Goal: Task Accomplishment & Management: Manage account settings

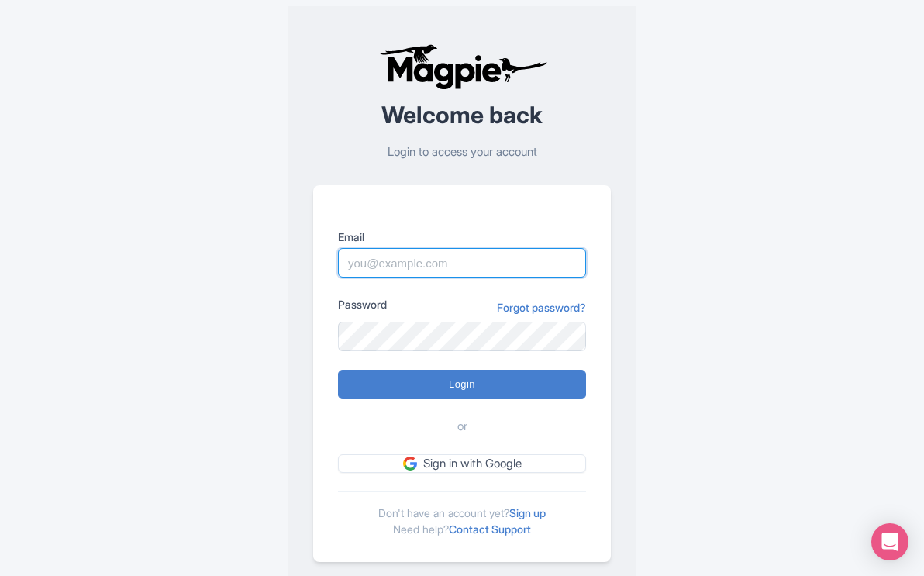
click at [398, 273] on input "Email" at bounding box center [462, 262] width 248 height 29
type input "mail@yellowstonesafaritours.com"
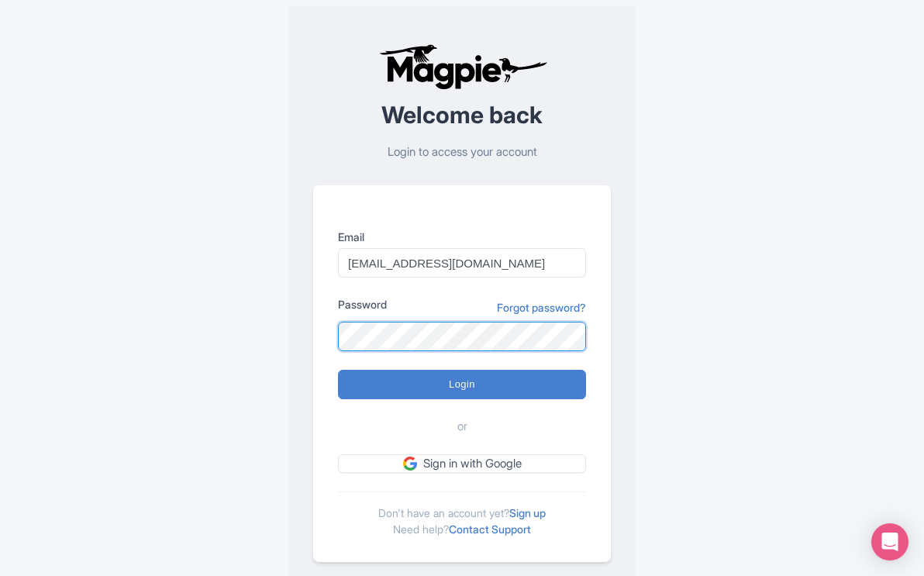
click at [338, 370] on input "Login" at bounding box center [462, 384] width 248 height 29
type input "Logging in..."
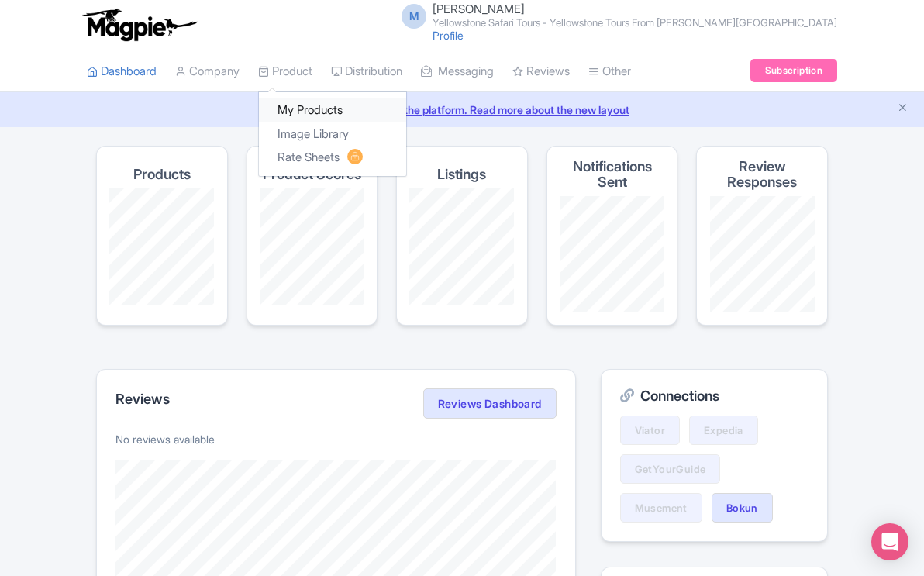
click at [300, 106] on link "My Products" at bounding box center [332, 110] width 147 height 24
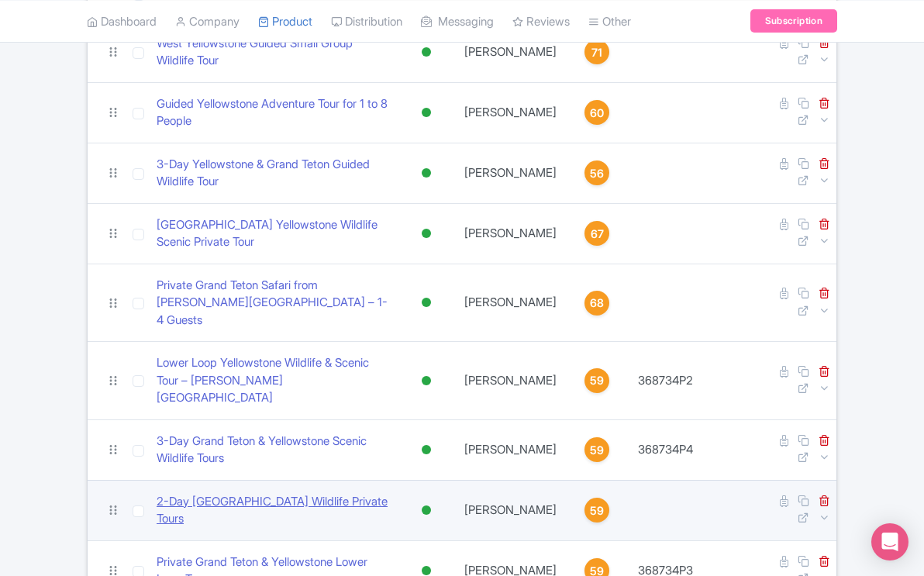
scroll to position [213, 0]
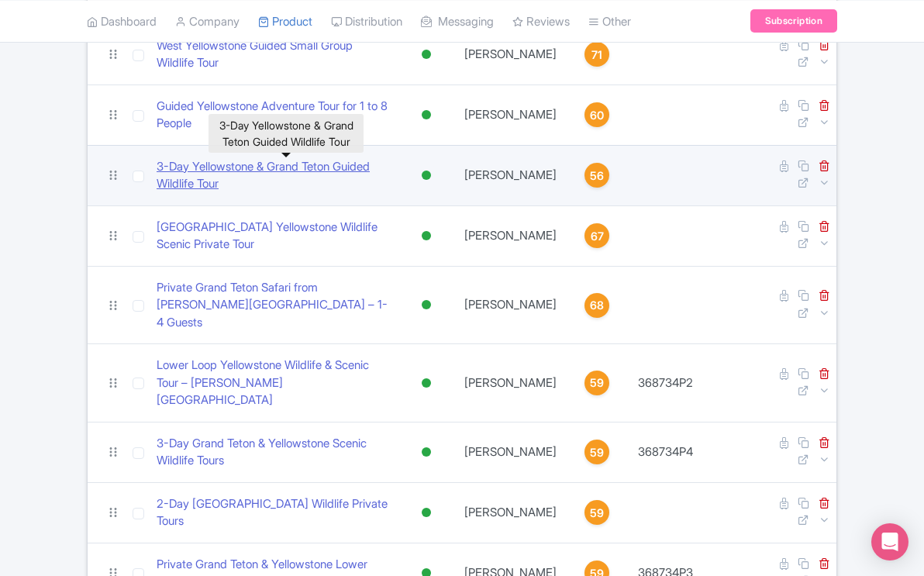
click at [249, 164] on link "​3-Day Yellowstone & Grand Teton Guided Wildlife Tour" at bounding box center [274, 175] width 235 height 35
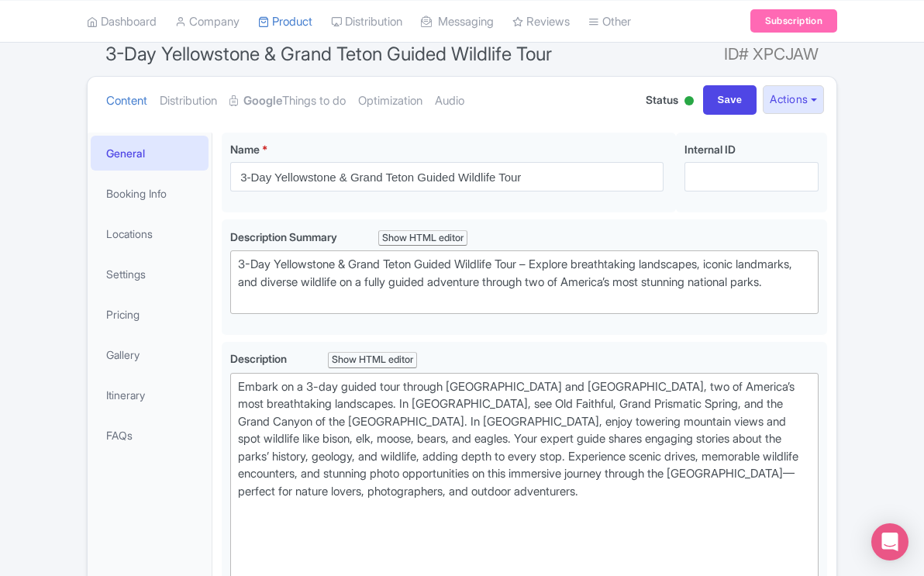
scroll to position [139, 0]
click at [139, 394] on link "Itinerary" at bounding box center [150, 393] width 118 height 35
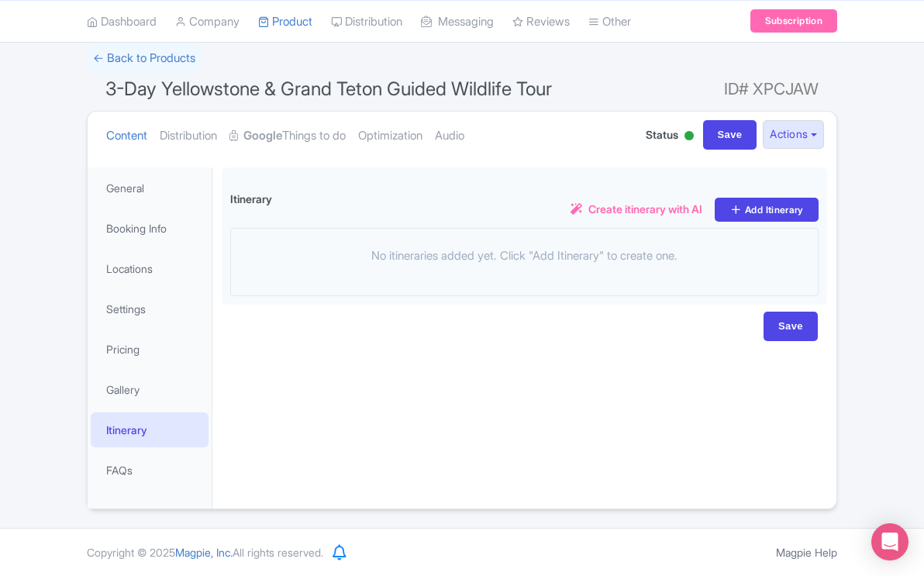
scroll to position [102, 0]
click at [119, 267] on link "Locations" at bounding box center [150, 268] width 118 height 35
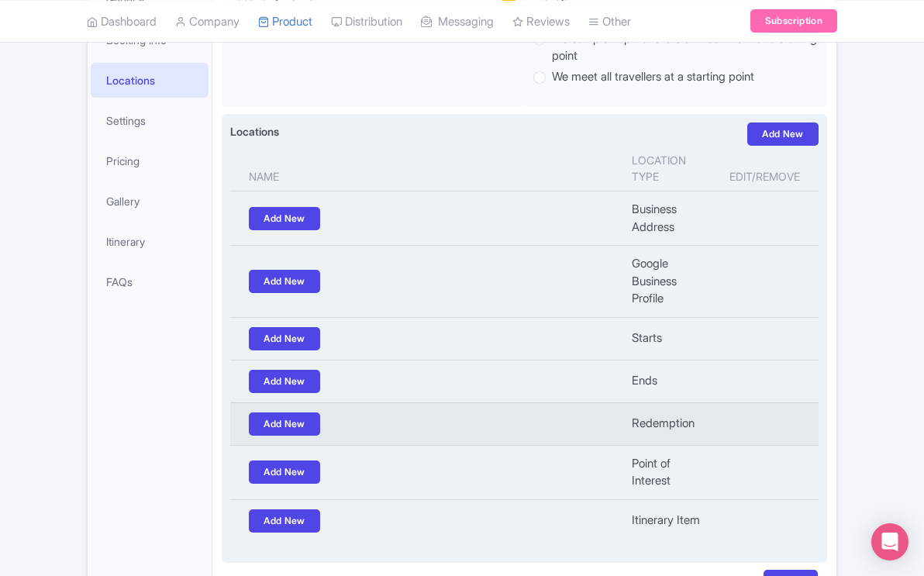
scroll to position [280, 0]
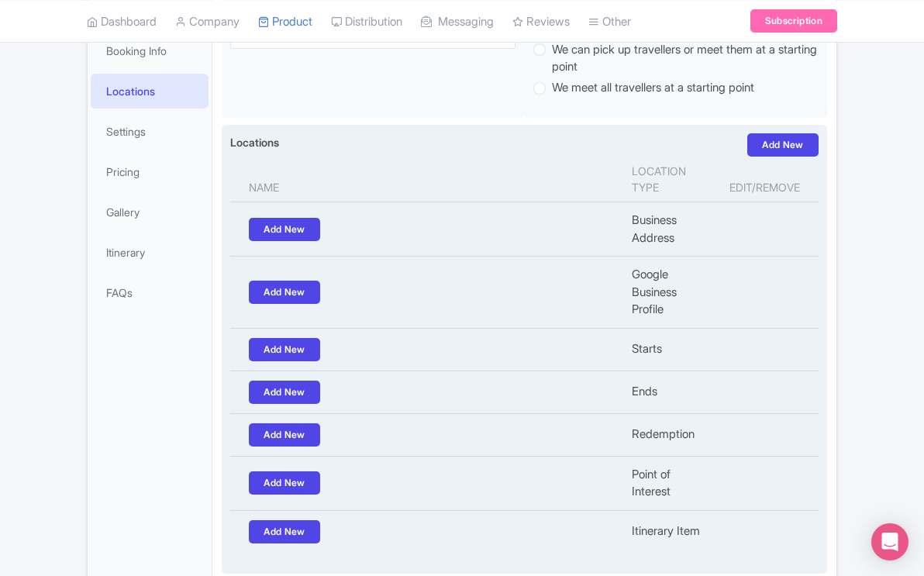
click at [268, 191] on th "Name" at bounding box center [426, 180] width 392 height 46
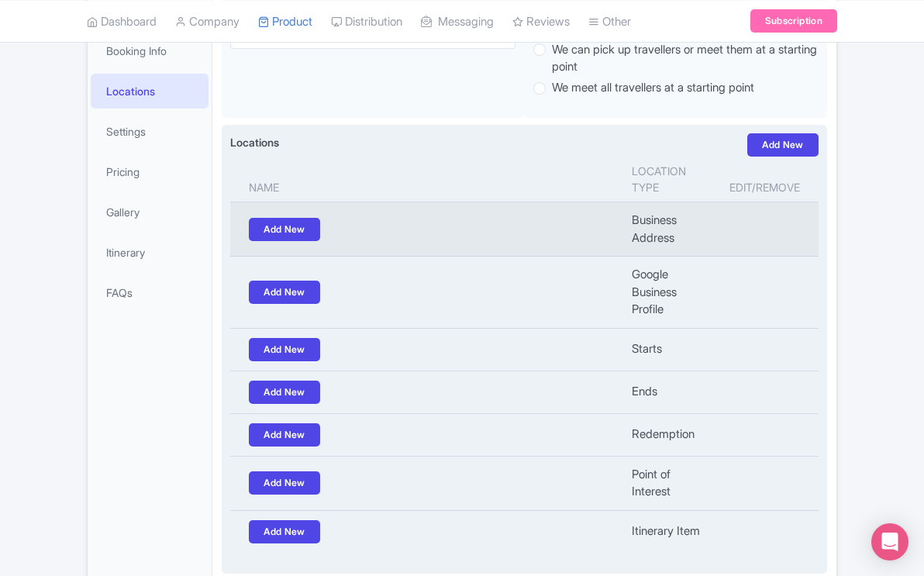
click at [688, 229] on td "Business Address" at bounding box center [671, 229] width 98 height 54
click at [656, 222] on td "Business Address" at bounding box center [671, 229] width 98 height 54
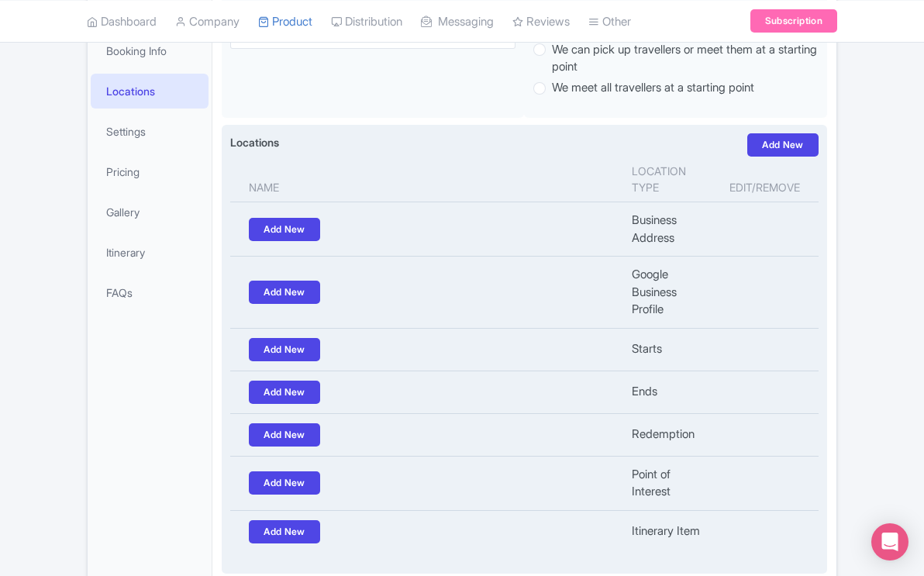
click at [745, 185] on th "Edit/Remove" at bounding box center [769, 180] width 98 height 46
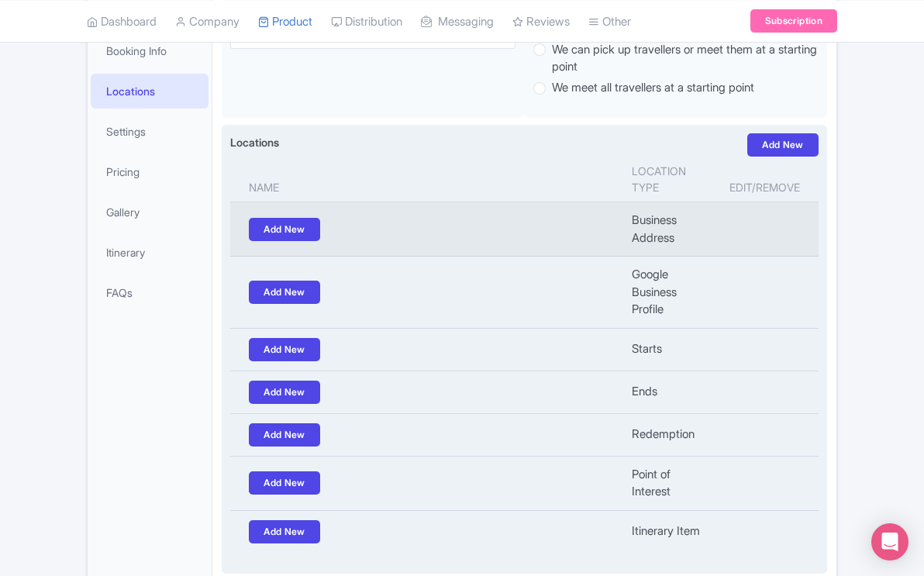
click at [588, 237] on td "Add New" at bounding box center [426, 229] width 392 height 54
click at [665, 238] on td "Business Address" at bounding box center [671, 229] width 98 height 54
click at [763, 225] on td at bounding box center [769, 229] width 98 height 54
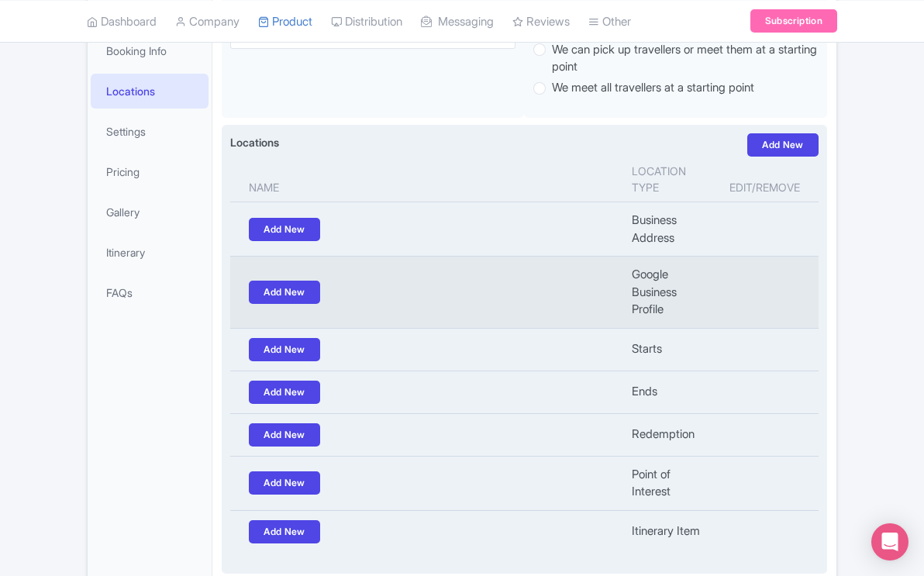
click at [656, 291] on td "Google Business Profile" at bounding box center [671, 293] width 98 height 72
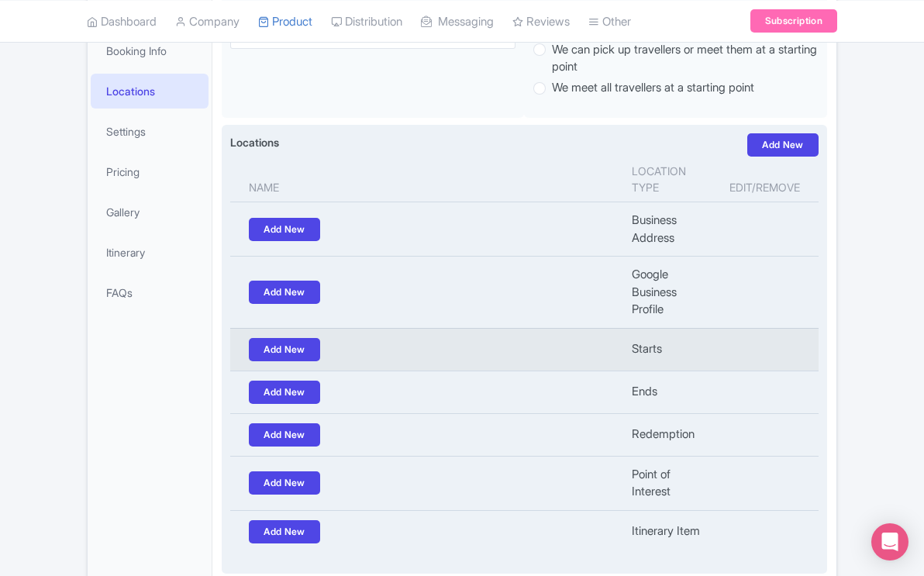
click at [644, 343] on td "Starts" at bounding box center [671, 349] width 98 height 43
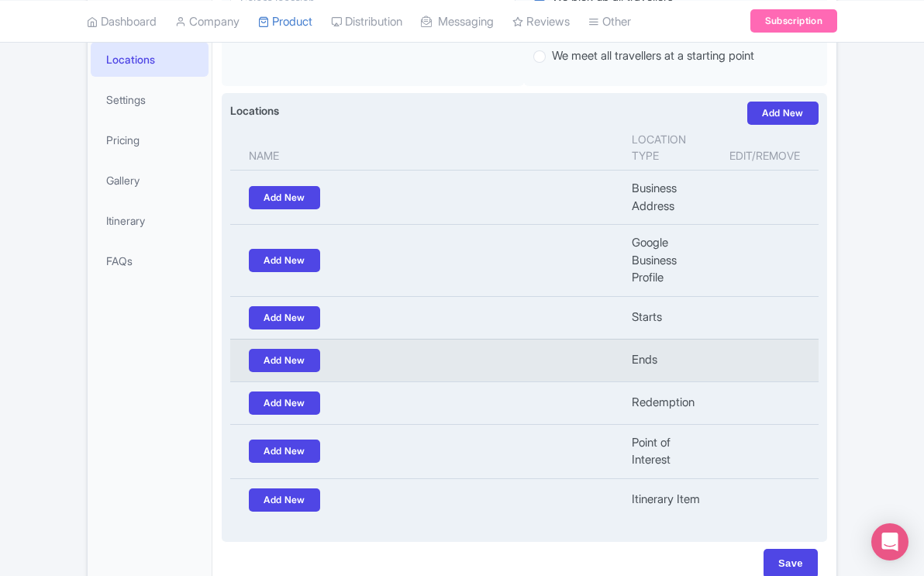
scroll to position [324, 0]
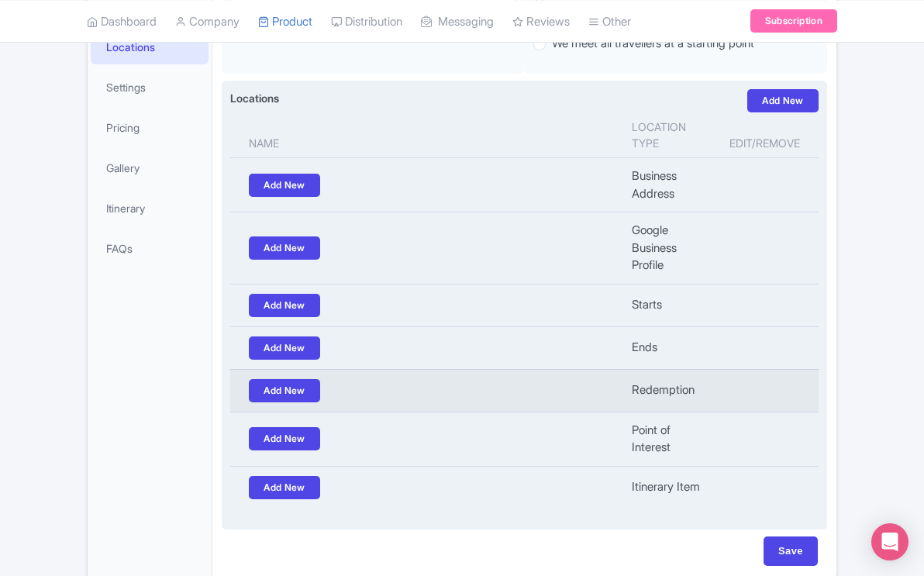
click at [646, 392] on td "Redemption" at bounding box center [671, 390] width 98 height 43
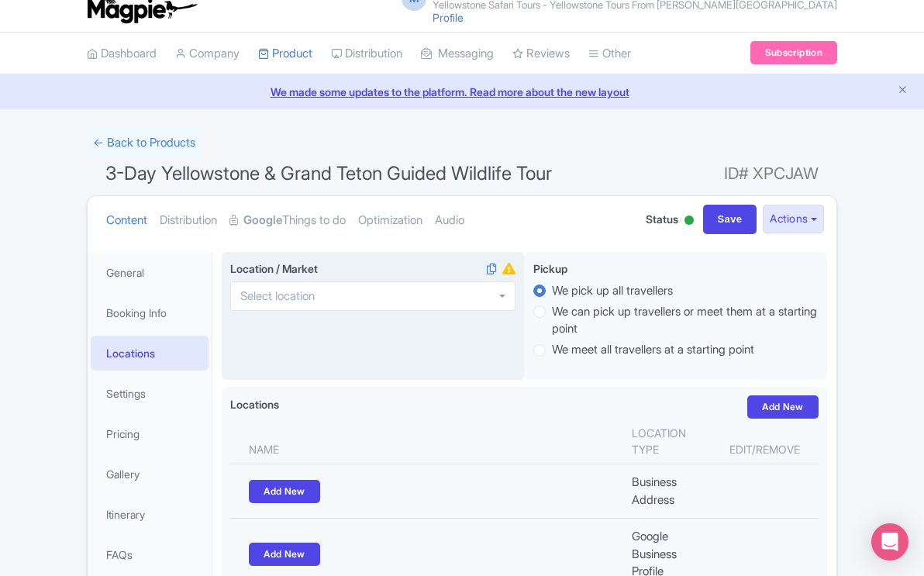
scroll to position [29, 0]
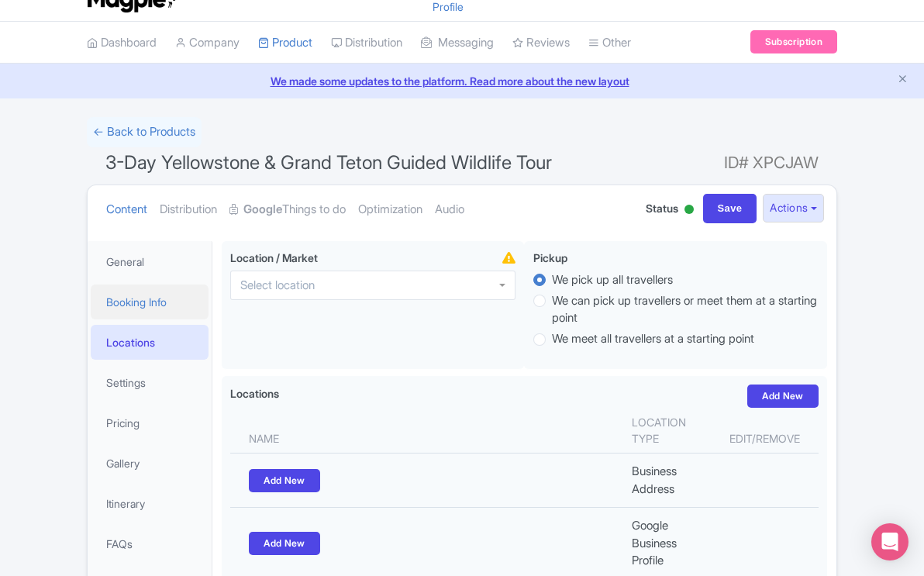
click at [133, 302] on link "Booking Info" at bounding box center [150, 301] width 118 height 35
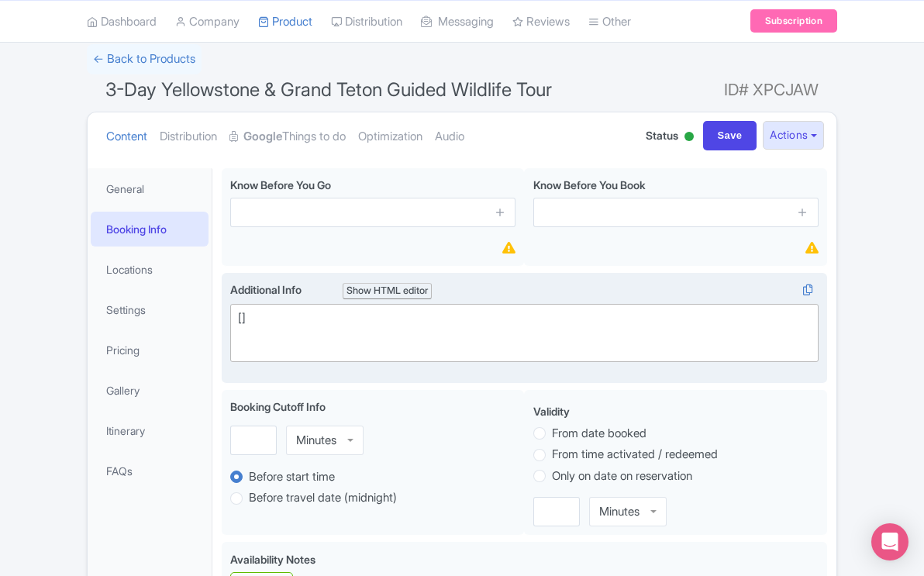
scroll to position [106, 0]
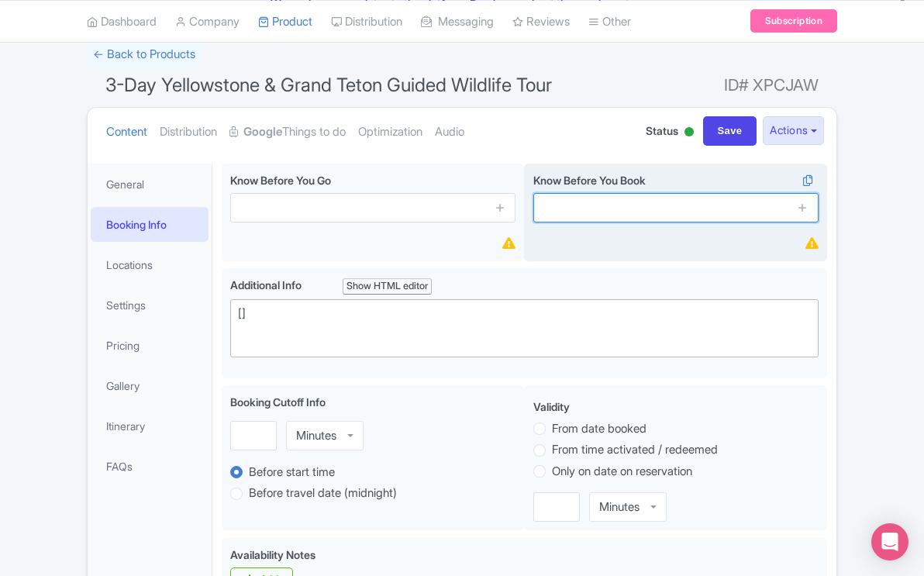
click at [584, 202] on input "text" at bounding box center [675, 207] width 285 height 29
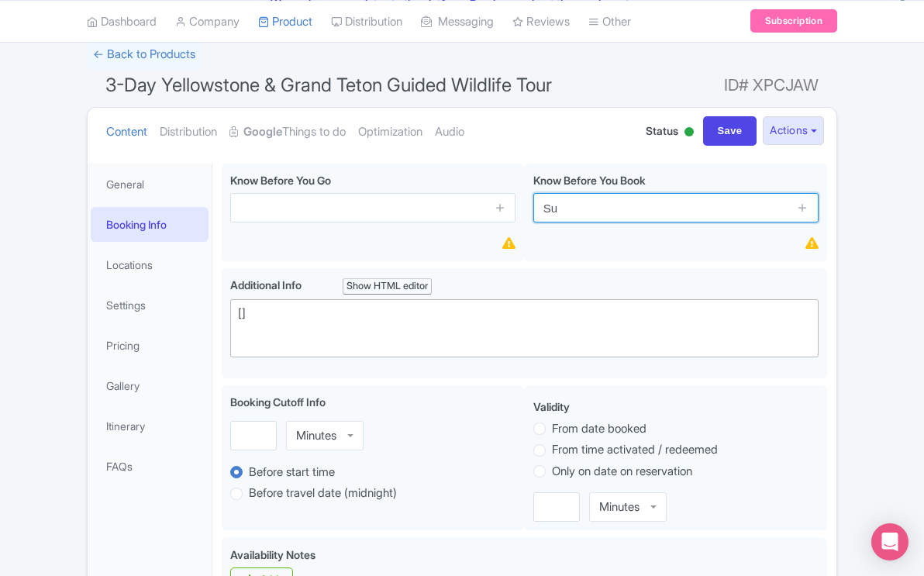
type input "S"
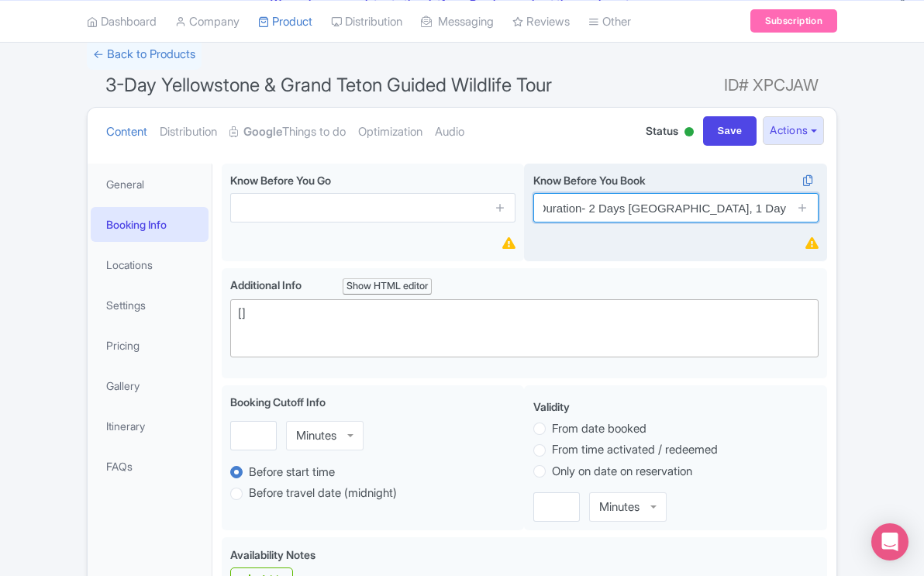
scroll to position [0, 12]
type input "Duration- 2 Days Yellowstone, 1 Day Grand Teton"
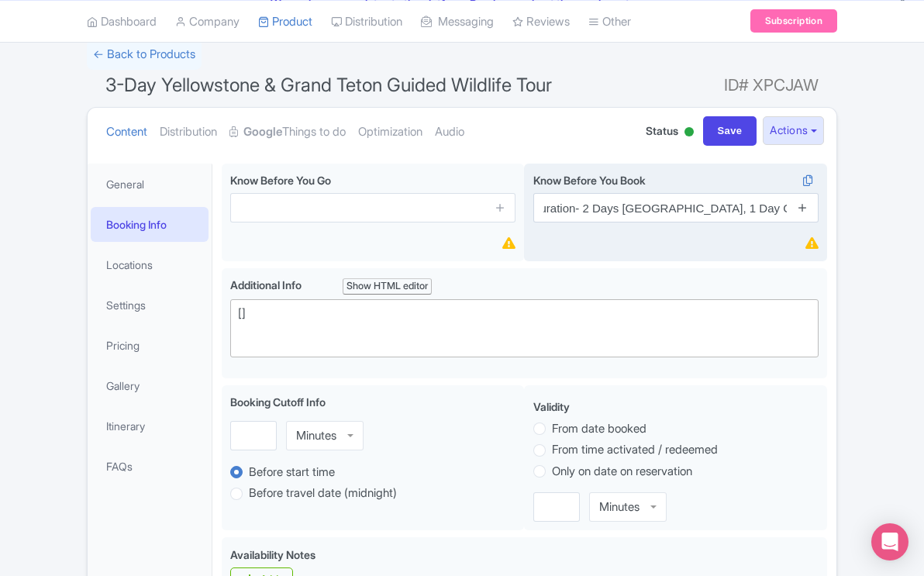
click at [806, 205] on icon at bounding box center [803, 208] width 12 height 12
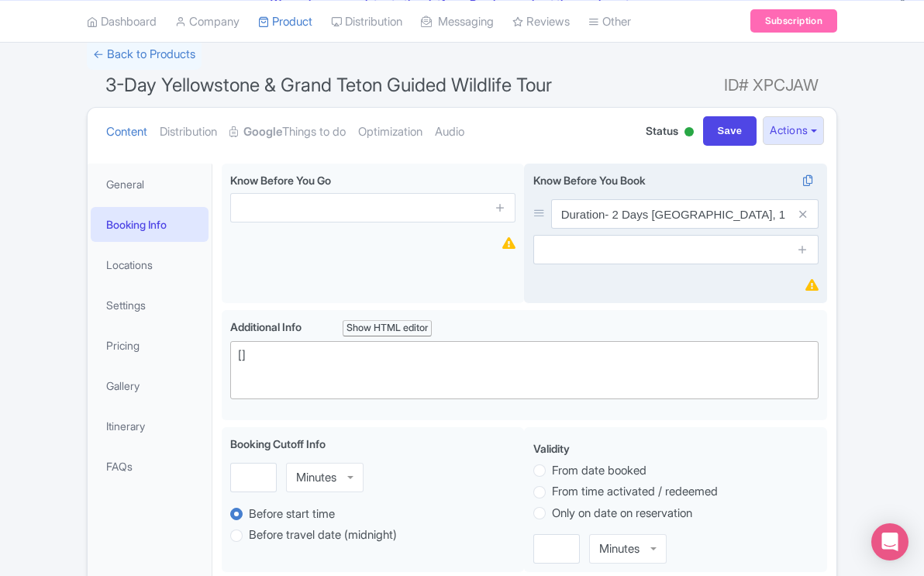
click at [706, 231] on div "Know Before You Book i Duration- 2 Days Yellowstone, 1 Day Grand Teton" at bounding box center [675, 218] width 285 height 92
click at [687, 237] on input "text" at bounding box center [675, 249] width 285 height 29
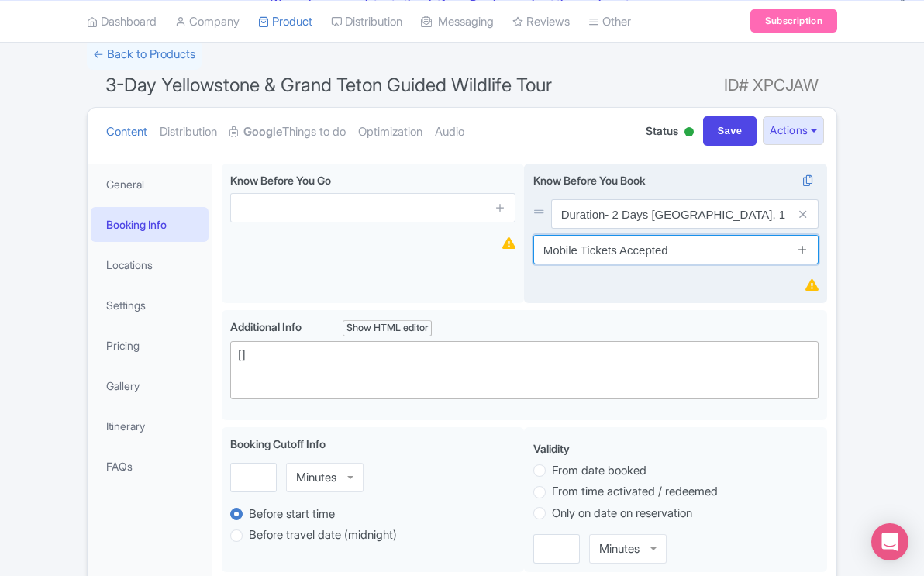
type input "Mobile Tickets Accepted"
click at [803, 248] on icon at bounding box center [803, 249] width 12 height 12
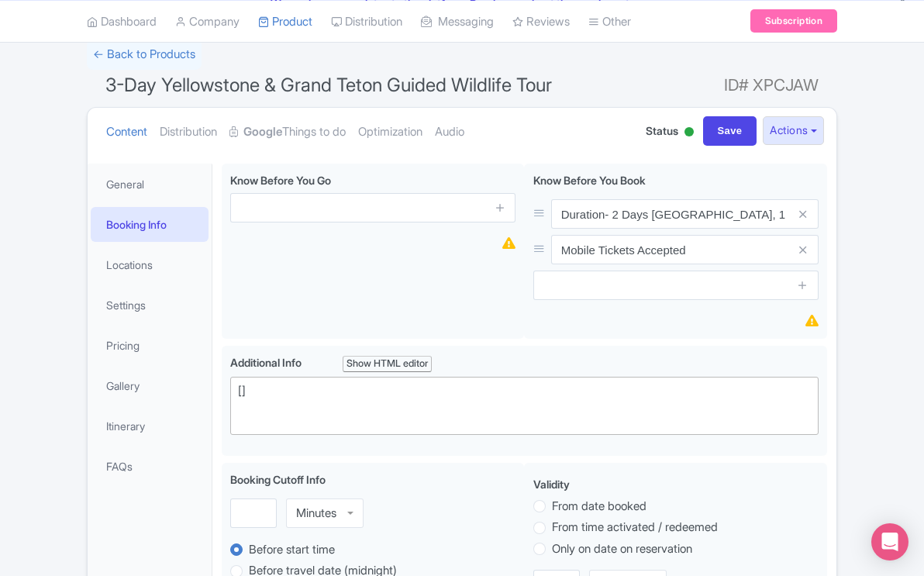
click at [486, 88] on span "​3-Day Yellowstone & Grand Teton Guided Wildlife Tour" at bounding box center [328, 85] width 446 height 22
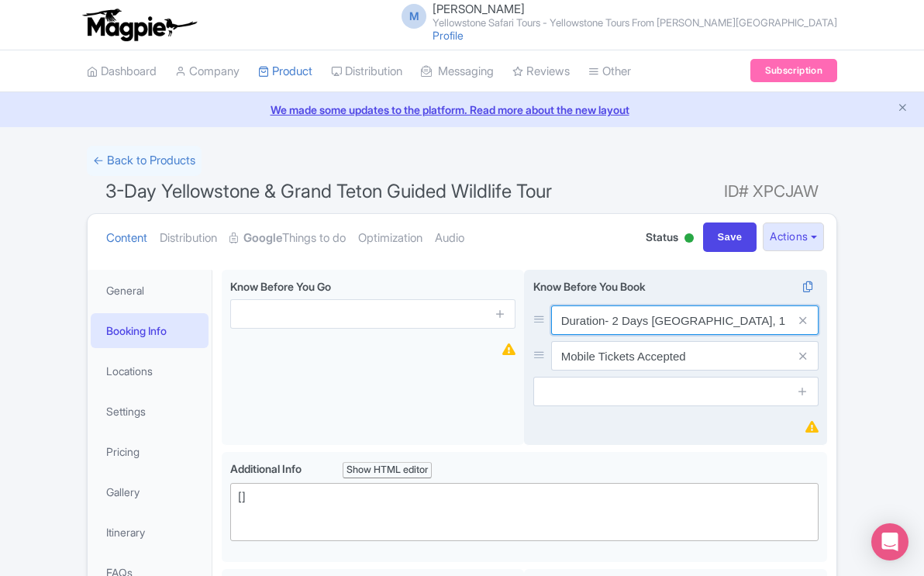
click at [781, 319] on input "Duration- 2 Days Yellowstone, 1 Day Grand Teton" at bounding box center [684, 319] width 267 height 29
click at [785, 319] on input "Duration- 2 Days Yellowstone, 1 Day Grand Teton" at bounding box center [684, 319] width 267 height 29
type input "Duration- 2 Days [GEOGRAPHIC_DATA], 1 Day Teton"
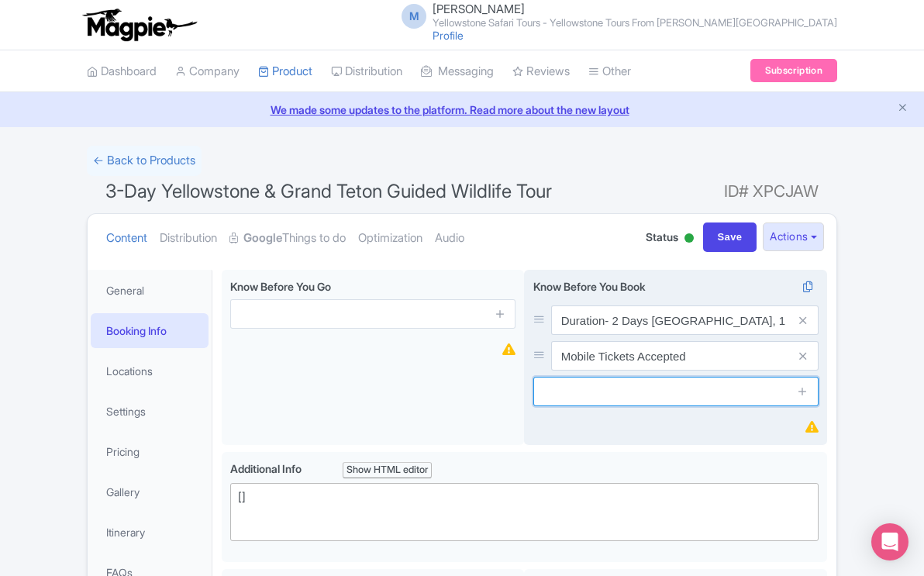
click at [698, 391] on input "text" at bounding box center [675, 391] width 285 height 29
type input "Old Faithful, [PERSON_NAME] & [PERSON_NAME] & More"
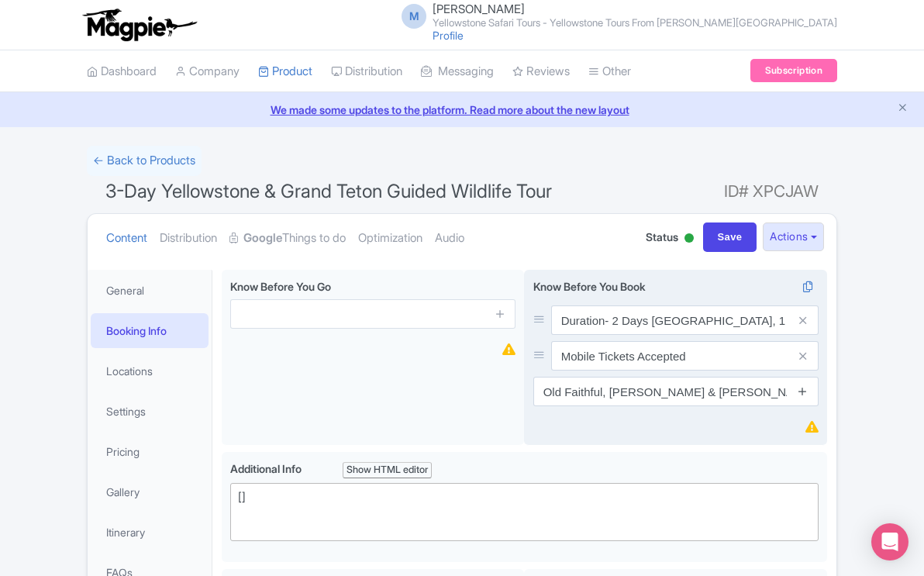
click at [804, 393] on icon at bounding box center [803, 391] width 12 height 12
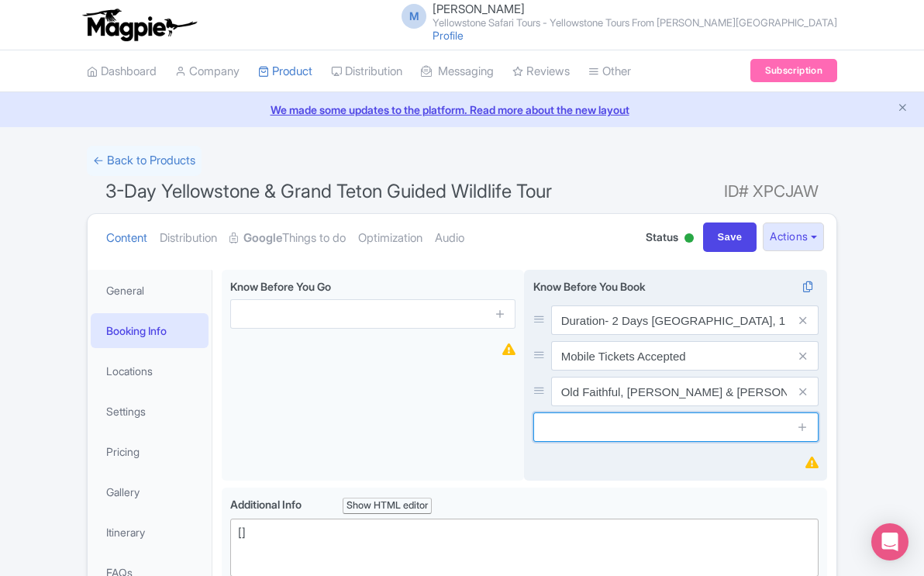
click at [734, 425] on input "text" at bounding box center [675, 426] width 285 height 29
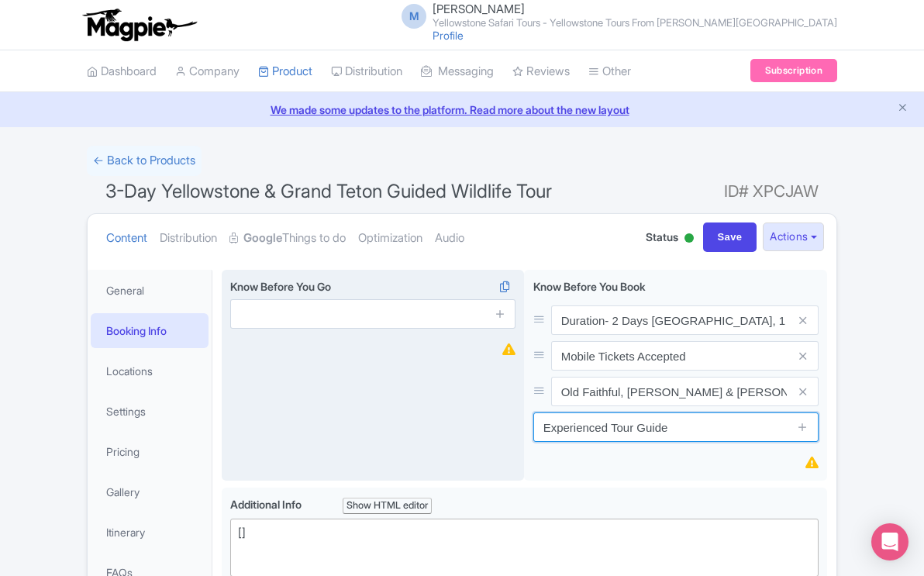
type input "Experienced Tour Guide"
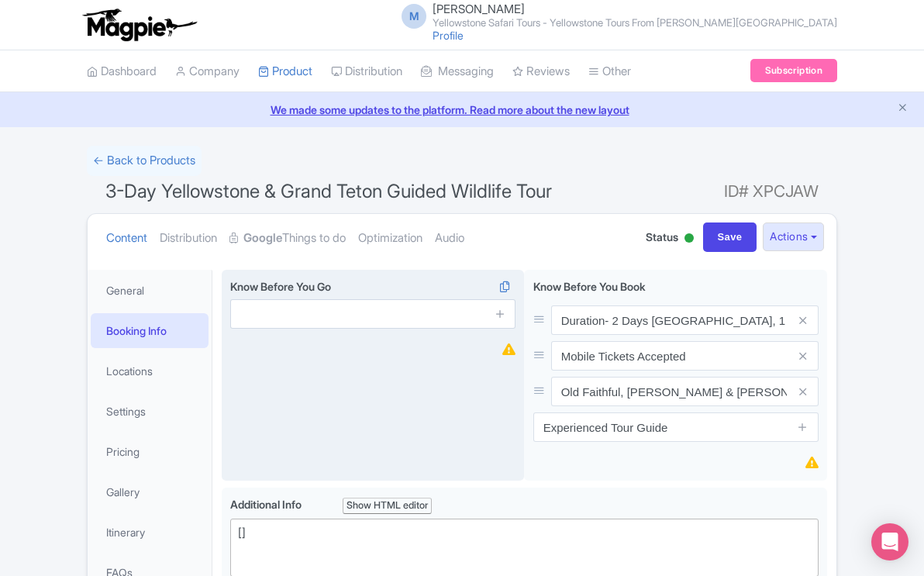
click at [400, 395] on div "Know Before You Go i" at bounding box center [373, 376] width 303 height 212
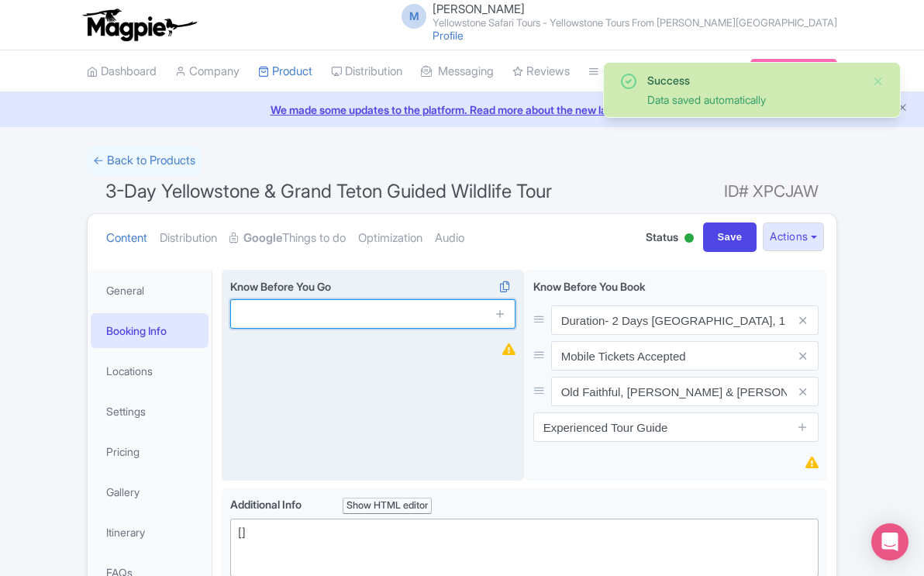
click at [395, 308] on input "text" at bounding box center [372, 313] width 285 height 29
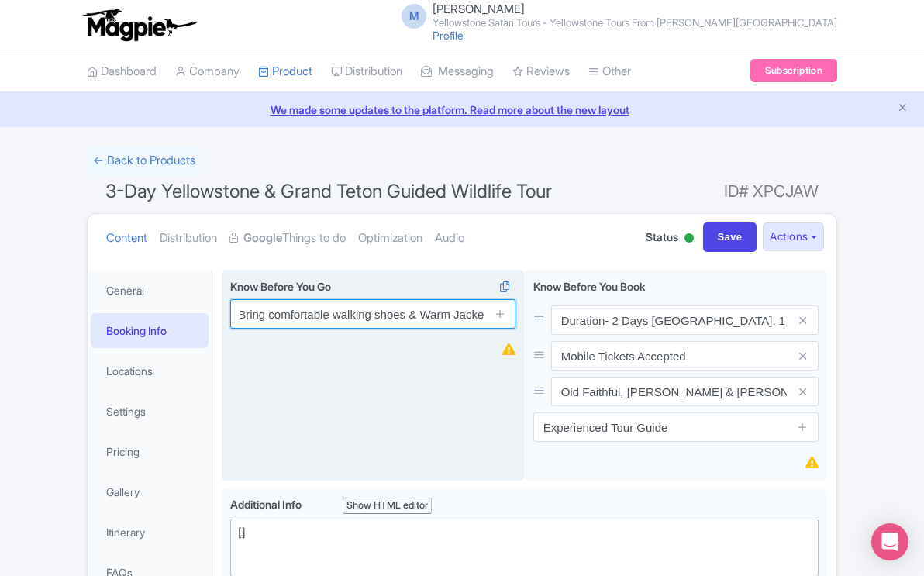
scroll to position [0, 5]
type input "Bring comfortable walking shoes & Warm Jacket"
click at [501, 315] on icon at bounding box center [501, 314] width 12 height 12
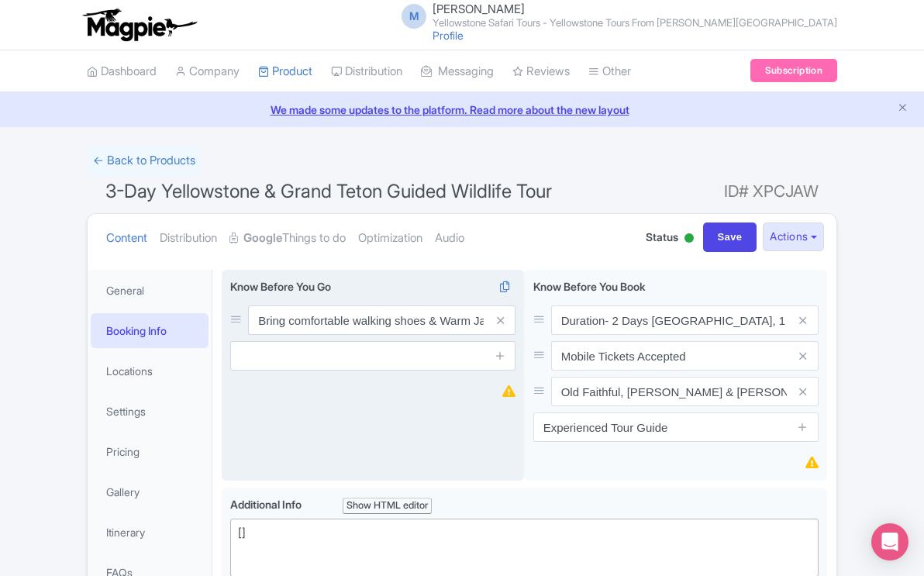
click at [437, 336] on div "Know Before You Go i Bring comfortable walking shoes & Warm Jacket" at bounding box center [372, 324] width 285 height 92
click at [408, 353] on input "text" at bounding box center [372, 355] width 285 height 29
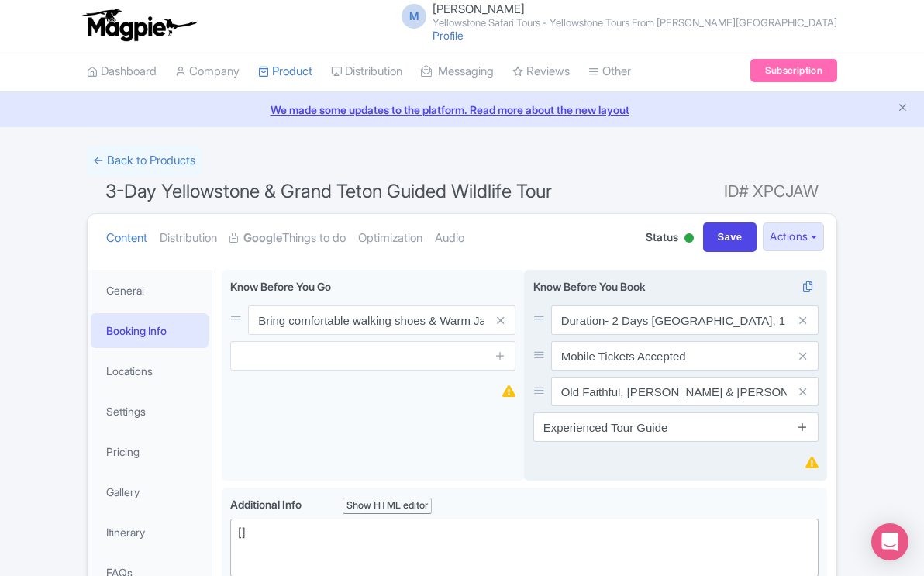
click at [801, 426] on icon at bounding box center [803, 427] width 12 height 12
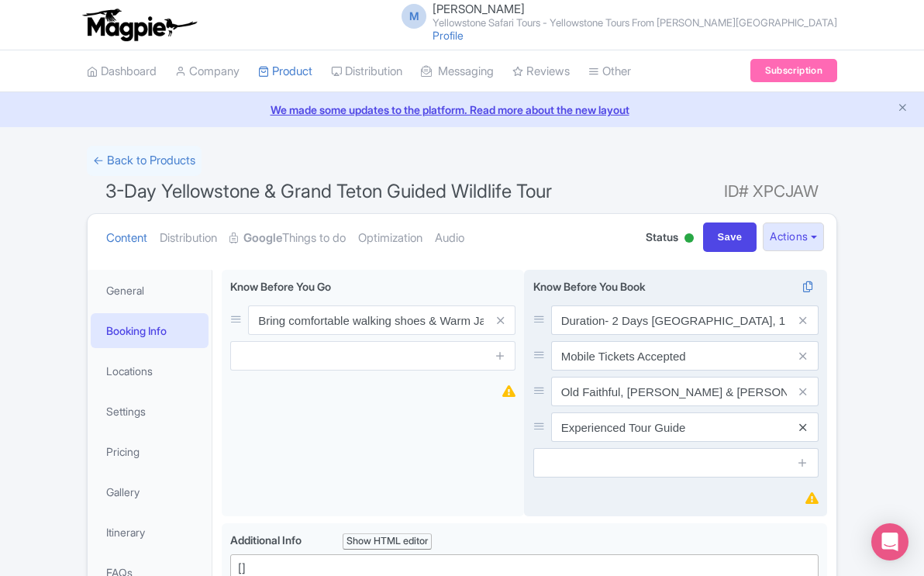
click at [801, 427] on icon at bounding box center [802, 428] width 7 height 12
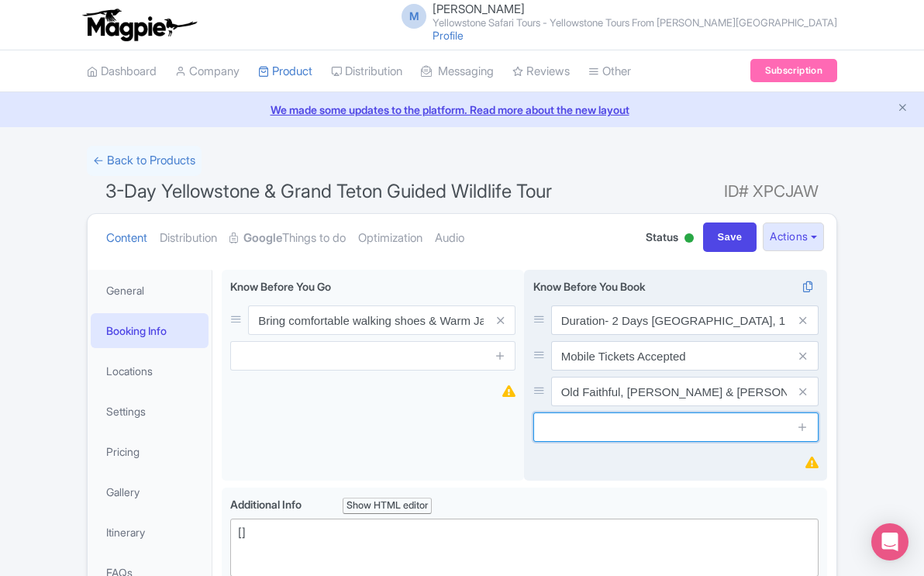
click at [760, 426] on input "text" at bounding box center [675, 426] width 285 height 29
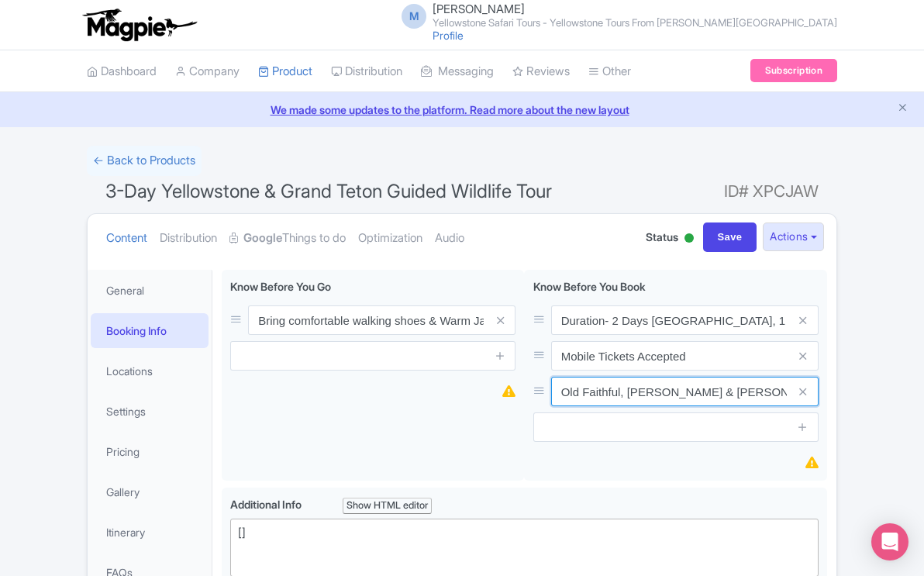
click at [768, 335] on input "Old Faithful, [PERSON_NAME] & [PERSON_NAME] & More" at bounding box center [684, 319] width 267 height 29
drag, startPoint x: 771, startPoint y: 393, endPoint x: 553, endPoint y: 388, distance: 218.6
click at [553, 335] on input "Old Faithful, [PERSON_NAME] & [PERSON_NAME] & More" at bounding box center [684, 319] width 267 height 29
click at [801, 353] on icon at bounding box center [802, 356] width 7 height 12
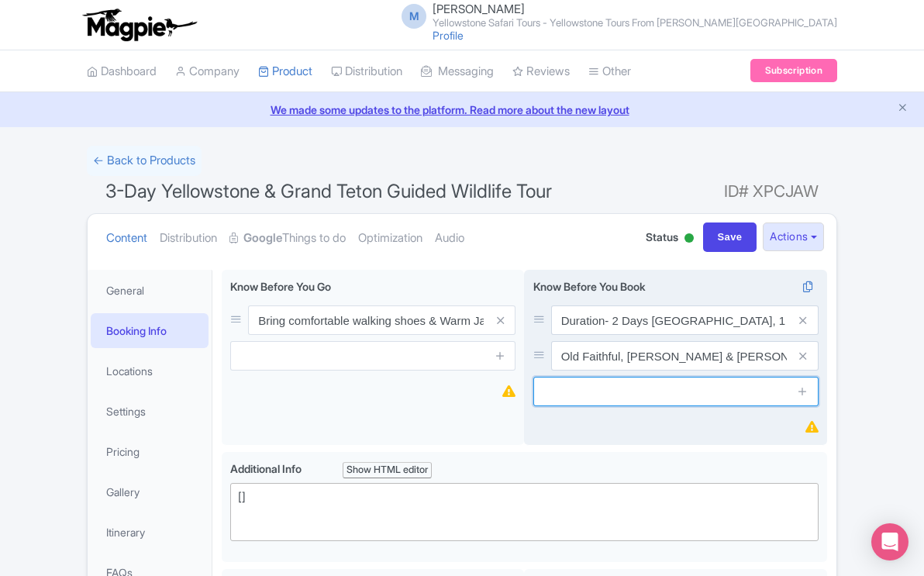
click at [779, 390] on input "text" at bounding box center [675, 391] width 285 height 29
type input "M"
type input "Instant confirmation"
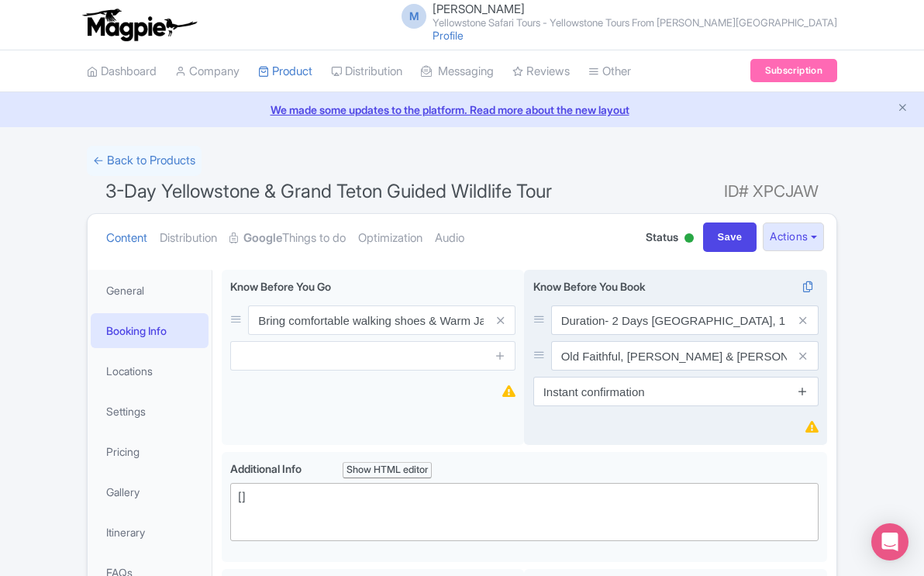
click at [802, 389] on icon at bounding box center [803, 391] width 12 height 12
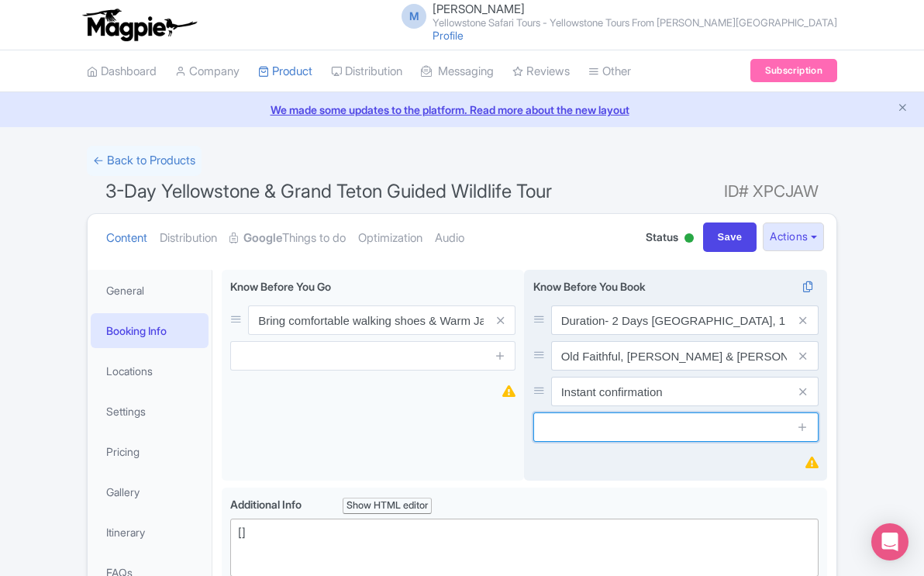
click at [726, 416] on input "text" at bounding box center [675, 426] width 285 height 29
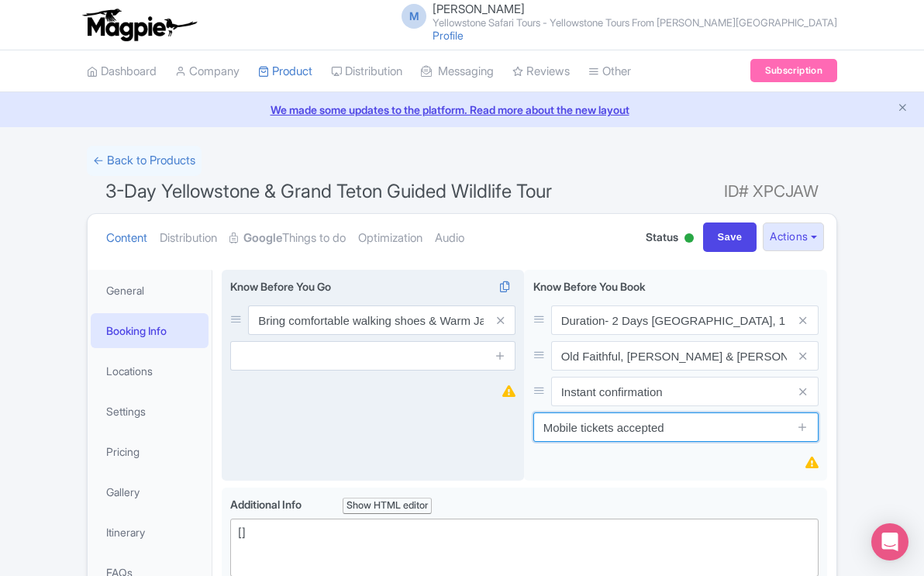
type input "Mobile tickets accepted"
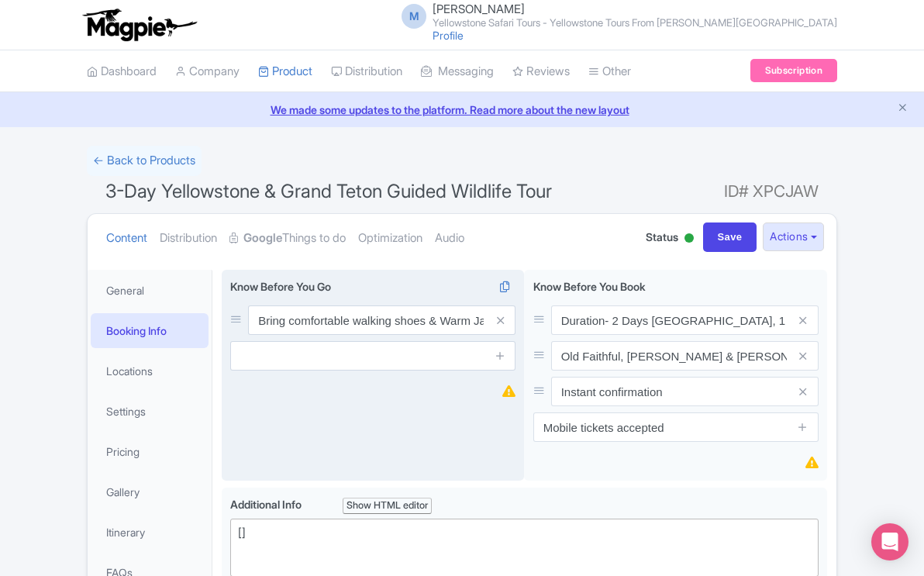
click at [457, 426] on div "Know Before You Go i Bring comfortable walking shoes & Warm Jacket" at bounding box center [373, 376] width 303 height 212
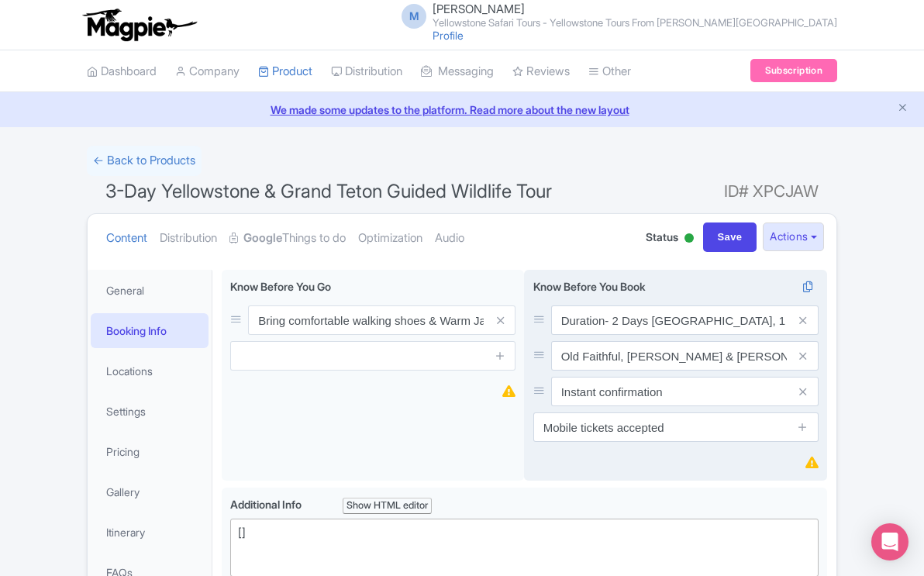
click at [715, 450] on div "Know Before You Book i Duration- 2 Days Yellowstone, 1 Day Teton Old Faithful, …" at bounding box center [675, 376] width 303 height 212
click at [801, 430] on icon at bounding box center [803, 427] width 12 height 12
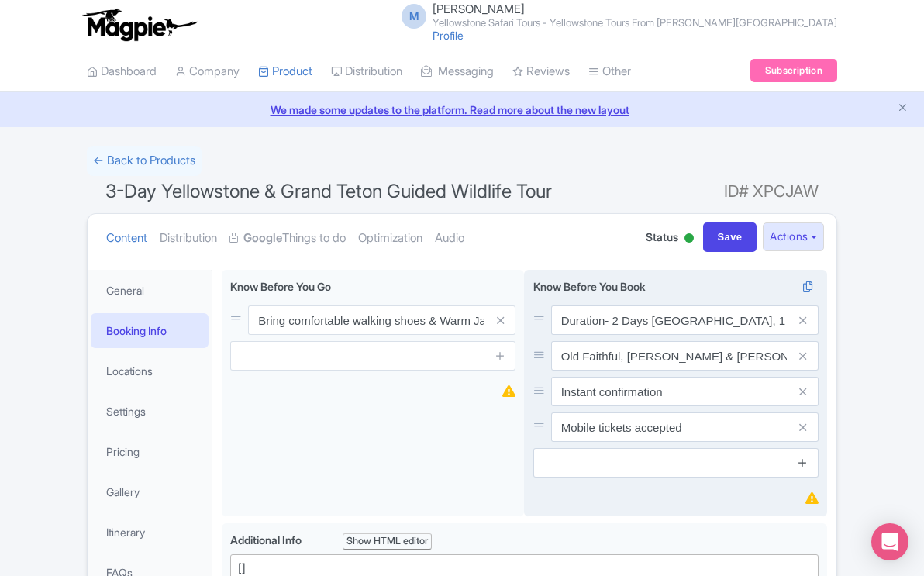
click at [803, 463] on icon at bounding box center [803, 463] width 12 height 12
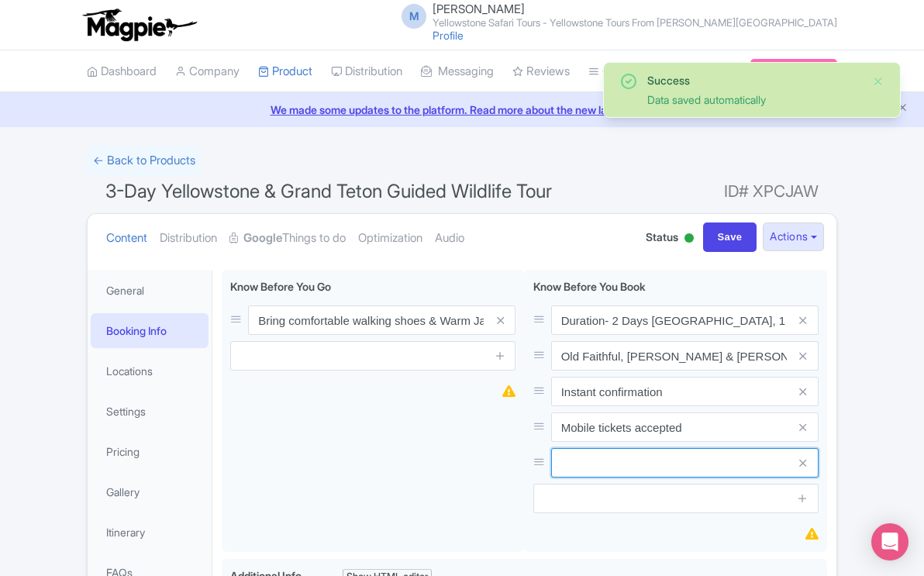
click at [768, 335] on input "text" at bounding box center [684, 319] width 267 height 29
click at [803, 466] on icon at bounding box center [802, 463] width 7 height 12
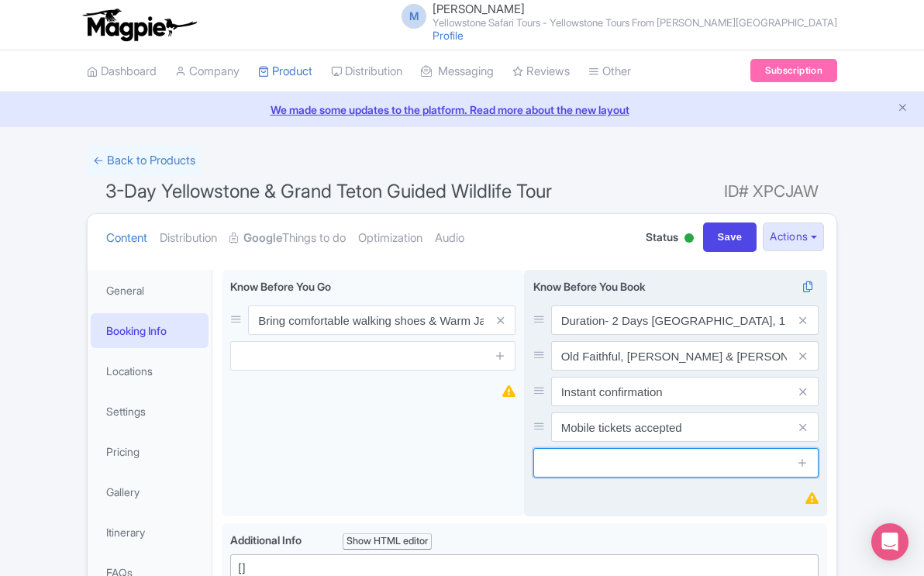
click at [762, 461] on input "text" at bounding box center [675, 462] width 285 height 29
click at [802, 462] on icon at bounding box center [803, 463] width 12 height 12
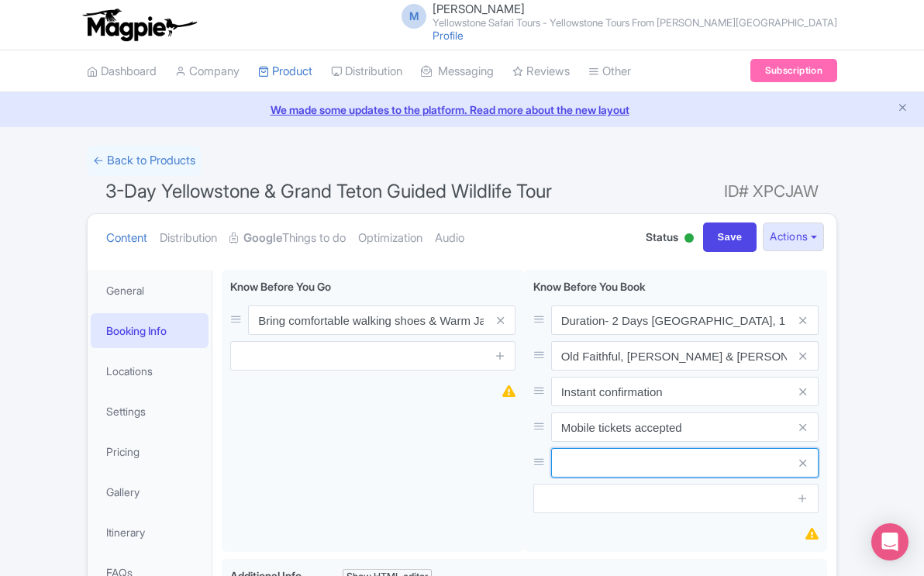
click at [772, 335] on input "text" at bounding box center [684, 319] width 267 height 29
click at [801, 464] on icon at bounding box center [802, 463] width 7 height 12
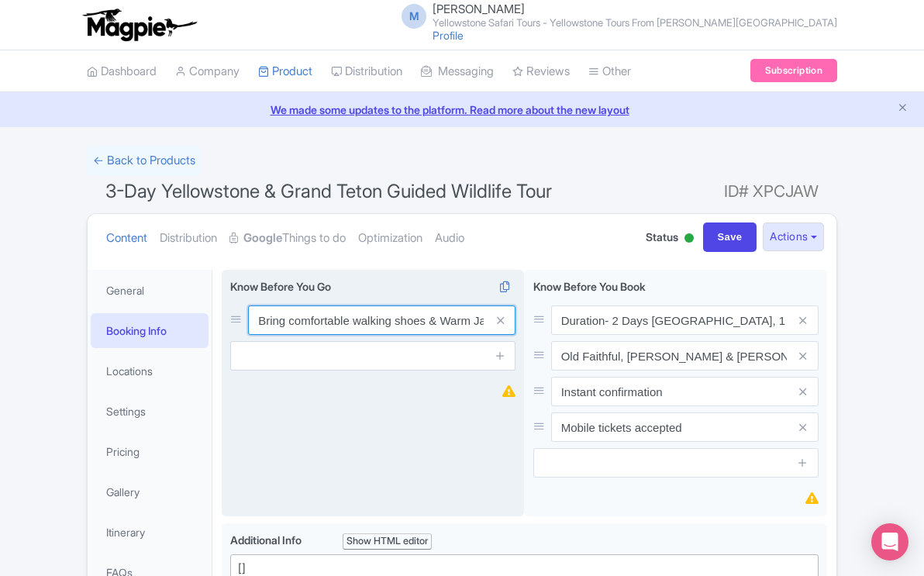
click at [284, 325] on input "Bring comfortable walking shoes & Warm Jacket" at bounding box center [381, 319] width 267 height 29
click at [473, 322] on input "Ware comfortable walking shoes & Warm Jacket" at bounding box center [381, 319] width 267 height 29
type input "Ware comfortable walking shoes"
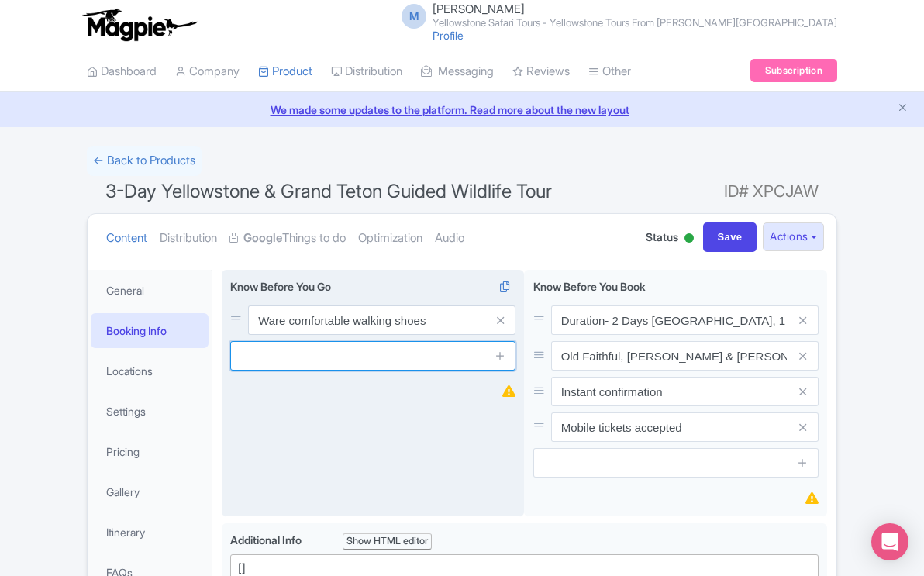
click at [430, 352] on input "text" at bounding box center [372, 355] width 285 height 29
type input "Bring warm jackets"
click at [443, 396] on div "Know Before You Go i Ware comfortable walking shoes Bring warm jackets" at bounding box center [373, 393] width 303 height 247
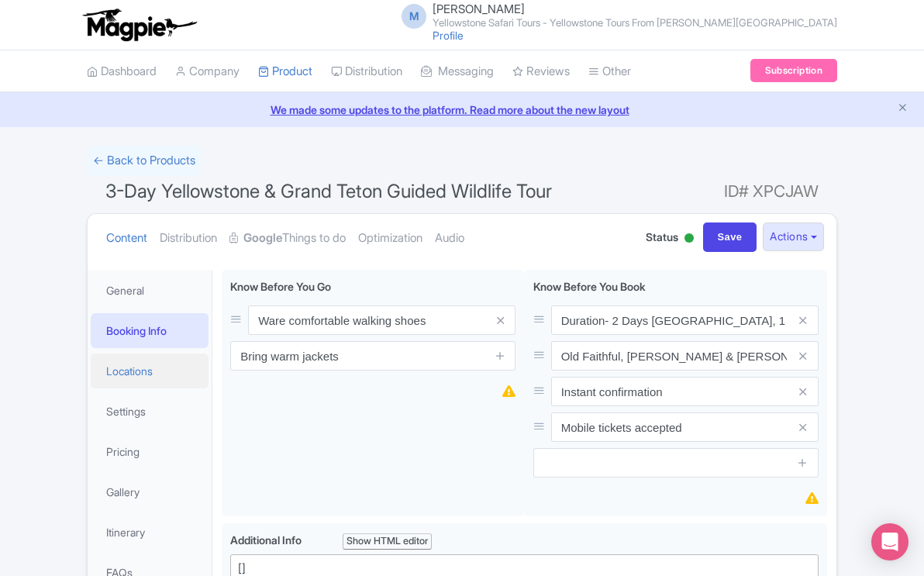
click at [138, 373] on link "Locations" at bounding box center [150, 370] width 118 height 35
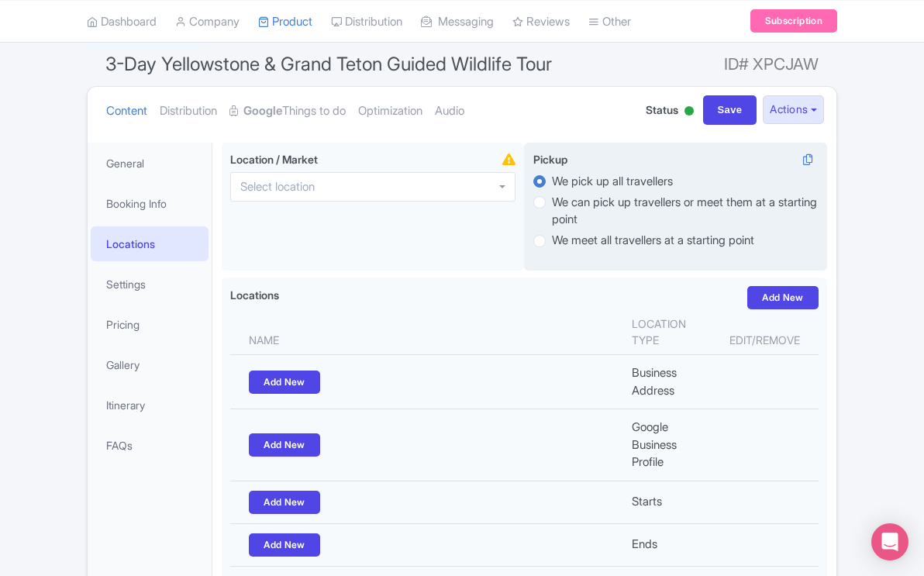
scroll to position [126, 0]
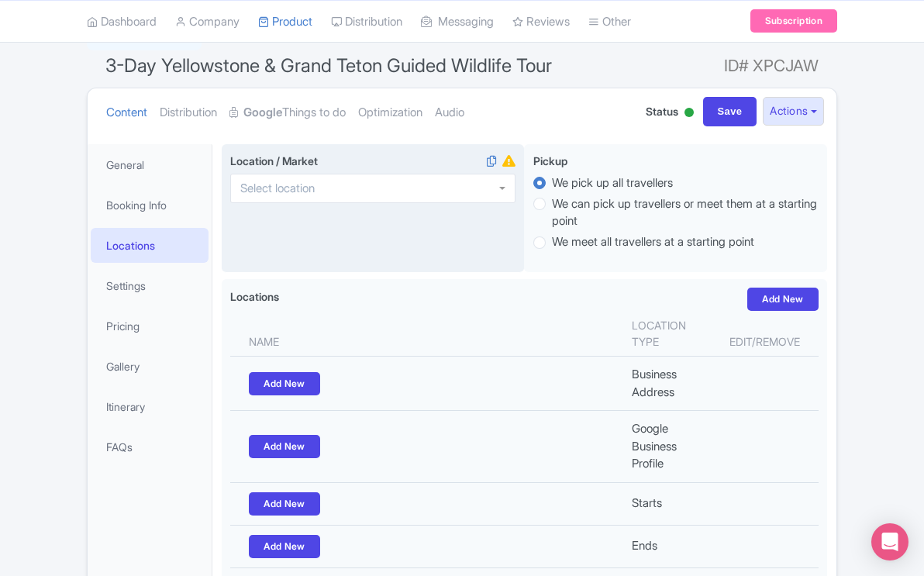
click at [289, 191] on input "Location / Market i" at bounding box center [282, 188] width 84 height 14
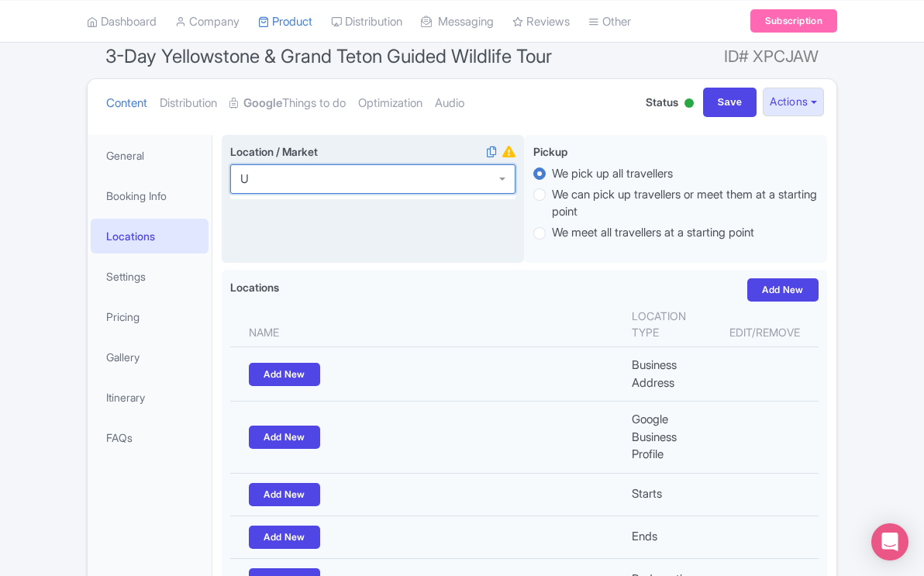
scroll to position [0, 0]
type input "U"
type input "Jackson"
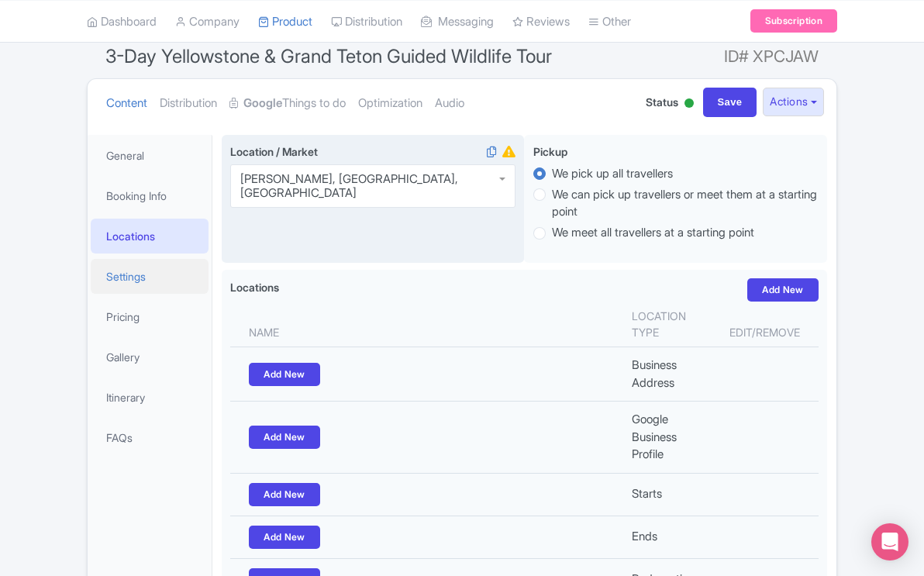
click at [135, 278] on link "Settings" at bounding box center [150, 276] width 118 height 35
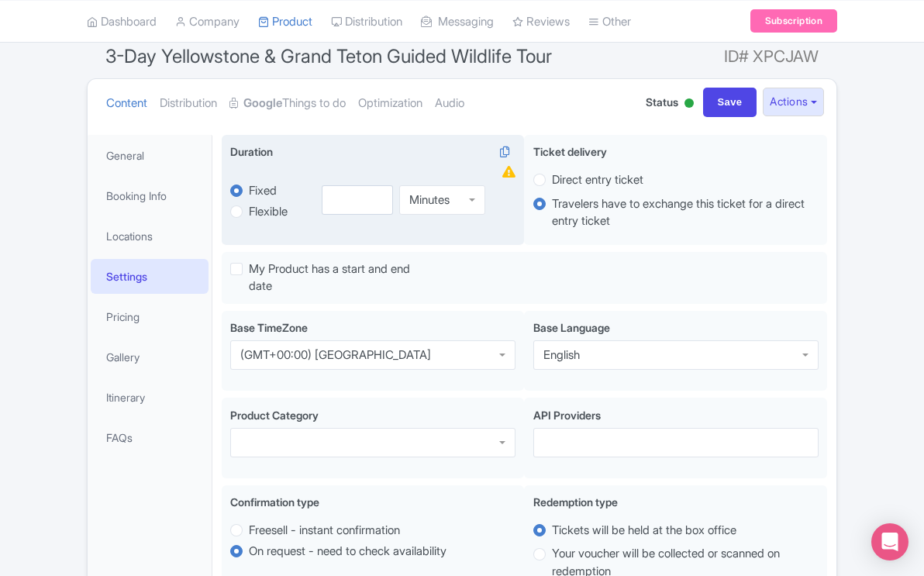
click at [243, 211] on label "Flexible" at bounding box center [271, 211] width 82 height 18
click at [249, 211] on input "Flexible" at bounding box center [257, 210] width 16 height 16
radio input "true"
click at [492, 197] on div "Minutes" at bounding box center [465, 199] width 78 height 29
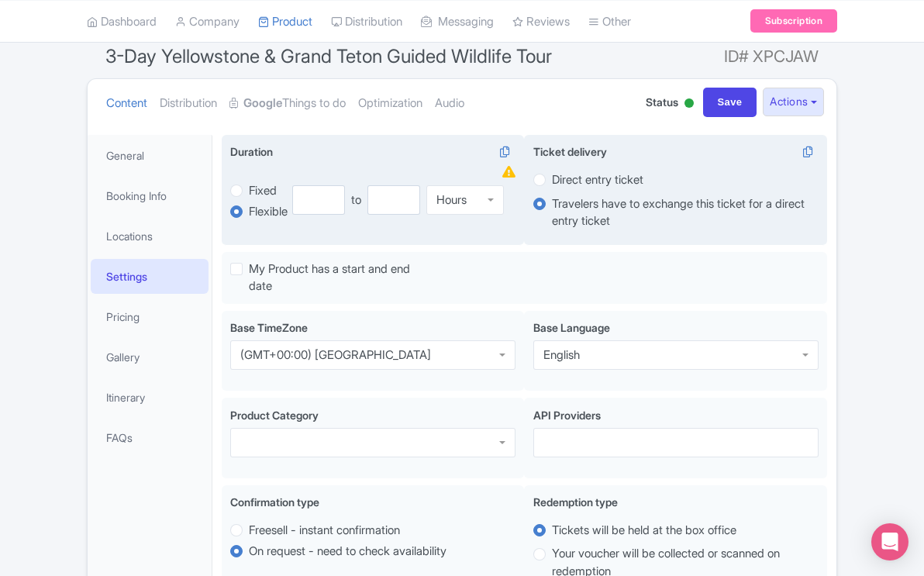
click at [546, 178] on label "Direct entry ticket" at bounding box center [675, 180] width 285 height 18
click at [552, 178] on input "Direct entry ticket" at bounding box center [560, 179] width 16 height 16
radio input "true"
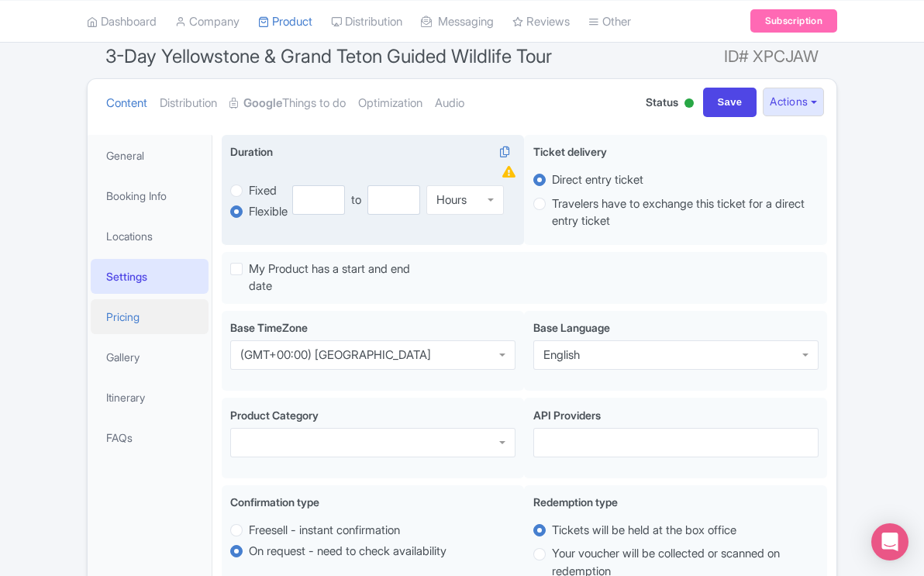
click at [123, 322] on link "Pricing" at bounding box center [150, 316] width 118 height 35
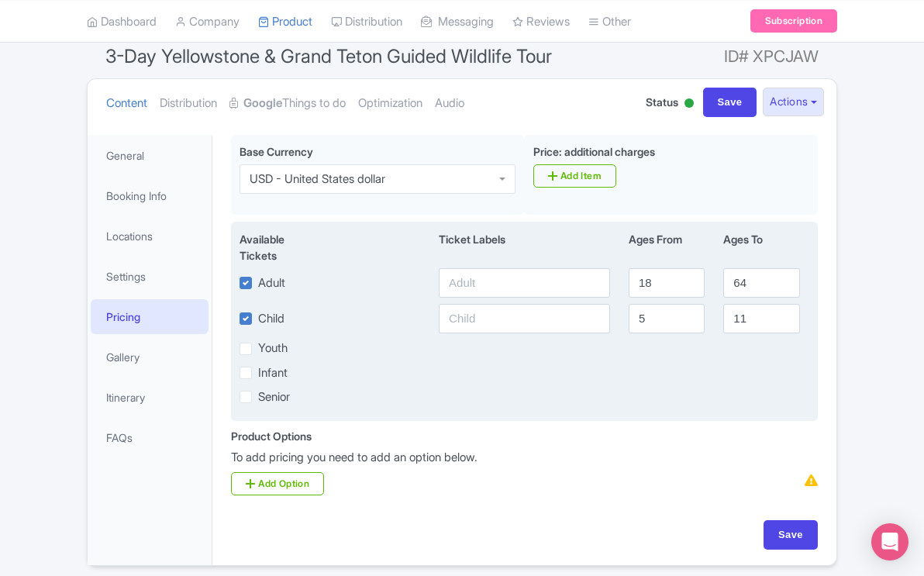
click at [258, 315] on label "Child" at bounding box center [271, 319] width 26 height 18
click at [258, 315] on input "Child" at bounding box center [263, 314] width 10 height 10
checkbox input "false"
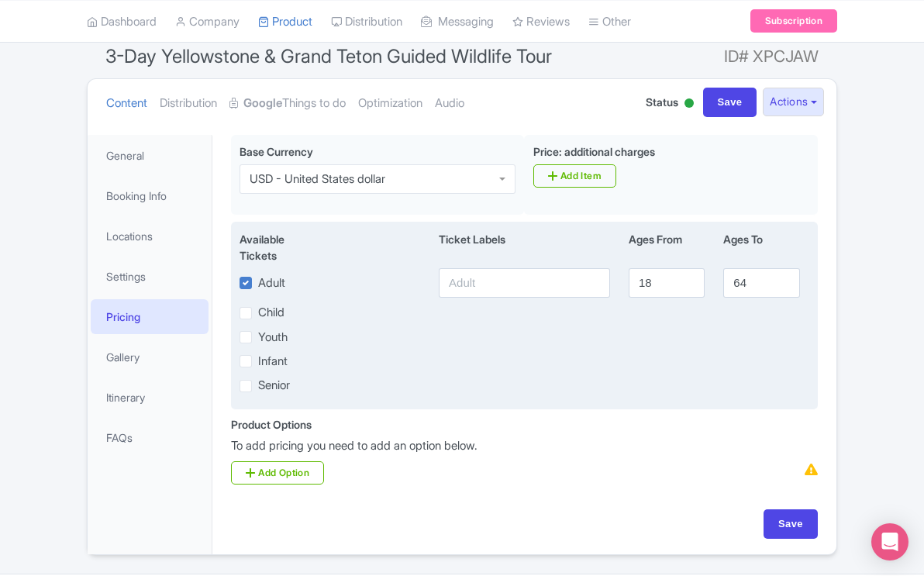
click at [258, 311] on label "Child" at bounding box center [271, 313] width 26 height 18
click at [258, 311] on input "Child" at bounding box center [263, 309] width 10 height 10
checkbox input "true"
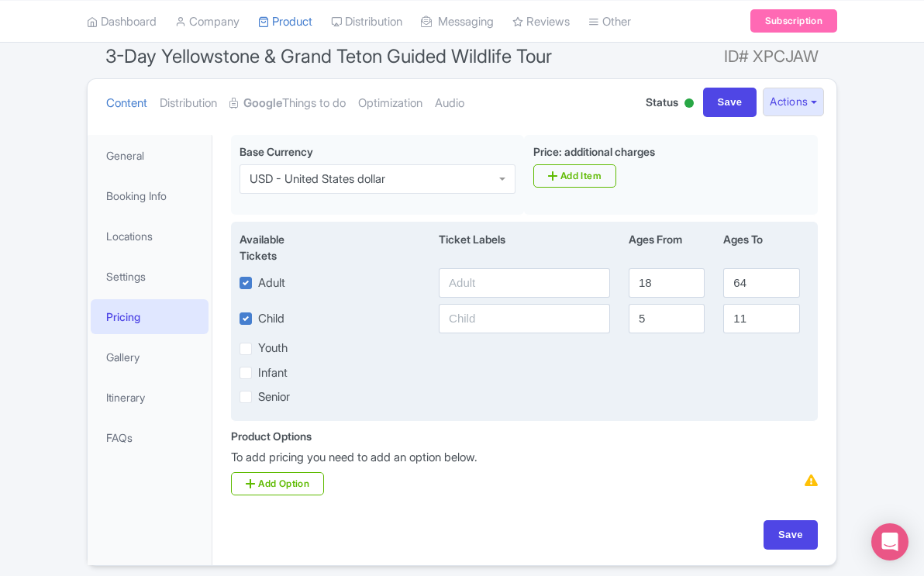
click at [258, 348] on label "Youth" at bounding box center [272, 349] width 29 height 18
click at [258, 348] on input "Youth" at bounding box center [263, 345] width 10 height 10
checkbox input "true"
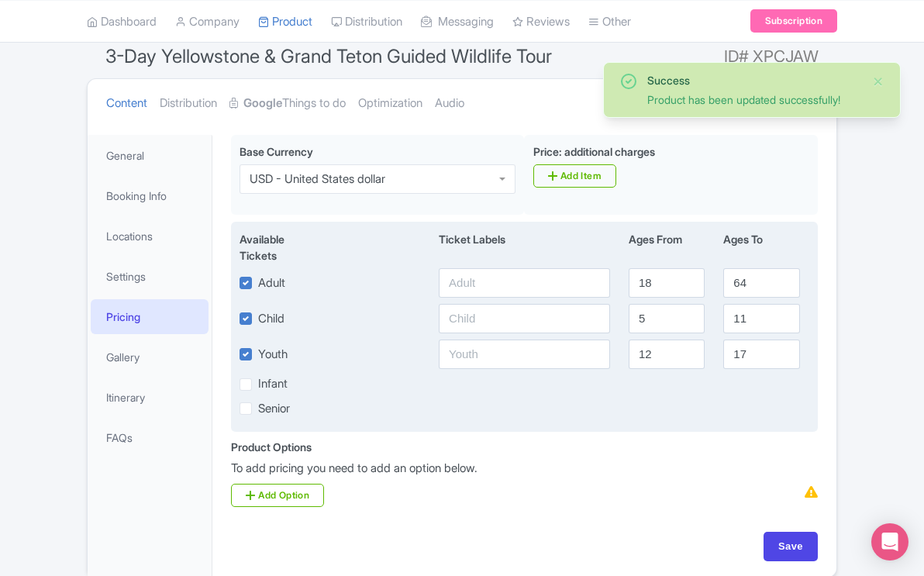
click at [258, 381] on label "Infant" at bounding box center [272, 384] width 29 height 18
click at [258, 381] on input "Infant" at bounding box center [263, 380] width 10 height 10
checkbox input "true"
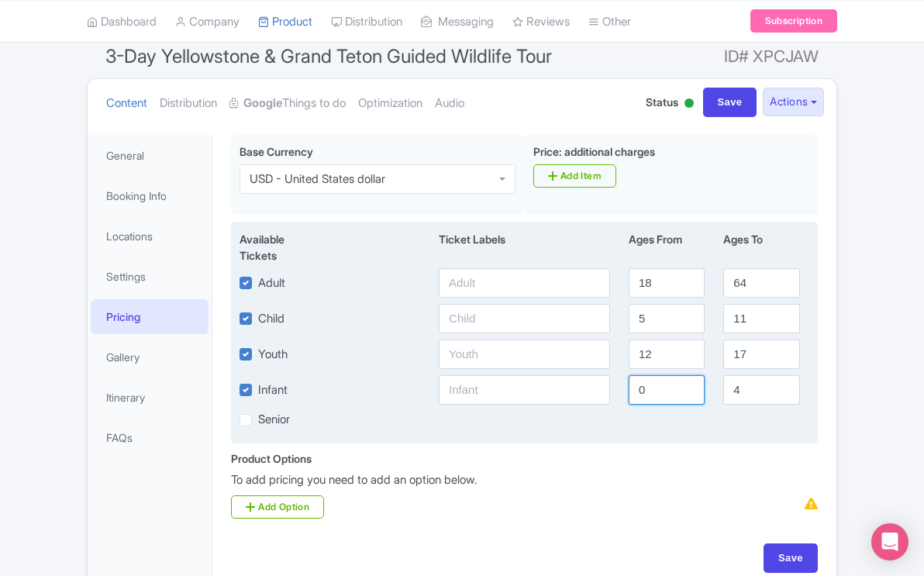
click at [646, 388] on input "0" at bounding box center [667, 389] width 76 height 29
click at [688, 386] on input "1" at bounding box center [667, 389] width 76 height 29
type input "2"
click at [688, 386] on input "2" at bounding box center [667, 389] width 76 height 29
click at [258, 419] on label "Senior" at bounding box center [274, 420] width 32 height 18
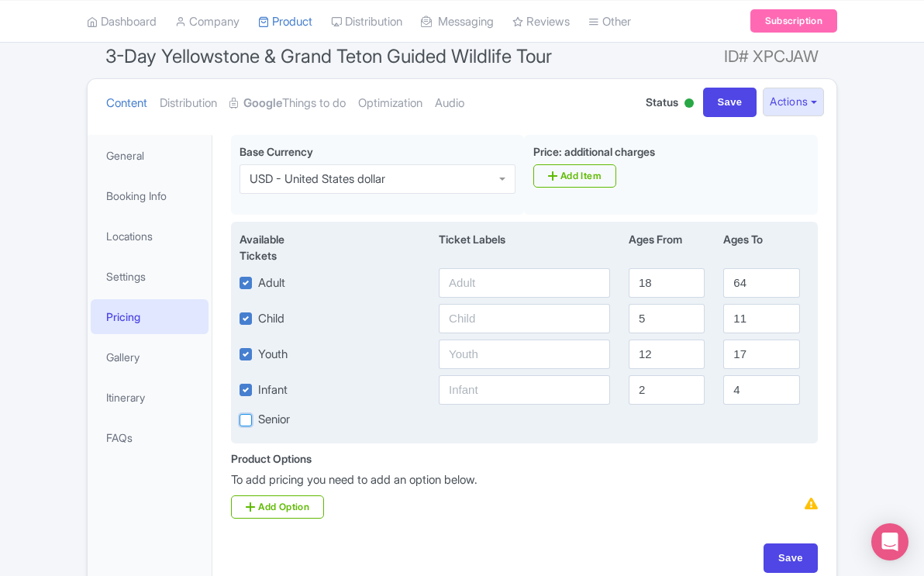
click at [258, 419] on input "Senior" at bounding box center [263, 416] width 10 height 10
checkbox input "true"
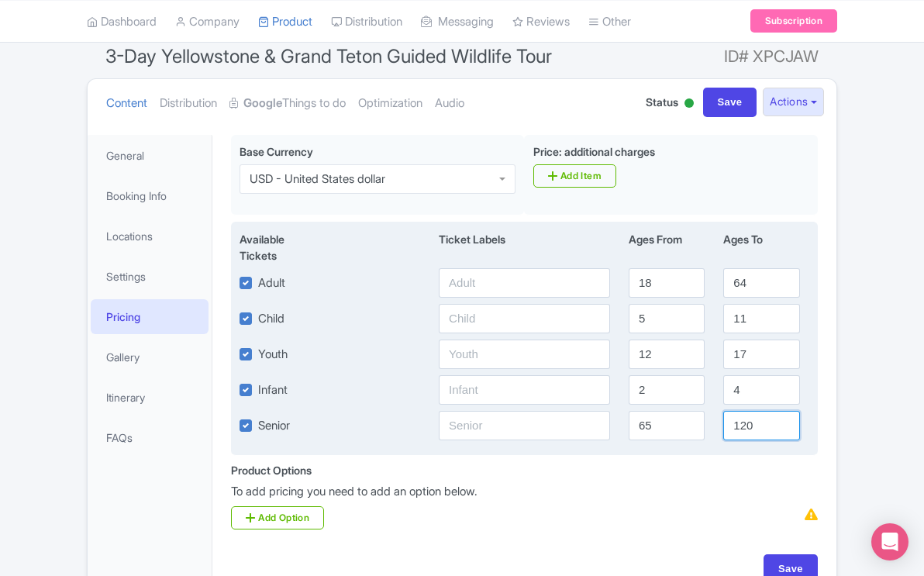
click at [753, 426] on input "120" at bounding box center [761, 425] width 76 height 29
type input "1"
type input "85"
click at [653, 282] on input "18" at bounding box center [667, 282] width 76 height 29
type input "1"
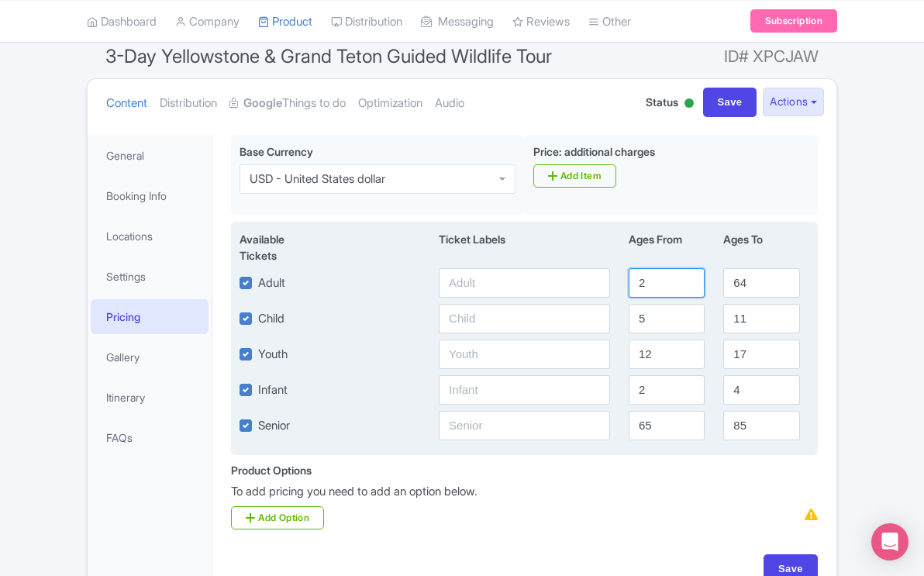
type input "2"
click at [746, 284] on input "64" at bounding box center [761, 282] width 76 height 29
type input "6"
type input "85"
click at [258, 422] on label "Senior" at bounding box center [274, 426] width 32 height 18
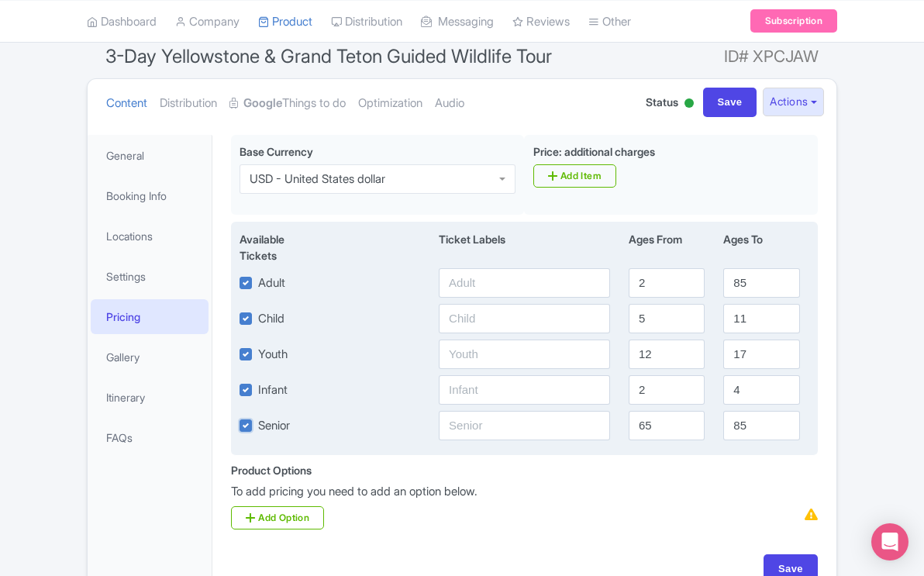
click at [258, 422] on input "Senior" at bounding box center [263, 421] width 10 height 10
checkbox input "false"
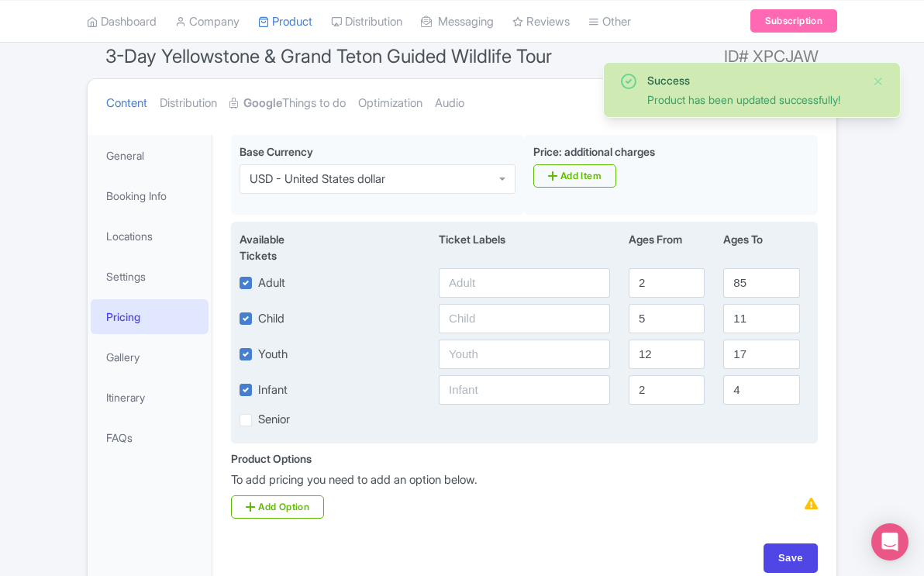
click at [258, 391] on label "Infant" at bounding box center [272, 390] width 29 height 18
click at [258, 391] on input "Infant" at bounding box center [263, 386] width 10 height 10
checkbox input "false"
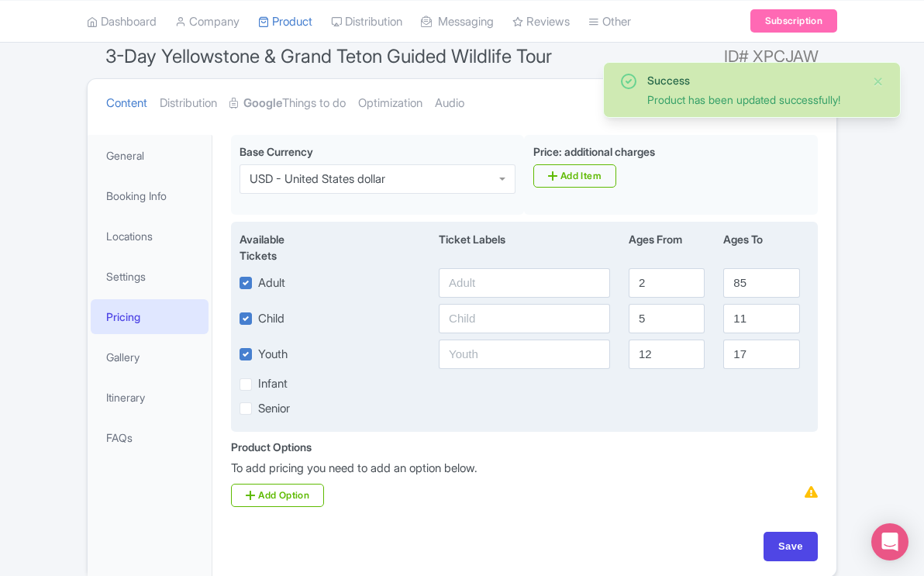
click at [258, 357] on label "Youth" at bounding box center [272, 355] width 29 height 18
click at [258, 355] on input "Youth" at bounding box center [263, 350] width 10 height 10
checkbox input "false"
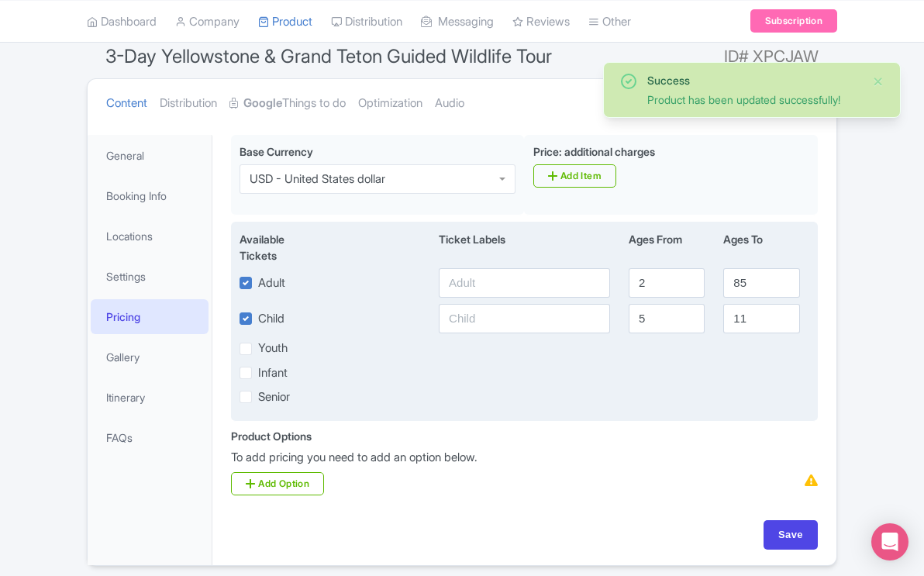
click at [258, 319] on label "Child" at bounding box center [271, 319] width 26 height 18
click at [258, 319] on input "Child" at bounding box center [263, 314] width 10 height 10
checkbox input "false"
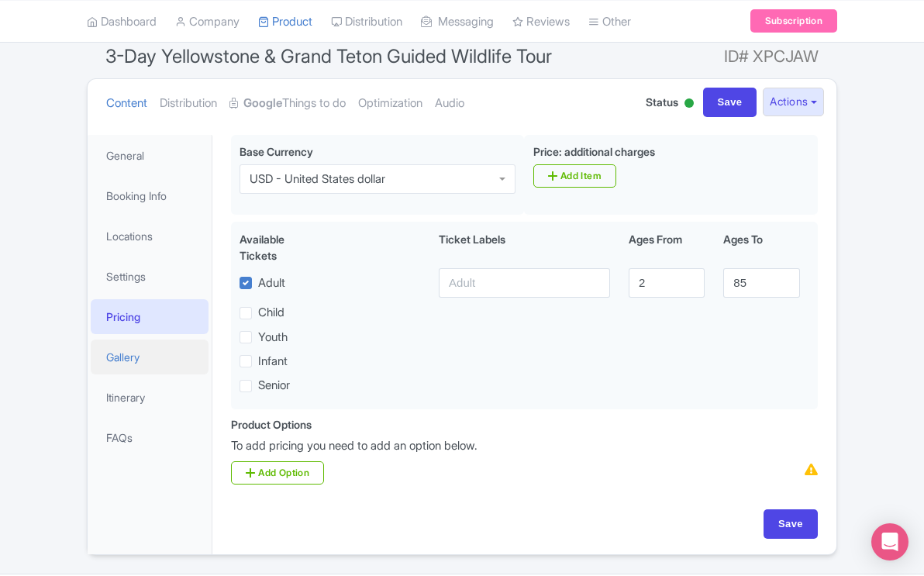
click at [125, 357] on link "Gallery" at bounding box center [150, 357] width 118 height 35
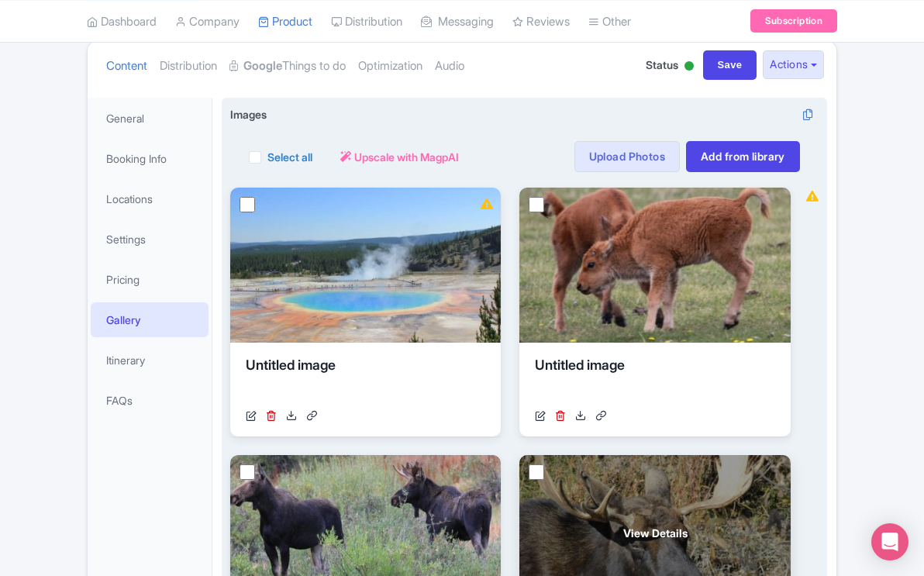
scroll to position [165, 0]
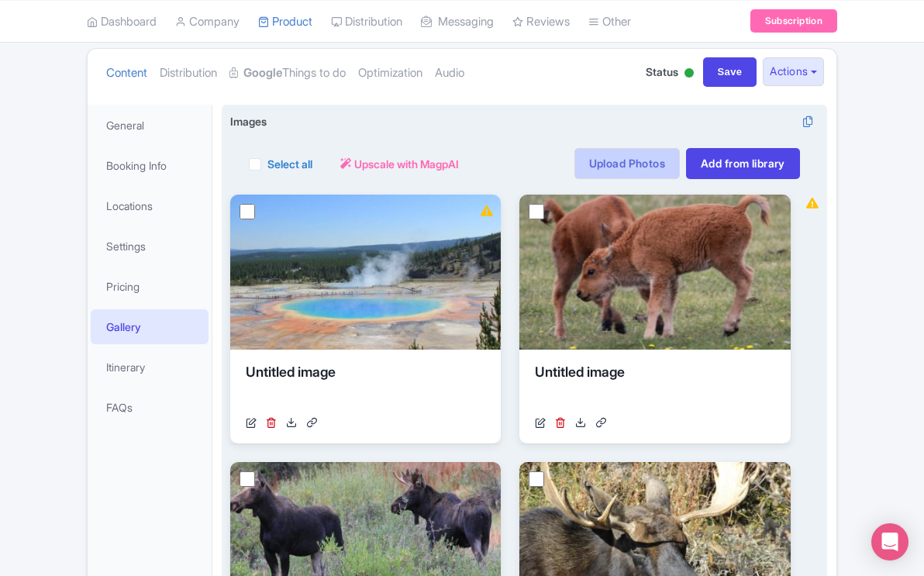
click at [633, 165] on link "Upload Photos" at bounding box center [626, 163] width 105 height 31
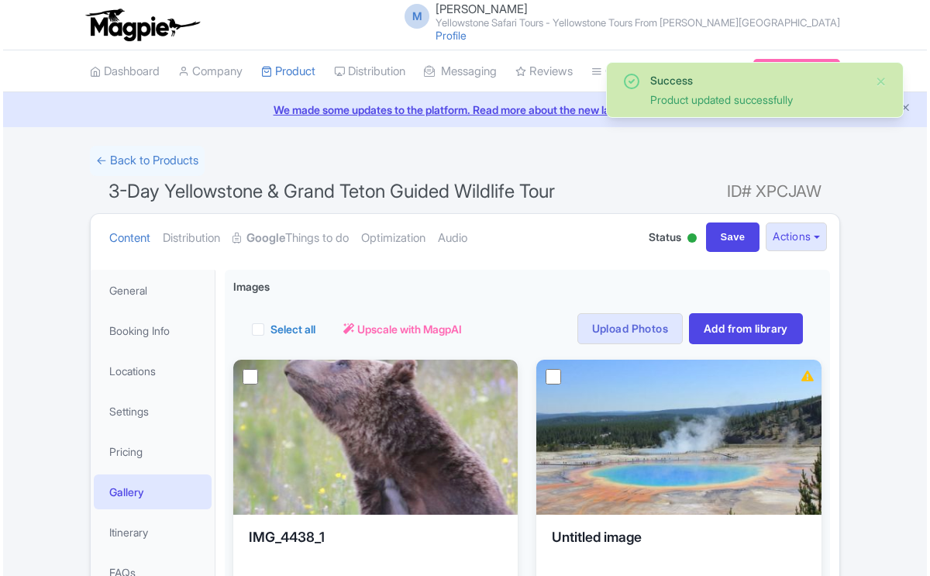
scroll to position [102, 0]
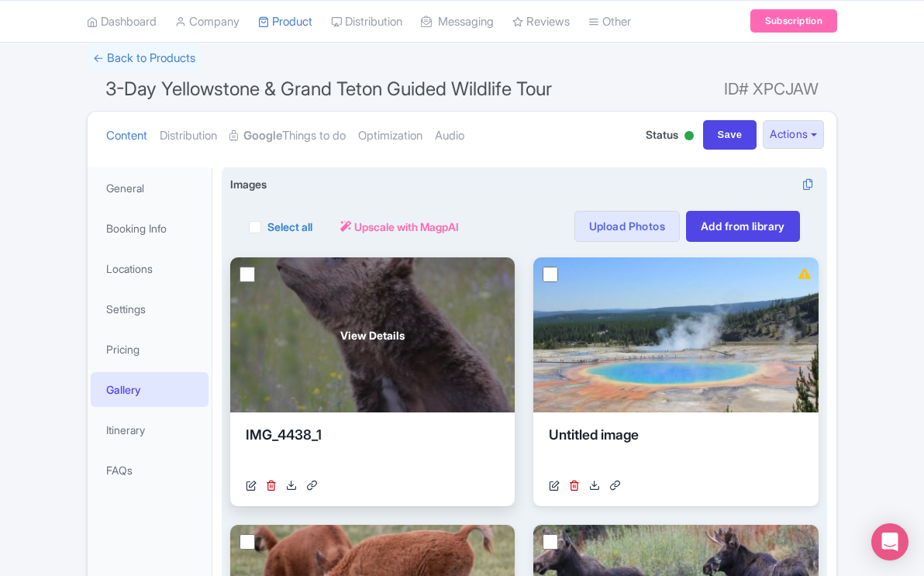
click at [477, 320] on div "View Details" at bounding box center [372, 334] width 284 height 155
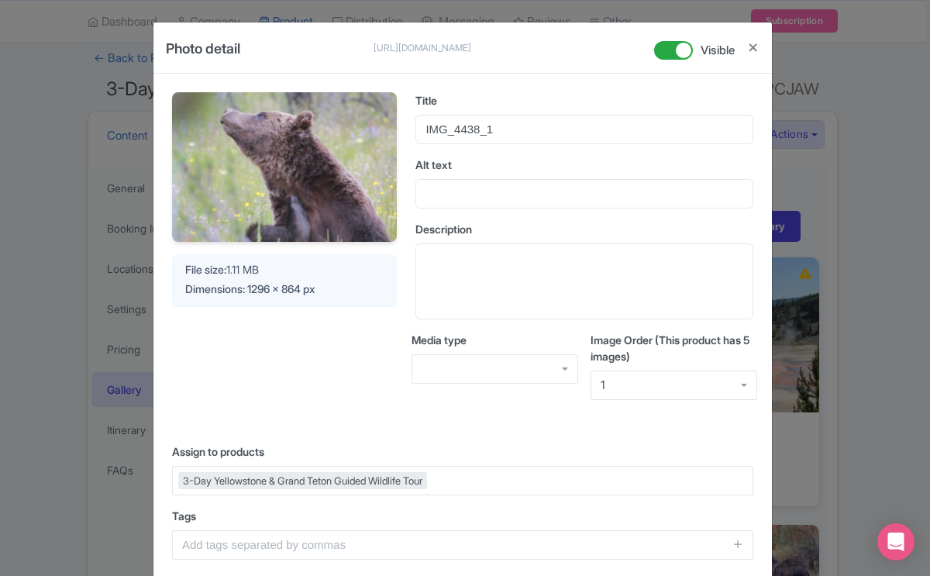
click at [450, 170] on span "Alt text" at bounding box center [433, 164] width 36 height 13
click at [450, 179] on input "Alt text" at bounding box center [584, 193] width 338 height 29
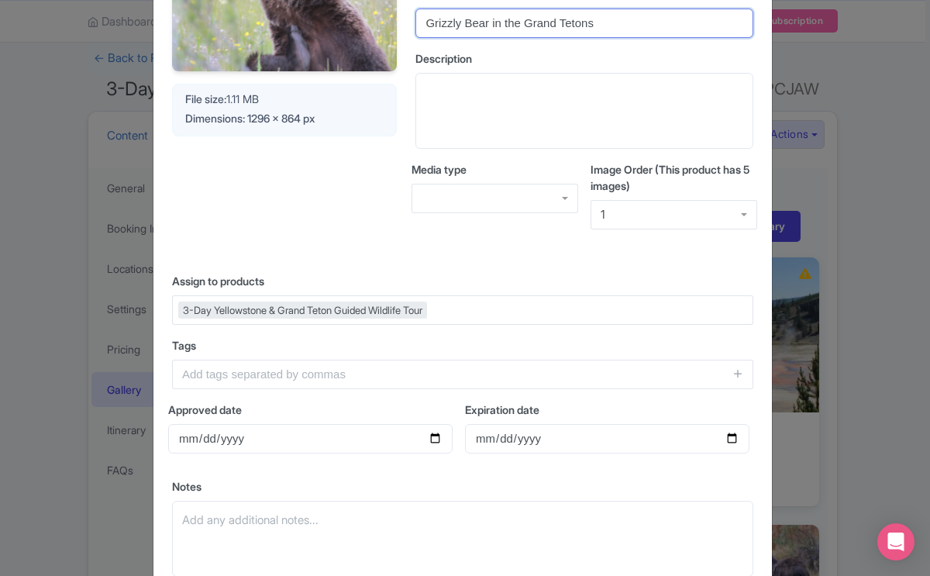
scroll to position [171, 0]
type input "Grizzly Bear in the Grand Tetons"
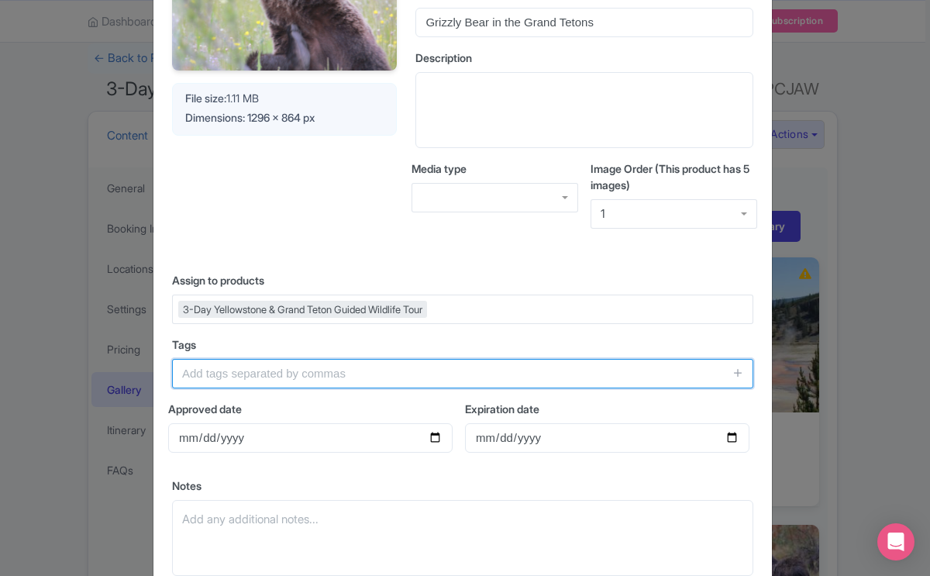
click at [231, 372] on input "text" at bounding box center [462, 373] width 581 height 29
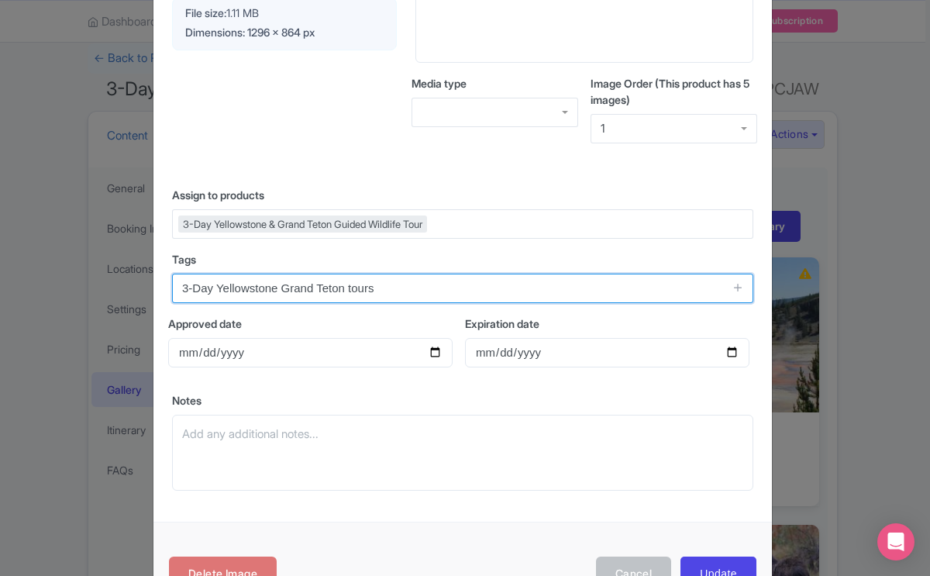
scroll to position [283, 0]
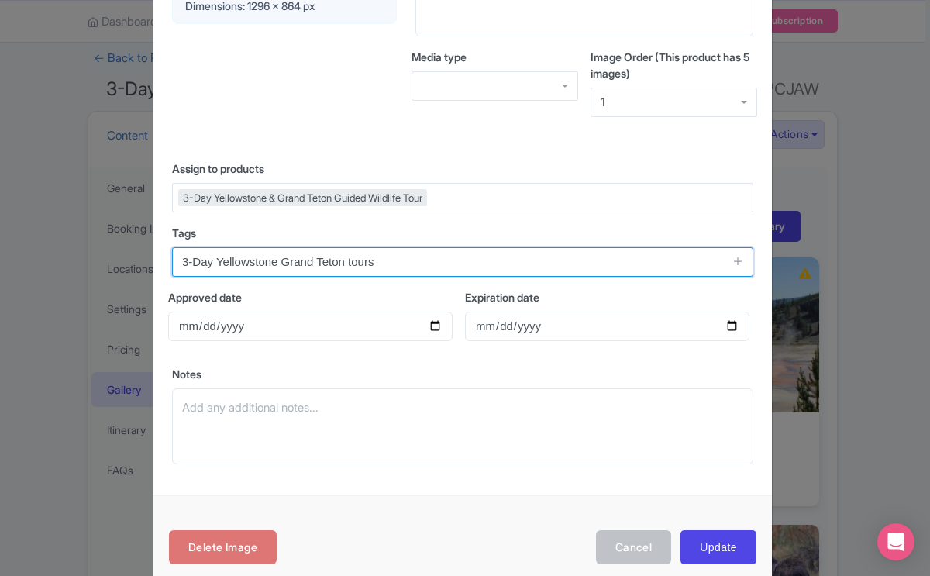
type input "3-Day Yellowstone Grand Teton tours"
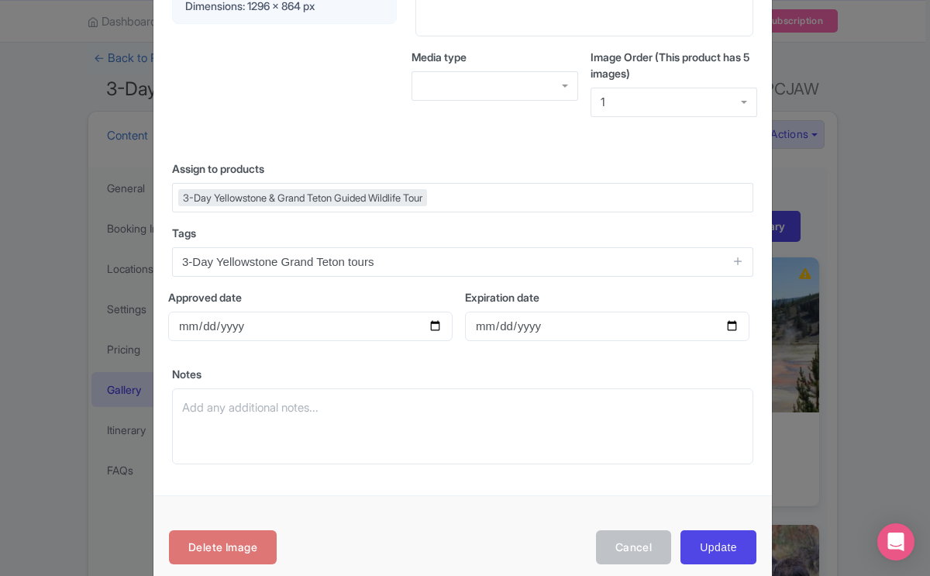
click at [214, 346] on div "Approved date" at bounding box center [310, 321] width 284 height 64
click at [265, 362] on div "Your Image is being upscaled File size: 1.11 MB Dimensions: 1296 x 864 px Title…" at bounding box center [462, 143] width 619 height 705
click at [312, 331] on input "Approved date" at bounding box center [310, 326] width 284 height 29
click at [431, 324] on input "Approved date" at bounding box center [310, 326] width 284 height 29
type input "[DATE]"
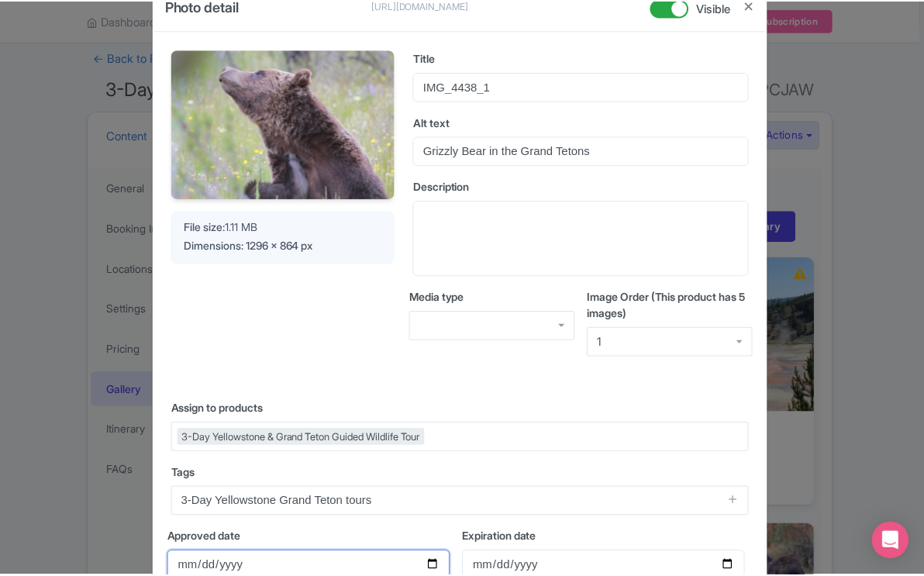
scroll to position [0, 0]
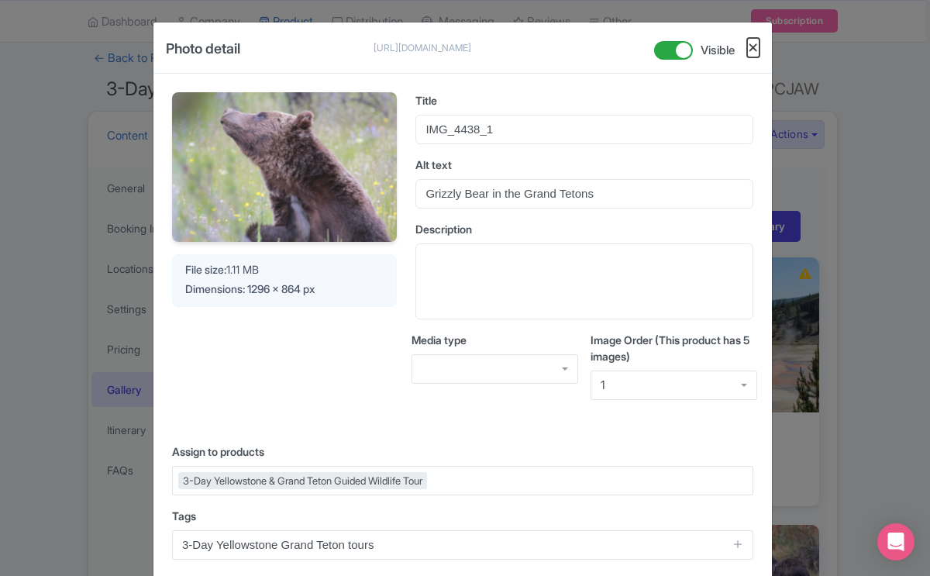
click at [754, 51] on button "Close" at bounding box center [753, 47] width 12 height 19
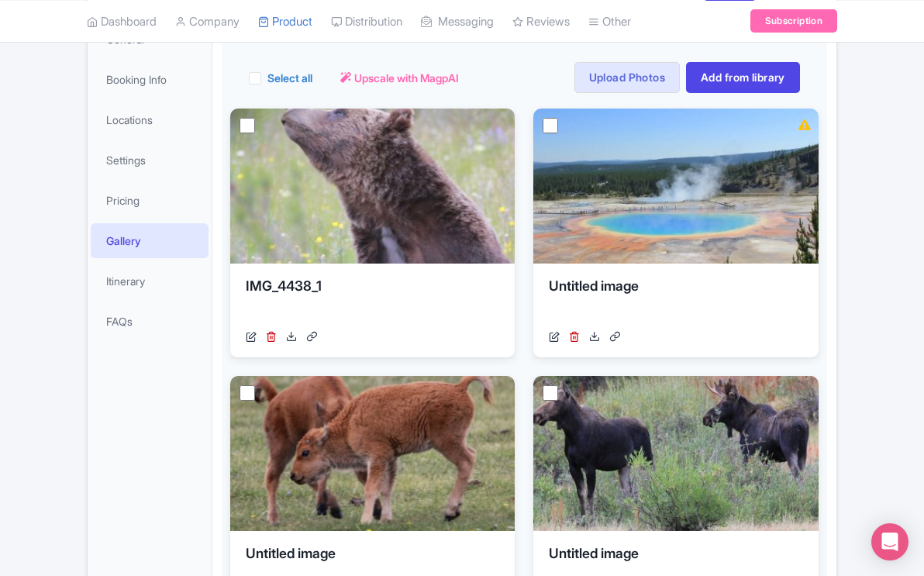
scroll to position [280, 0]
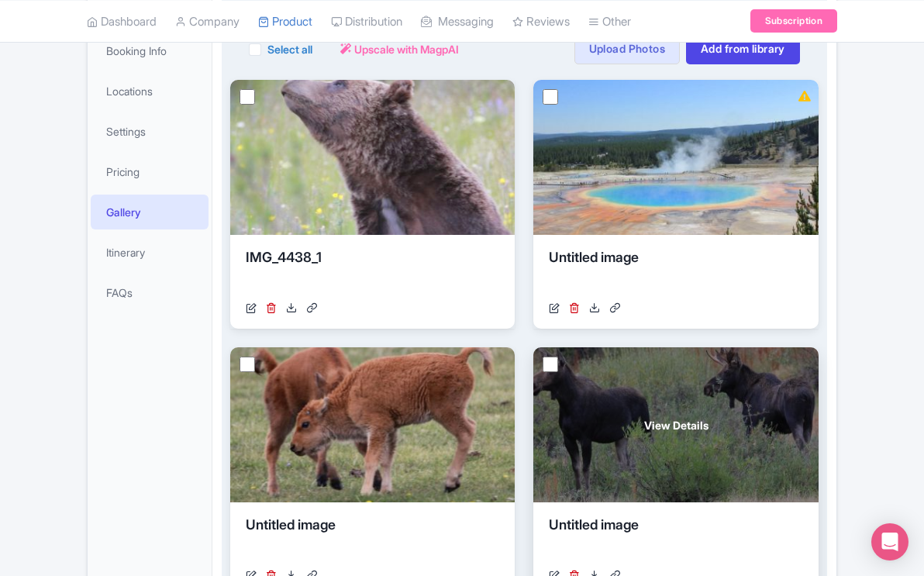
click at [553, 364] on input "checkbox" at bounding box center [551, 365] width 16 height 16
checkbox input "true"
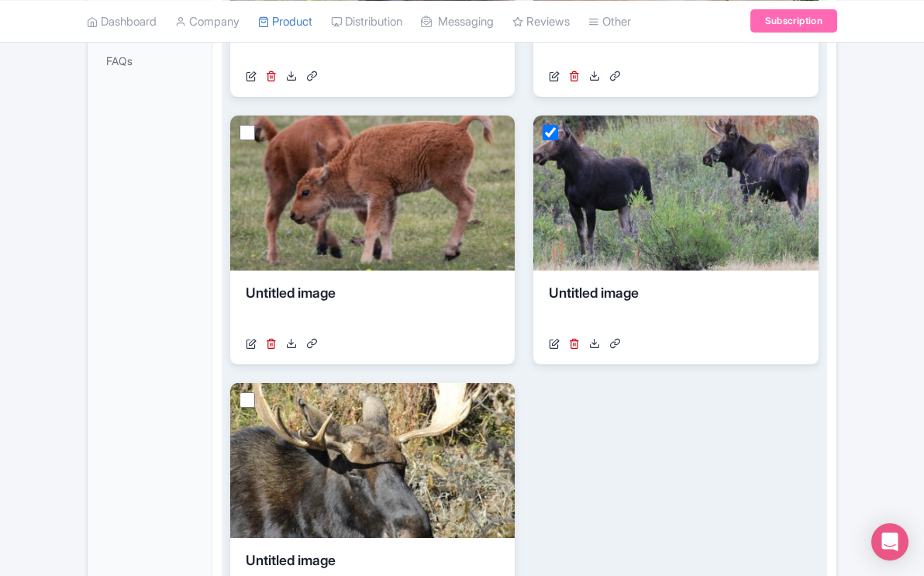
scroll to position [514, 0]
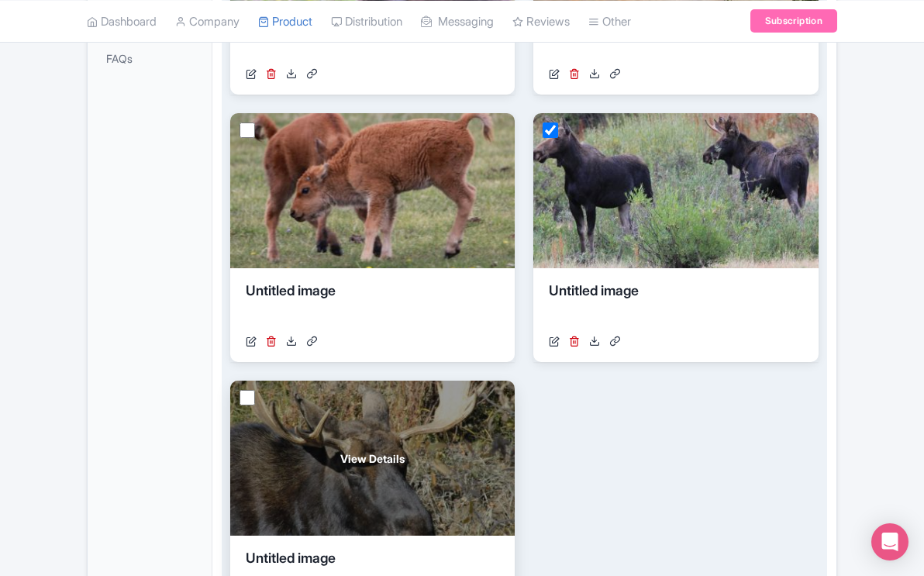
click at [246, 396] on input "checkbox" at bounding box center [248, 398] width 16 height 16
checkbox input "true"
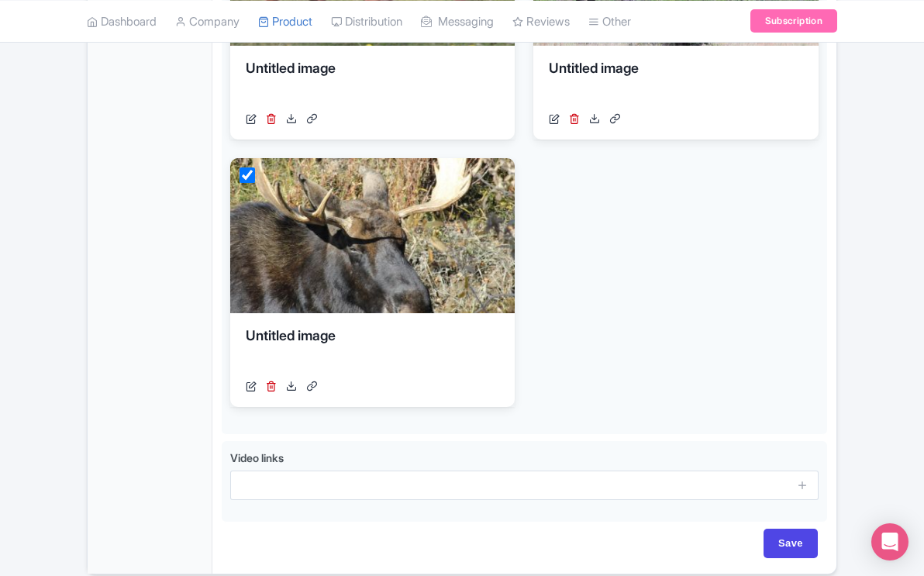
scroll to position [801, 0]
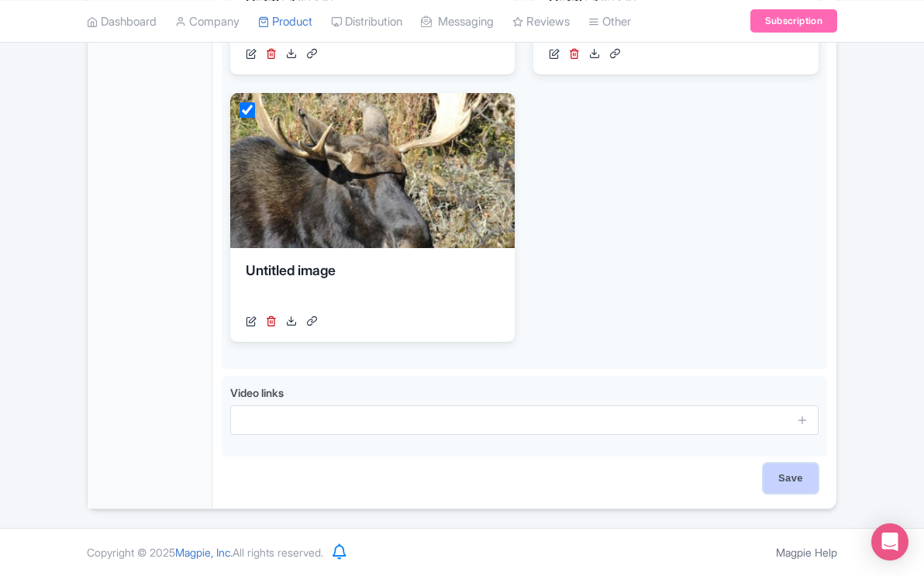
click at [788, 474] on input "Save" at bounding box center [791, 478] width 54 height 29
type input "Saving..."
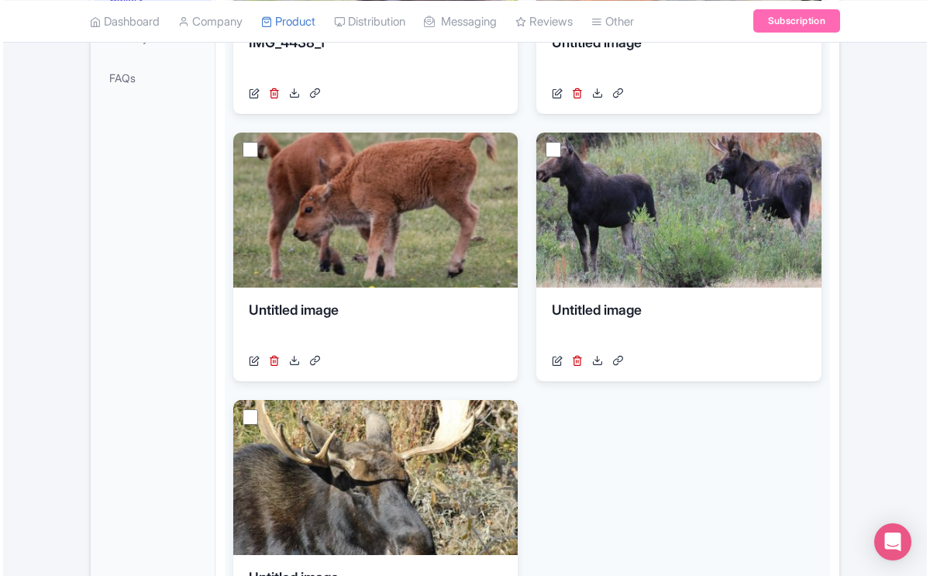
scroll to position [333, 0]
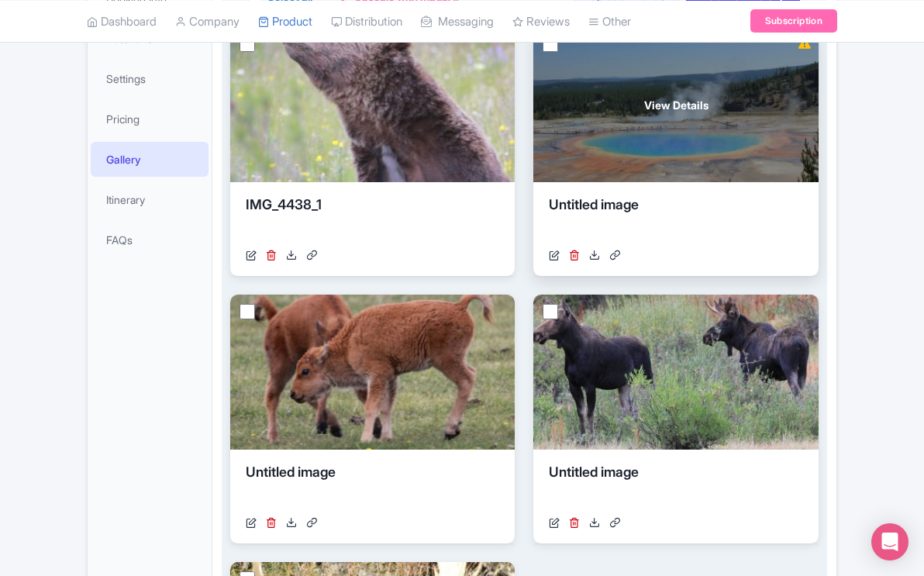
click at [677, 157] on div "View Details" at bounding box center [675, 104] width 284 height 155
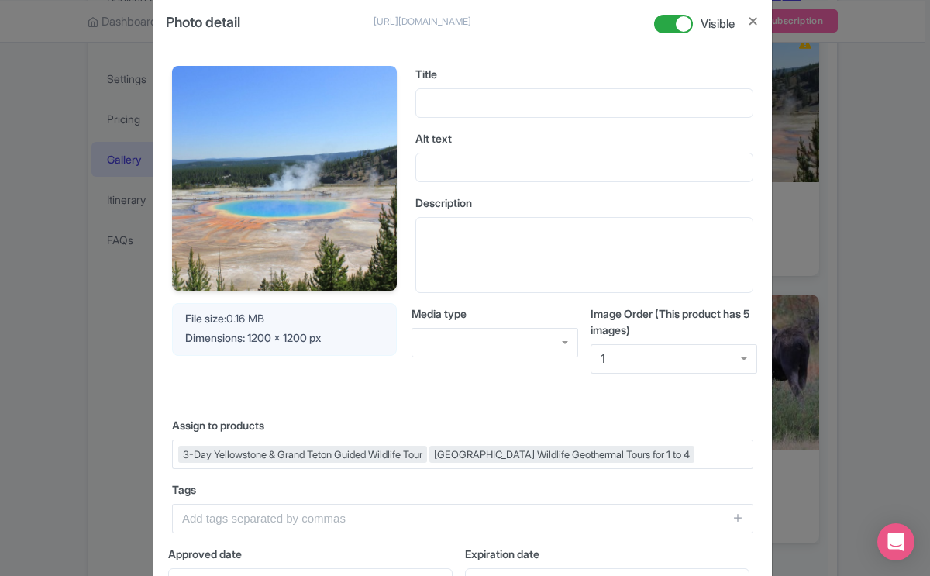
scroll to position [30, 0]
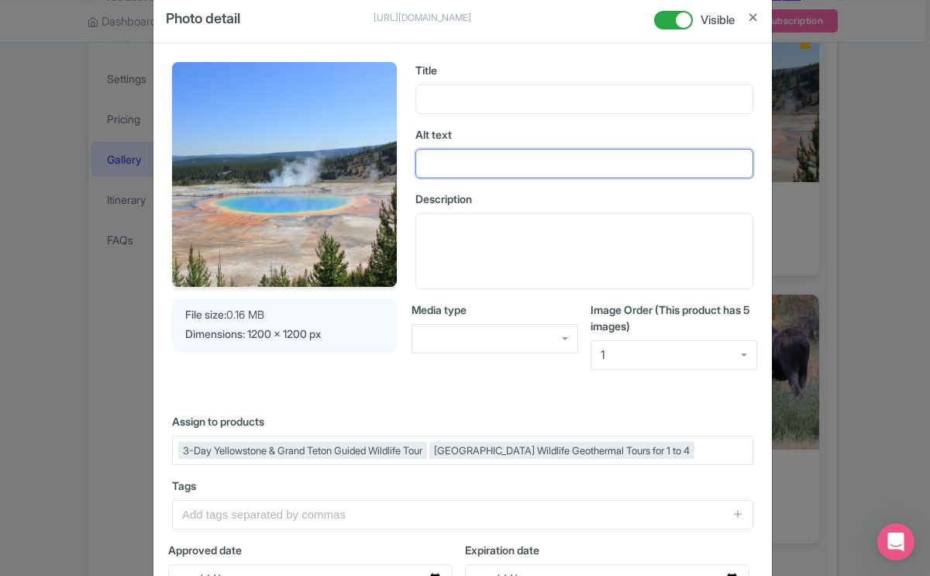
click at [461, 167] on input "Alt text" at bounding box center [584, 163] width 338 height 29
type input "Grand Prismatic Spring, Yellowstone"
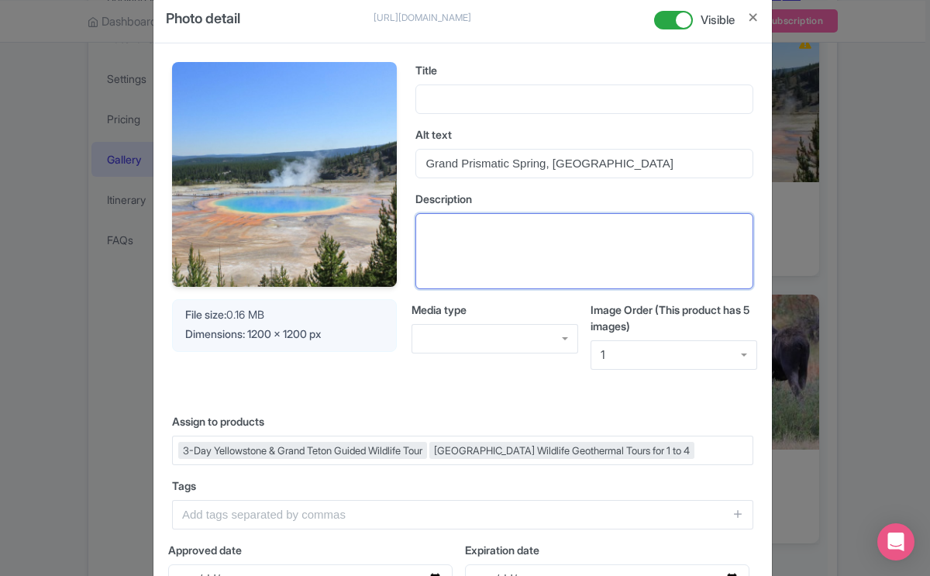
click at [458, 233] on textarea "Description" at bounding box center [584, 251] width 338 height 76
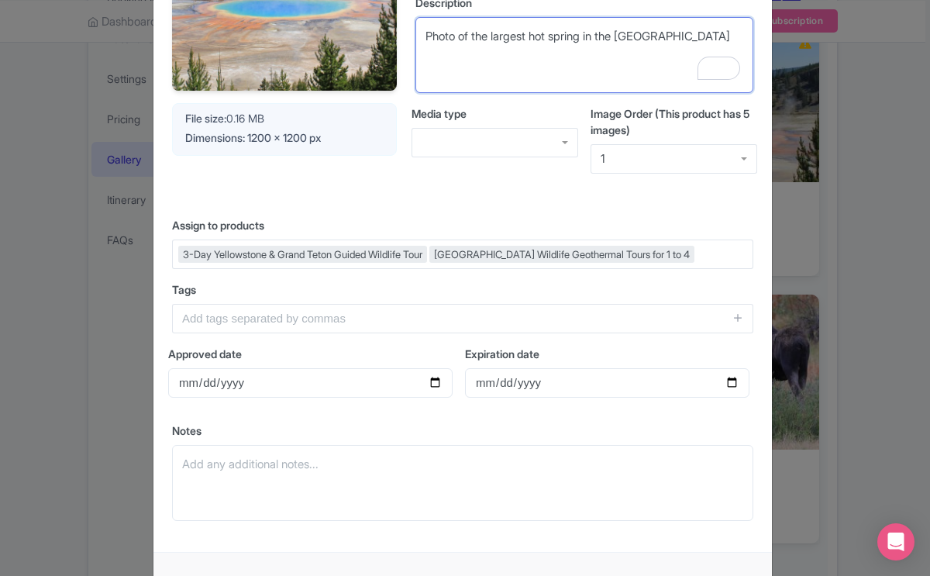
scroll to position [230, 0]
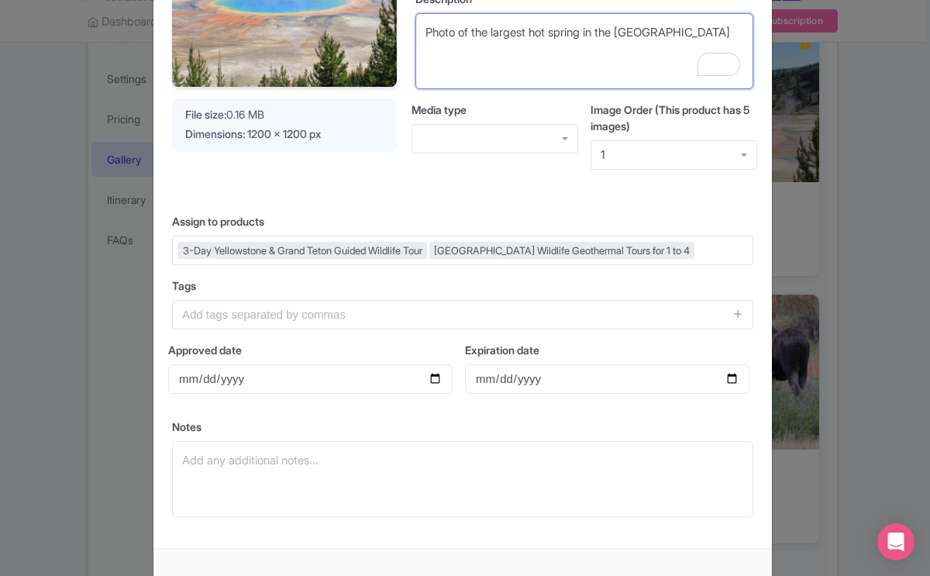
type textarea "Photo of the largest hot spring in the US"
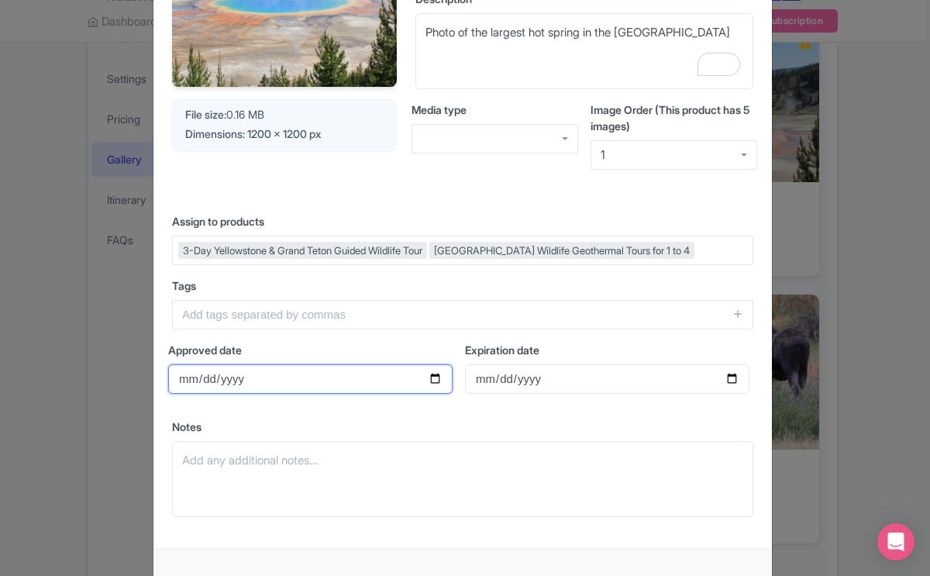
click at [238, 394] on input "Approved date" at bounding box center [310, 378] width 284 height 29
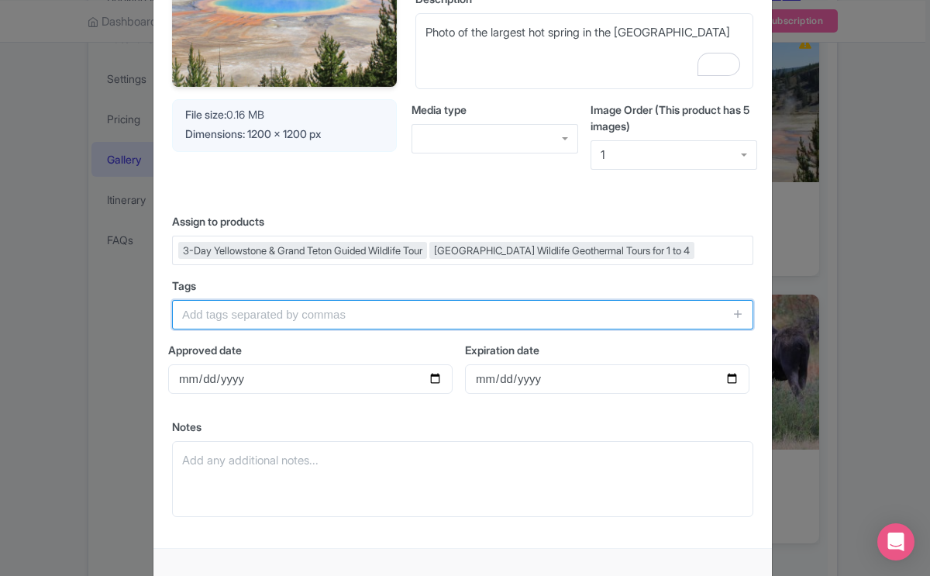
click at [241, 329] on input "text" at bounding box center [462, 314] width 581 height 29
type input "3-Day Yellowstone Grand Teton tours"
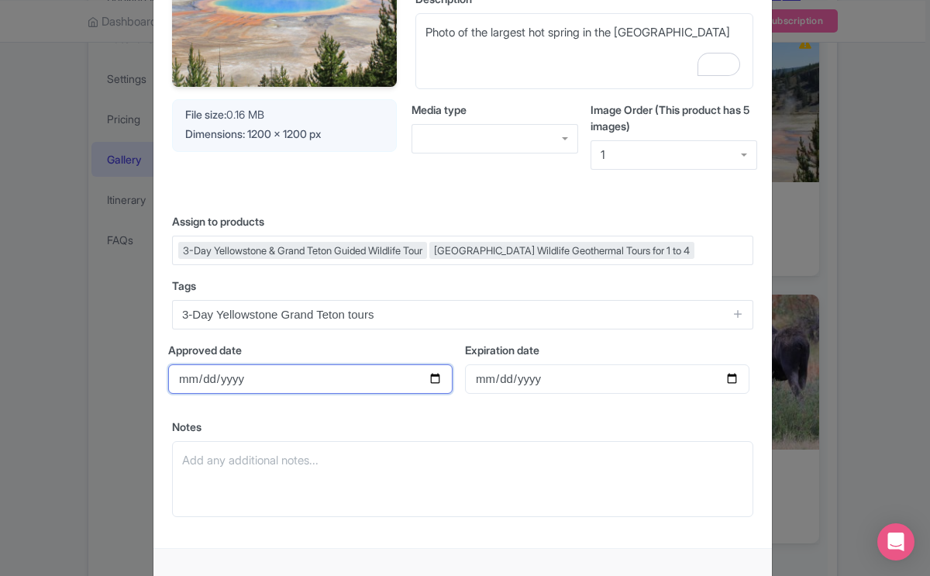
click at [255, 394] on input "Approved date" at bounding box center [310, 378] width 284 height 29
click at [430, 394] on input "Approved date" at bounding box center [310, 378] width 284 height 29
type input "2025-08-15"
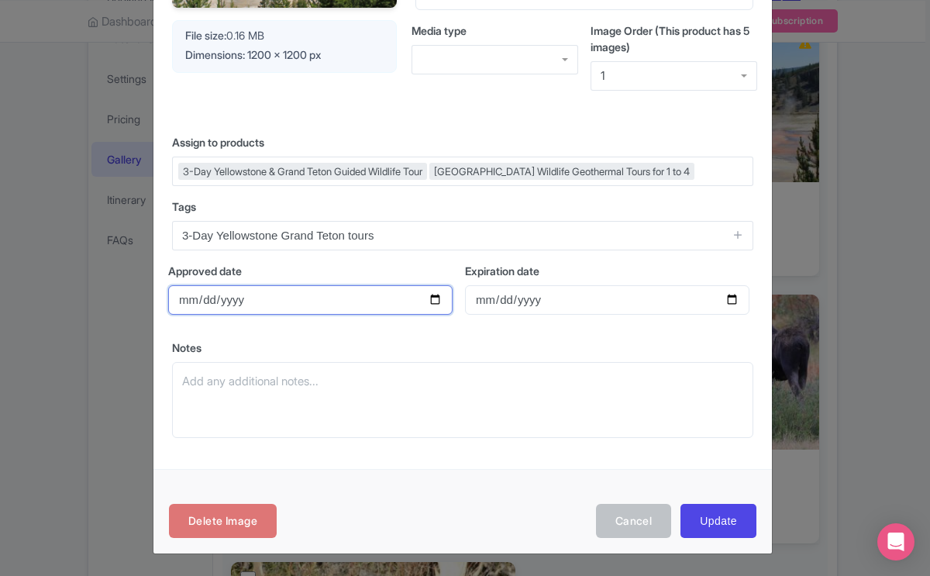
scroll to position [336, 0]
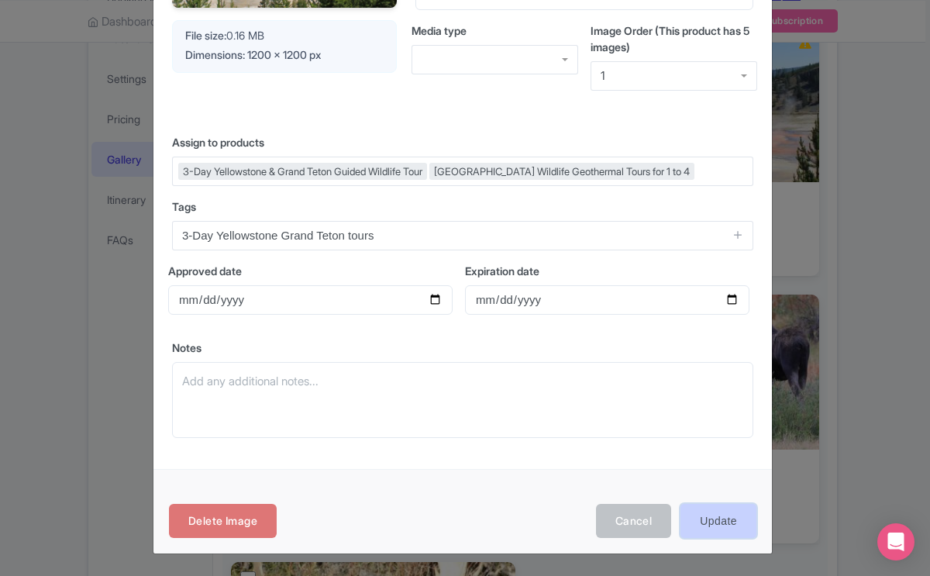
click at [724, 520] on input "Update" at bounding box center [719, 521] width 76 height 35
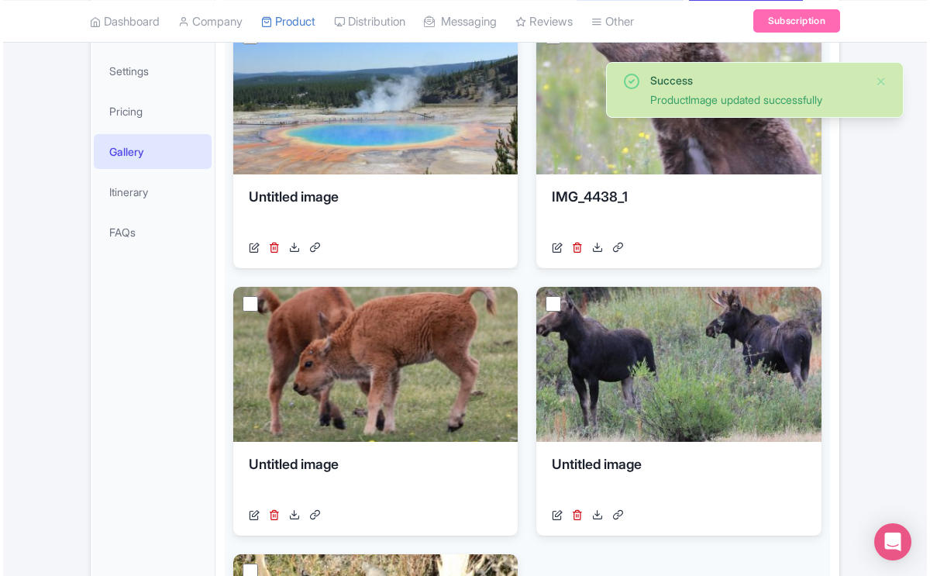
scroll to position [344, 0]
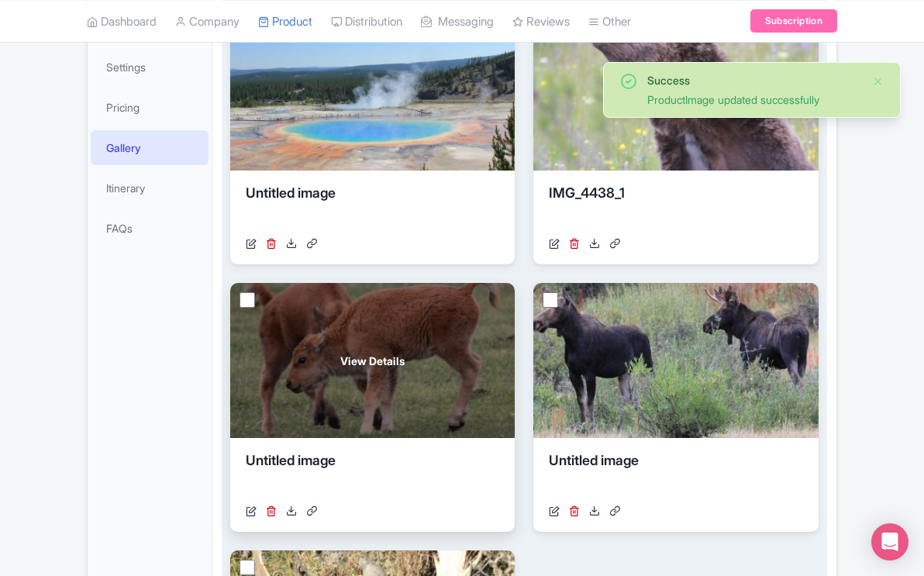
click at [419, 405] on div "View Details" at bounding box center [372, 360] width 284 height 155
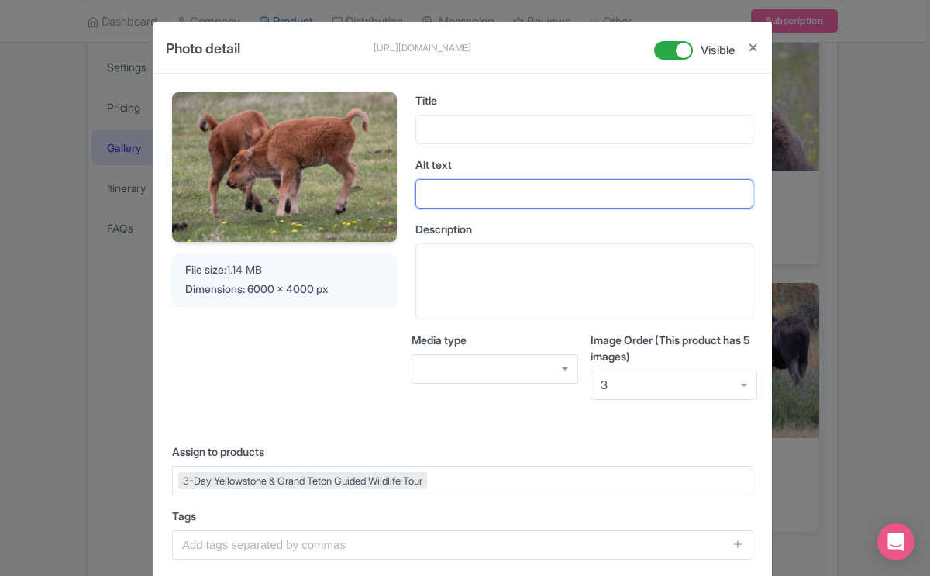
click at [469, 182] on input "Alt text" at bounding box center [584, 193] width 338 height 29
type input "Bison calves playing"
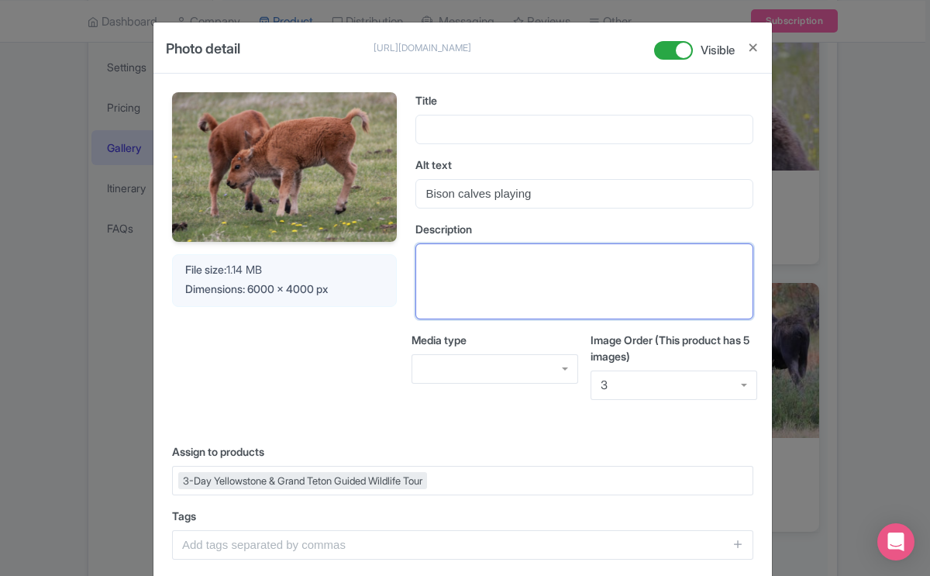
click at [440, 260] on textarea "Description" at bounding box center [584, 281] width 338 height 76
type textarea "Bison in [GEOGRAPHIC_DATA]"
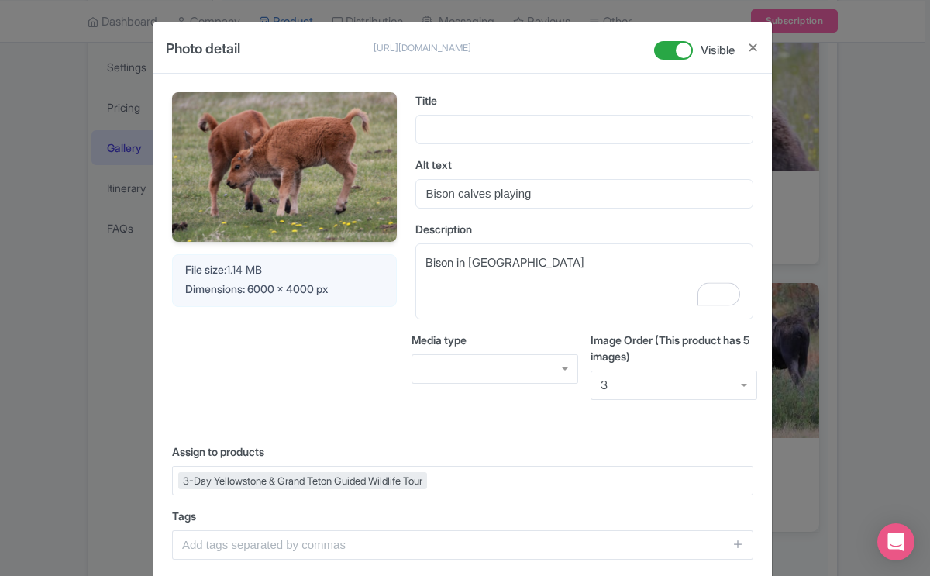
click at [227, 340] on div "Your Image is being upscaled File size: 1.14 MB Dimensions: 6000 x 4000 px" at bounding box center [284, 258] width 225 height 333
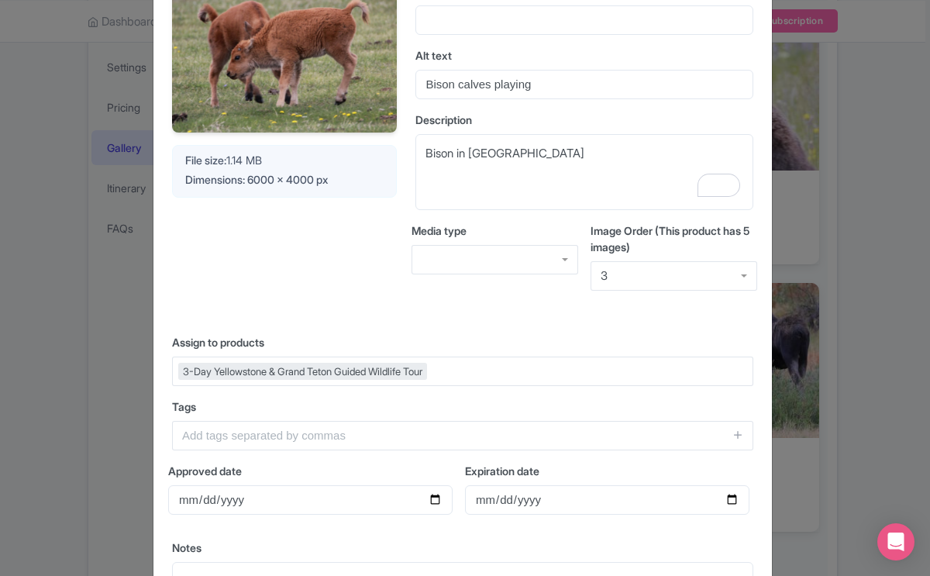
scroll to position [116, 0]
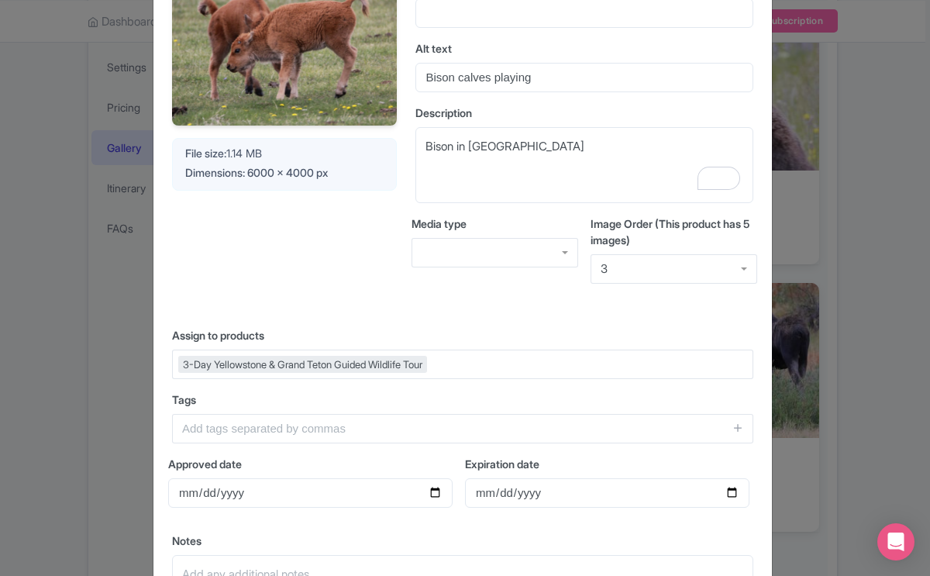
click at [285, 411] on div "Tags" at bounding box center [462, 417] width 581 height 52
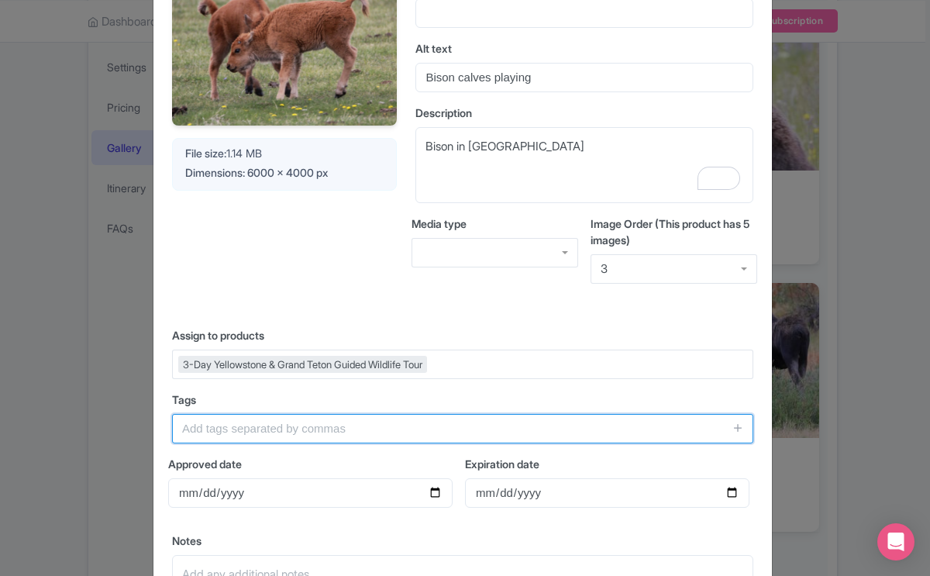
click at [261, 423] on input "text" at bounding box center [462, 428] width 581 height 29
type input "3-Day Yellowstone Grand Teton tours"
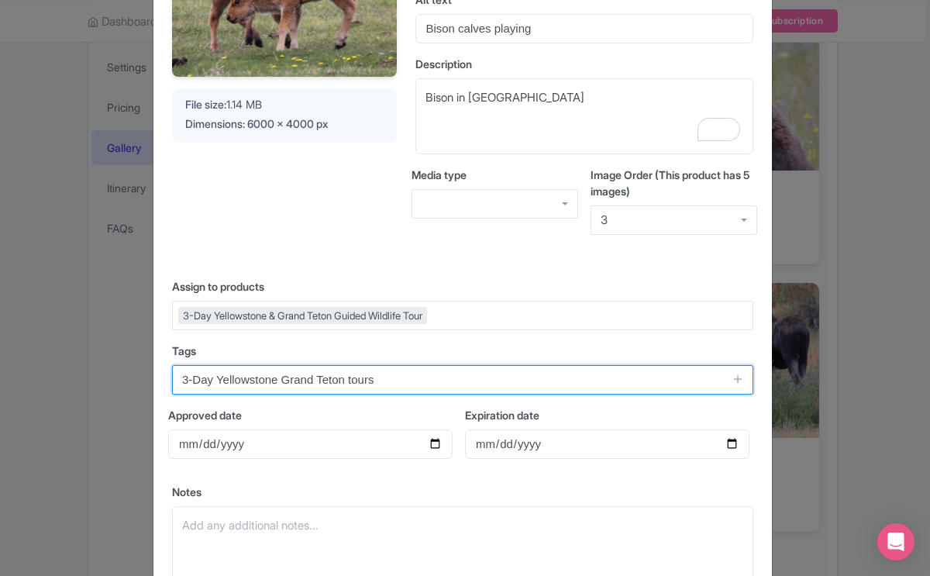
scroll to position [179, 0]
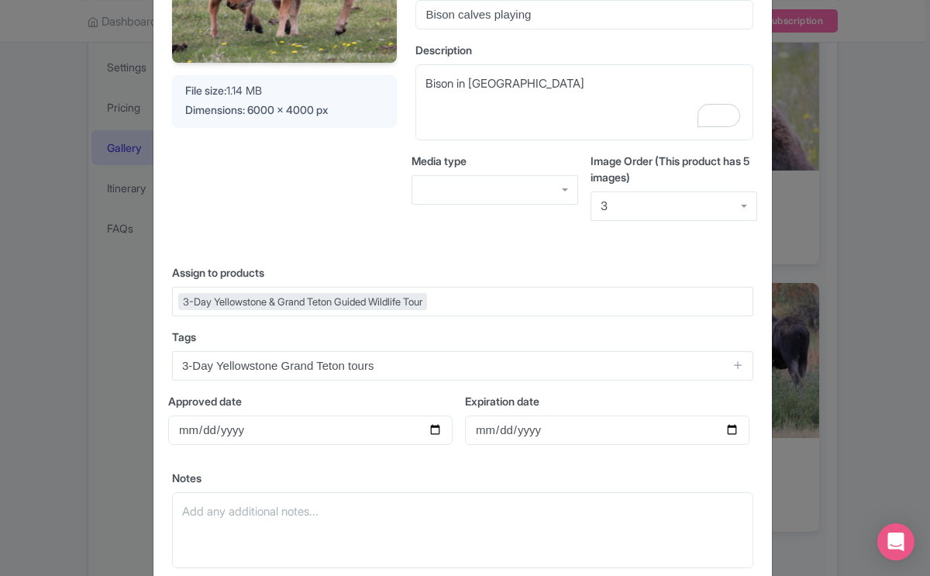
click at [246, 452] on div "Approved date" at bounding box center [310, 425] width 284 height 64
click at [233, 436] on input "Approved date" at bounding box center [310, 429] width 284 height 29
click at [435, 429] on input "Approved date" at bounding box center [310, 429] width 284 height 29
type input "[DATE]"
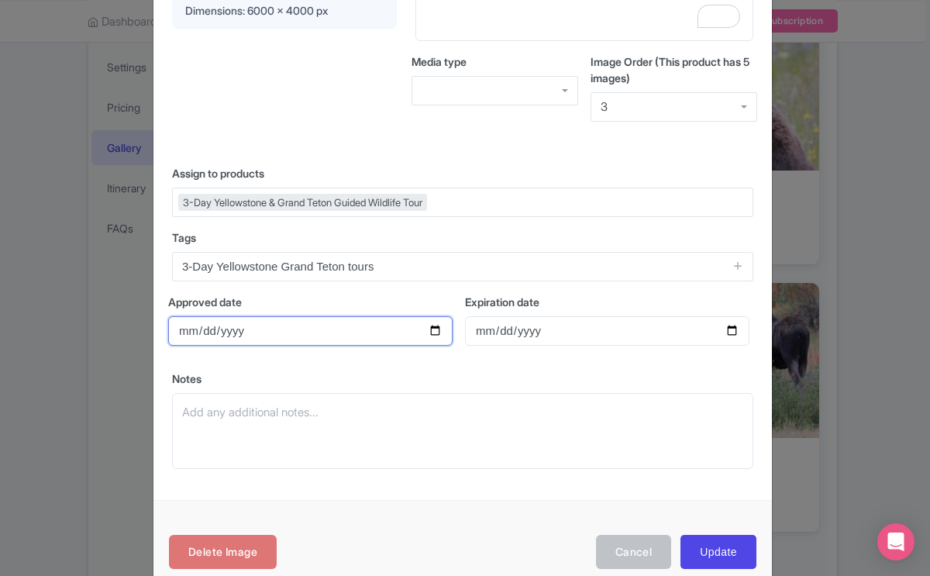
scroll to position [309, 0]
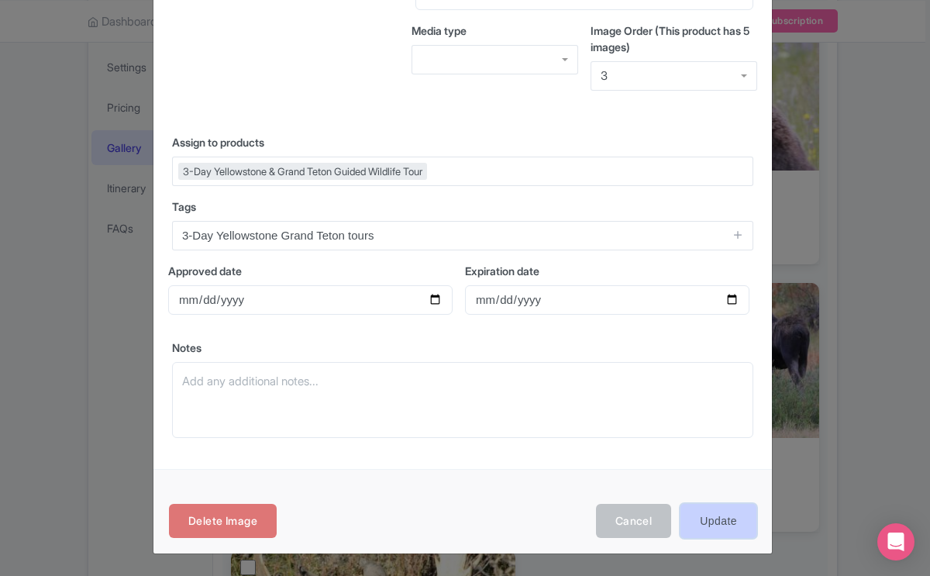
click at [712, 519] on input "Update" at bounding box center [719, 521] width 76 height 35
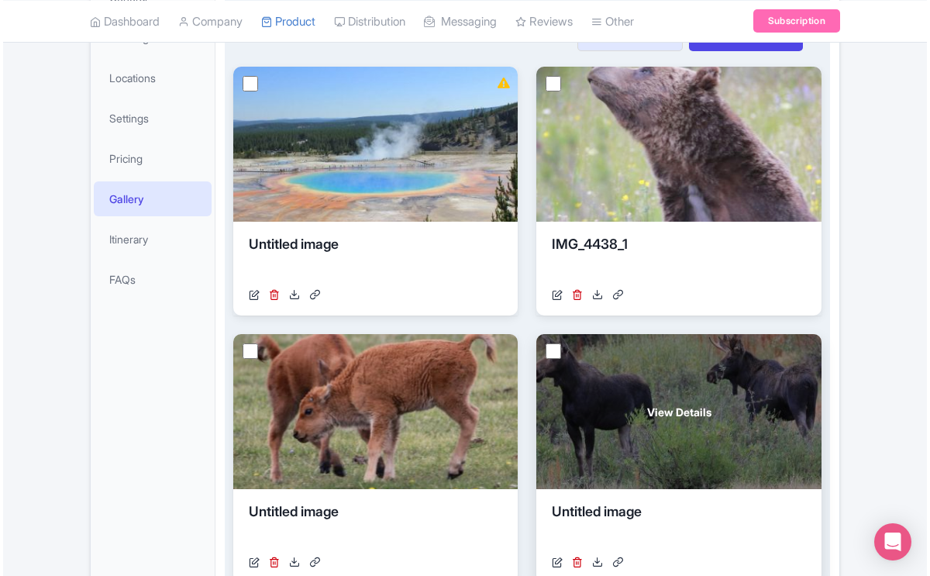
scroll to position [288, 0]
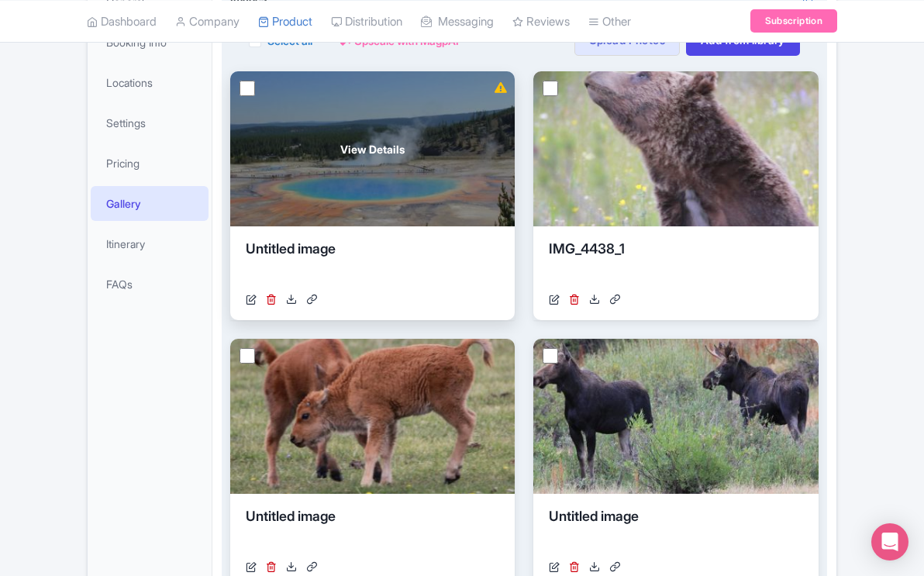
click at [388, 191] on div "View Details" at bounding box center [372, 148] width 284 height 155
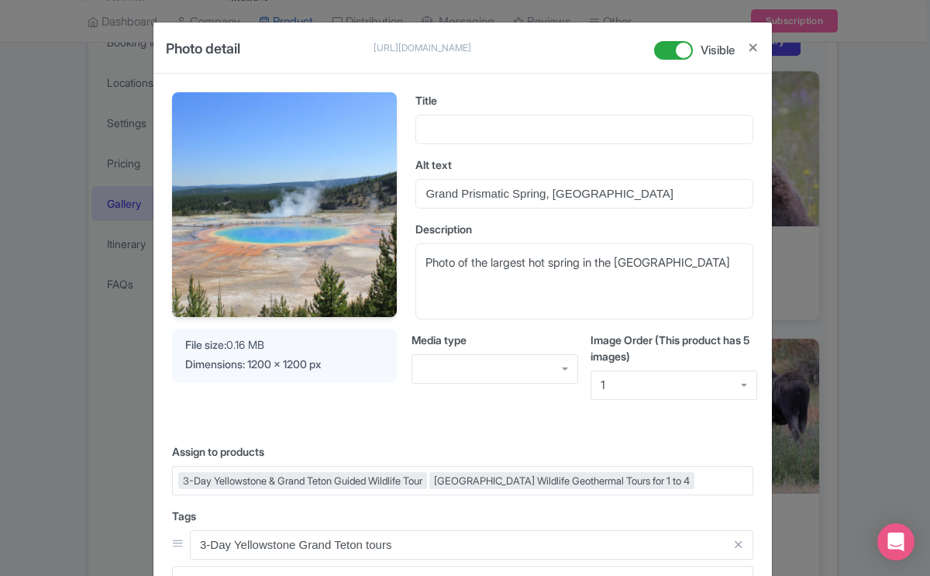
scroll to position [7, 0]
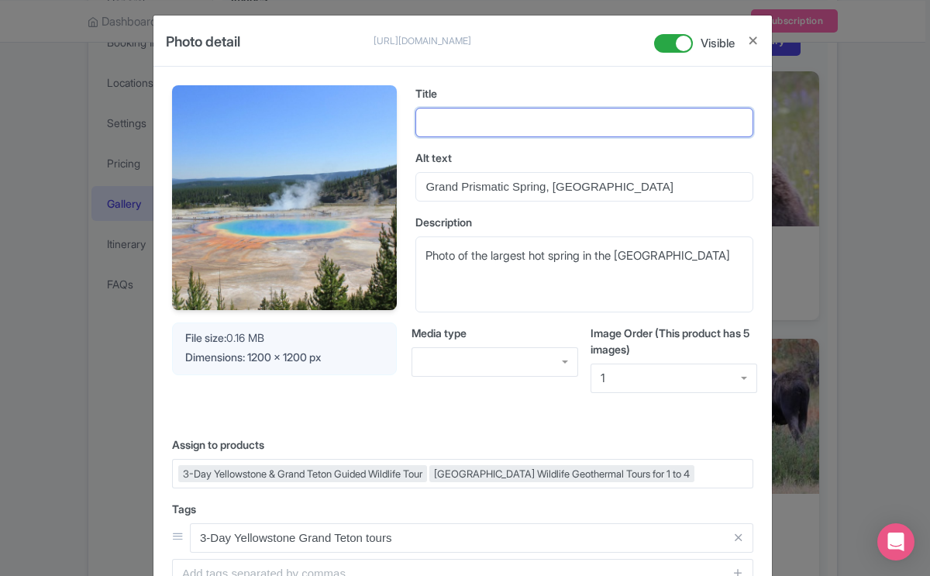
click at [471, 119] on input "Title" at bounding box center [584, 122] width 338 height 29
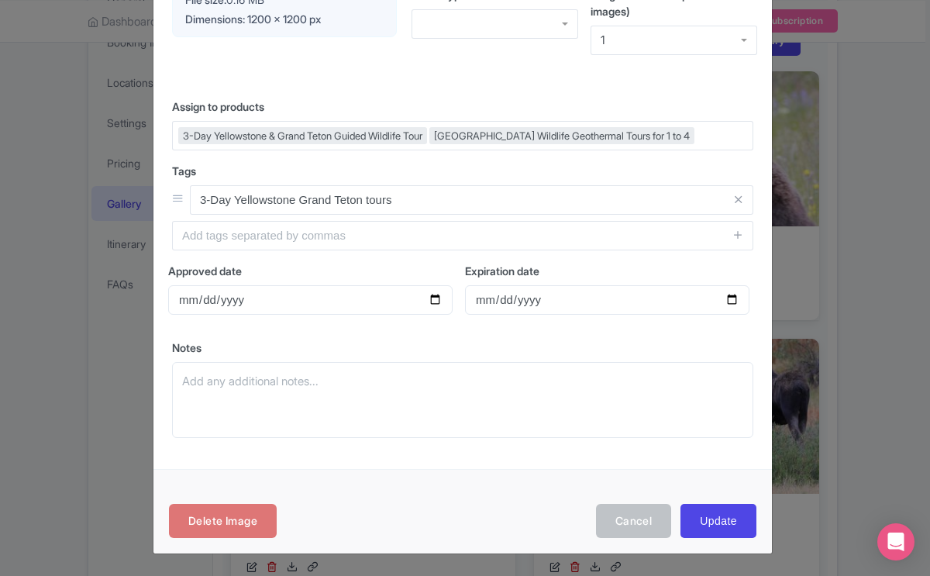
scroll to position [372, 0]
type input "Grand Prismatic Spring, [GEOGRAPHIC_DATA]"
click at [708, 519] on input "Update" at bounding box center [719, 521] width 76 height 35
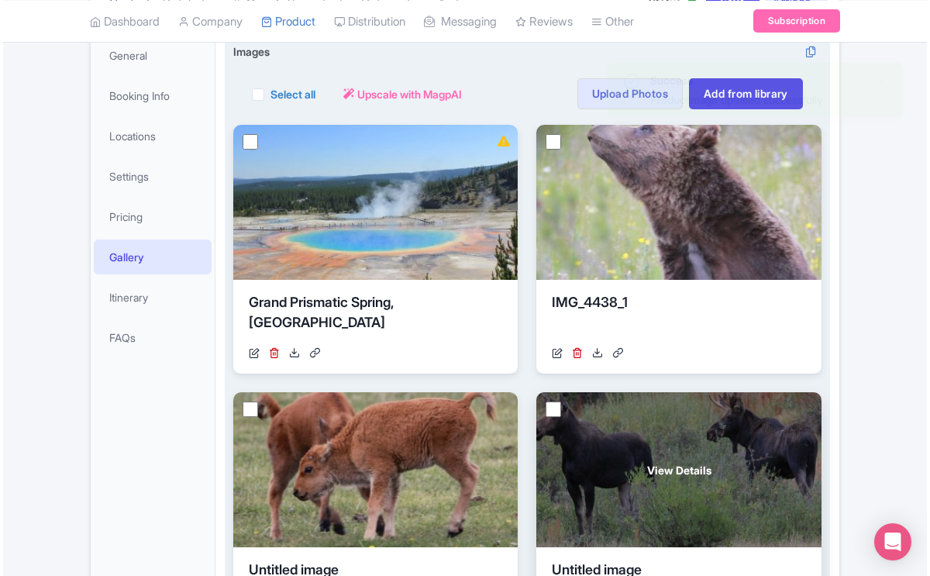
scroll to position [224, 0]
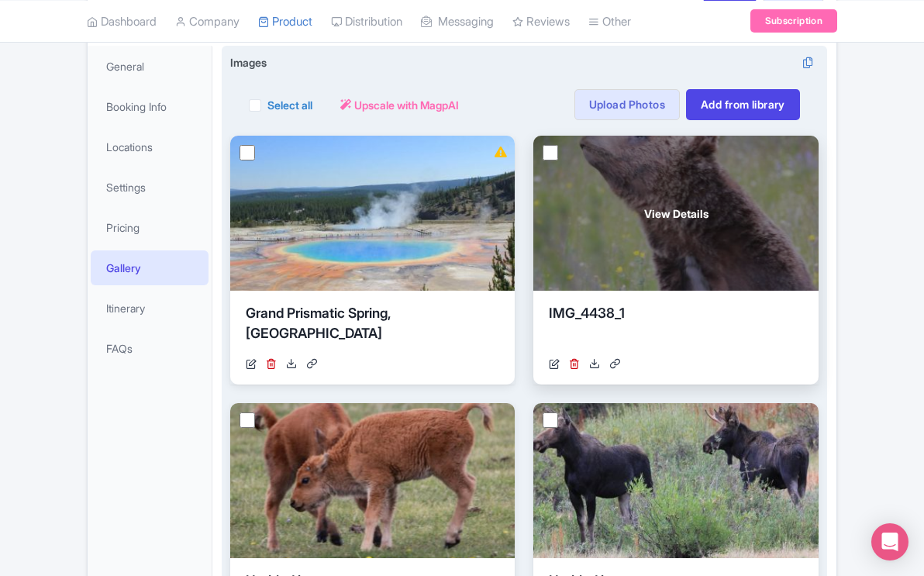
click at [657, 270] on div "View Details" at bounding box center [675, 213] width 284 height 155
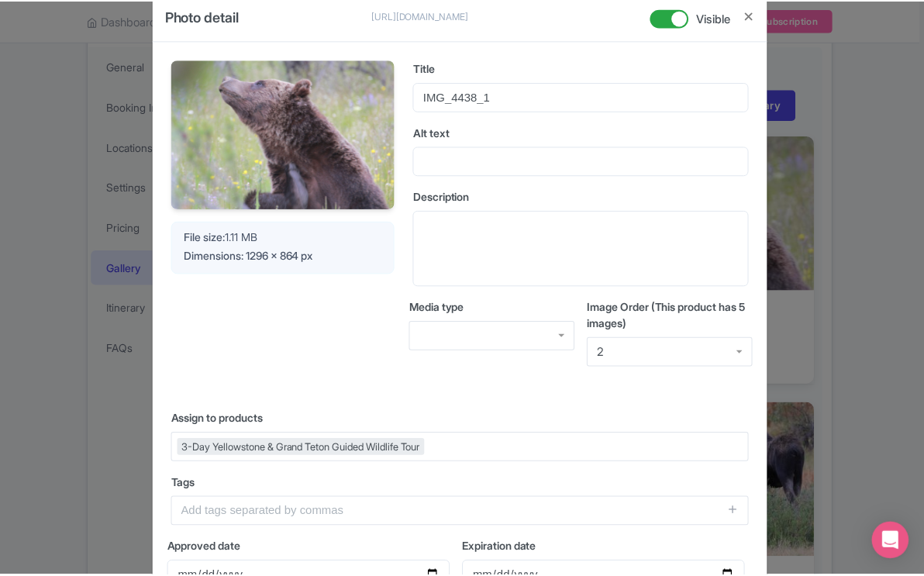
scroll to position [0, 0]
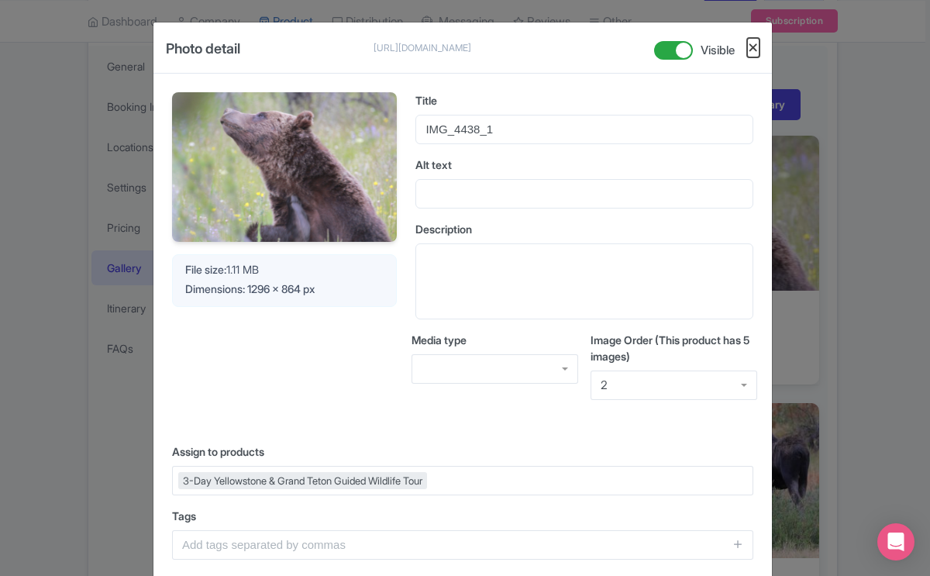
click at [749, 44] on button "Close" at bounding box center [753, 47] width 12 height 19
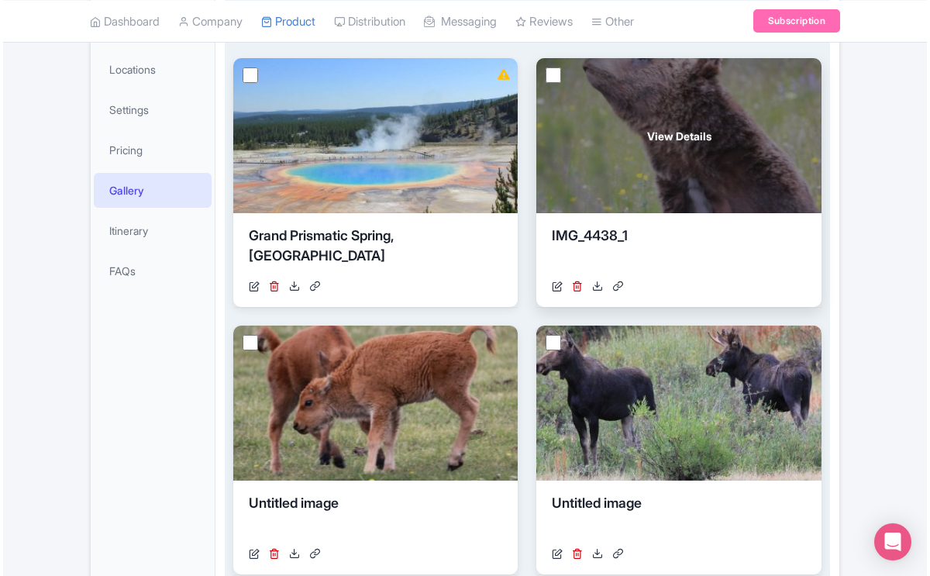
scroll to position [307, 0]
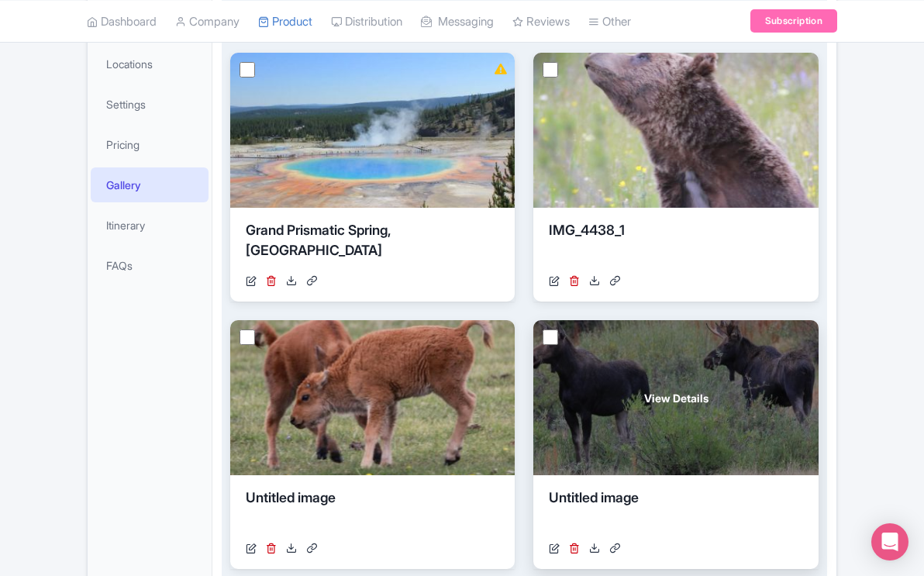
click at [631, 424] on div "View Details" at bounding box center [675, 397] width 284 height 155
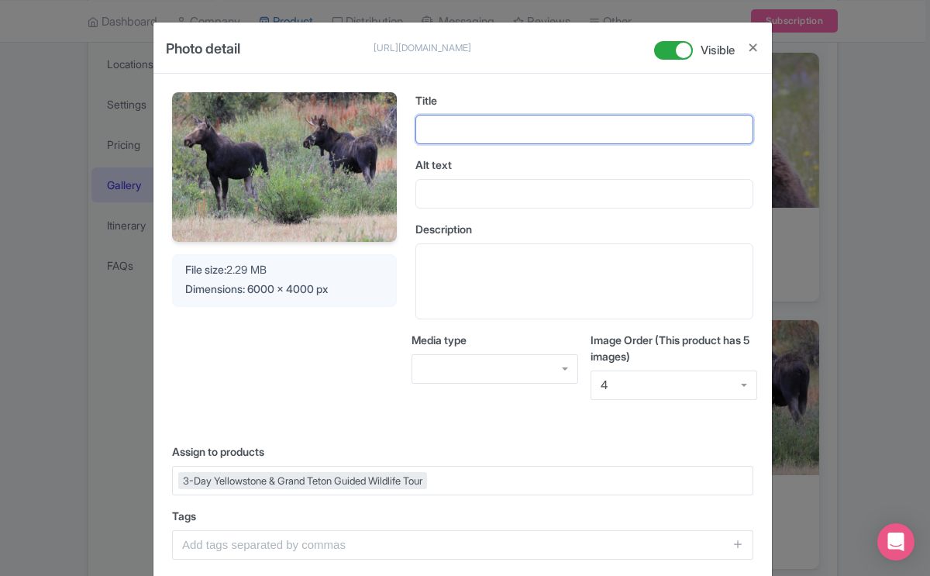
click at [436, 126] on input "Title" at bounding box center [584, 129] width 338 height 29
type input "M"
type input "Bull and [DEMOGRAPHIC_DATA] moose in the [GEOGRAPHIC_DATA]"
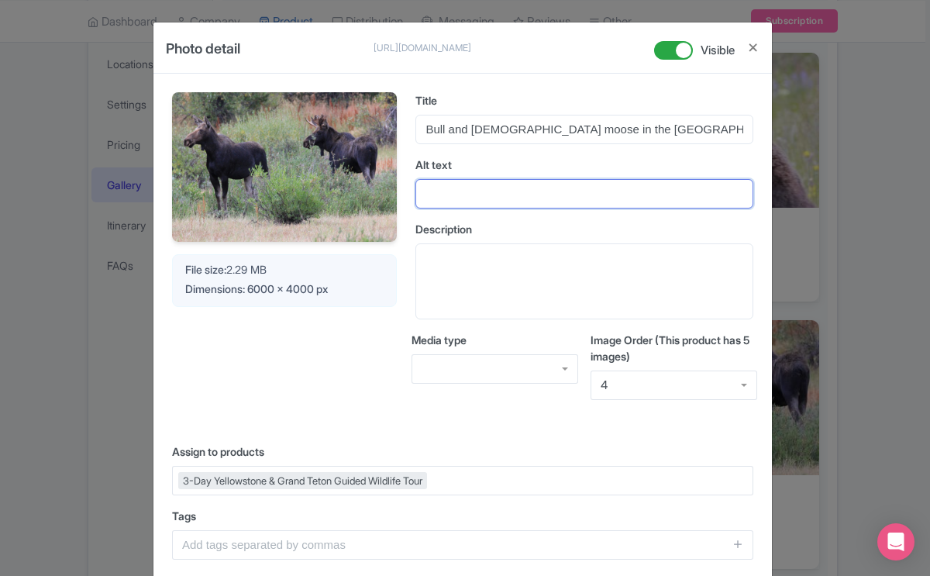
click at [465, 196] on input "Alt text" at bounding box center [584, 193] width 338 height 29
type input "Moose"
click at [432, 359] on div "Media type" at bounding box center [495, 358] width 167 height 52
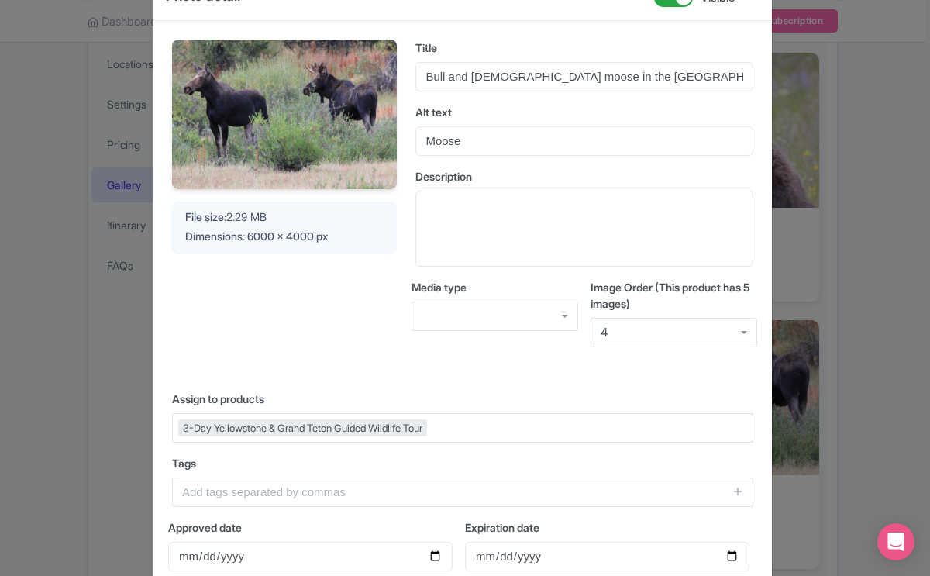
scroll to position [56, 0]
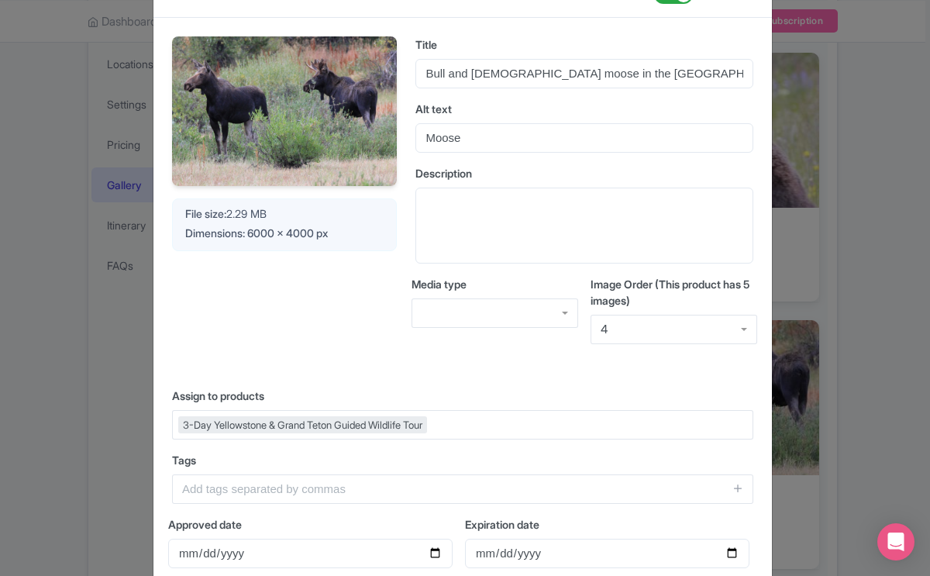
click at [251, 310] on div "Your Image is being upscaled File size: 2.29 MB Dimensions: 6000 x 4000 px" at bounding box center [284, 202] width 225 height 333
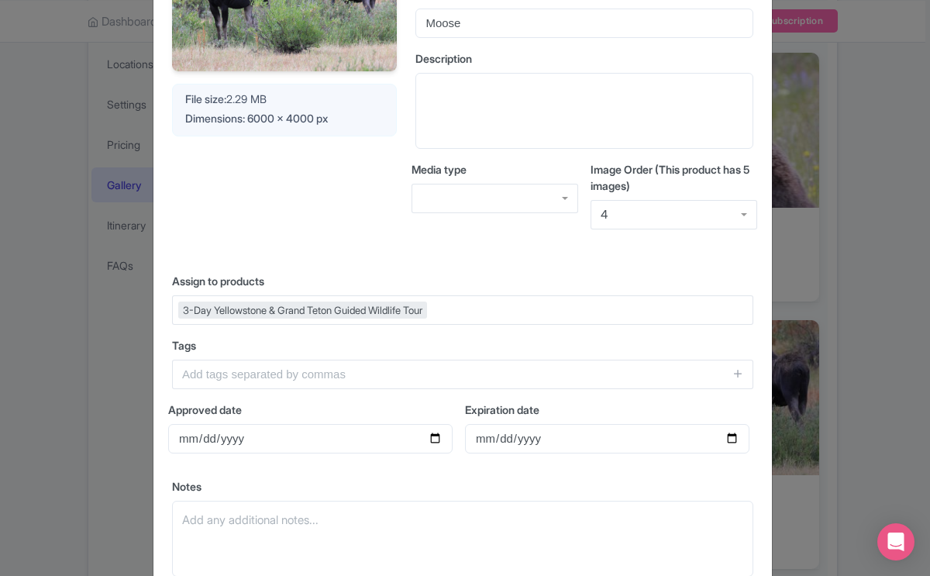
scroll to position [175, 0]
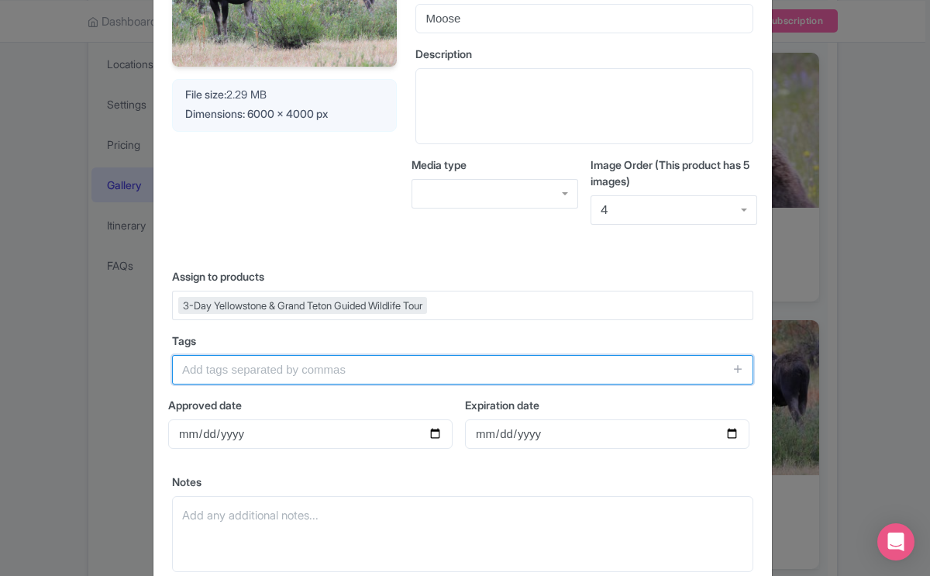
click at [248, 371] on input "text" at bounding box center [462, 369] width 581 height 29
type input "3-Day Yellowstone Grand Teton tours"
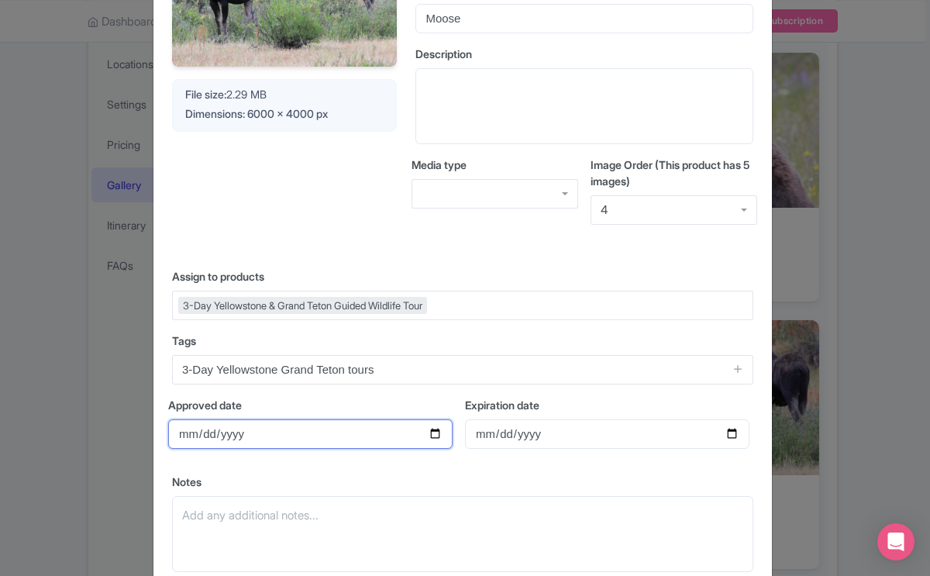
click at [246, 441] on input "Approved date" at bounding box center [310, 433] width 284 height 29
click at [428, 440] on input "Approved date" at bounding box center [310, 433] width 284 height 29
type input "2025-08-15"
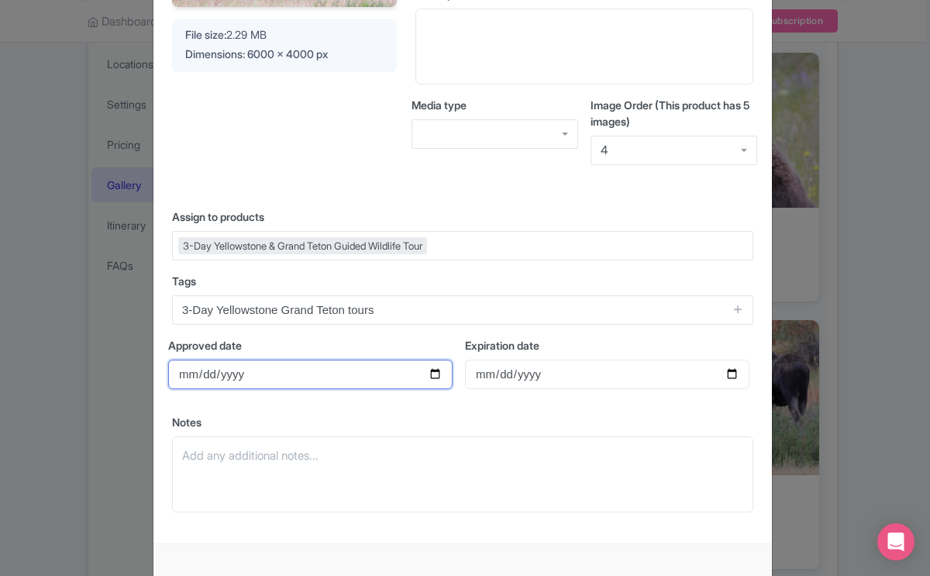
scroll to position [317, 0]
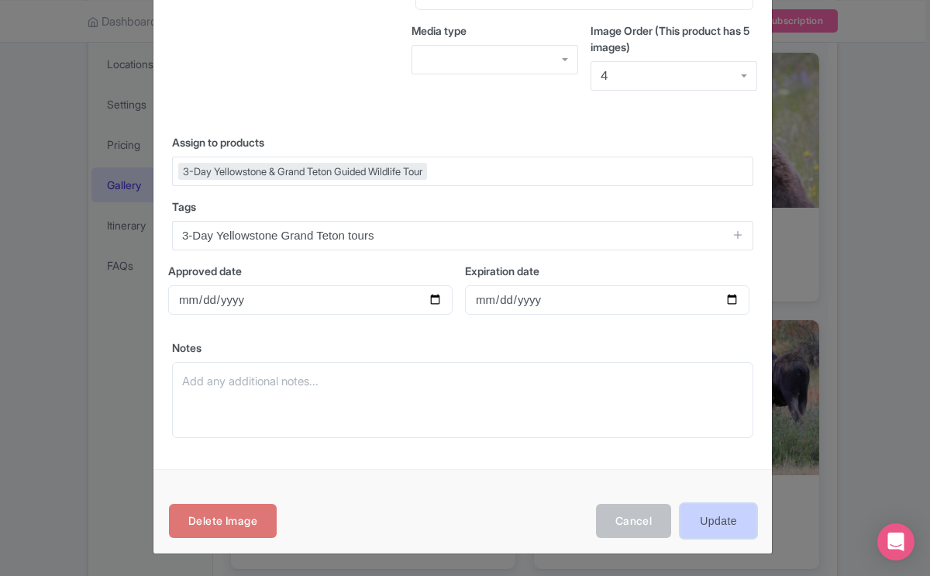
click at [719, 519] on input "Update" at bounding box center [719, 521] width 76 height 35
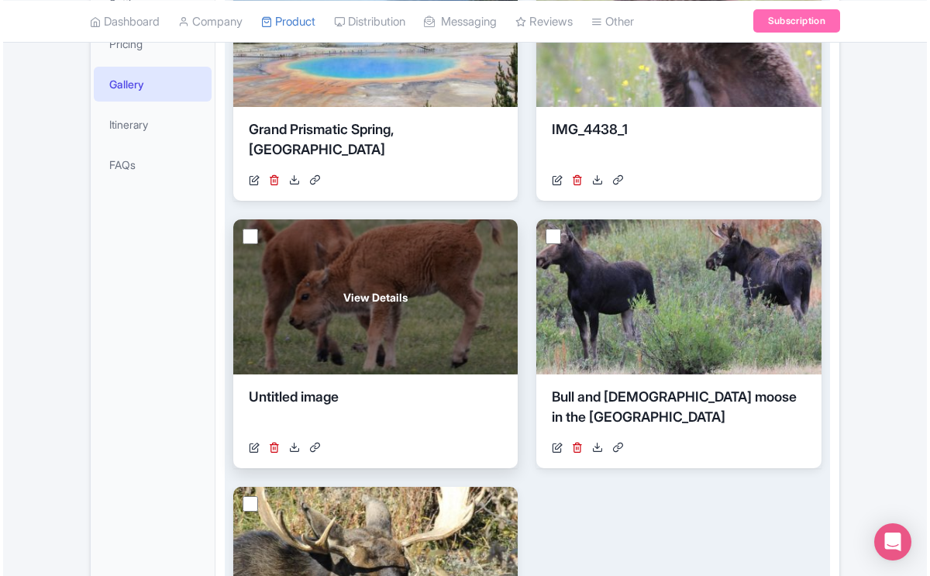
scroll to position [420, 0]
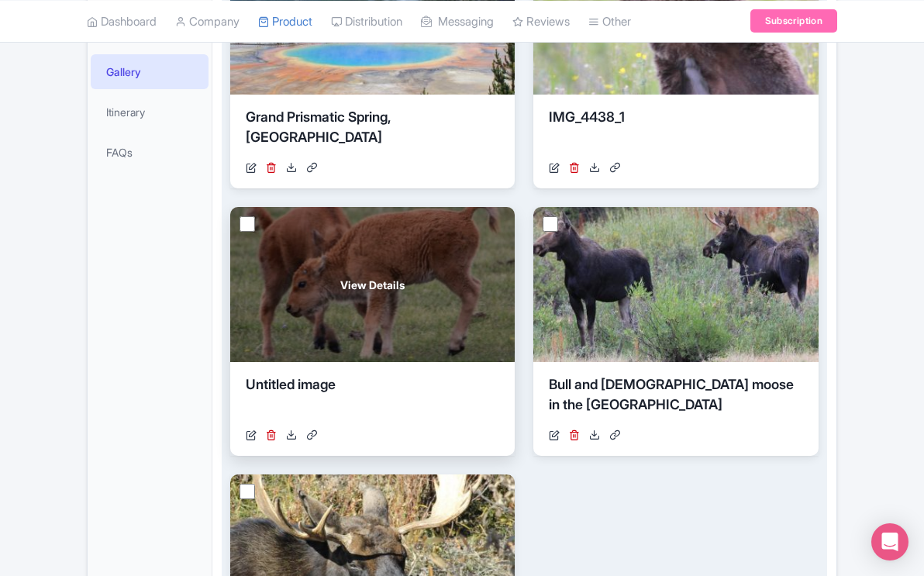
click at [405, 289] on div "View Details" at bounding box center [372, 284] width 284 height 155
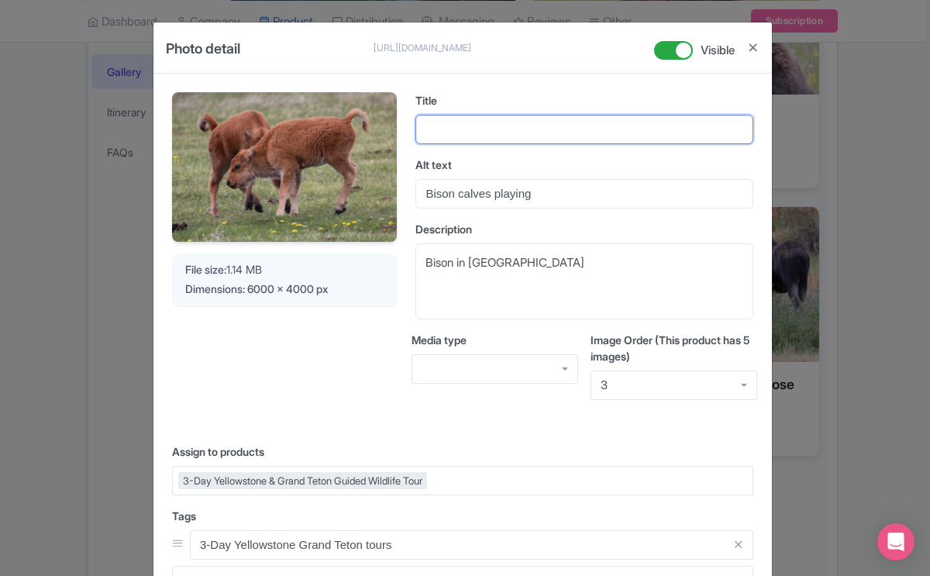
click at [460, 122] on input "Title" at bounding box center [584, 129] width 338 height 29
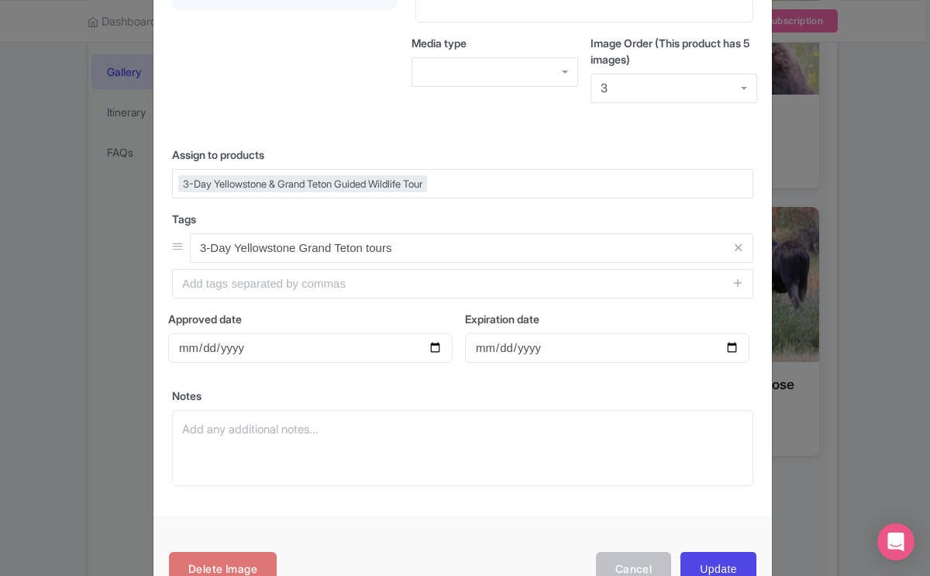
scroll to position [345, 0]
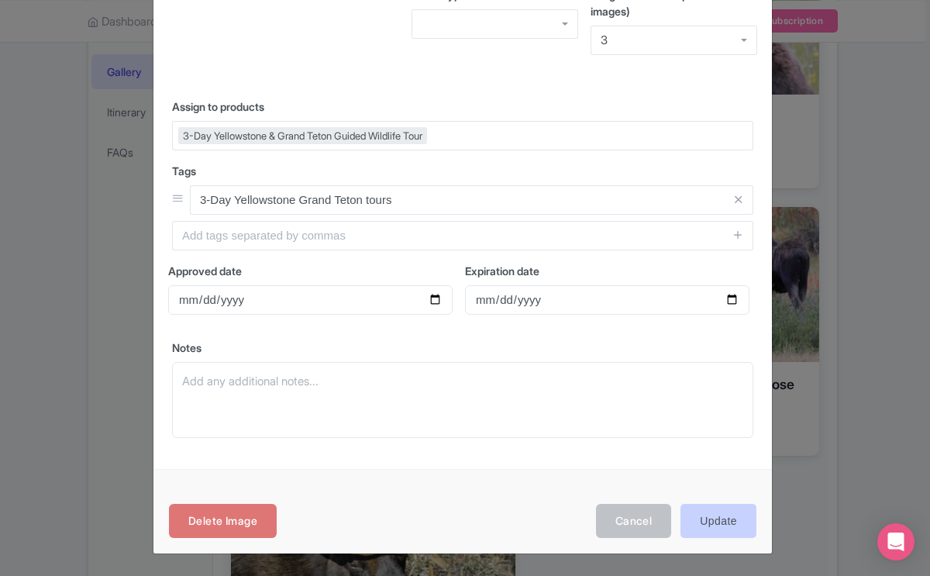
type input "Bison Calves in [GEOGRAPHIC_DATA]"
click at [702, 518] on input "Update" at bounding box center [719, 521] width 76 height 35
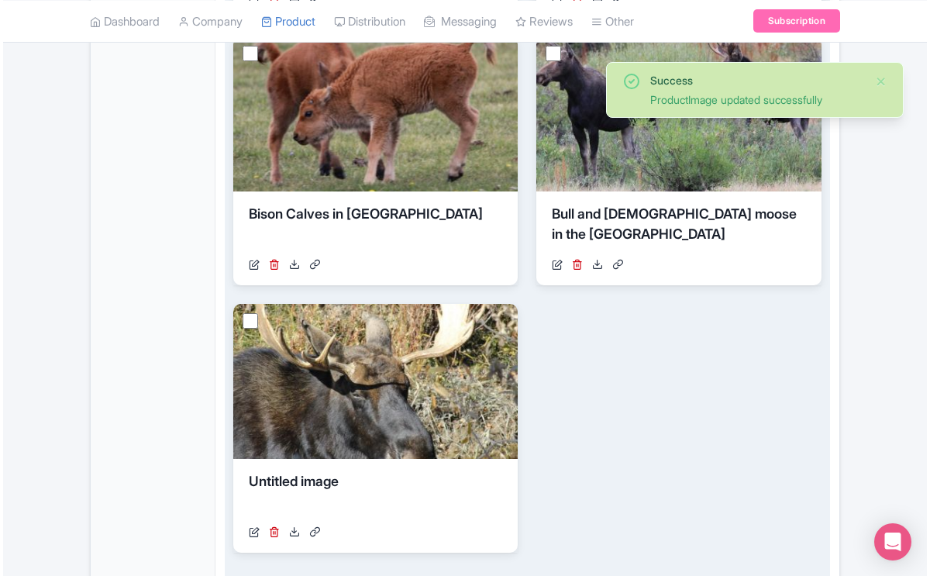
scroll to position [577, 0]
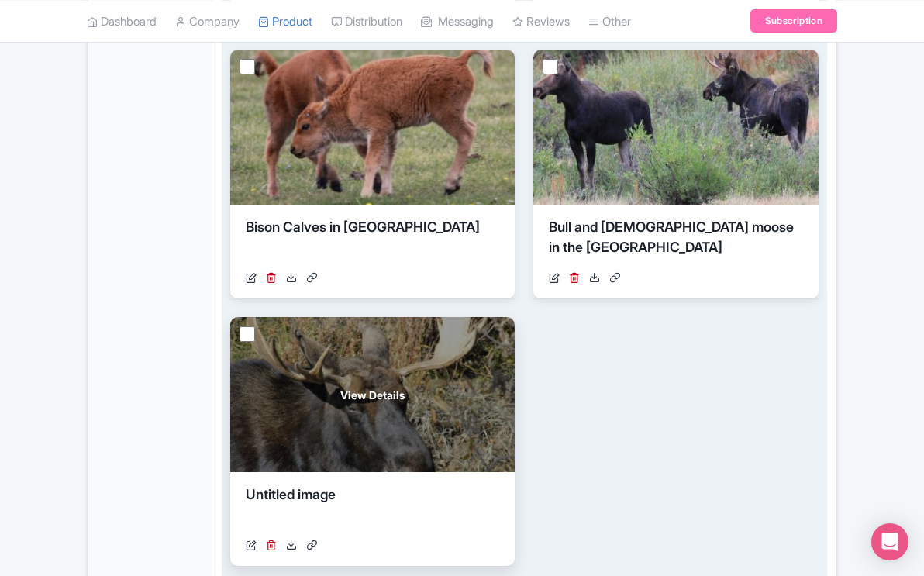
click at [447, 422] on div "View Details" at bounding box center [372, 394] width 284 height 155
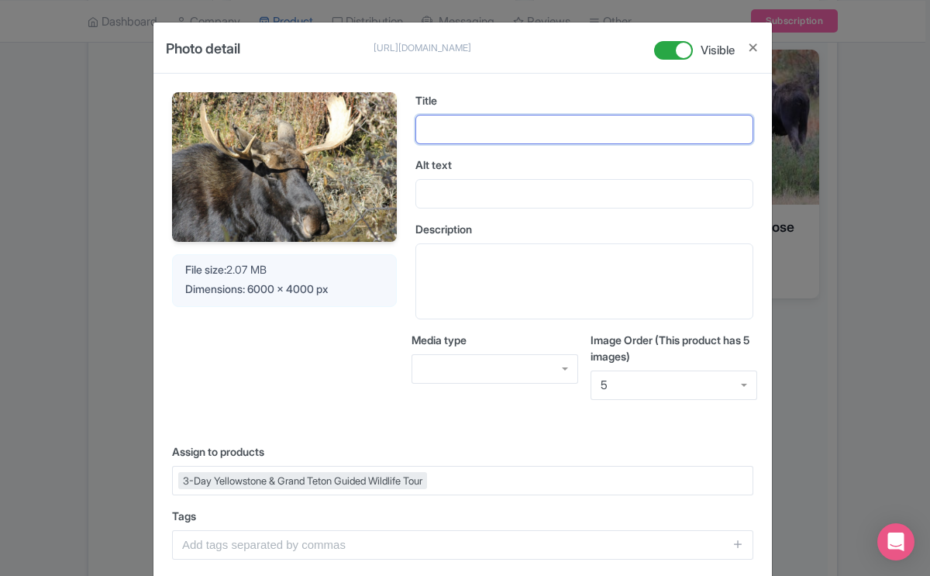
click at [455, 120] on input "Title" at bounding box center [584, 129] width 338 height 29
type input "Bull moose in the [GEOGRAPHIC_DATA]"
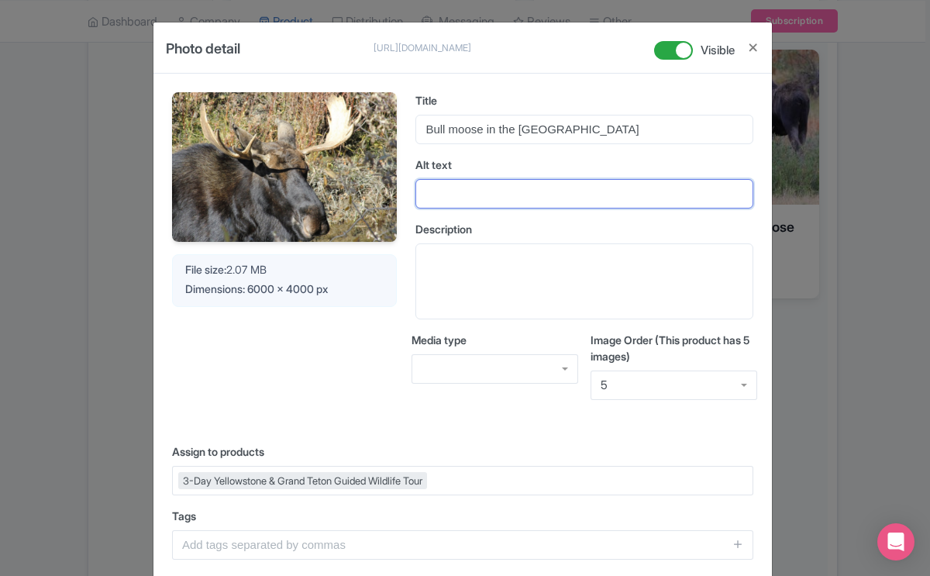
click at [441, 194] on input "Alt text" at bounding box center [584, 193] width 338 height 29
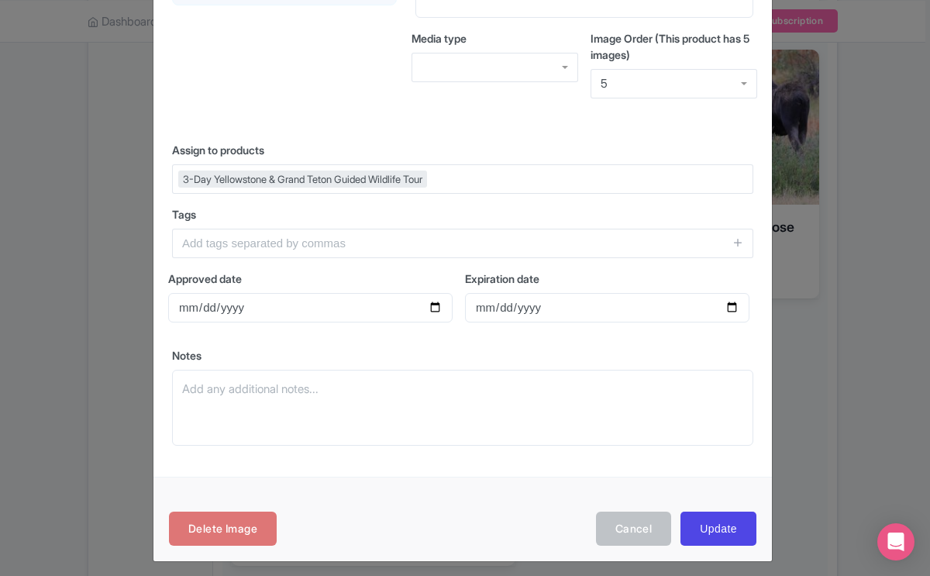
scroll to position [304, 0]
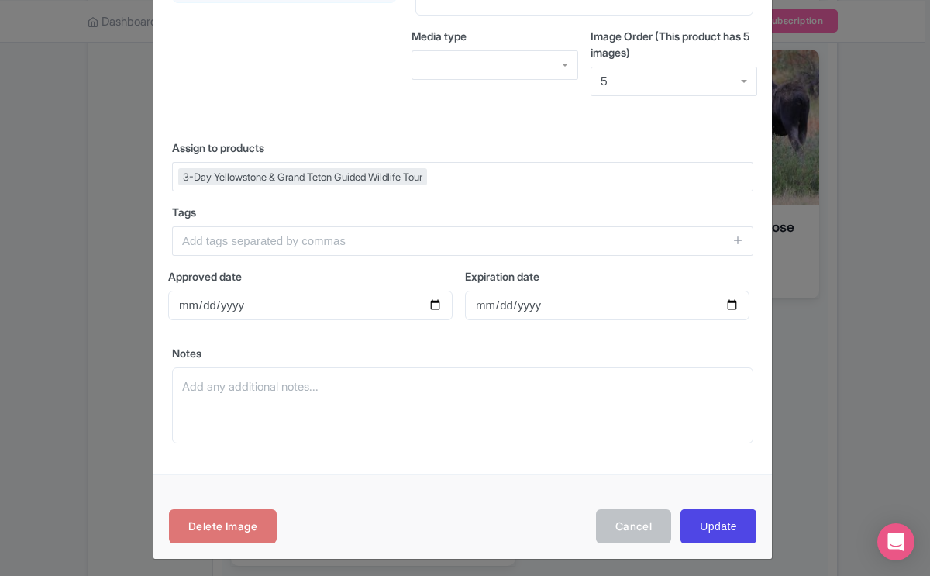
type input "Bull Moose"
click at [345, 298] on input "Approved date" at bounding box center [310, 305] width 284 height 29
click at [430, 304] on input "Approved date" at bounding box center [310, 305] width 284 height 29
type input "[DATE]"
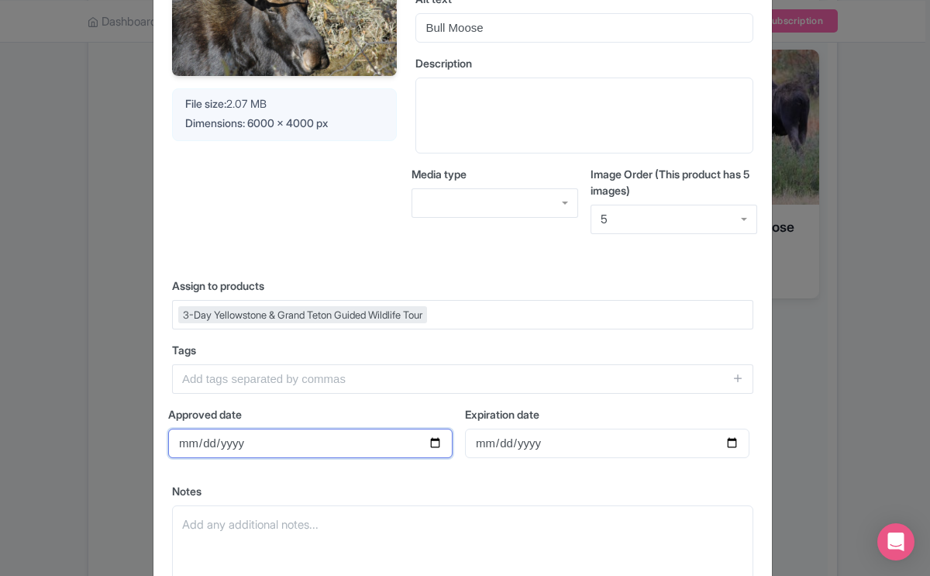
scroll to position [309, 0]
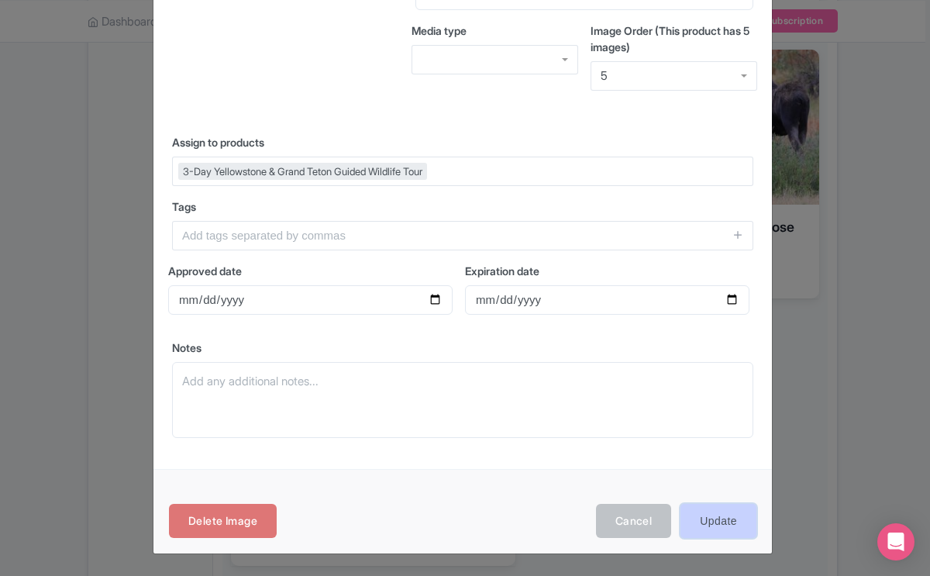
click at [704, 514] on input "Update" at bounding box center [719, 521] width 76 height 35
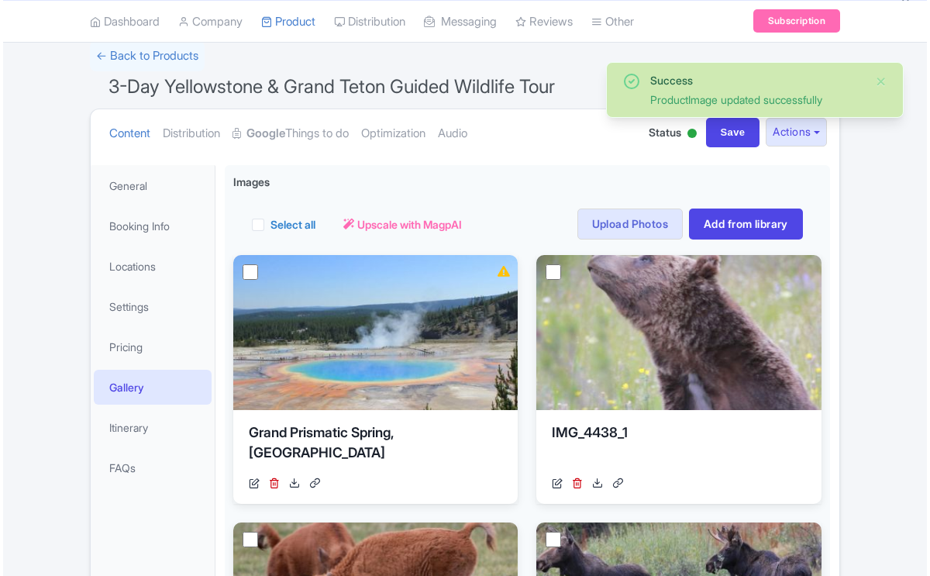
scroll to position [105, 0]
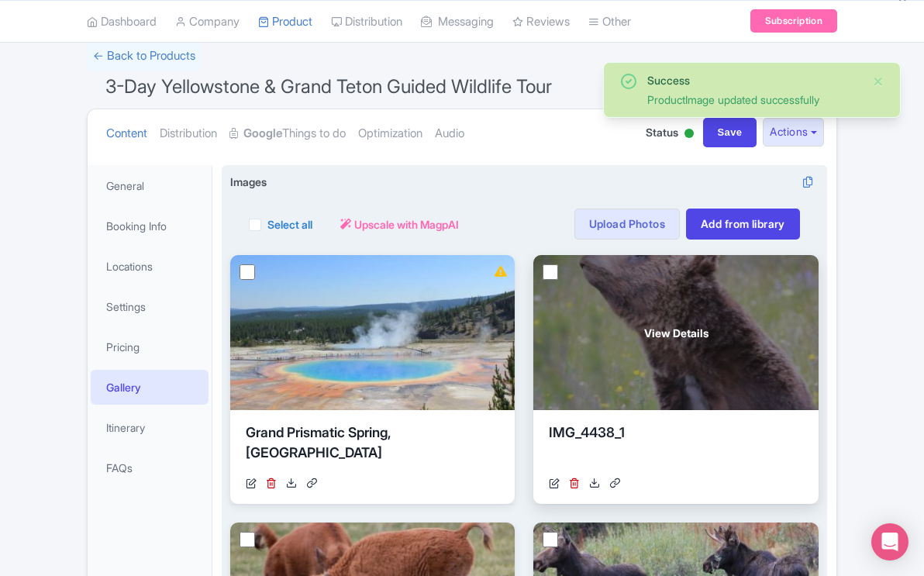
click at [691, 378] on div "View Details" at bounding box center [675, 332] width 284 height 155
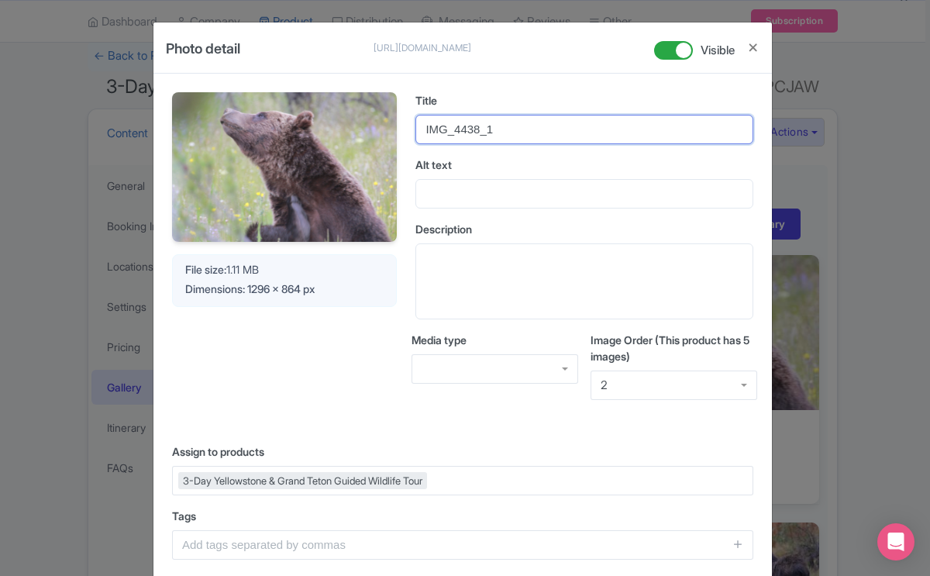
click at [495, 134] on input "IMG_4438_1" at bounding box center [584, 129] width 338 height 29
type input "I"
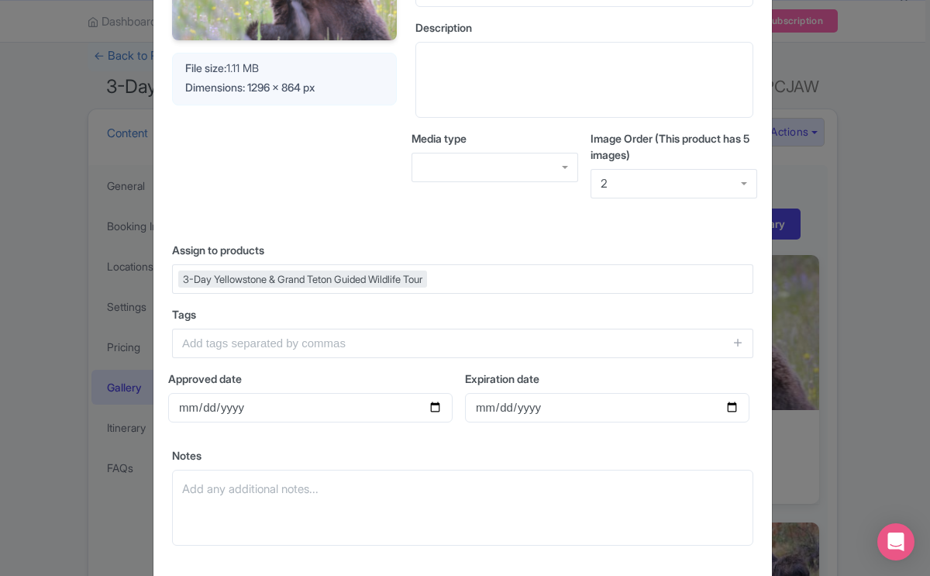
scroll to position [209, 0]
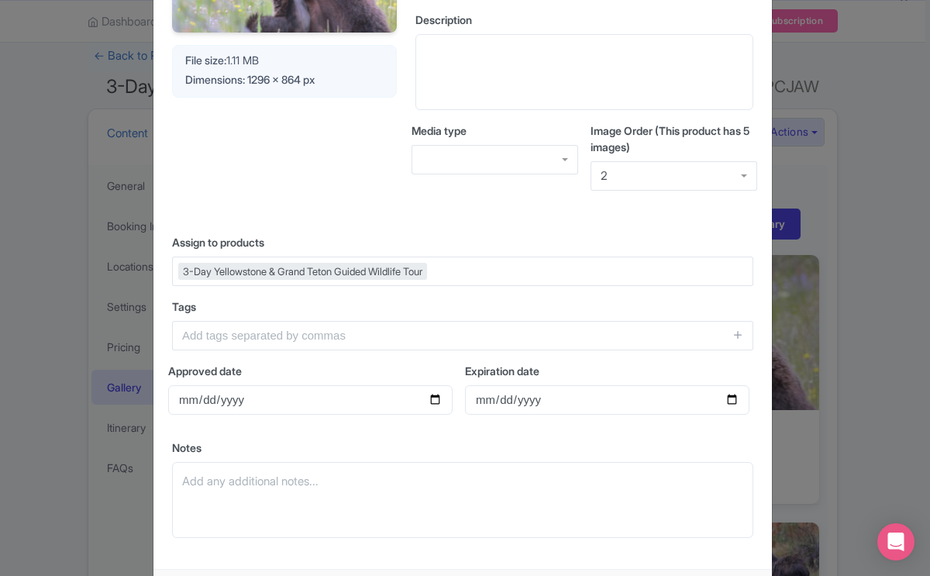
type input "Grizzly bear in the [GEOGRAPHIC_DATA]"
click at [433, 399] on input "Approved date" at bounding box center [310, 399] width 284 height 29
type input "[DATE]"
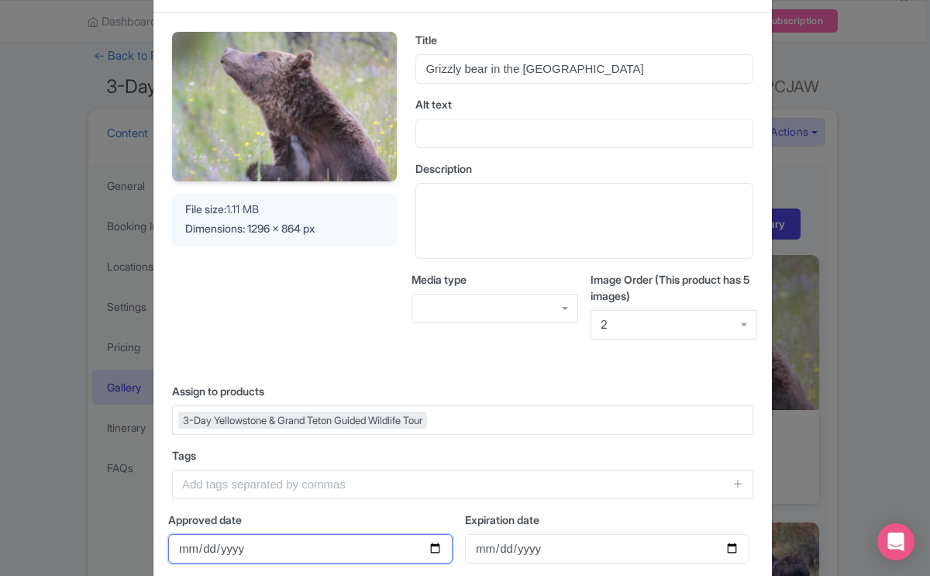
scroll to position [0, 0]
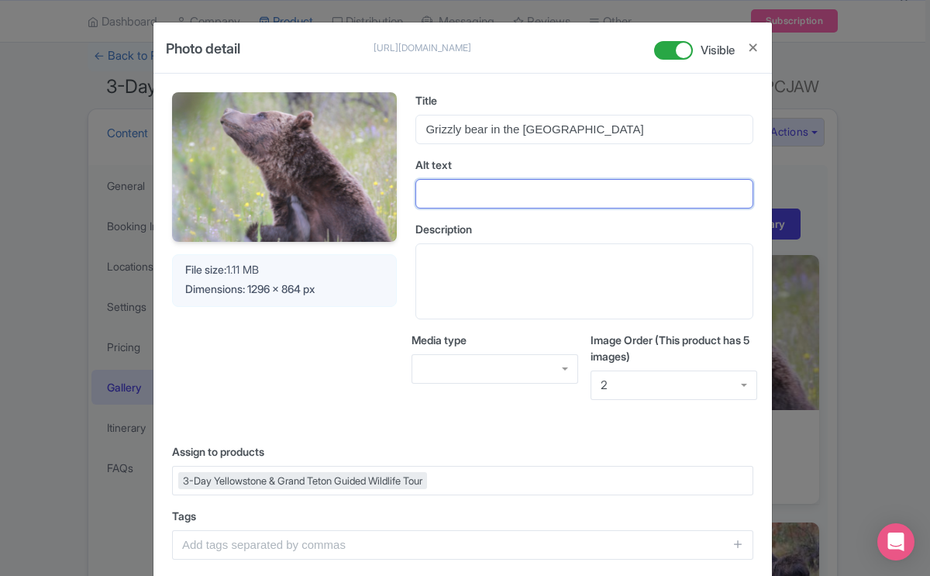
click at [453, 195] on input "Alt text" at bounding box center [584, 193] width 338 height 29
type input "Grizzly bear"
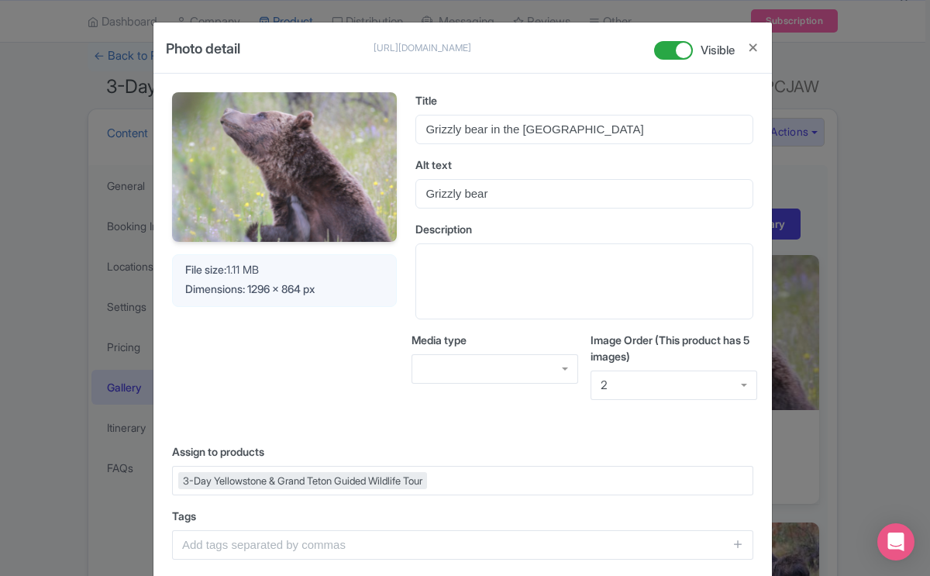
click at [374, 283] on div "Dimensions: 1296 x 864 px" at bounding box center [284, 289] width 198 height 16
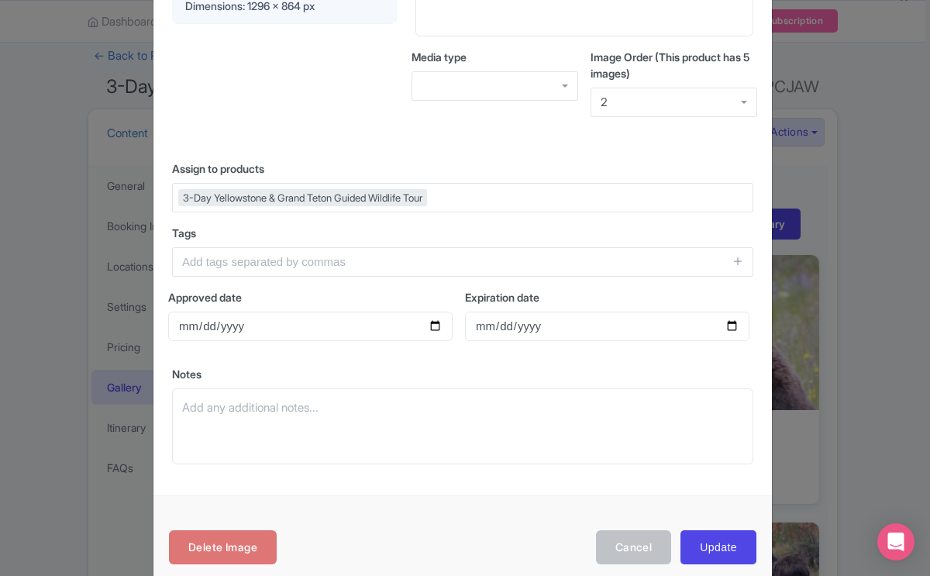
scroll to position [309, 0]
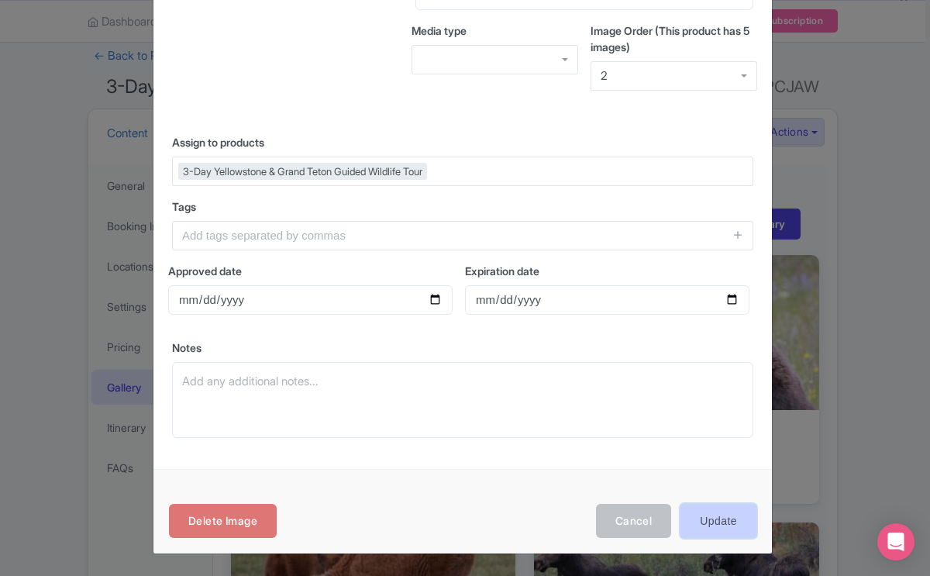
click at [712, 515] on input "Update" at bounding box center [719, 521] width 76 height 35
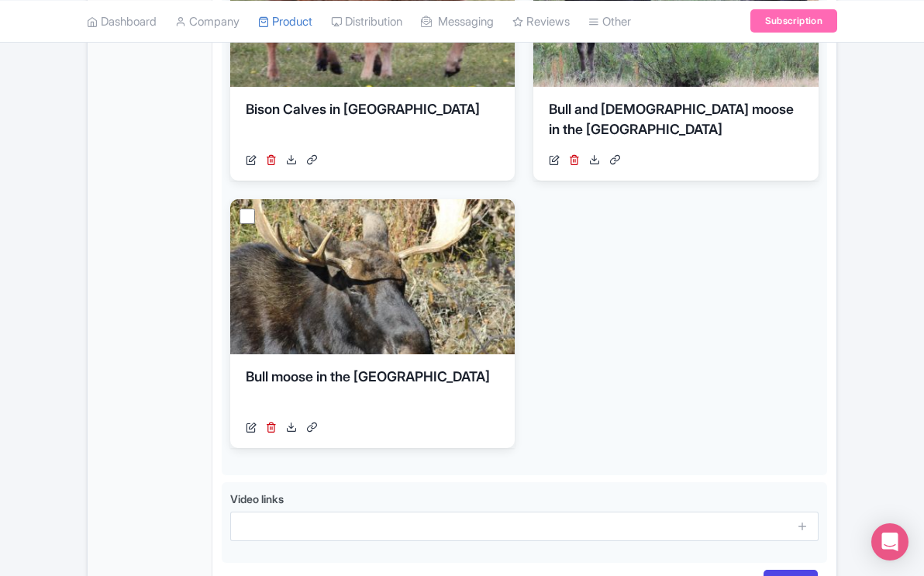
scroll to position [801, 0]
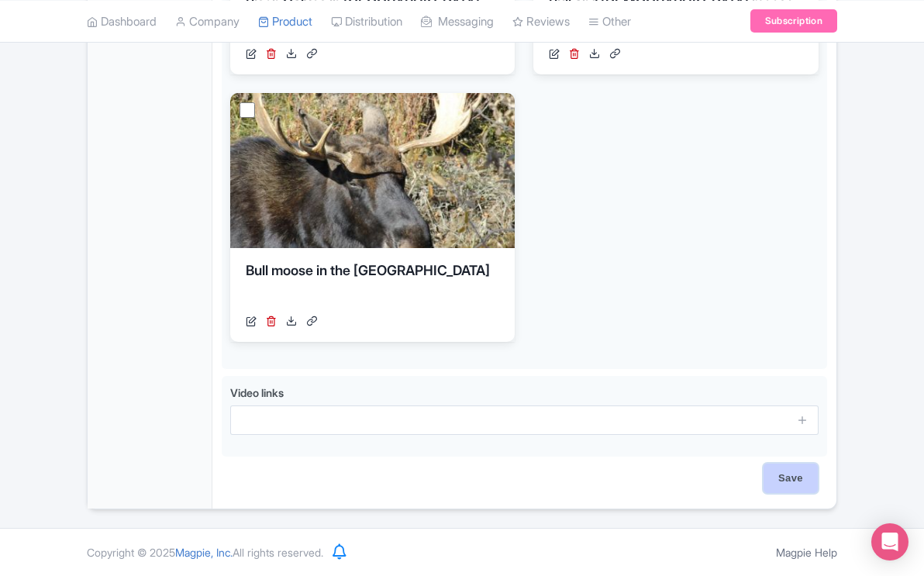
click at [788, 470] on input "Save" at bounding box center [791, 478] width 54 height 29
type input "Saving..."
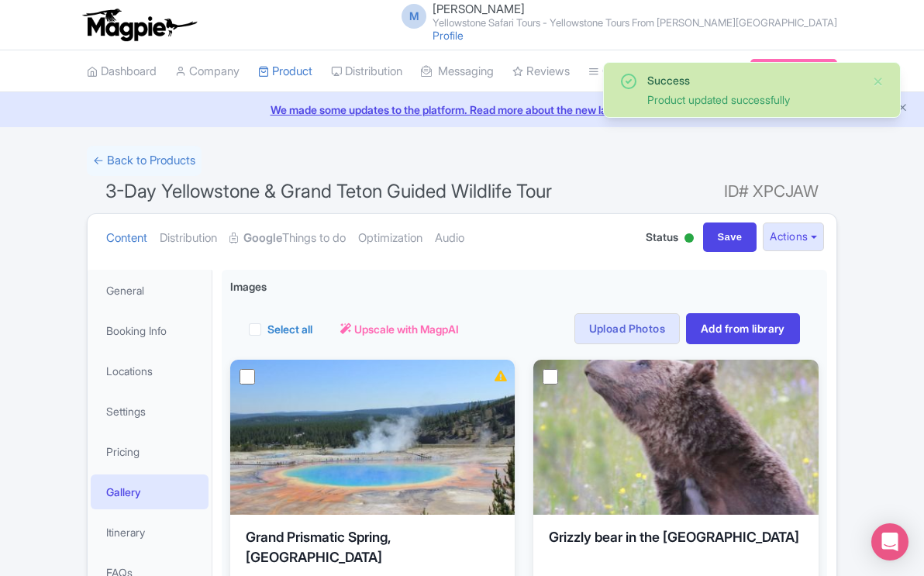
scroll to position [105, 0]
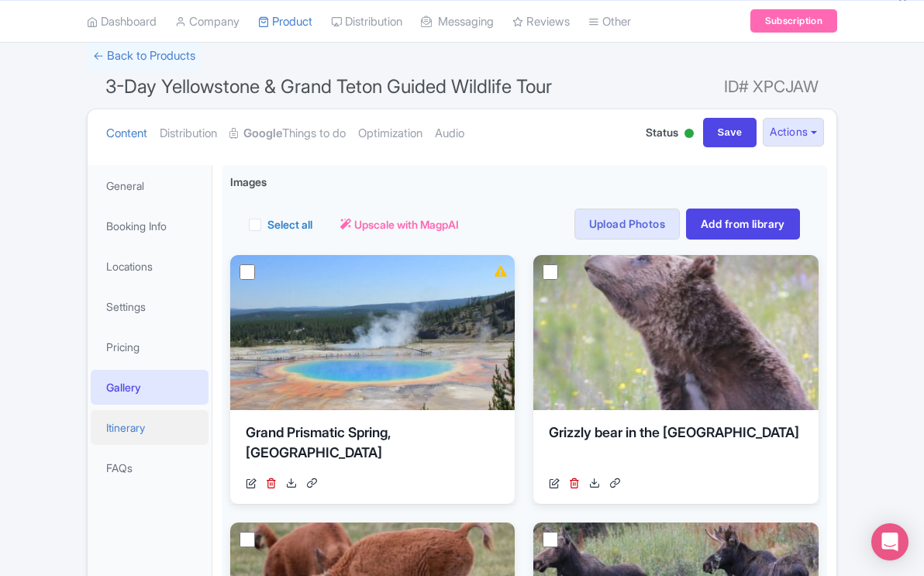
click at [136, 429] on link "Itinerary" at bounding box center [150, 427] width 118 height 35
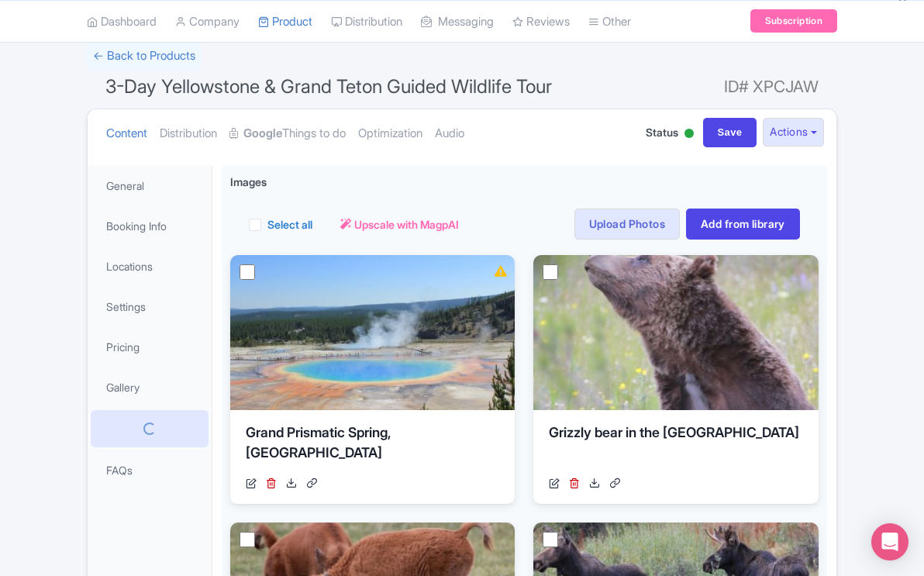
scroll to position [102, 0]
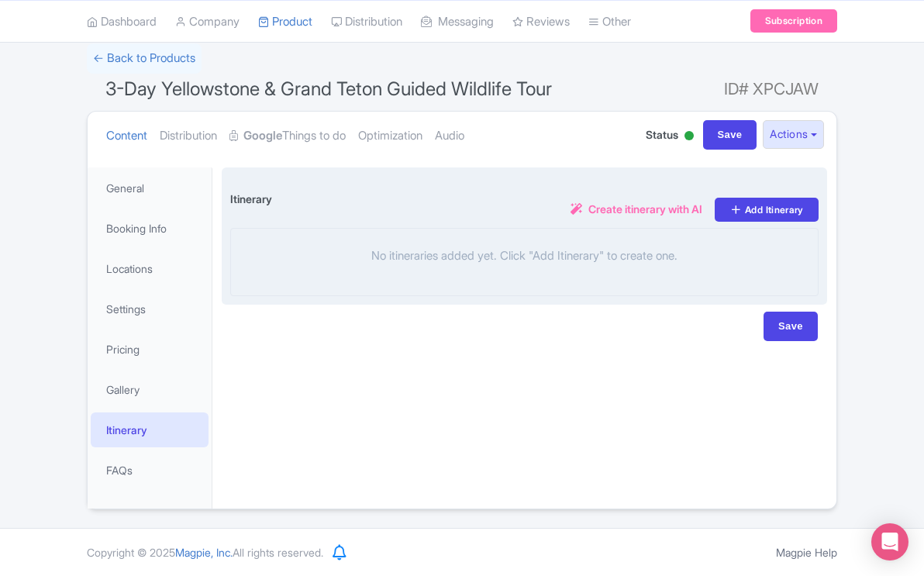
click at [376, 258] on p "No itineraries added yet. Click "Add Itinerary" to create one." at bounding box center [524, 256] width 587 height 18
click at [773, 209] on link "Add Itinerary" at bounding box center [767, 210] width 104 height 24
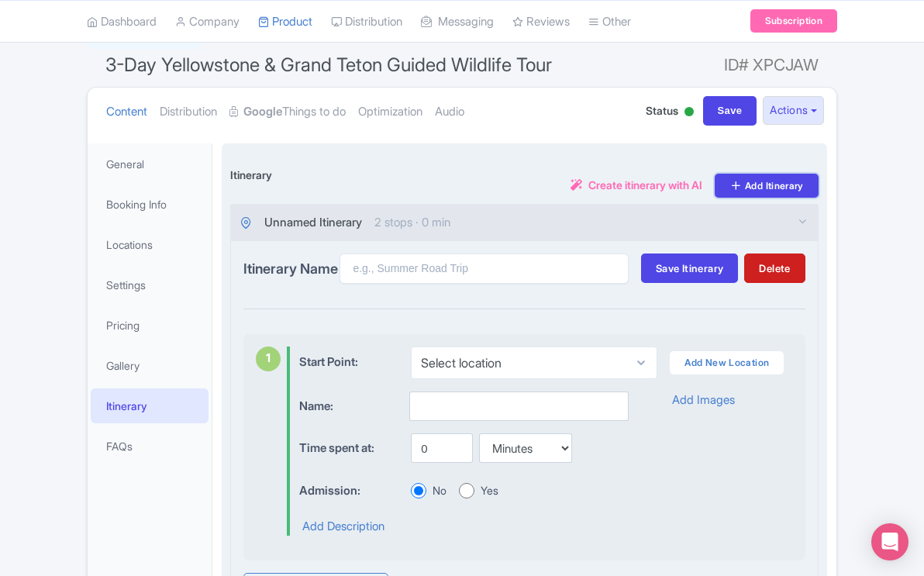
scroll to position [140, 0]
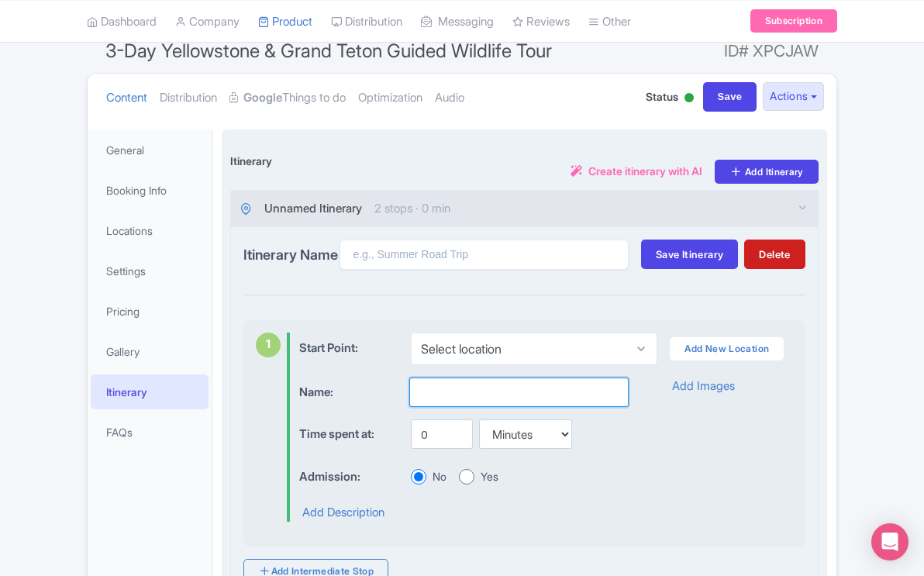
click at [504, 394] on input "text" at bounding box center [518, 391] width 219 height 29
type input "O"
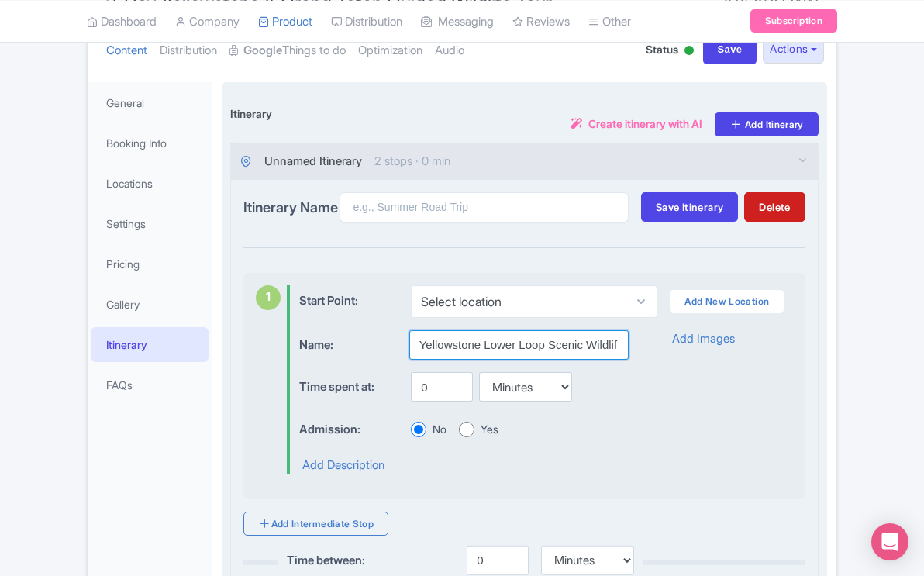
scroll to position [0, 0]
type input "Y"
type input "Lower Loop Wildlife Scenic Tours"
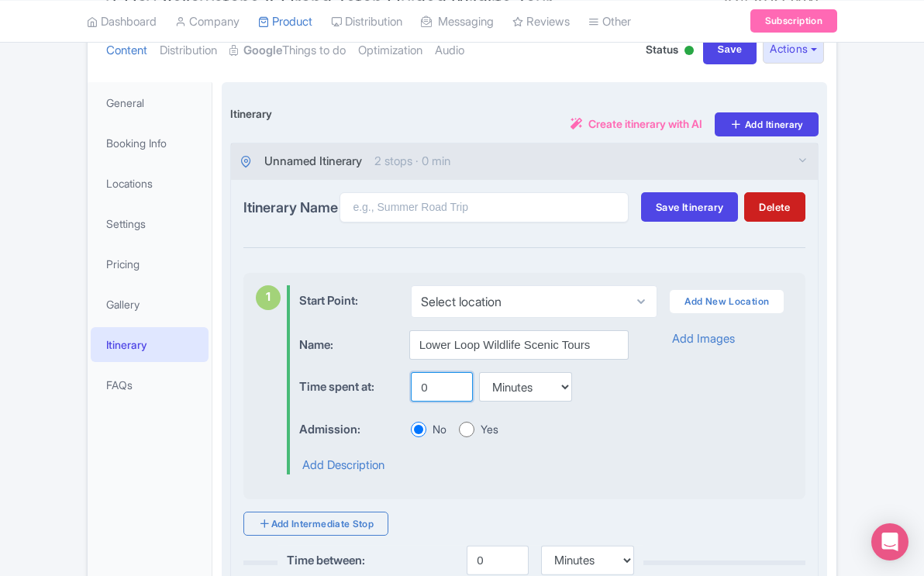
click at [429, 402] on input "0" at bounding box center [442, 386] width 62 height 29
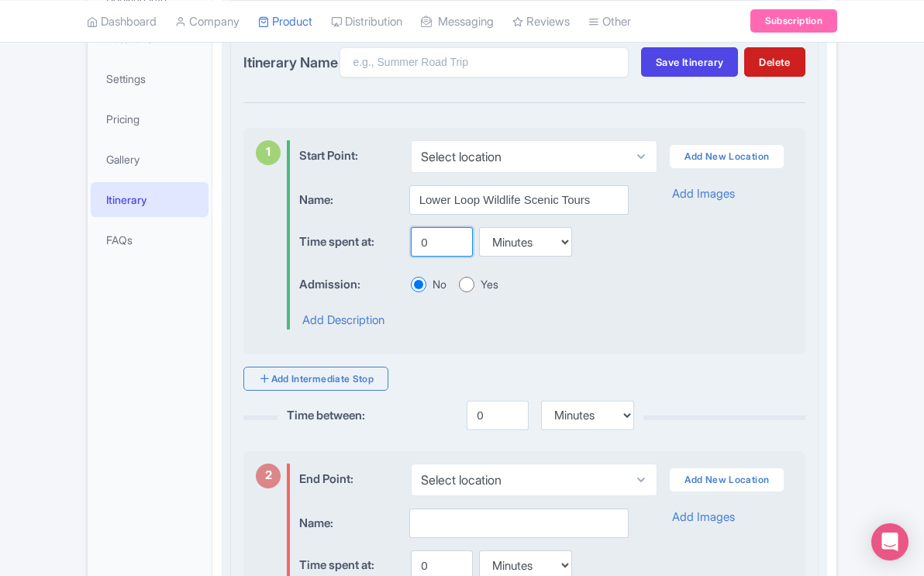
scroll to position [331, 0]
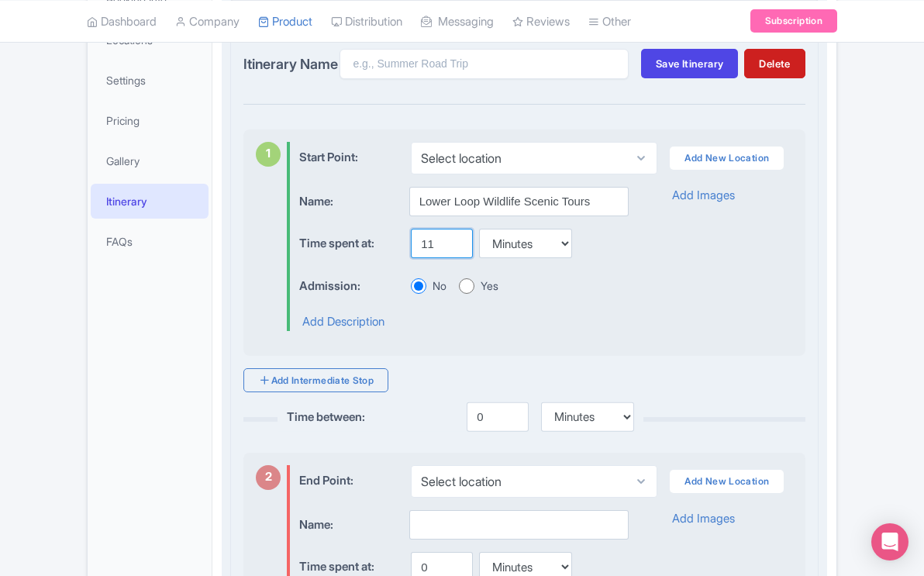
type input "11"
click at [561, 255] on select "Minutes Hours Days" at bounding box center [525, 243] width 93 height 29
select select "hours"
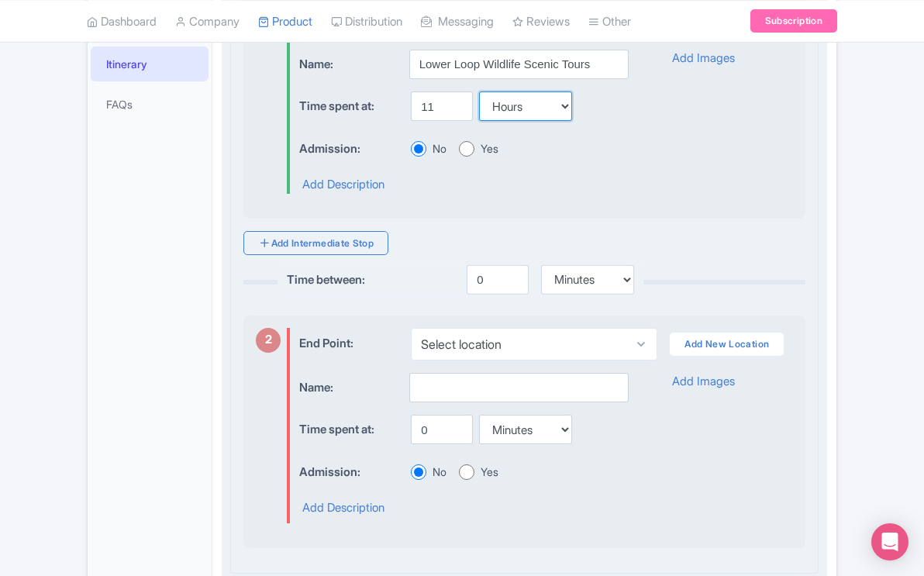
scroll to position [474, 0]
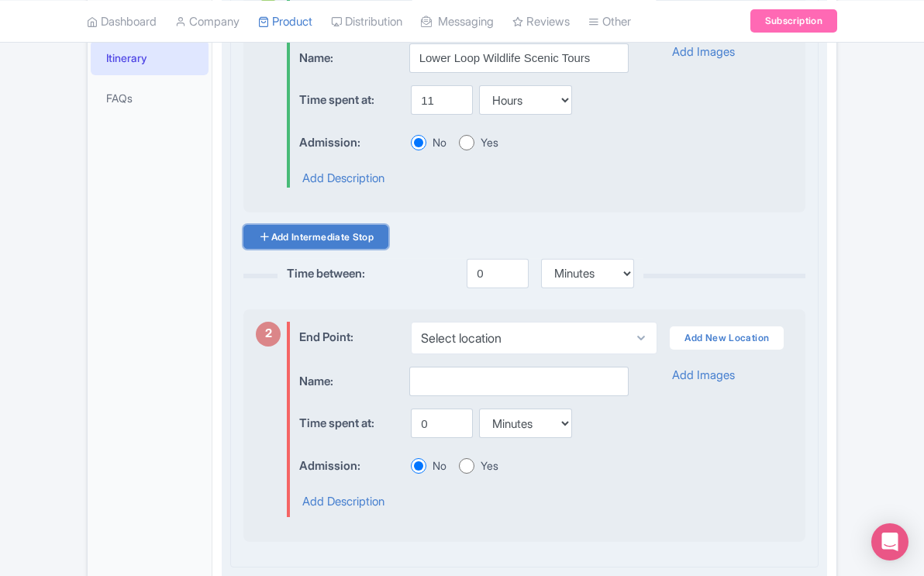
click at [371, 249] on link "Add Intermediate Stop" at bounding box center [315, 237] width 145 height 24
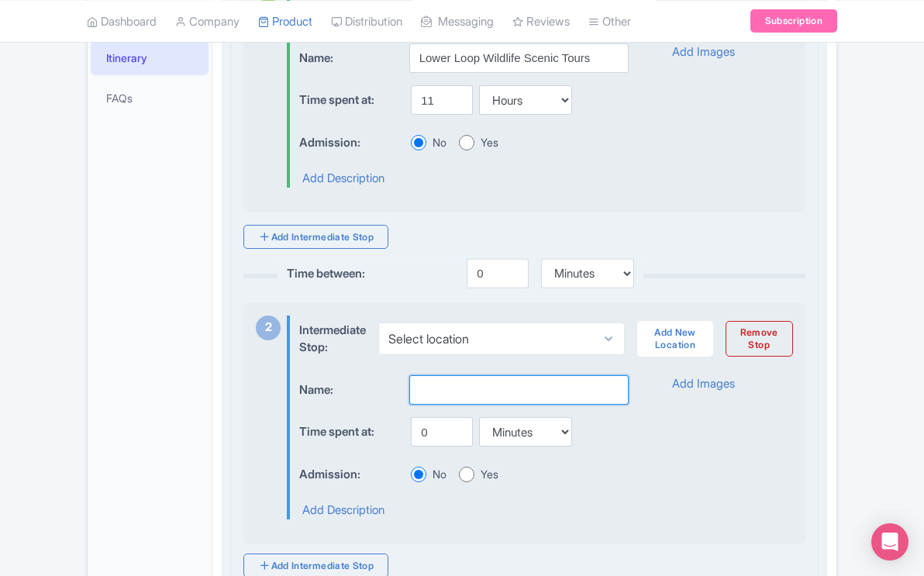
click at [463, 402] on input "text" at bounding box center [518, 389] width 219 height 29
type input "Lake Yellowstone Secrets Revealed"
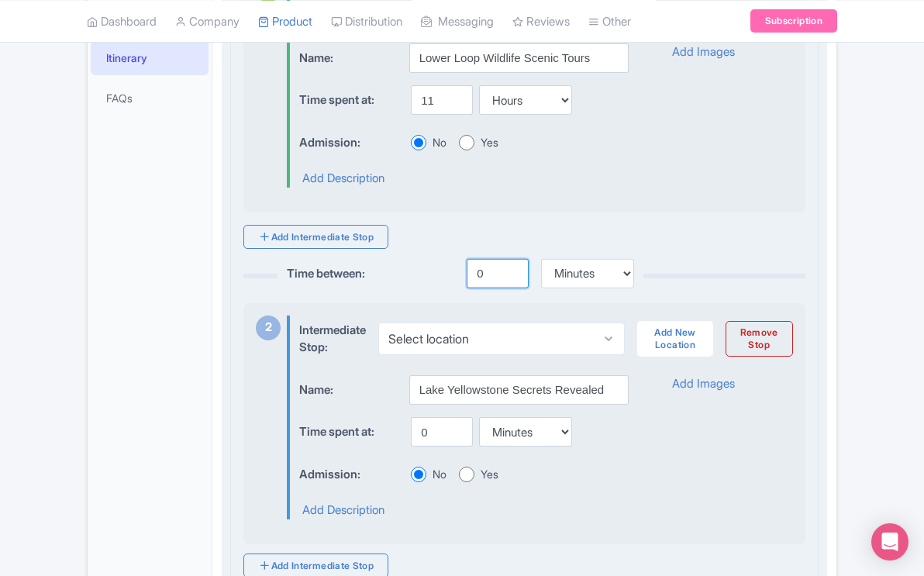
click at [485, 288] on input "0" at bounding box center [498, 273] width 62 height 29
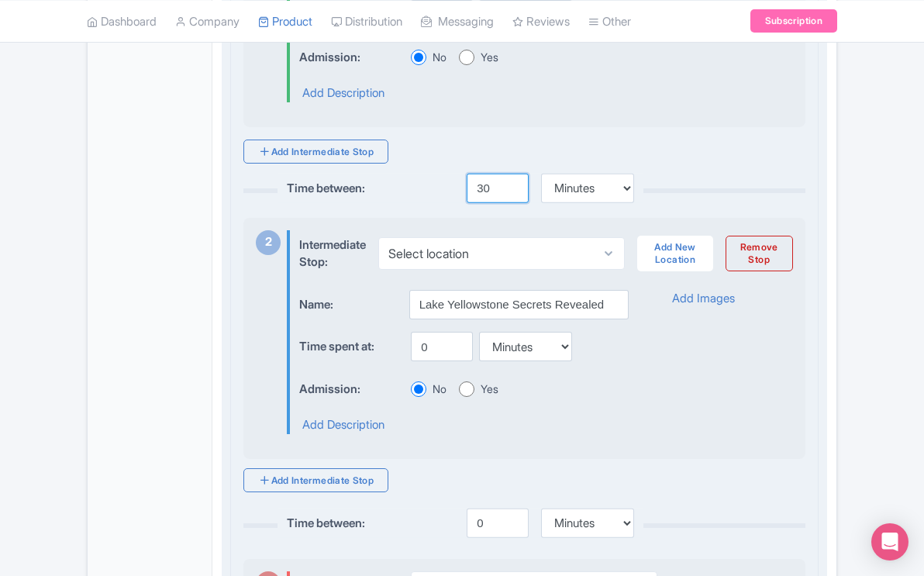
scroll to position [584, 0]
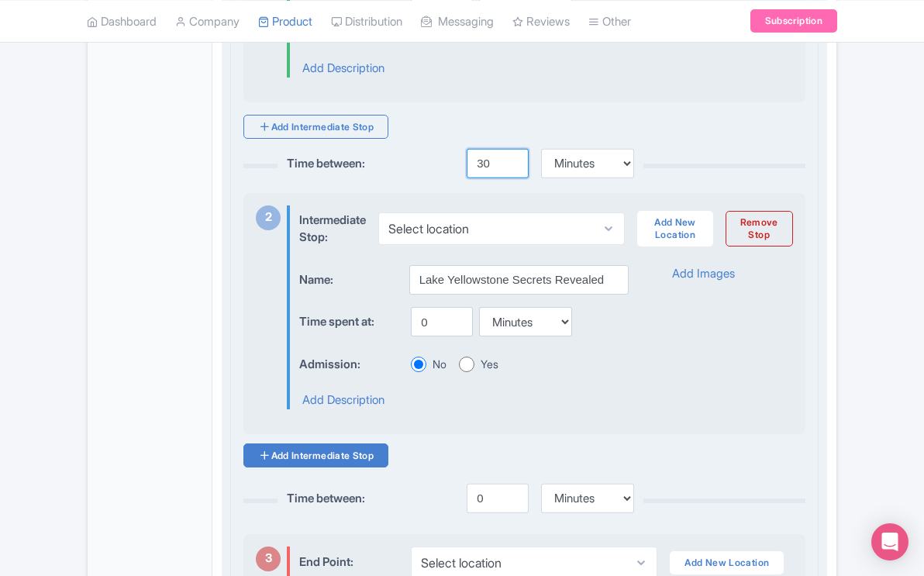
type input "30"
click at [365, 467] on link "Add Intermediate Stop" at bounding box center [315, 455] width 145 height 24
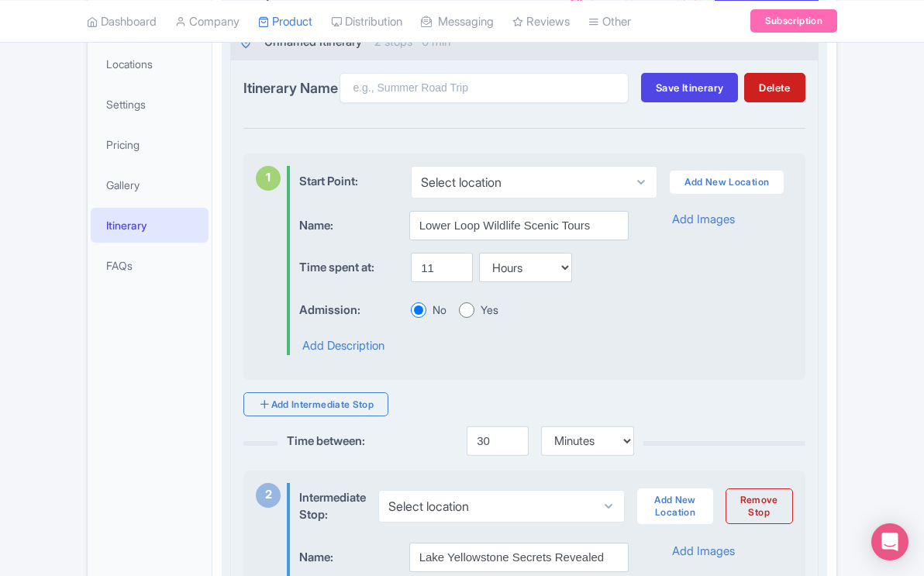
scroll to position [294, 0]
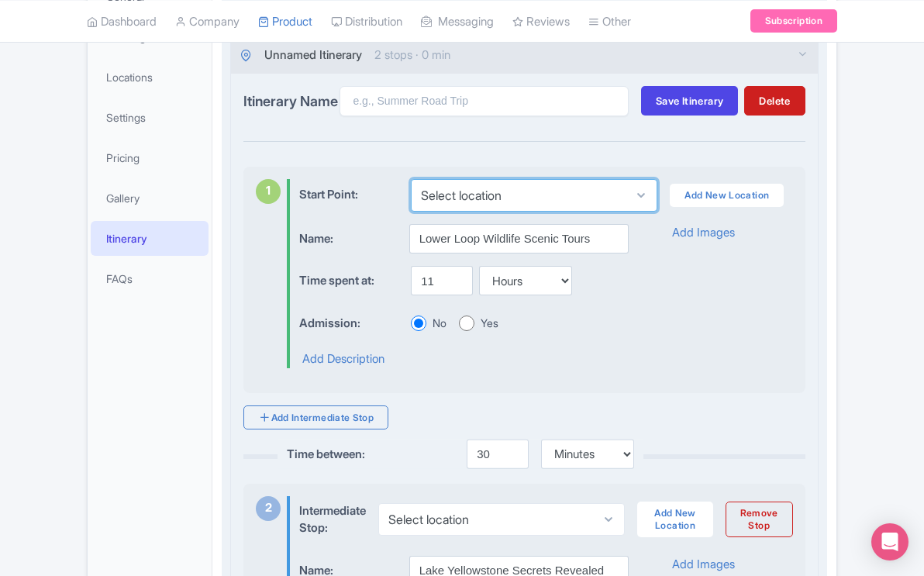
click at [574, 209] on select "Select location" at bounding box center [534, 195] width 246 height 33
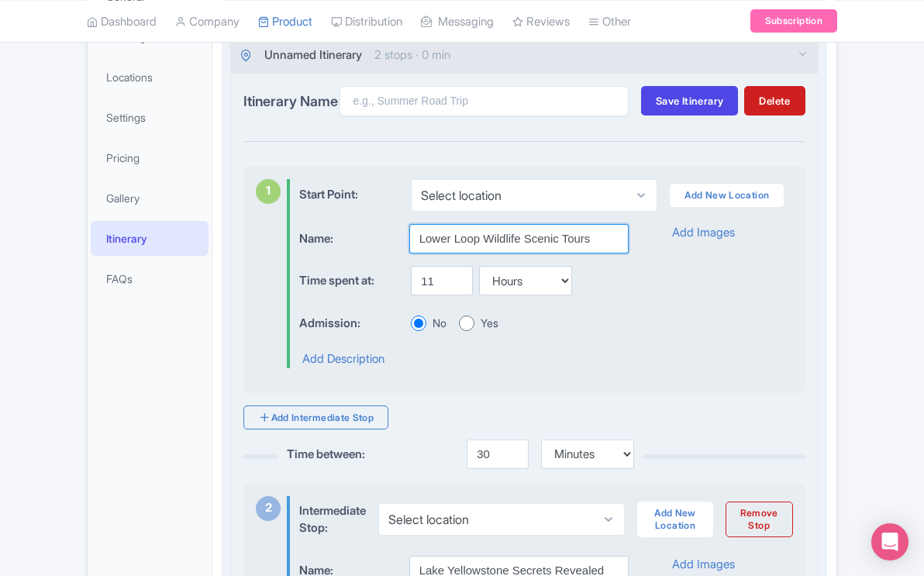
click at [575, 253] on input "Lower Loop Wildlife Scenic Tours" at bounding box center [518, 238] width 219 height 29
click at [590, 253] on input "Lower Loop Wildlife Scenic Tours" at bounding box center [518, 238] width 219 height 29
drag, startPoint x: 590, startPoint y: 255, endPoint x: 402, endPoint y: 250, distance: 188.4
click at [402, 250] on div "Name: Lower Loop Wildlife Scenic Tours" at bounding box center [463, 239] width 329 height 30
type input "[PERSON_NAME][GEOGRAPHIC_DATA], [GEOGRAPHIC_DATA]"
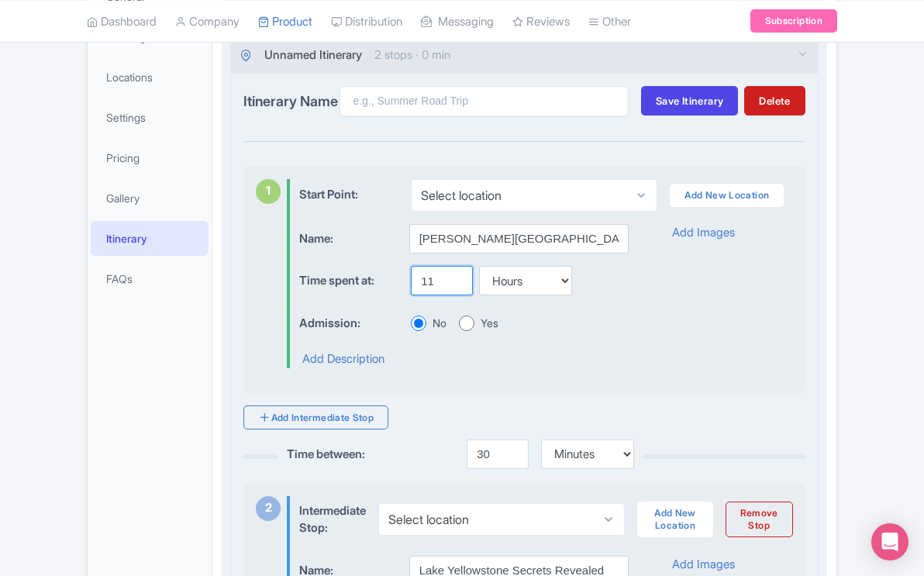
click at [433, 285] on input "11" at bounding box center [442, 280] width 62 height 29
click at [434, 293] on input "11" at bounding box center [442, 280] width 62 height 29
type input "1"
type input "10"
click at [561, 291] on select "Minutes Hours Days" at bounding box center [525, 280] width 93 height 29
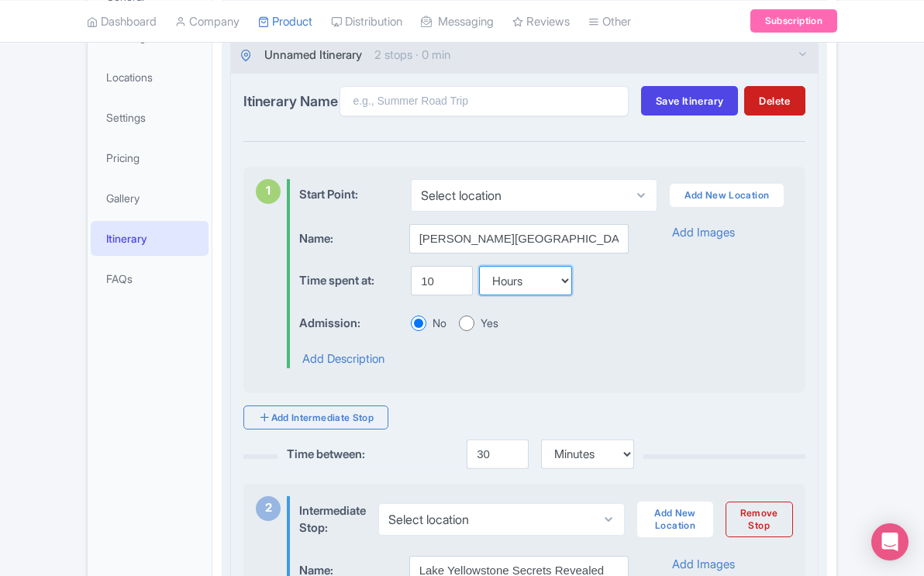
select select "minutes"
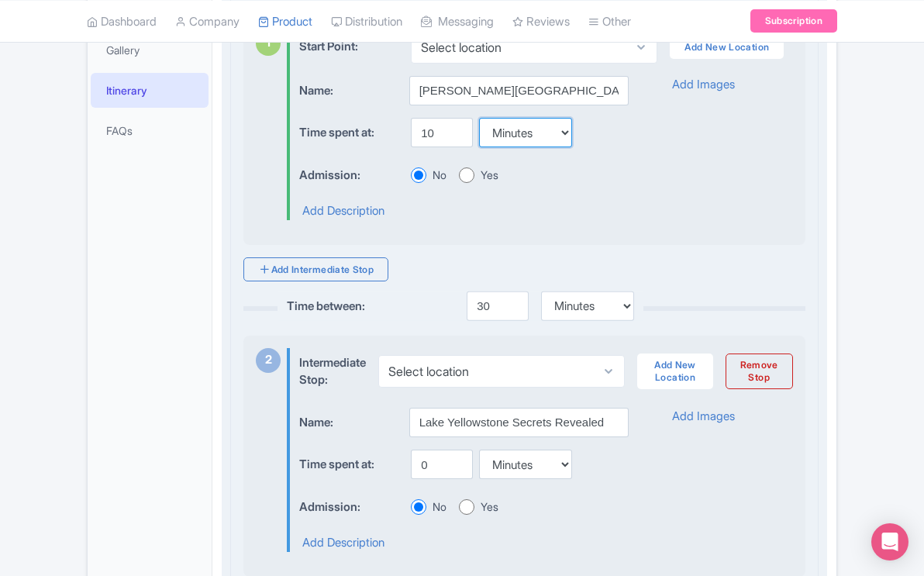
scroll to position [448, 0]
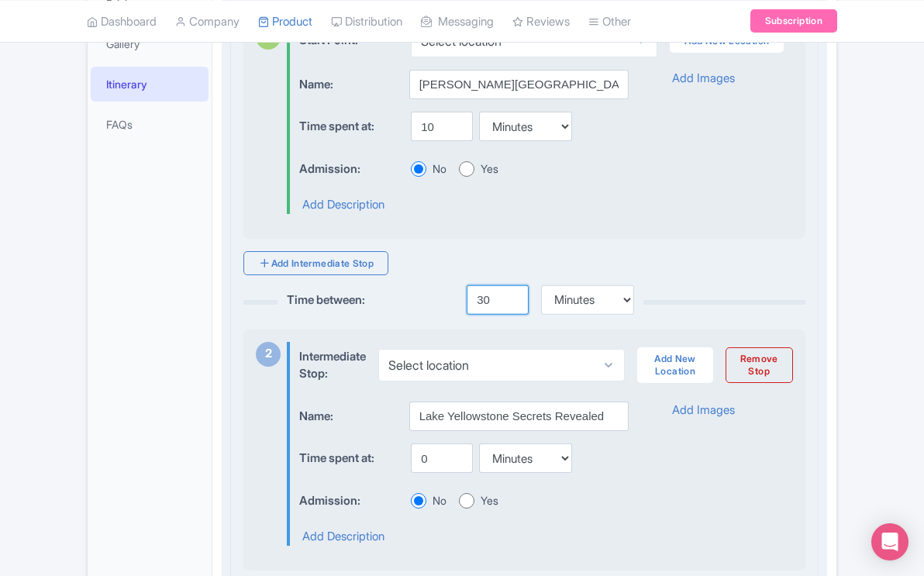
click at [490, 312] on input "30" at bounding box center [498, 299] width 62 height 29
type input "3"
type input "1.5"
click at [624, 307] on select "Minutes Hours Days" at bounding box center [587, 299] width 93 height 29
select select "hours"
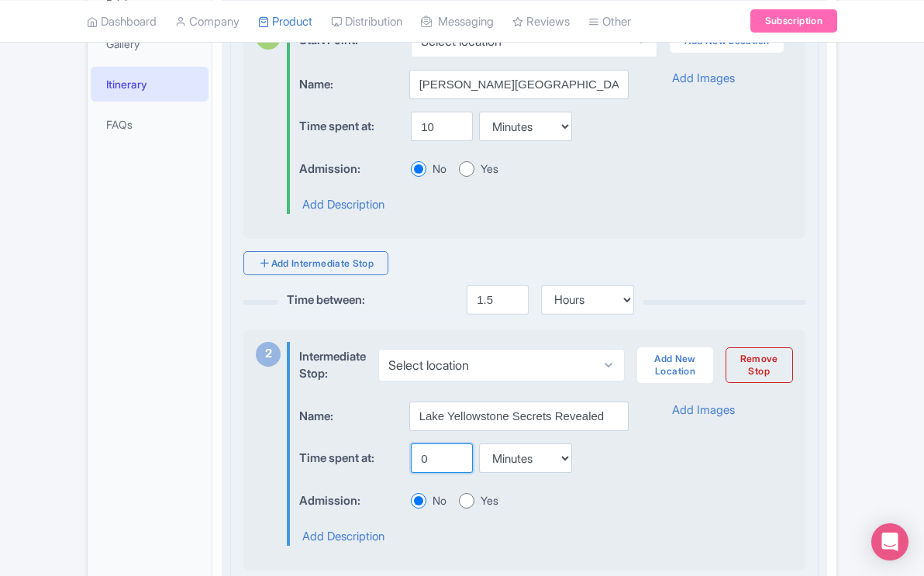
click at [429, 473] on input "0" at bounding box center [442, 457] width 62 height 29
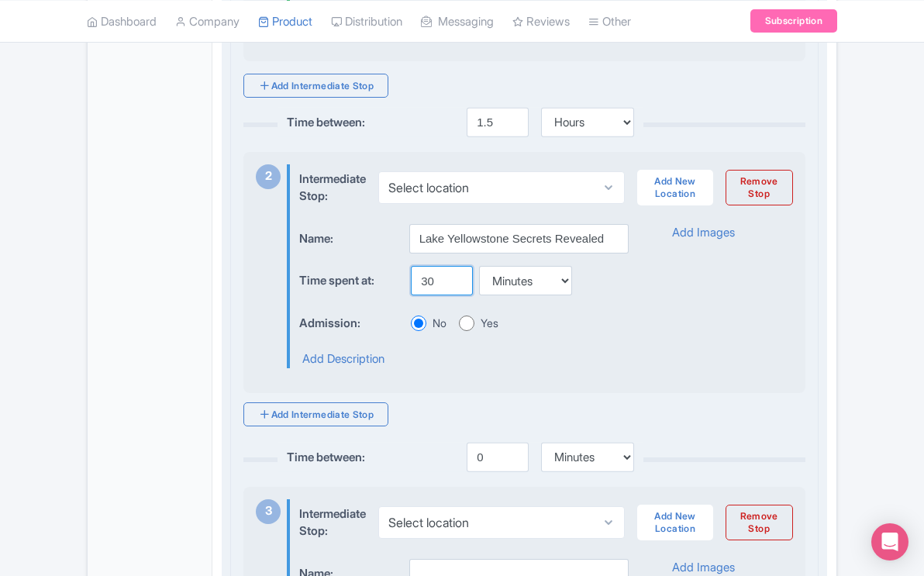
scroll to position [628, 0]
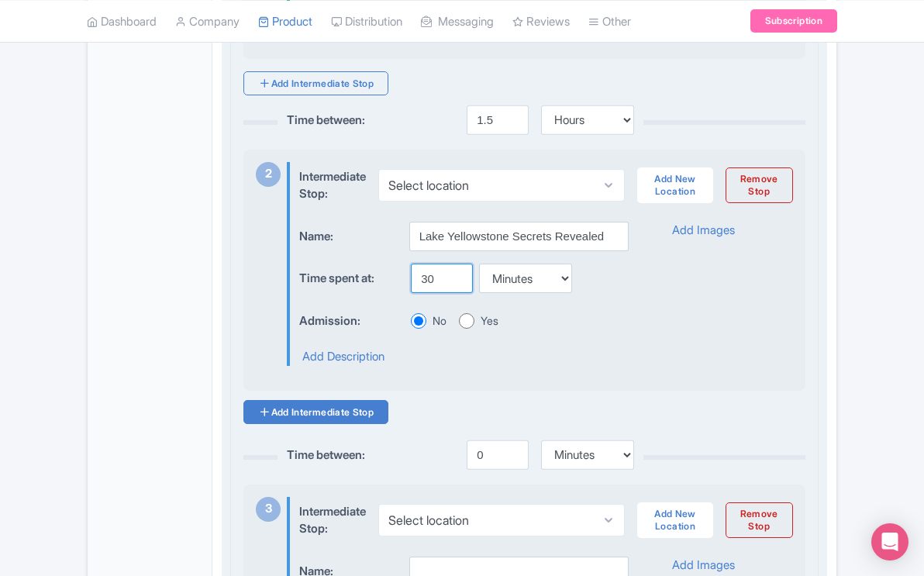
type input "30"
click at [360, 423] on link "Add Intermediate Stop" at bounding box center [315, 412] width 145 height 24
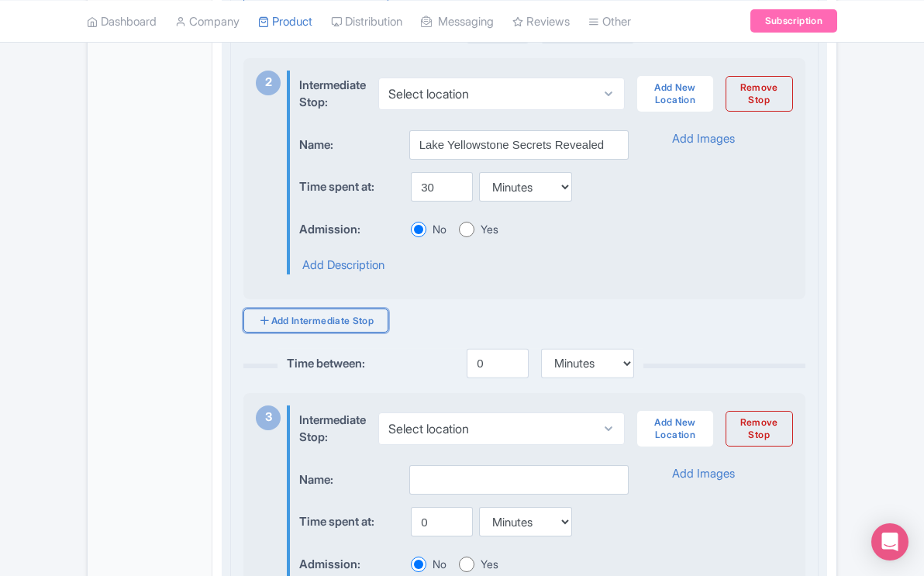
scroll to position [754, 0]
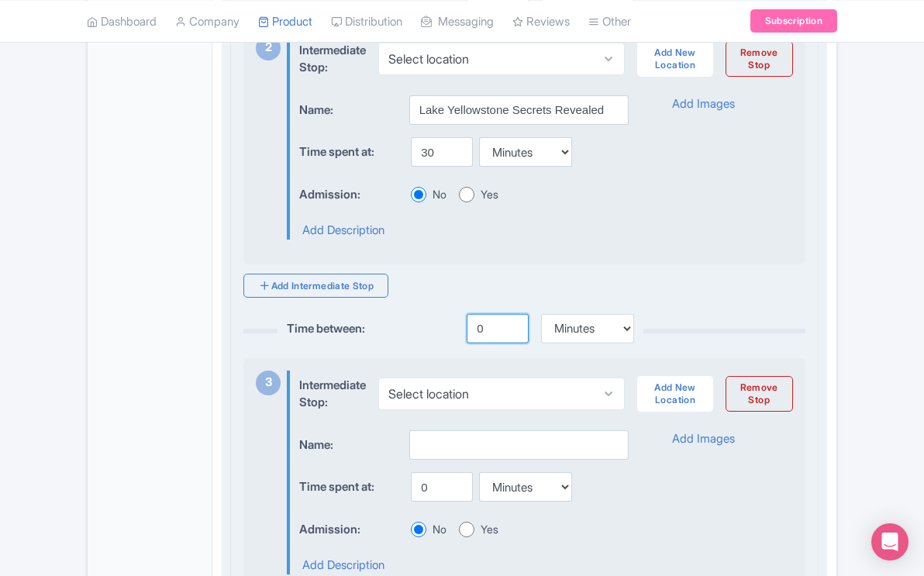
click at [485, 343] on input "0" at bounding box center [498, 328] width 62 height 29
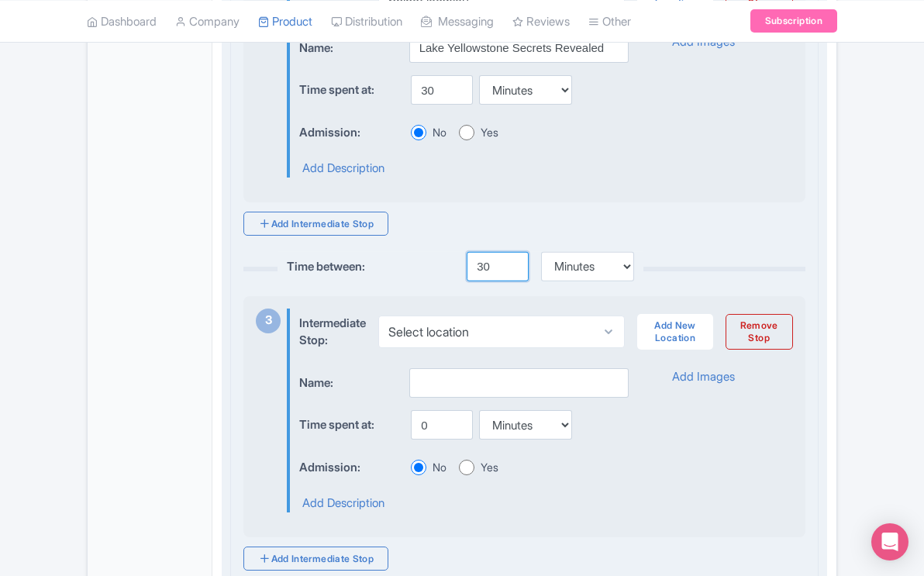
scroll to position [819, 0]
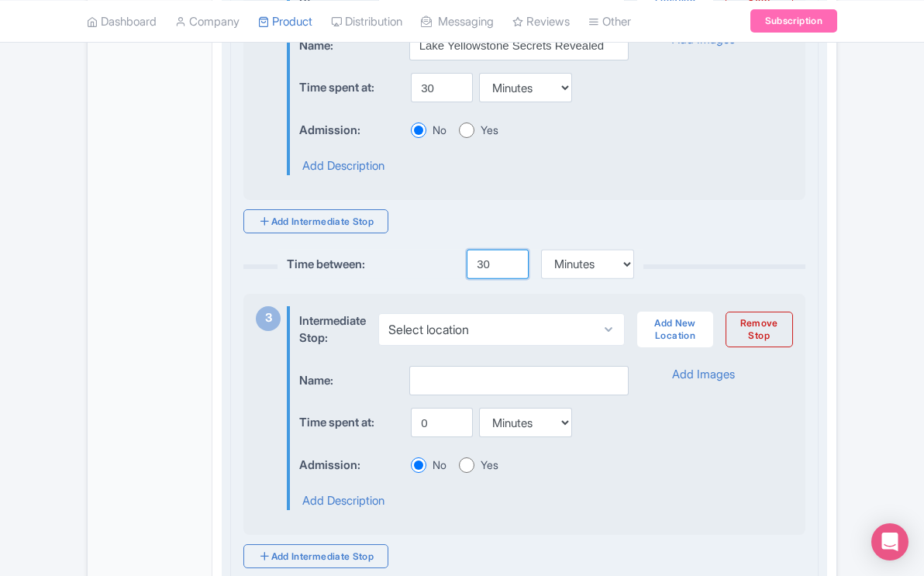
type input "30"
click at [430, 437] on input "0" at bounding box center [442, 422] width 62 height 29
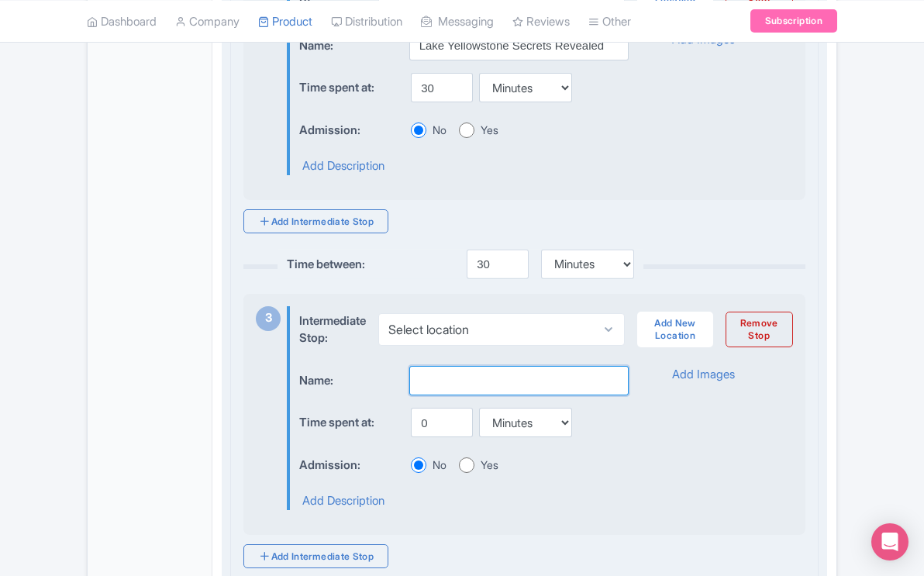
click at [426, 381] on input "text" at bounding box center [518, 380] width 219 height 29
type input "Old Faithful Geyser"
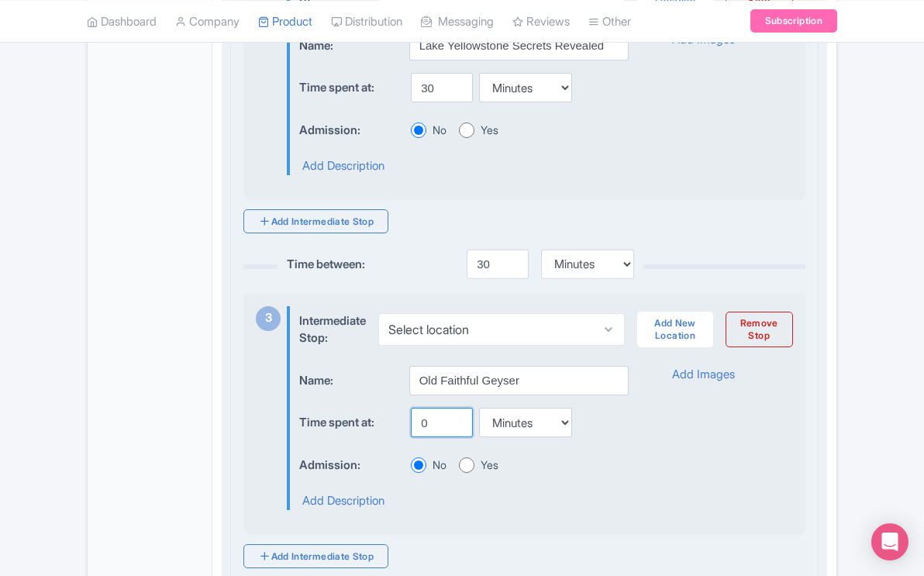
click at [429, 437] on input "0" at bounding box center [442, 422] width 62 height 29
type input "1"
click at [560, 434] on select "Minutes Hours Days" at bounding box center [525, 422] width 93 height 29
select select "hours"
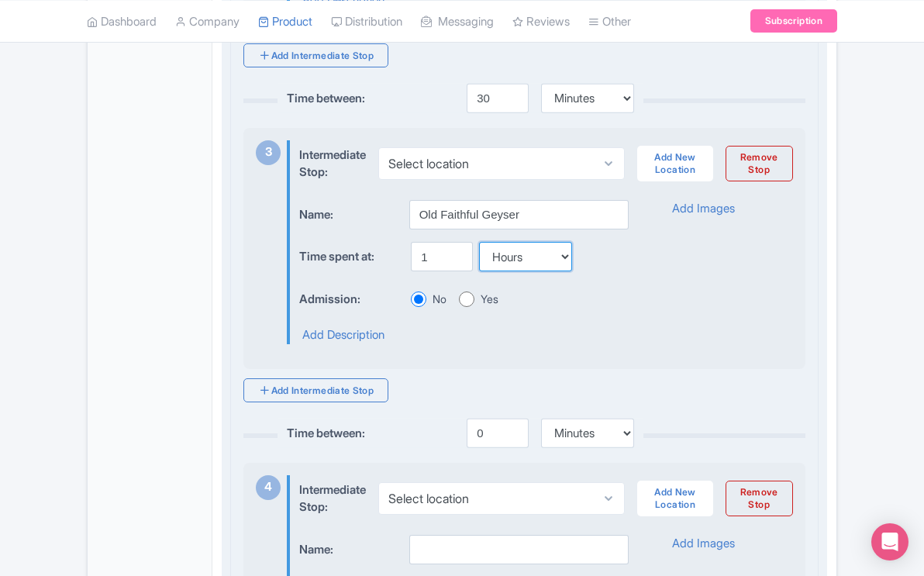
scroll to position [1018, 0]
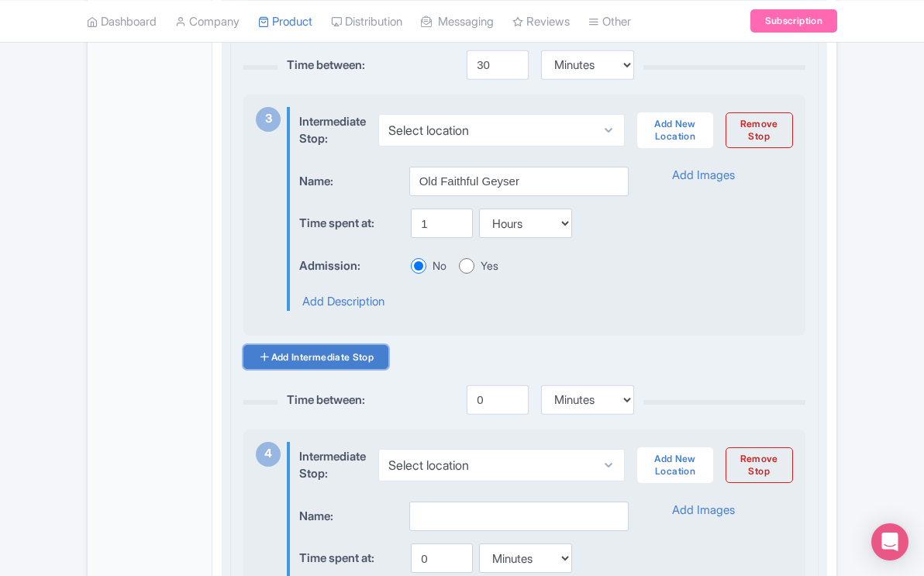
click at [366, 369] on link "Add Intermediate Stop" at bounding box center [315, 357] width 145 height 24
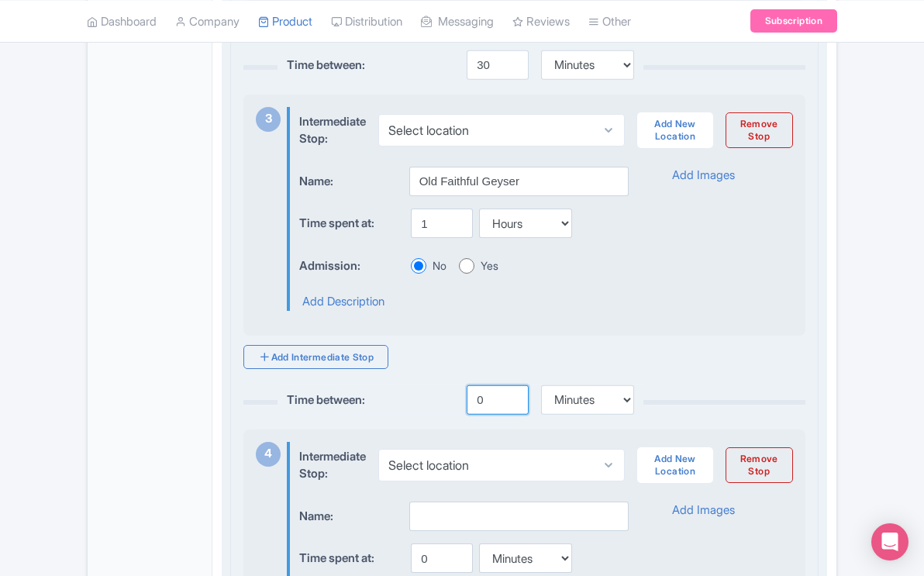
click at [486, 414] on input "0" at bounding box center [498, 399] width 62 height 29
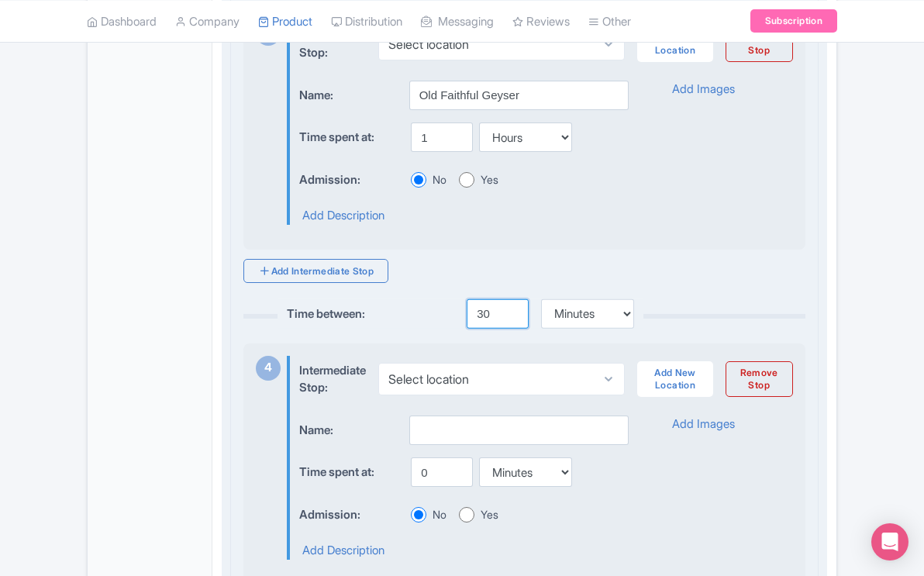
scroll to position [1107, 0]
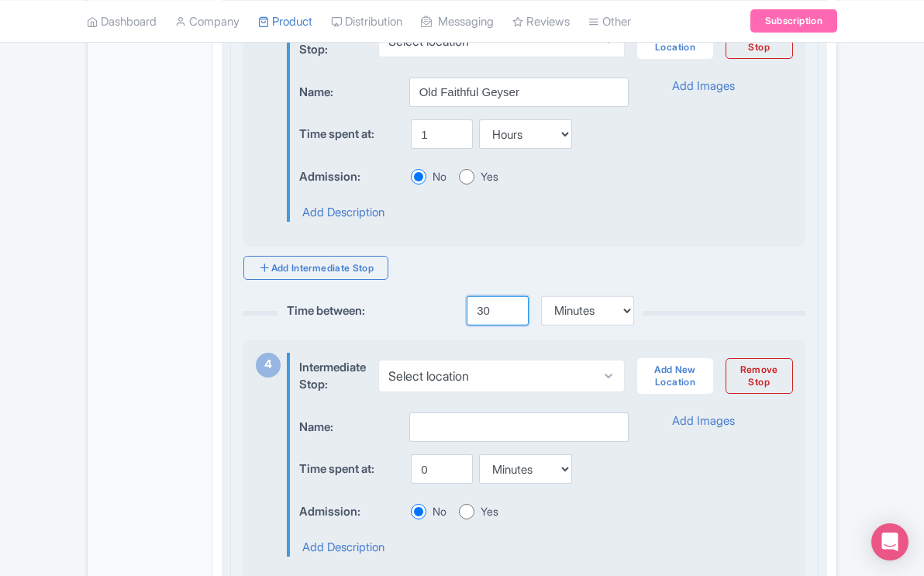
type input "30"
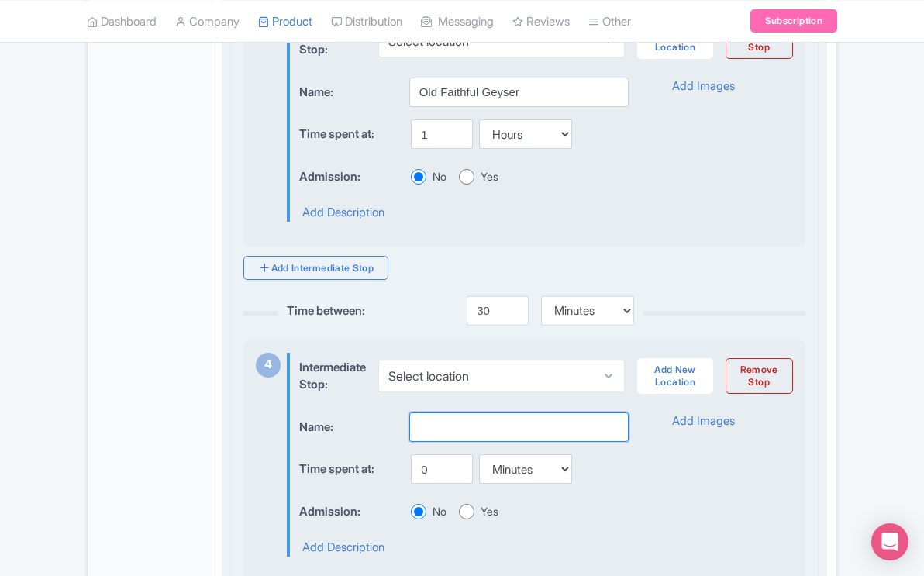
click at [423, 433] on input "text" at bounding box center [518, 426] width 219 height 29
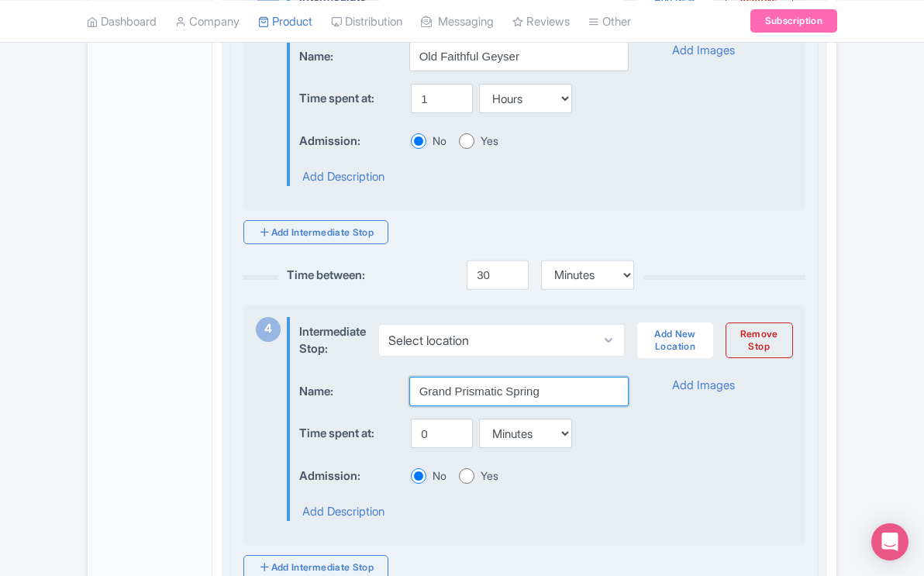
scroll to position [1146, 0]
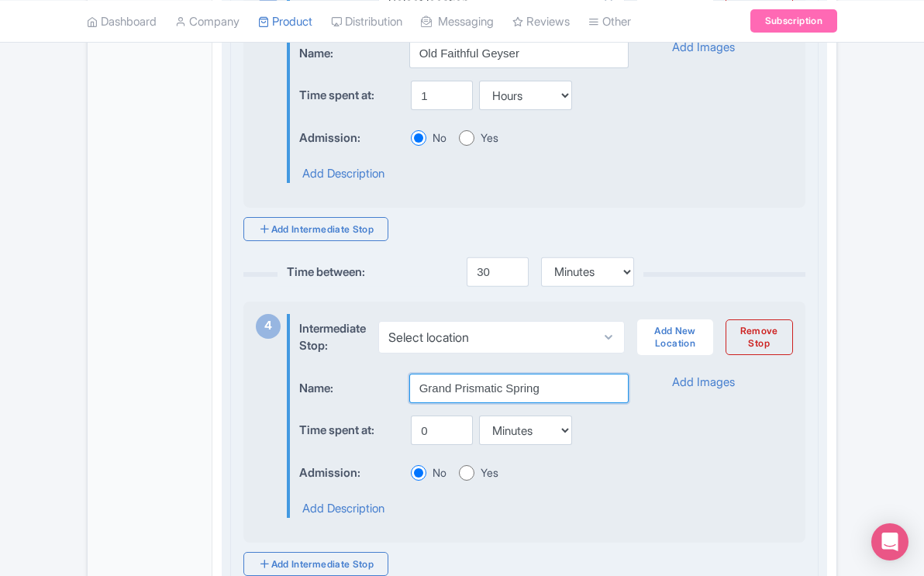
type input "Grand Prismatic Spring"
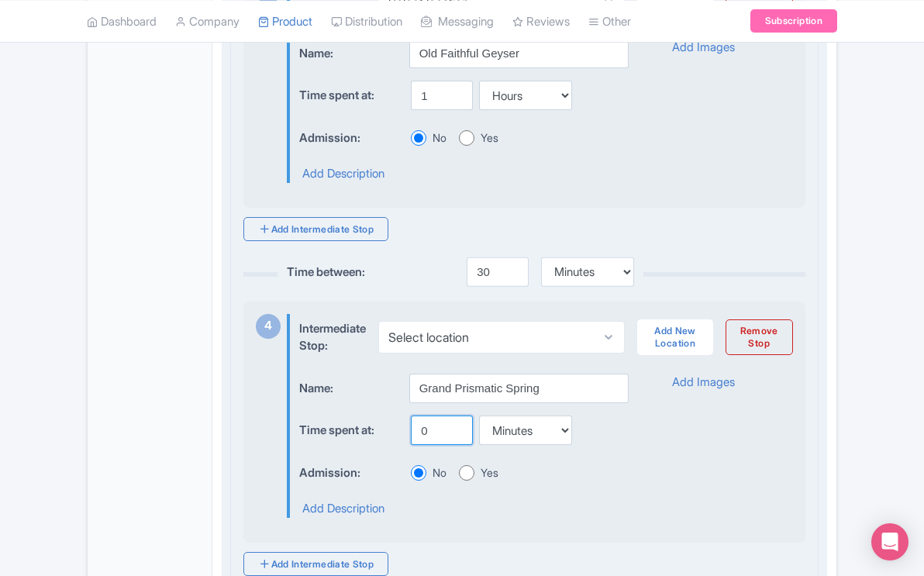
click at [429, 445] on input "0" at bounding box center [442, 429] width 62 height 29
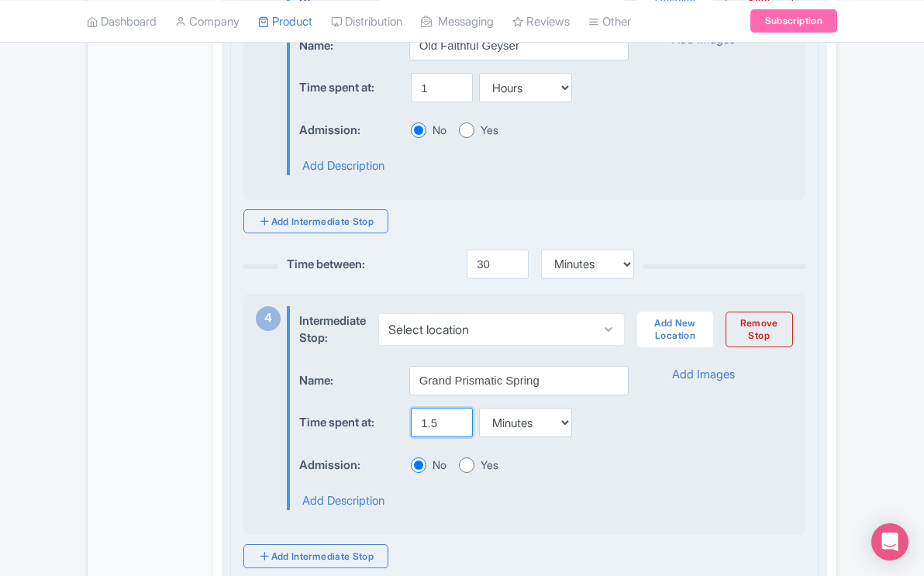
scroll to position [1159, 0]
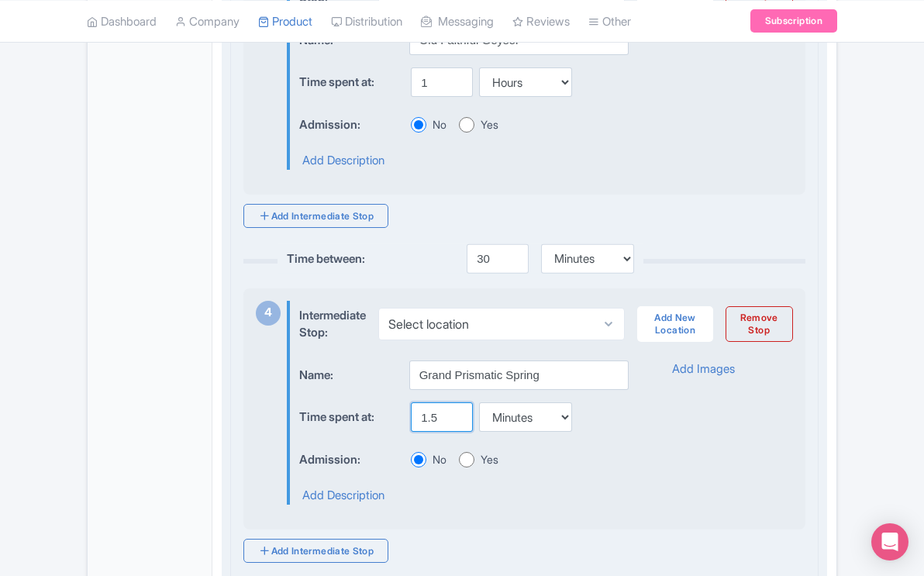
type input "1.5"
click at [565, 430] on select "Minutes Hours Days" at bounding box center [525, 416] width 93 height 29
select select "hours"
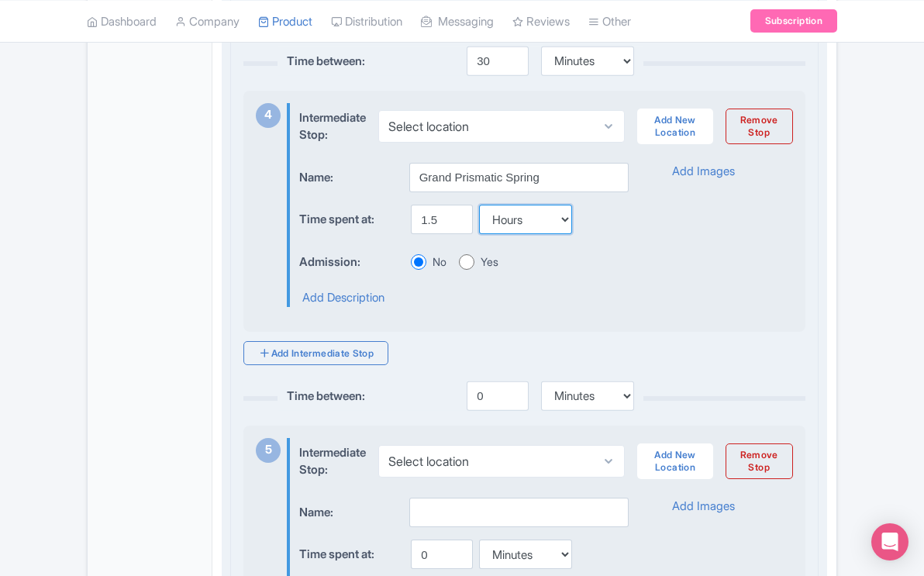
scroll to position [1357, 0]
click at [485, 408] on input "0" at bounding box center [498, 395] width 62 height 29
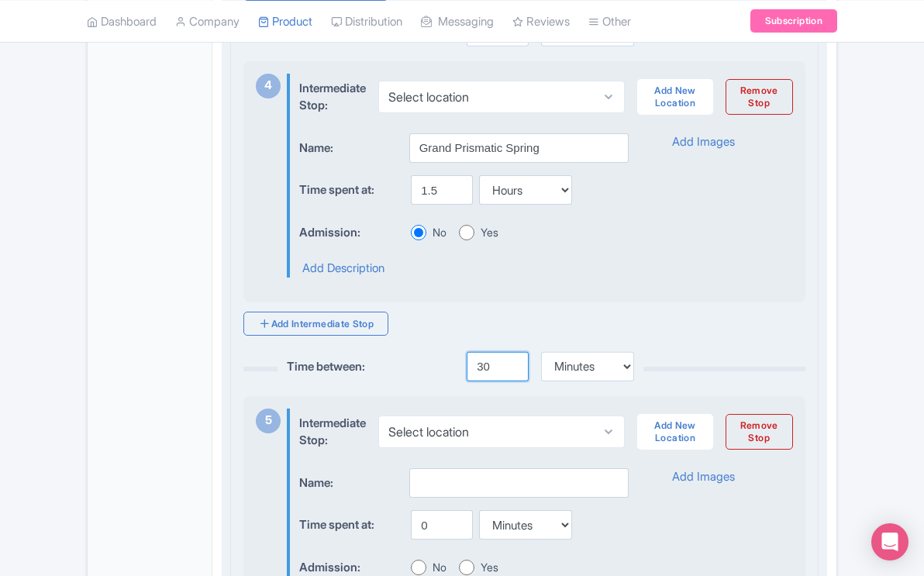
scroll to position [1416, 0]
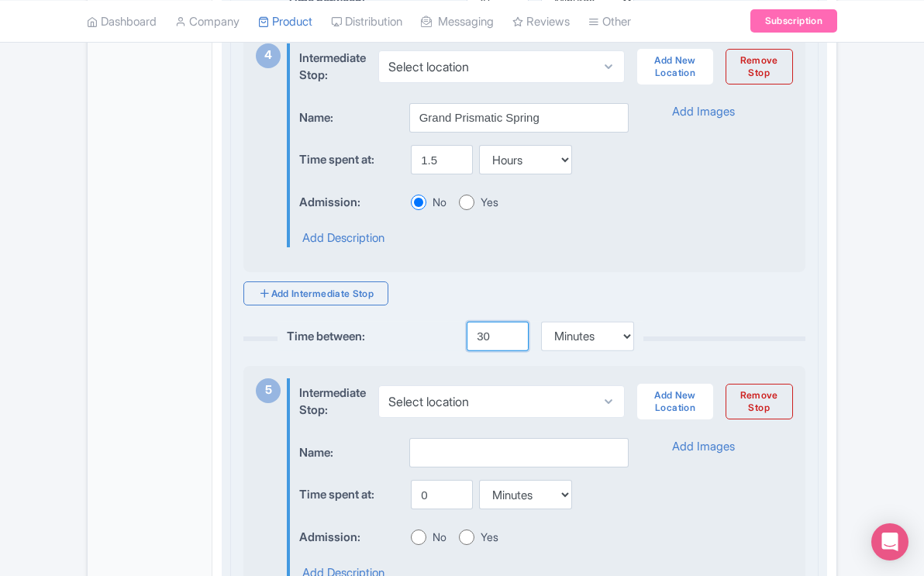
type input "30"
click at [455, 455] on input "text" at bounding box center [518, 452] width 219 height 29
type input "L"
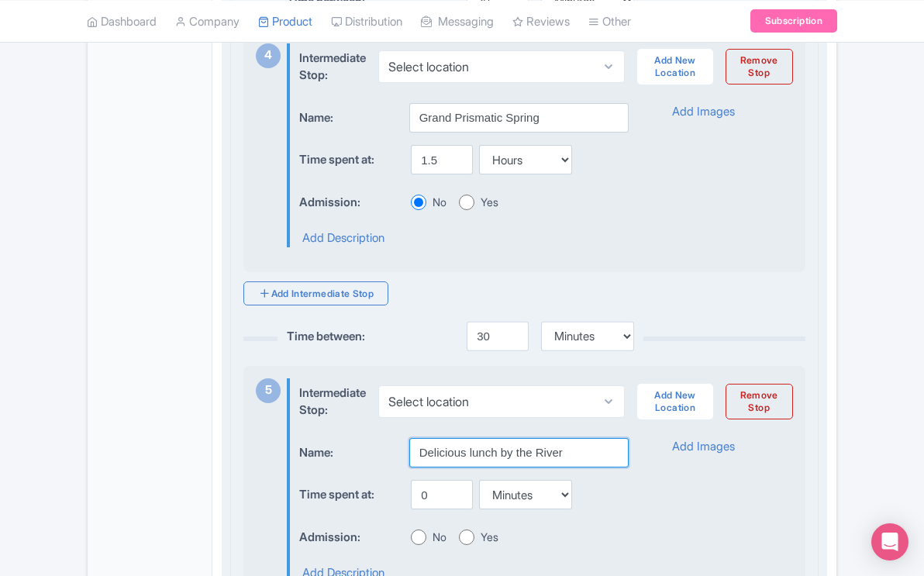
click at [473, 467] on input "Delicious lunch by the River" at bounding box center [518, 452] width 219 height 29
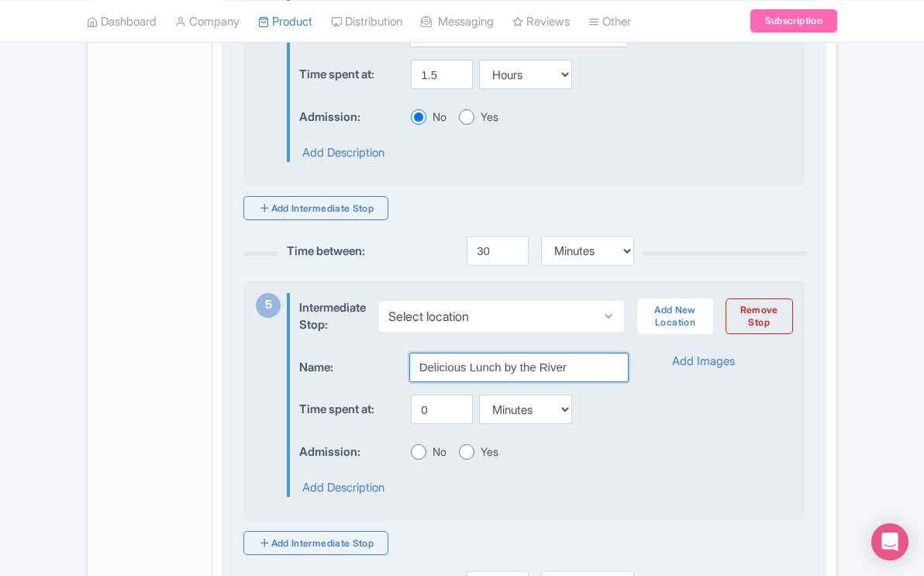
scroll to position [1502, 0]
type input "Delicious Lunch by the River"
click at [431, 423] on input "0" at bounding box center [442, 408] width 62 height 29
type input "1"
click at [566, 422] on select "Minutes Hours Days" at bounding box center [525, 408] width 93 height 29
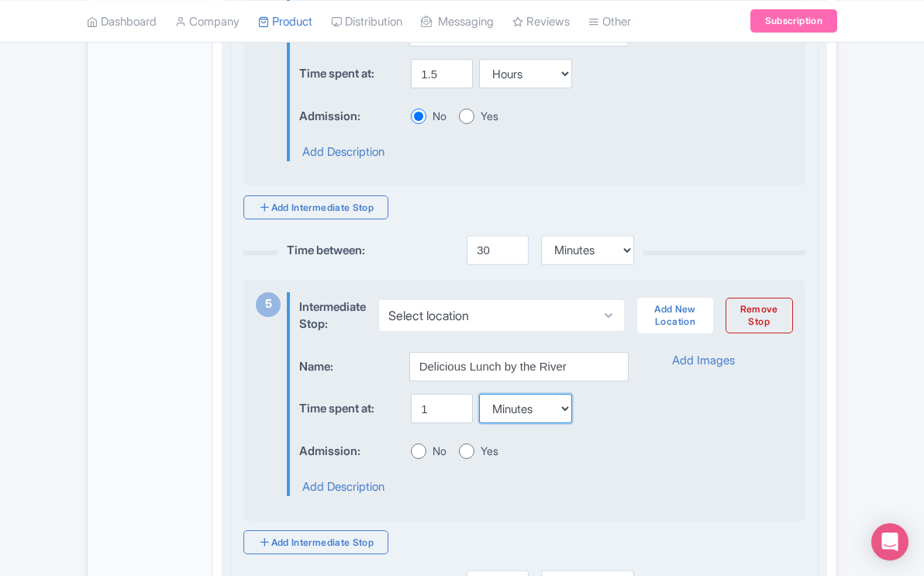
select select "hours"
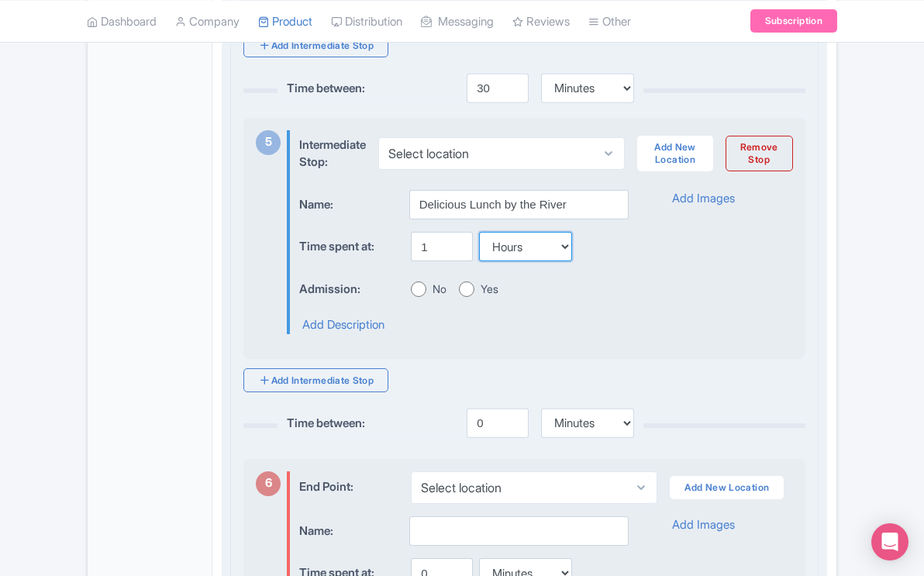
scroll to position [1683, 0]
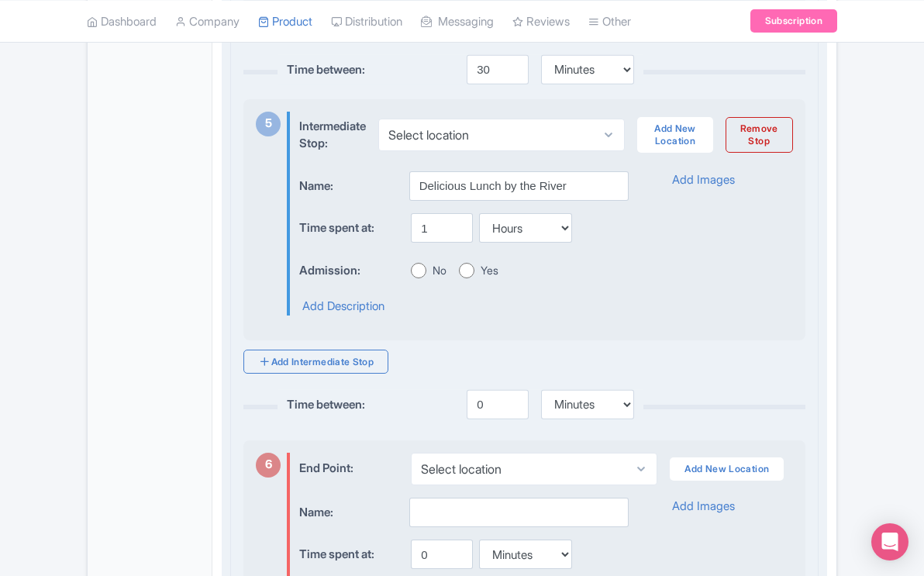
click at [416, 278] on input "No" at bounding box center [419, 271] width 16 height 16
radio input "true"
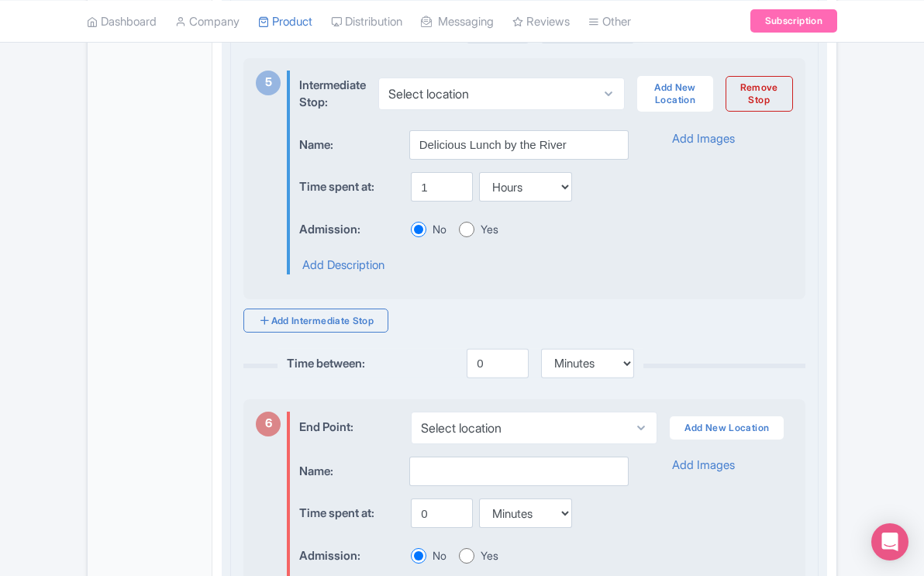
scroll to position [1732, 0]
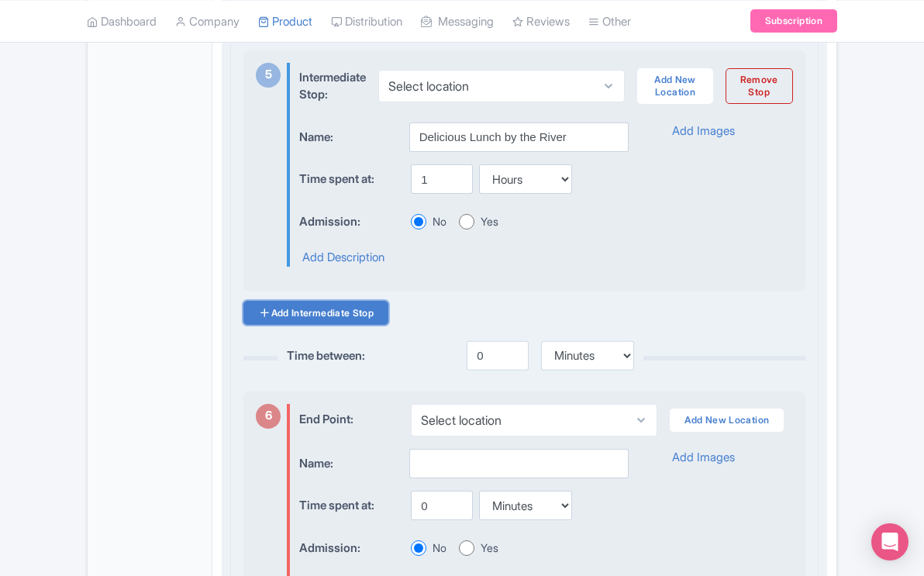
click at [366, 325] on link "Add Intermediate Stop" at bounding box center [315, 313] width 145 height 24
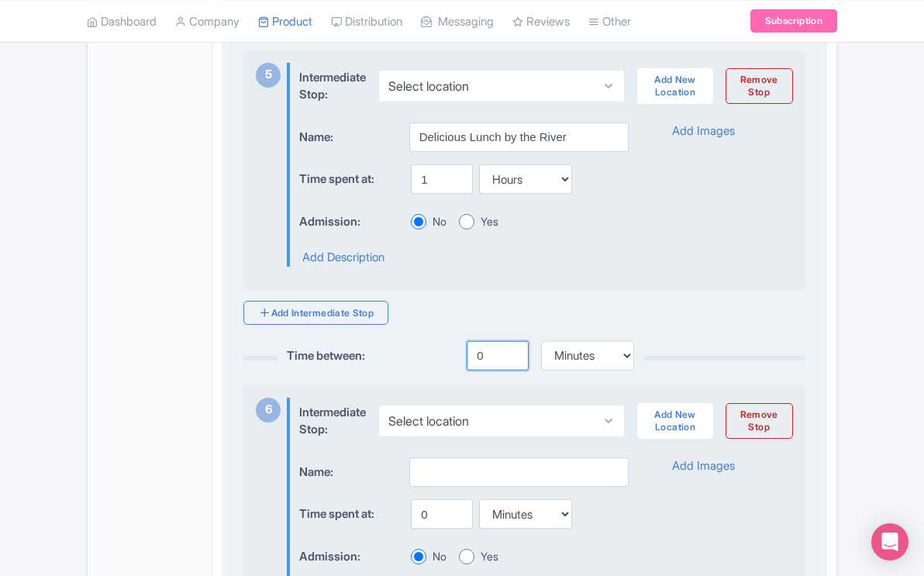
click at [482, 371] on input "0" at bounding box center [498, 355] width 62 height 29
type input "1"
click at [625, 370] on select "Minutes Hours Days" at bounding box center [587, 355] width 93 height 29
select select "hours"
click at [460, 477] on input "text" at bounding box center [518, 471] width 219 height 29
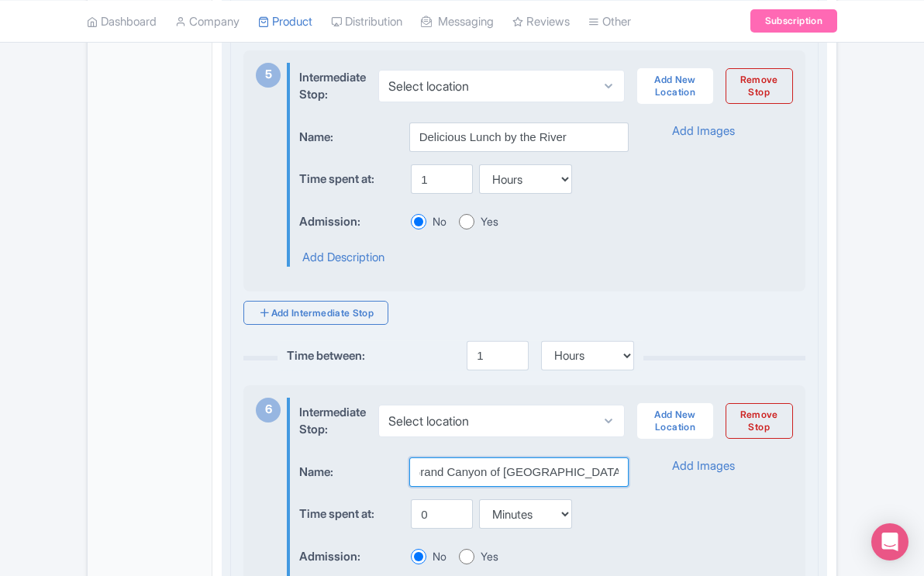
scroll to position [0, 11]
click at [444, 487] on input "Grand Canyon of Yellowstone Lower Fall" at bounding box center [518, 471] width 219 height 29
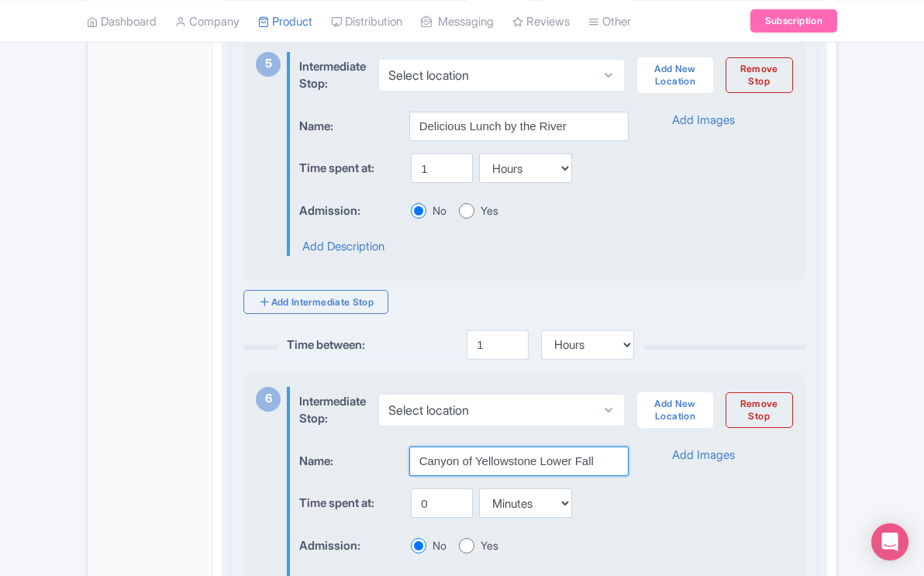
scroll to position [1763, 0]
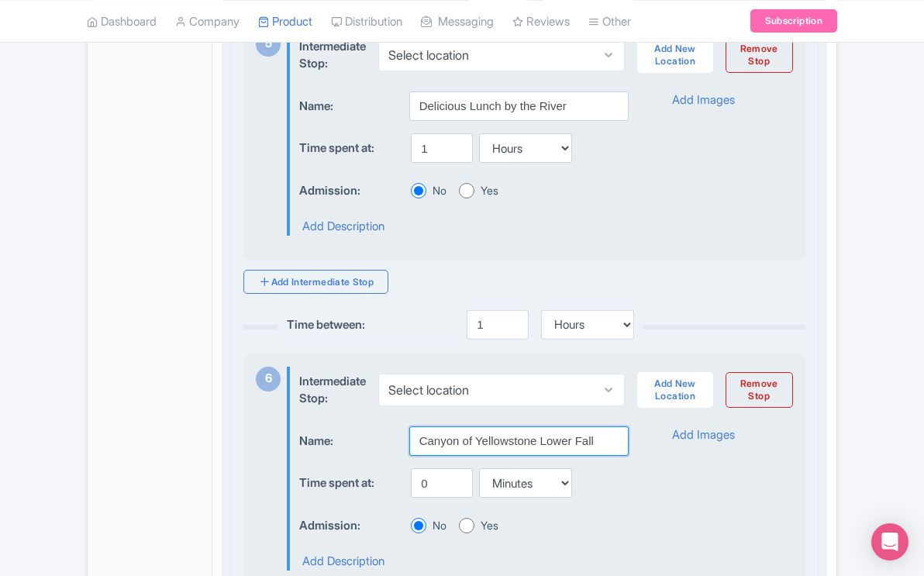
click at [596, 455] on input "Canyon of Yellowstone Lower Fall" at bounding box center [518, 440] width 219 height 29
type input "Canyon of Yellowstone Lower Falls"
click at [430, 498] on input "0" at bounding box center [442, 482] width 62 height 29
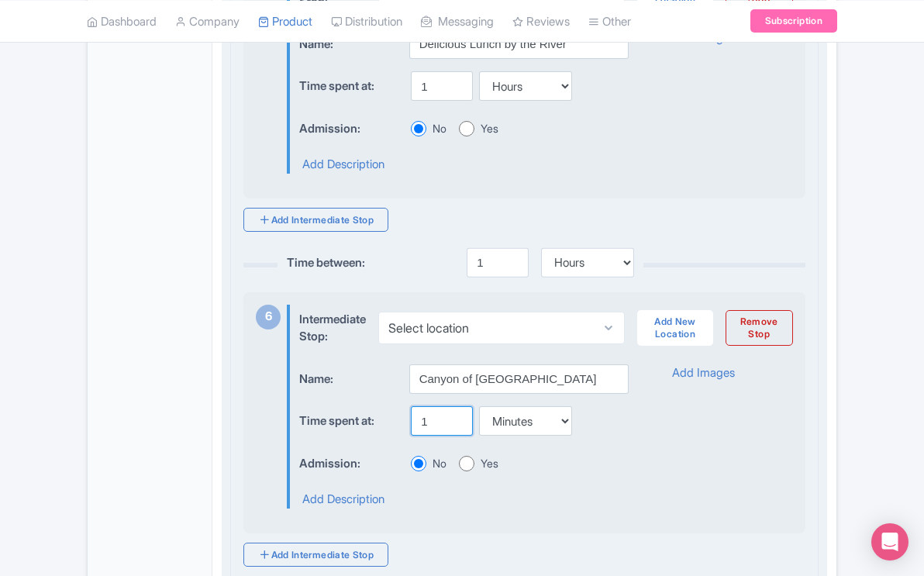
scroll to position [1848, 0]
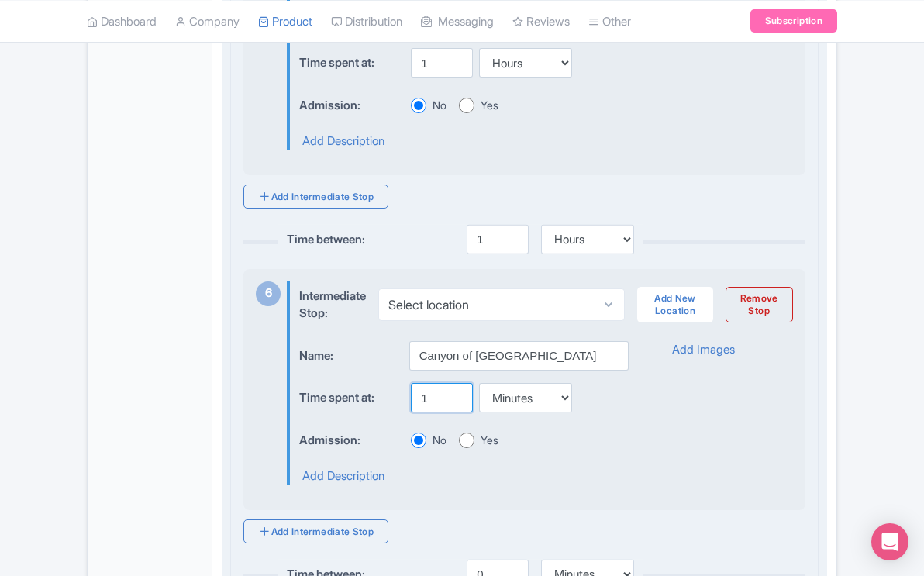
type input "1"
click at [561, 412] on select "Minutes Hours Days" at bounding box center [525, 397] width 93 height 29
select select "hours"
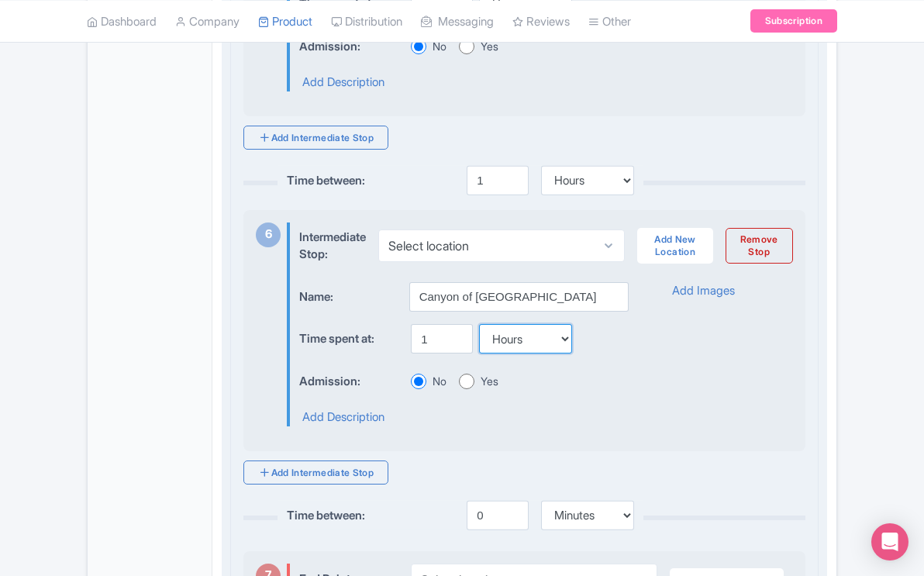
scroll to position [1909, 0]
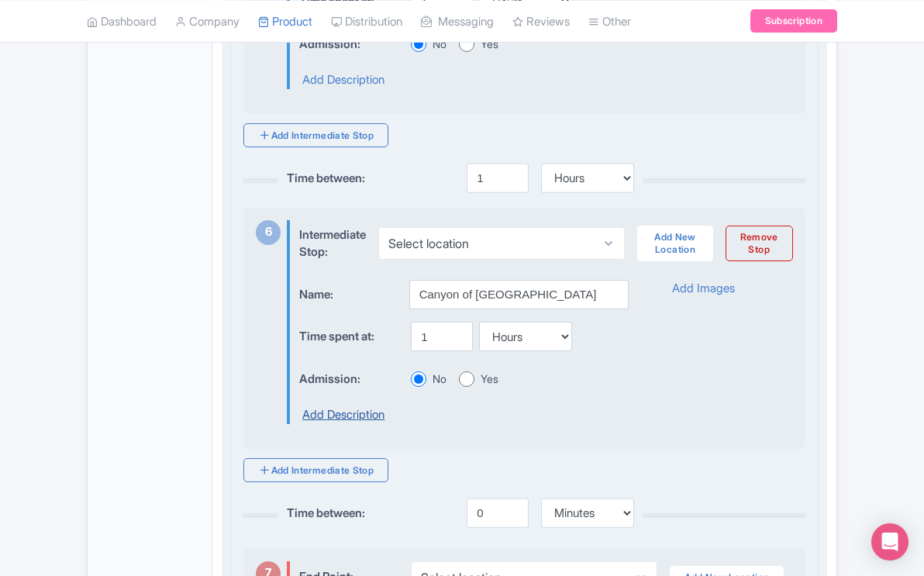
click at [382, 424] on link "Add Description" at bounding box center [343, 415] width 82 height 18
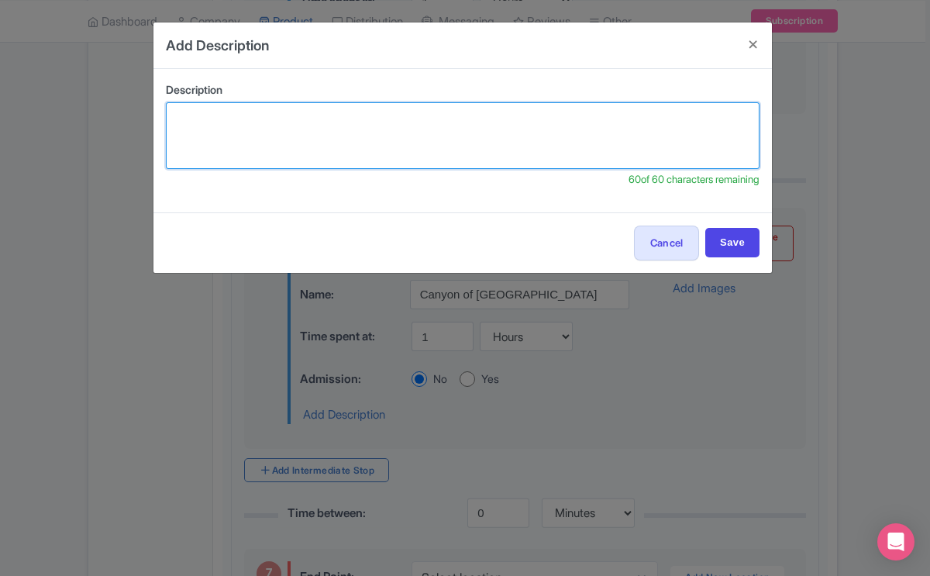
click at [370, 128] on textarea at bounding box center [463, 135] width 594 height 67
type textarea "Y"
click at [464, 118] on textarea "See the awe-inspiring Grand Canyon of Yellowstone" at bounding box center [463, 135] width 594 height 67
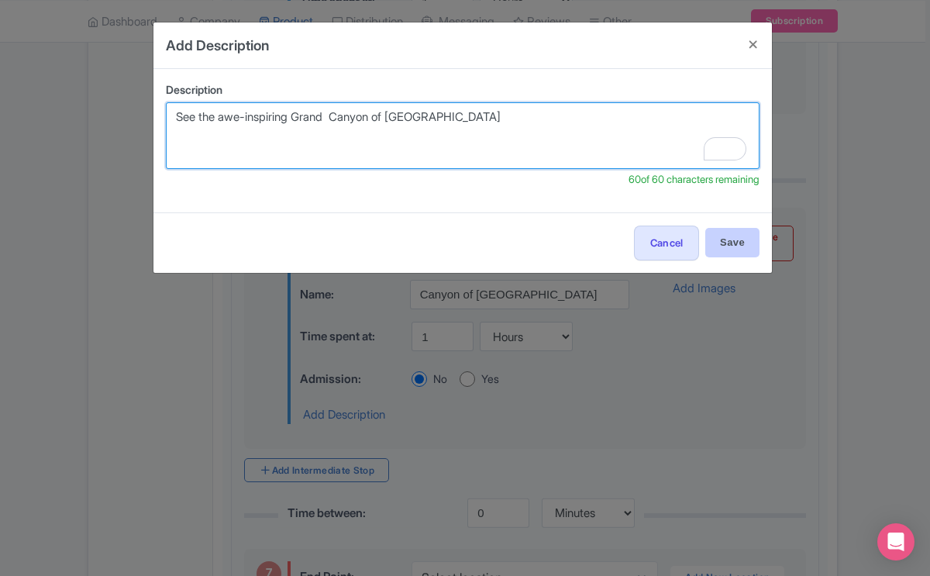
type textarea "See the awe-inspiring Grand Canyon of Yellowstone"
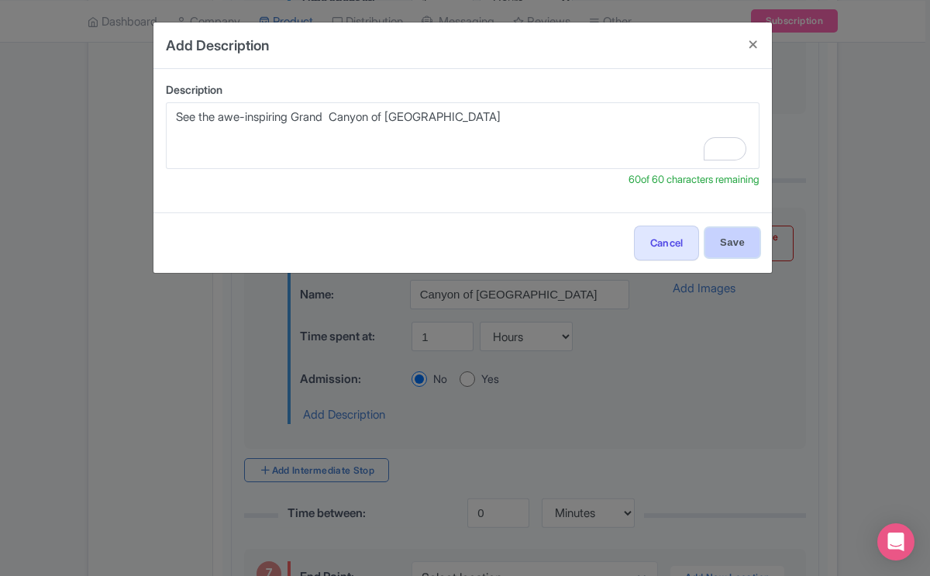
click at [743, 242] on input "Save" at bounding box center [732, 242] width 54 height 29
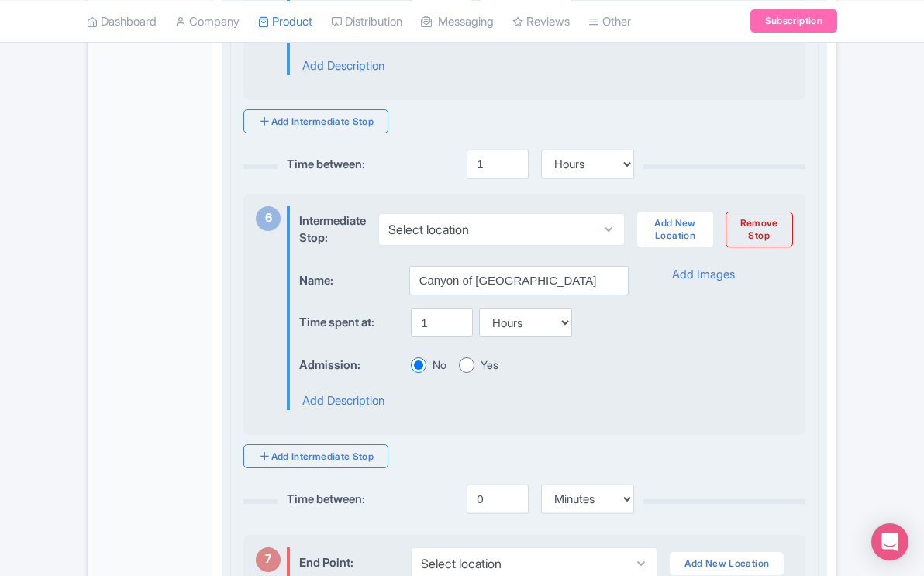
scroll to position [1931, 0]
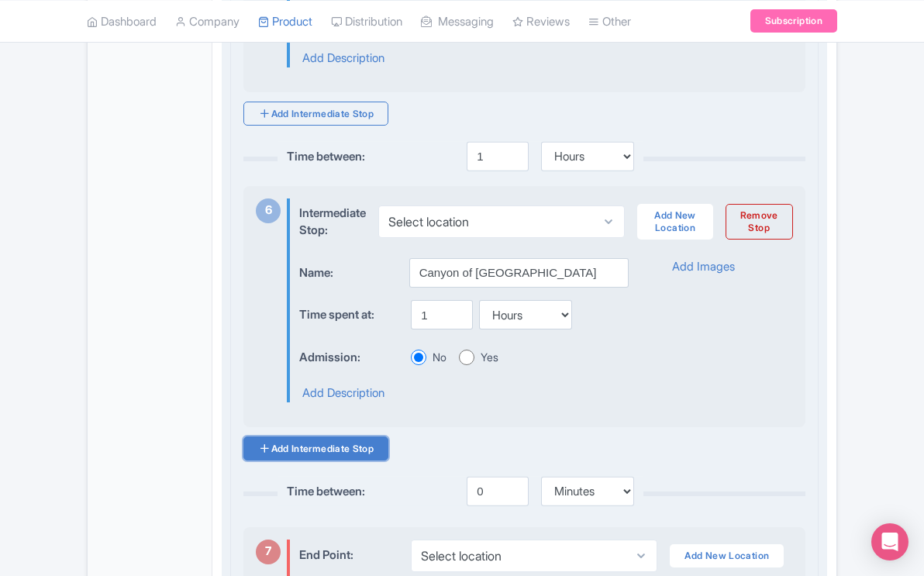
click at [361, 460] on link "Add Intermediate Stop" at bounding box center [315, 448] width 145 height 24
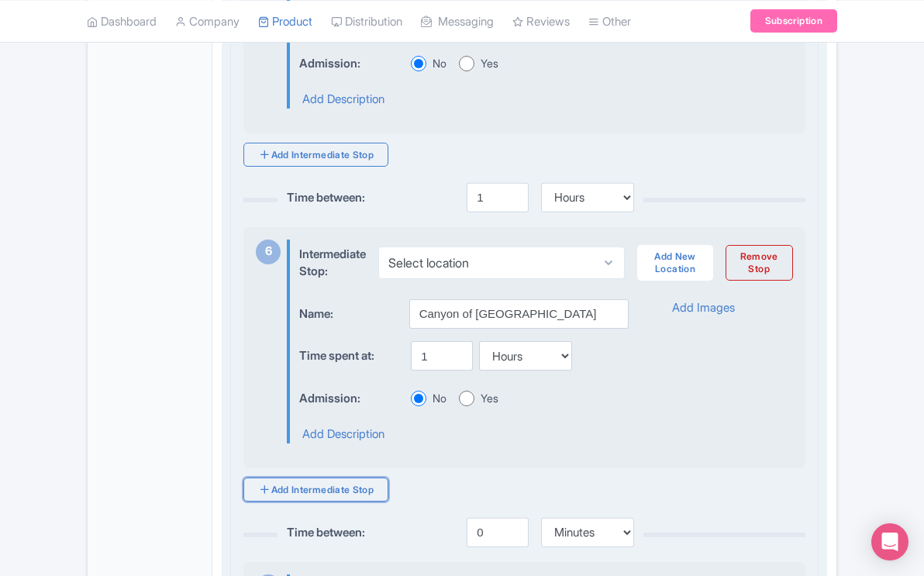
scroll to position [1887, 0]
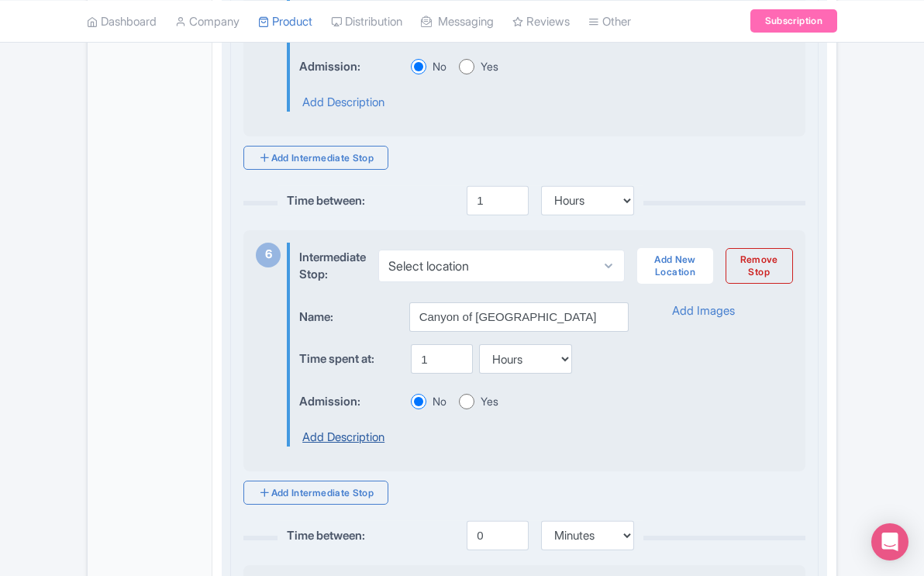
click at [367, 446] on link "Add Description" at bounding box center [343, 438] width 82 height 18
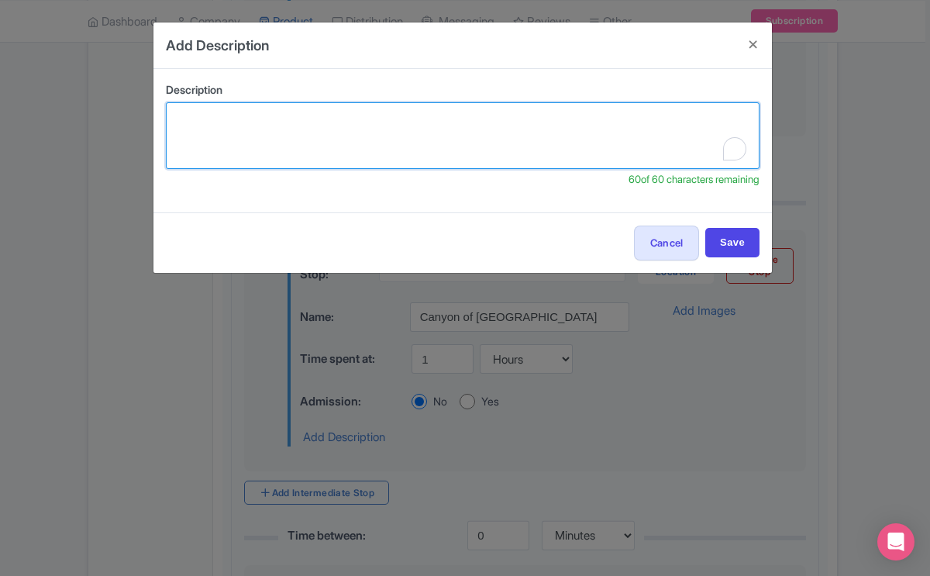
click at [342, 106] on textarea "To enrich screen reader interactions, please activate Accessibility in Grammarl…" at bounding box center [463, 135] width 594 height 67
type textarea "Y"
type textarea "S"
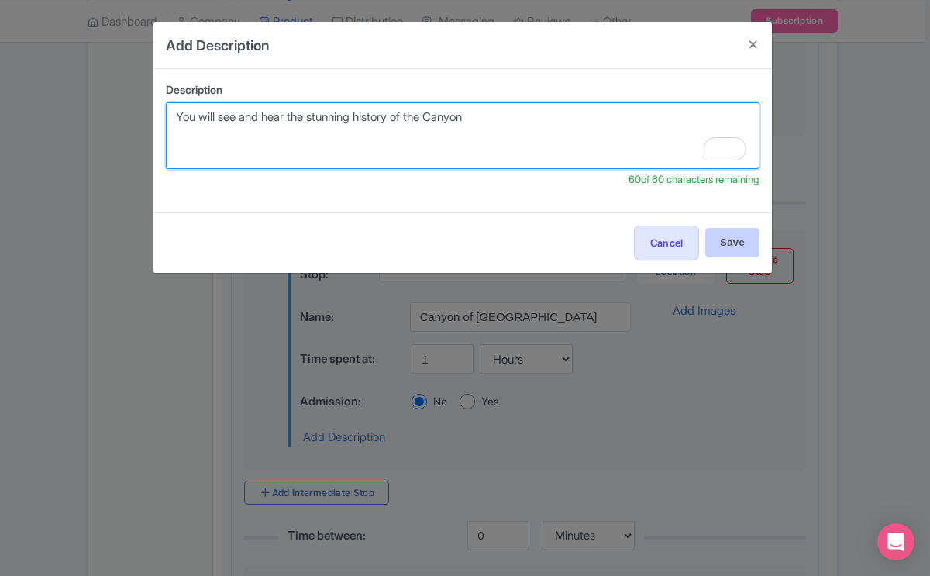
type textarea "You will see and hear the stunning history of the Canyon"
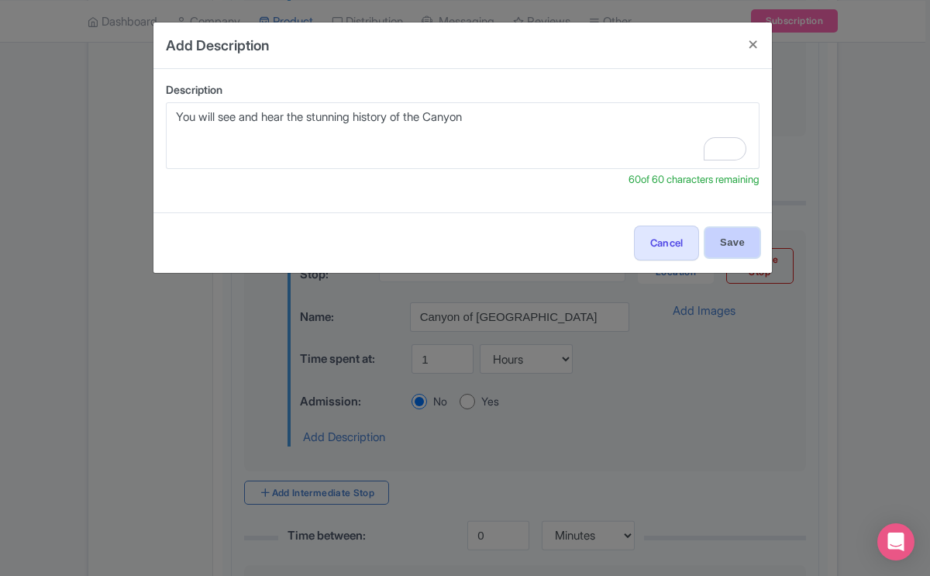
click at [733, 241] on input "Save" at bounding box center [732, 242] width 54 height 29
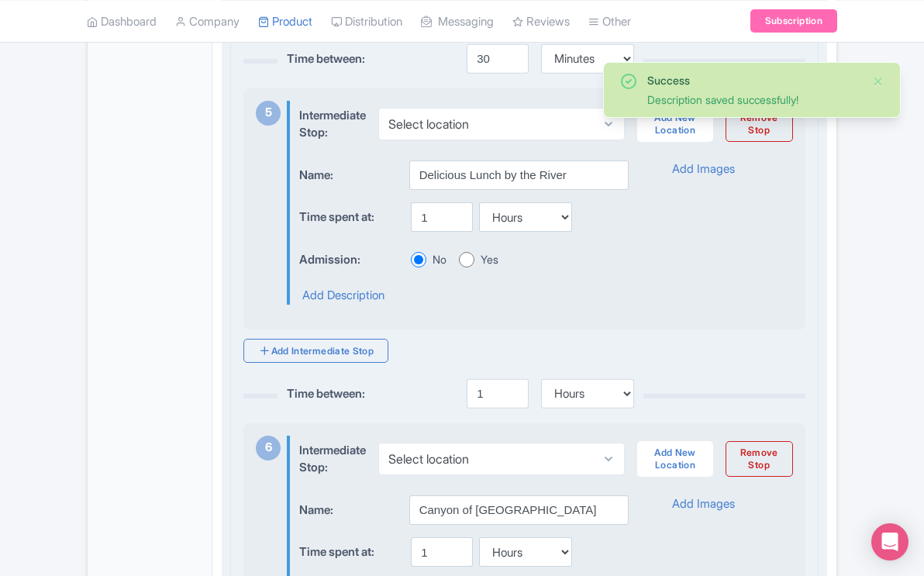
scroll to position [1674, 0]
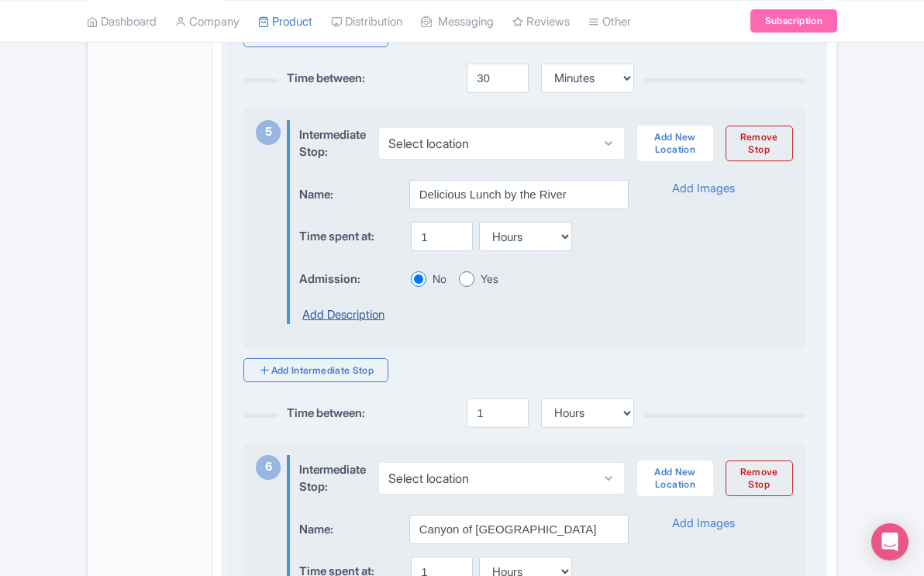
click at [365, 324] on link "Add Description" at bounding box center [343, 315] width 82 height 18
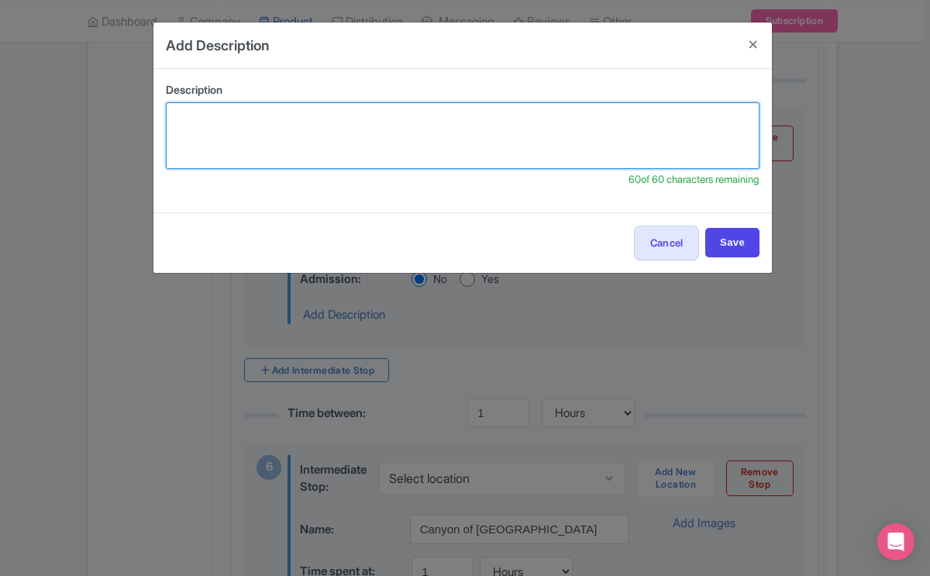
click at [298, 115] on textarea at bounding box center [463, 135] width 594 height 67
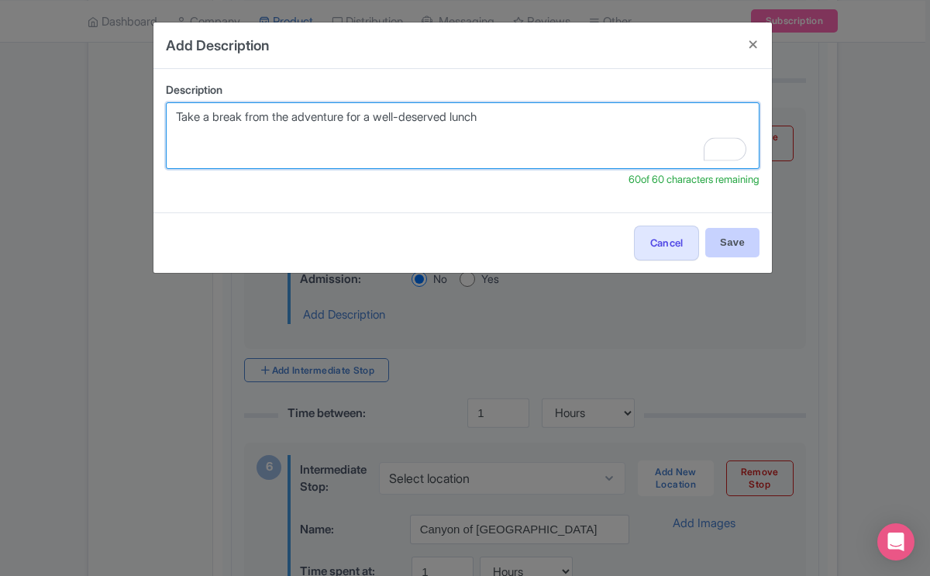
type textarea "Take a break from the adventure for a well-deserved lunch"
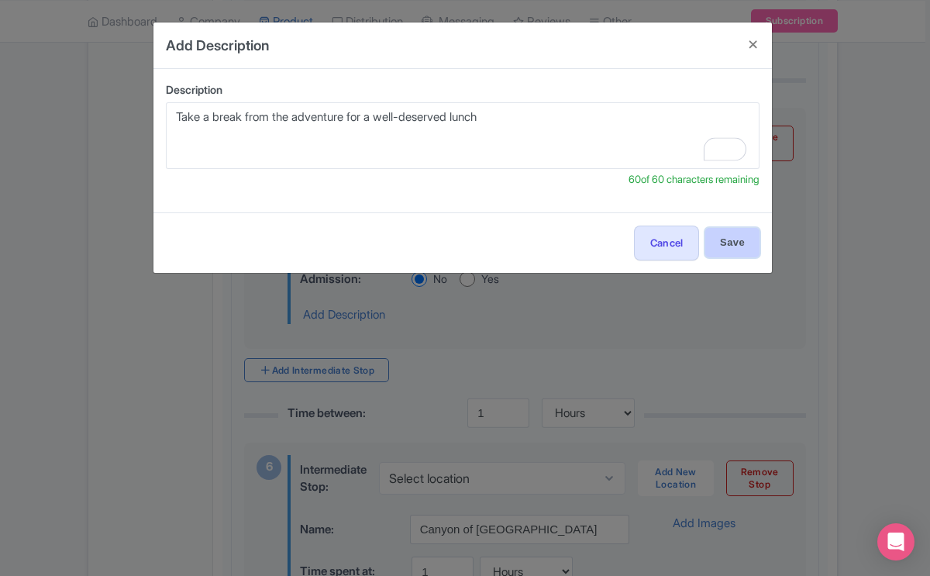
click at [721, 246] on input "Save" at bounding box center [732, 242] width 54 height 29
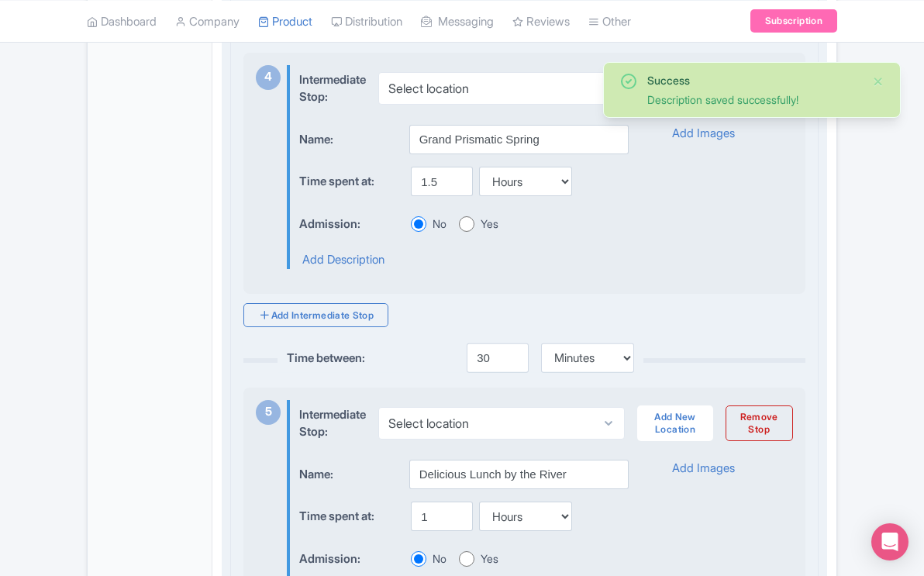
scroll to position [1382, 0]
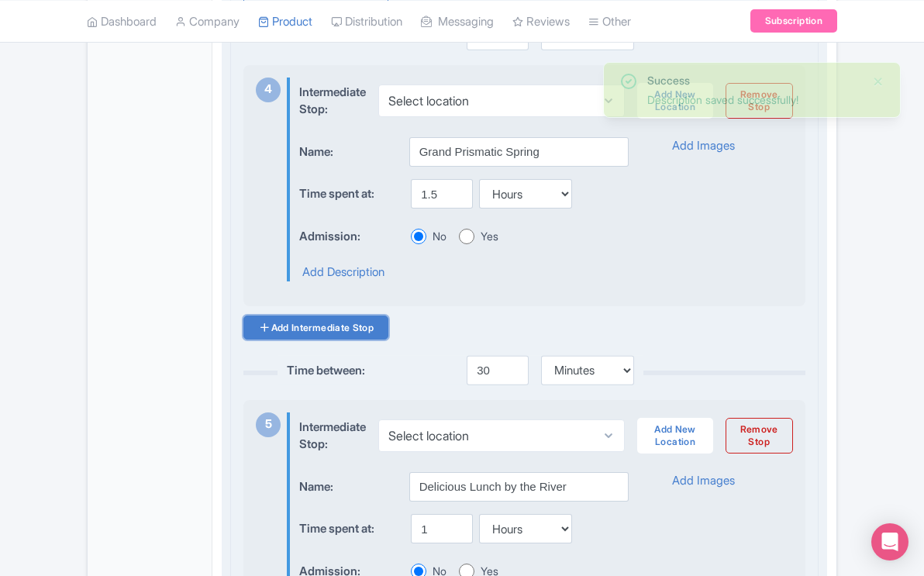
click at [339, 340] on link "Add Intermediate Stop" at bounding box center [315, 327] width 145 height 24
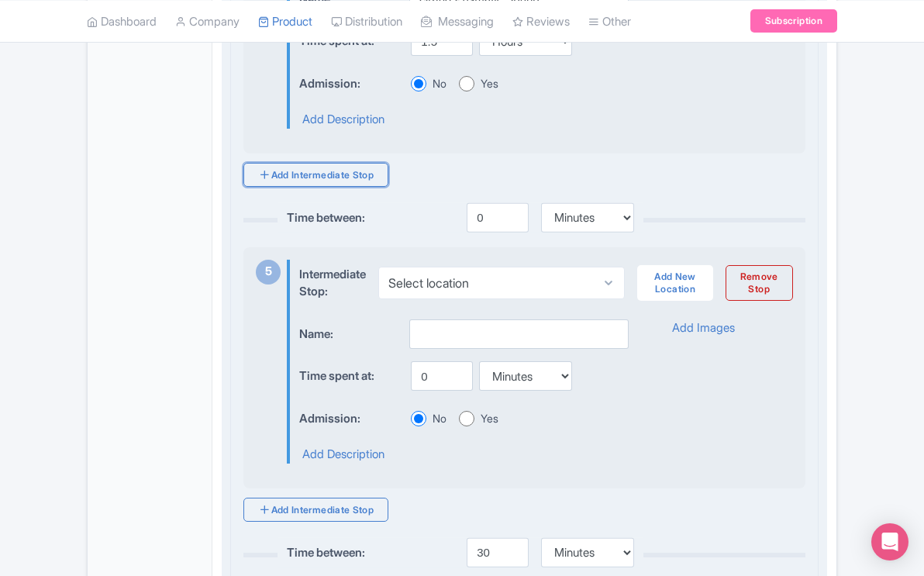
scroll to position [1540, 0]
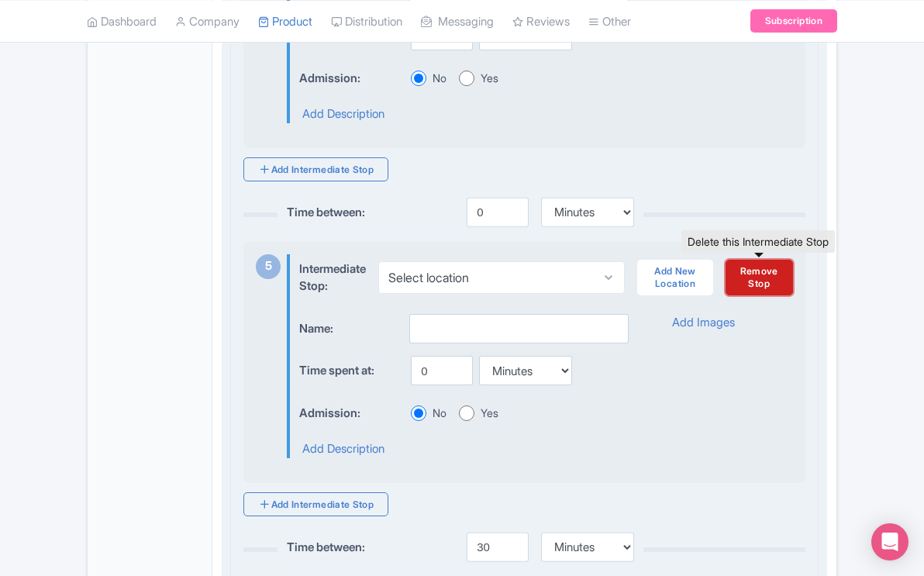
click at [769, 295] on link "Remove Stop" at bounding box center [759, 278] width 67 height 36
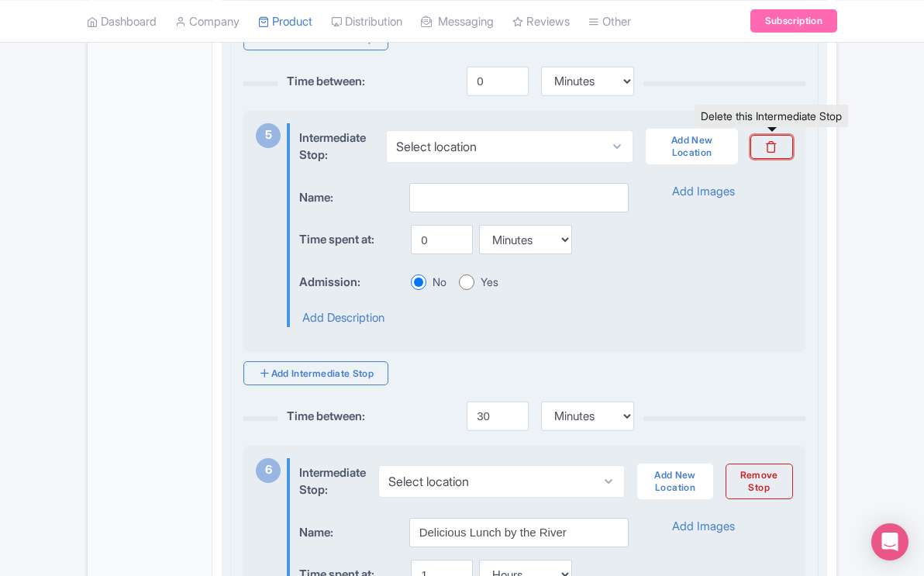
scroll to position [1647, 0]
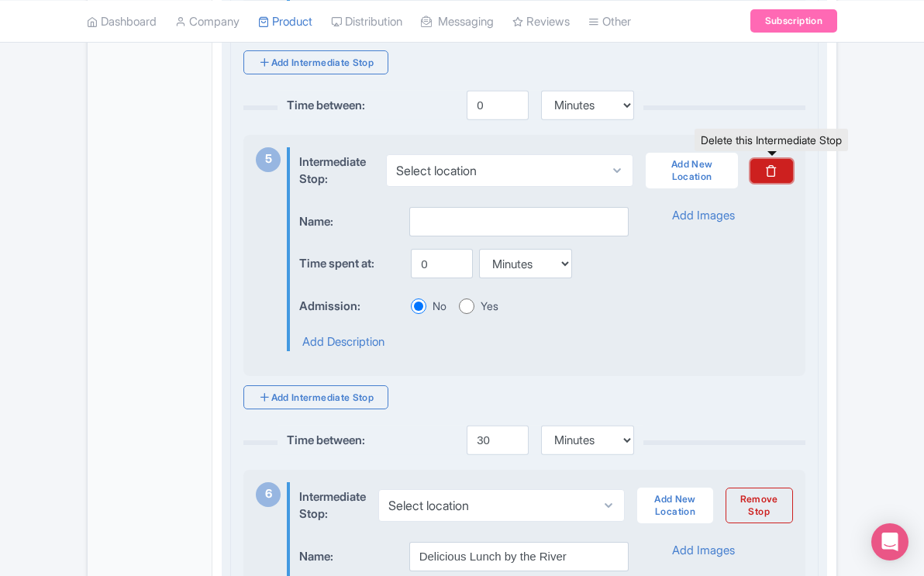
click at [774, 177] on icon at bounding box center [771, 170] width 12 height 12
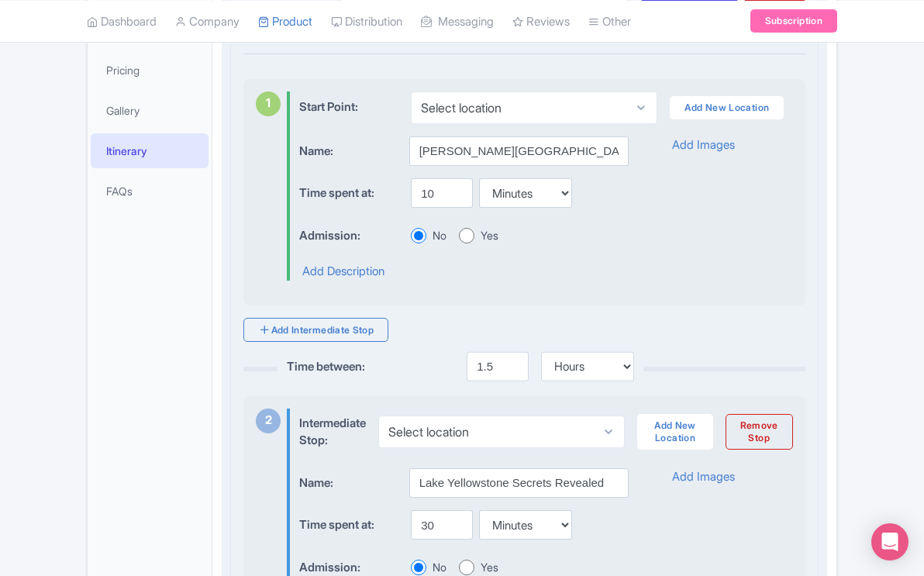
scroll to position [391, 0]
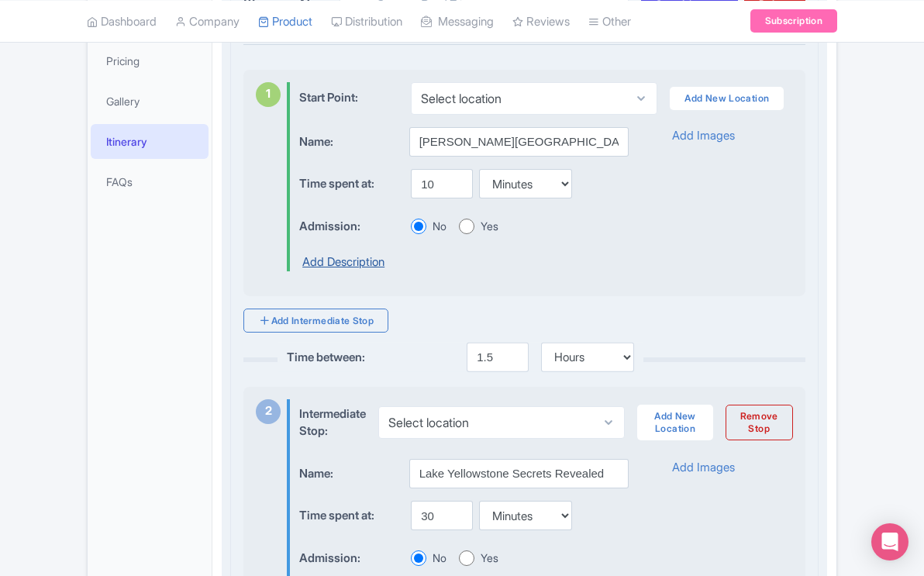
click at [369, 271] on link "Add Description" at bounding box center [343, 262] width 82 height 18
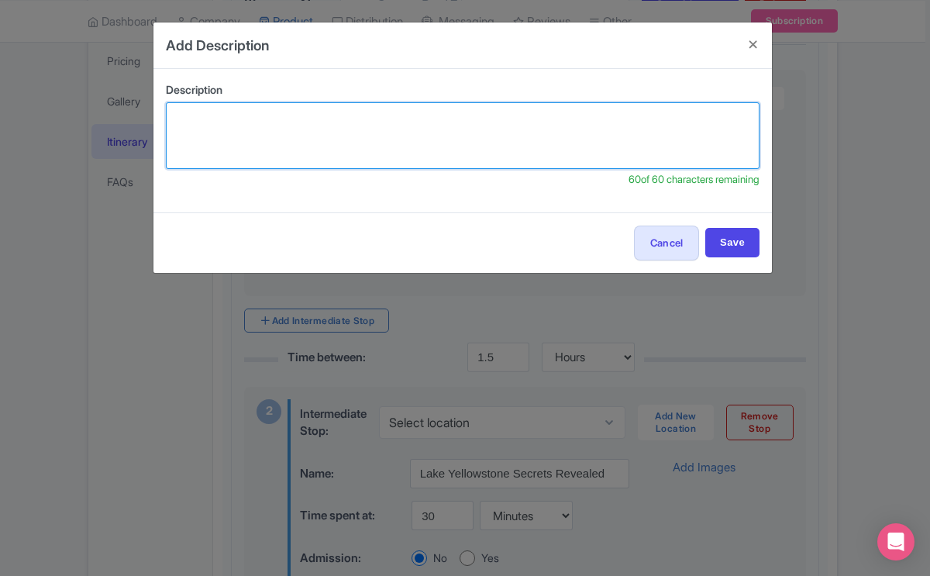
click at [370, 115] on textarea at bounding box center [463, 135] width 594 height 67
type textarea "A"
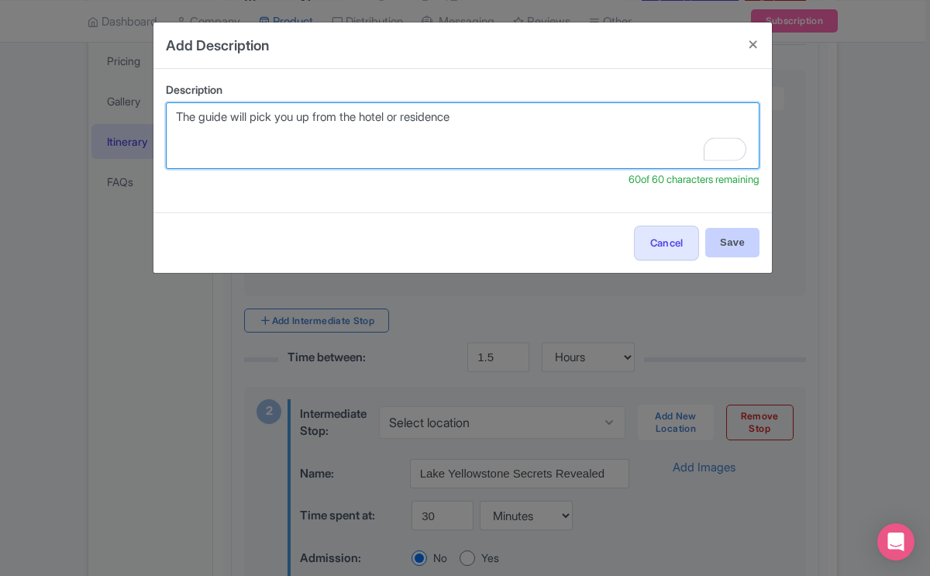
type textarea "The guide will pick you up from the hotel or residence"
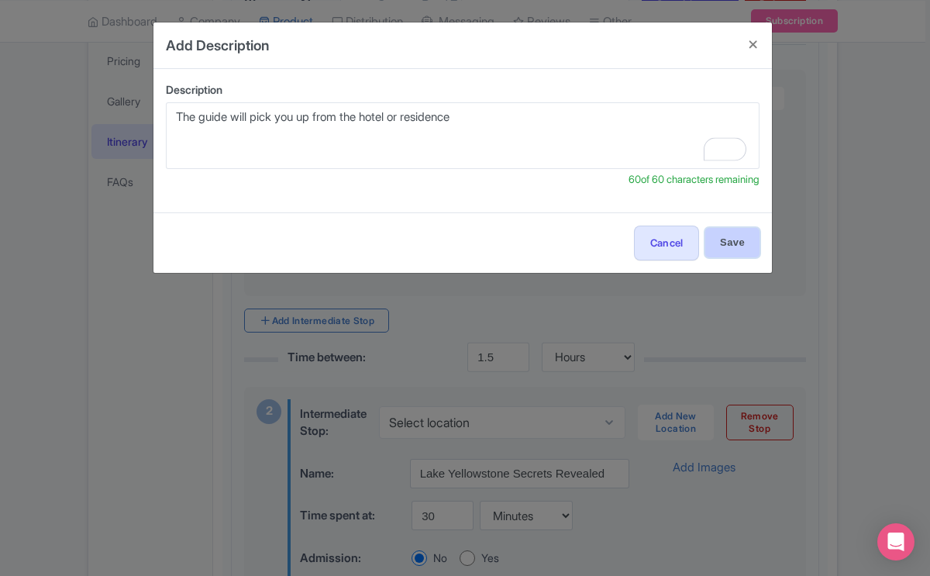
click at [739, 234] on input "Save" at bounding box center [732, 242] width 54 height 29
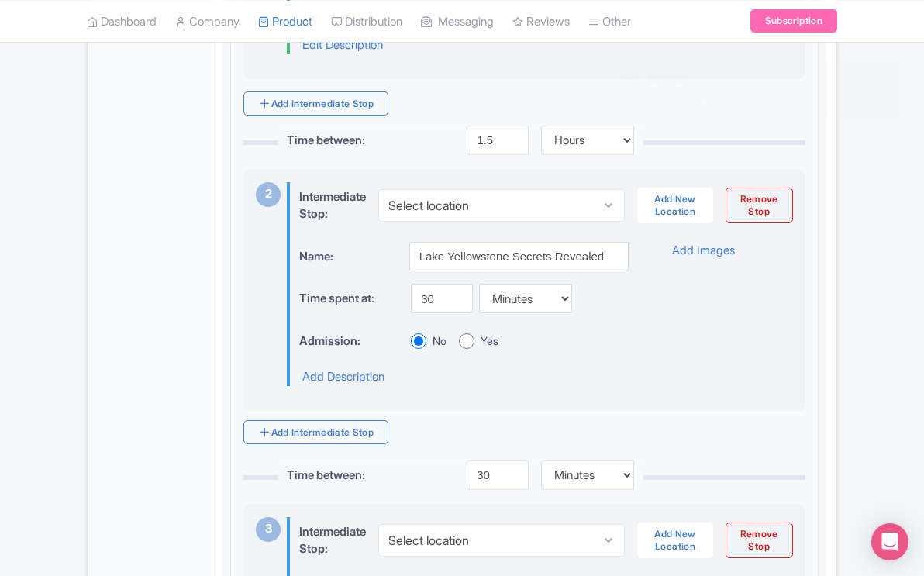
scroll to position [647, 0]
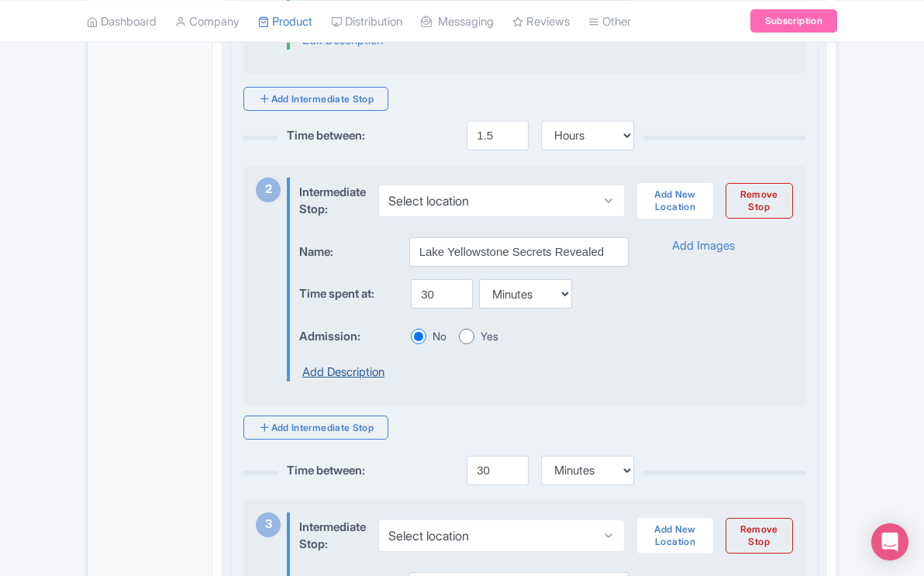
click at [375, 381] on link "Add Description" at bounding box center [343, 373] width 82 height 18
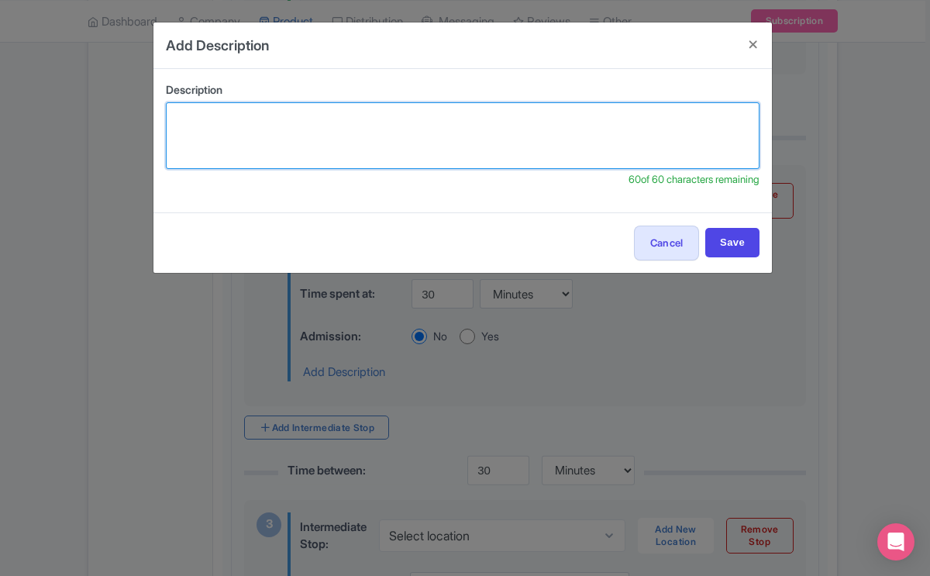
click at [341, 131] on textarea at bounding box center [463, 135] width 594 height 67
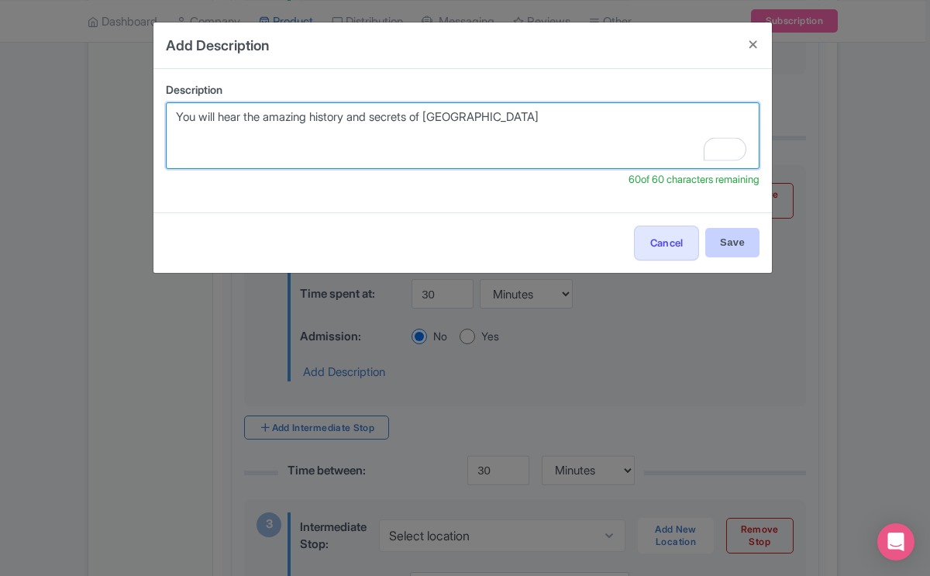
type textarea "You will hear the amazing history and secrets of Yellowstone"
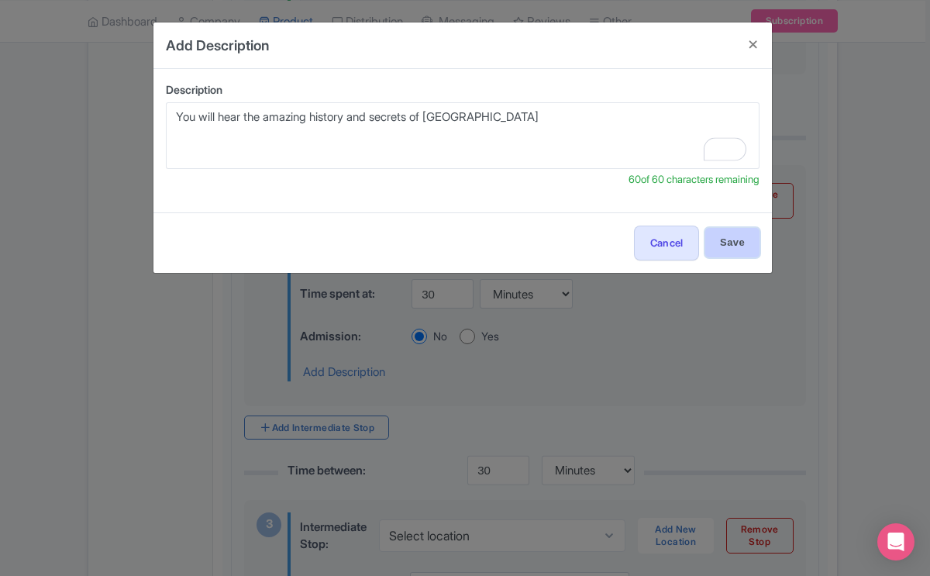
click at [722, 230] on input "Save" at bounding box center [732, 242] width 54 height 29
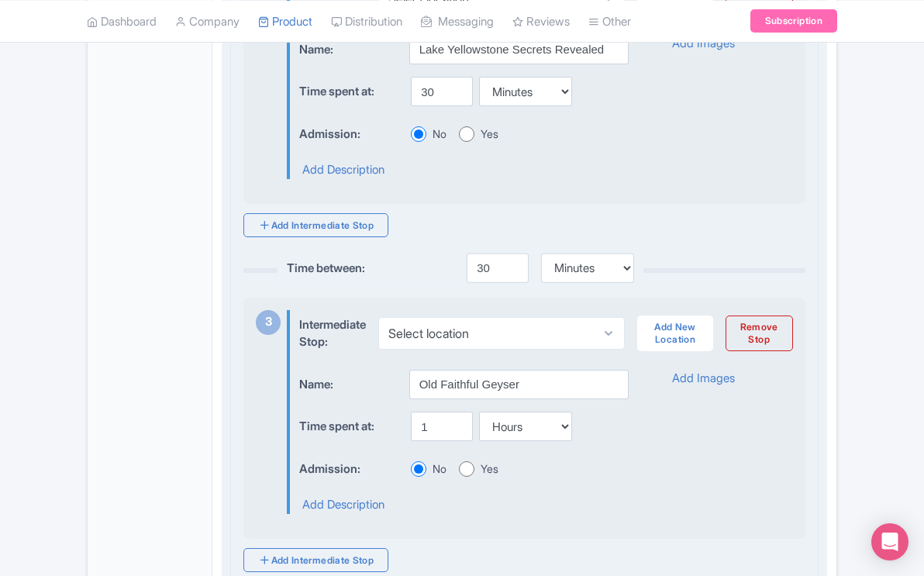
scroll to position [846, 0]
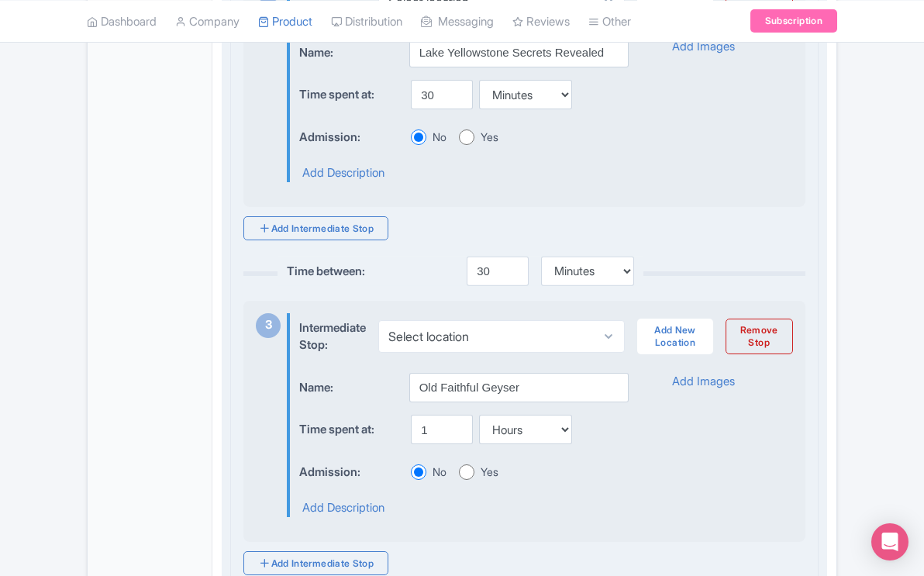
click at [777, 297] on div "Time between: 30 Minutes Hours Days 3 Intermediate Stop: Select location Add Ne…" at bounding box center [524, 423] width 562 height 304
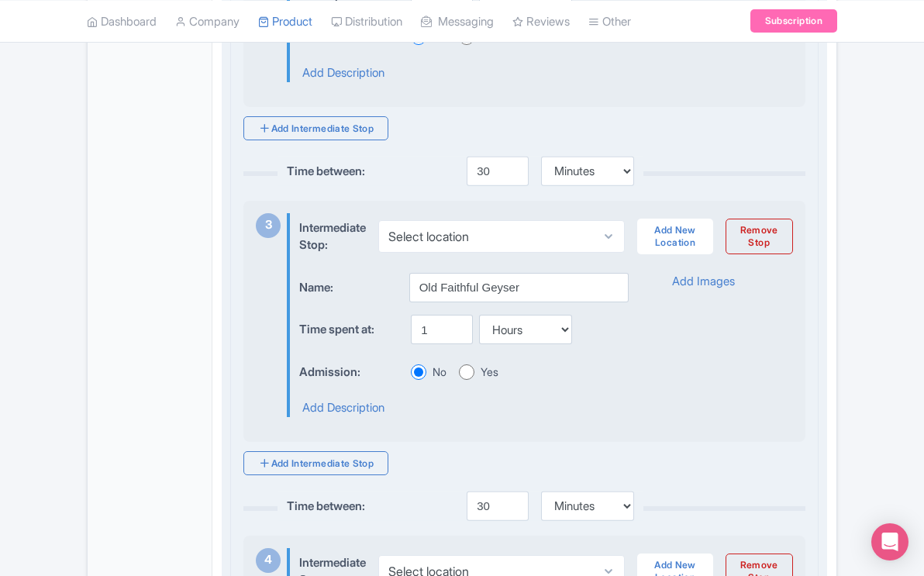
scroll to position [953, 0]
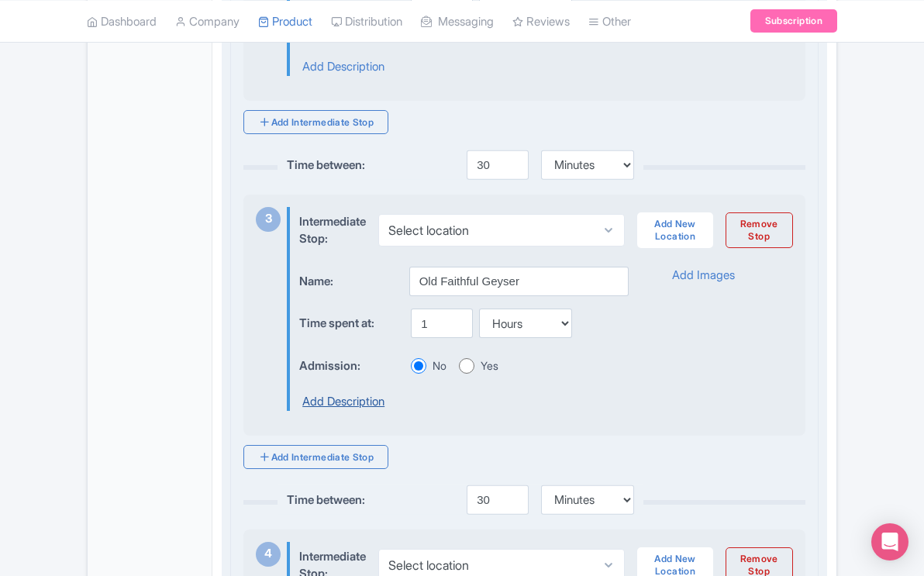
click at [355, 411] on link "Add Description" at bounding box center [343, 402] width 82 height 18
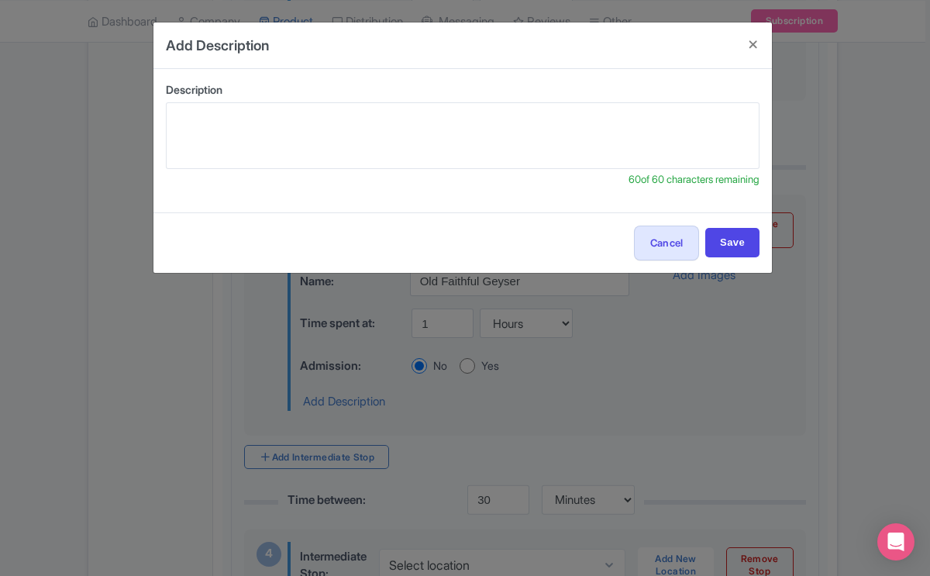
click at [293, 96] on label "Description" at bounding box center [463, 89] width 594 height 16
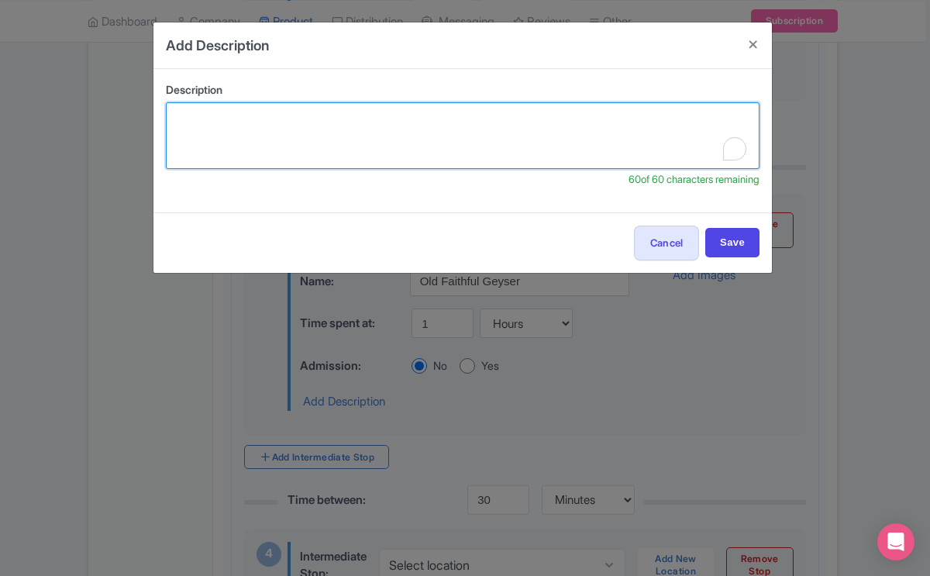
click at [285, 115] on textarea "To enrich screen reader interactions, please activate Accessibility in Grammarl…" at bounding box center [463, 135] width 594 height 67
type textarea "You will see the world famous Old Faithful Geyser"
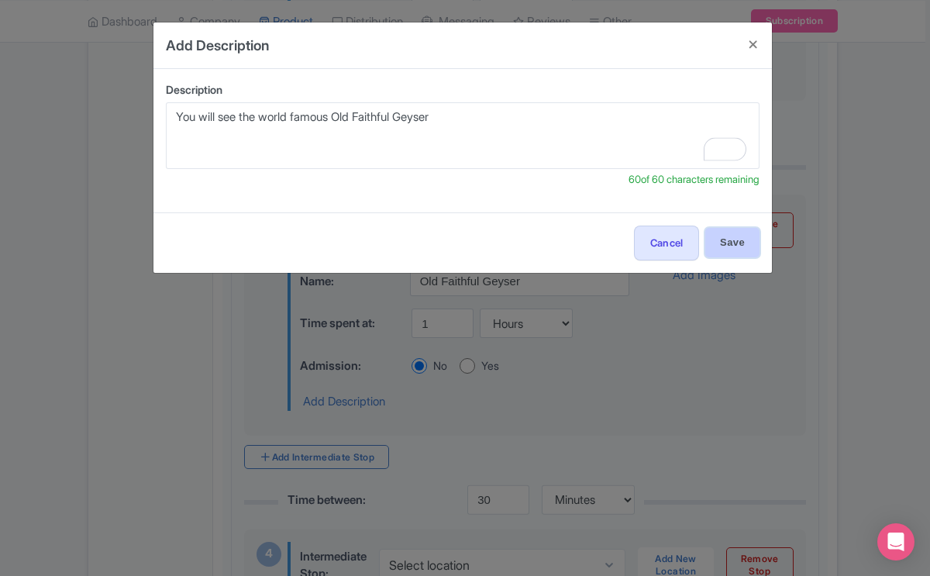
click at [723, 243] on input "Save" at bounding box center [732, 242] width 54 height 29
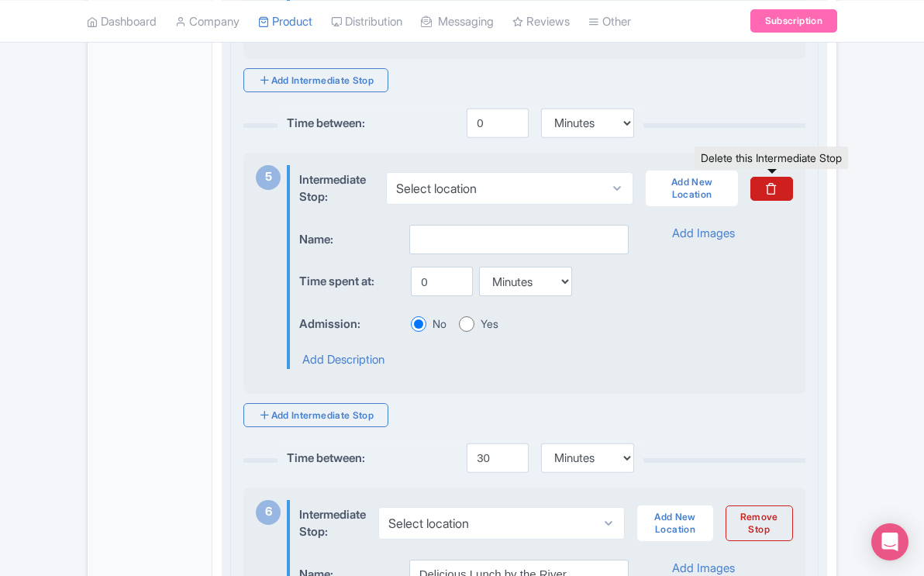
scroll to position [1668, 0]
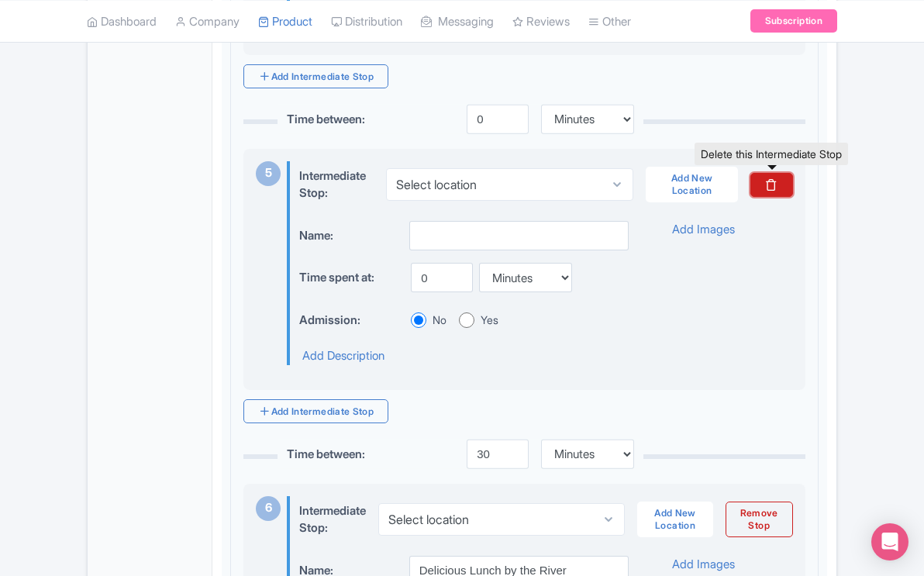
click at [774, 197] on link at bounding box center [771, 185] width 42 height 24
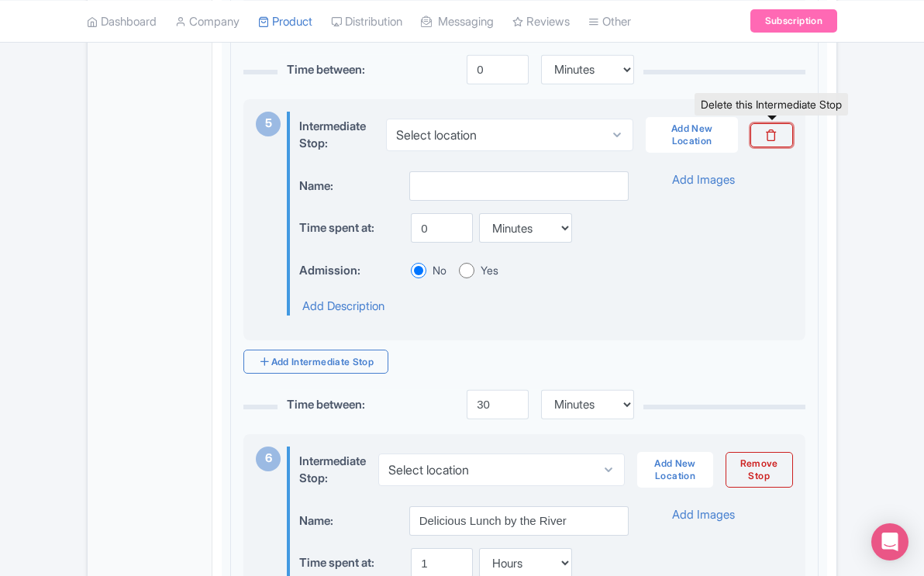
scroll to position [1706, 0]
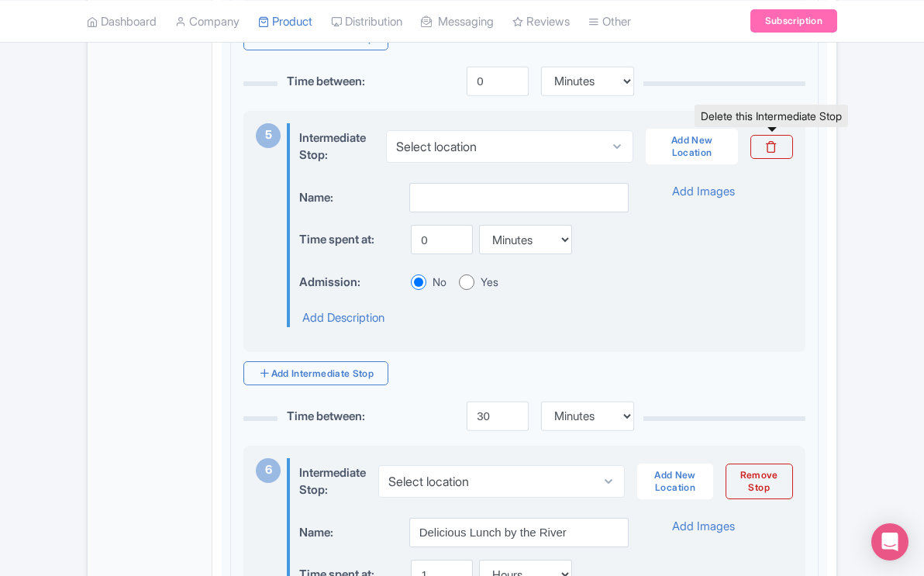
click at [434, 188] on div "Intermediate Stop: Select location Add New Location Name: Time spent at: 0 Minu…" at bounding box center [540, 225] width 506 height 204
click at [415, 187] on div "Intermediate Stop: Select location Add New Location Name: Time spent at: 0 Minu…" at bounding box center [540, 225] width 506 height 204
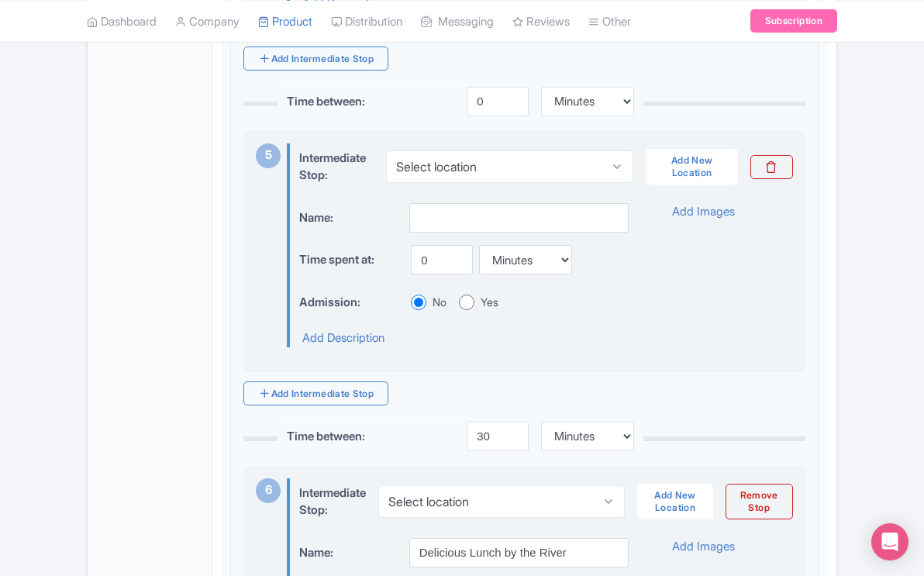
scroll to position [1673, 0]
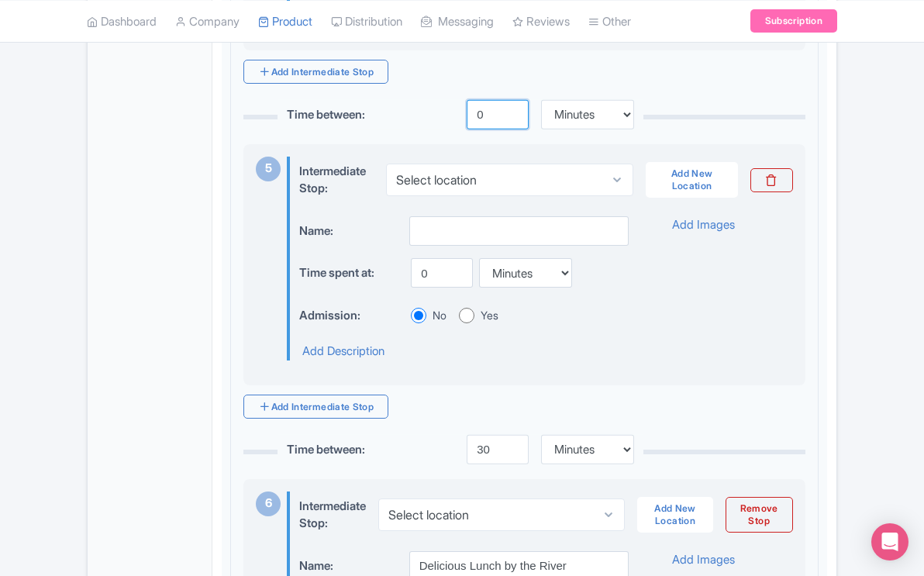
click at [485, 129] on input "0" at bounding box center [498, 114] width 62 height 29
type input "30"
click at [449, 226] on div "Intermediate Stop: Select location Add New Location Name: Time spent at: 0 Minu…" at bounding box center [540, 259] width 506 height 204
click at [451, 240] on input "text" at bounding box center [518, 230] width 219 height 29
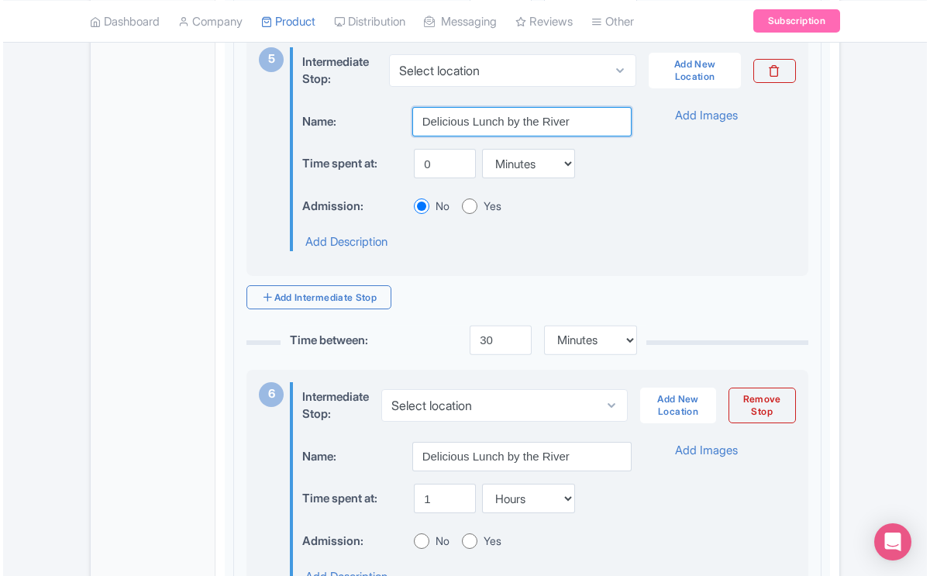
scroll to position [1774, 0]
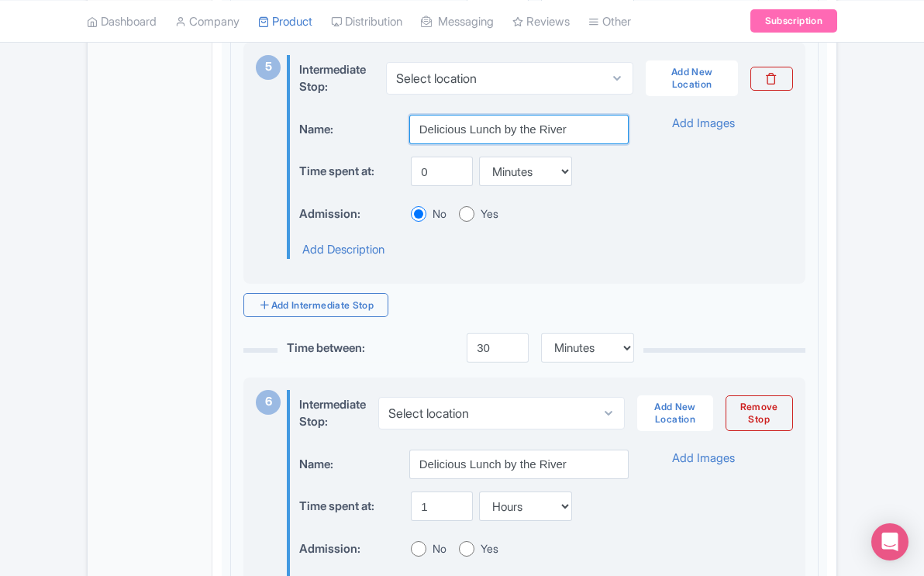
type input "Delicious Lunch by the River"
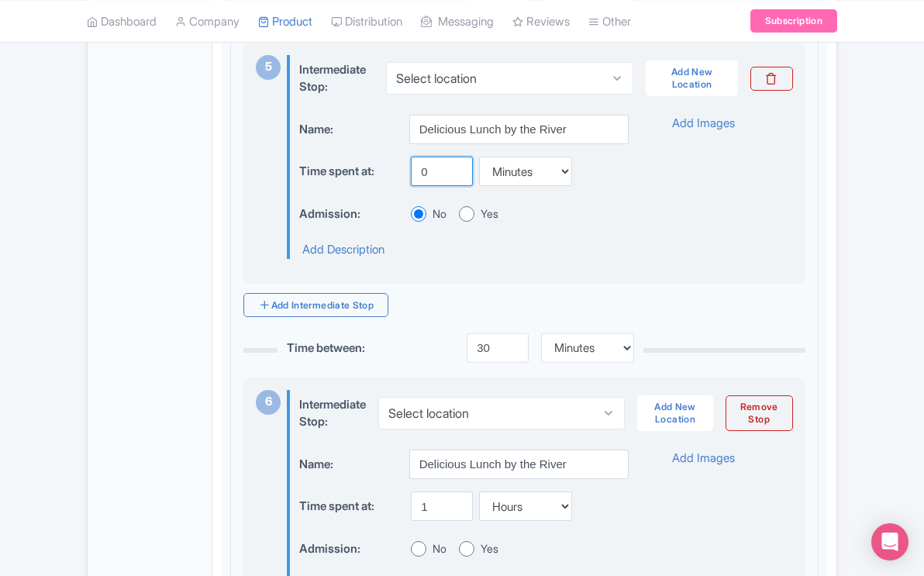
click at [428, 186] on input "0" at bounding box center [442, 171] width 62 height 29
type input "1"
click at [379, 259] on link "Add Description" at bounding box center [343, 250] width 82 height 18
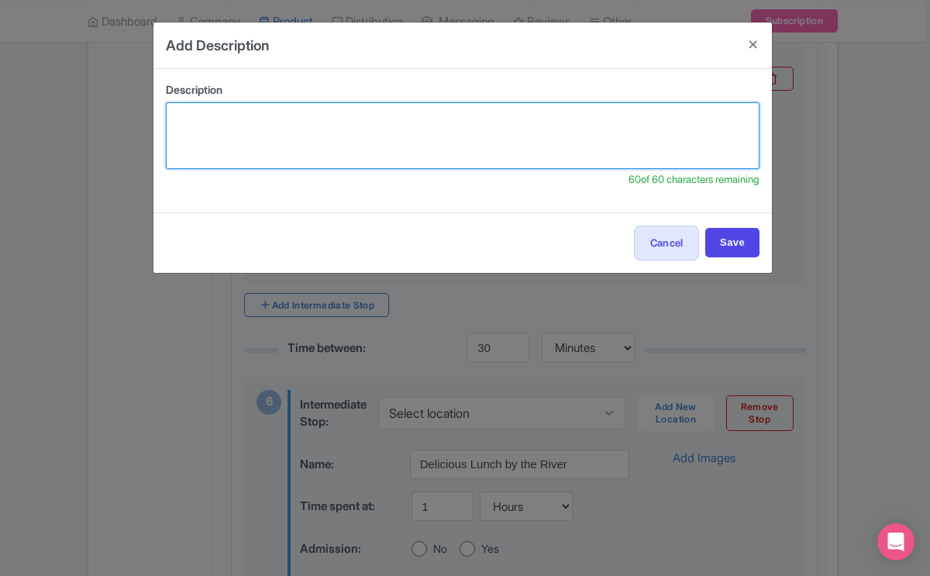
click at [412, 142] on textarea at bounding box center [463, 135] width 594 height 67
type textarea "Y"
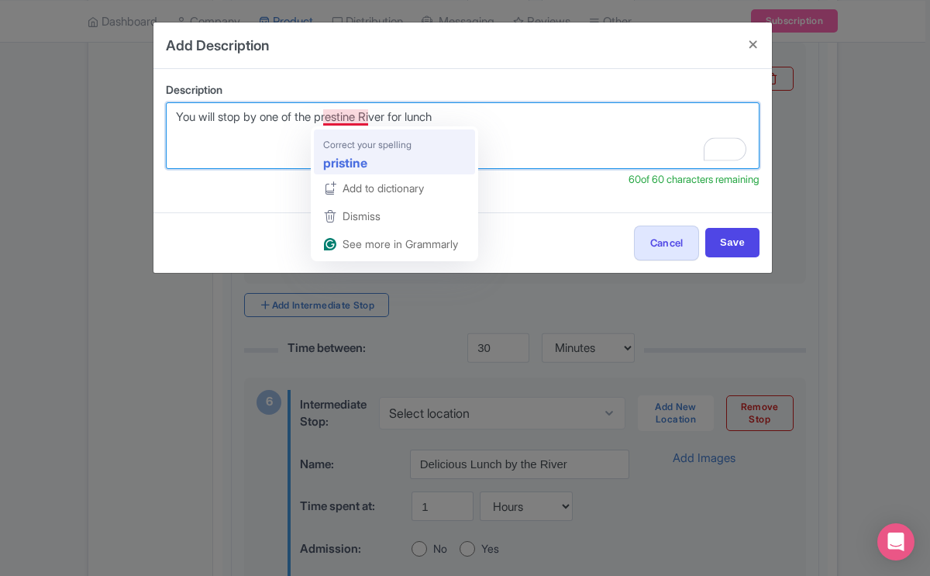
type textarea "You will stop by one of the pristine River for lunch"
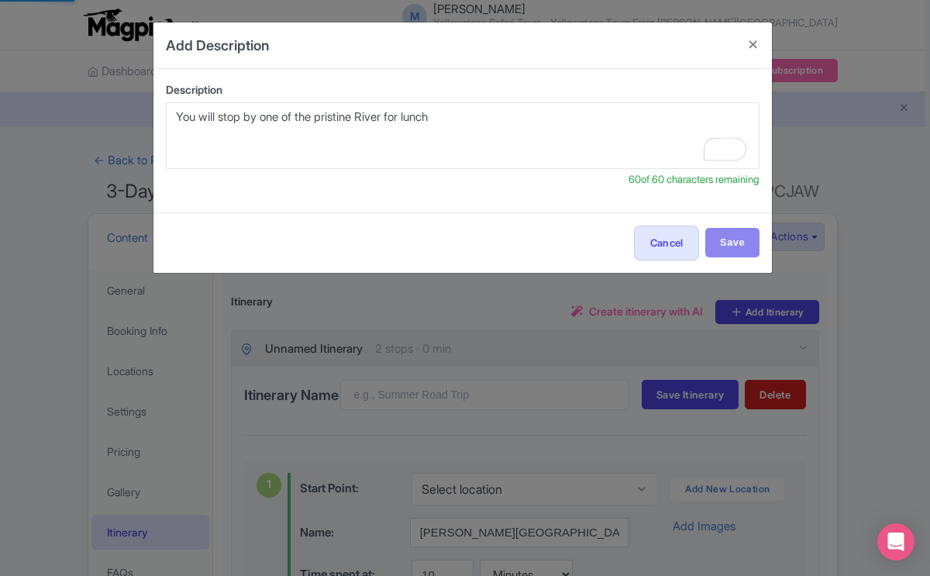
select select "hours"
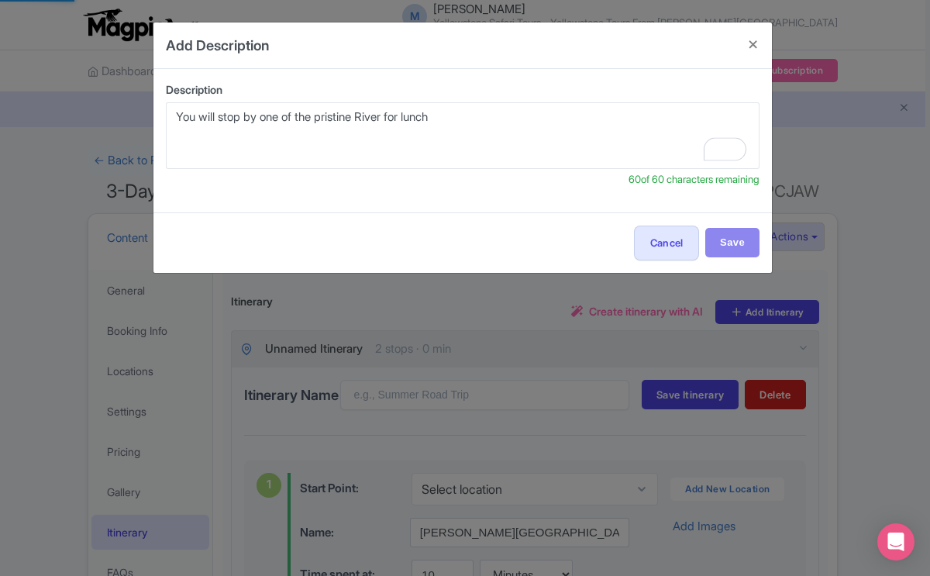
select select "hours"
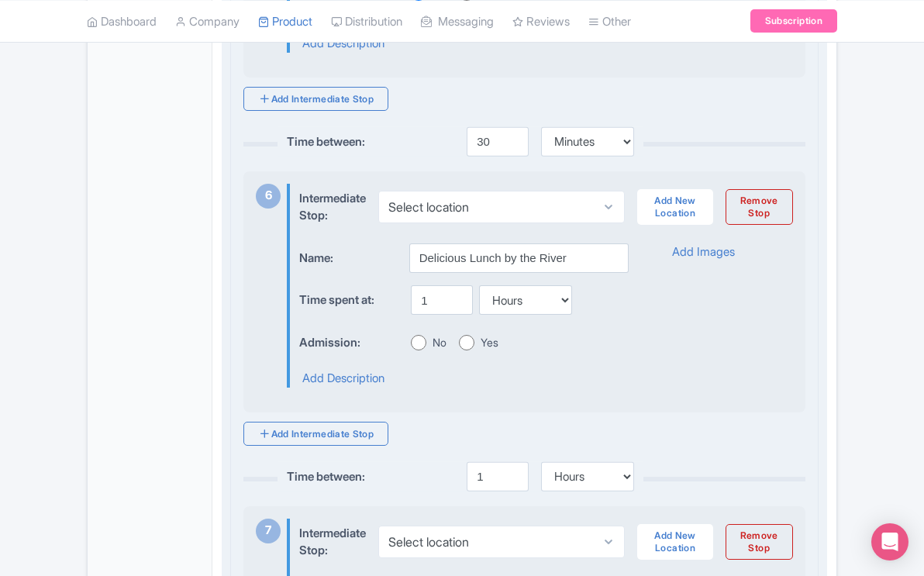
scroll to position [1977, 0]
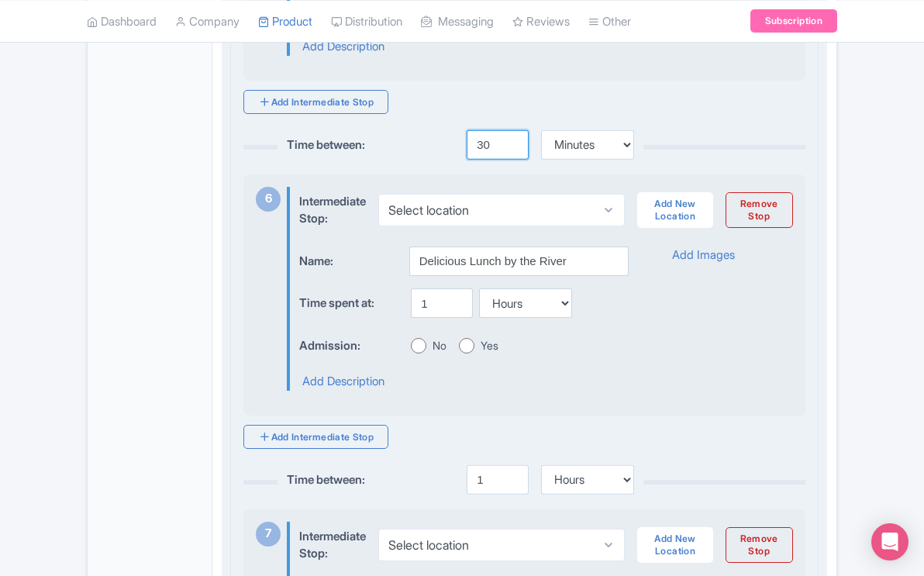
click at [489, 159] on input "30" at bounding box center [498, 144] width 62 height 29
type input "3"
type input "1"
click at [626, 157] on select "Minutes Hours Days" at bounding box center [587, 144] width 93 height 29
select select "hours"
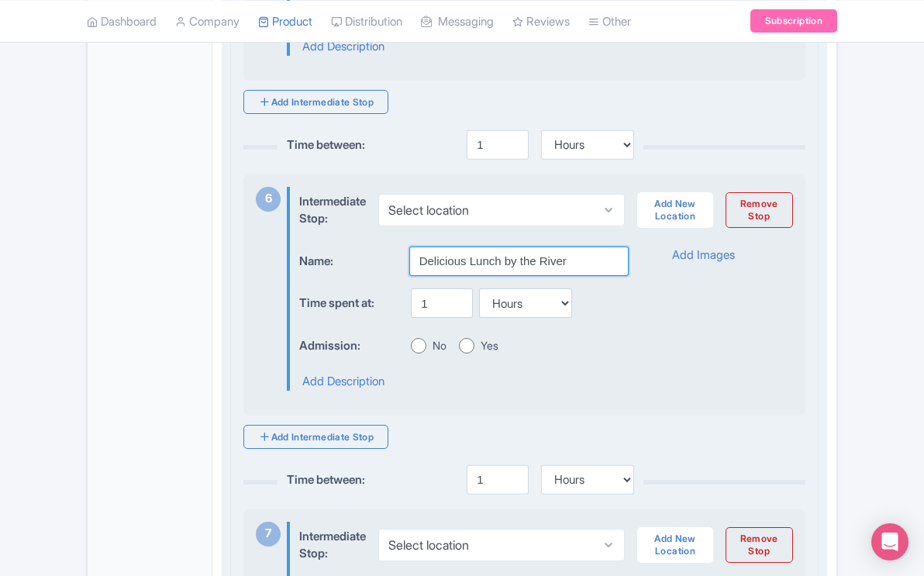
click at [567, 276] on input "Delicious Lunch by the River" at bounding box center [518, 260] width 219 height 29
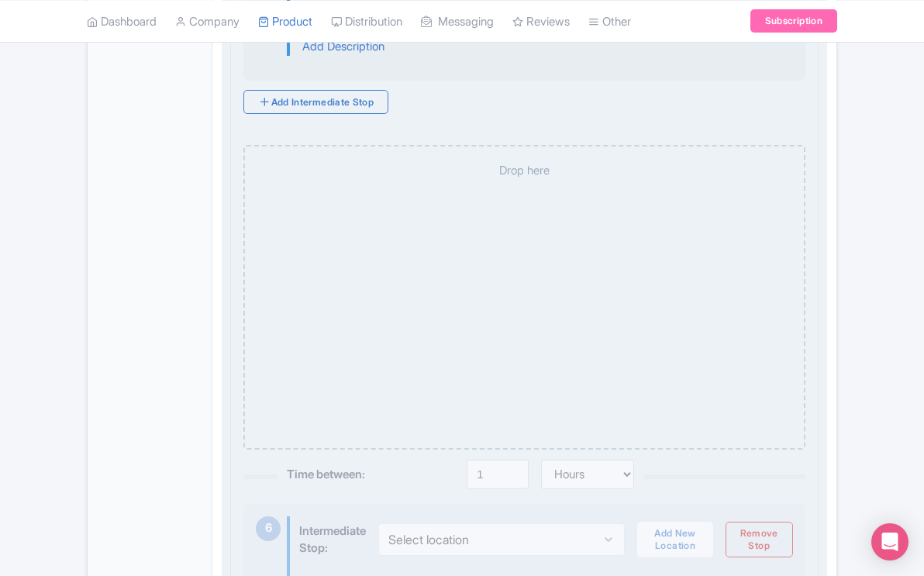
select select "hours"
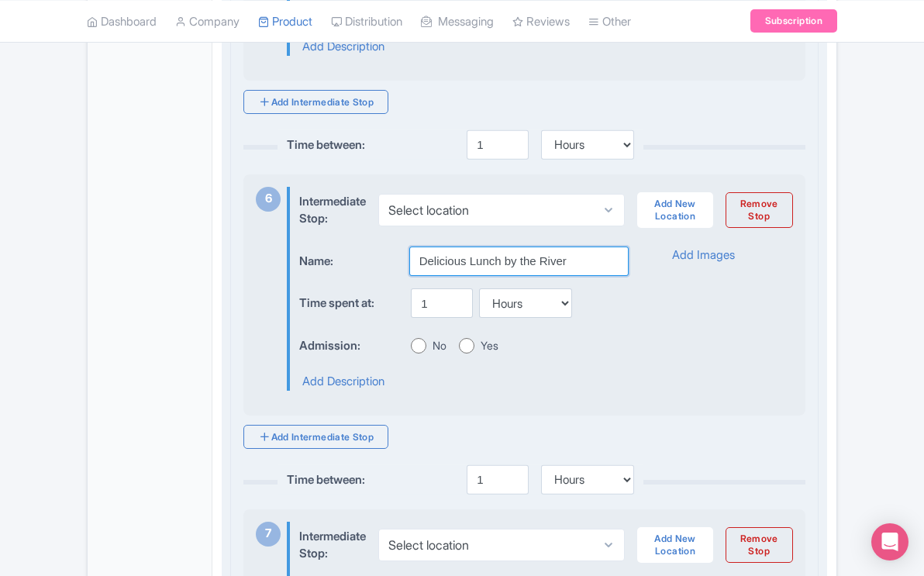
click at [571, 276] on input "Delicious Lunch by the River" at bounding box center [518, 260] width 219 height 29
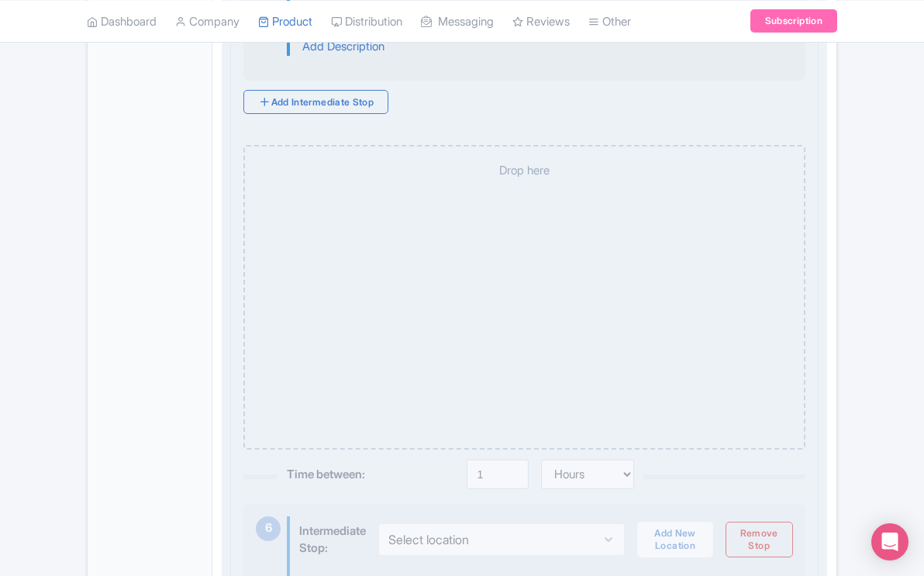
select select "hours"
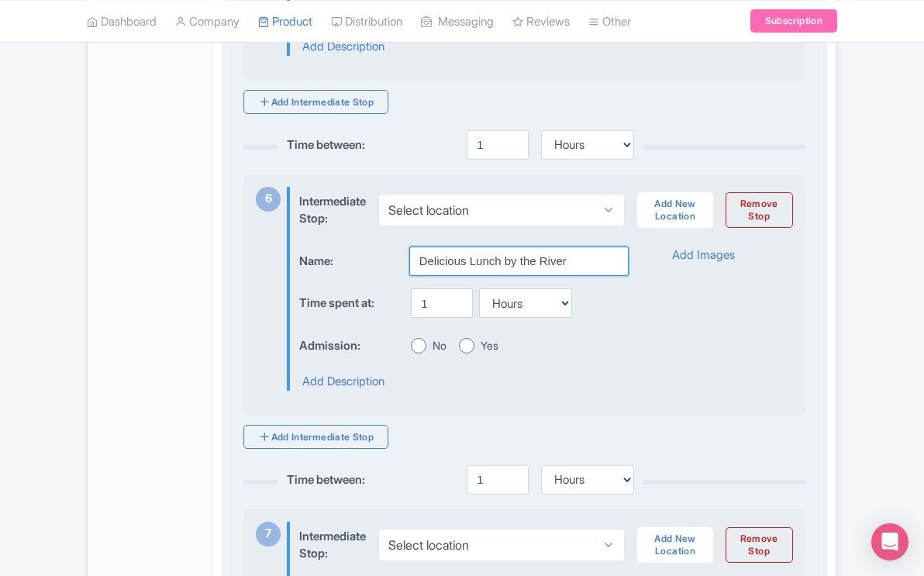
click at [574, 276] on input "Delicious Lunch by the River" at bounding box center [518, 260] width 219 height 29
type input "D"
type input "C"
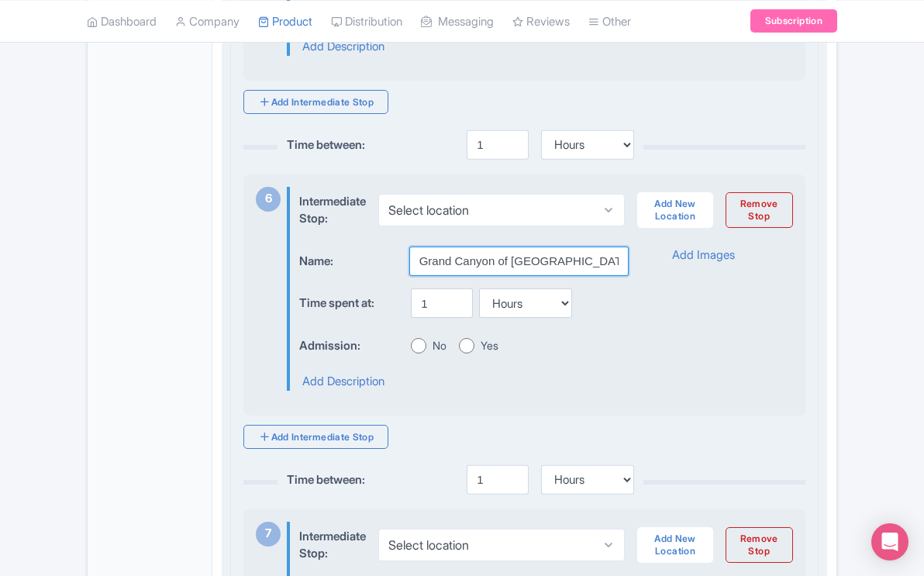
type input "Grand Canyon of [GEOGRAPHIC_DATA]"
click at [423, 353] on input "No" at bounding box center [419, 346] width 16 height 16
radio input "true"
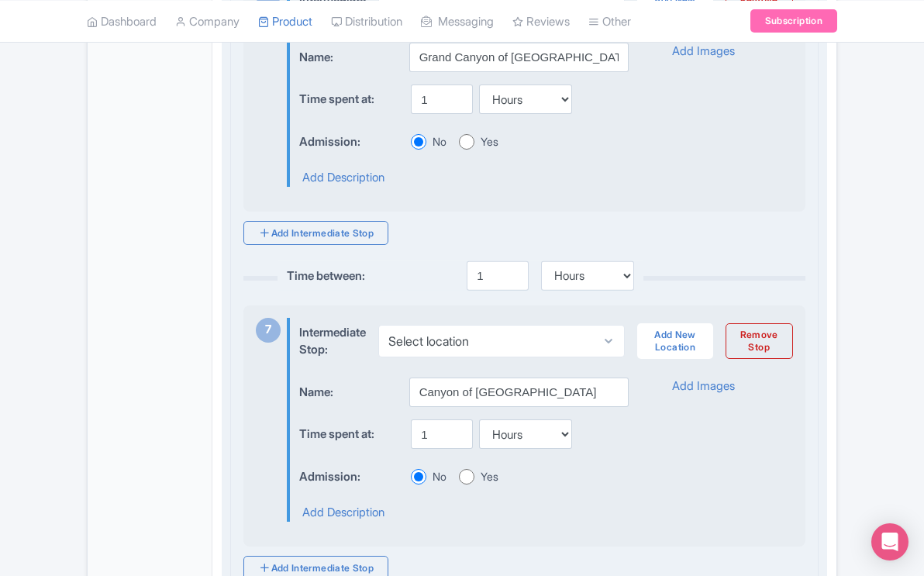
scroll to position [2186, 0]
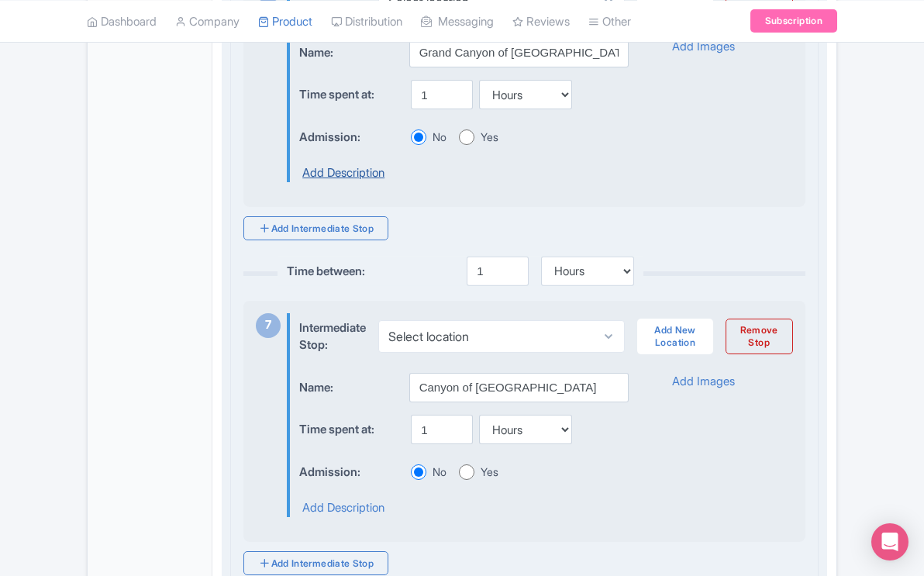
click at [370, 182] on link "Add Description" at bounding box center [343, 173] width 82 height 18
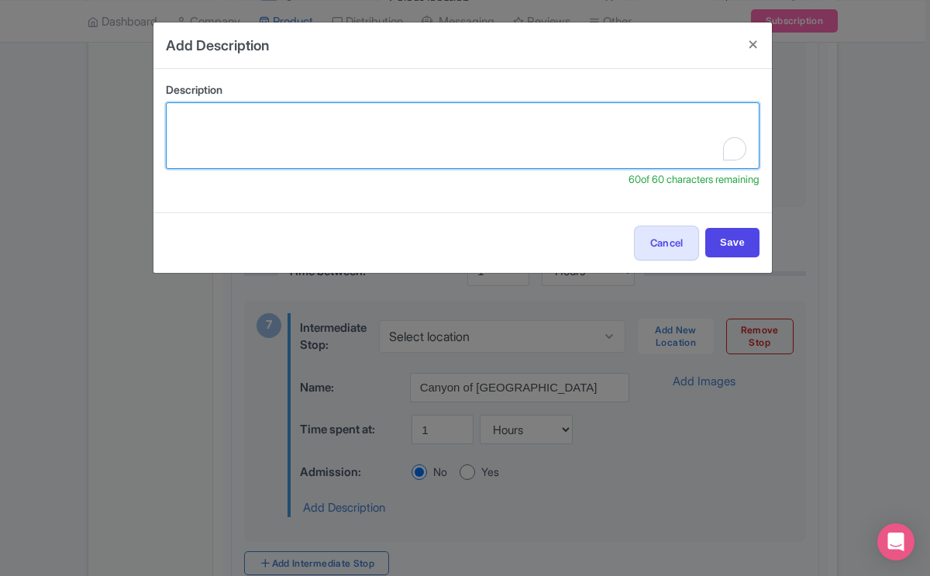
click at [395, 105] on textarea "To enrich screen reader interactions, please activate Accessibility in Grammarl…" at bounding box center [463, 135] width 594 height 67
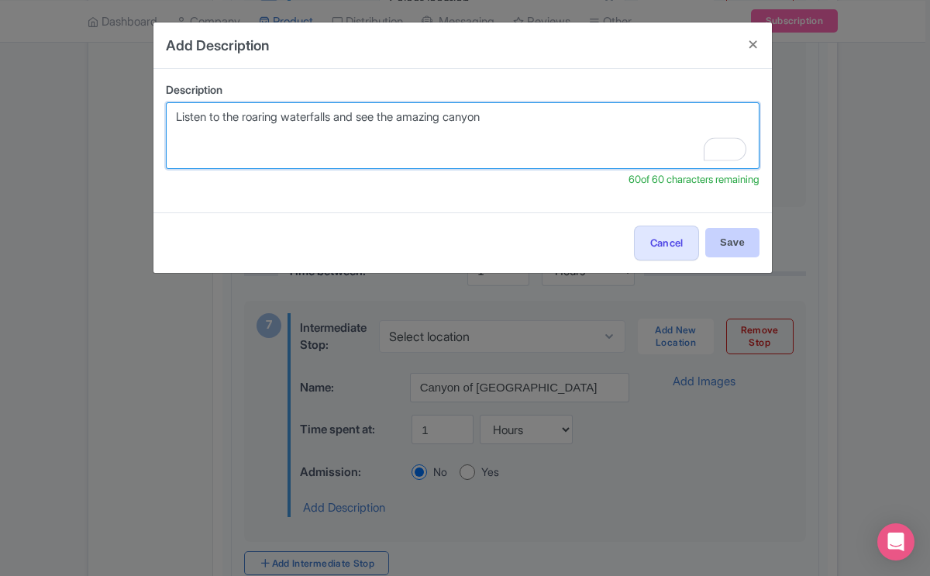
type textarea "Listen to the roaring waterfalls and see the amazing canyon"
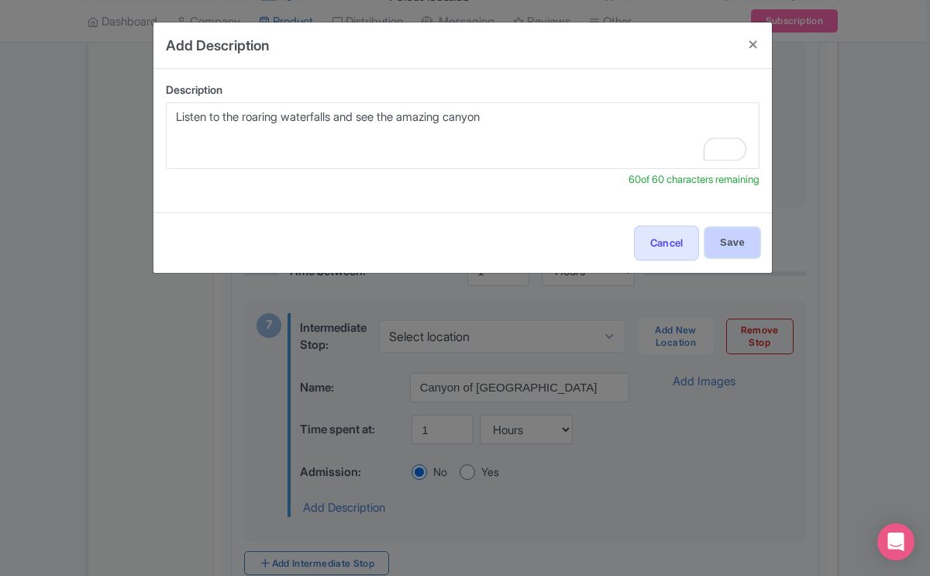
click at [726, 243] on input "Save" at bounding box center [732, 242] width 54 height 29
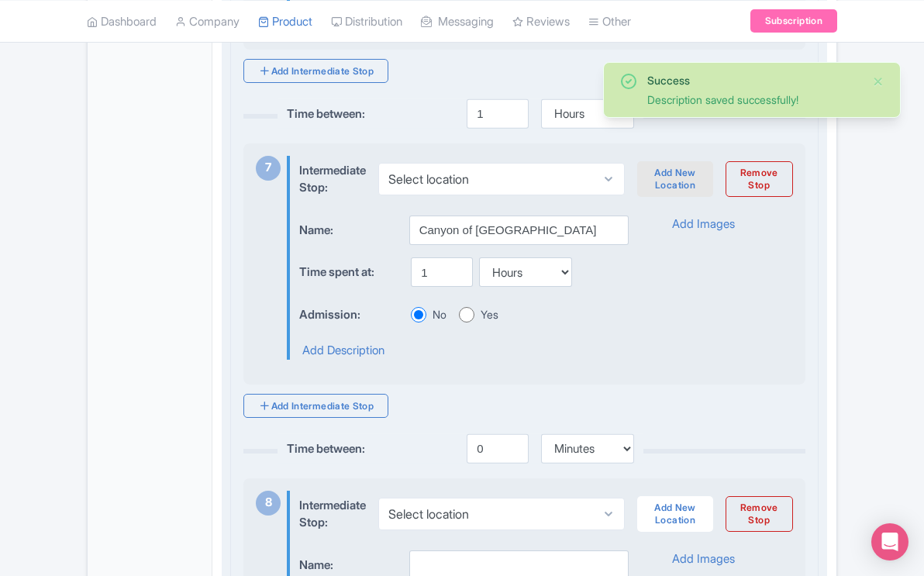
scroll to position [2329, 0]
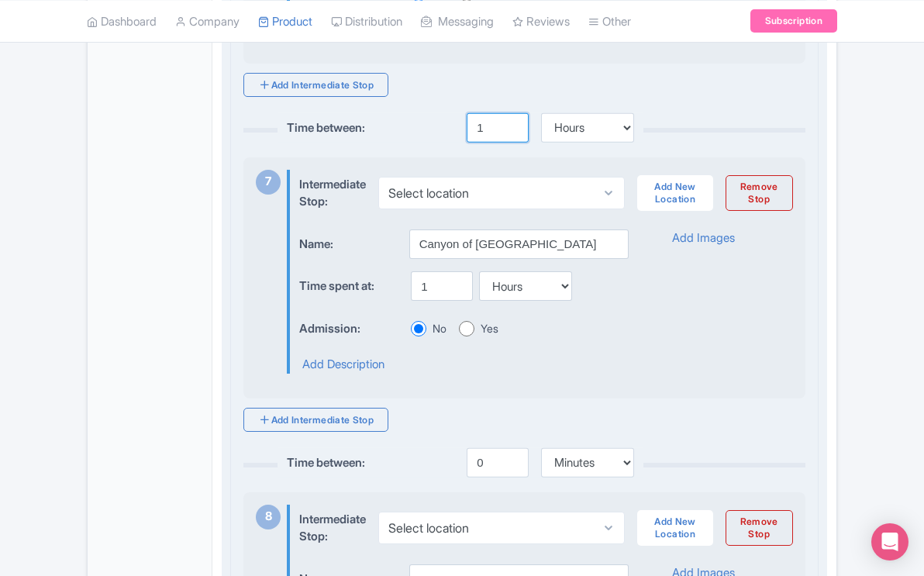
click at [484, 143] on input "1" at bounding box center [498, 127] width 62 height 29
type input "30"
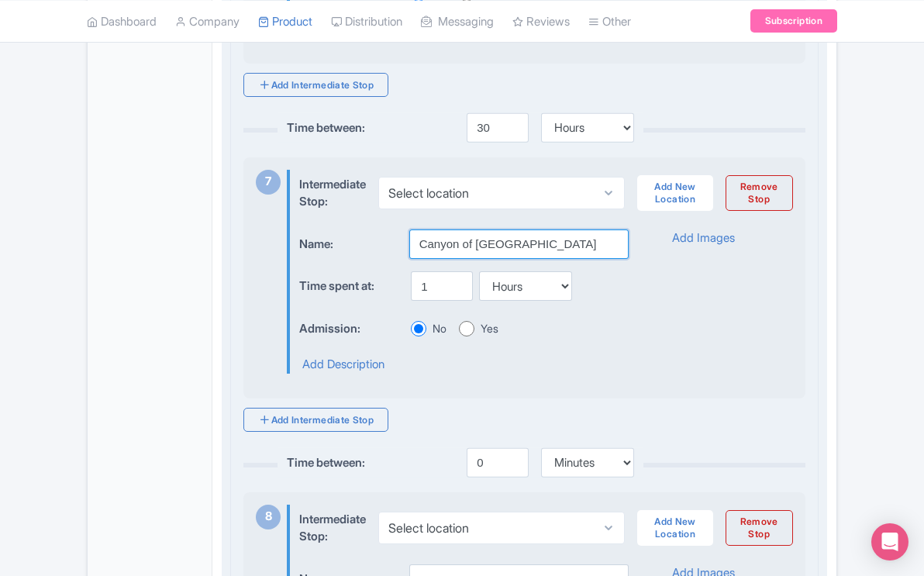
click at [602, 259] on input "Canyon of [GEOGRAPHIC_DATA]" at bounding box center [518, 243] width 219 height 29
type input "C"
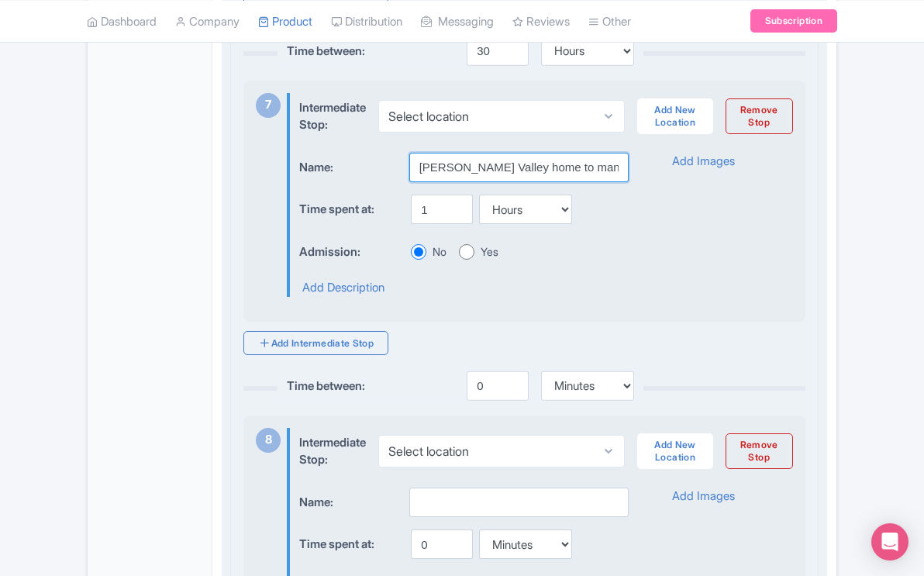
scroll to position [2408, 0]
type input "[PERSON_NAME] Valley home to many bison"
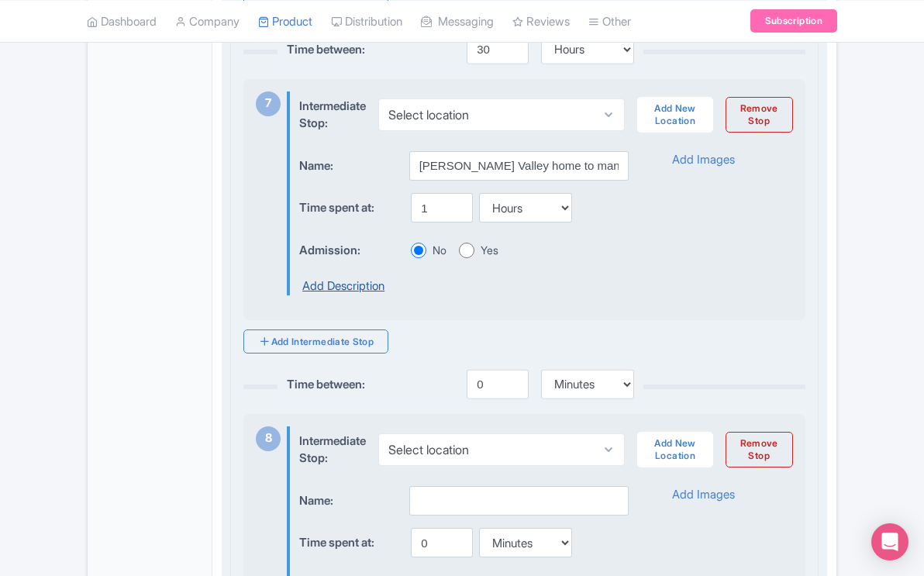
click at [378, 295] on link "Add Description" at bounding box center [343, 287] width 82 height 18
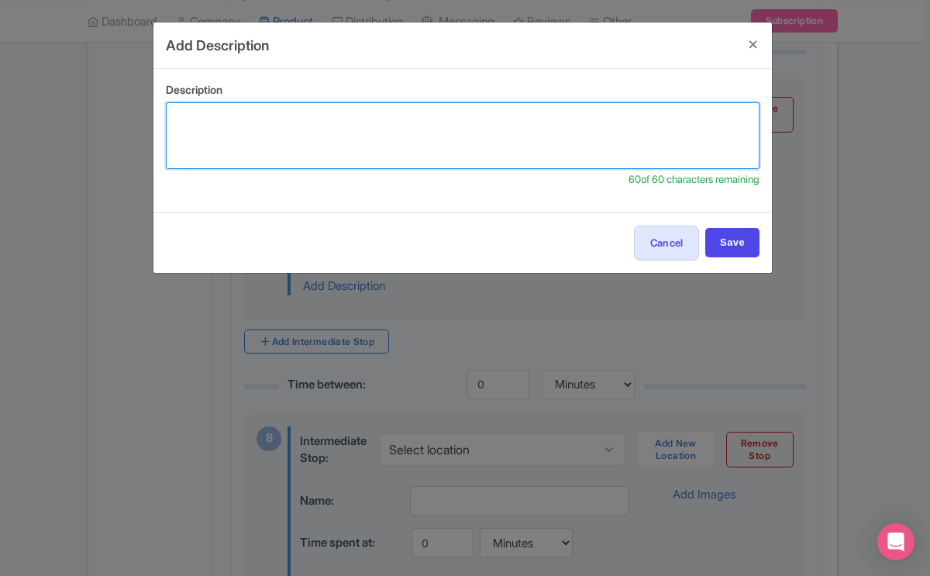
click at [329, 117] on textarea at bounding box center [463, 135] width 594 height 67
type textarea "Look for bisone, wolves and bears"
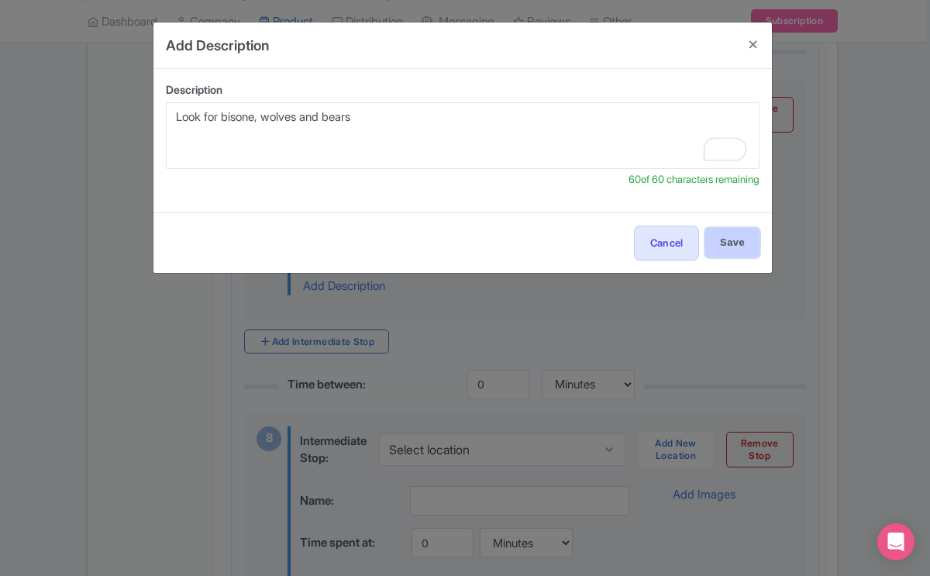
click at [726, 246] on input "Save" at bounding box center [732, 242] width 54 height 29
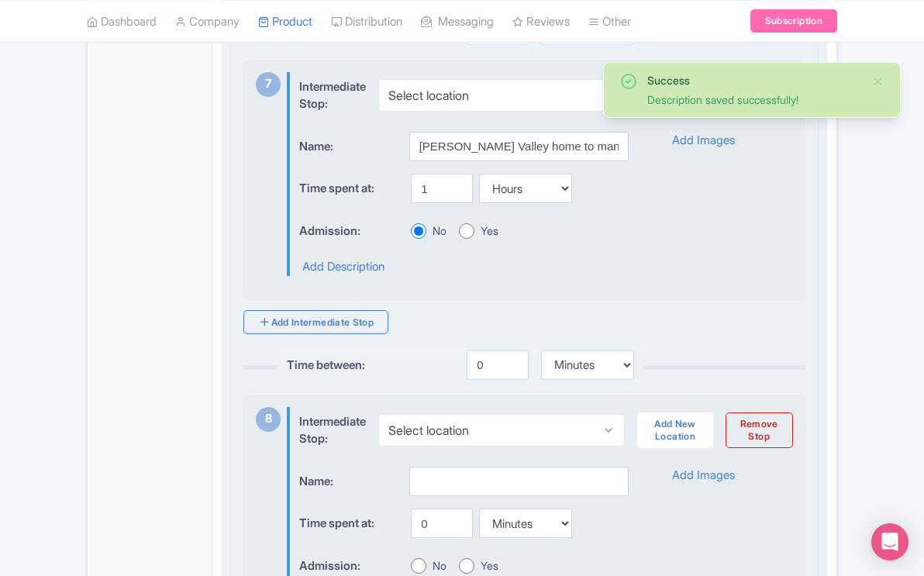
scroll to position [2429, 0]
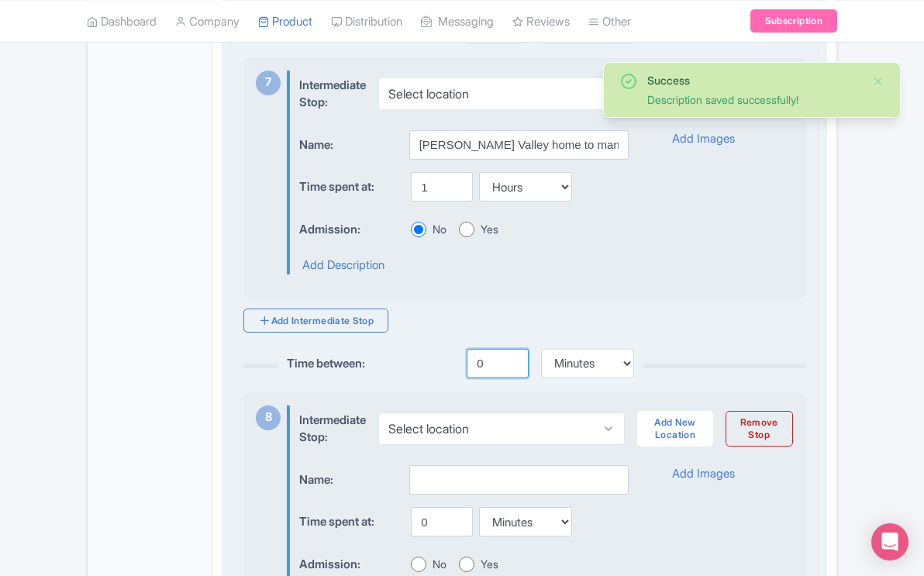
click at [484, 378] on input "0" at bounding box center [498, 363] width 62 height 29
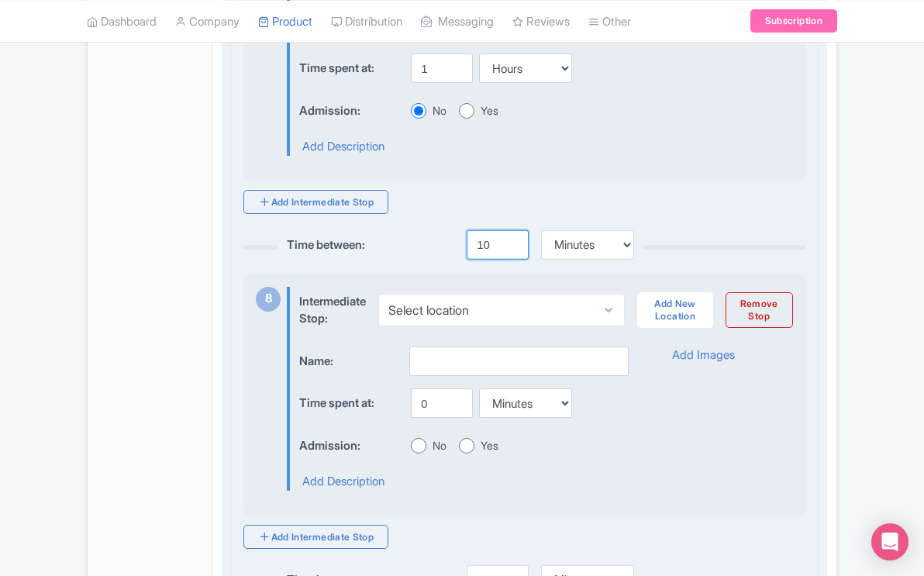
scroll to position [2552, 0]
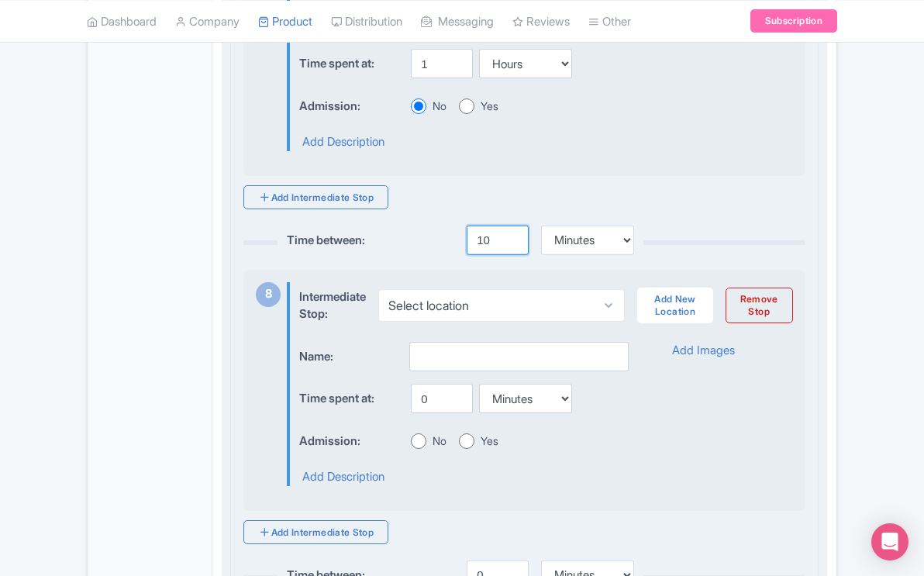
type input "10"
click at [471, 362] on input "text" at bounding box center [518, 356] width 219 height 29
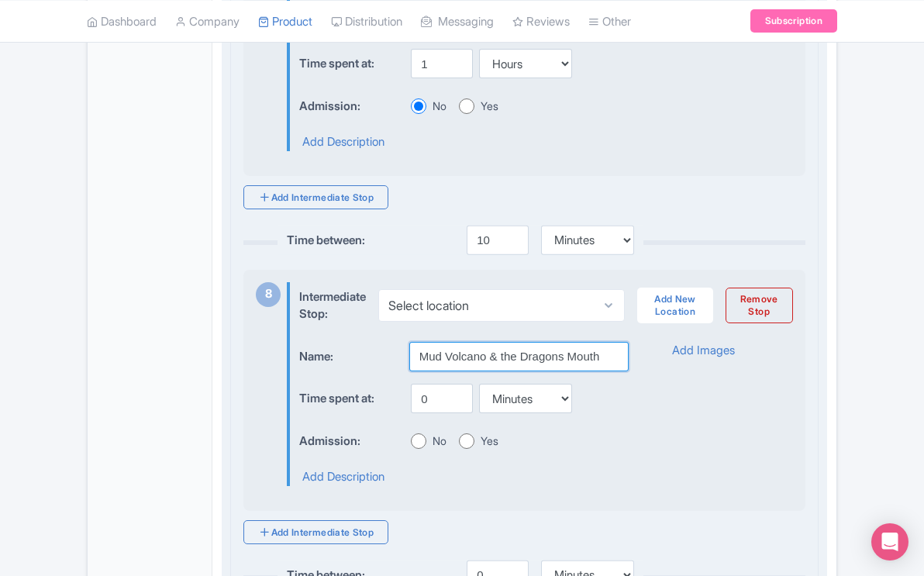
type input "Mud Volcano & the Dragons Mouth"
click at [428, 413] on input "0" at bounding box center [442, 398] width 62 height 29
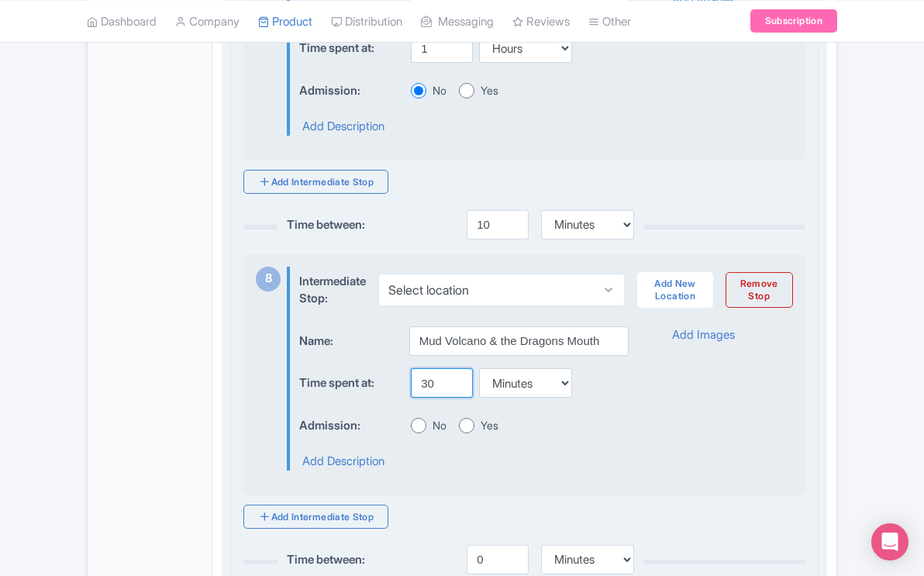
scroll to position [2570, 0]
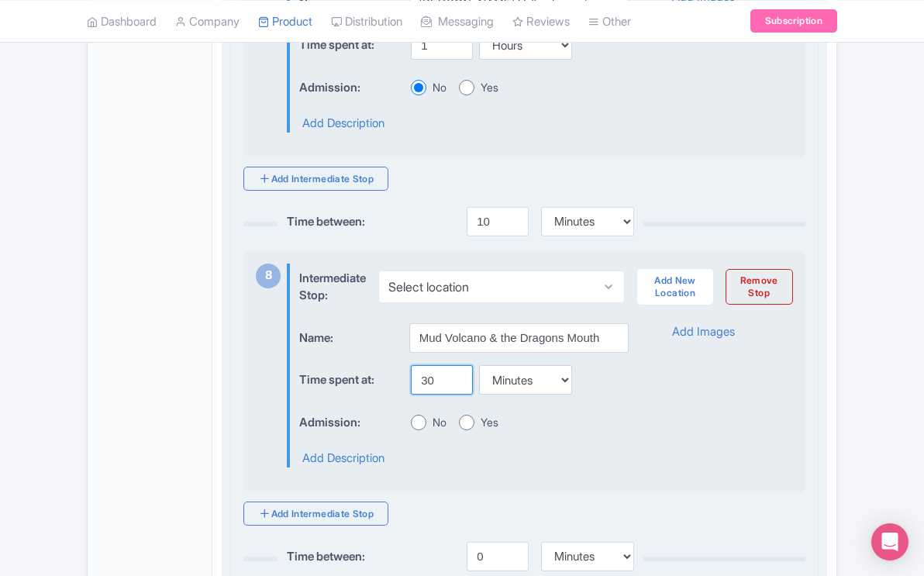
type input "30"
click at [416, 430] on input "No" at bounding box center [419, 423] width 16 height 16
radio input "true"
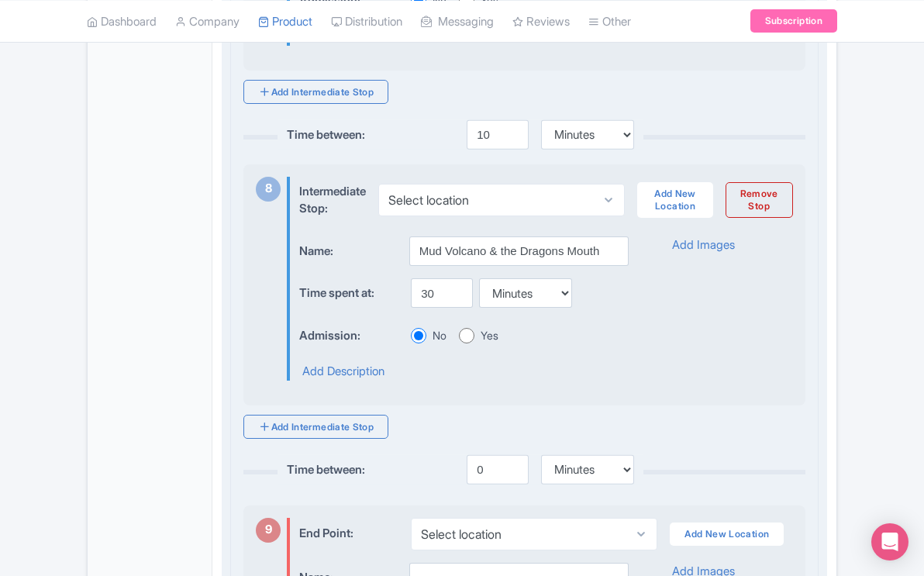
scroll to position [2690, 0]
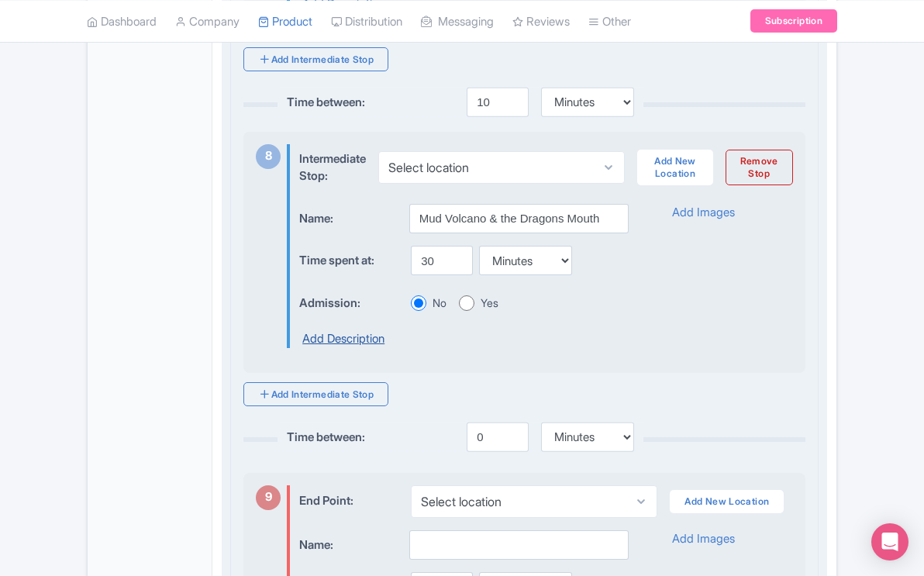
click at [367, 348] on link "Add Description" at bounding box center [343, 339] width 82 height 18
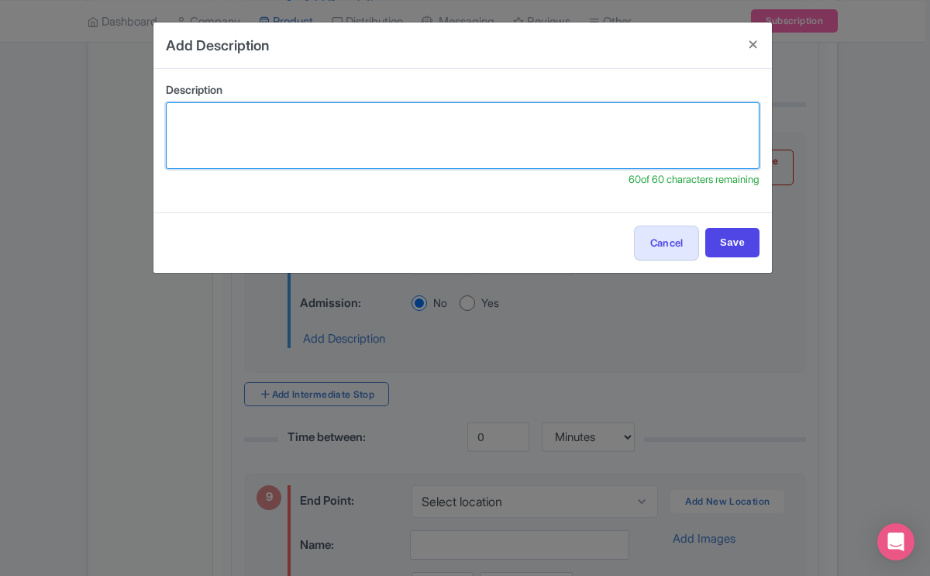
click at [353, 147] on textarea at bounding box center [463, 135] width 594 height 67
click at [317, 117] on textarea "See the "boiling mud" and steam coming from the Dragon's Mou" at bounding box center [463, 135] width 594 height 67
click at [520, 121] on textarea "See the "boiling mud" & steam coming from the Dragon's Mou" at bounding box center [463, 135] width 594 height 67
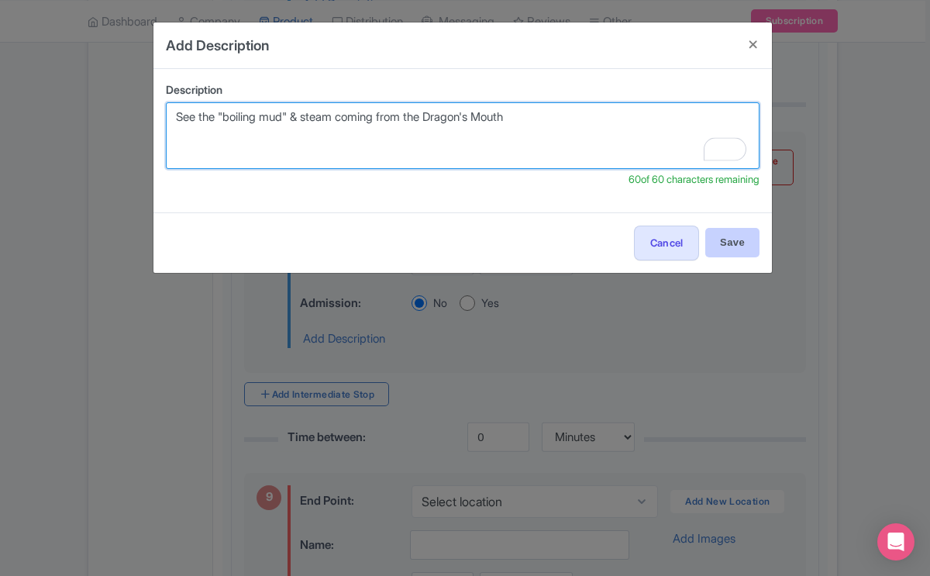
type textarea "See the "boiling mud" & steam coming from the Dragon's Mouth"
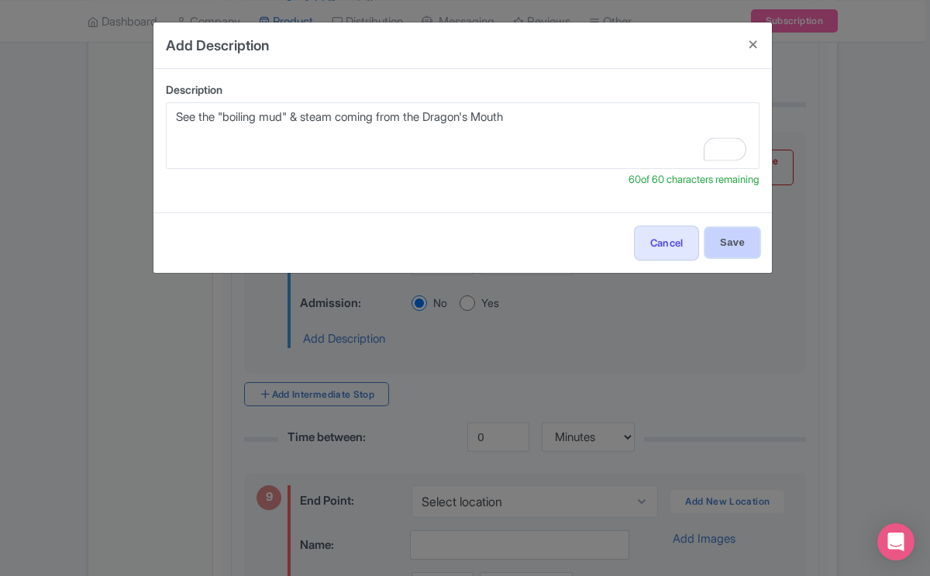
click at [750, 233] on input "Save" at bounding box center [732, 242] width 54 height 29
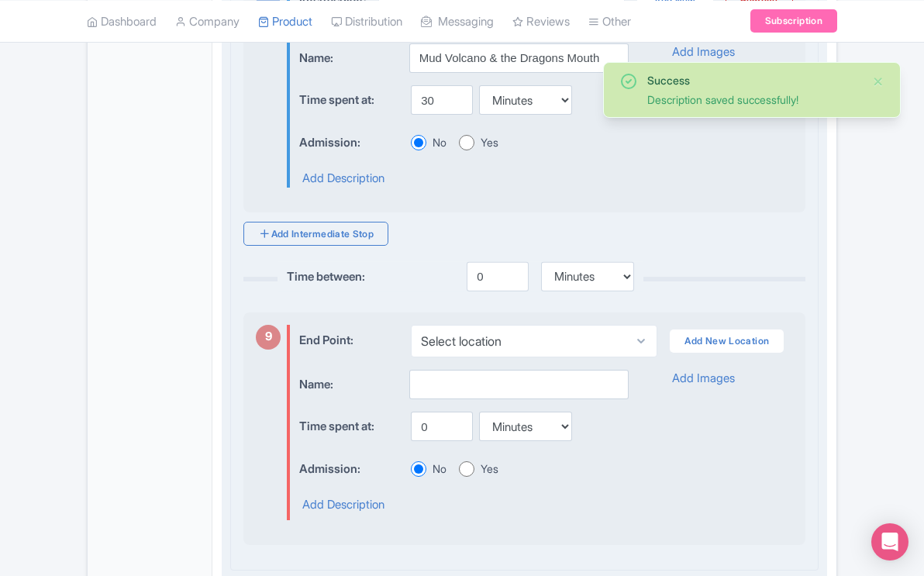
scroll to position [2854, 0]
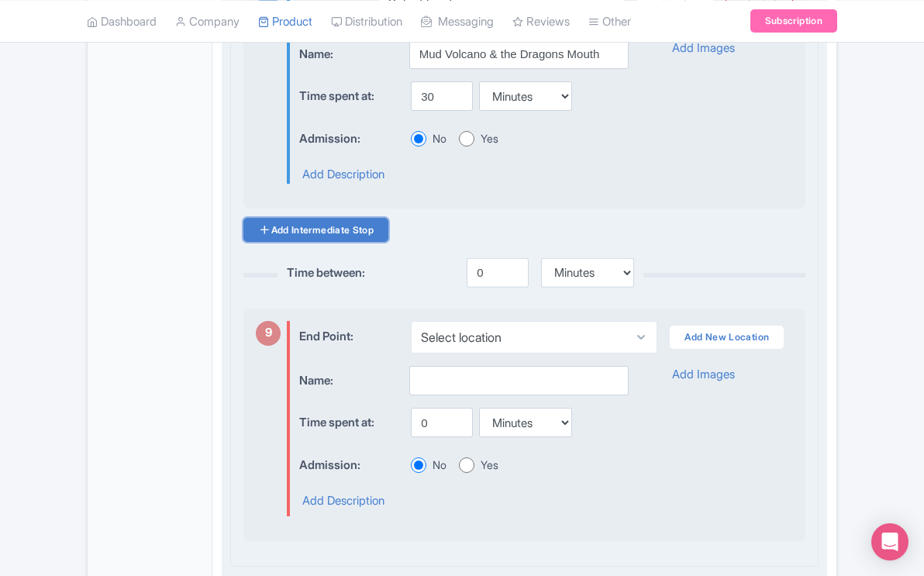
click at [369, 242] on link "Add Intermediate Stop" at bounding box center [315, 230] width 145 height 24
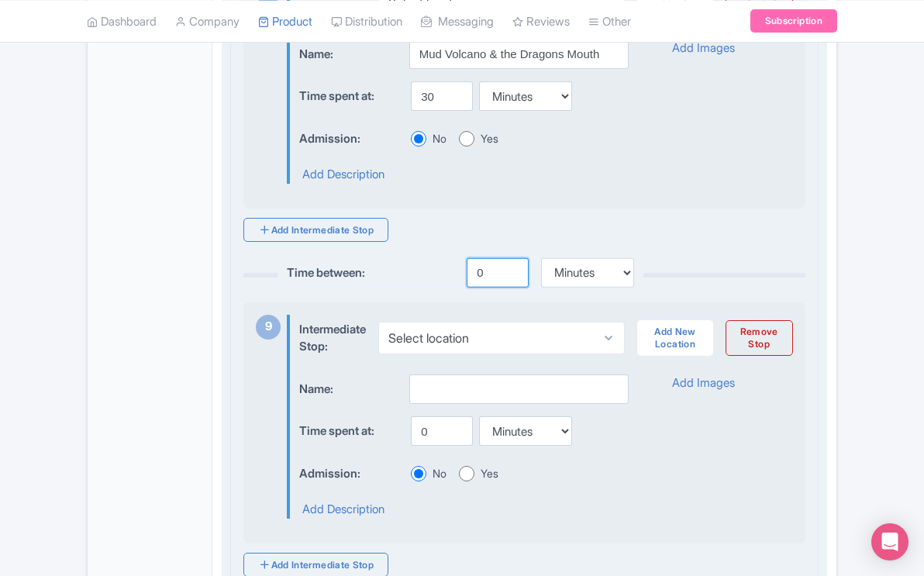
click at [485, 288] on input "0" at bounding box center [498, 272] width 62 height 29
type input "30"
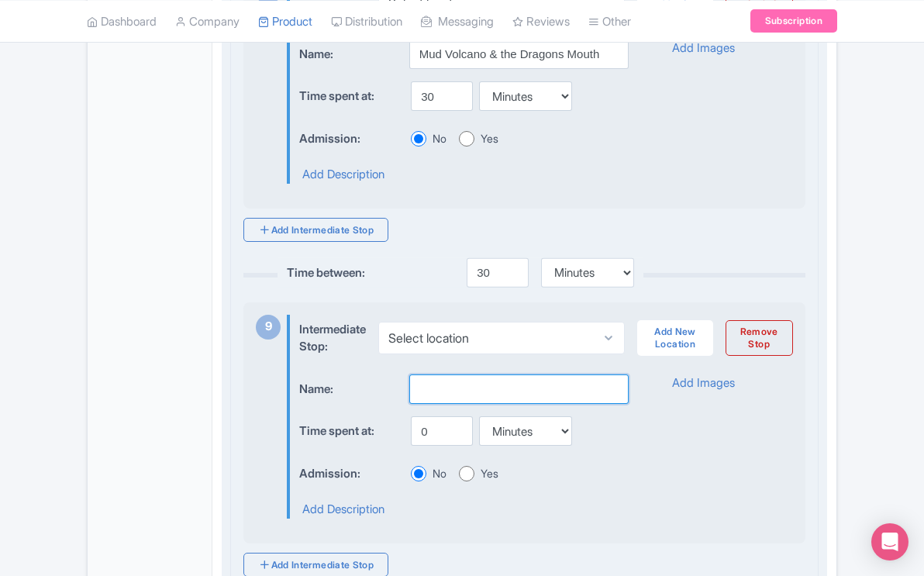
click at [451, 399] on input "text" at bounding box center [518, 388] width 219 height 29
type input "[GEOGRAPHIC_DATA]"
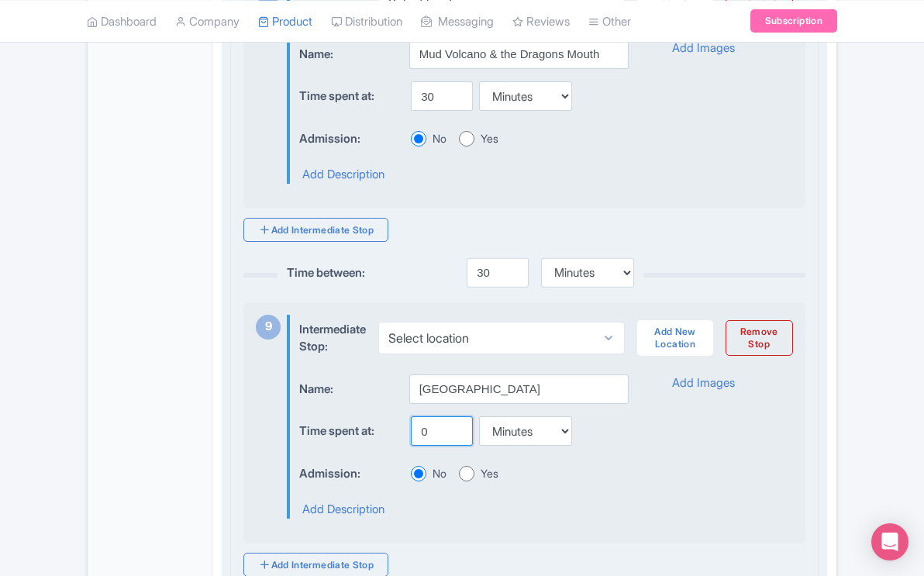
click at [429, 446] on input "0" at bounding box center [442, 430] width 62 height 29
type input "4"
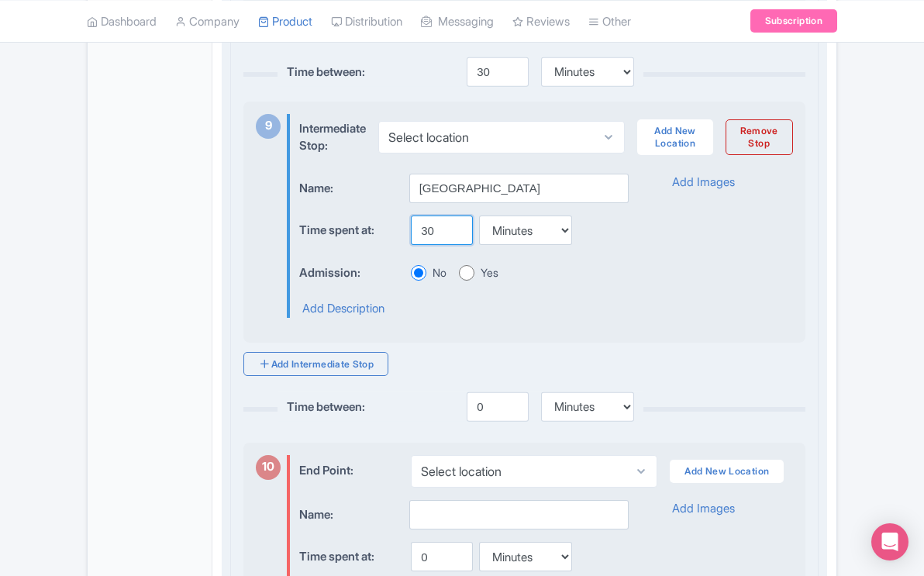
scroll to position [3075, 0]
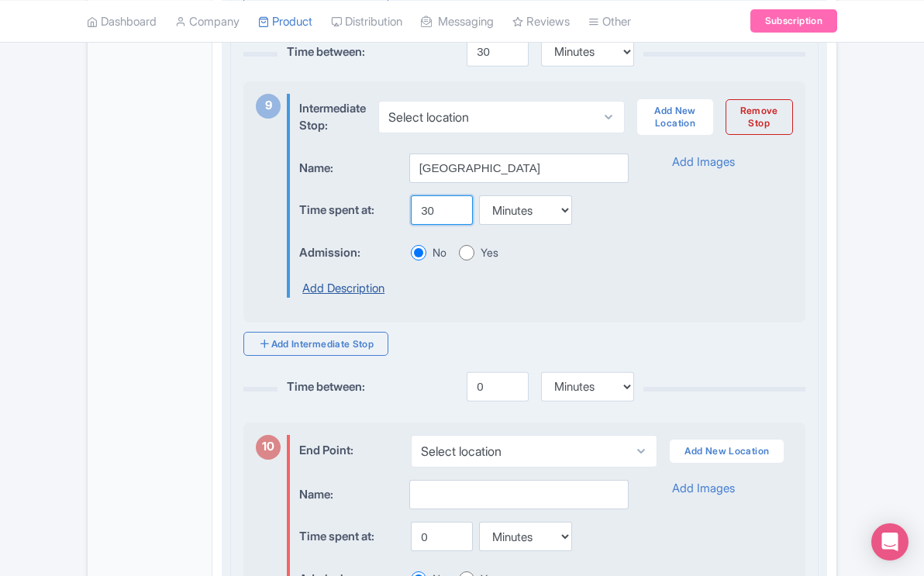
type input "30"
click at [370, 298] on link "Add Description" at bounding box center [343, 289] width 82 height 18
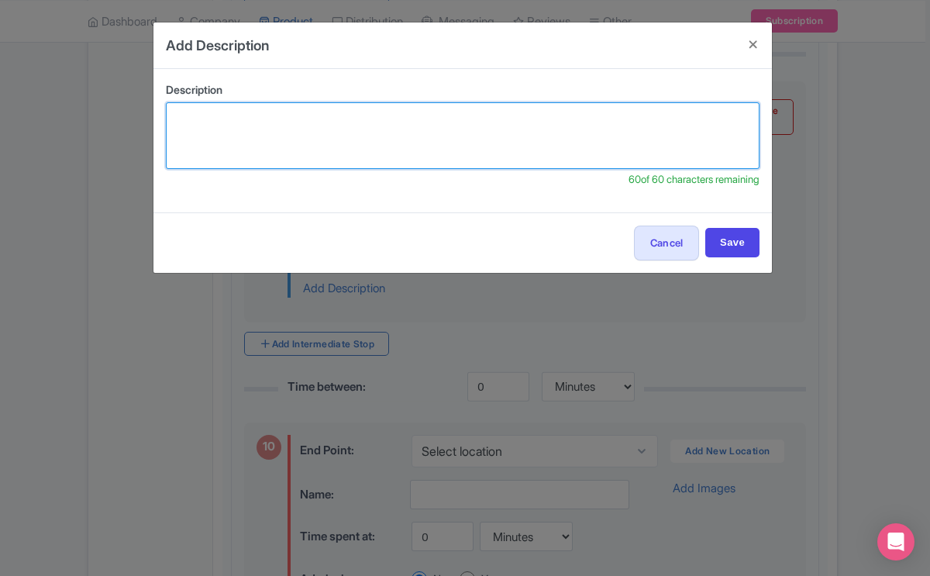
click at [353, 122] on textarea at bounding box center [463, 135] width 594 height 67
drag, startPoint x: 495, startPoint y: 119, endPoint x: 167, endPoint y: 107, distance: 327.3
click at [167, 107] on textarea "Buy gifts in one of the oldest Yellowstone Hotel, use clean" at bounding box center [463, 135] width 594 height 67
click at [391, 121] on textarea "Buy gifts from the iconic hotel, and use restrooms" at bounding box center [463, 135] width 594 height 67
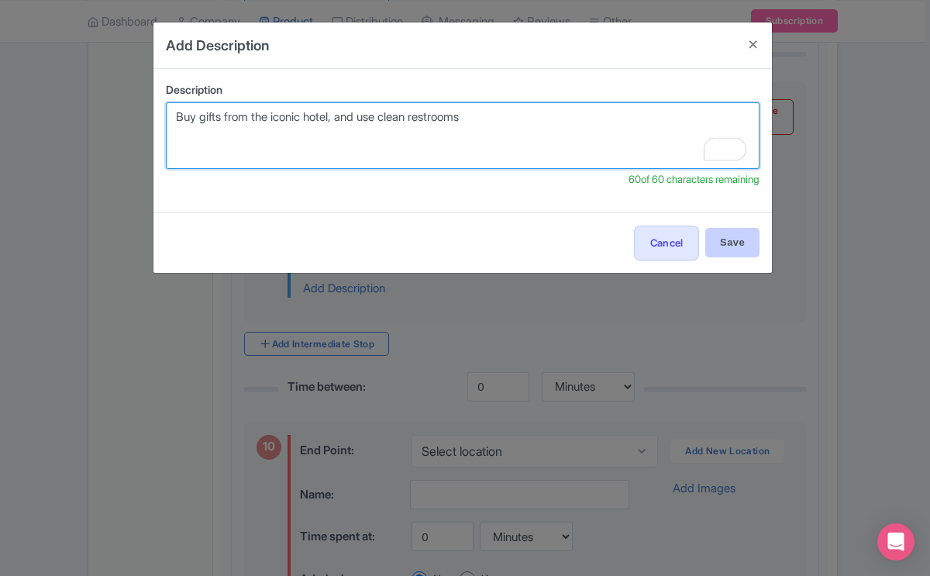
type textarea "Buy gifts from the iconic hotel, and use clean restrooms"
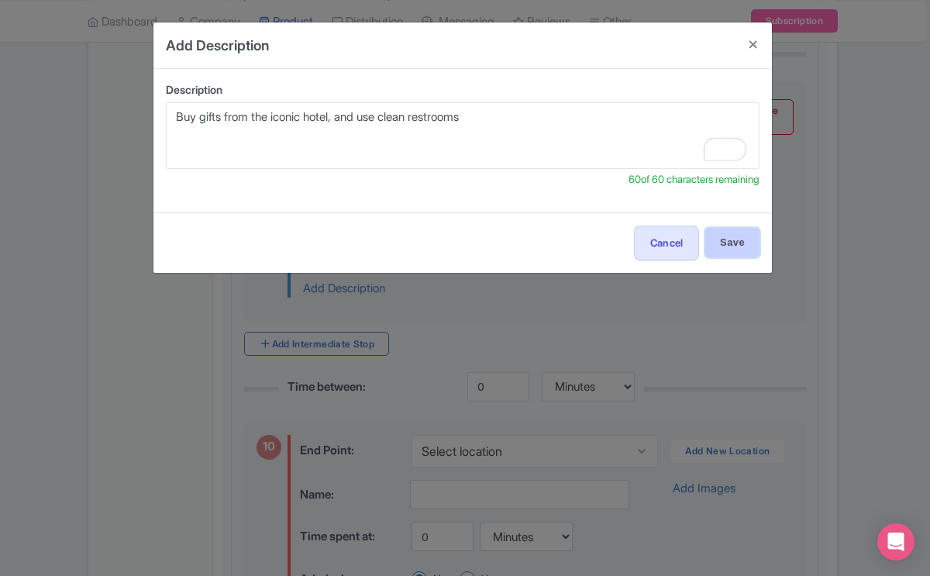
click at [719, 241] on input "Save" at bounding box center [732, 242] width 54 height 29
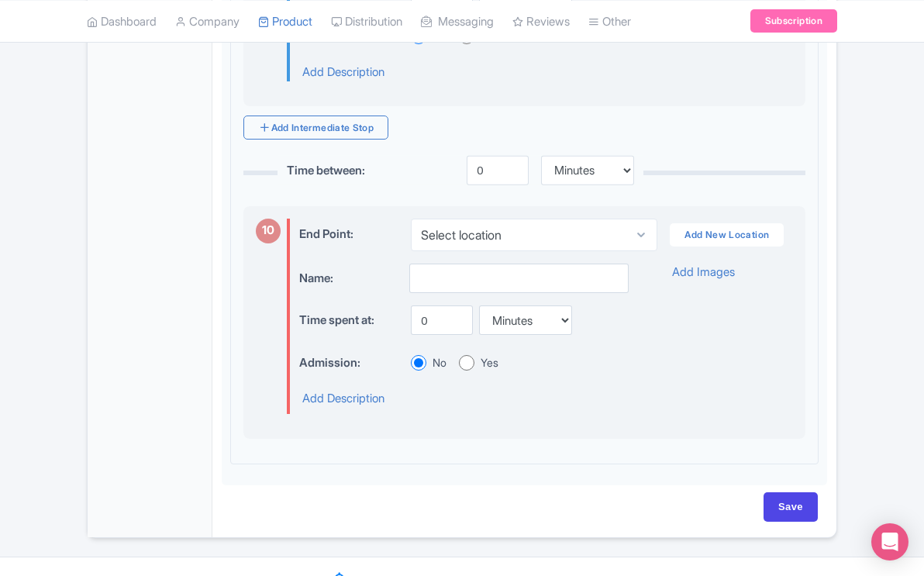
scroll to position [3303, 0]
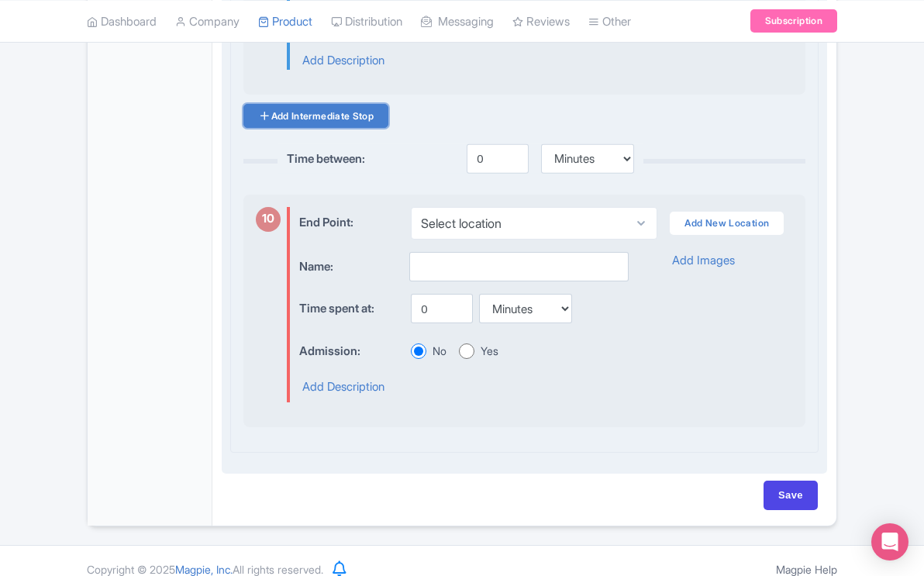
click at [360, 128] on link "Add Intermediate Stop" at bounding box center [315, 116] width 145 height 24
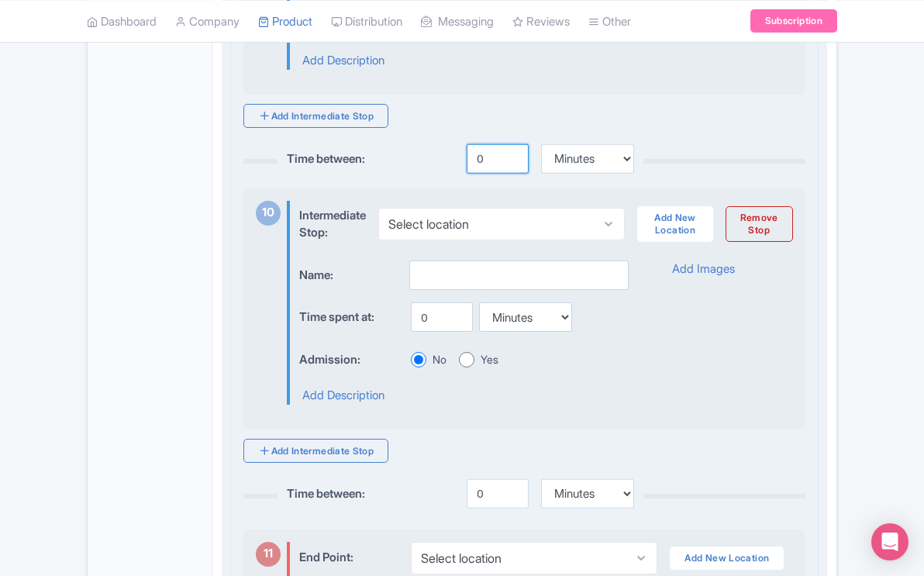
click at [484, 174] on input "0" at bounding box center [498, 158] width 62 height 29
type input "10"
click at [453, 288] on input "text" at bounding box center [518, 274] width 219 height 29
type input "P"
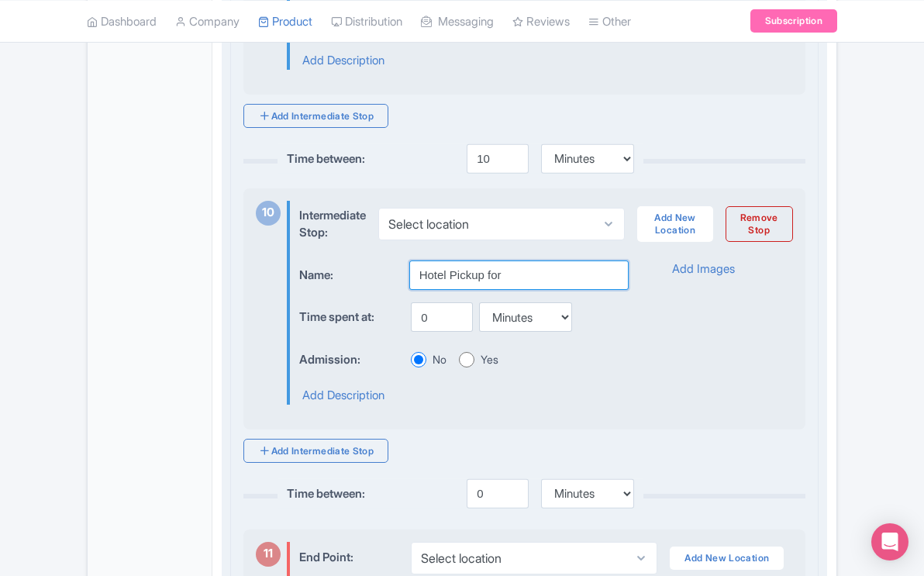
type input "Hotel Pickup for"
click at [489, 174] on input "10" at bounding box center [498, 158] width 62 height 29
type input "1"
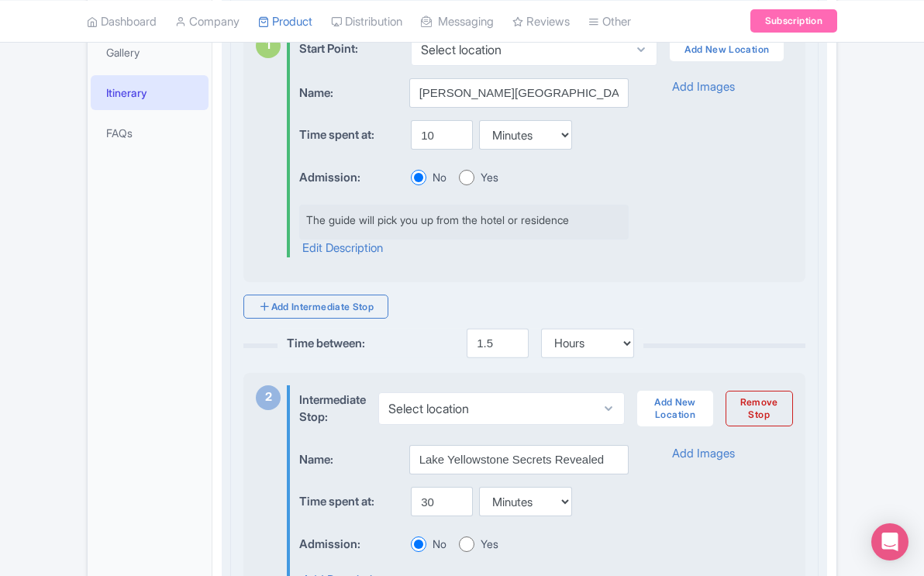
scroll to position [440, 0]
type input "2.5"
click at [492, 353] on input "1.5" at bounding box center [498, 342] width 62 height 29
type input "1.5"
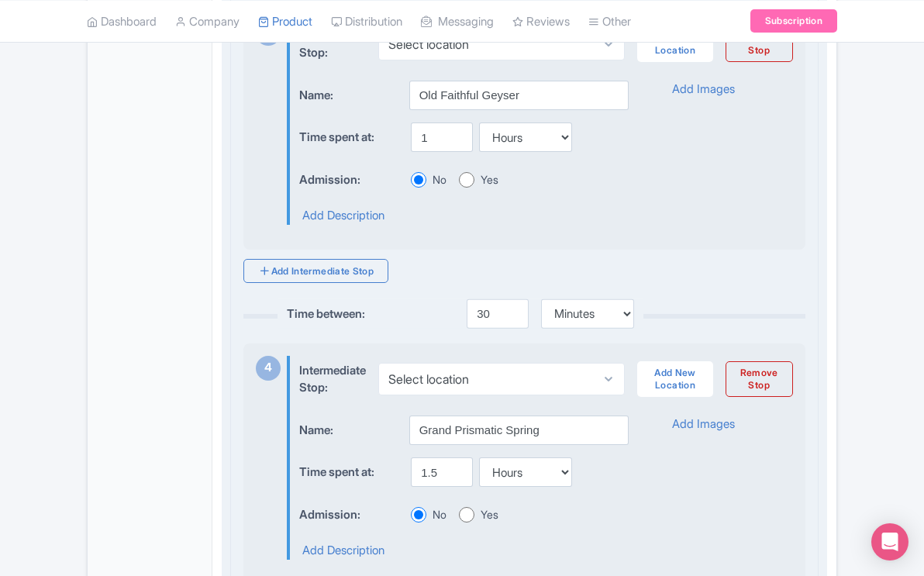
scroll to position [1141, 0]
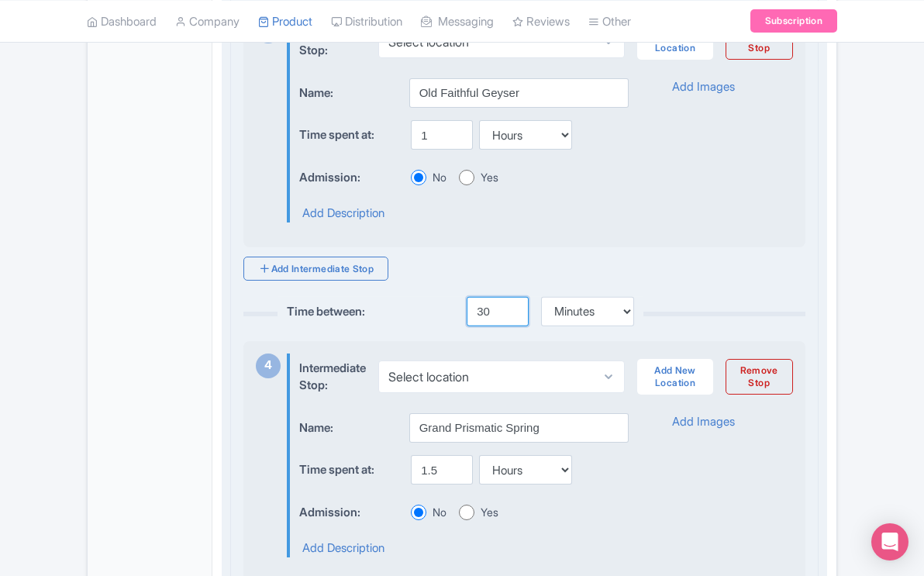
click at [488, 326] on input "30" at bounding box center [498, 311] width 62 height 29
type input "3"
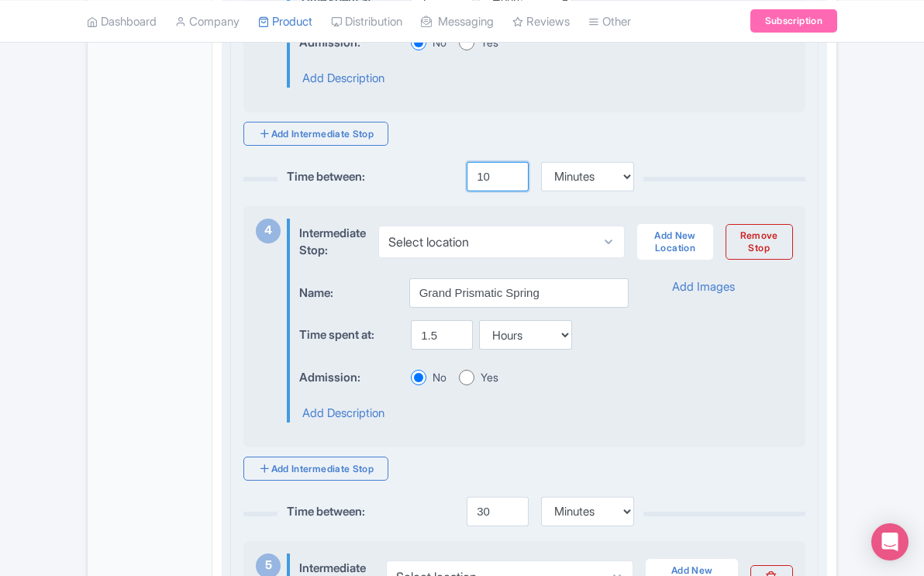
scroll to position [1284, 0]
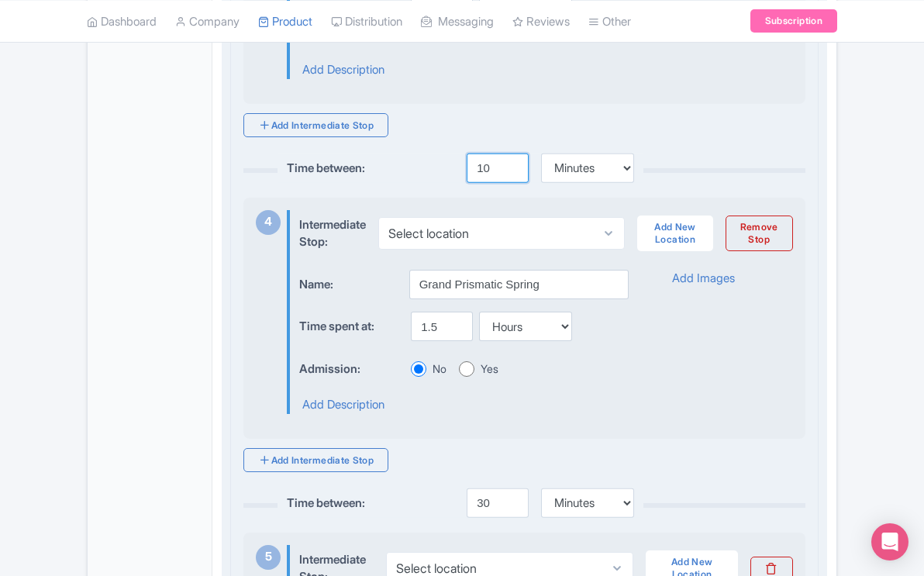
type input "10"
click at [438, 341] on input "1.5" at bounding box center [442, 326] width 62 height 29
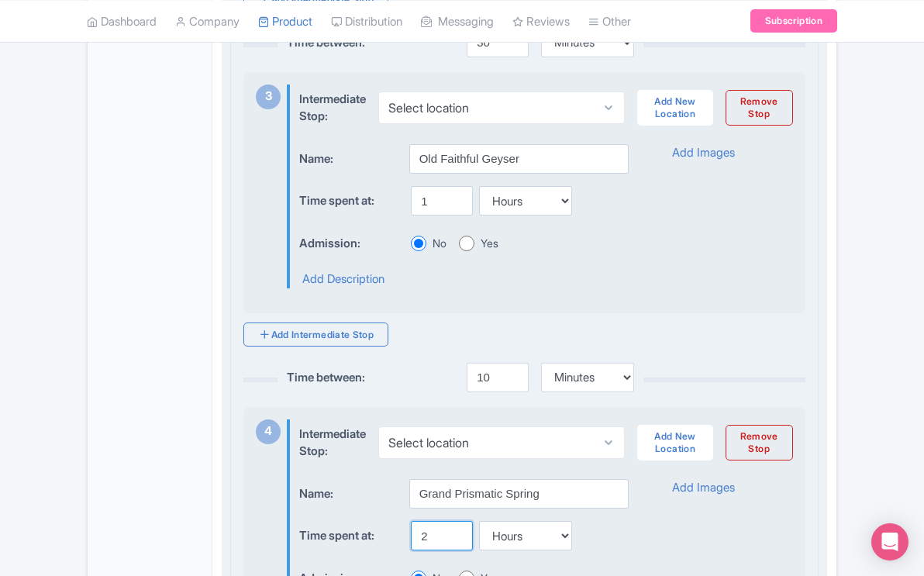
scroll to position [1078, 0]
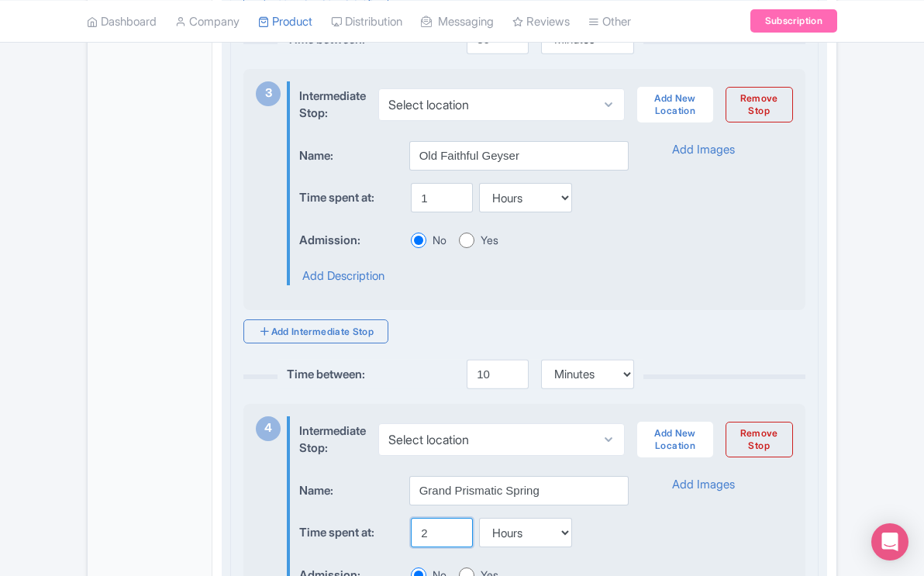
type input "2"
click at [428, 212] on input "1" at bounding box center [442, 197] width 62 height 29
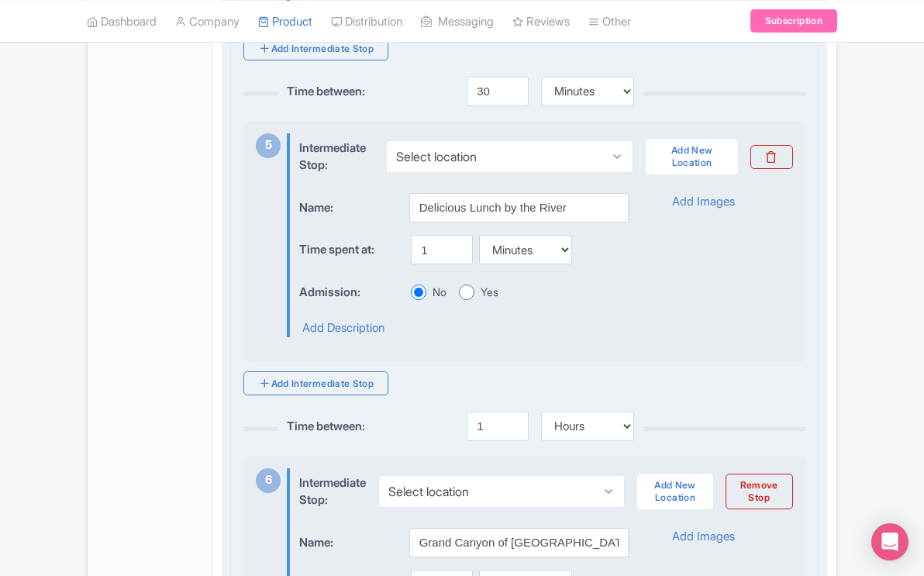
scroll to position [1701, 0]
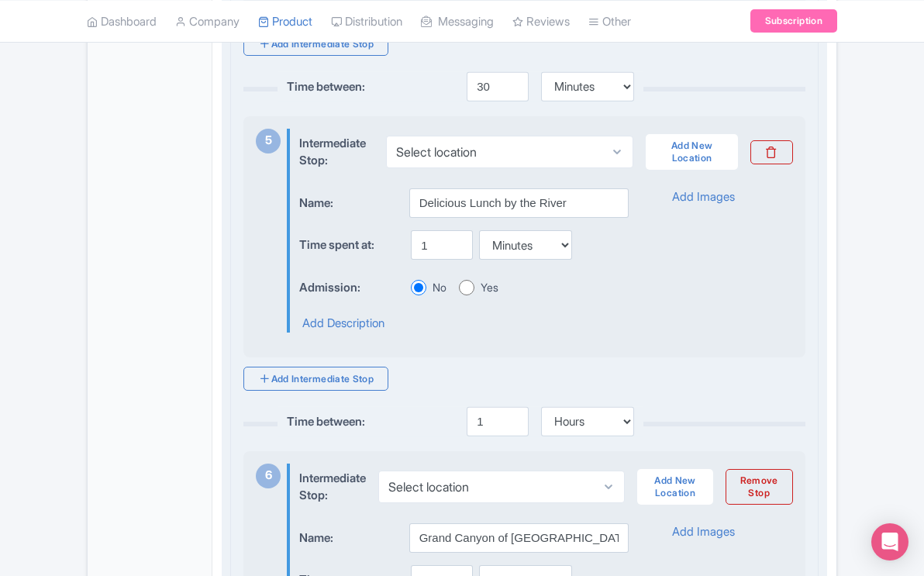
type input "30"
click at [427, 260] on input "1" at bounding box center [442, 244] width 62 height 29
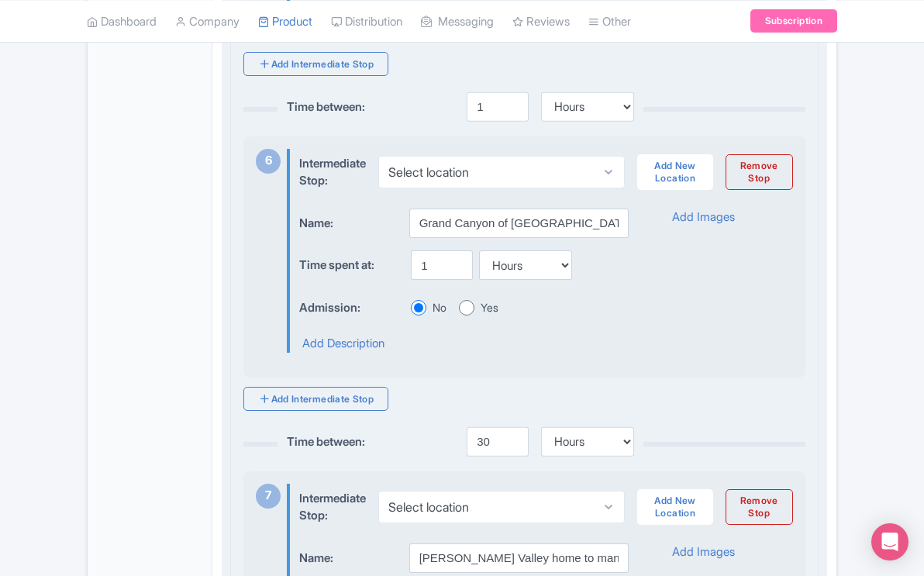
scroll to position [2028, 0]
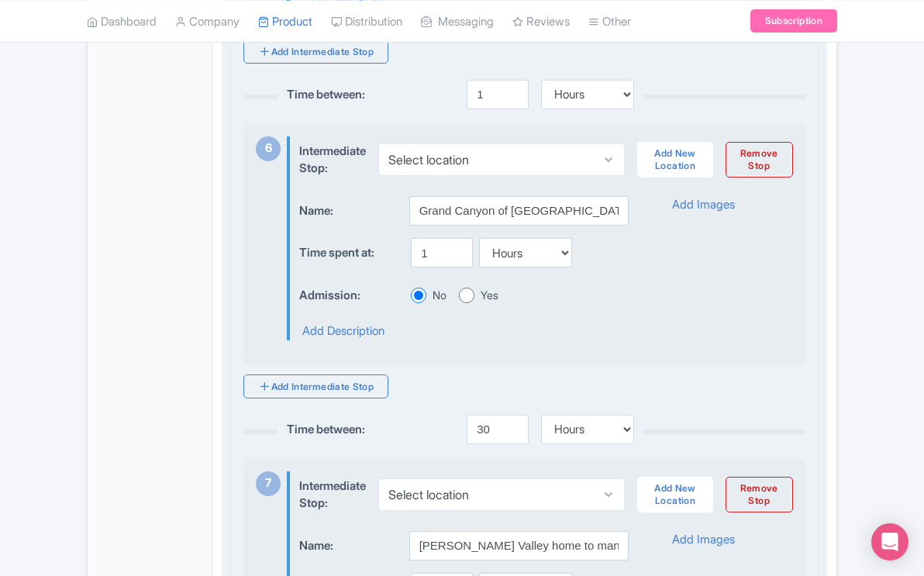
type input "30"
click at [428, 267] on input "1" at bounding box center [442, 252] width 62 height 29
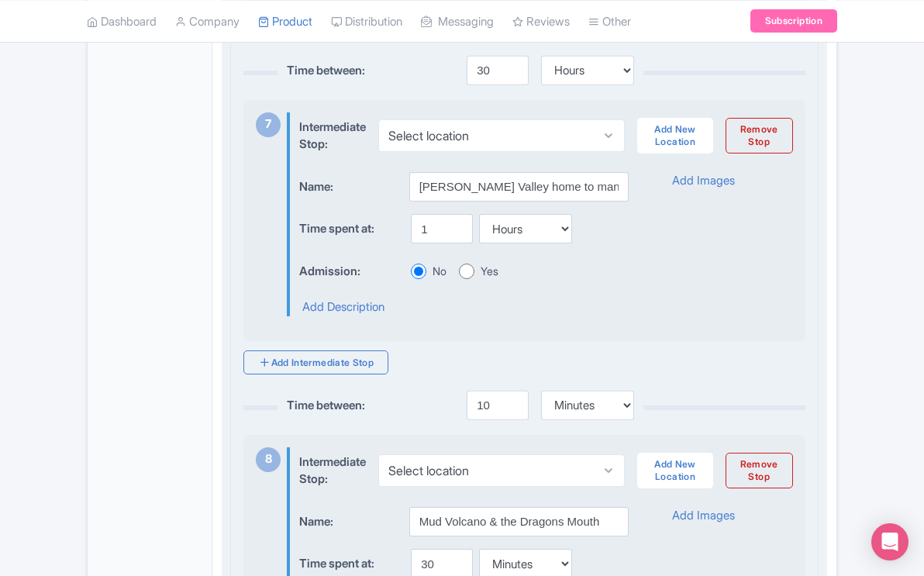
scroll to position [2411, 0]
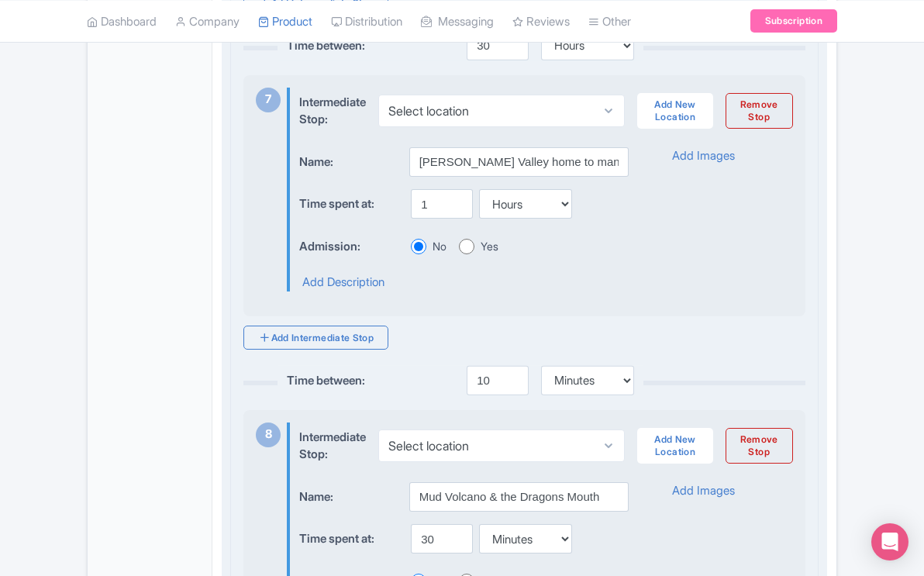
type input "28"
click at [427, 219] on input "1" at bounding box center [442, 203] width 62 height 29
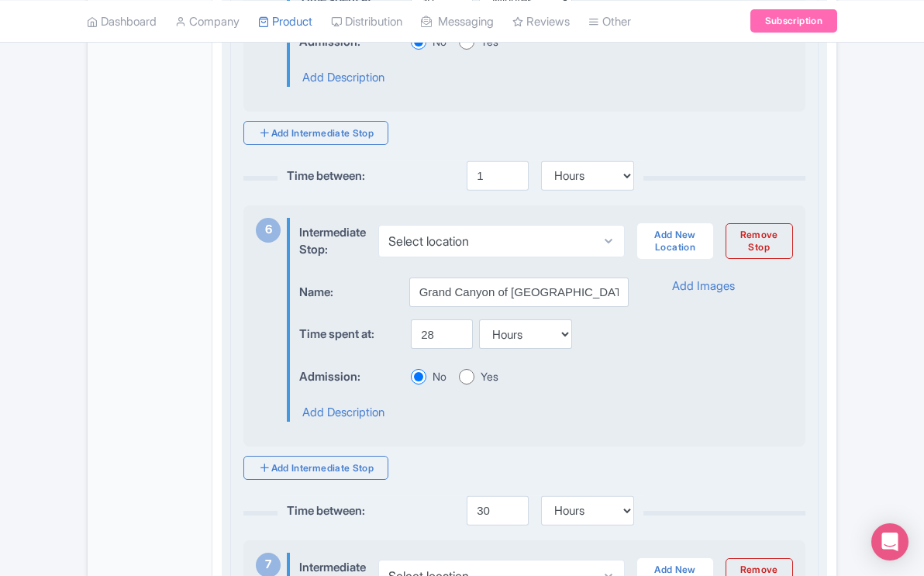
scroll to position [1943, 0]
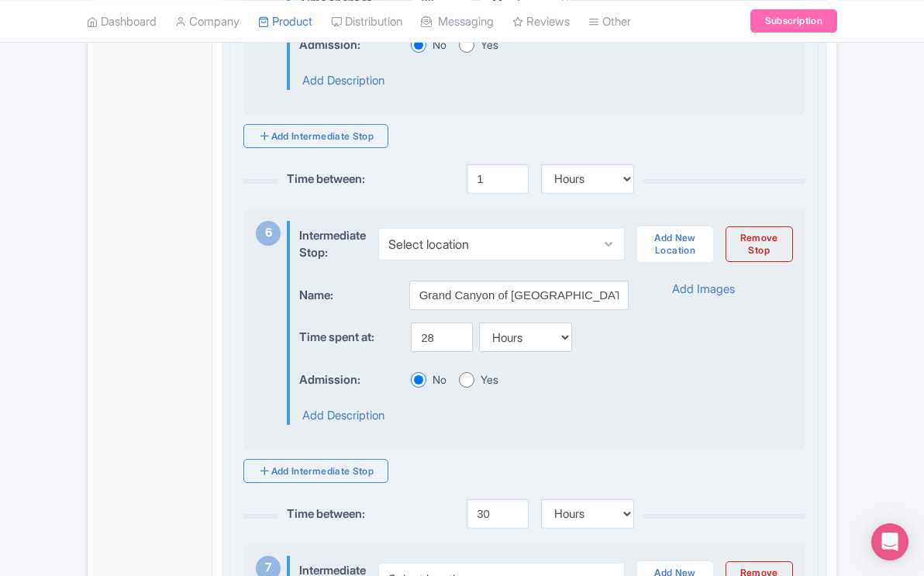
type input "30"
click at [433, 352] on input "28" at bounding box center [442, 336] width 62 height 29
type input "2"
type input "30"
click at [564, 351] on select "Minutes Hours Days" at bounding box center [525, 336] width 93 height 29
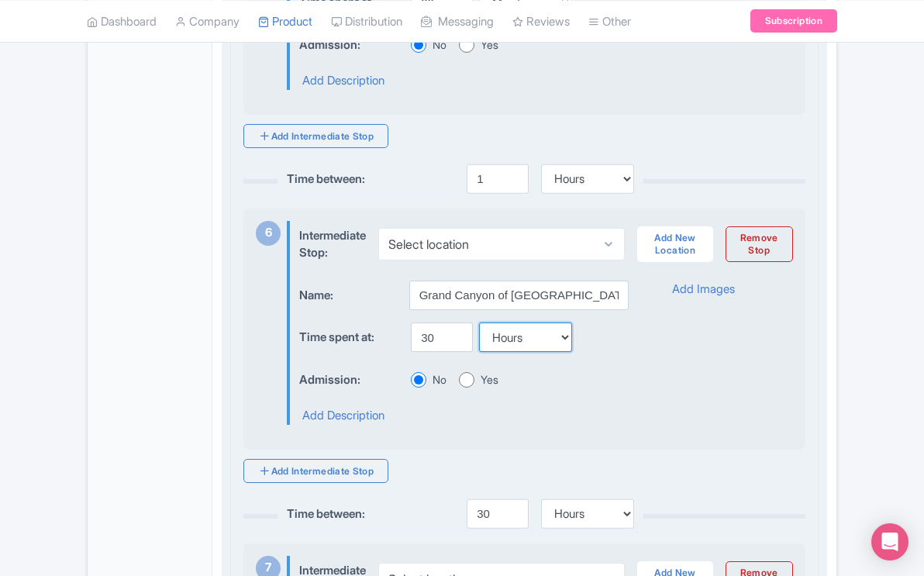
select select "minutes"
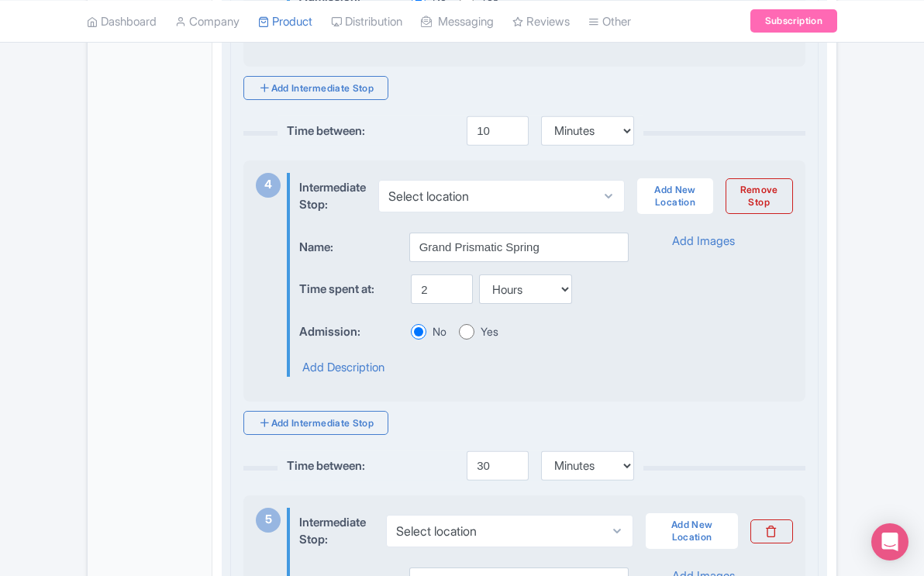
scroll to position [1312, 0]
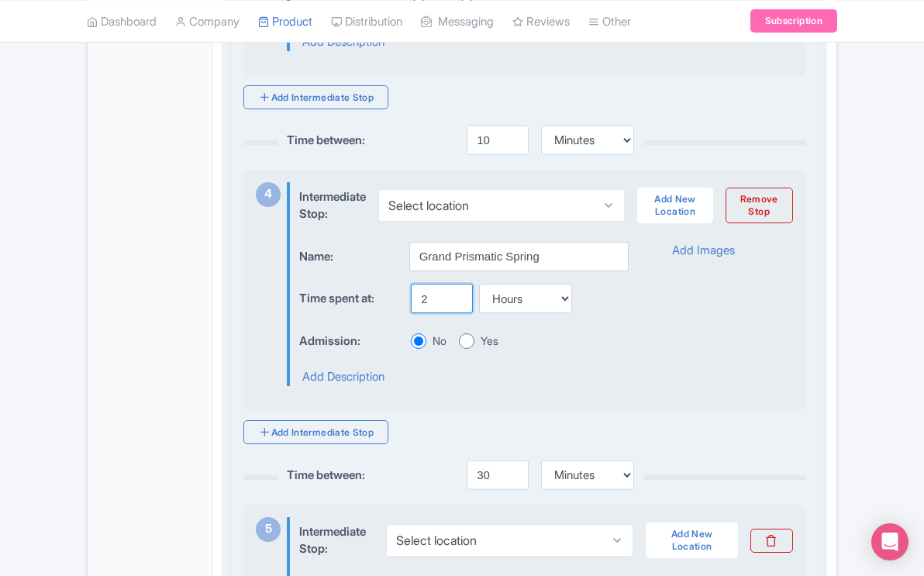
click at [427, 313] on input "2" at bounding box center [442, 298] width 62 height 29
type input "30"
click at [566, 313] on select "Minutes Hours Days" at bounding box center [525, 298] width 93 height 29
select select "minutes"
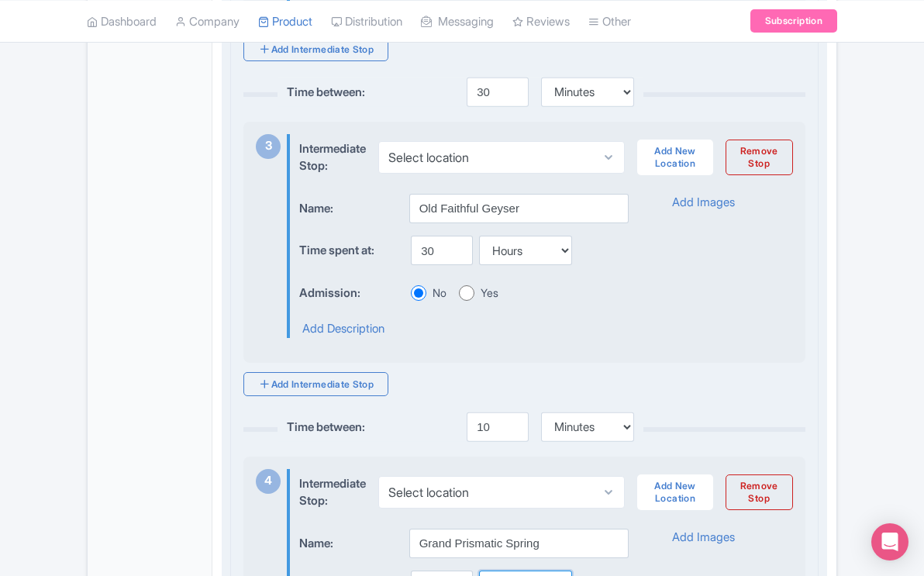
scroll to position [1028, 0]
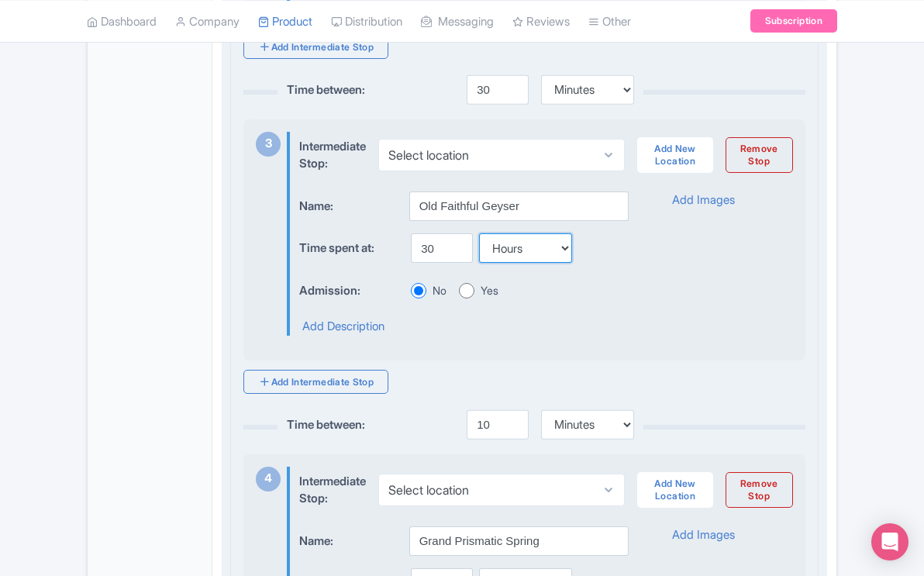
click at [563, 261] on select "Minutes Hours Days" at bounding box center [525, 247] width 93 height 29
select select "minutes"
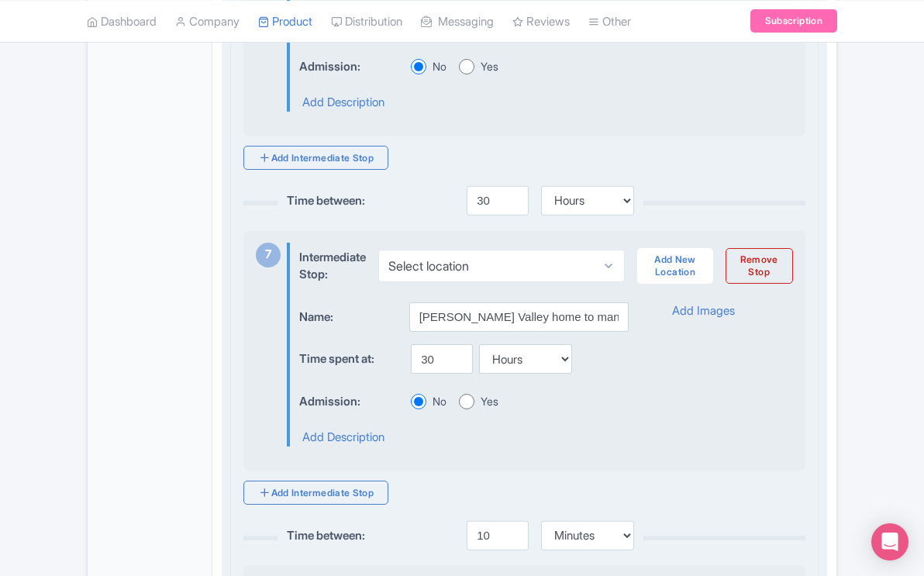
scroll to position [2259, 0]
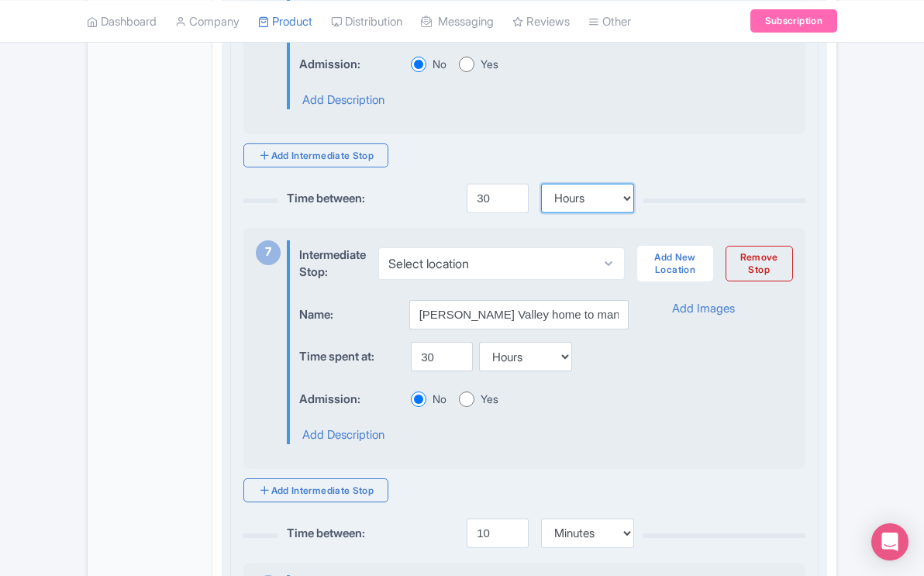
click at [623, 212] on select "Minutes Hours Days" at bounding box center [587, 198] width 93 height 29
select select "minutes"
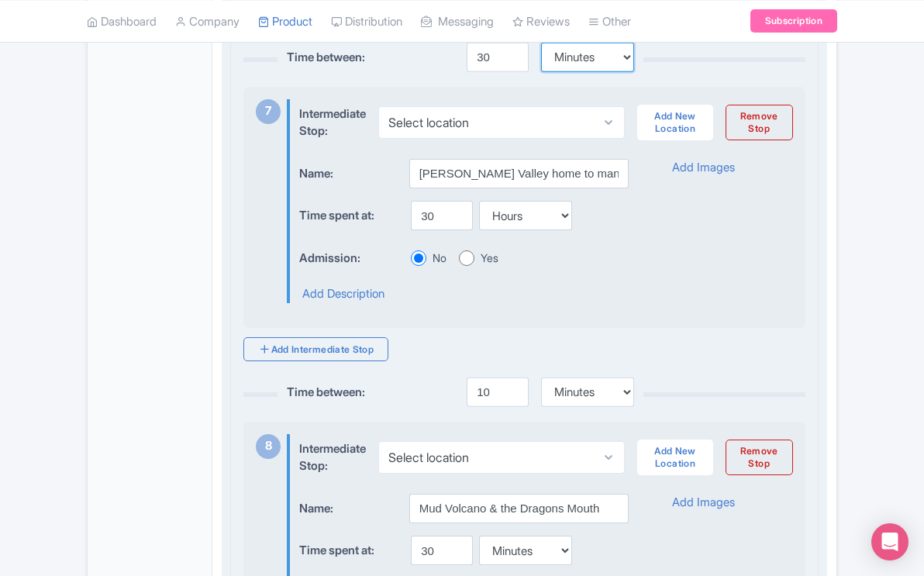
scroll to position [2402, 0]
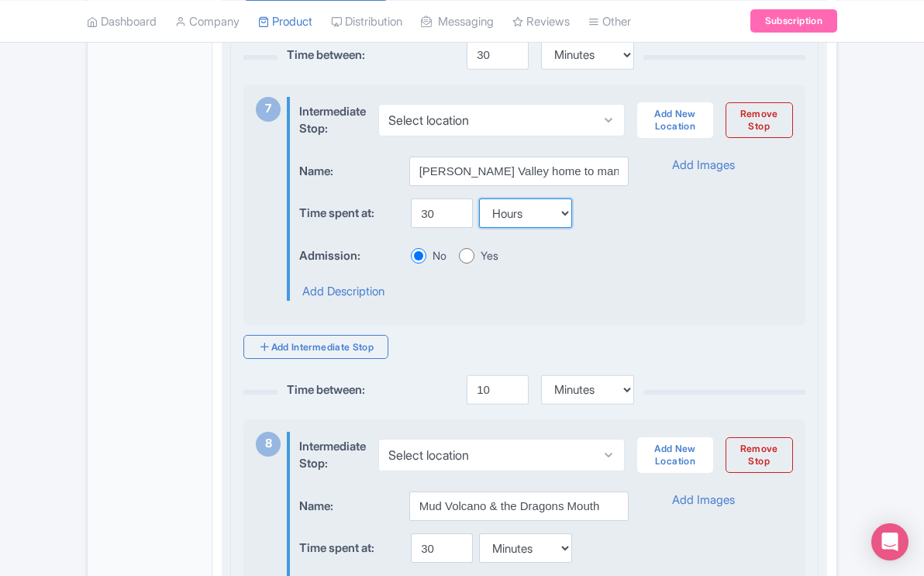
click at [564, 227] on select "Minutes Hours Days" at bounding box center [525, 212] width 93 height 29
select select "minutes"
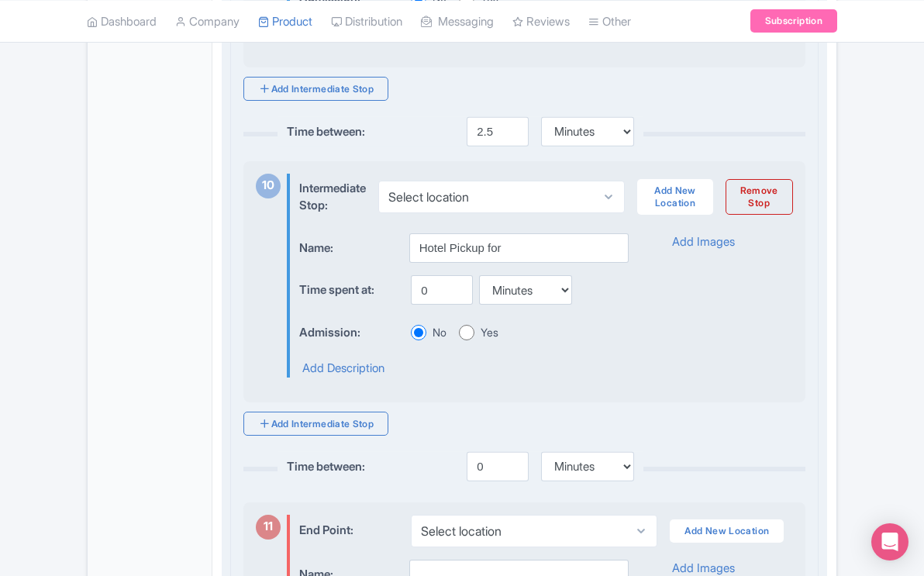
scroll to position [3332, 0]
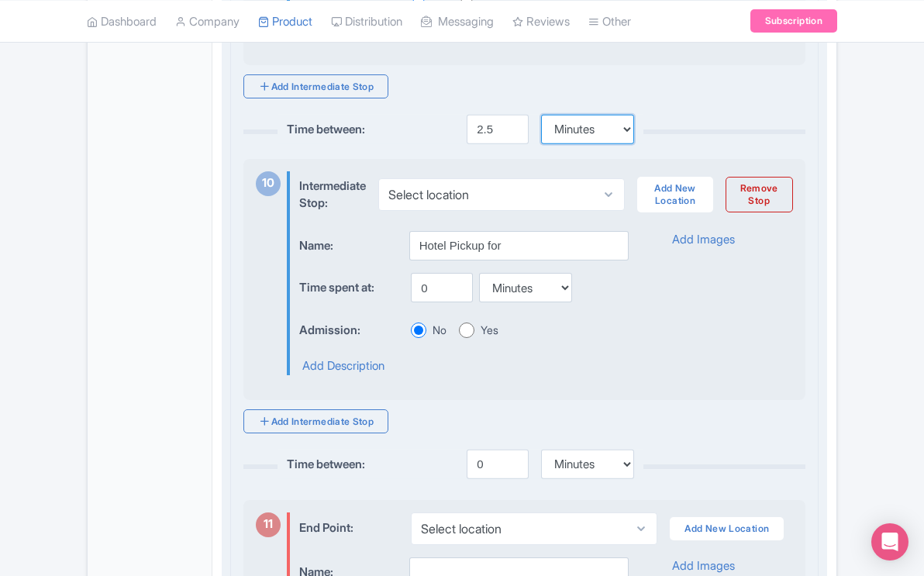
click at [626, 143] on select "Minutes Hours Days" at bounding box center [587, 129] width 93 height 29
select select "hours"
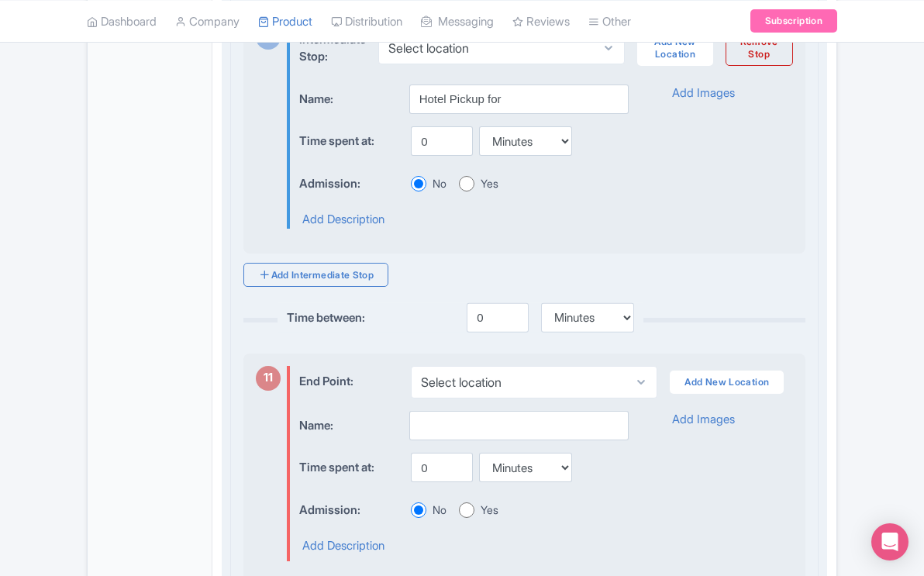
scroll to position [3482, 0]
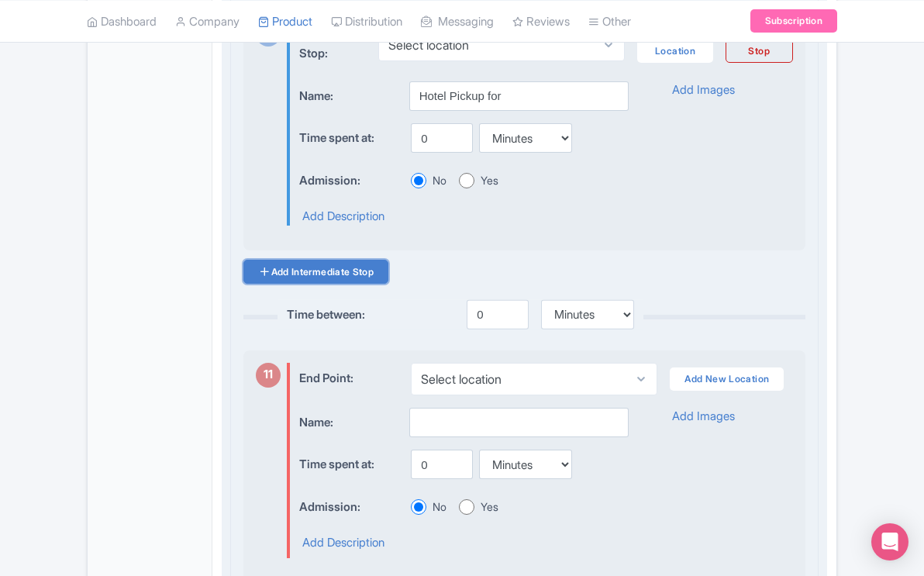
click at [375, 284] on link "Add Intermediate Stop" at bounding box center [315, 272] width 145 height 24
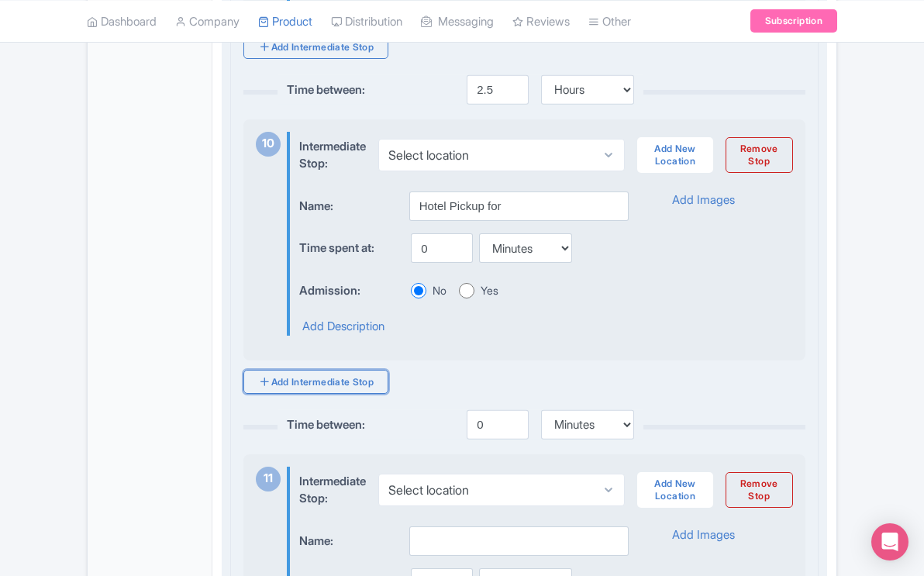
scroll to position [3345, 0]
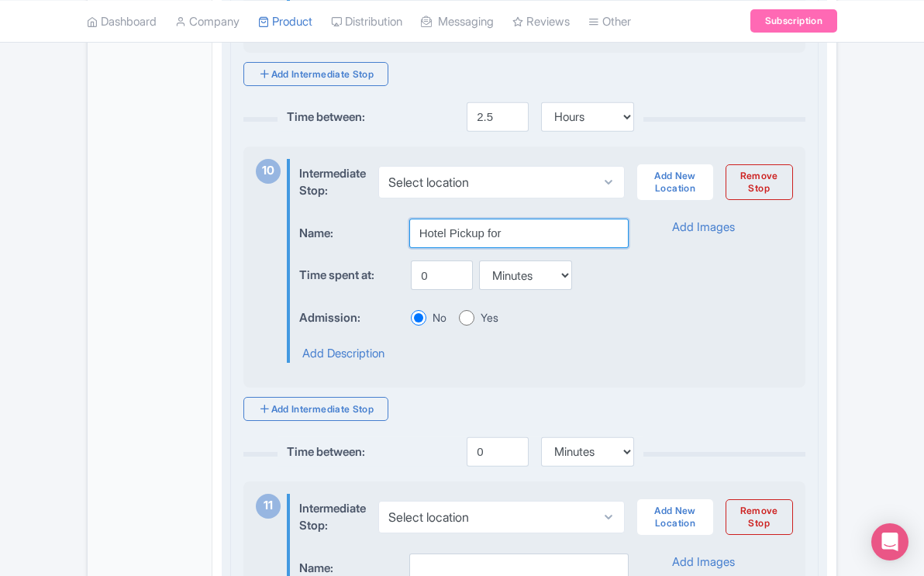
click at [502, 248] on input "Hotel Pickup for" at bounding box center [518, 233] width 219 height 29
click at [499, 248] on input "Hotel Pickup for" at bounding box center [518, 233] width 219 height 29
type input "Hotel/Residential Drop off"
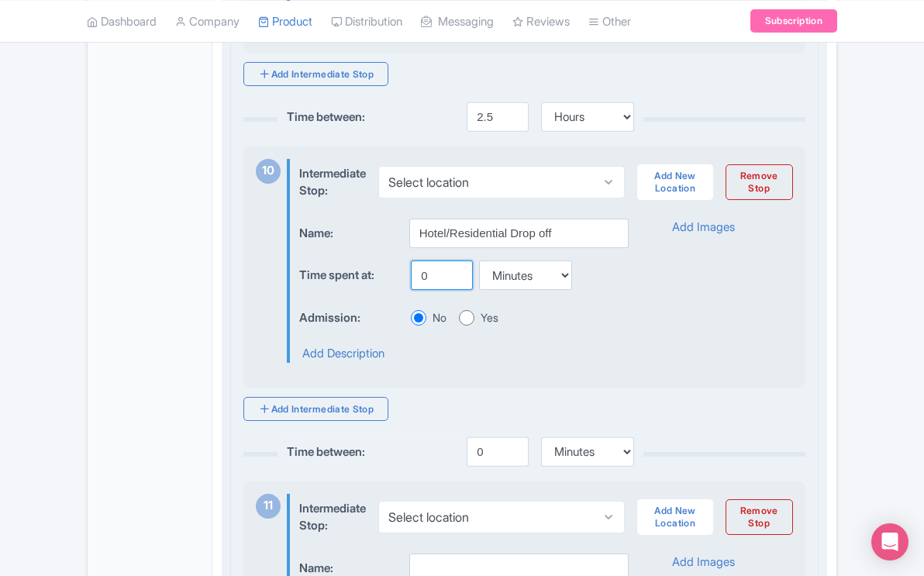
click at [428, 290] on input "0" at bounding box center [442, 274] width 62 height 29
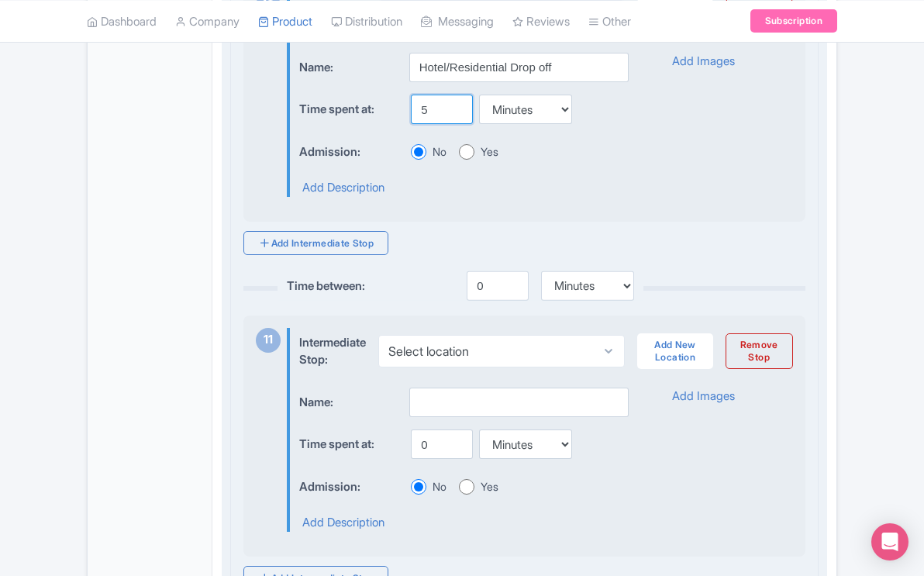
scroll to position [3516, 0]
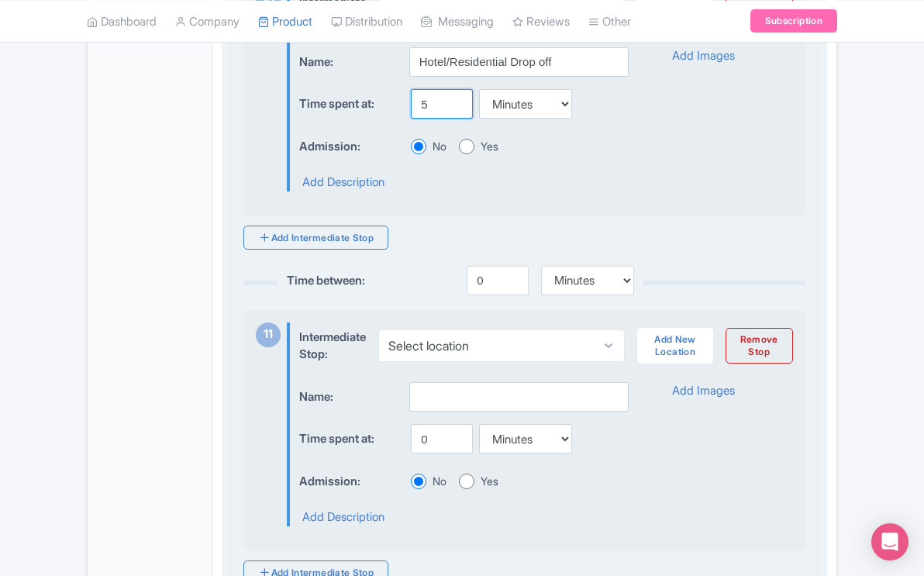
type input "5"
click at [482, 295] on input "0" at bounding box center [498, 280] width 62 height 29
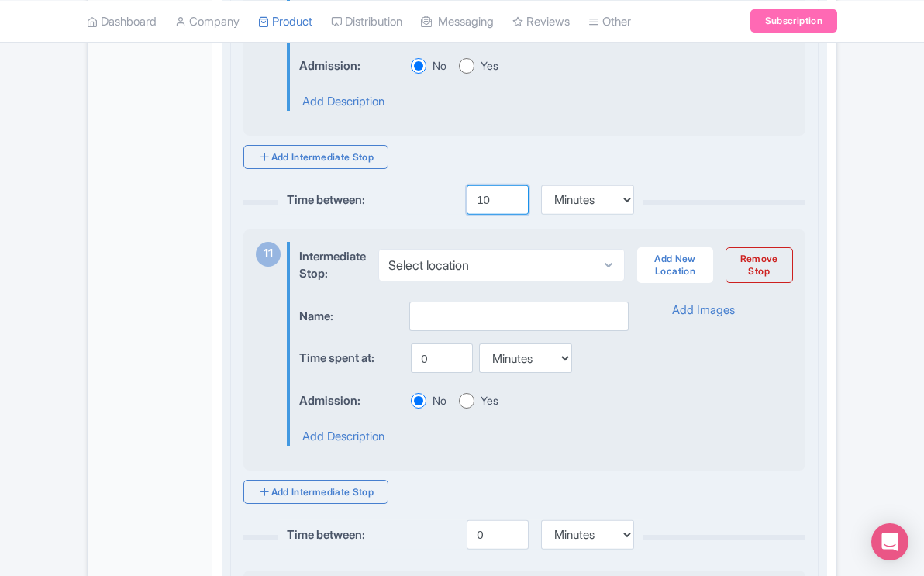
scroll to position [3618, 0]
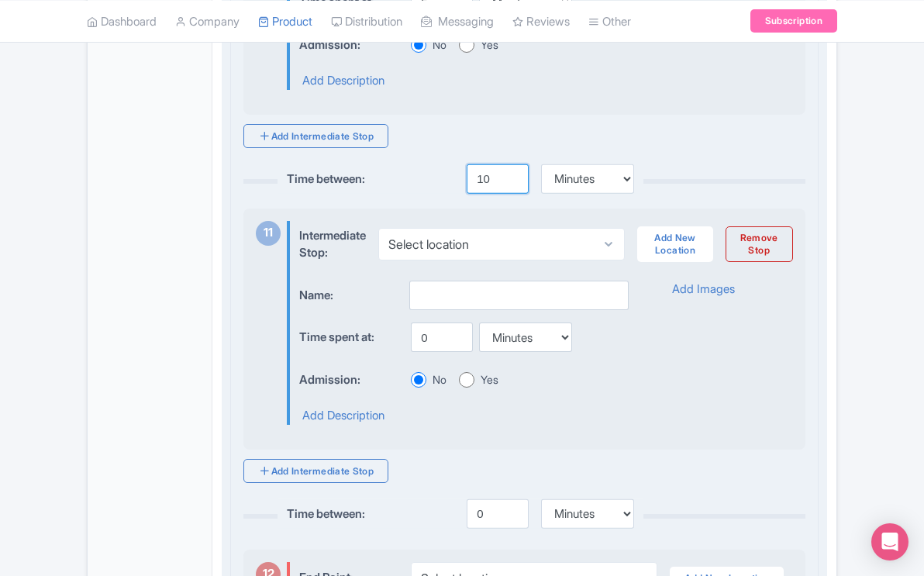
type input "10"
click at [501, 298] on input "text" at bounding box center [518, 295] width 219 height 29
type input "P"
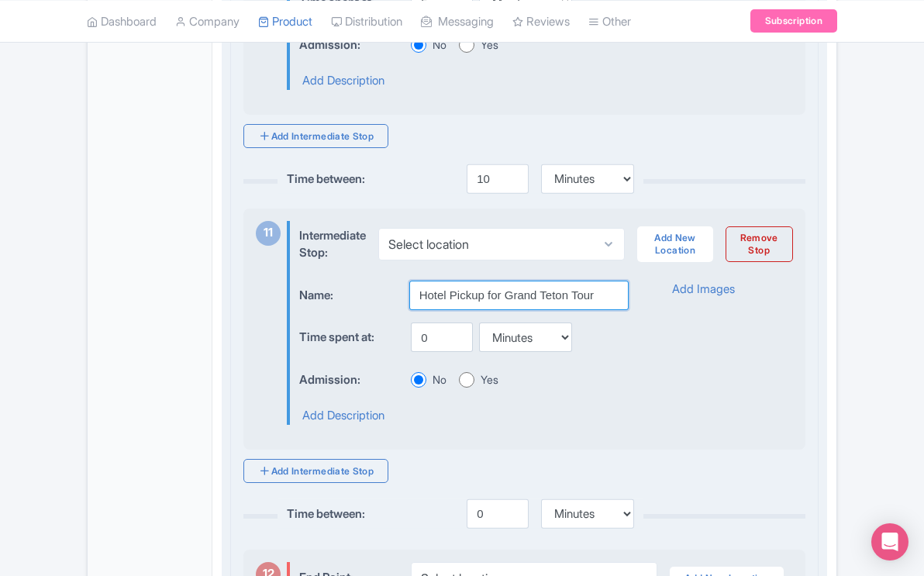
click at [420, 310] on input "Hotel Pickup for Grand Teton Tour" at bounding box center [518, 295] width 219 height 29
click at [497, 310] on input "2nd Day:Hotel Pickup for Grand Teton Tour" at bounding box center [518, 295] width 219 height 29
type input "2nd Day:Pickup for Grand Teton Tour"
click at [428, 352] on input "0" at bounding box center [442, 336] width 62 height 29
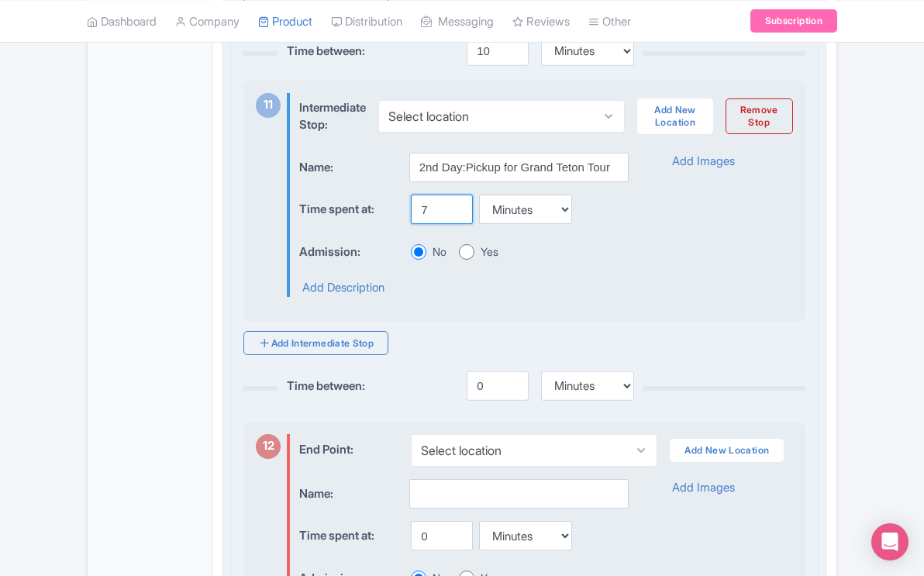
scroll to position [3757, 0]
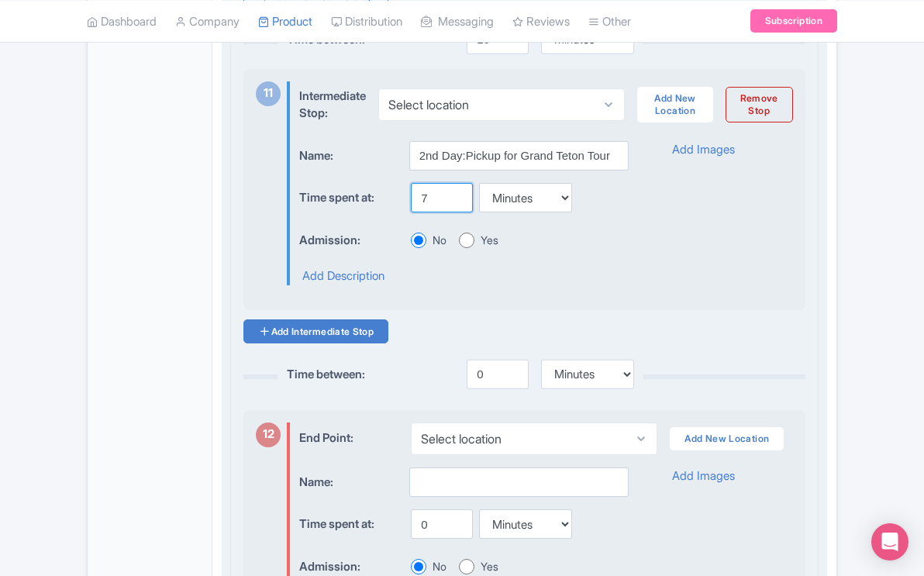
type input "7"
click at [344, 343] on link "Add Intermediate Stop" at bounding box center [315, 331] width 145 height 24
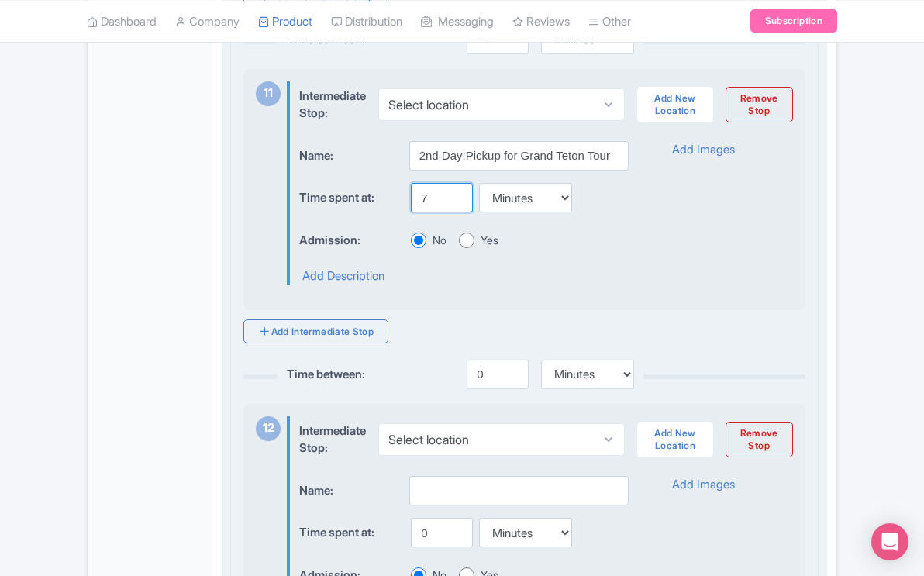
click at [428, 212] on input "7" at bounding box center [442, 197] width 62 height 29
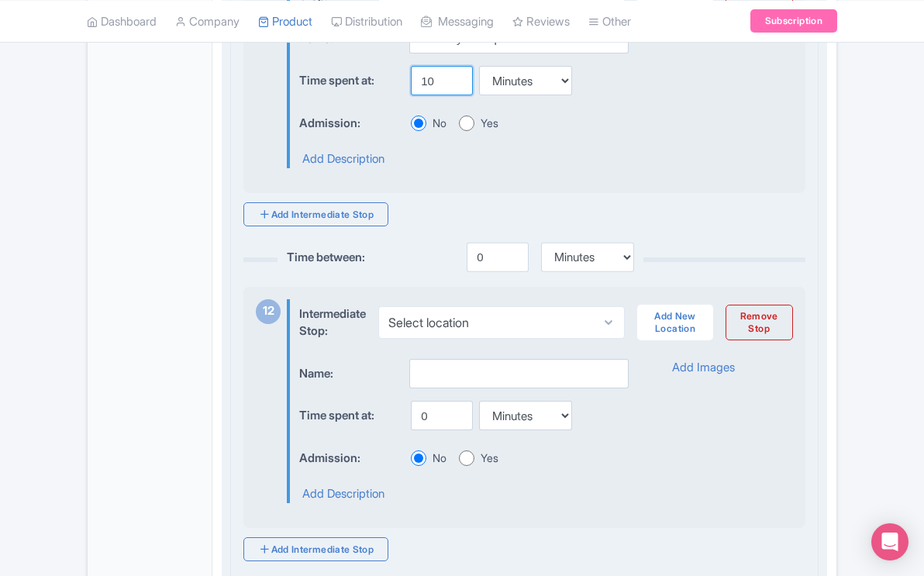
scroll to position [3875, 0]
type input "10"
click at [481, 271] on input "0" at bounding box center [498, 256] width 62 height 29
click at [440, 370] on div "Intermediate Stop: Select location Add New Location Remove Stop Name: Time spen…" at bounding box center [540, 400] width 506 height 204
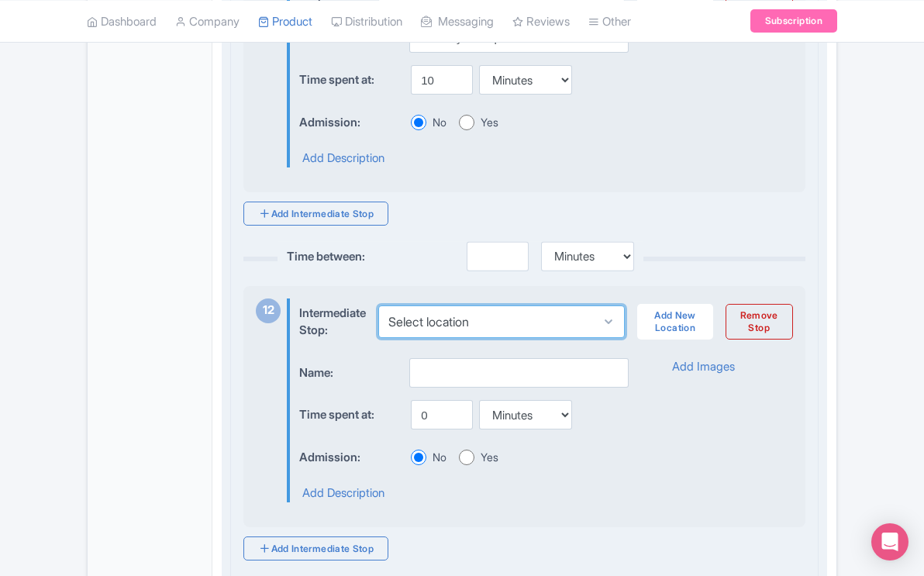
click at [486, 338] on select "Select location" at bounding box center [501, 321] width 246 height 33
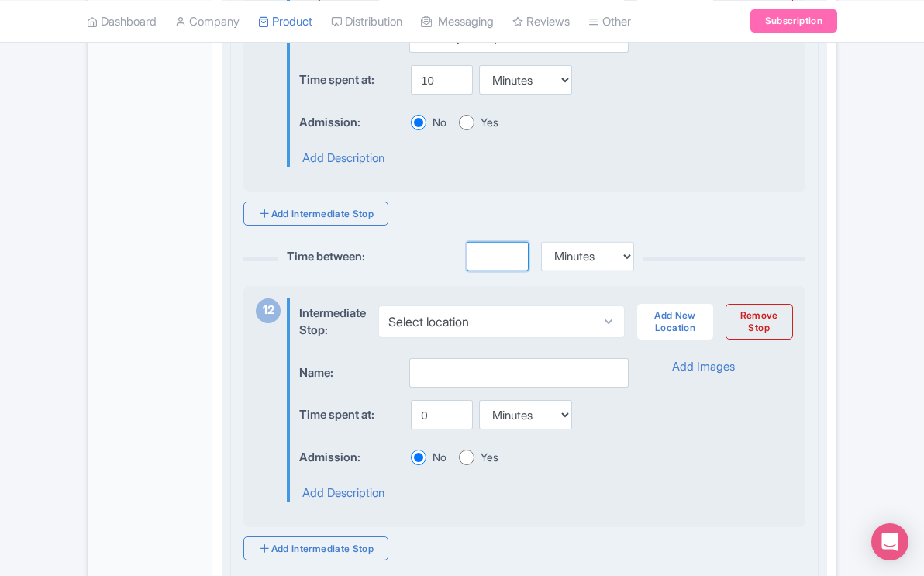
click at [495, 271] on input "number" at bounding box center [498, 256] width 62 height 29
type input "1"
click at [626, 271] on select "Minutes Hours Days" at bounding box center [587, 256] width 93 height 29
select select "hours"
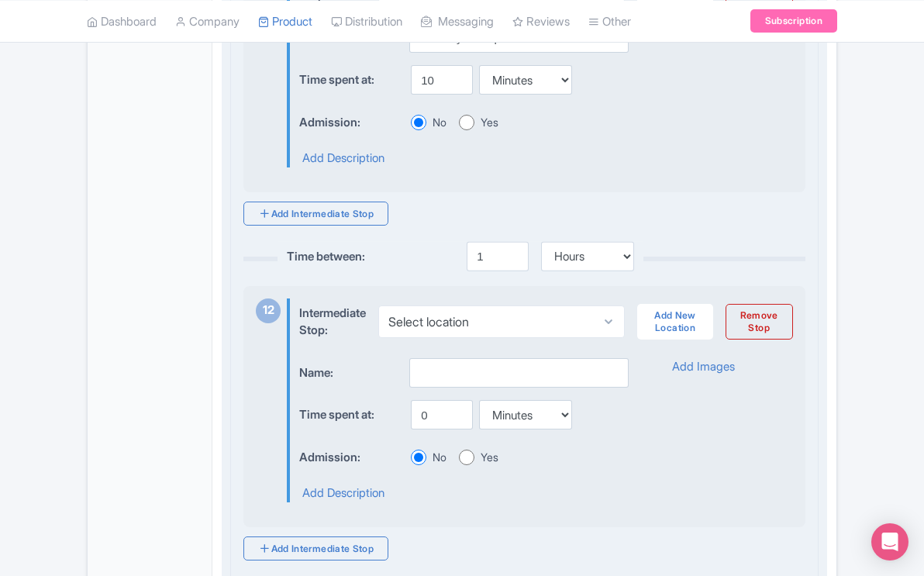
click at [488, 368] on div "Intermediate Stop: Select location Add New Location Remove Stop Name: Time spen…" at bounding box center [540, 400] width 506 height 204
click at [467, 387] on input "text" at bounding box center [518, 372] width 219 height 29
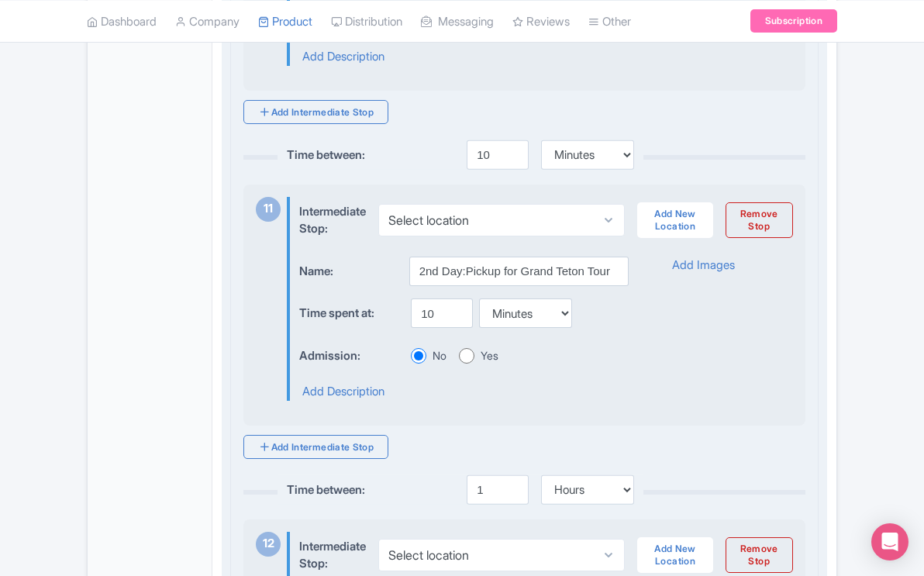
scroll to position [3635, 0]
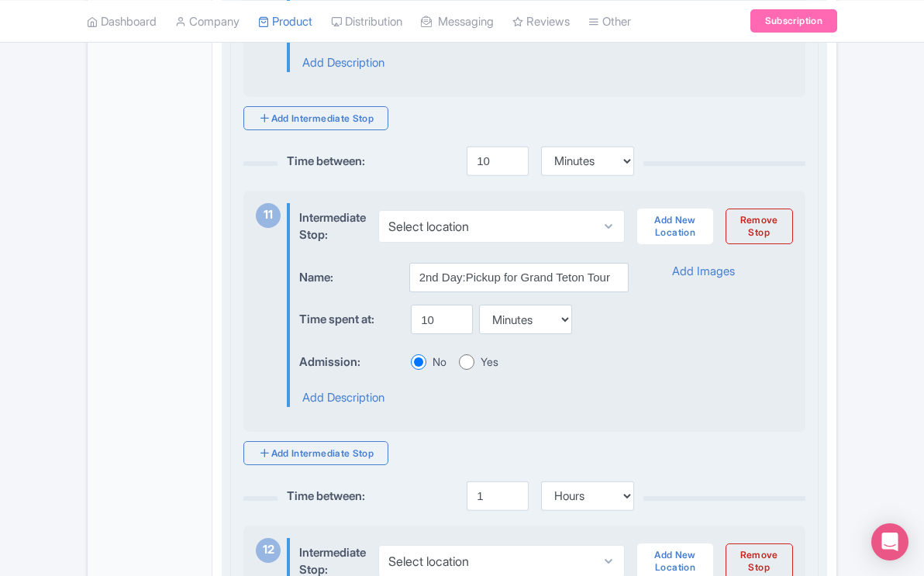
type input "Wildlife & Scenic Discovery"
click at [435, 334] on input "10" at bounding box center [442, 319] width 62 height 29
type input "1"
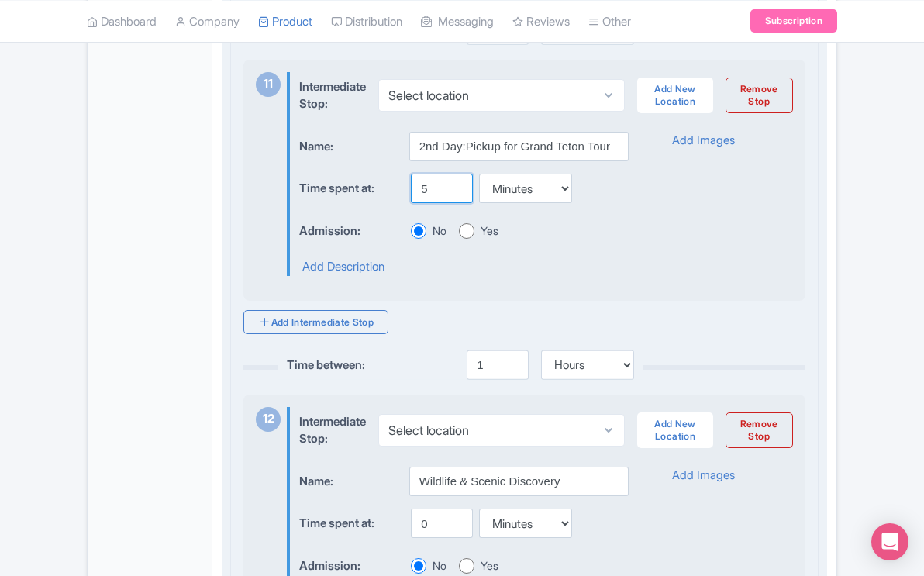
scroll to position [3756, 0]
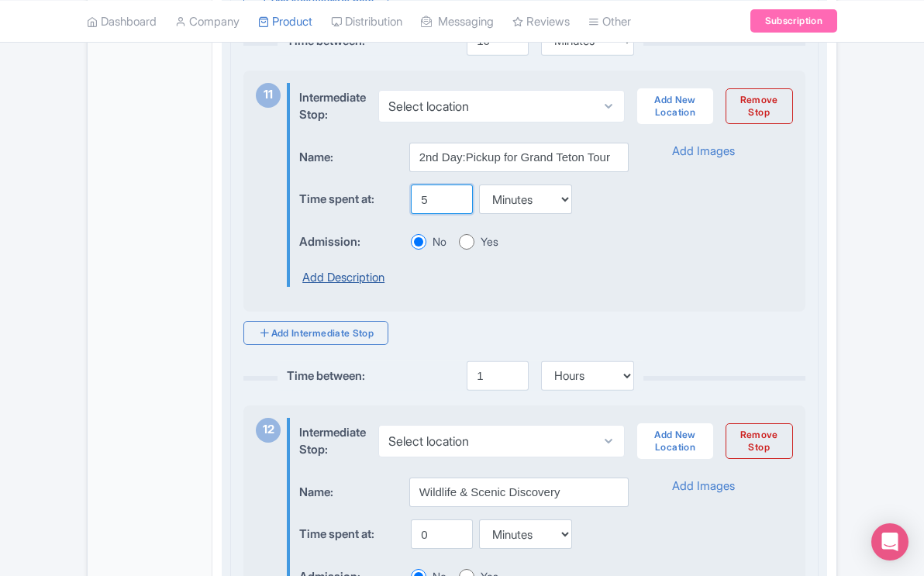
type input "5"
click at [373, 287] on link "Add Description" at bounding box center [343, 278] width 82 height 18
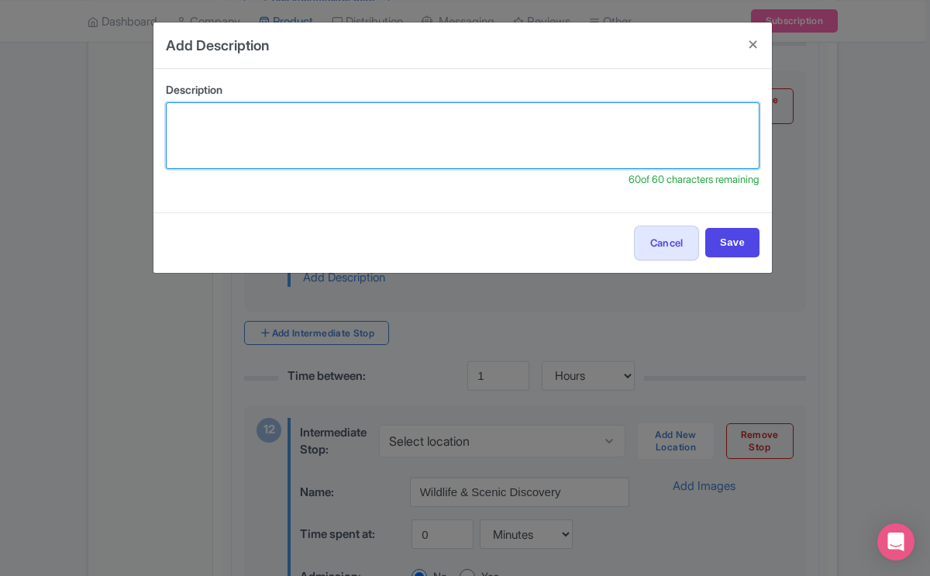
click at [491, 139] on textarea at bounding box center [463, 135] width 594 height 67
click at [326, 119] on textarea "Hotel/Residential pickup for Grand Teton Wildlife Scenic Tou" at bounding box center [463, 135] width 594 height 67
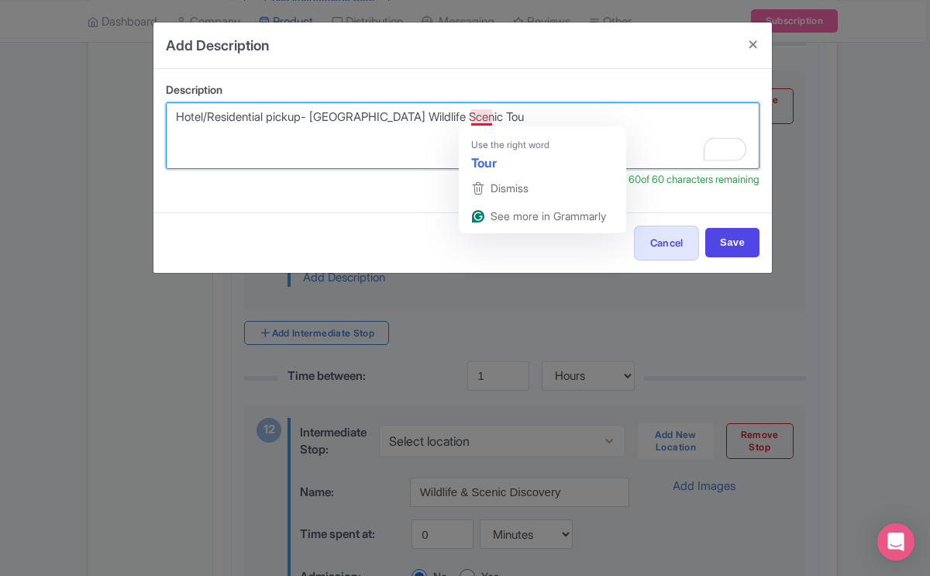
click at [491, 122] on textarea "Hotel/Residential pickup- Grand Teton Wildlife Scenic Tou" at bounding box center [463, 135] width 594 height 67
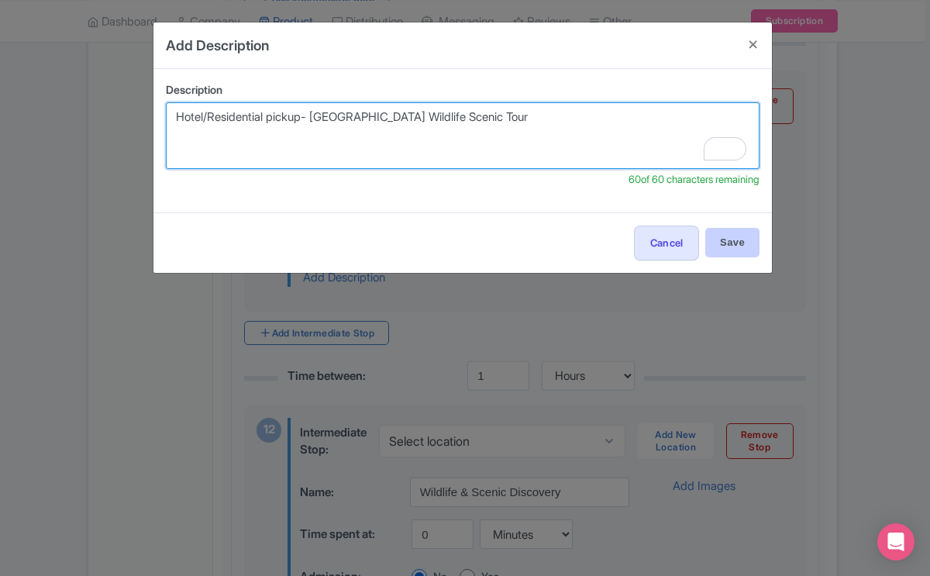
type textarea "Hotel/Residential pickup- Grand Teton Wildlife Scenic Tour"
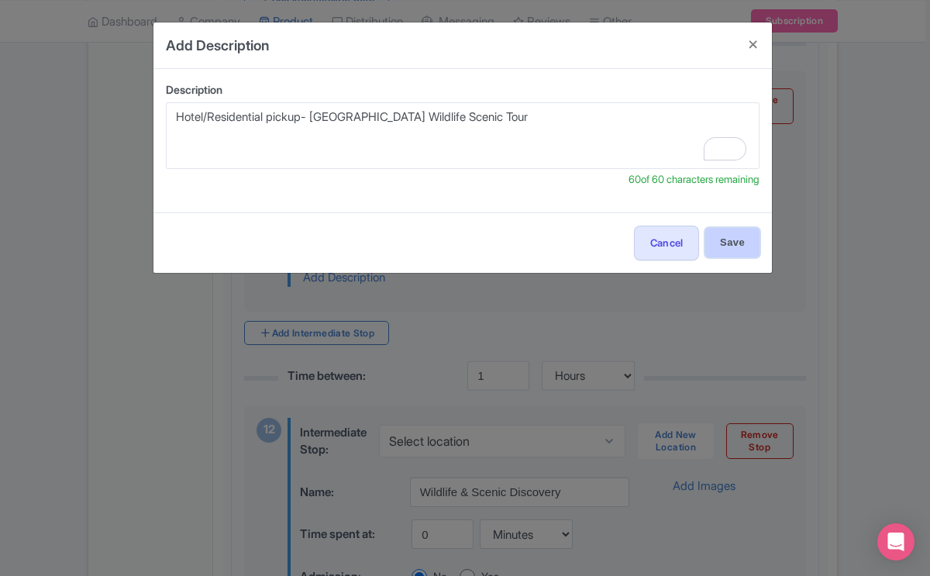
click at [722, 244] on input "Save" at bounding box center [732, 242] width 54 height 29
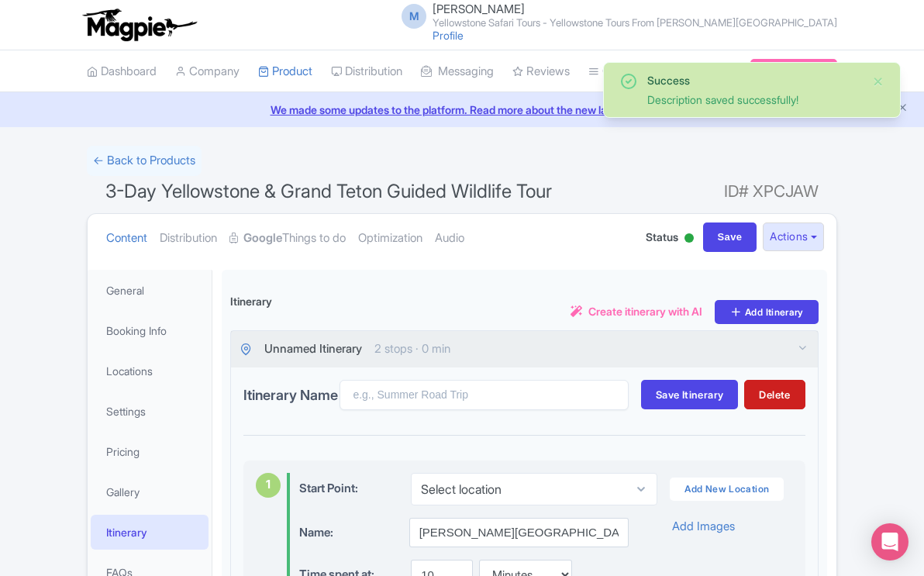
select select "hours"
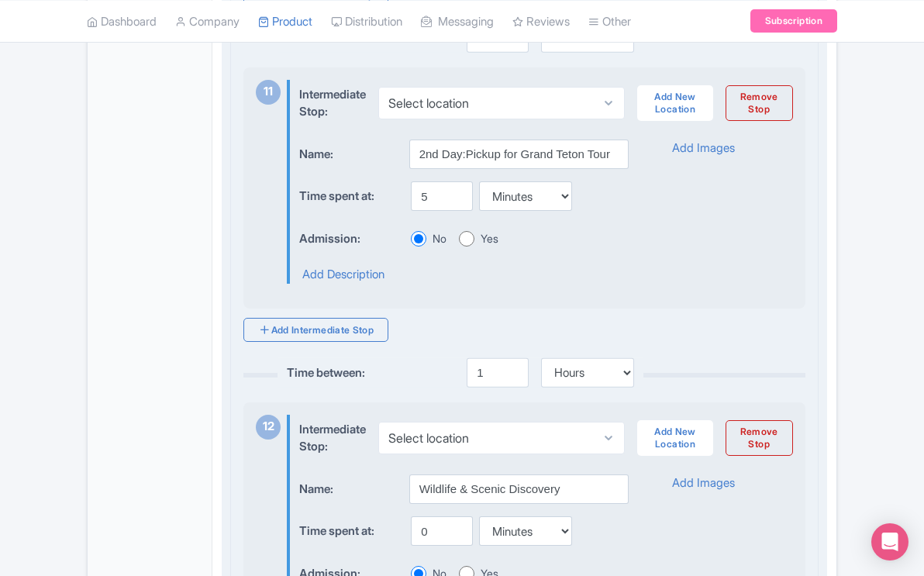
scroll to position [3773, 0]
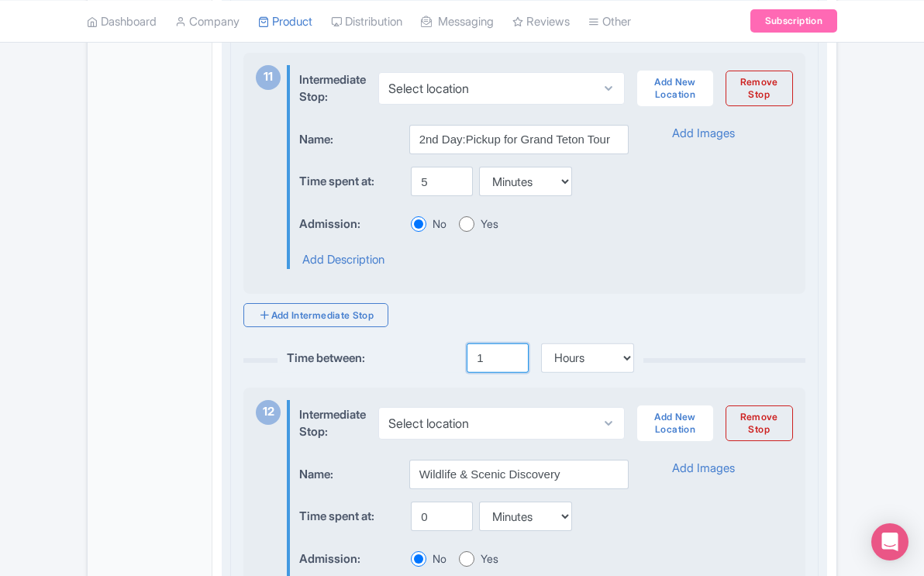
click at [483, 373] on input "1" at bounding box center [498, 357] width 62 height 29
type input "5"
click at [625, 373] on select "Minutes Hours Days" at bounding box center [587, 357] width 93 height 29
select select "minutes"
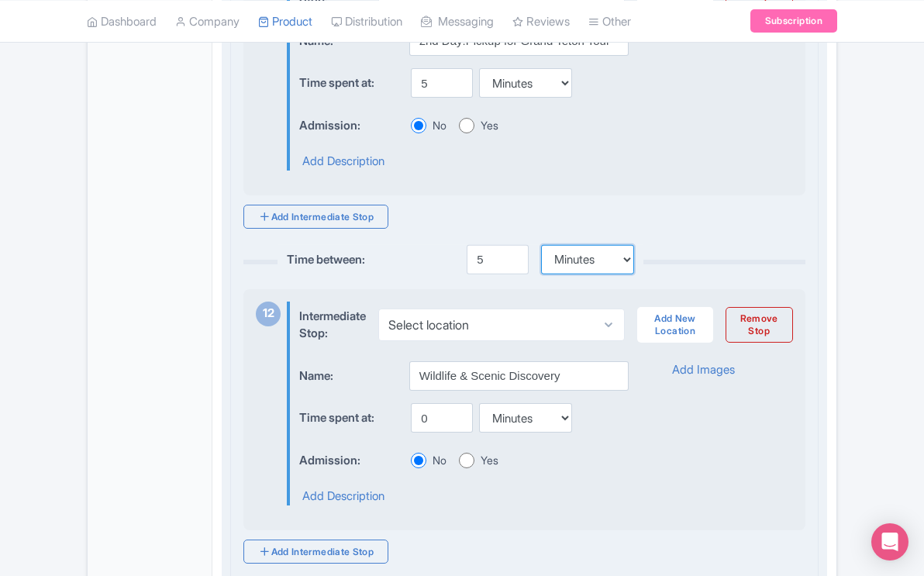
scroll to position [3889, 0]
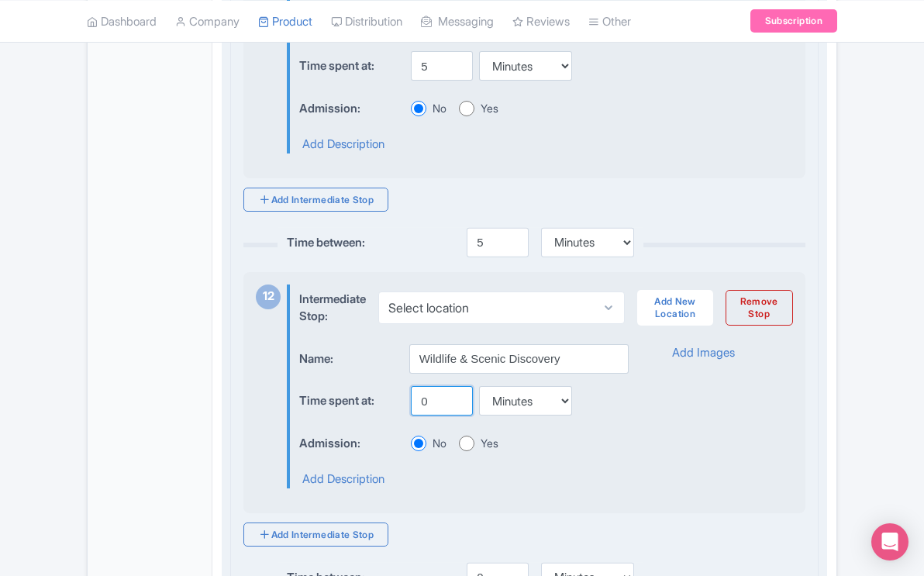
click at [429, 415] on input "0" at bounding box center [442, 400] width 62 height 29
type input "2"
click at [561, 415] on select "Minutes Hours Days" at bounding box center [525, 400] width 93 height 29
select select "hours"
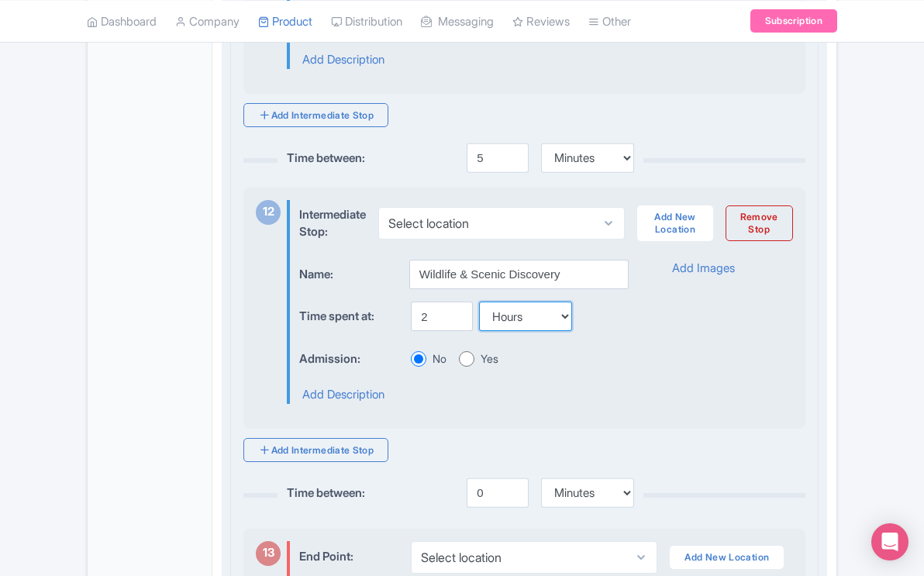
scroll to position [3976, 0]
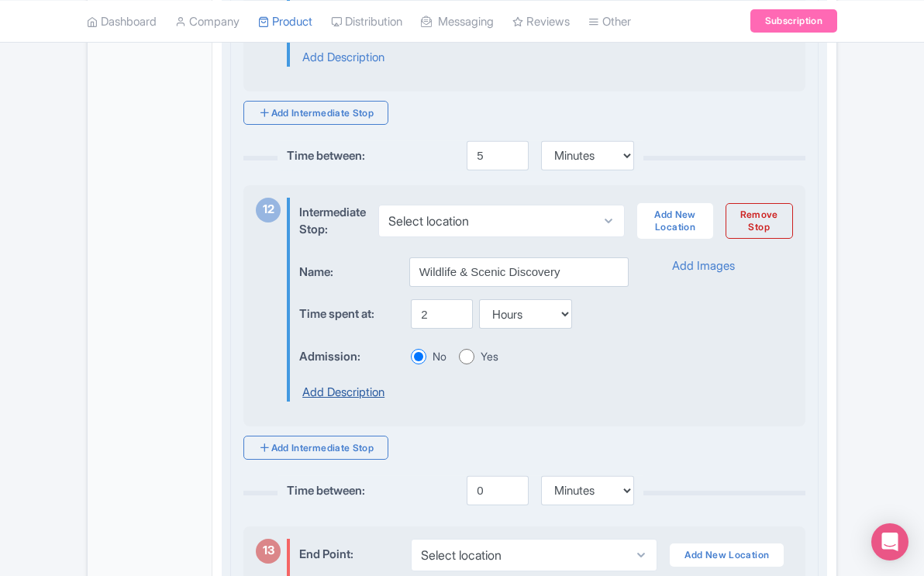
click at [372, 402] on link "Add Description" at bounding box center [343, 393] width 82 height 18
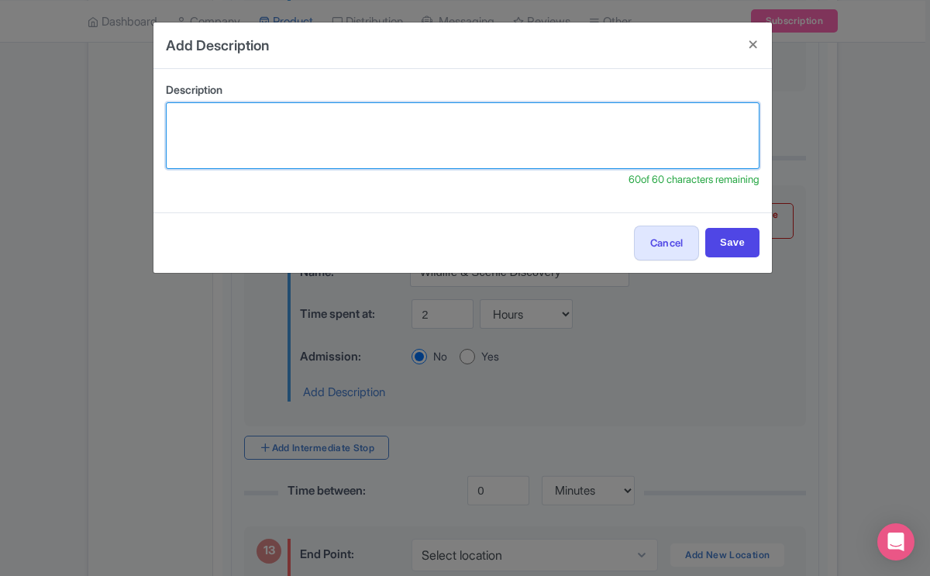
click at [362, 117] on textarea at bounding box center [463, 135] width 594 height 67
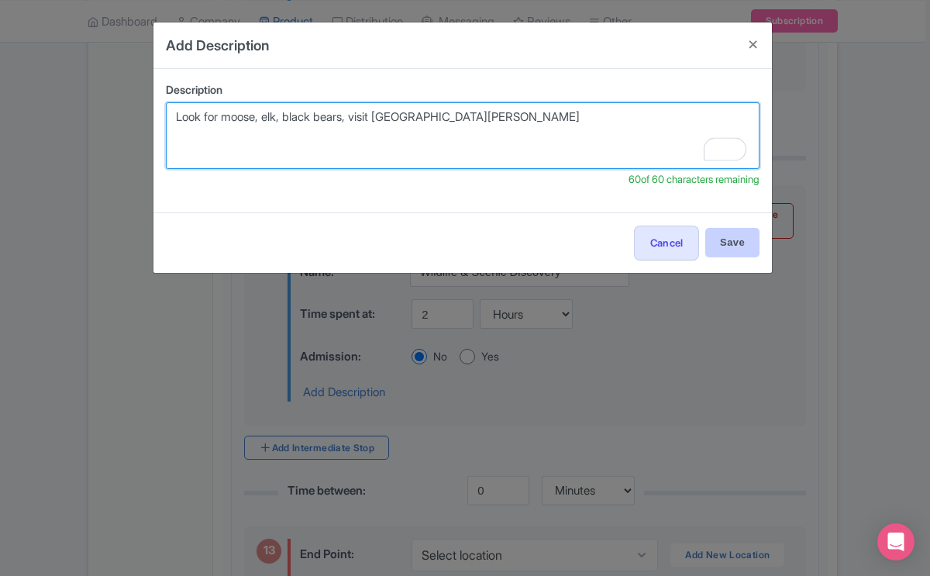
type textarea "Look for moose, elk, black bears, visit [GEOGRAPHIC_DATA][PERSON_NAME]"
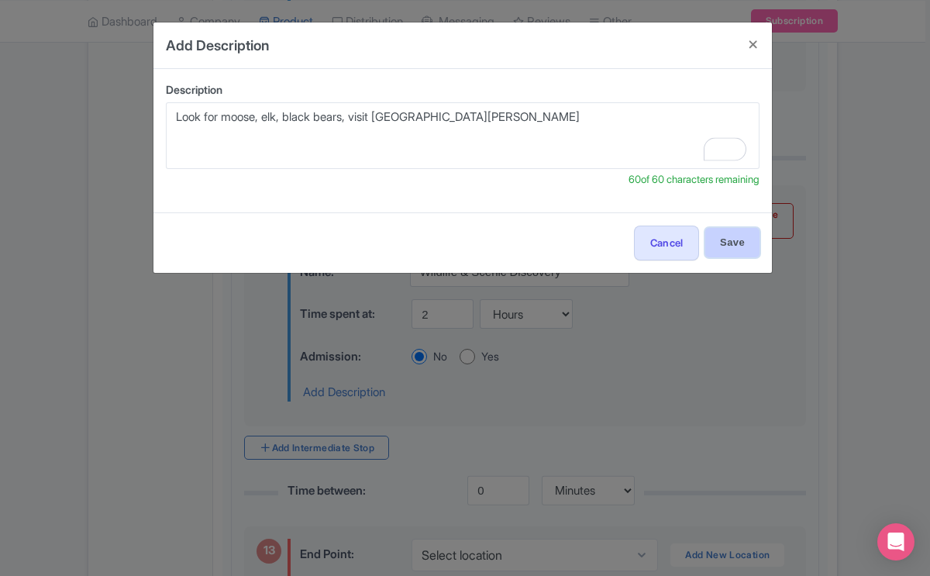
click at [724, 238] on input "Save" at bounding box center [732, 242] width 54 height 29
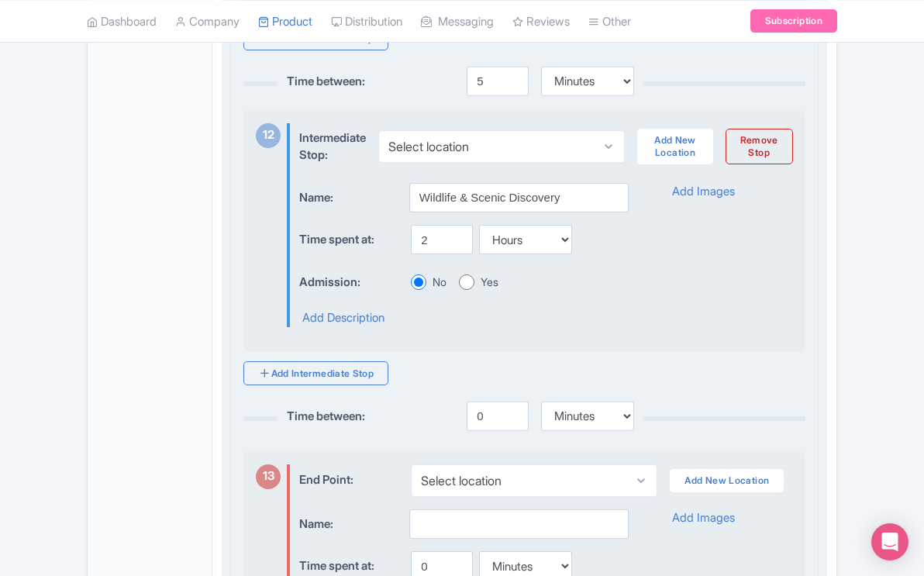
scroll to position [4049, 0]
click at [352, 387] on link "Add Intermediate Stop" at bounding box center [315, 375] width 145 height 24
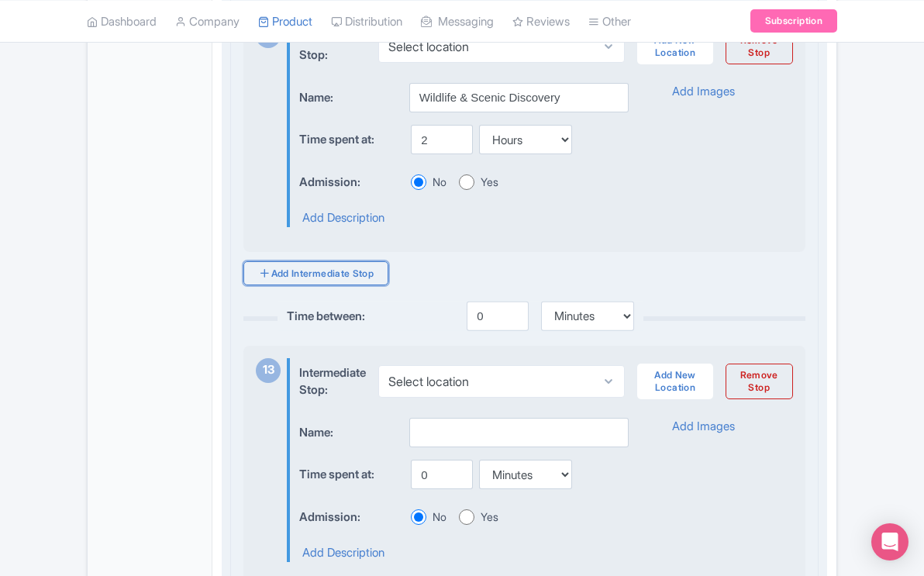
scroll to position [4154, 0]
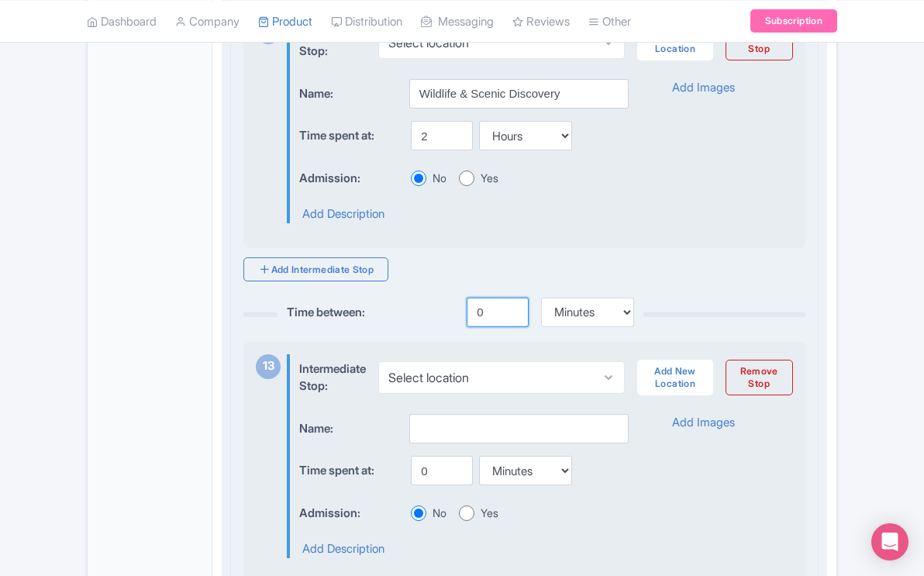
click at [483, 327] on input "0" at bounding box center [498, 312] width 62 height 29
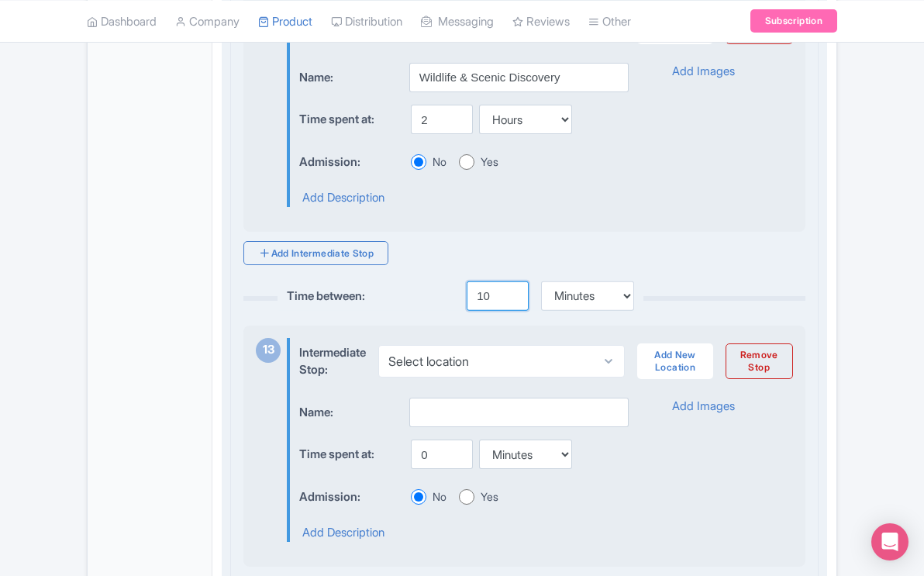
scroll to position [4181, 0]
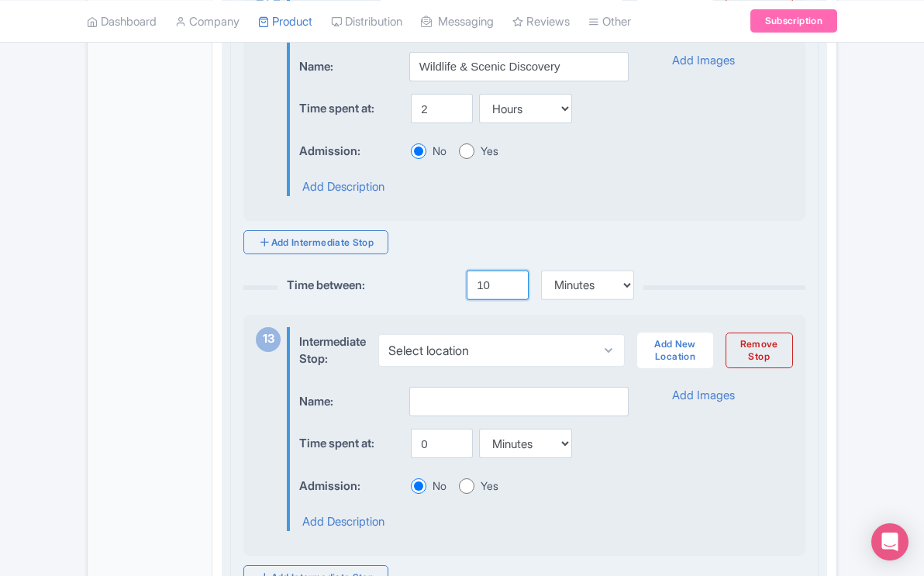
type input "10"
click at [463, 408] on input "text" at bounding box center [518, 401] width 219 height 29
type input "S"
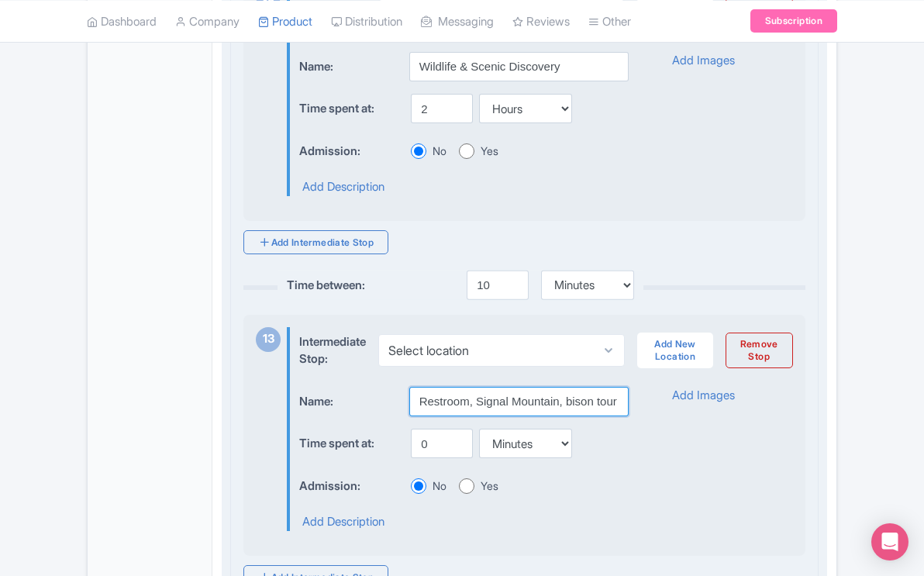
type input "Restroom, Signal Mountain, bison tour"
click at [425, 458] on input "0" at bounding box center [442, 443] width 62 height 29
type input "1"
click at [429, 123] on input "2" at bounding box center [442, 108] width 62 height 29
type input "1.5"
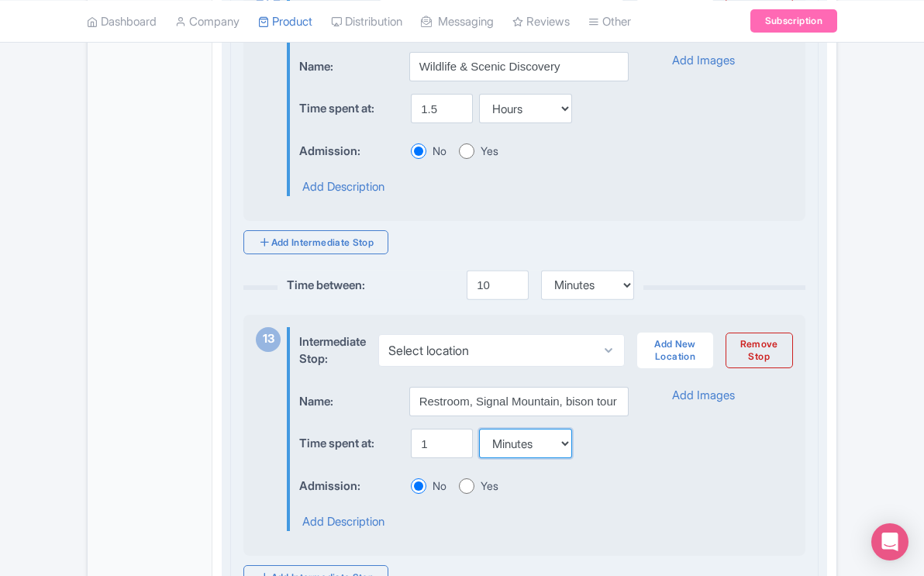
click at [563, 458] on select "Minutes Hours Days" at bounding box center [525, 443] width 93 height 29
select select "hours"
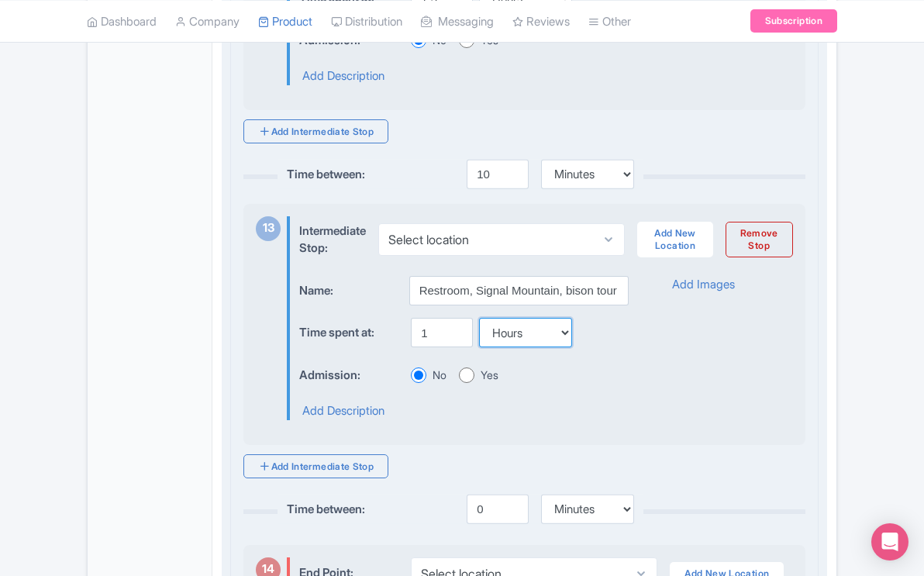
scroll to position [4294, 0]
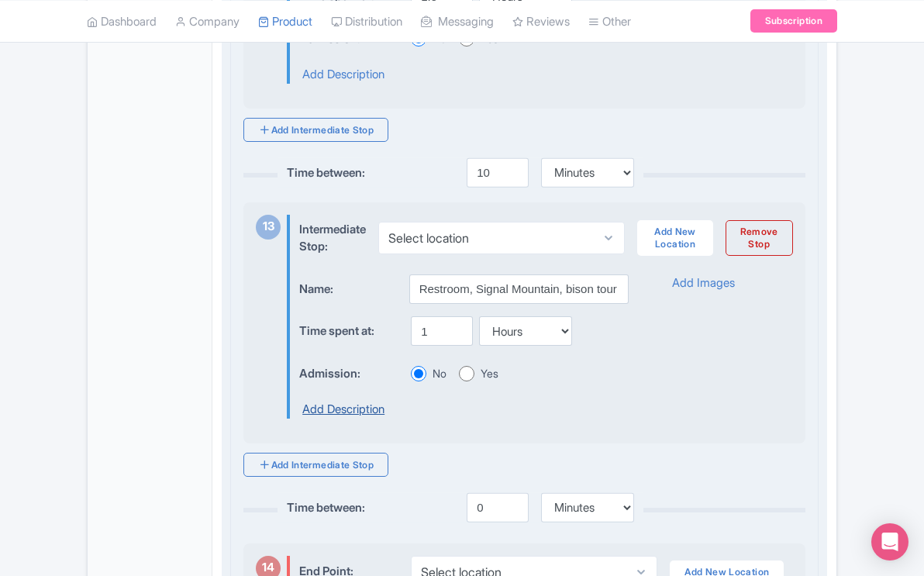
click at [349, 419] on link "Add Description" at bounding box center [343, 410] width 82 height 18
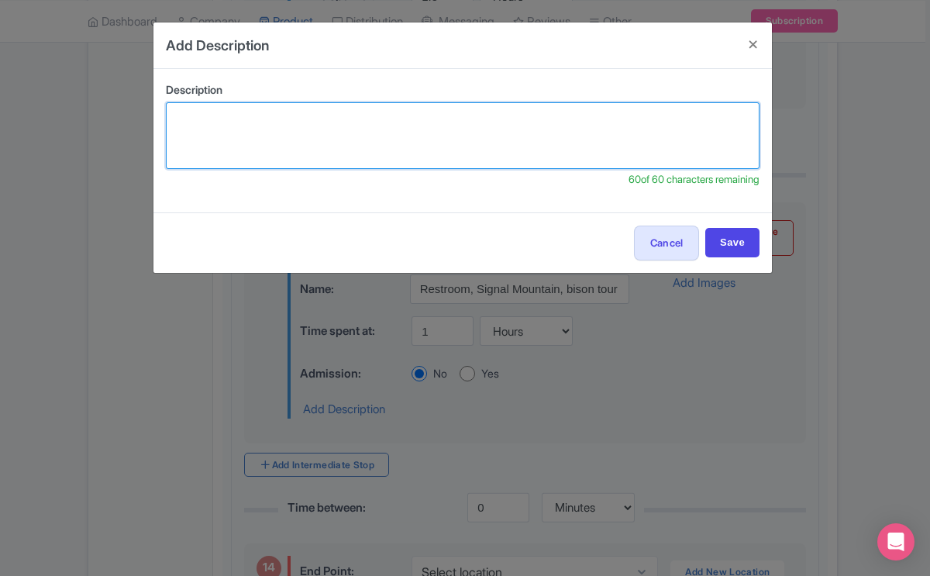
click at [311, 123] on textarea at bounding box center [463, 135] width 594 height 67
type textarea "Y"
type textarea "T"
type textarea "Y"
type textarea "T"
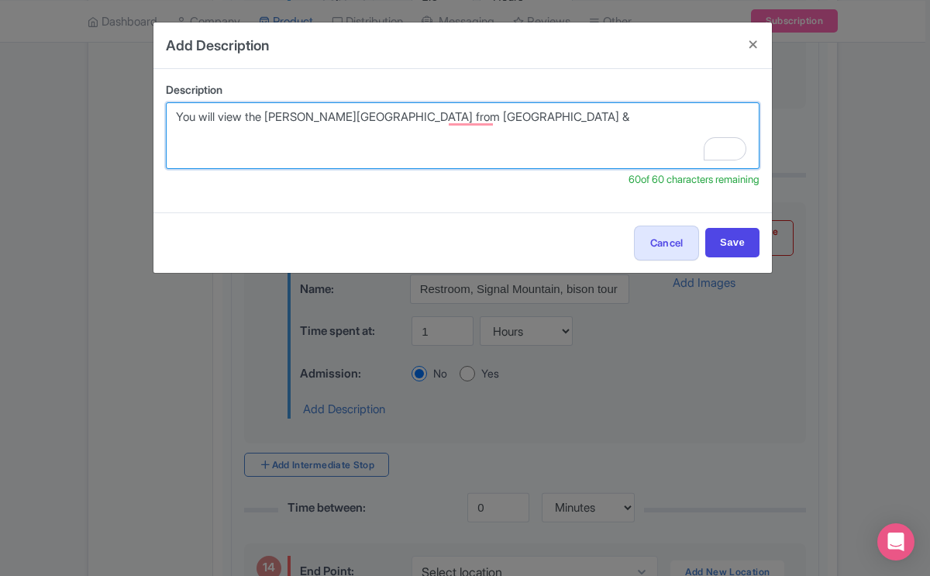
click at [505, 120] on textarea "You will view the [PERSON_NAME][GEOGRAPHIC_DATA] from [GEOGRAPHIC_DATA] &" at bounding box center [463, 135] width 594 height 67
drag, startPoint x: 505, startPoint y: 120, endPoint x: 166, endPoint y: 116, distance: 338.8
click at [166, 116] on div "Description You will view the [PERSON_NAME][GEOGRAPHIC_DATA] from [GEOGRAPHIC_D…" at bounding box center [462, 140] width 619 height 143
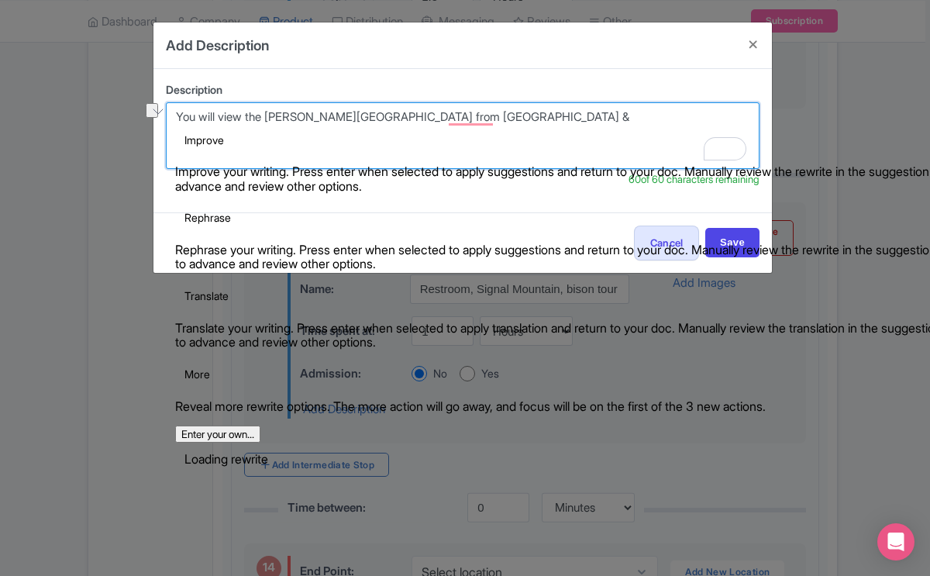
type textarea "W"
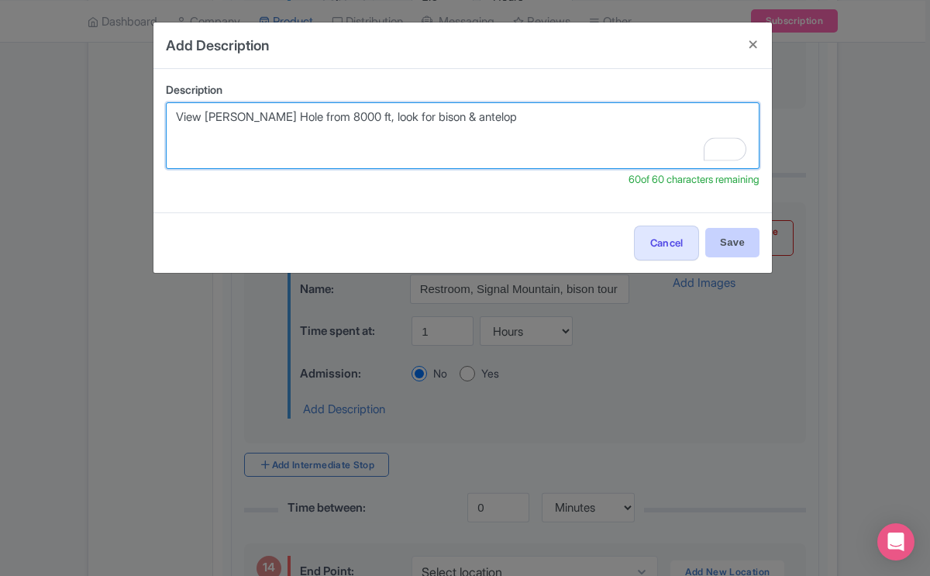
type textarea "View [PERSON_NAME] Hole from 8000 ft, look for bison & antelop"
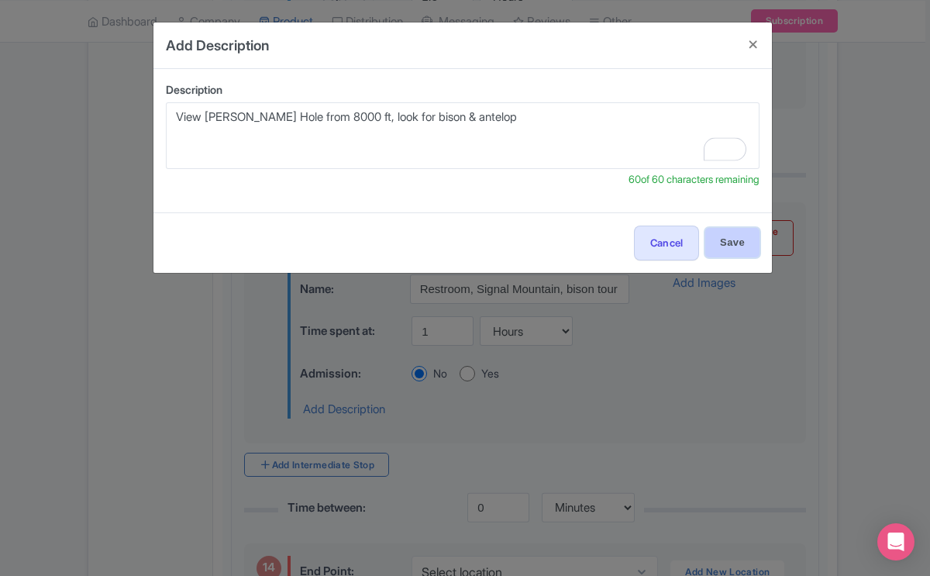
click at [733, 239] on input "Save" at bounding box center [732, 242] width 54 height 29
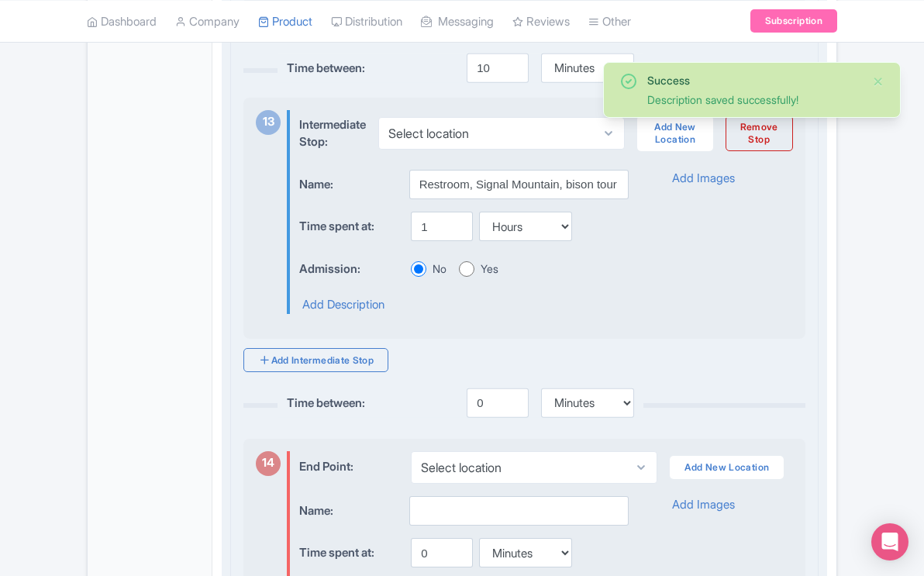
scroll to position [4406, 0]
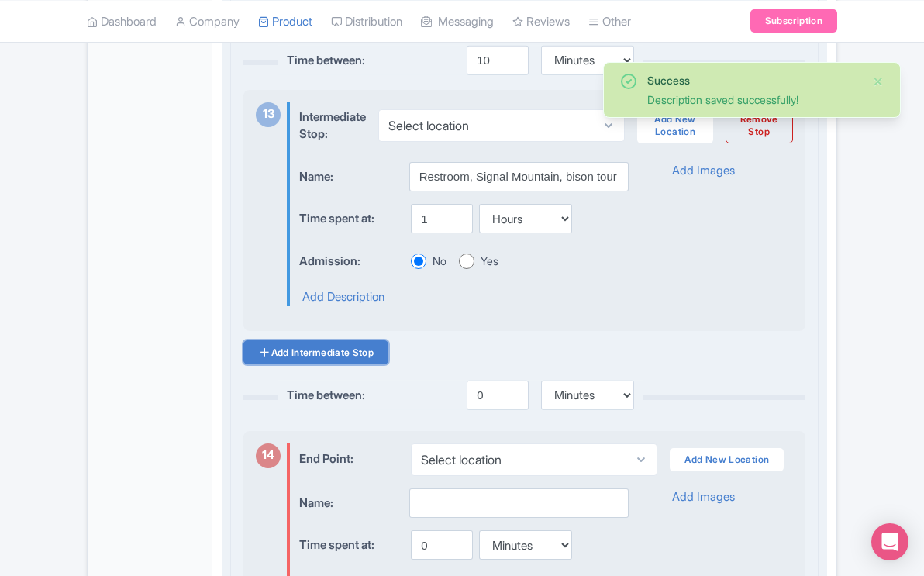
click at [353, 364] on link "Add Intermediate Stop" at bounding box center [315, 352] width 145 height 24
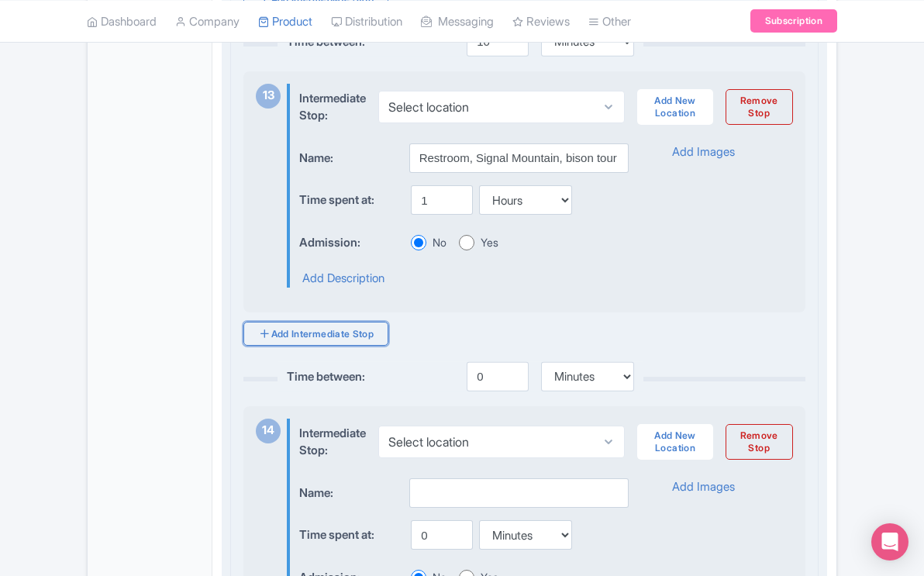
scroll to position [4426, 0]
click at [483, 390] on input "0" at bounding box center [498, 374] width 62 height 29
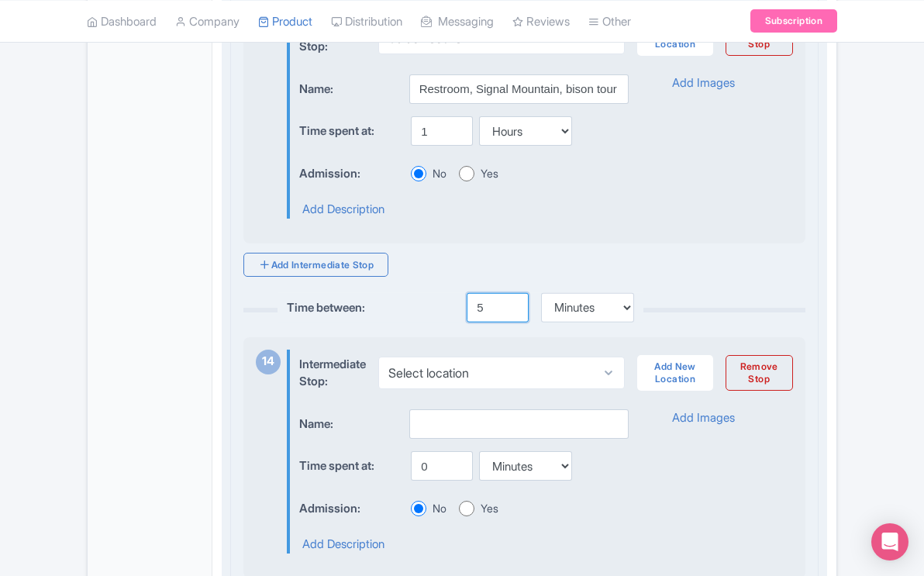
scroll to position [4509, 0]
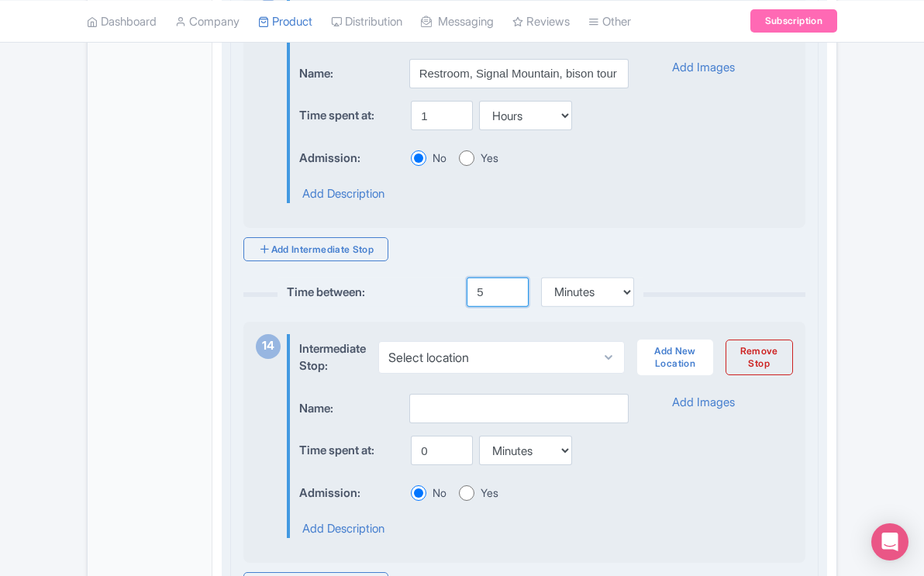
type input "5"
click at [427, 465] on input "0" at bounding box center [442, 450] width 62 height 29
type input "0"
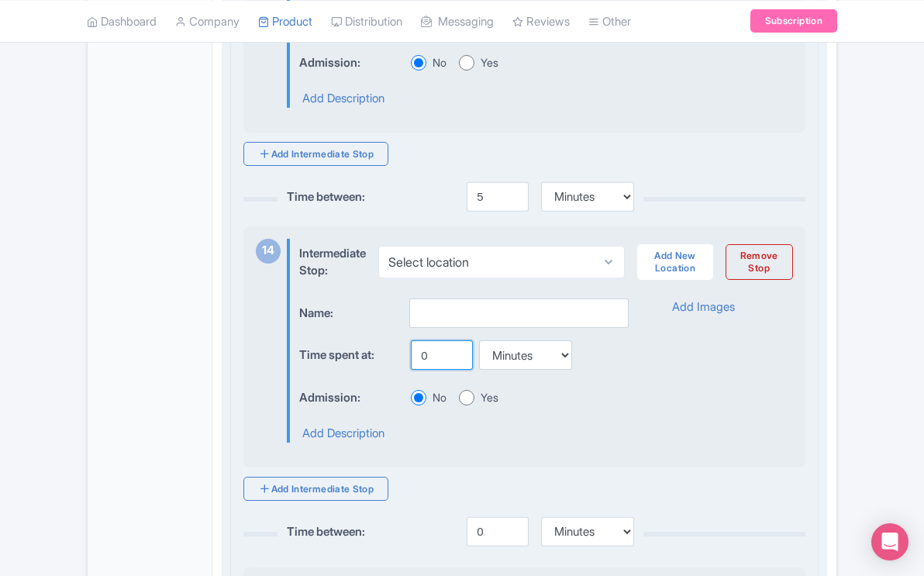
scroll to position [4609, 0]
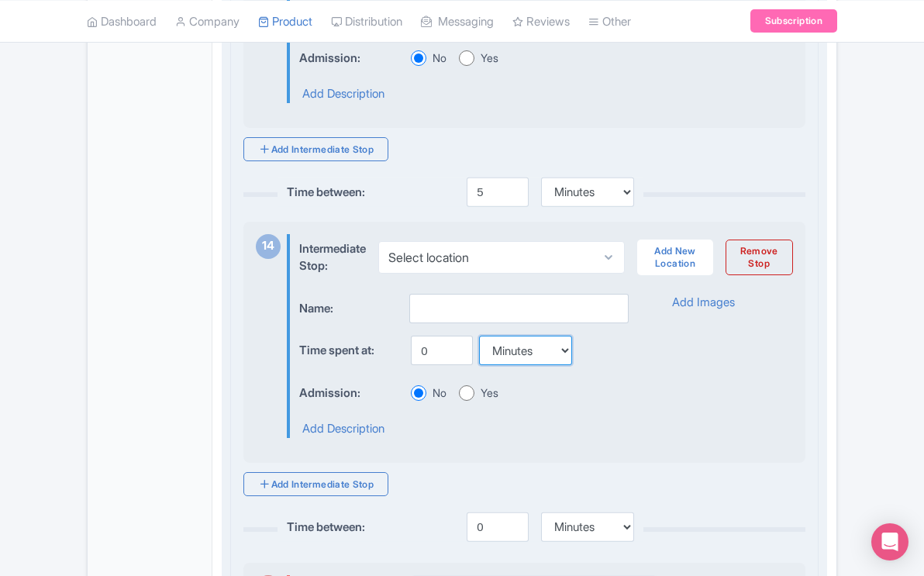
click at [565, 365] on select "Minutes Hours Days" at bounding box center [525, 350] width 93 height 29
select select "hours"
click at [426, 365] on input "0" at bounding box center [442, 350] width 62 height 29
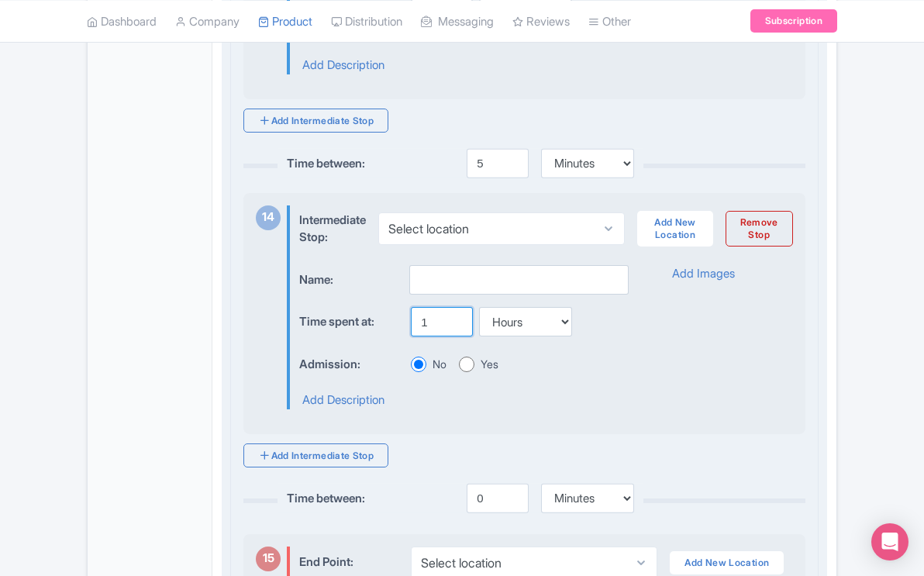
scroll to position [4645, 0]
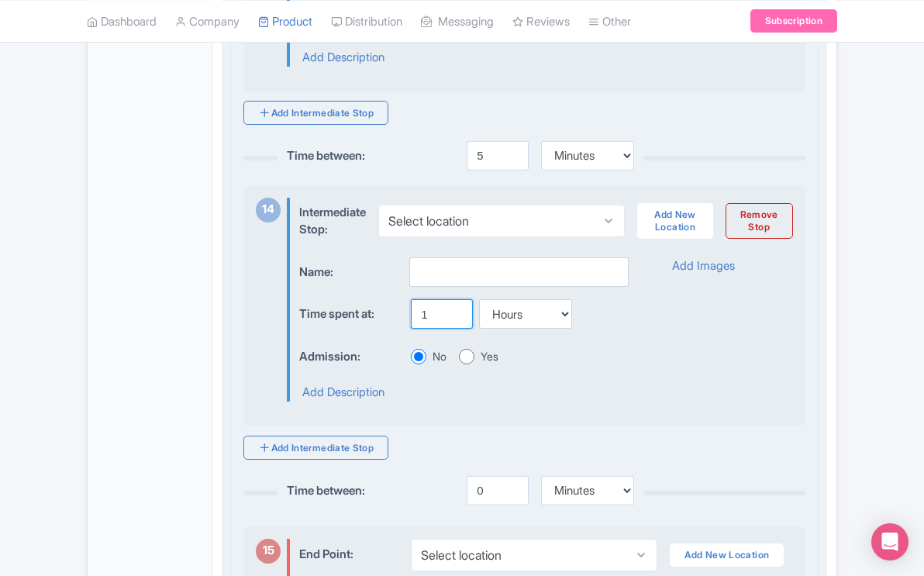
type input "1"
click at [448, 281] on input "text" at bounding box center [518, 271] width 219 height 29
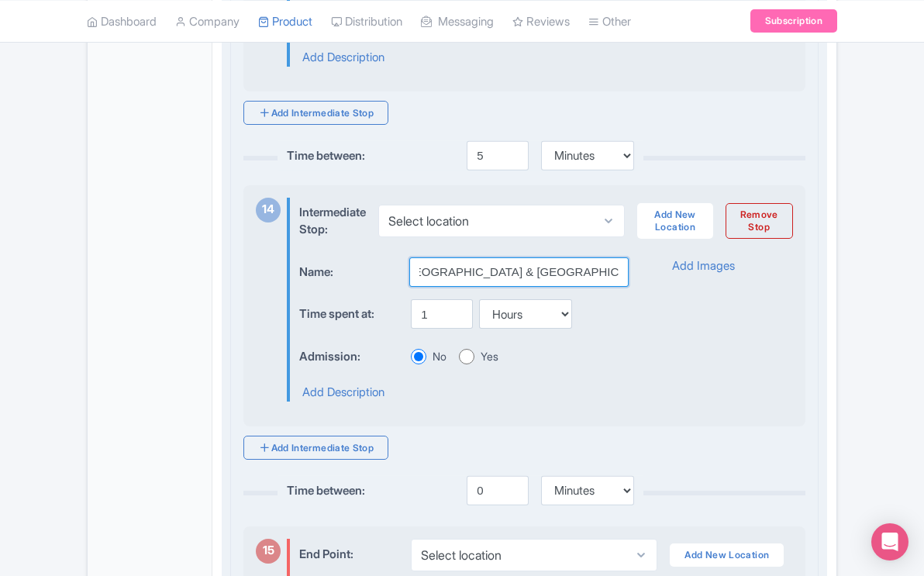
scroll to position [0, 50]
type input "Visit [GEOGRAPHIC_DATA] & [GEOGRAPHIC_DATA]"
click at [377, 402] on link "Add Description" at bounding box center [343, 393] width 82 height 18
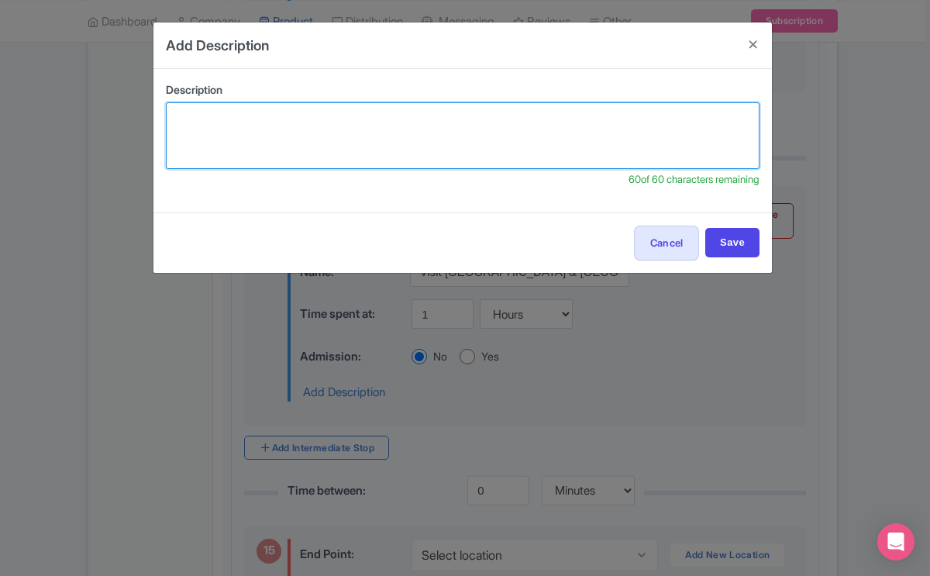
click at [314, 120] on textarea at bounding box center [463, 135] width 594 height 67
click at [236, 117] on textarea "The [GEOGRAPHIC_DATA] and [PERSON_NAME]" at bounding box center [463, 135] width 594 height 67
click at [308, 120] on textarea "[GEOGRAPHIC_DATA] and [PERSON_NAME]" at bounding box center [463, 135] width 594 height 67
click at [422, 119] on textarea "Teton Visitor Center & [PERSON_NAME]" at bounding box center [463, 135] width 594 height 67
click at [350, 119] on textarea "Teton Visitor Center & [PERSON_NAME] Preserve" at bounding box center [463, 135] width 594 height 67
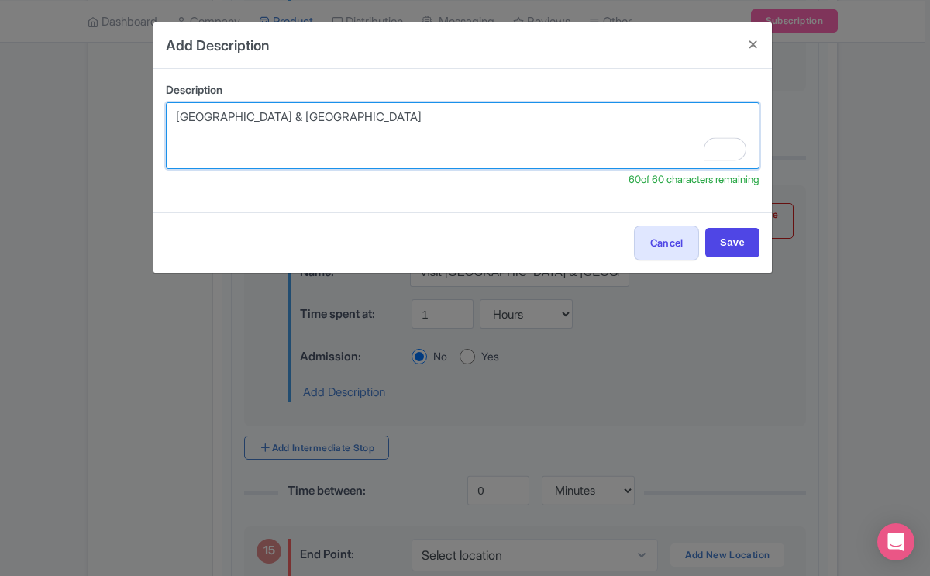
click at [418, 112] on textarea "[GEOGRAPHIC_DATA] & [GEOGRAPHIC_DATA]" at bounding box center [463, 135] width 594 height 67
type textarea "[GEOGRAPHIC_DATA] & Rockefeller Preserve are must see"
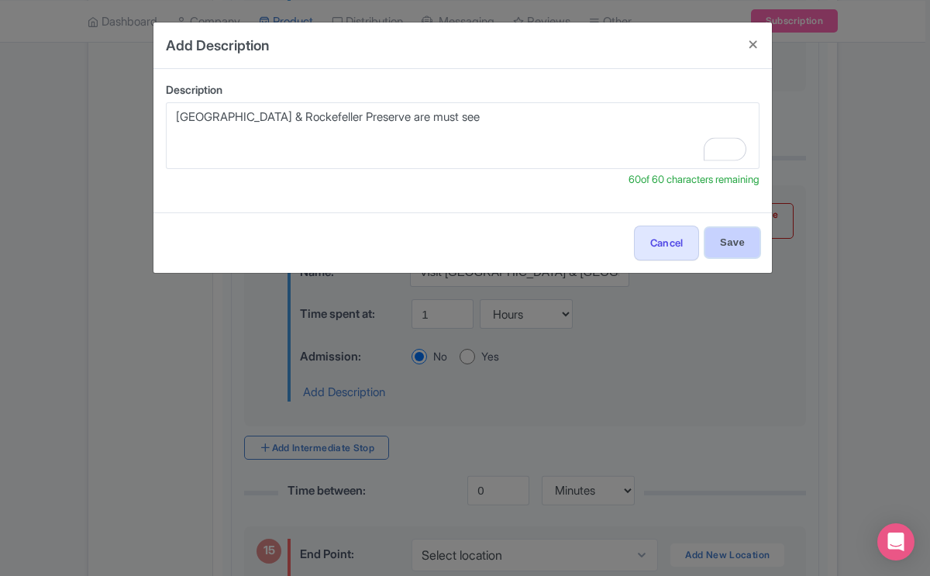
click at [732, 240] on input "Save" at bounding box center [732, 242] width 54 height 29
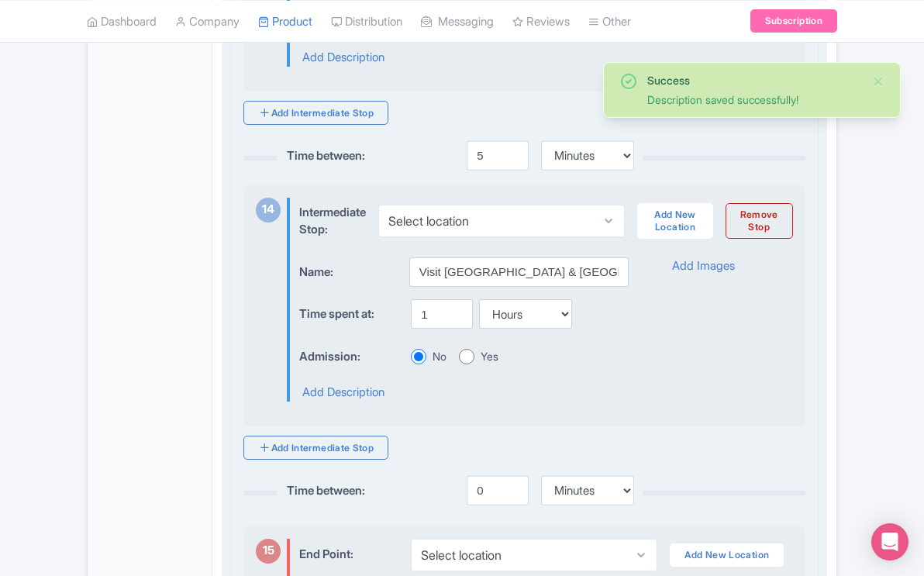
scroll to position [4642, 0]
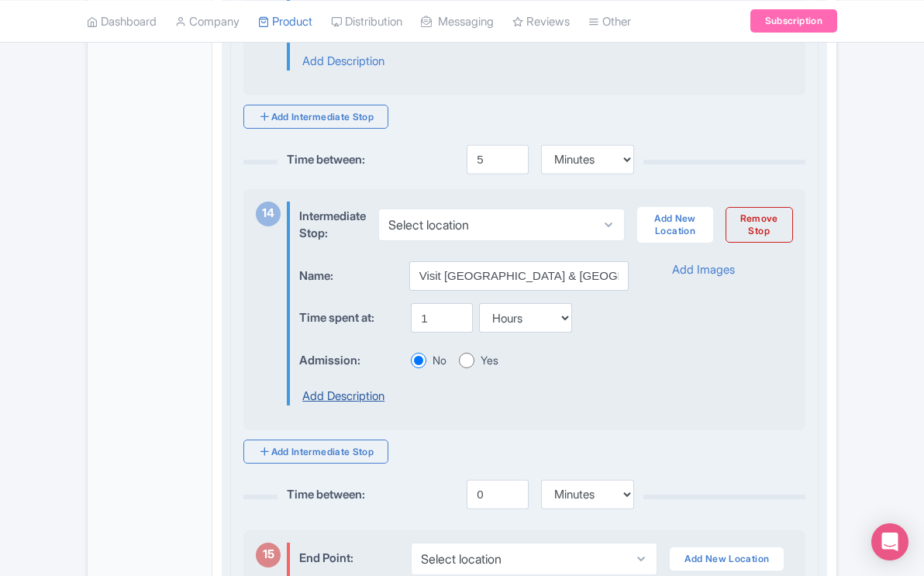
click at [373, 405] on link "Add Description" at bounding box center [343, 397] width 82 height 18
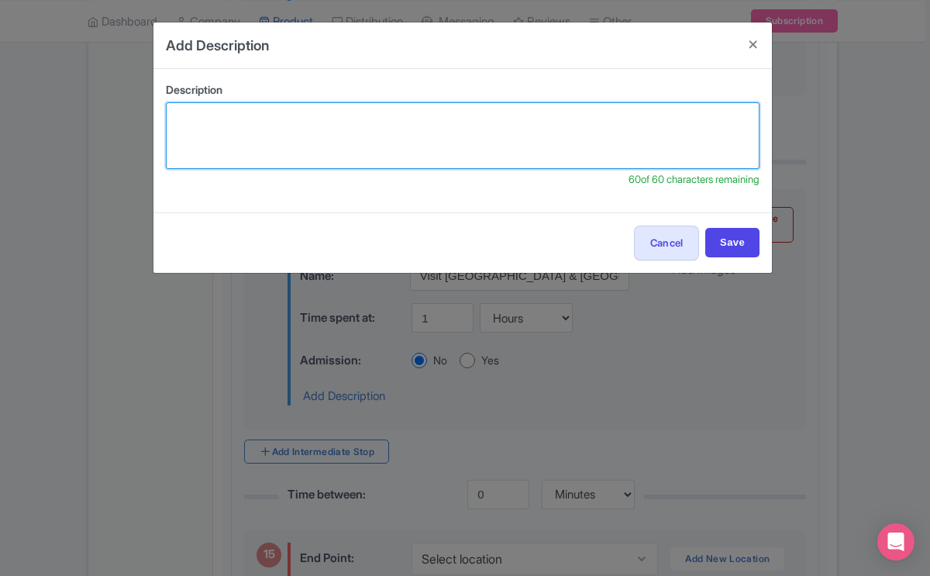
click at [372, 112] on textarea at bounding box center [463, 135] width 594 height 67
type textarea "T"
type textarea "Teton Visitor"
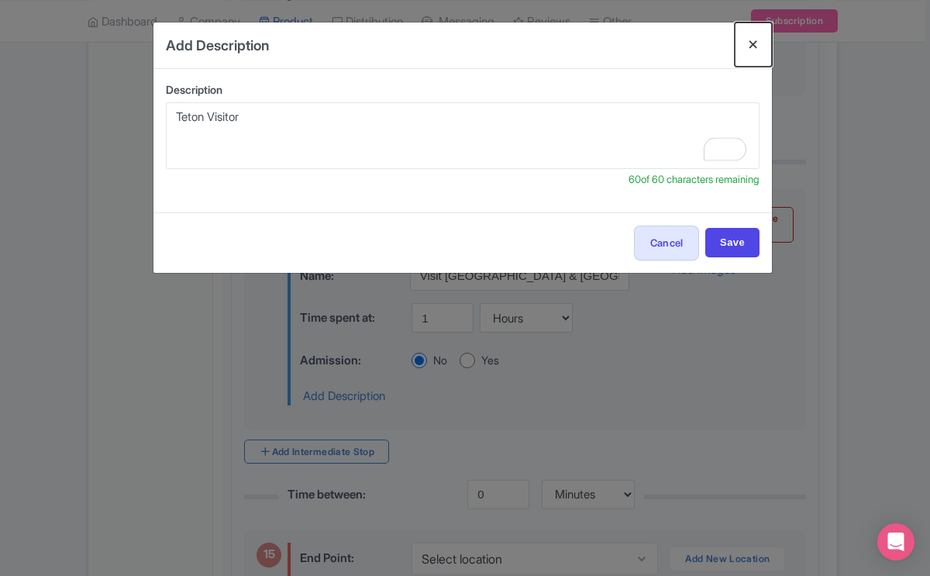
click at [739, 46] on button "Close" at bounding box center [753, 44] width 37 height 44
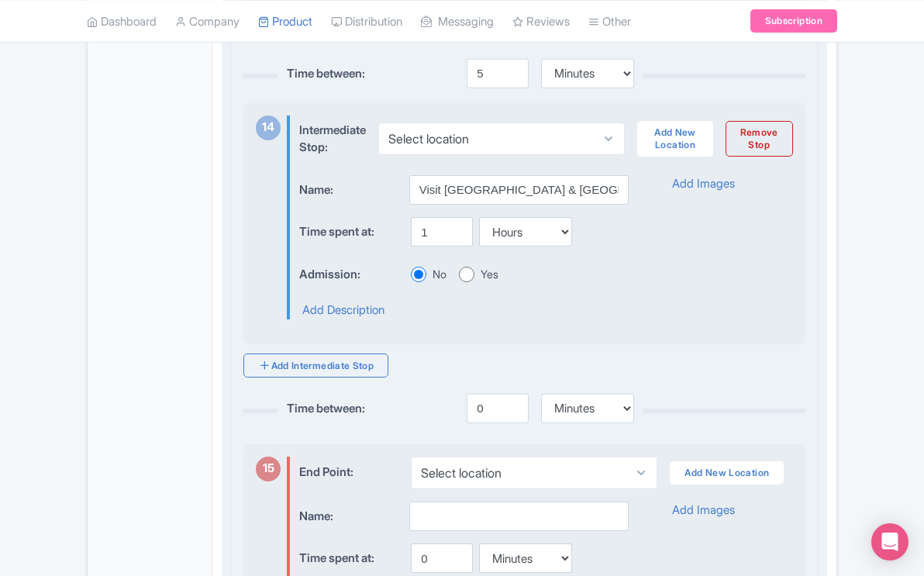
scroll to position [4723, 0]
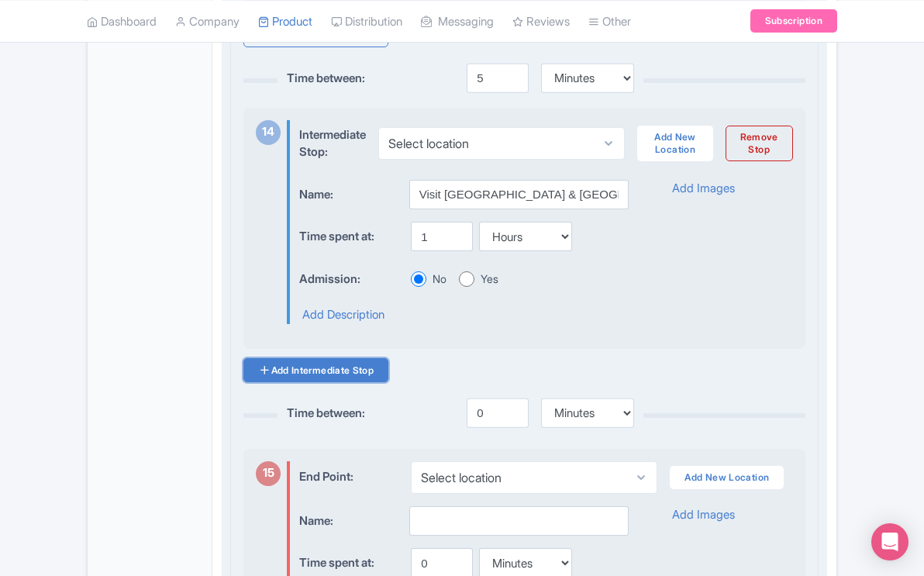
click at [362, 382] on link "Add Intermediate Stop" at bounding box center [315, 370] width 145 height 24
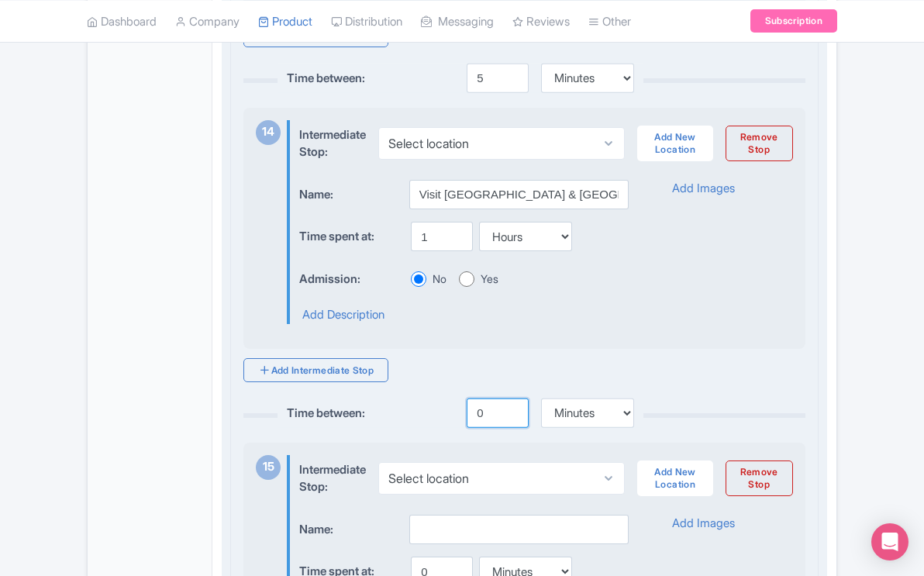
click at [483, 428] on input "0" at bounding box center [498, 412] width 62 height 29
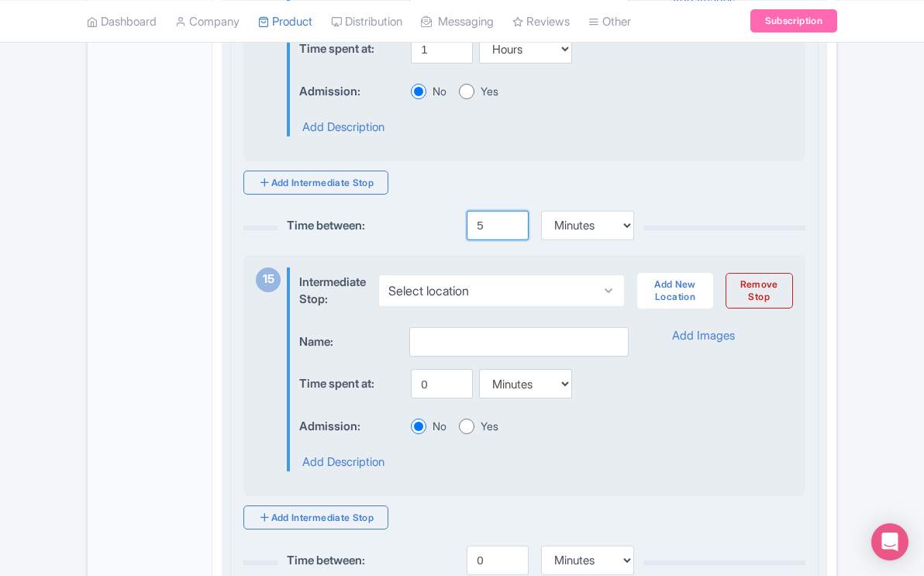
scroll to position [4916, 0]
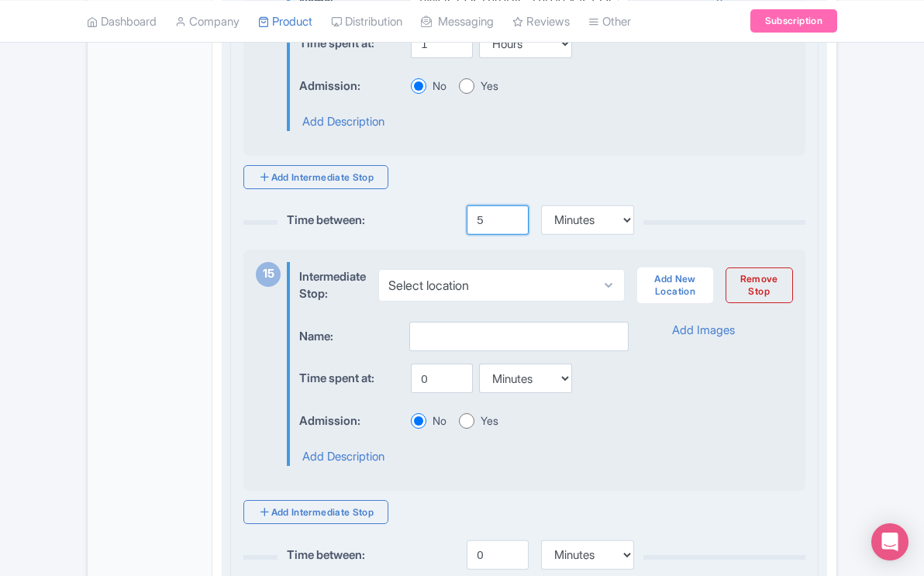
type input "5"
click at [465, 348] on input "text" at bounding box center [518, 336] width 219 height 29
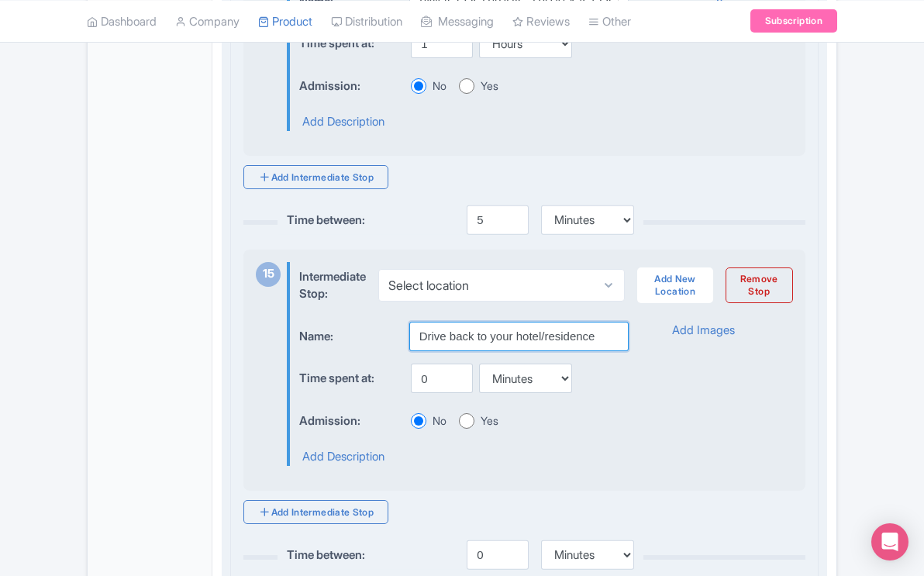
click at [522, 351] on input "Drive back to your hotel/residence" at bounding box center [518, 336] width 219 height 29
click at [549, 351] on input "Drive back to your Hotel/residence" at bounding box center [518, 336] width 219 height 29
type input "Drive back to your Hotel/Residence"
click at [427, 393] on input "0" at bounding box center [442, 378] width 62 height 29
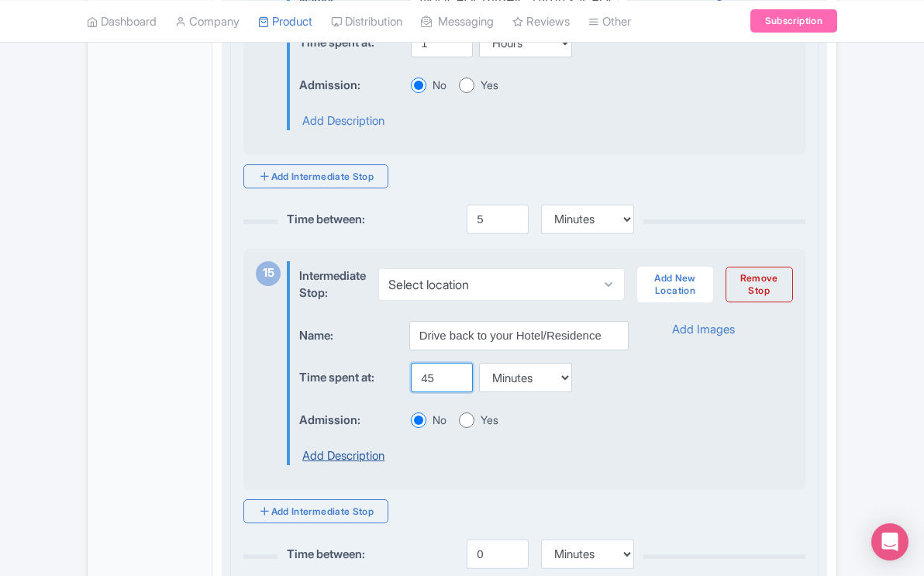
type input "45"
click at [381, 465] on link "Add Description" at bounding box center [343, 456] width 82 height 18
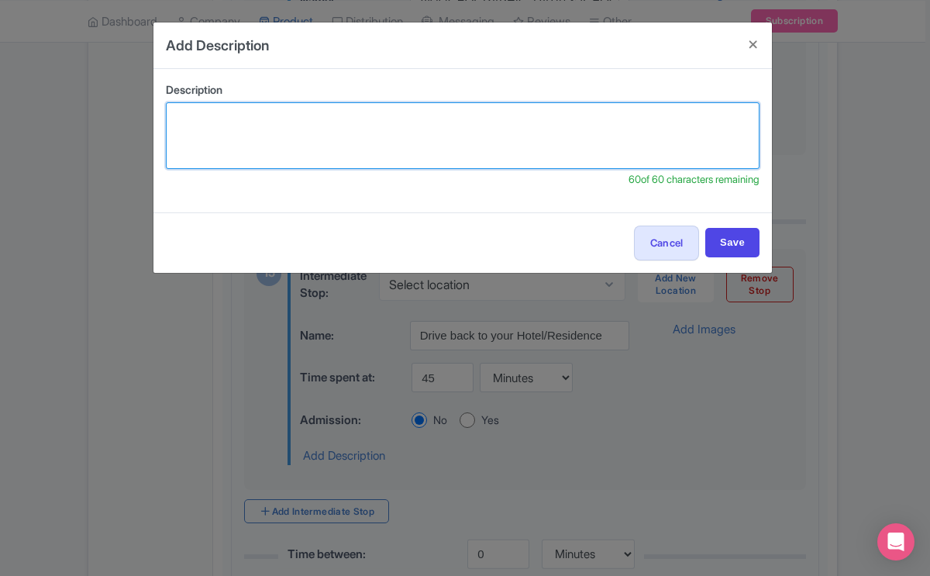
click at [342, 142] on textarea at bounding box center [463, 135] width 594 height 67
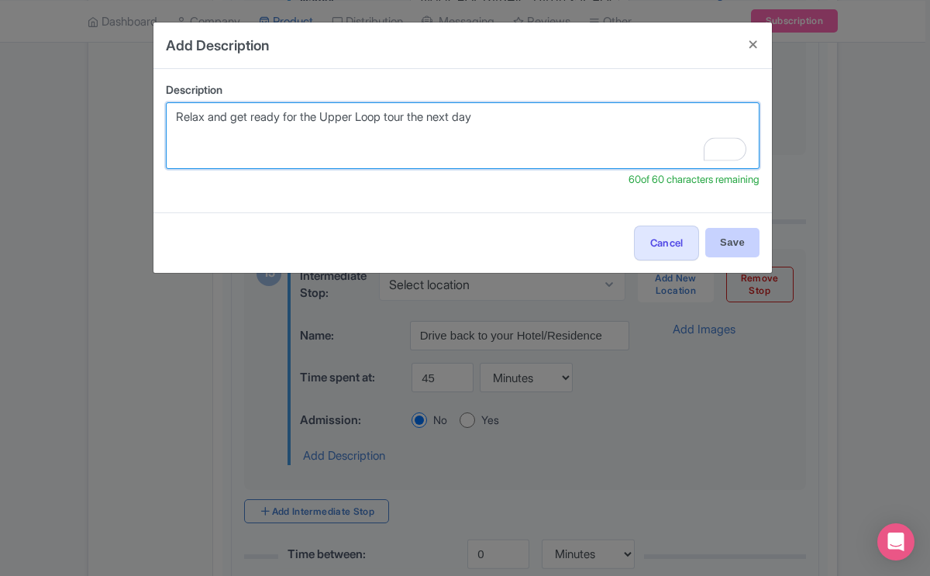
type textarea "Relax and get ready for the Upper Loop tour the next day"
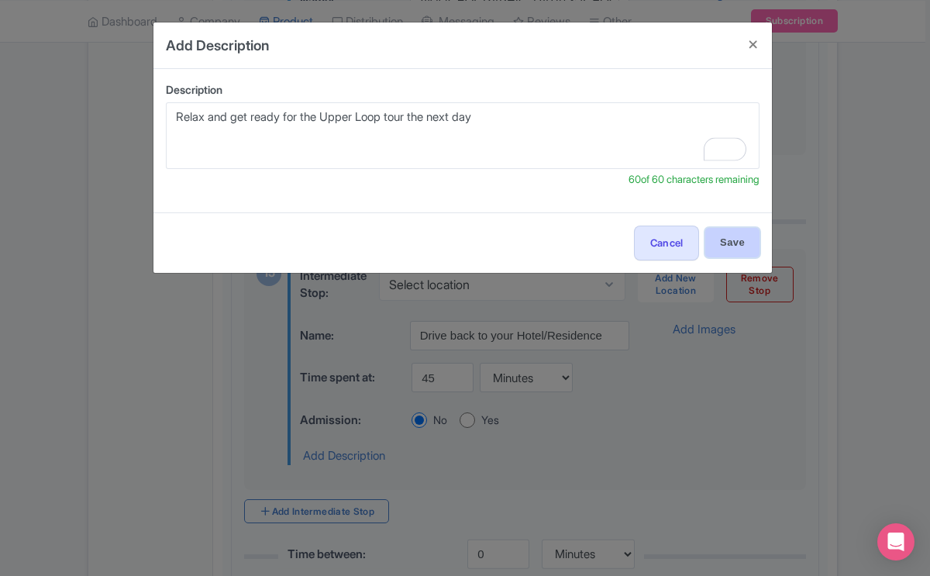
click at [737, 240] on input "Save" at bounding box center [732, 242] width 54 height 29
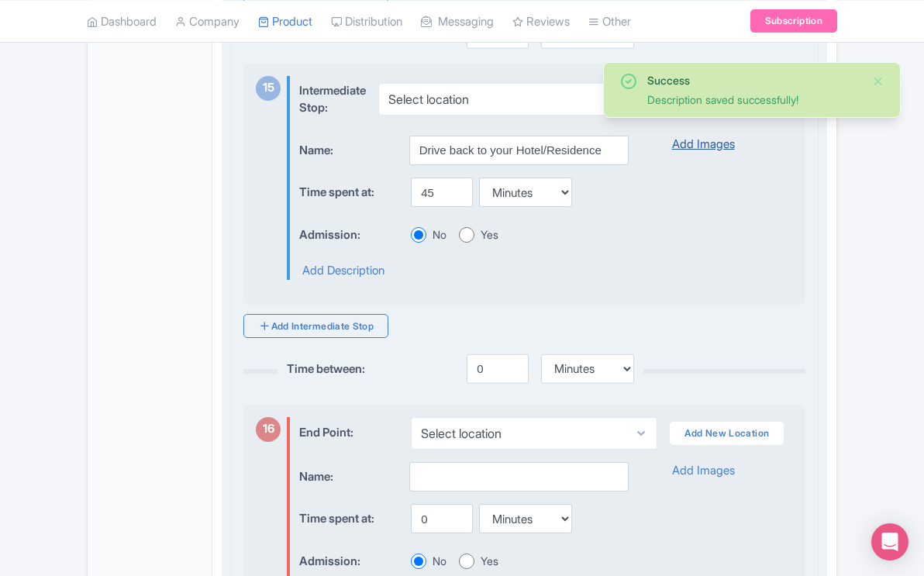
scroll to position [5104, 0]
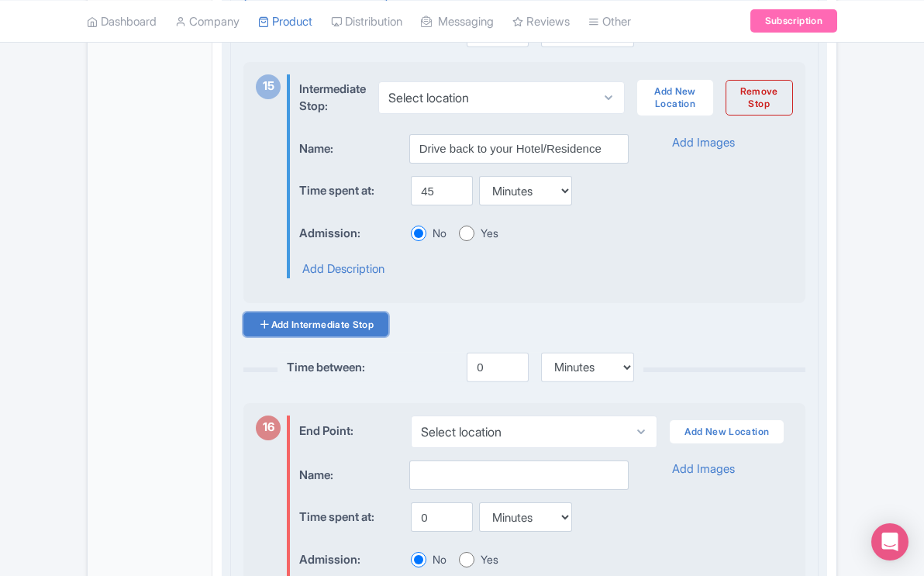
click at [358, 336] on link "Add Intermediate Stop" at bounding box center [315, 324] width 145 height 24
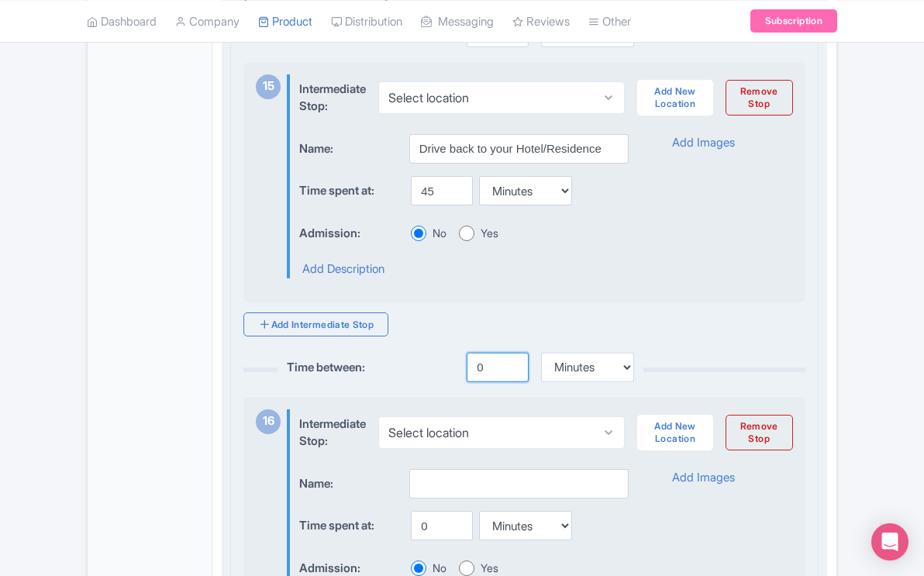
click at [483, 382] on input "0" at bounding box center [498, 367] width 62 height 29
type input "24"
click at [624, 382] on select "Minutes Hours Days" at bounding box center [587, 367] width 93 height 29
select select "hours"
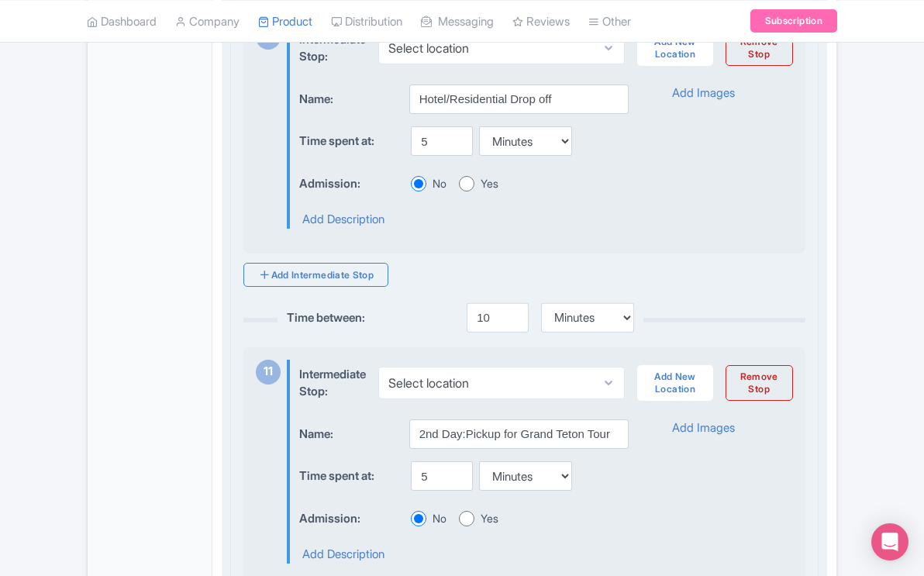
scroll to position [3470, 0]
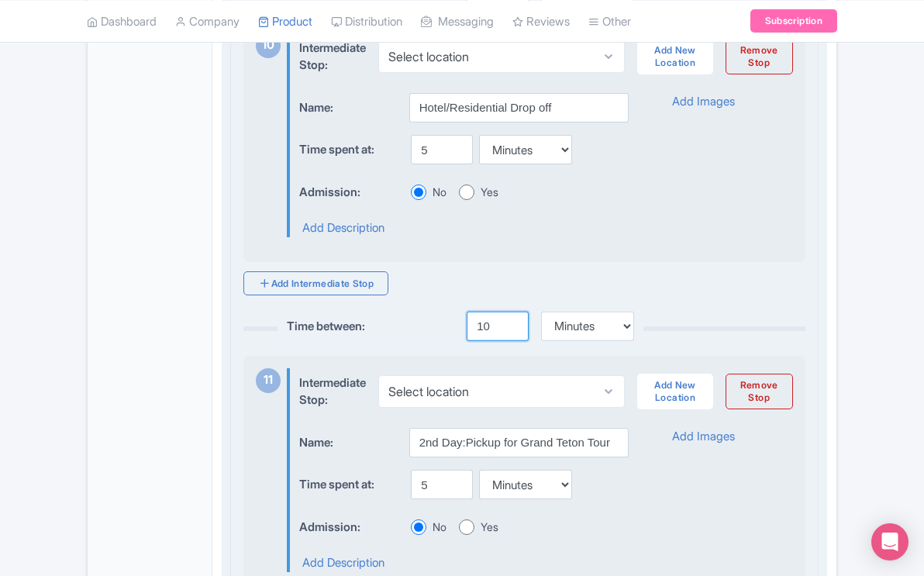
click at [490, 341] on input "10" at bounding box center [498, 326] width 62 height 29
type input "1"
type input "24"
click at [626, 341] on select "Minutes Hours Days" at bounding box center [587, 326] width 93 height 29
select select "hours"
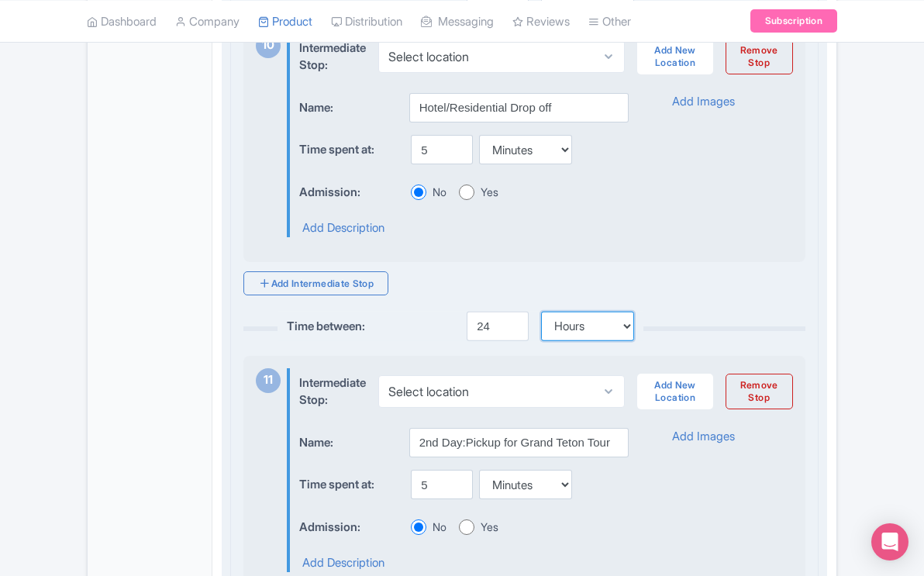
scroll to position [3487, 0]
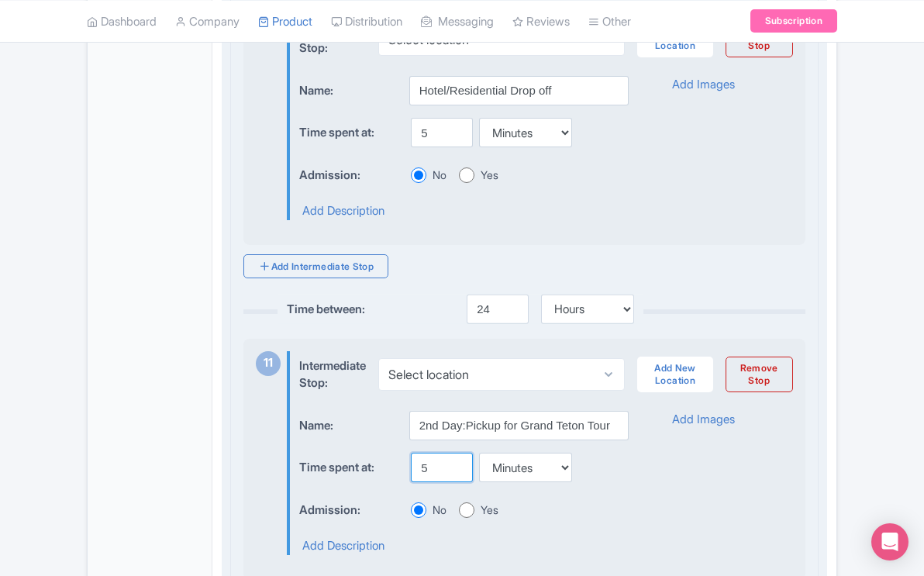
click at [429, 482] on input "5" at bounding box center [442, 467] width 62 height 29
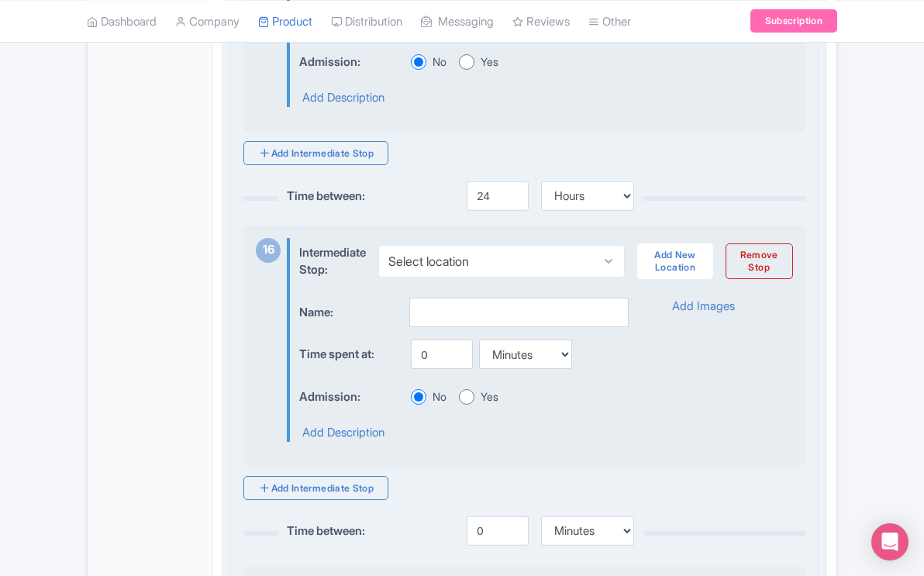
scroll to position [5268, 0]
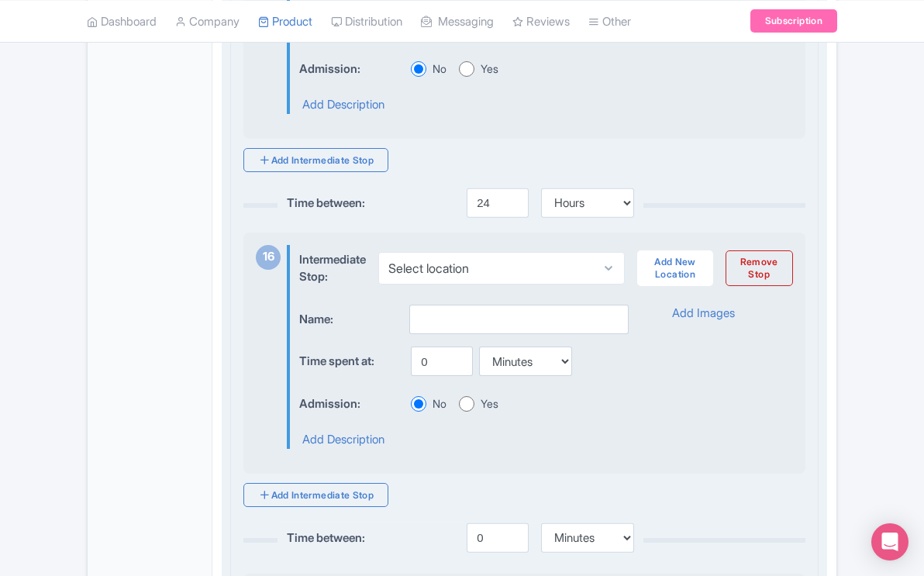
type input "10"
click at [456, 334] on input "text" at bounding box center [518, 319] width 219 height 29
type input "Yellowstone Upper Loop Tour"
click at [429, 376] on input "0" at bounding box center [442, 360] width 62 height 29
type input "10"
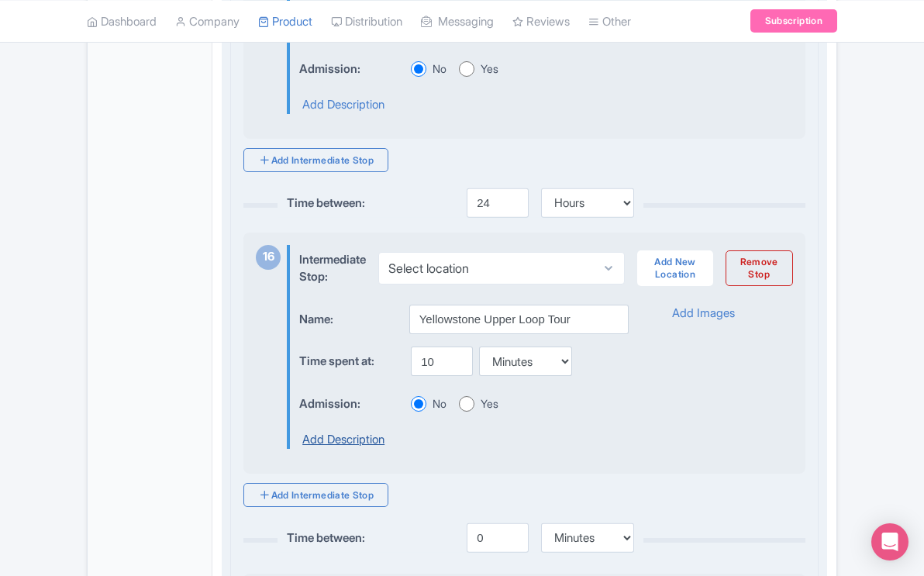
click at [370, 449] on link "Add Description" at bounding box center [343, 440] width 82 height 18
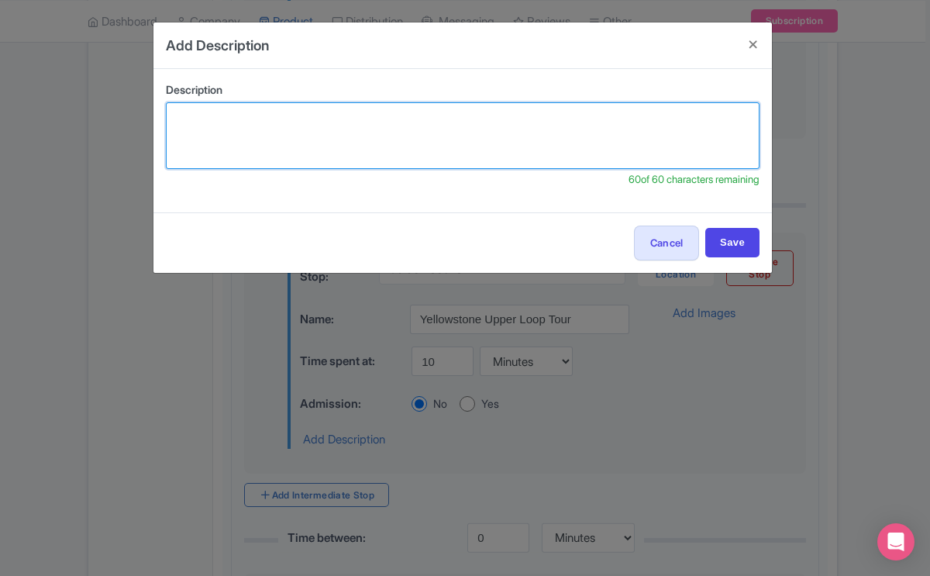
click at [347, 129] on textarea at bounding box center [463, 135] width 594 height 67
type textarea "Y"
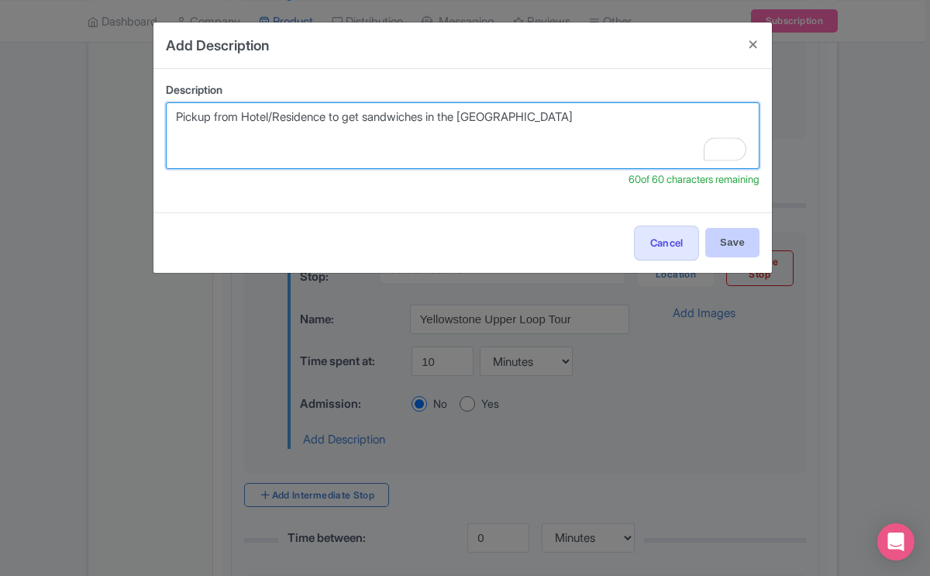
type textarea "Pickup from Hotel/Residence to get sandwiches in the deli"
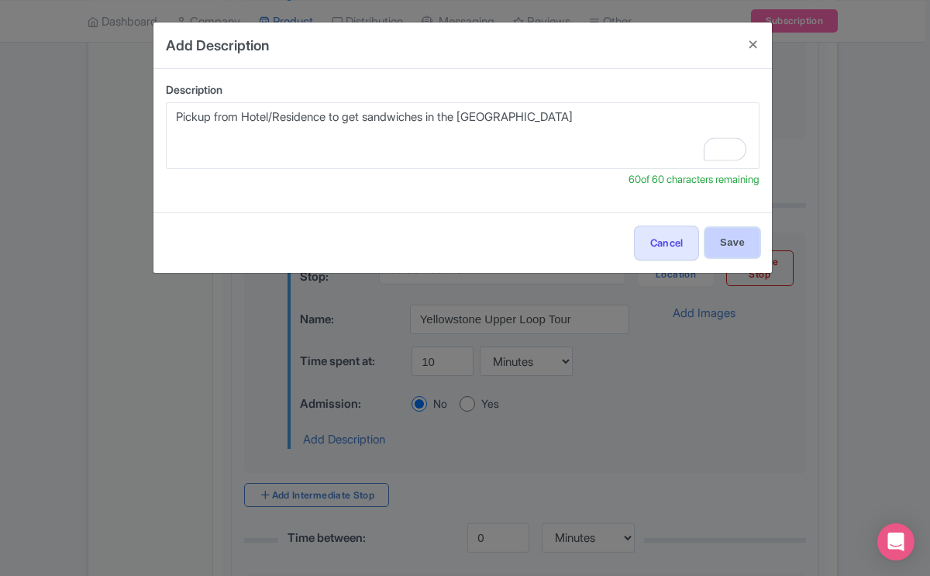
click at [727, 236] on input "Save" at bounding box center [732, 242] width 54 height 29
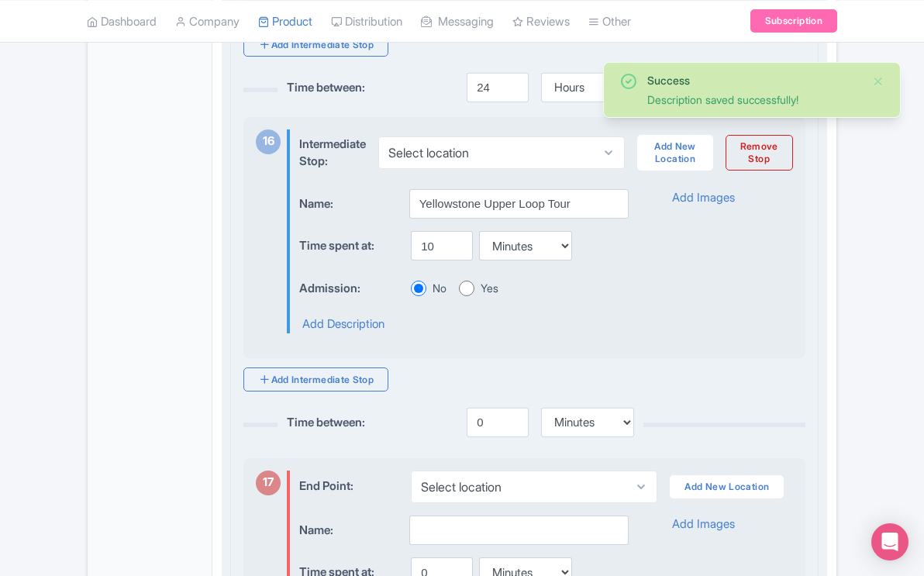
scroll to position [5390, 0]
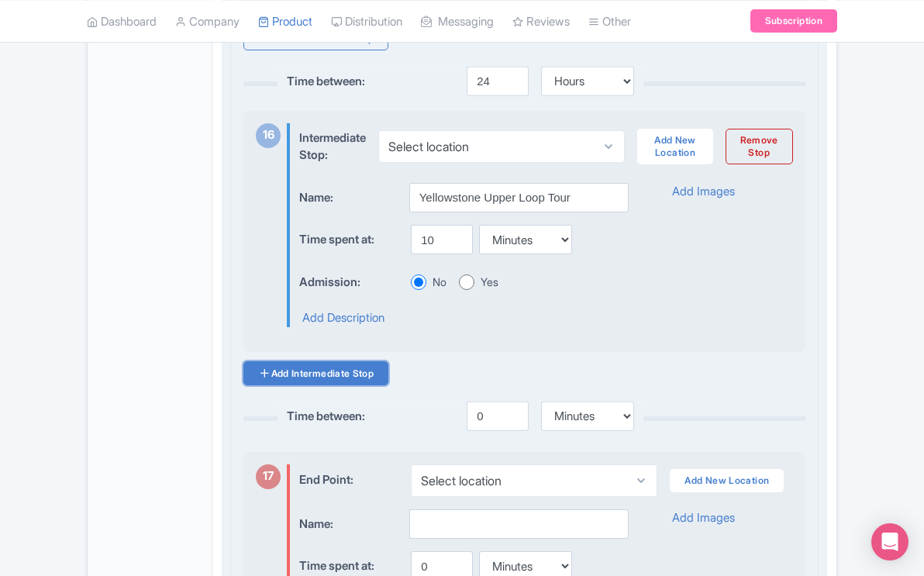
click at [364, 385] on link "Add Intermediate Stop" at bounding box center [315, 373] width 145 height 24
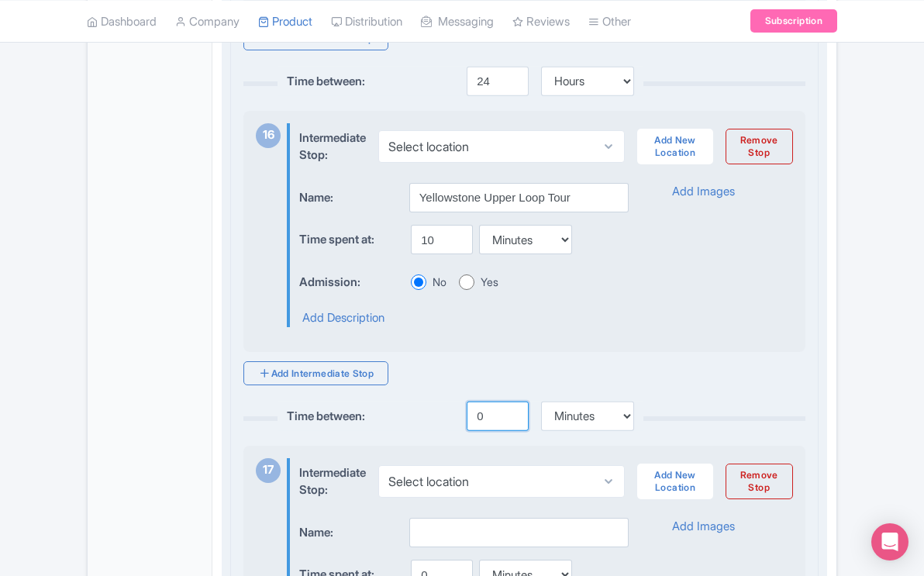
click at [481, 431] on input "0" at bounding box center [498, 416] width 62 height 29
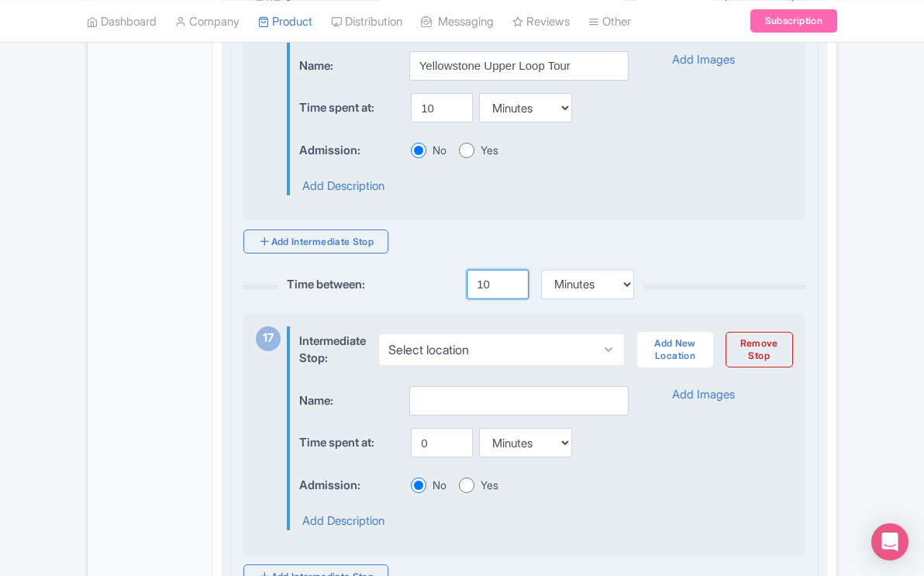
scroll to position [5528, 0]
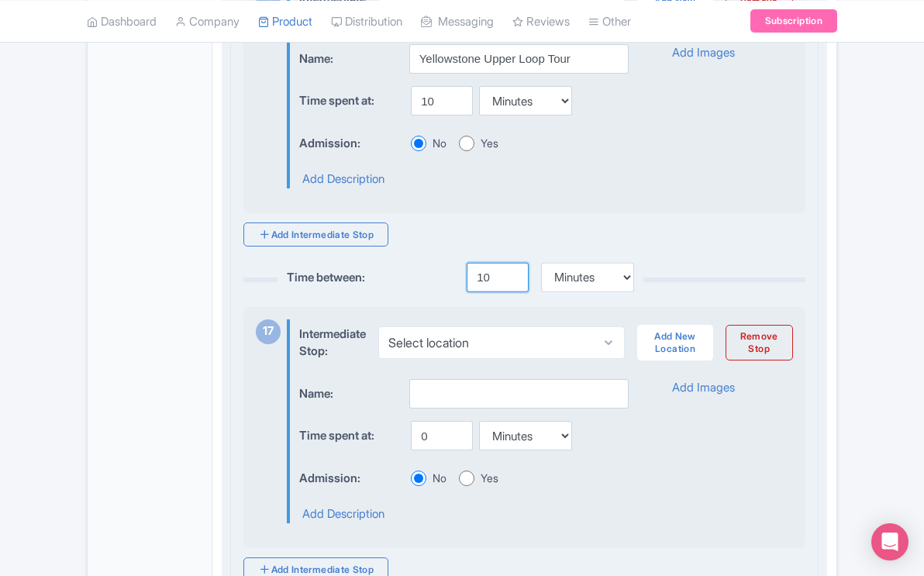
type input "10"
click at [424, 402] on input "text" at bounding box center [518, 393] width 219 height 29
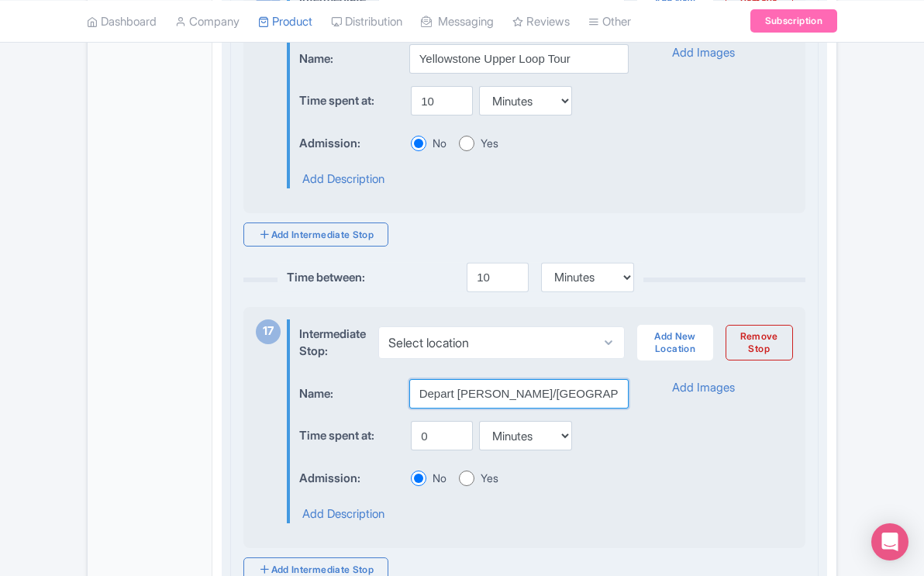
click at [457, 408] on input "Depart Jackson/Teton Village for" at bounding box center [518, 393] width 219 height 29
click at [550, 408] on input "Jackson/Teton Village for" at bounding box center [518, 393] width 219 height 29
type input "[GEOGRAPHIC_DATA]/[GEOGRAPHIC_DATA] to [GEOGRAPHIC_DATA]"
click at [429, 450] on input "0" at bounding box center [442, 435] width 62 height 29
type input "2.5"
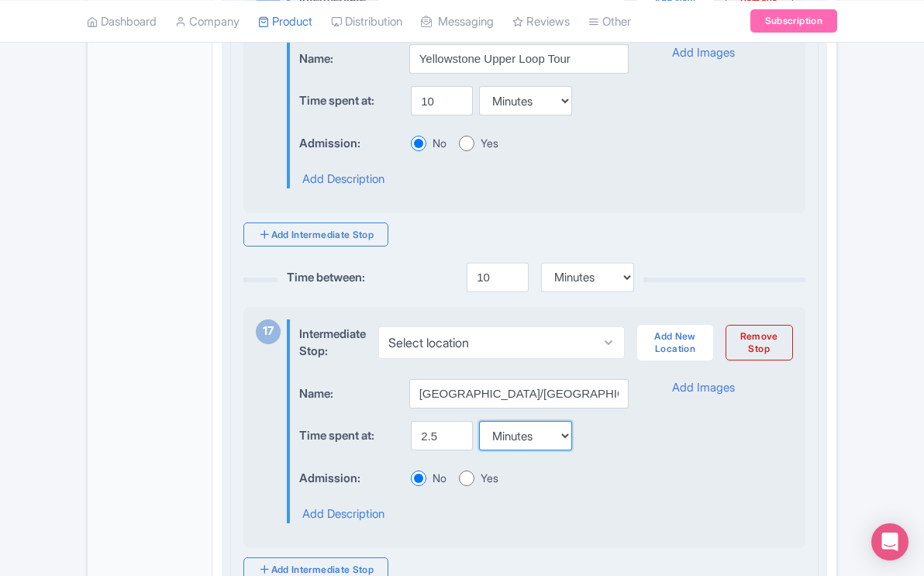
click at [565, 450] on select "Minutes Hours Days" at bounding box center [525, 435] width 93 height 29
select select "hours"
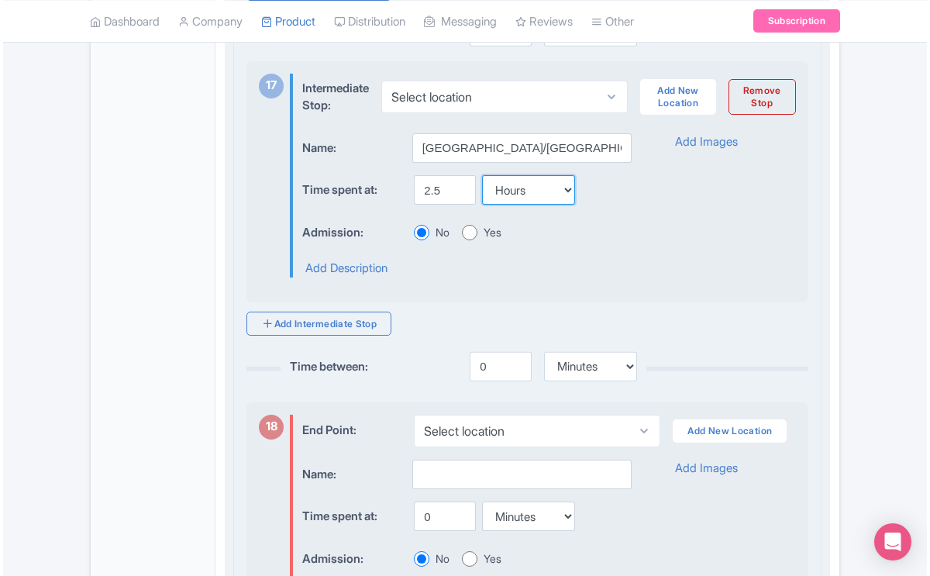
scroll to position [5775, 0]
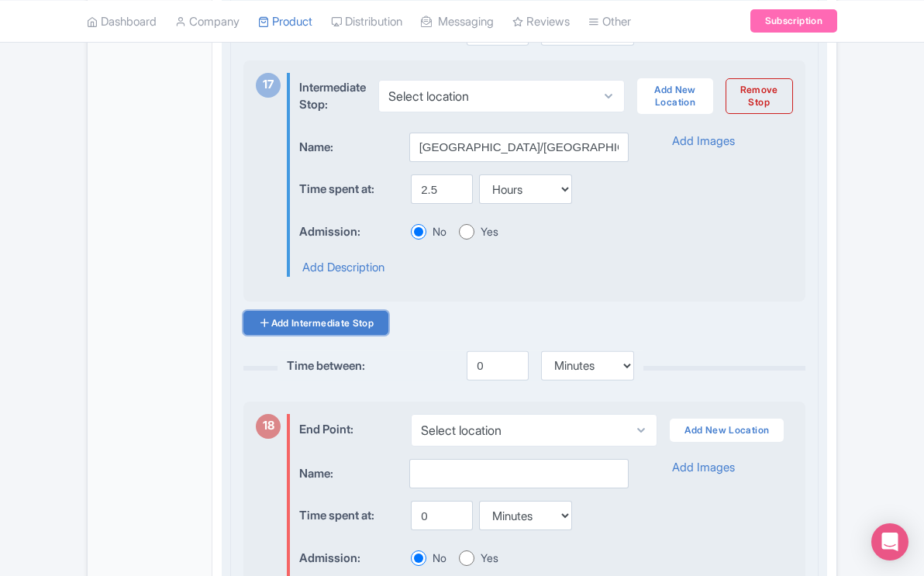
click at [357, 335] on link "Add Intermediate Stop" at bounding box center [315, 323] width 145 height 24
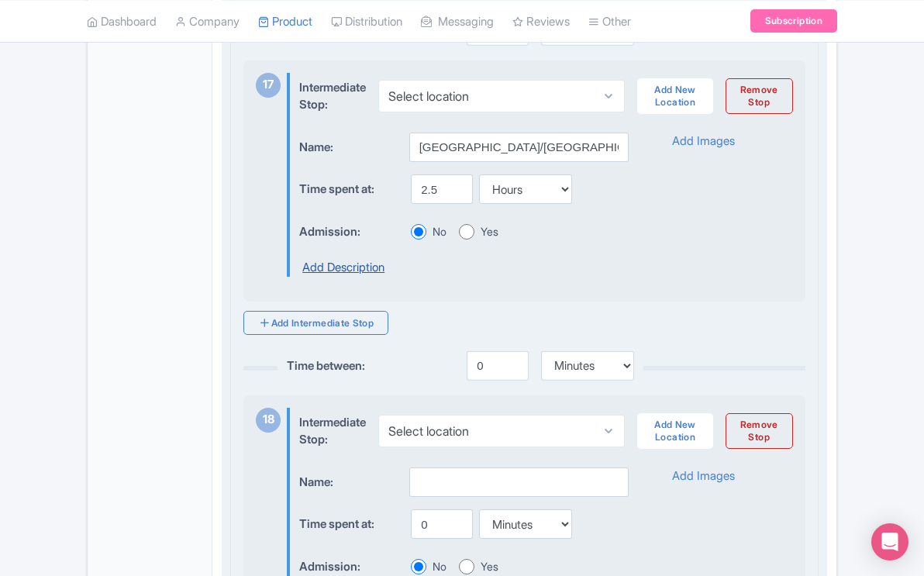
click at [359, 277] on link "Add Description" at bounding box center [343, 268] width 82 height 18
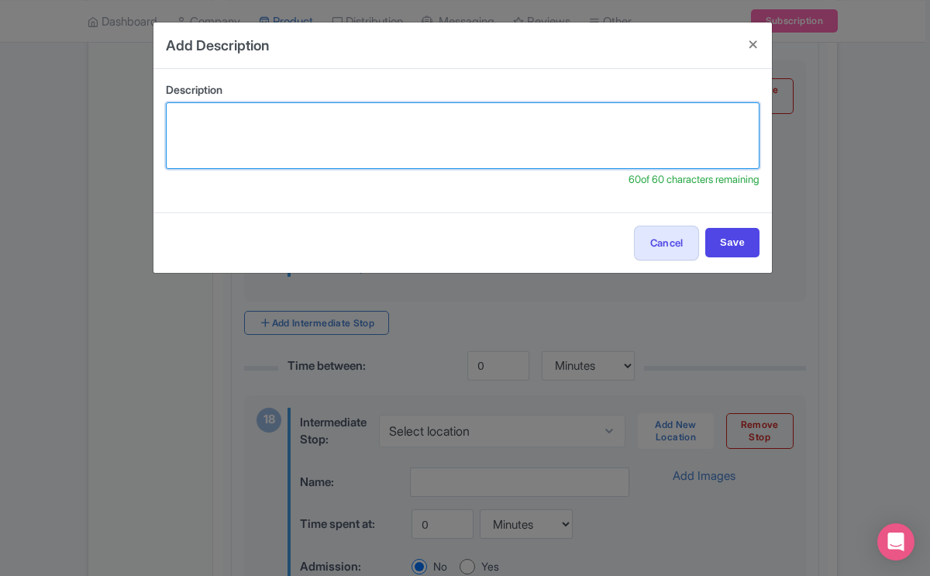
click at [374, 119] on textarea at bounding box center [463, 135] width 594 height 67
click at [224, 120] on textarea "You will leave at 6AM preferrably in order to look for wolve" at bounding box center [463, 135] width 594 height 67
click at [357, 115] on textarea "Leave at 6 AM preferably in order to look for wolve" at bounding box center [463, 135] width 594 height 67
type textarea "Leave at 6 AM preferably in or to look for wolve"
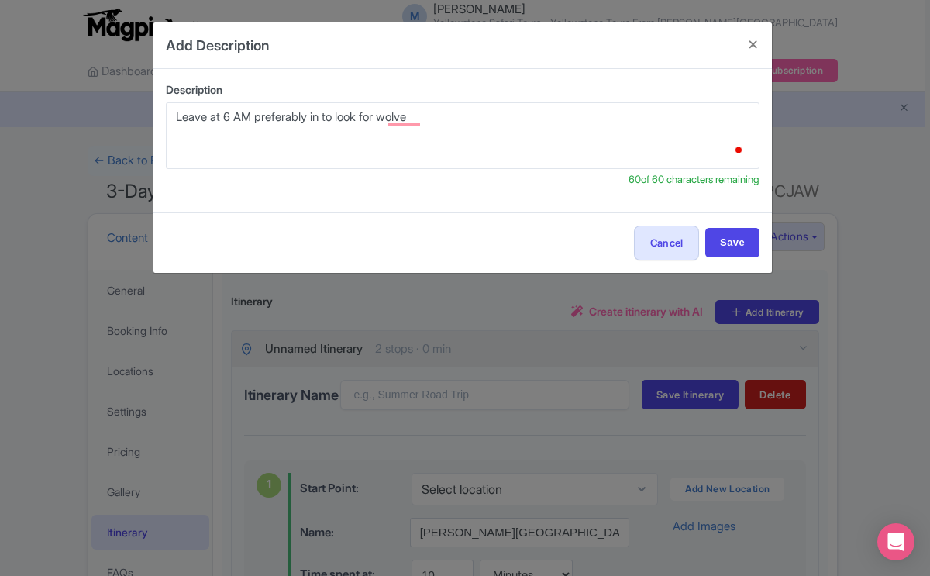
select select "hours"
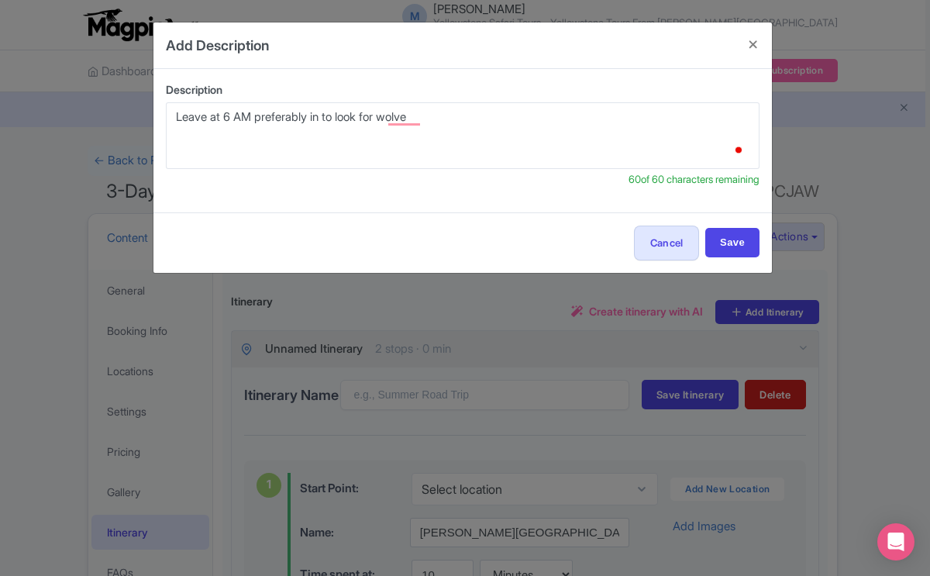
select select "hours"
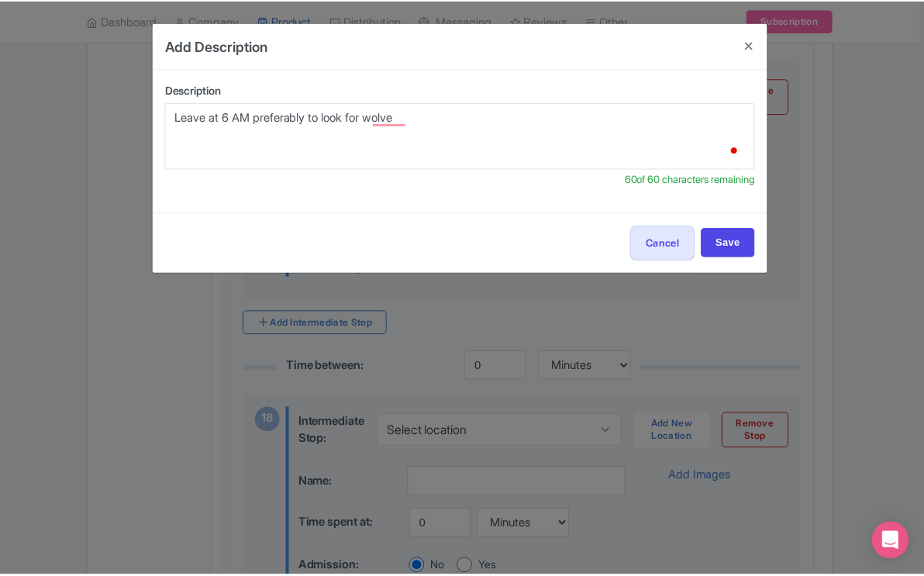
scroll to position [5775, 0]
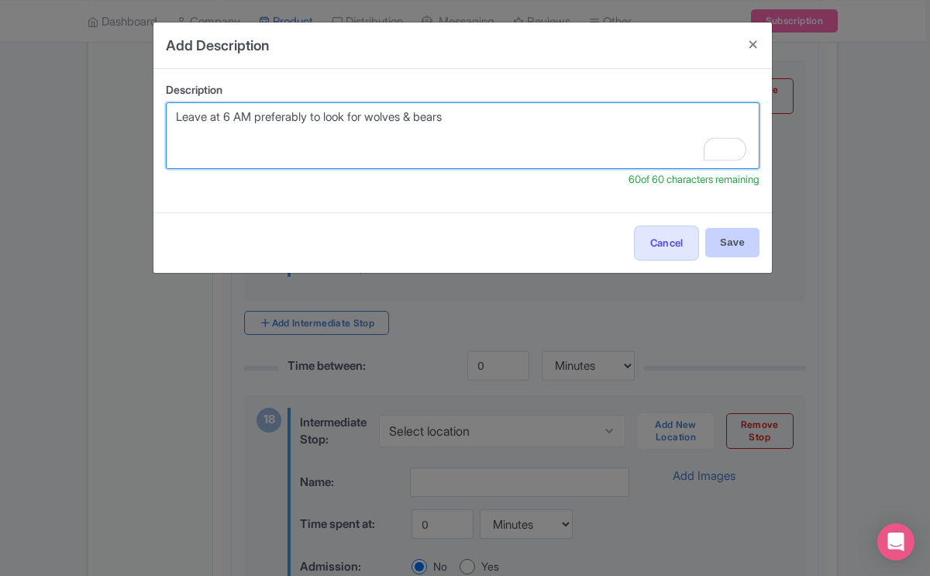
type textarea "Leave at 6 AM preferably to look for wolves & bears"
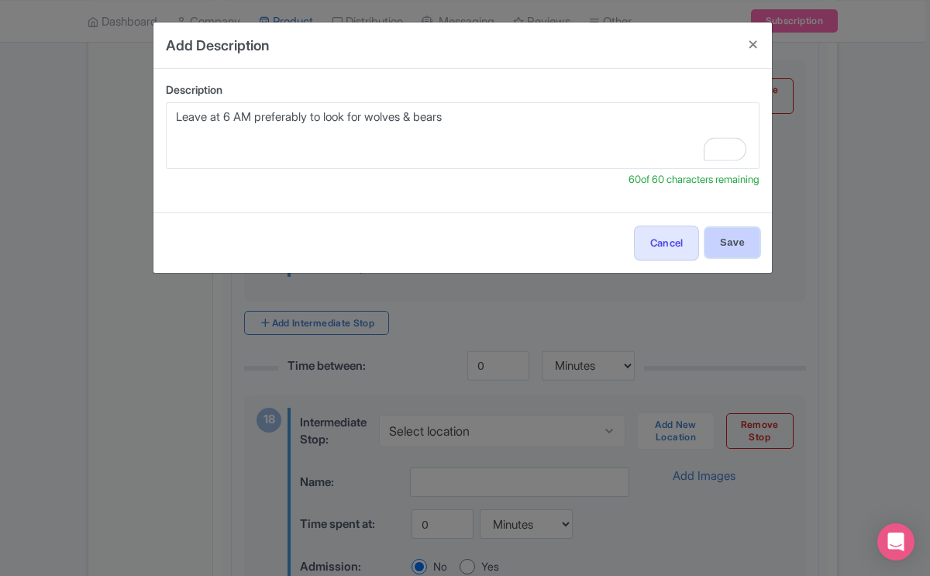
click at [728, 241] on input "Save" at bounding box center [732, 242] width 54 height 29
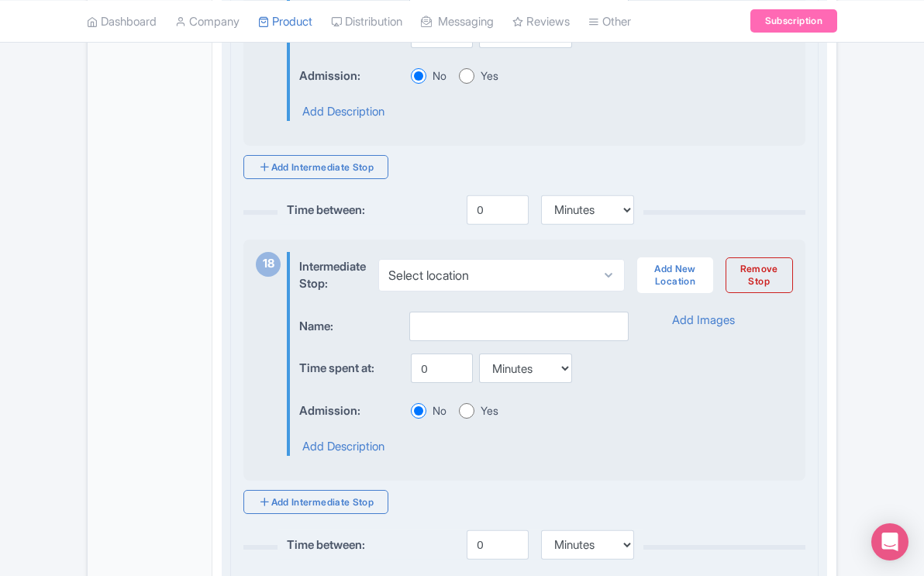
scroll to position [5933, 0]
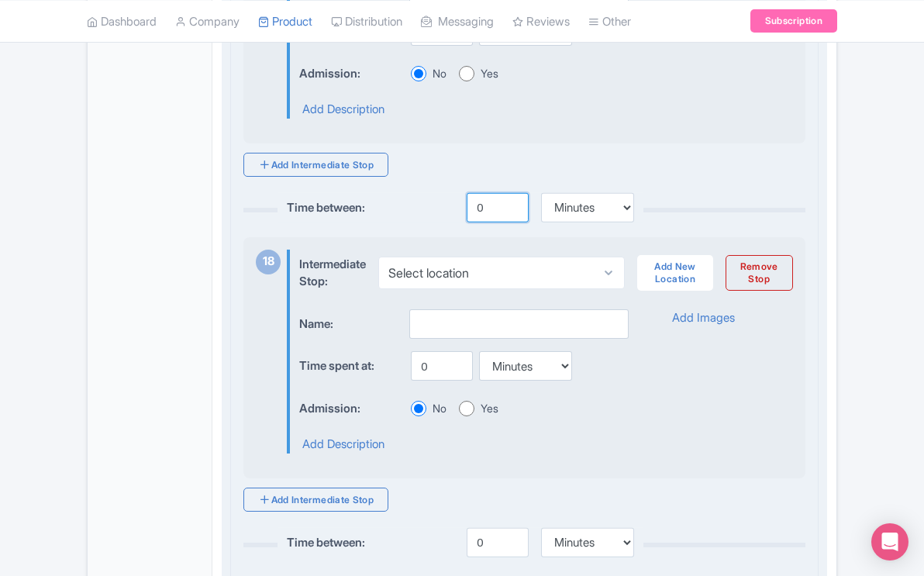
click at [482, 222] on input "0" at bounding box center [498, 207] width 62 height 29
type input "10"
click at [411, 339] on input "text" at bounding box center [518, 323] width 219 height 29
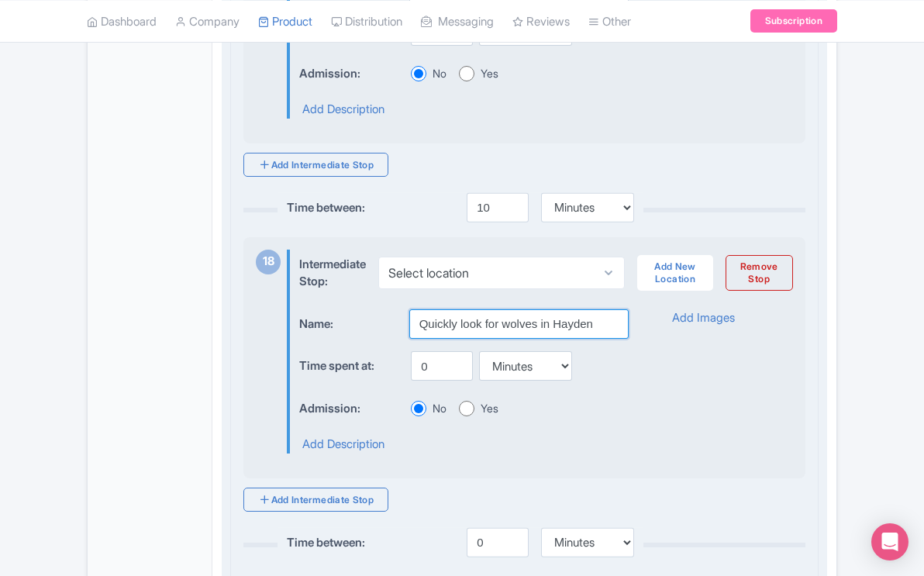
click at [464, 339] on input "Quickly look for wolves in Hayden" at bounding box center [518, 323] width 219 height 29
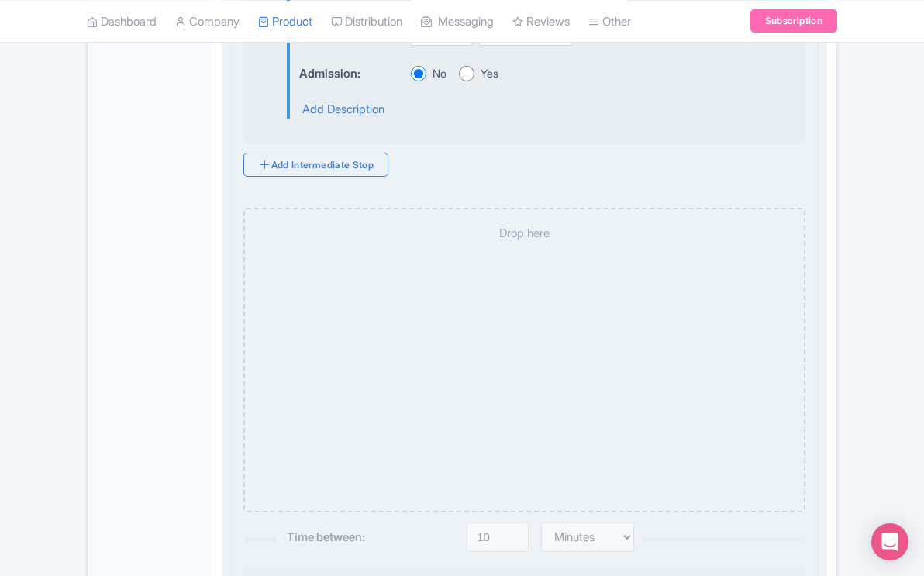
type input "Quickly look for wolves in Hayden"
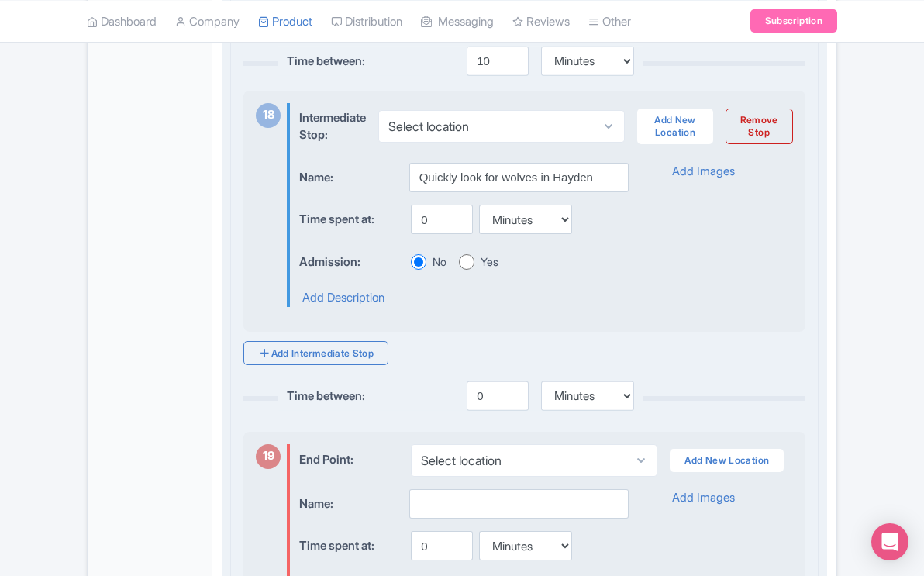
scroll to position [6058, 0]
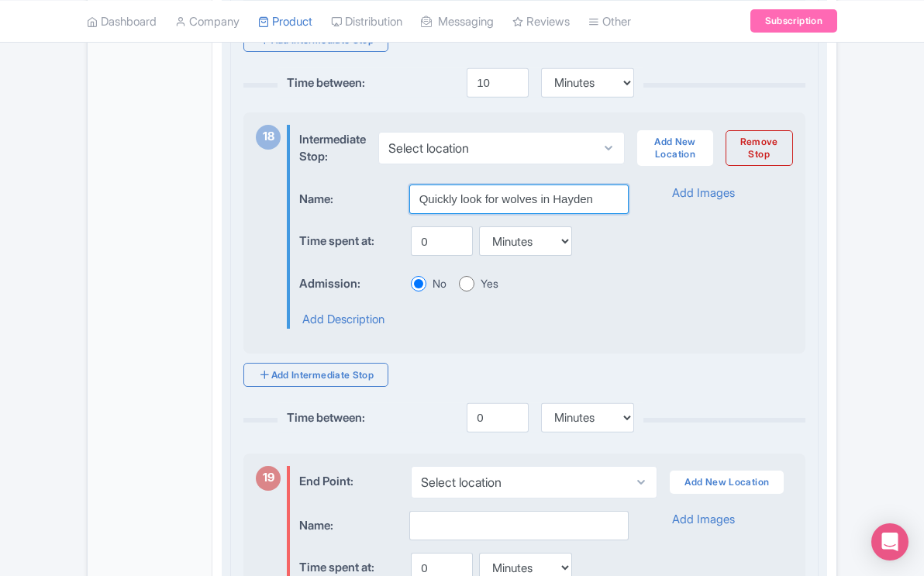
click at [464, 214] on input "Quickly look for wolves in Hayden" at bounding box center [518, 198] width 219 height 29
click at [502, 214] on input "Look for wolves in [GEOGRAPHIC_DATA]" at bounding box center [518, 198] width 219 height 29
click at [557, 214] on input "Look for wolves in [GEOGRAPHIC_DATA]" at bounding box center [518, 198] width 219 height 29
type input "L"
type input "[GEOGRAPHIC_DATA]"
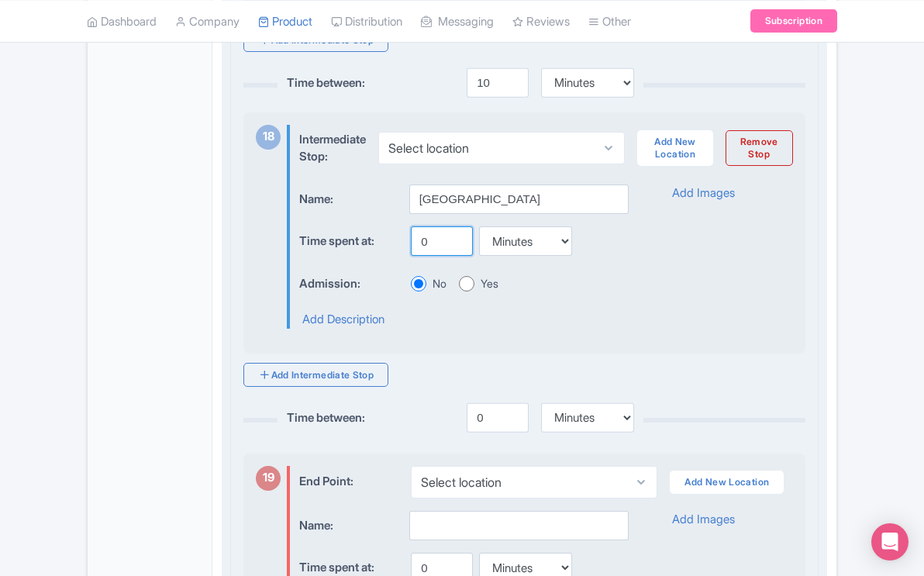
click at [427, 256] on input "0" at bounding box center [442, 240] width 62 height 29
type input "20"
click at [365, 329] on link "Add Description" at bounding box center [343, 320] width 82 height 18
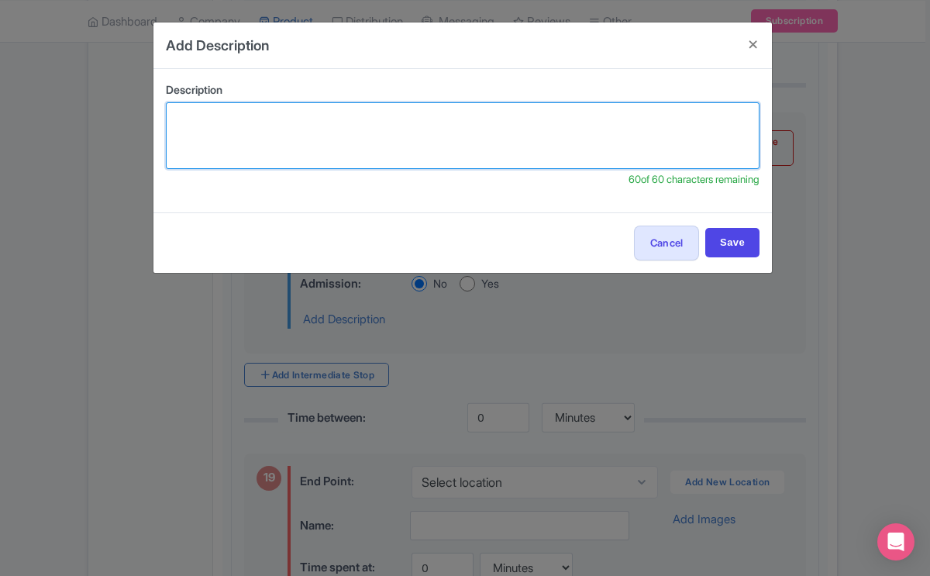
click at [298, 119] on textarea at bounding box center [463, 135] width 594 height 67
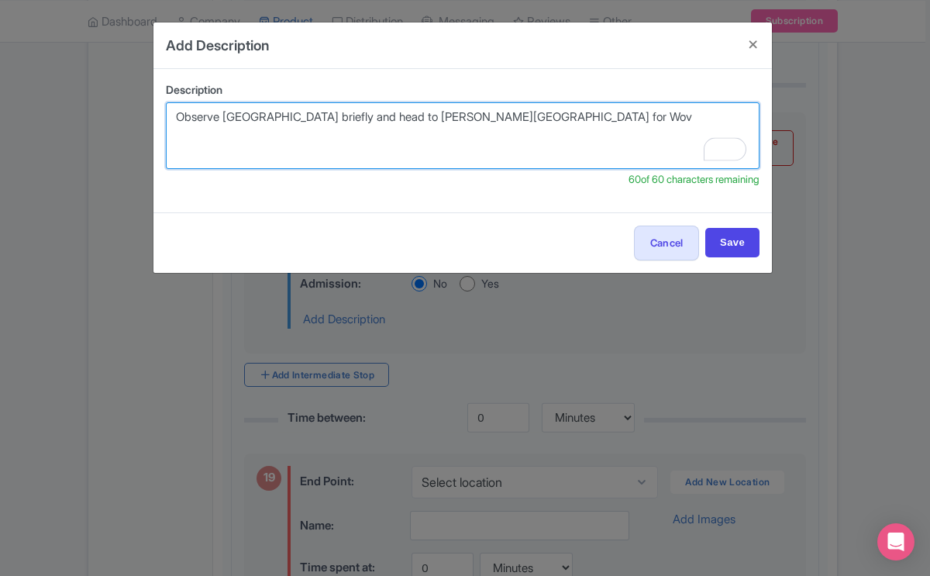
click at [349, 114] on textarea "Observe Tower Falls briefly and head to Lamar Valley for Wov" at bounding box center [463, 135] width 594 height 67
click at [501, 120] on textarea "Observe Tower Falls briefly & head to Lamar Valley for Wov" at bounding box center [463, 135] width 594 height 67
click at [222, 119] on textarea "Observe Tower Falls briefly & head to Lamar Valley for Wolve" at bounding box center [463, 135] width 594 height 67
click at [502, 120] on textarea "Stop at Tower Falls briefly & head to Lamar Valley for Wolve" at bounding box center [463, 135] width 594 height 67
click at [326, 121] on textarea "Stop at Tower Falls briefly & head to Lamar Valley for Wolve" at bounding box center [463, 135] width 594 height 67
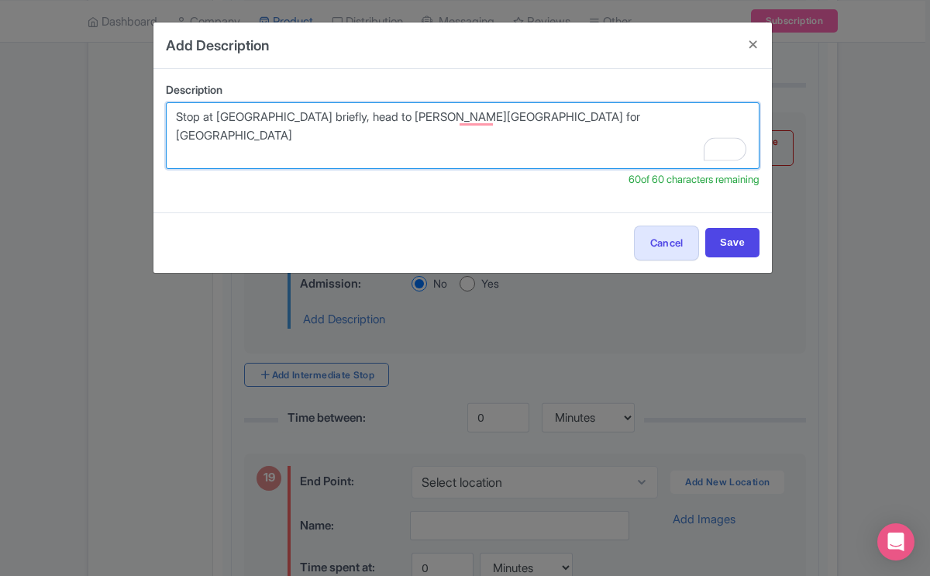
click at [495, 119] on textarea "Stop at Tower Falls briefly, head to Lamar Valley for Wolve" at bounding box center [463, 135] width 594 height 67
type textarea "Stop at Tower Falls briefly, head to Lamar Valley for Wolves"
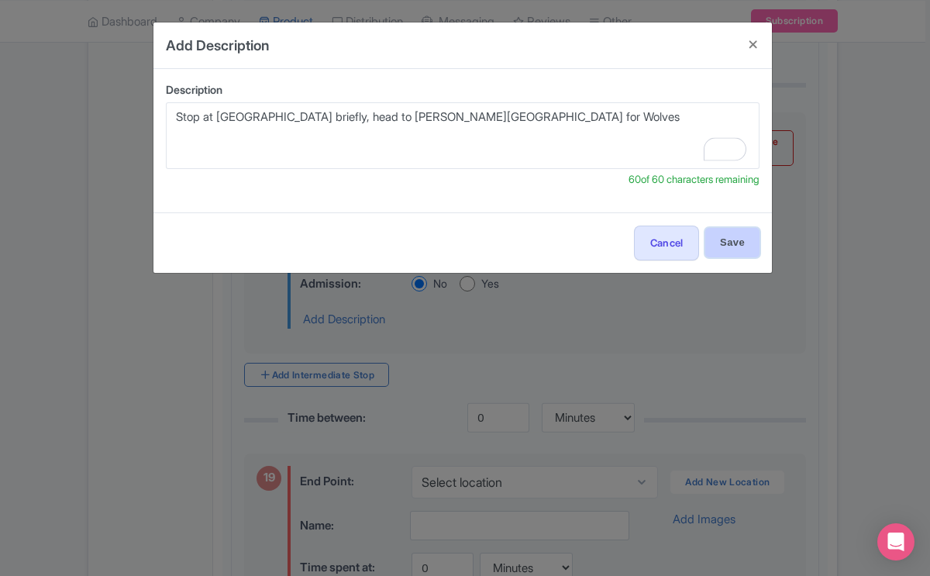
click at [723, 237] on input "Save" at bounding box center [732, 242] width 54 height 29
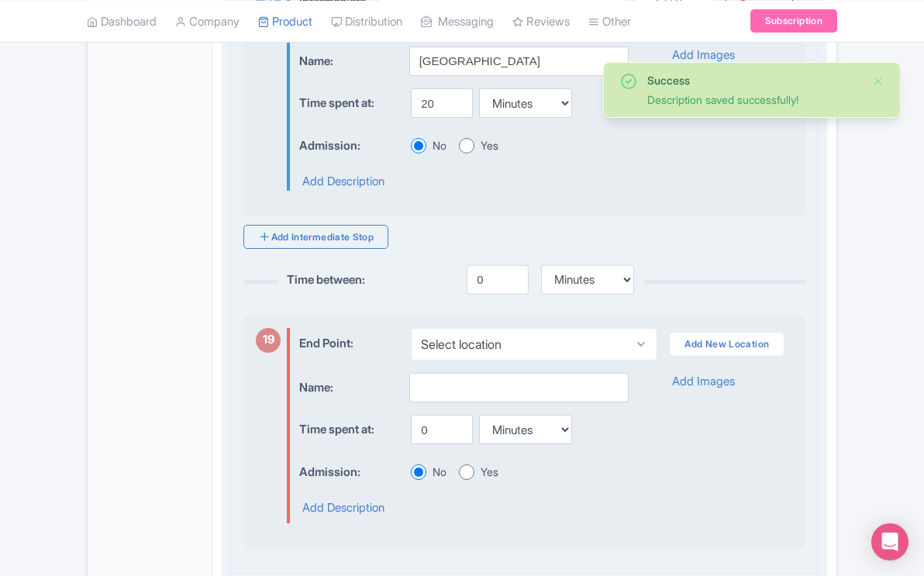
scroll to position [6200, 0]
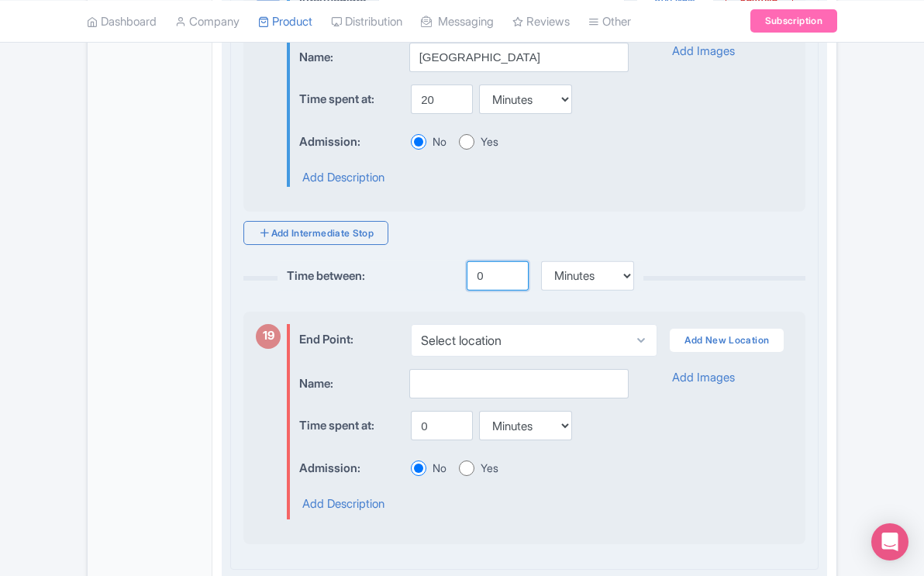
click at [482, 291] on input "0" at bounding box center [498, 275] width 62 height 29
type input "3"
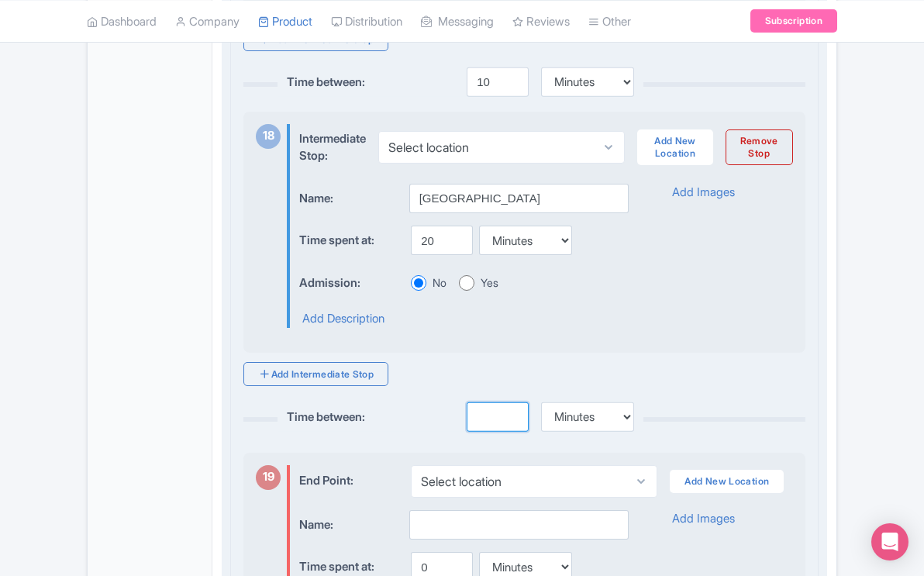
scroll to position [6094, 0]
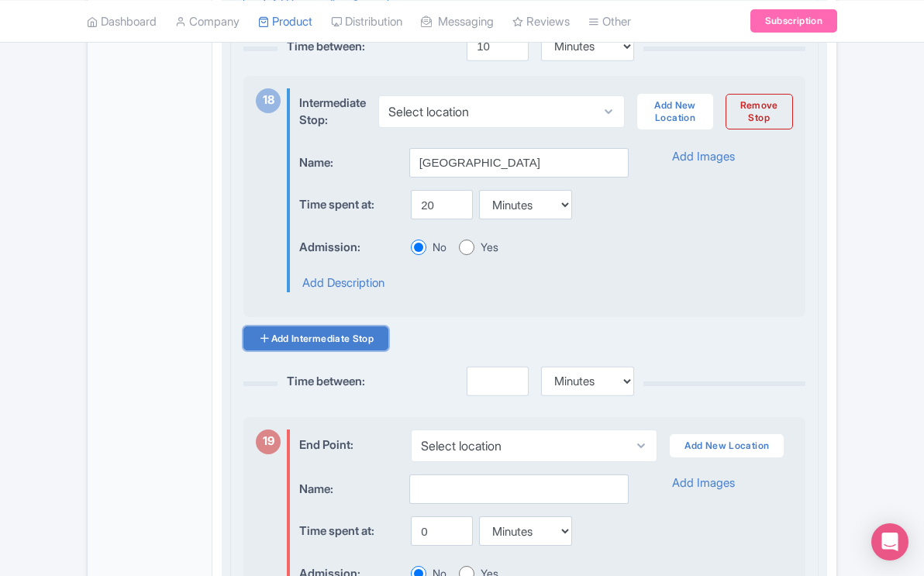
click at [341, 350] on link "Add Intermediate Stop" at bounding box center [315, 338] width 145 height 24
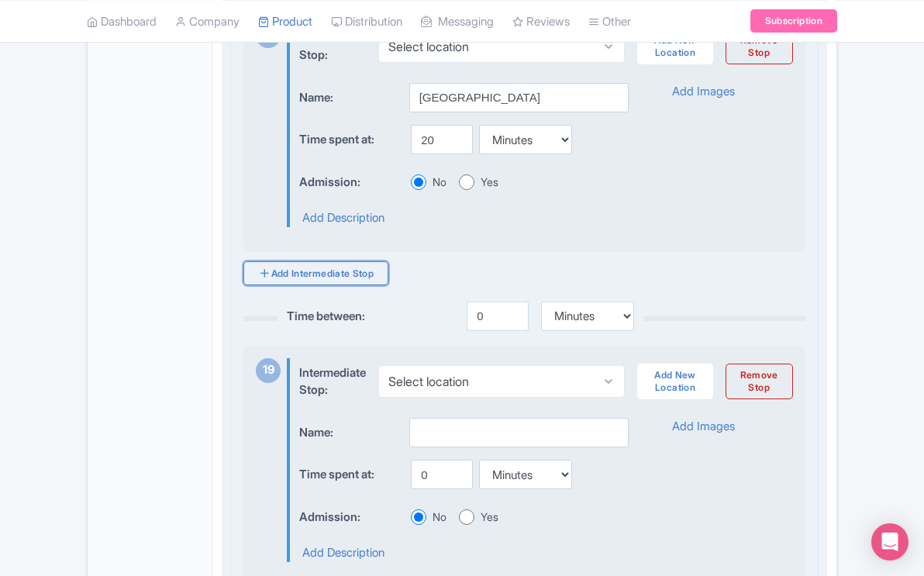
scroll to position [6173, 0]
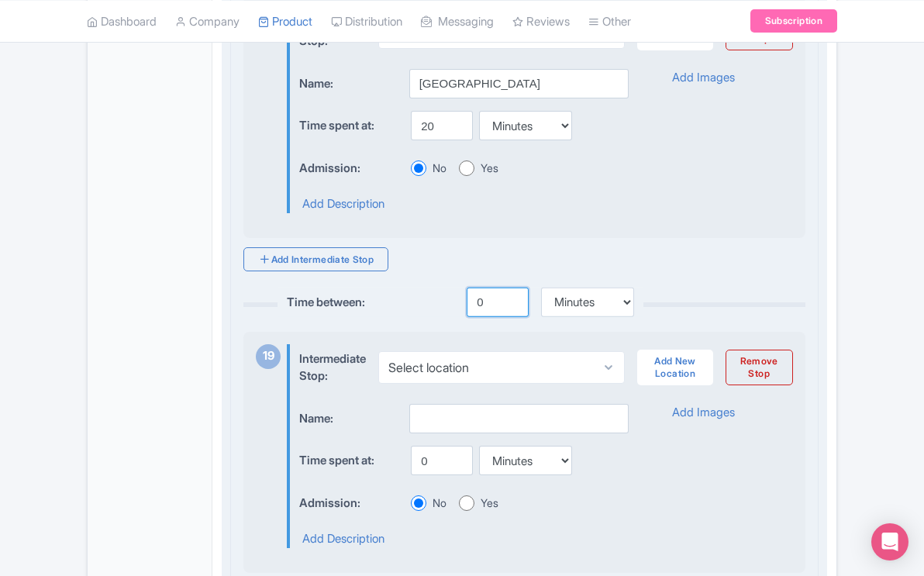
click at [483, 317] on input "0" at bounding box center [498, 302] width 62 height 29
type input "4"
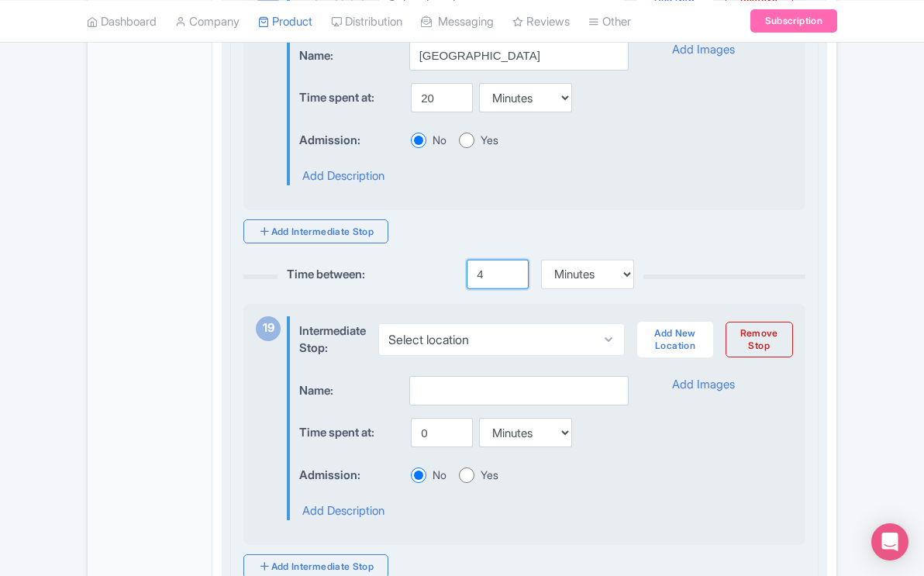
scroll to position [6212, 0]
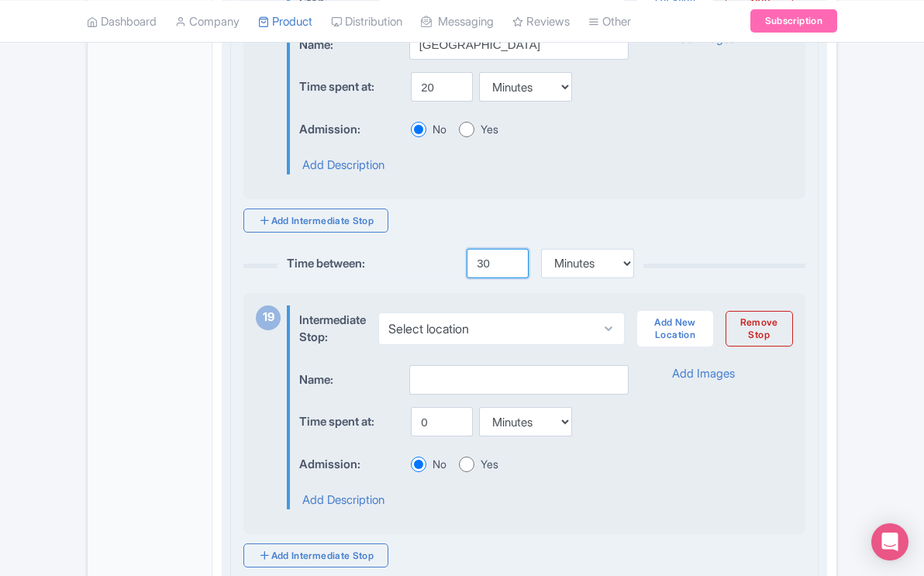
type input "30"
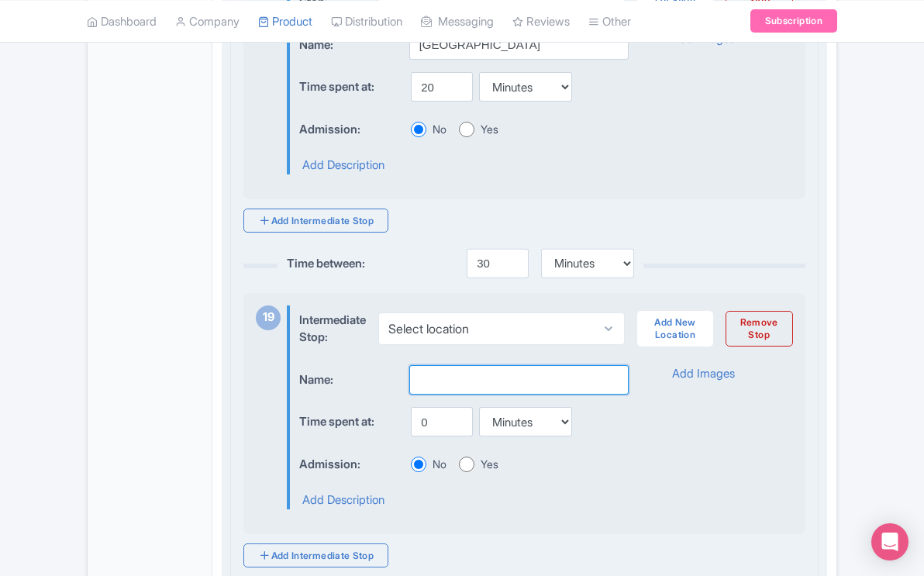
click at [443, 392] on input "text" at bounding box center [518, 379] width 219 height 29
click at [436, 395] on input "Head to Lamar Valley for wolves & bison" at bounding box center [518, 379] width 219 height 29
type input "Head to Lamar Valley for wolves & bison"
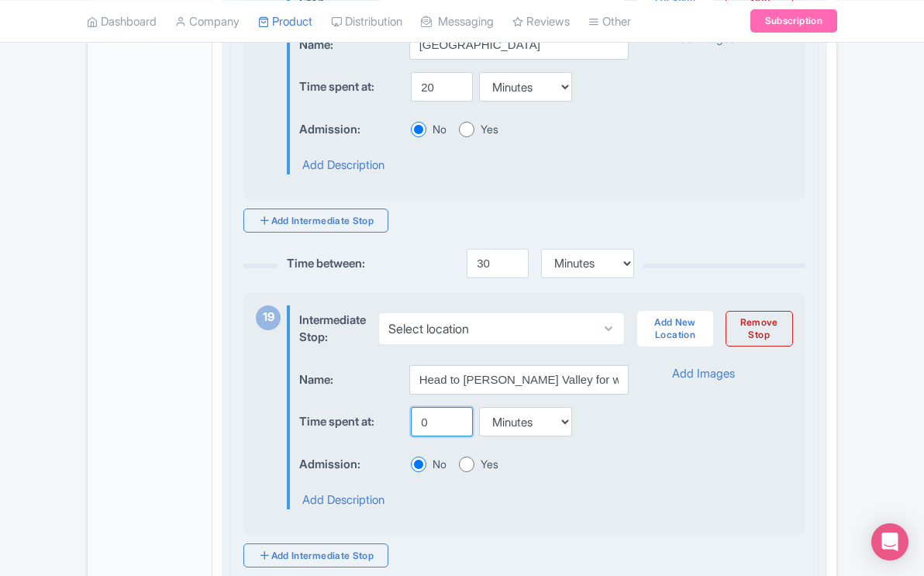
click at [426, 436] on input "0" at bounding box center [442, 421] width 62 height 29
type input "2"
click at [561, 436] on select "Minutes Hours Days" at bounding box center [525, 421] width 93 height 29
select select "hours"
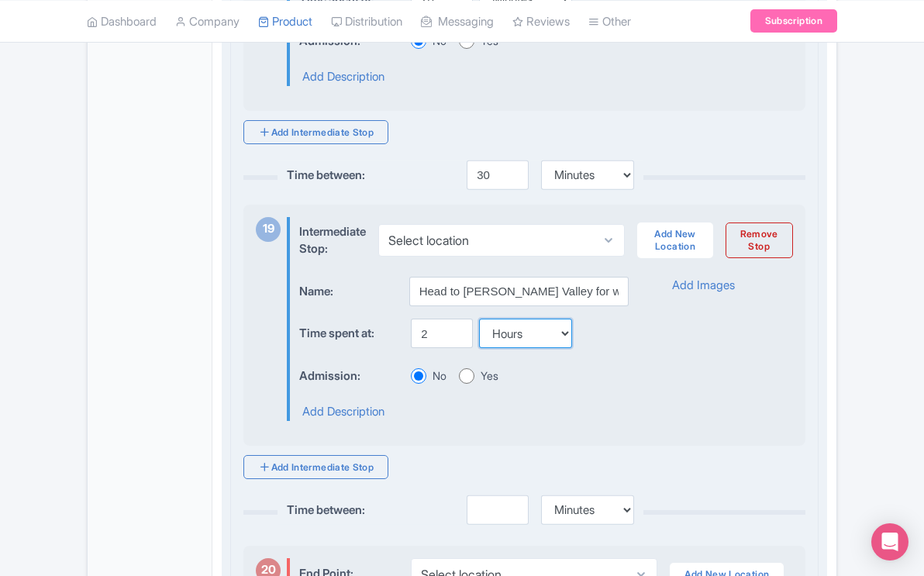
scroll to position [6303, 0]
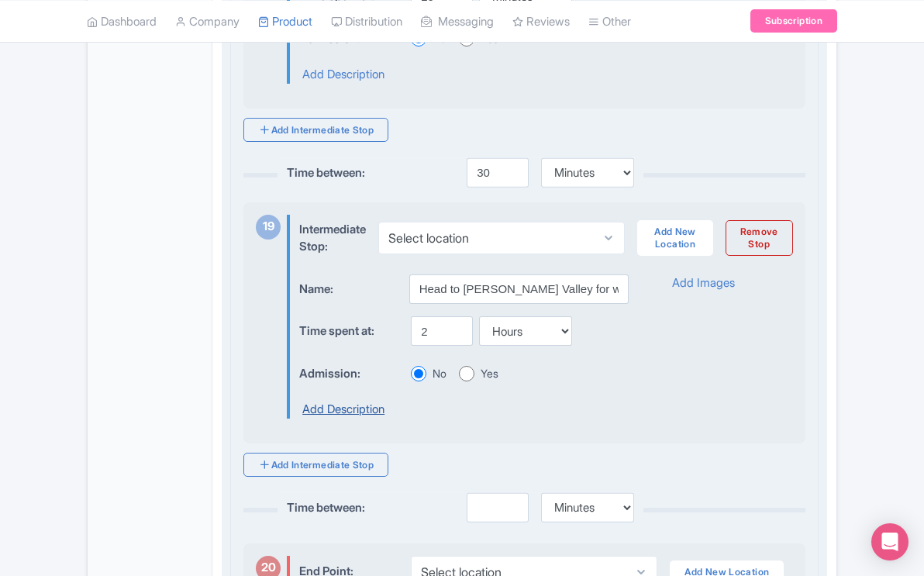
click at [368, 419] on link "Add Description" at bounding box center [343, 410] width 82 height 18
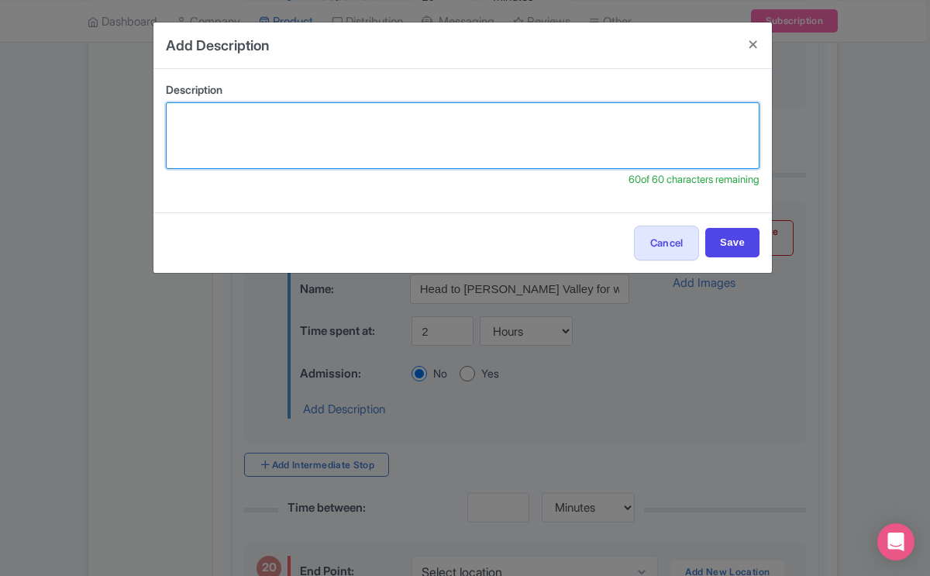
click at [244, 129] on textarea at bounding box center [463, 135] width 594 height 67
click at [303, 122] on textarea "You and the guide will rummage the Valley for wolves" at bounding box center [463, 135] width 594 height 67
drag, startPoint x: 303, startPoint y: 122, endPoint x: 169, endPoint y: 119, distance: 134.1
click at [169, 119] on div "Description You and the guide will rummage the Valley for wolves 60 of 60 chara…" at bounding box center [462, 140] width 619 height 143
click at [346, 117] on textarea "Rummage the Valley for wolves" at bounding box center [463, 135] width 594 height 67
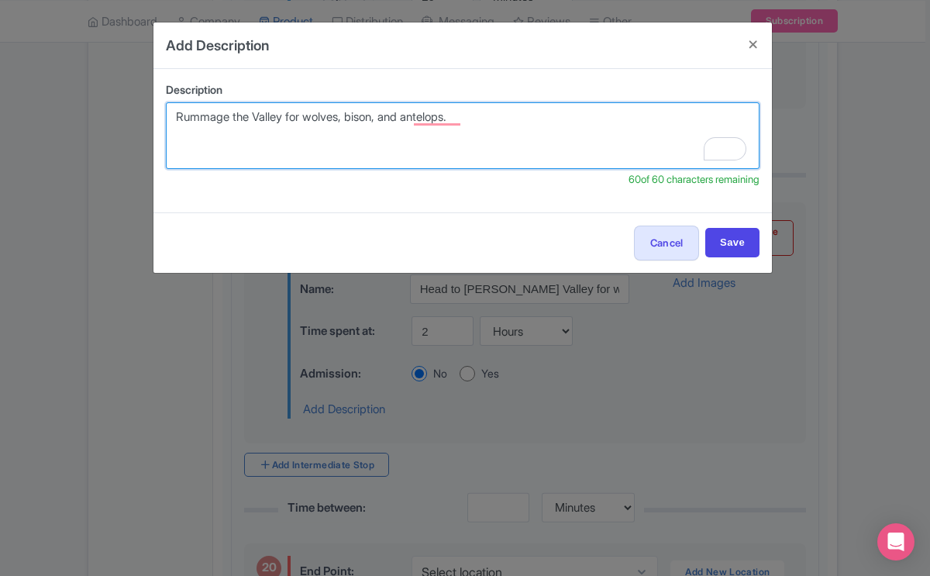
click at [348, 125] on textarea "Rummage the Valley for wolves, bison, and antelops." at bounding box center [463, 135] width 594 height 67
click at [391, 120] on textarea "Rummage the Valley for wolves, bison, and antelops." at bounding box center [463, 135] width 594 height 67
click at [505, 115] on textarea "Rummage the Valley for wolves, bison, bears, and antelope." at bounding box center [463, 135] width 594 height 67
type textarea "Rummage the Valley for wolves, bison, bears, and antelope"
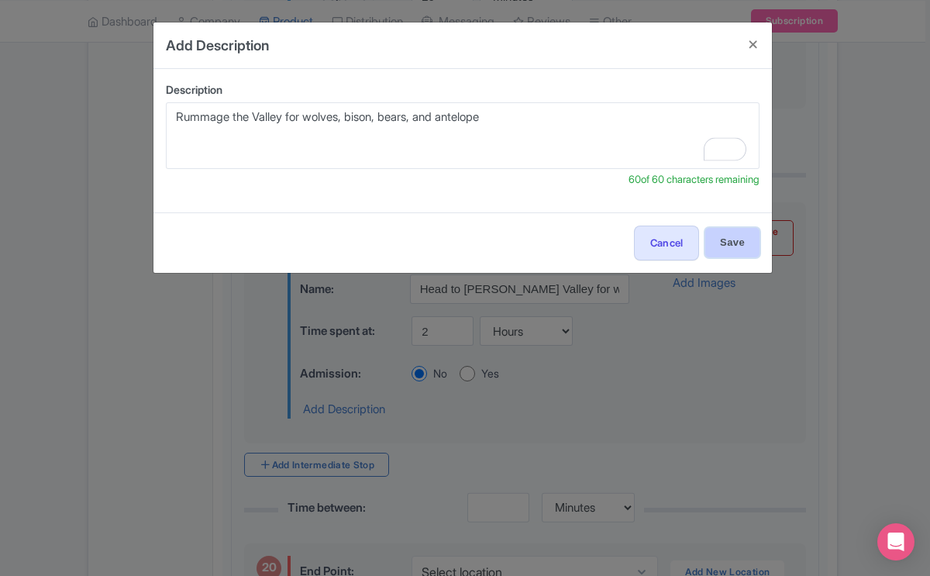
click at [719, 239] on input "Save" at bounding box center [732, 242] width 54 height 29
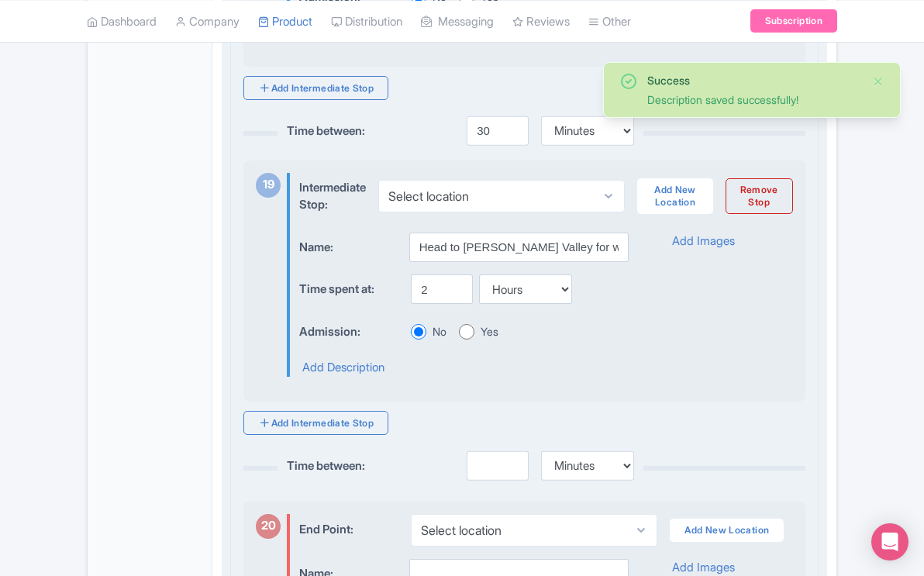
scroll to position [6358, 0]
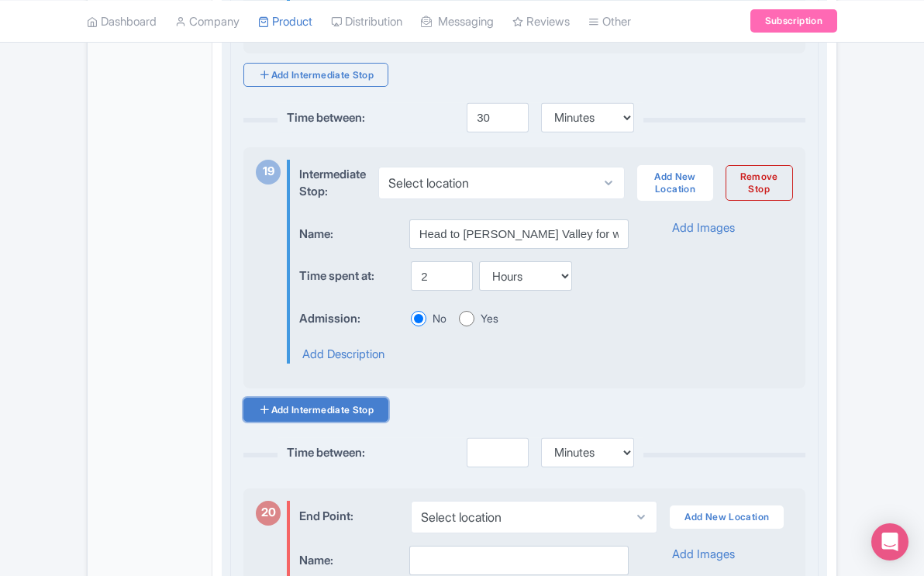
click at [367, 422] on link "Add Intermediate Stop" at bounding box center [315, 410] width 145 height 24
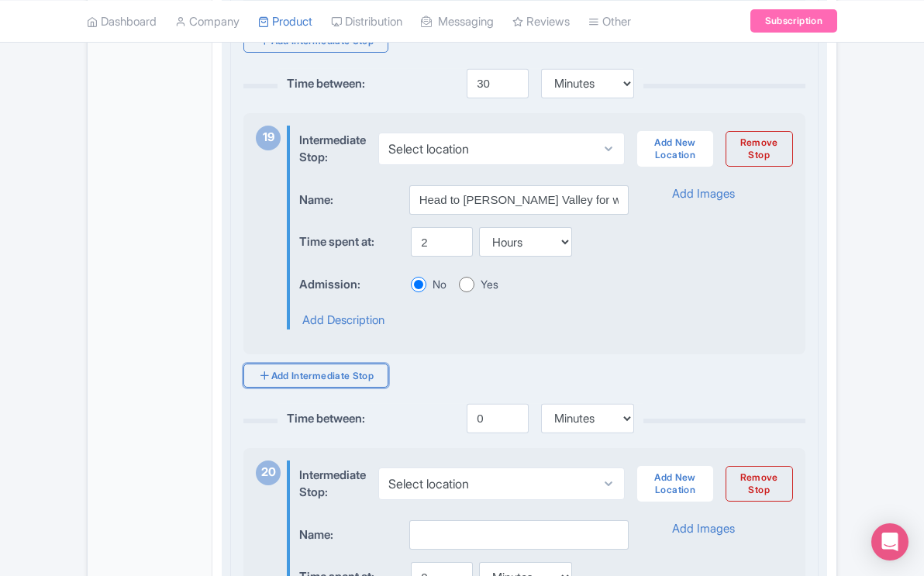
scroll to position [6403, 0]
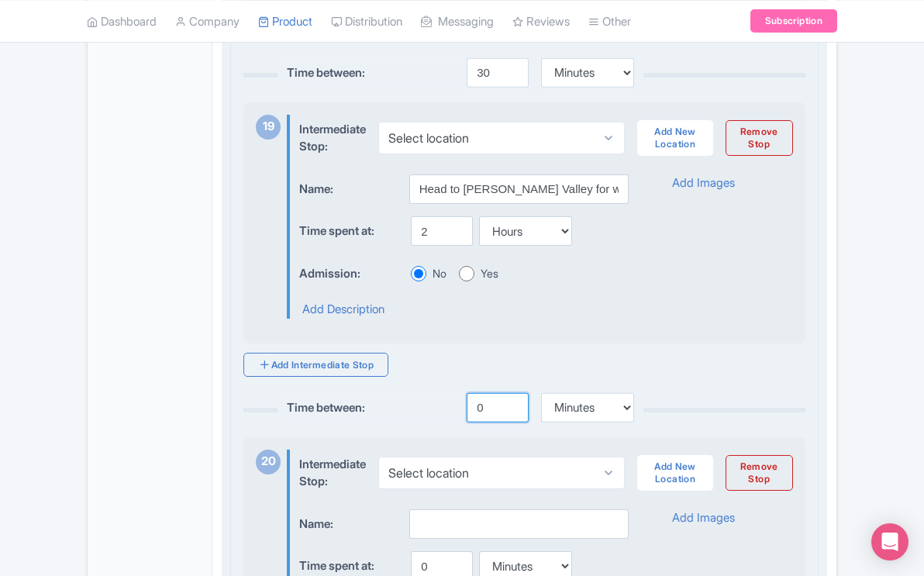
click at [482, 422] on input "0" at bounding box center [498, 407] width 62 height 29
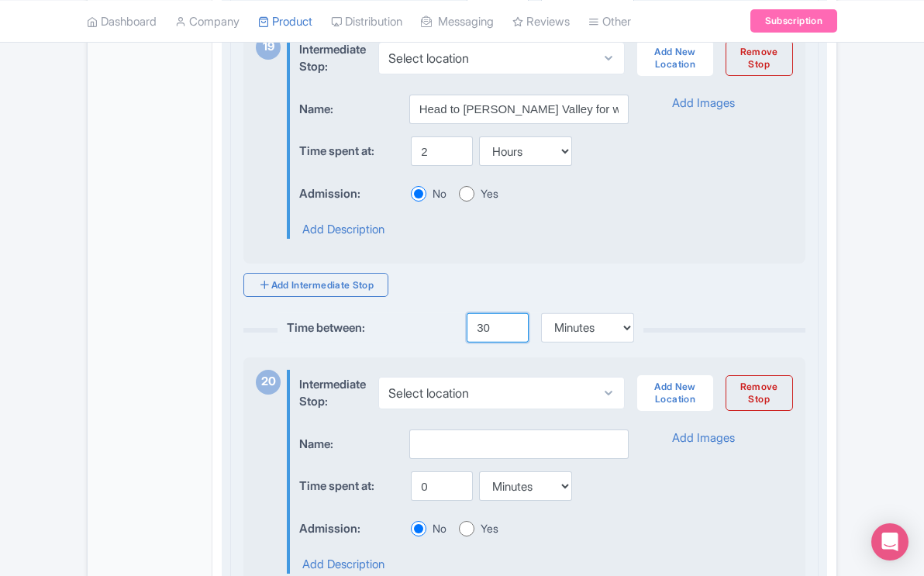
scroll to position [6486, 0]
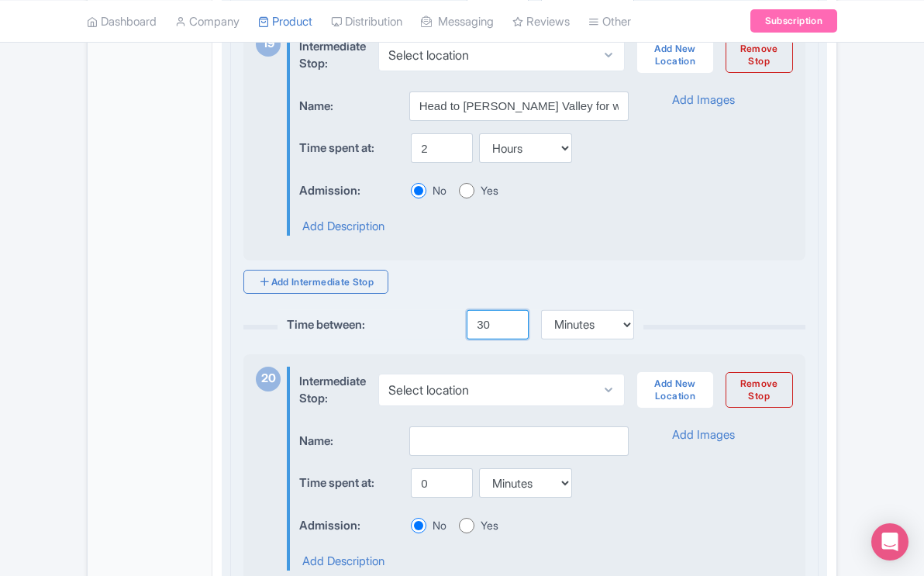
type input "30"
click at [429, 453] on input "text" at bounding box center [518, 440] width 219 height 29
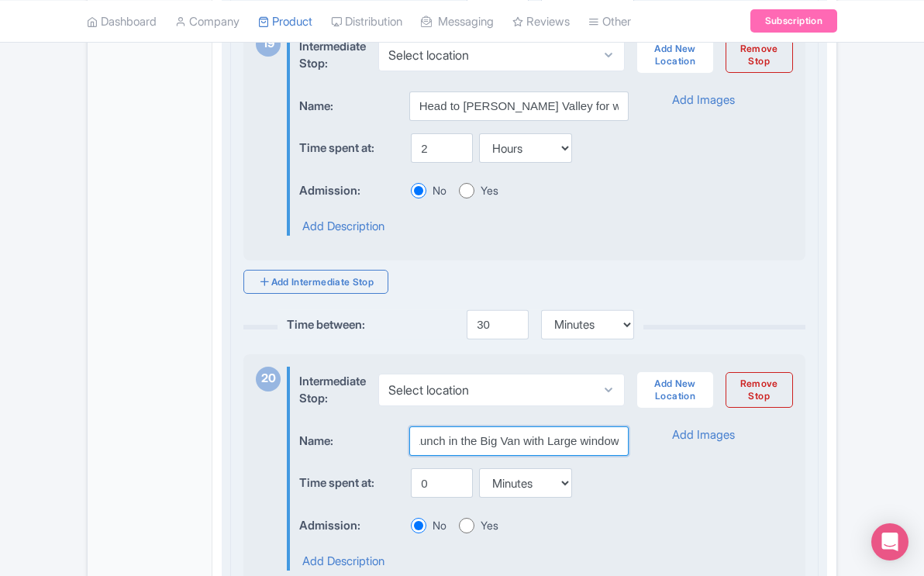
scroll to position [0, 12]
type input "Lunch in the Big Van with Large windows"
click at [428, 498] on input "0" at bounding box center [442, 482] width 62 height 29
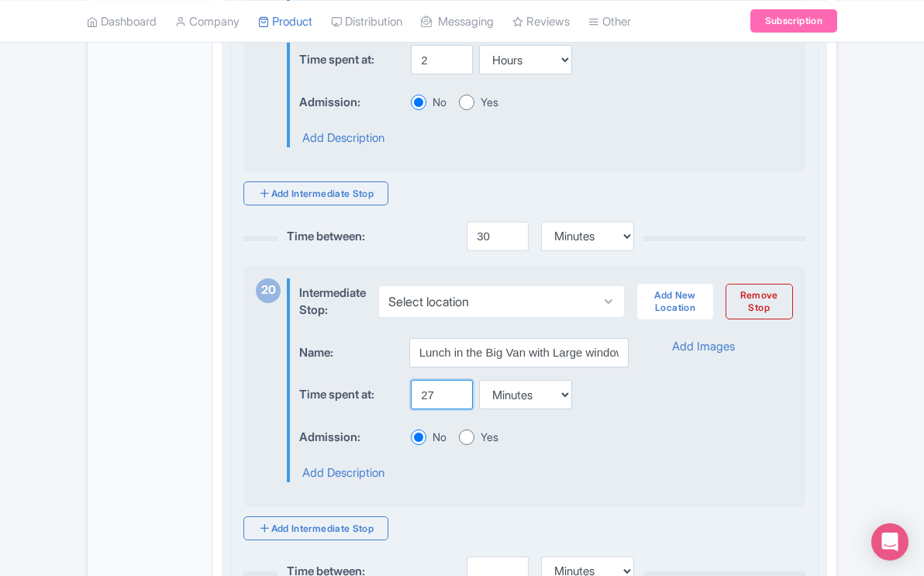
scroll to position [6584, 0]
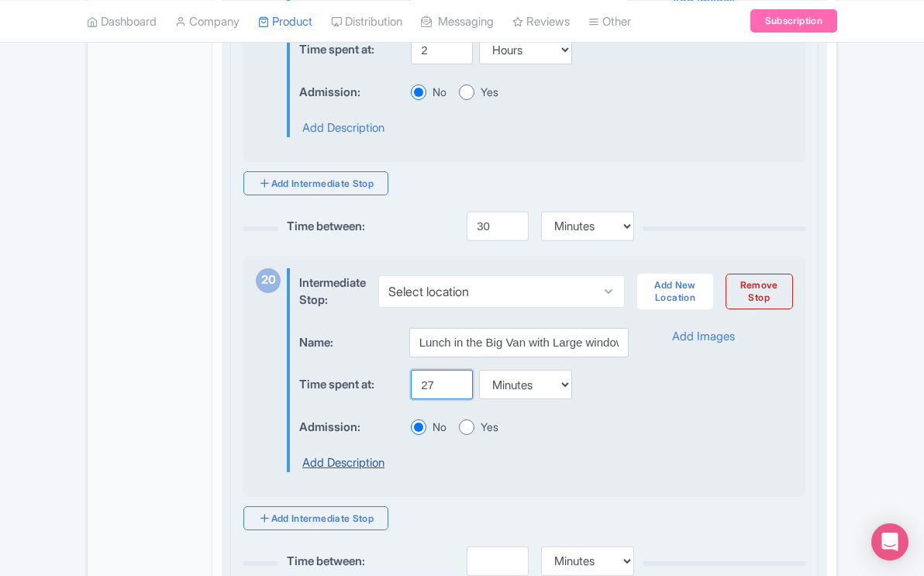
type input "27"
click at [364, 472] on link "Add Description" at bounding box center [343, 463] width 82 height 18
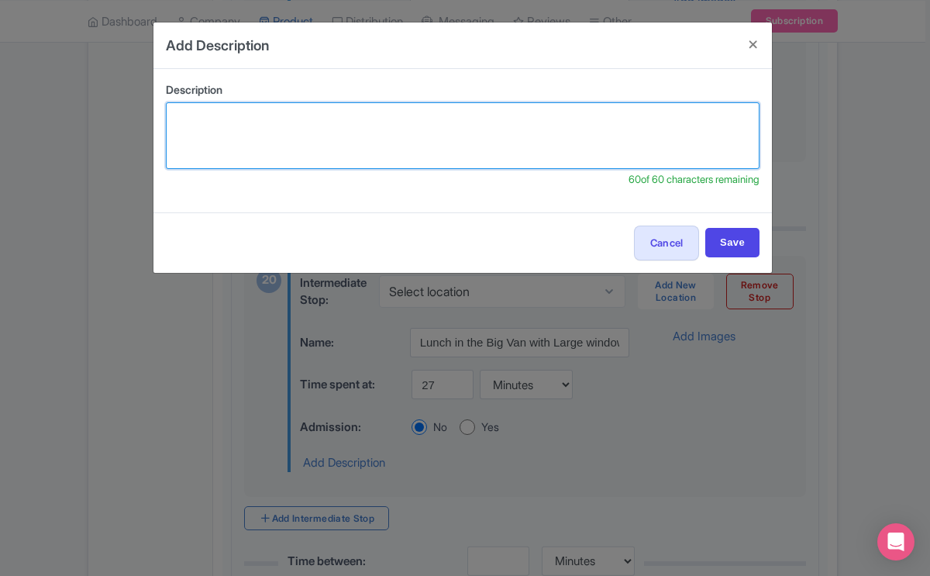
click at [371, 130] on textarea at bounding box center [463, 135] width 594 height 67
click at [295, 118] on textarea "Enjoy lunch in the van while watching bison and at times wol" at bounding box center [463, 135] width 594 height 67
click at [380, 119] on textarea "Enjoy lunch while watching bison and at times wol" at bounding box center [463, 135] width 594 height 67
click at [439, 117] on textarea "Enjoy lunch while watching bison & at times wol" at bounding box center [463, 135] width 594 height 67
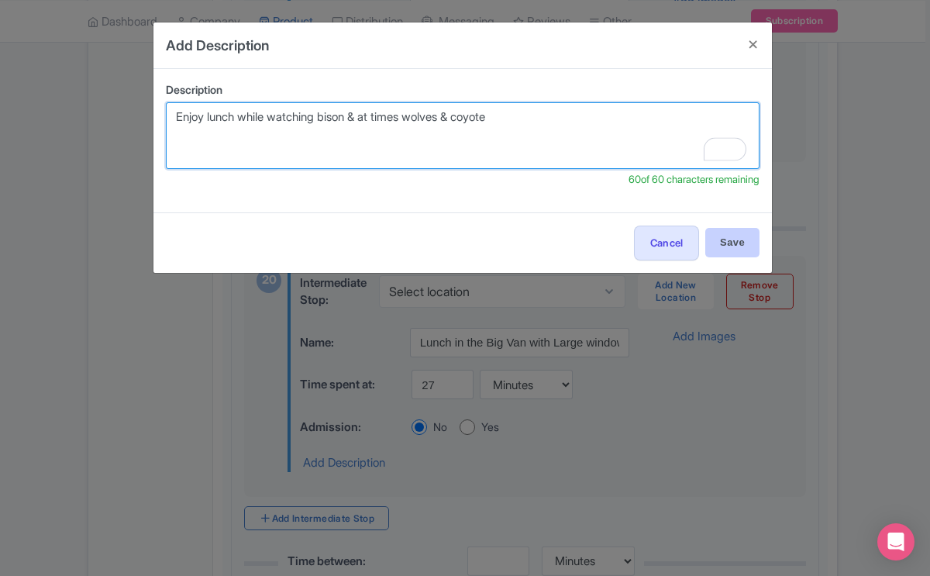
type textarea "Enjoy lunch while watching bison & at times wolves & coyote"
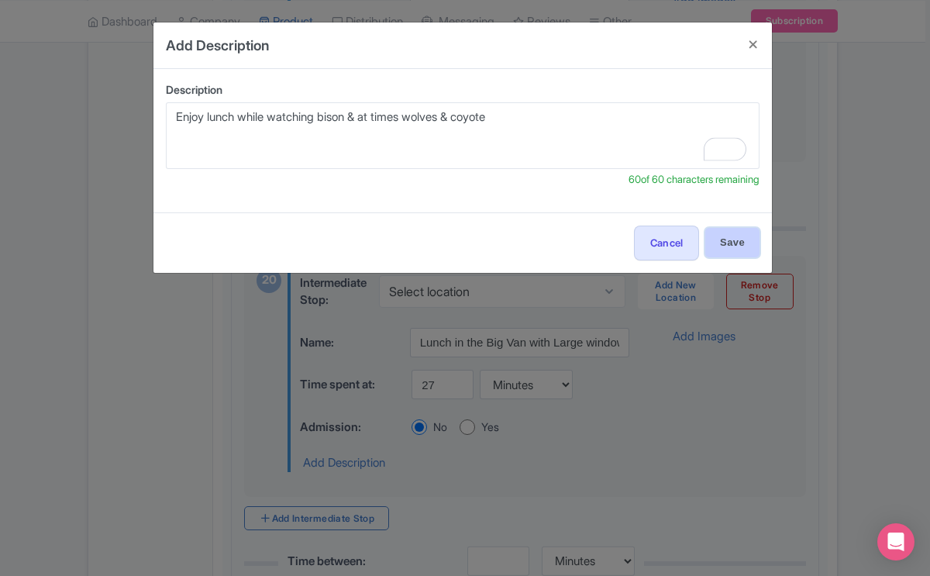
click at [735, 237] on input "Save" at bounding box center [732, 242] width 54 height 29
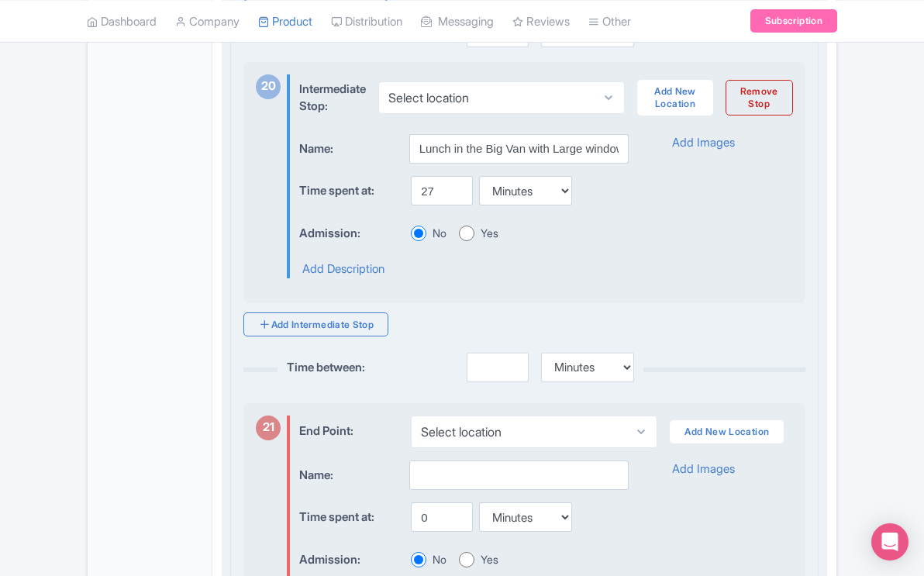
scroll to position [6784, 0]
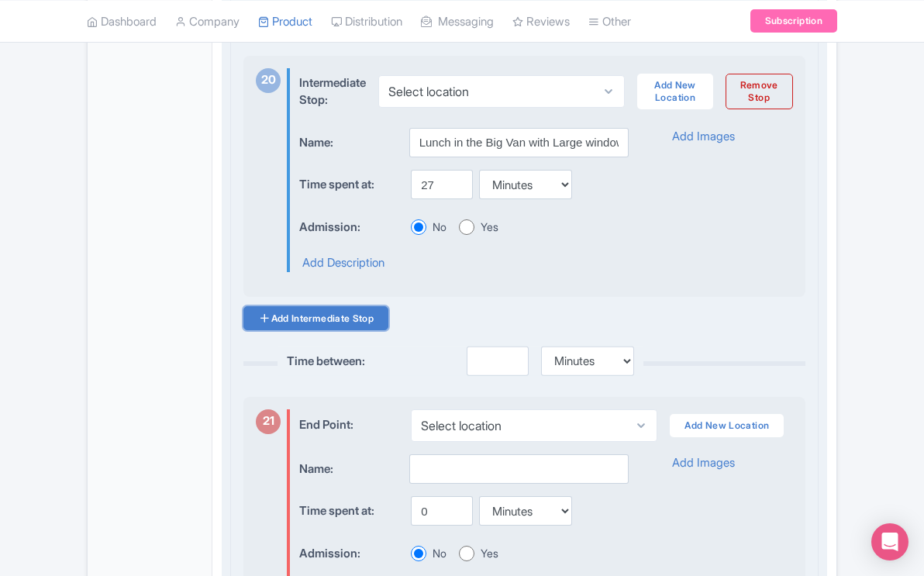
click at [360, 330] on link "Add Intermediate Stop" at bounding box center [315, 318] width 145 height 24
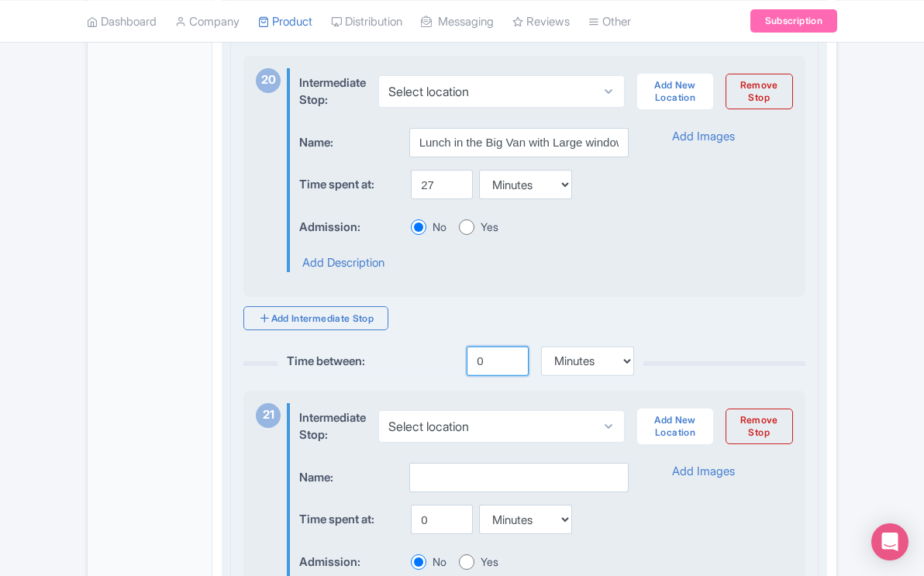
click at [483, 376] on input "0" at bounding box center [498, 360] width 62 height 29
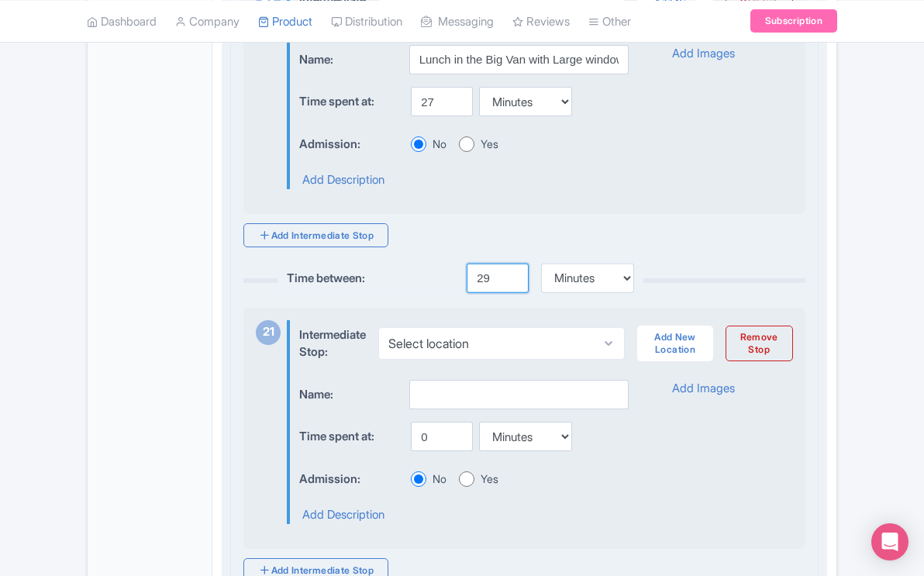
scroll to position [6873, 0]
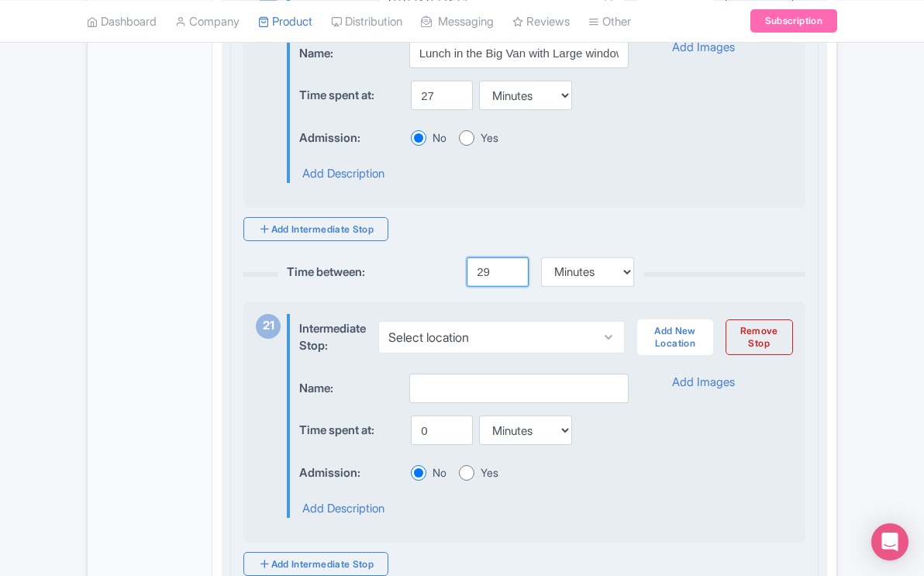
type input "29"
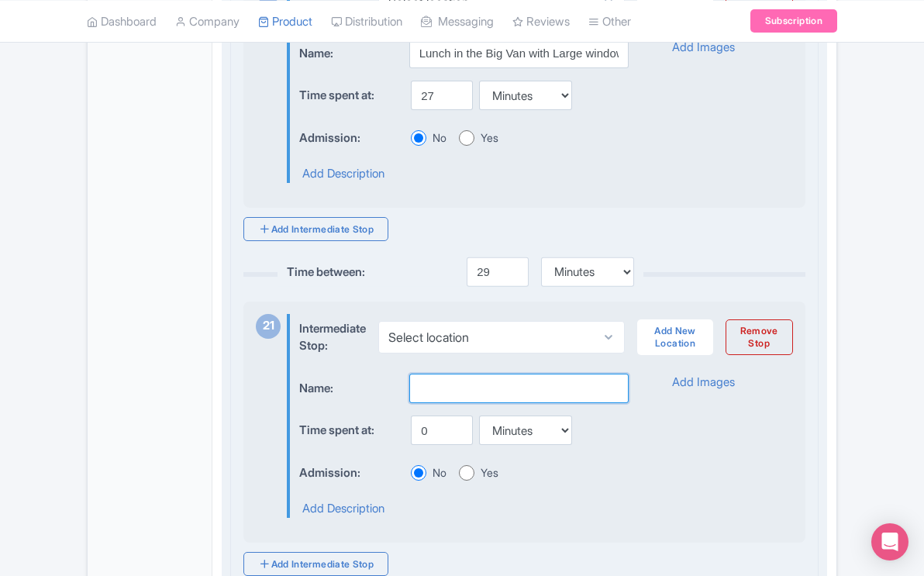
click at [409, 403] on input "text" at bounding box center [518, 388] width 219 height 29
type input "G"
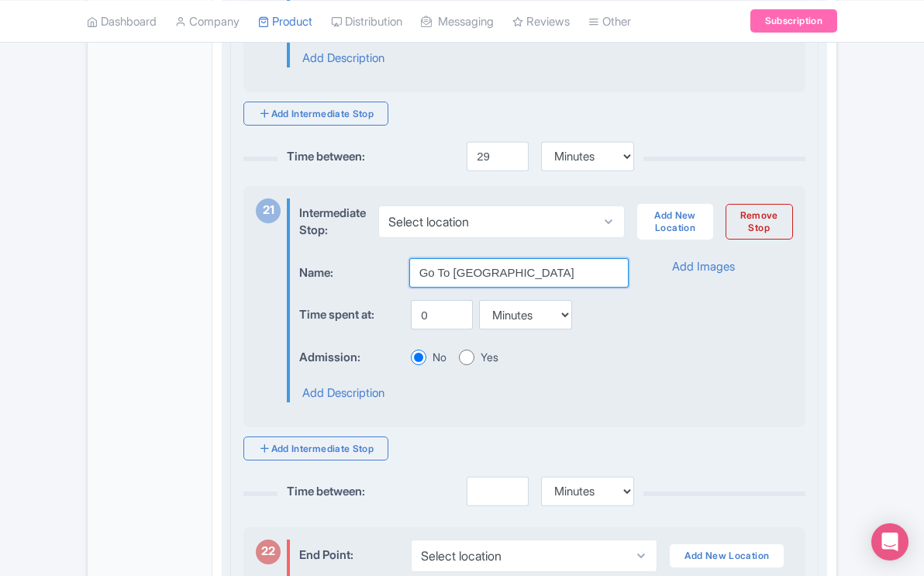
scroll to position [6990, 0]
type input "Go To Calcite Springs"
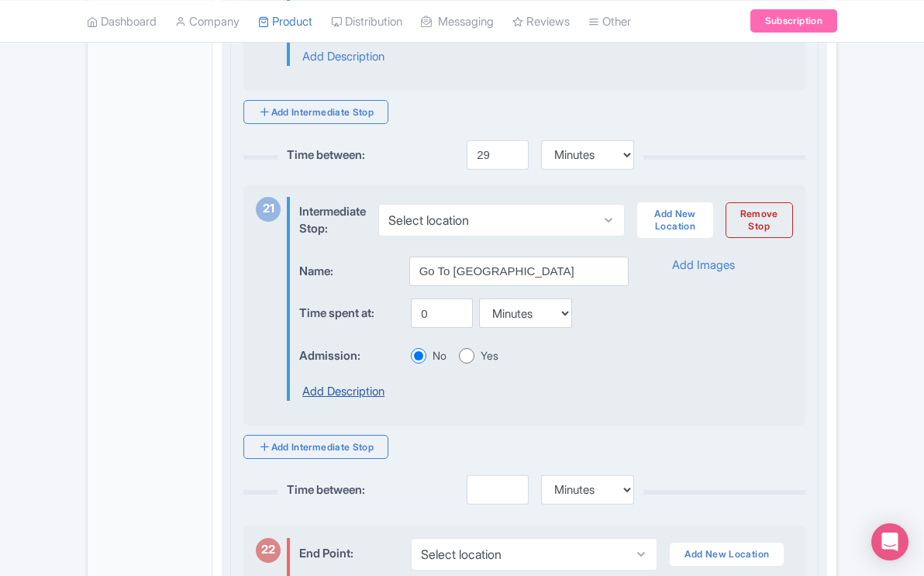
click at [376, 401] on link "Add Description" at bounding box center [343, 392] width 82 height 18
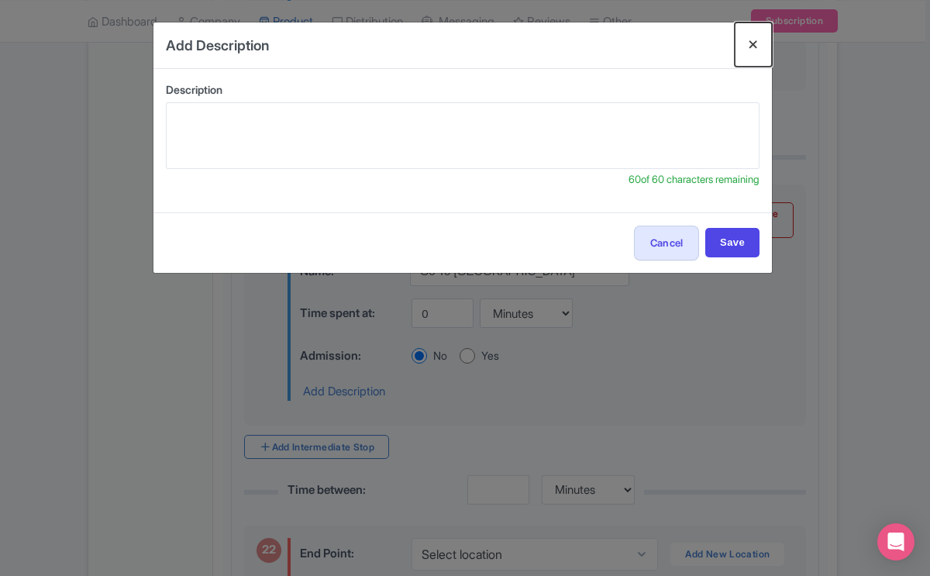
click at [760, 43] on button "Close" at bounding box center [753, 44] width 37 height 44
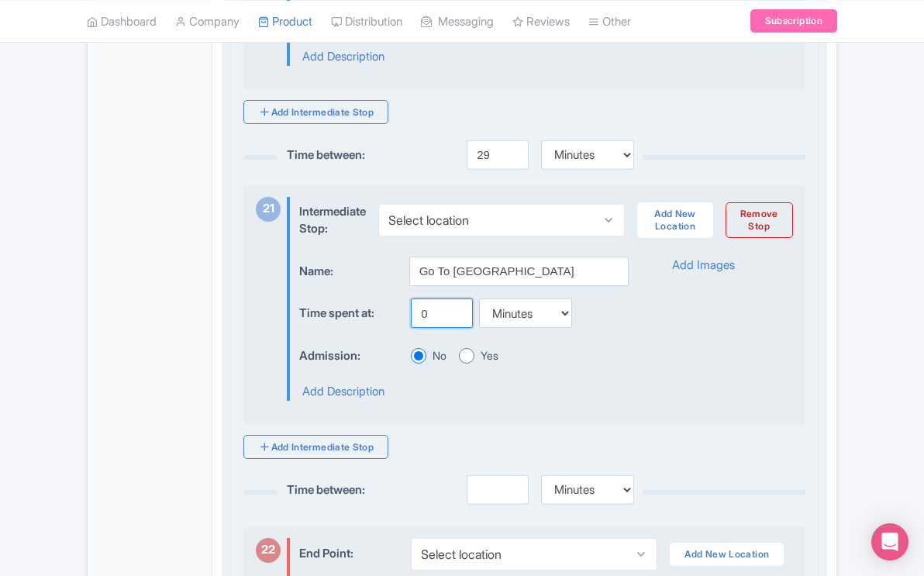
click at [433, 328] on input "0" at bounding box center [442, 312] width 62 height 29
type input "40"
click at [348, 401] on link "Add Description" at bounding box center [343, 392] width 82 height 18
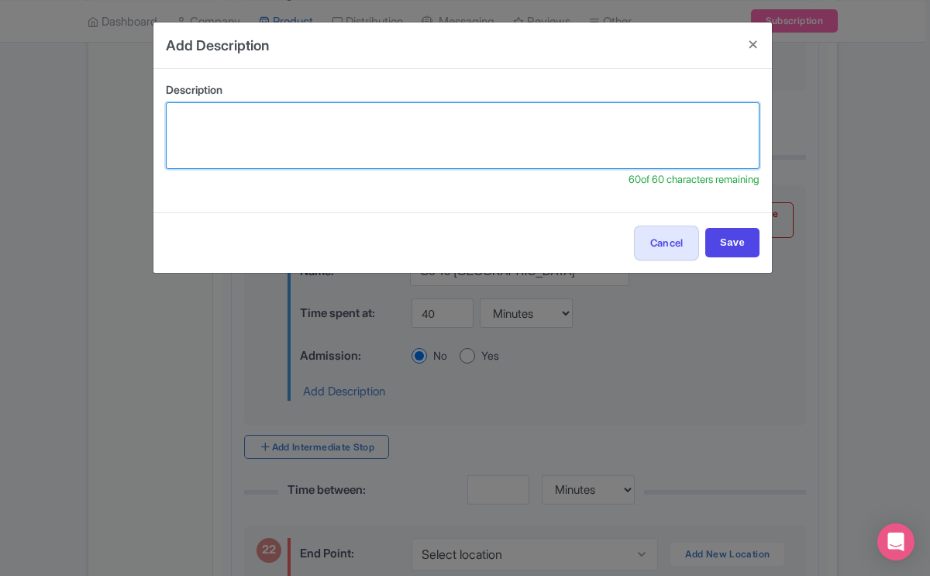
click at [326, 122] on textarea at bounding box center [463, 135] width 594 height 67
type textarea "Hear the history of Calcite Springs & Tower Falls"
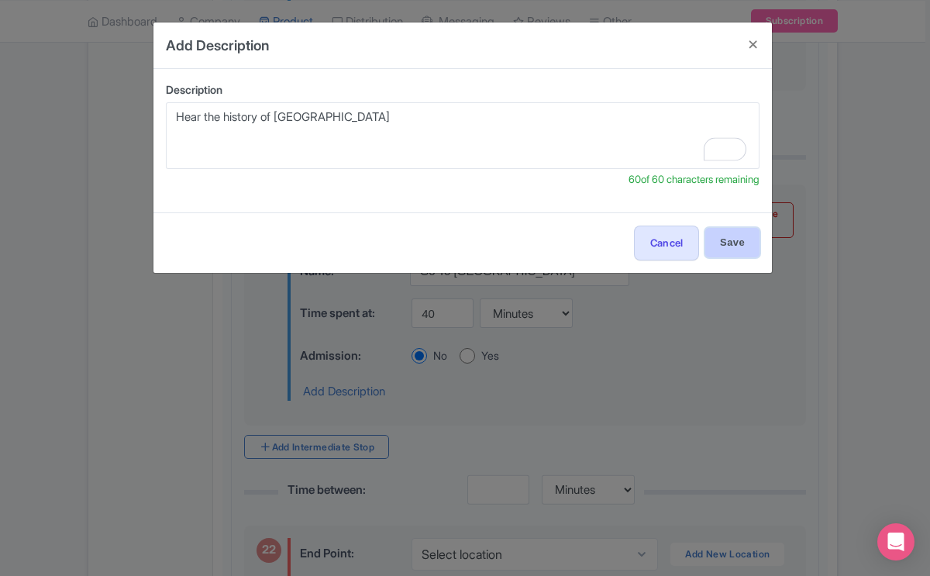
click at [722, 239] on input "Save" at bounding box center [732, 242] width 54 height 29
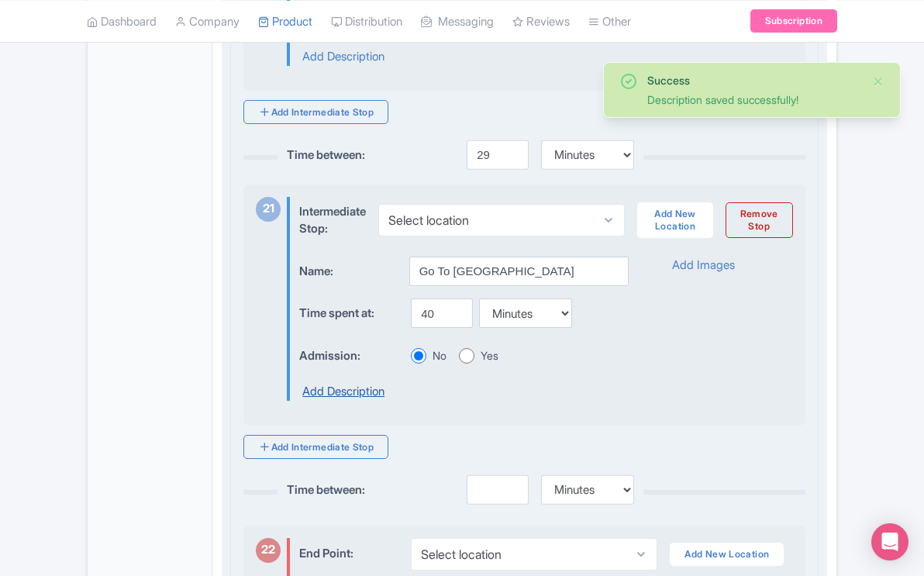
click at [371, 401] on link "Add Description" at bounding box center [343, 392] width 82 height 18
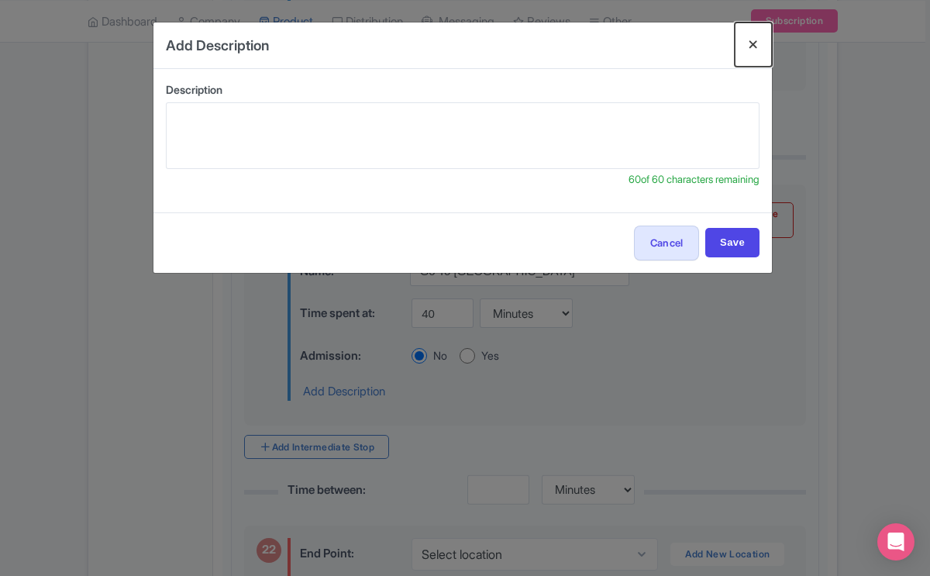
click at [755, 38] on button "Close" at bounding box center [753, 44] width 37 height 44
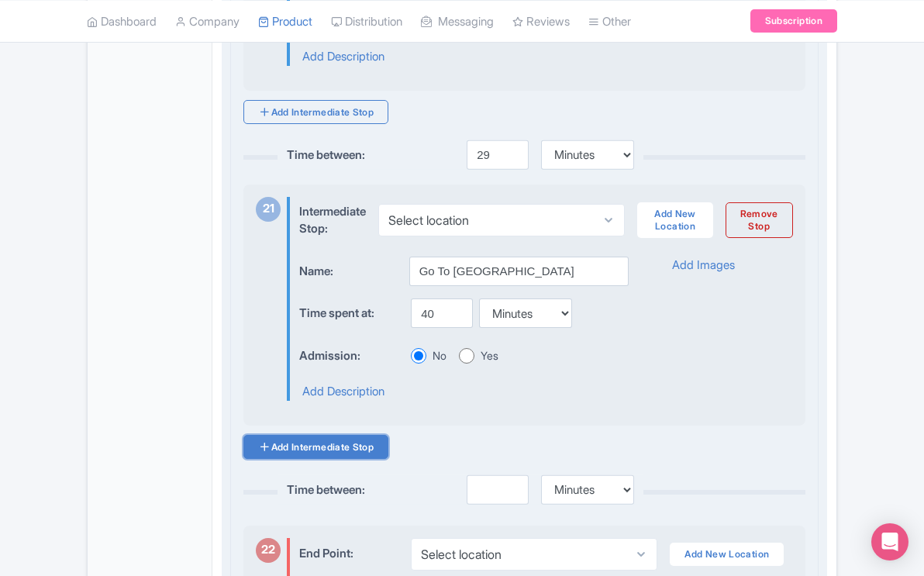
click at [357, 459] on link "Add Intermediate Stop" at bounding box center [315, 447] width 145 height 24
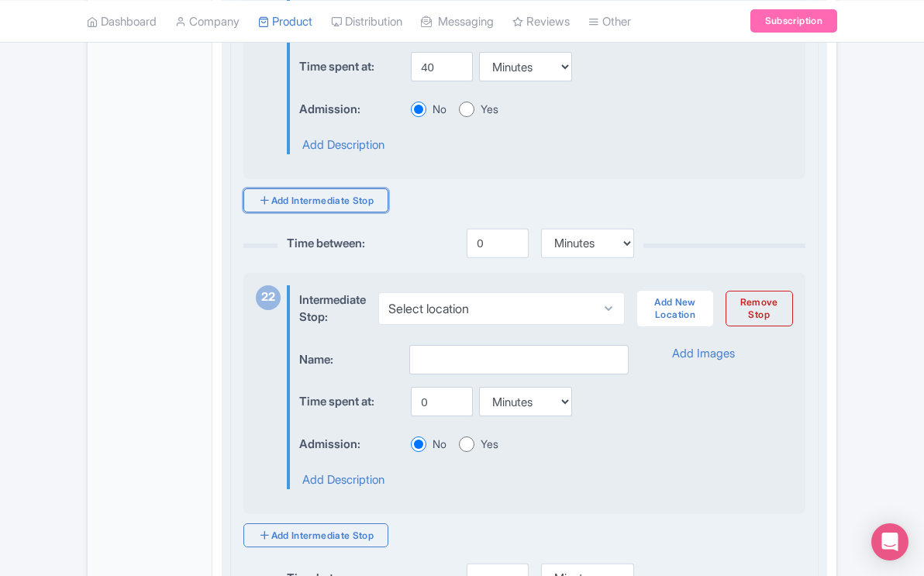
scroll to position [7248, 0]
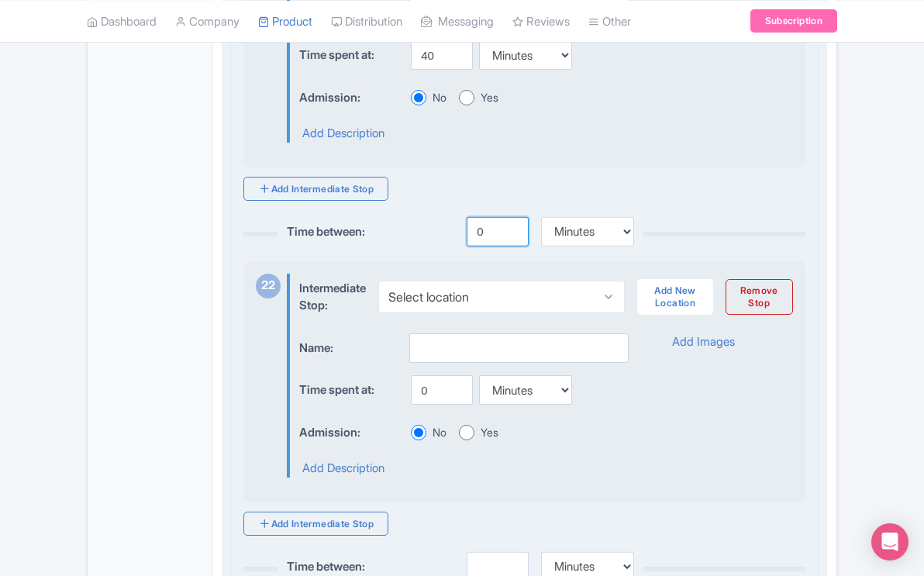
click at [484, 246] on input "0" at bounding box center [498, 231] width 62 height 29
type input "40"
click at [434, 363] on input "text" at bounding box center [518, 347] width 219 height 29
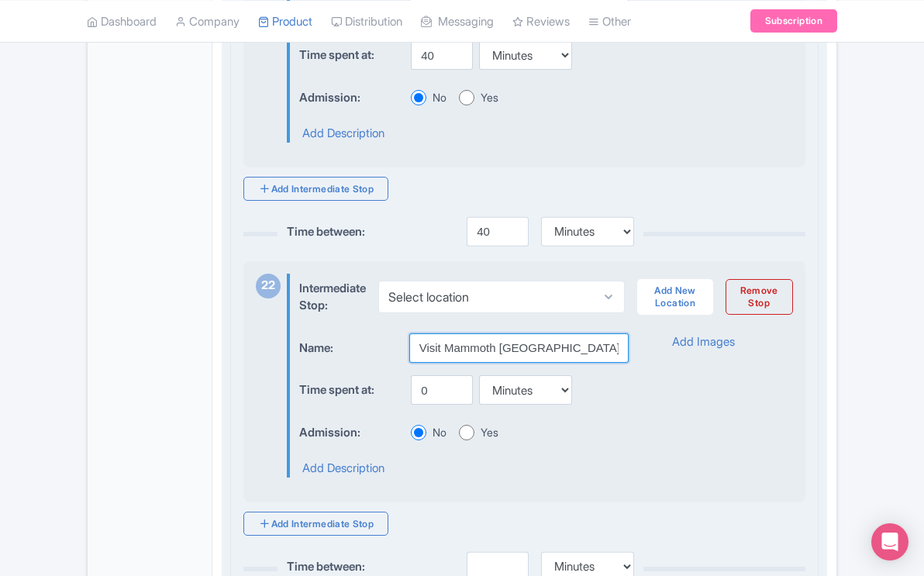
type input "Visit Mammoth Hot Springs"
click at [429, 405] on input "0" at bounding box center [442, 389] width 62 height 29
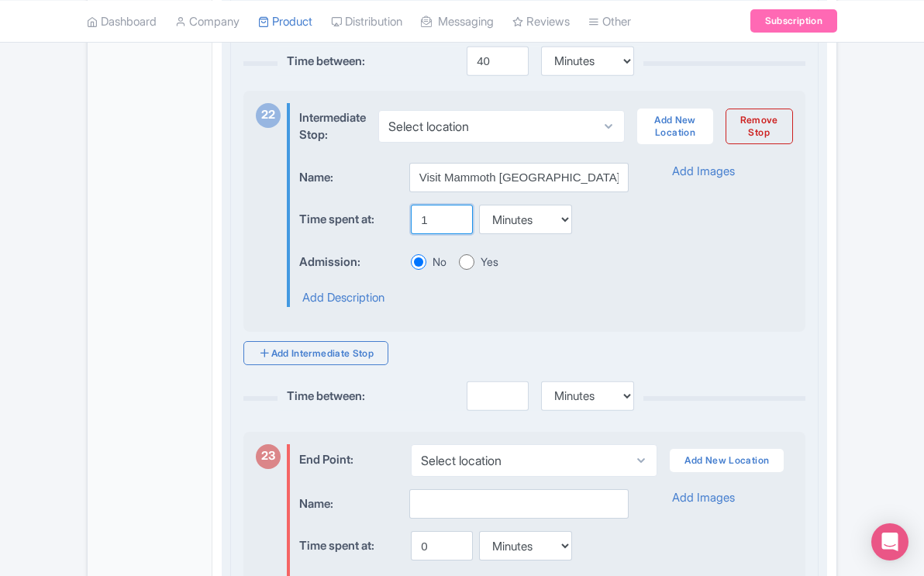
scroll to position [7424, 0]
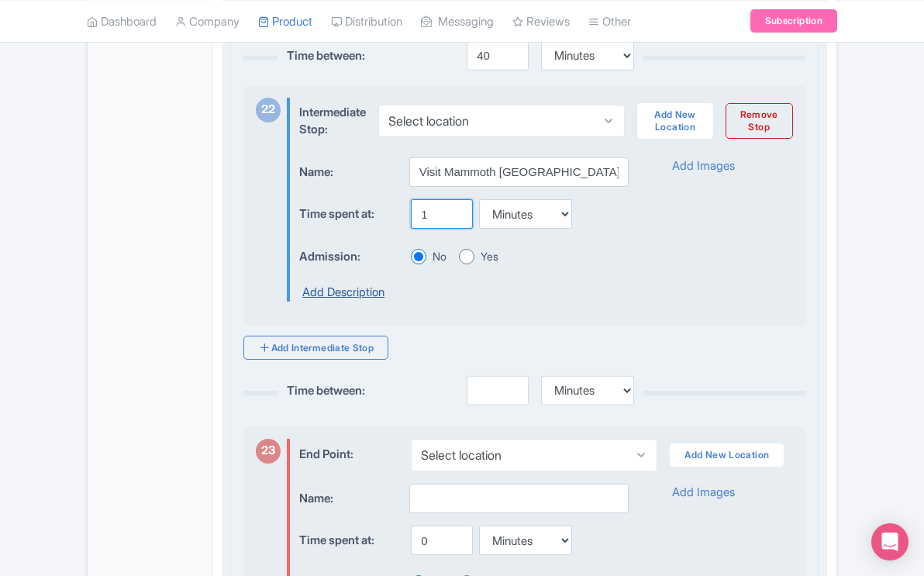
type input "1"
click at [368, 302] on link "Add Description" at bounding box center [343, 293] width 82 height 18
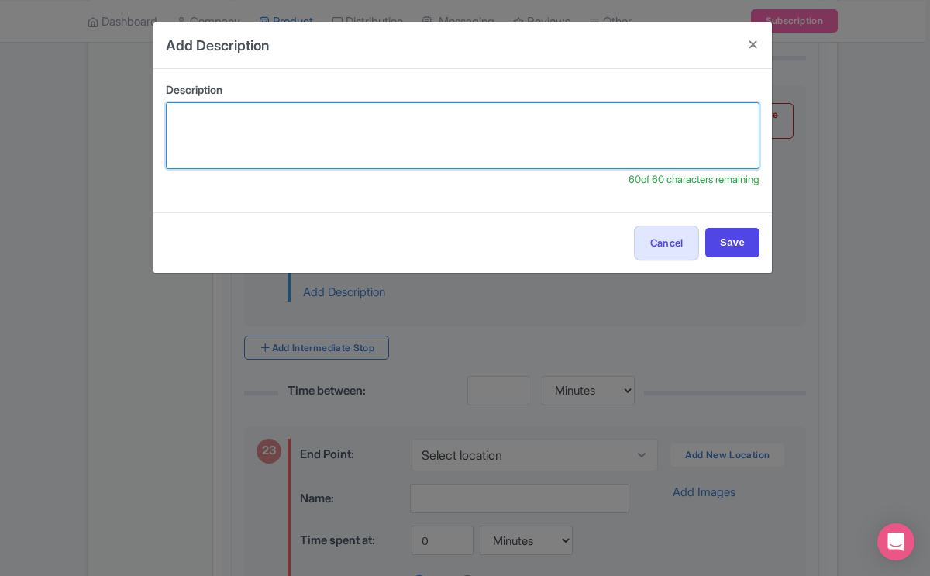
click at [402, 131] on textarea at bounding box center [463, 135] width 594 height 67
type textarea "T"
click at [226, 117] on textarea "You will see historic events that few know happened in Mammo" at bounding box center [463, 135] width 594 height 67
click at [481, 119] on textarea "See historic events that few know happened in Mammo" at bounding box center [463, 135] width 594 height 67
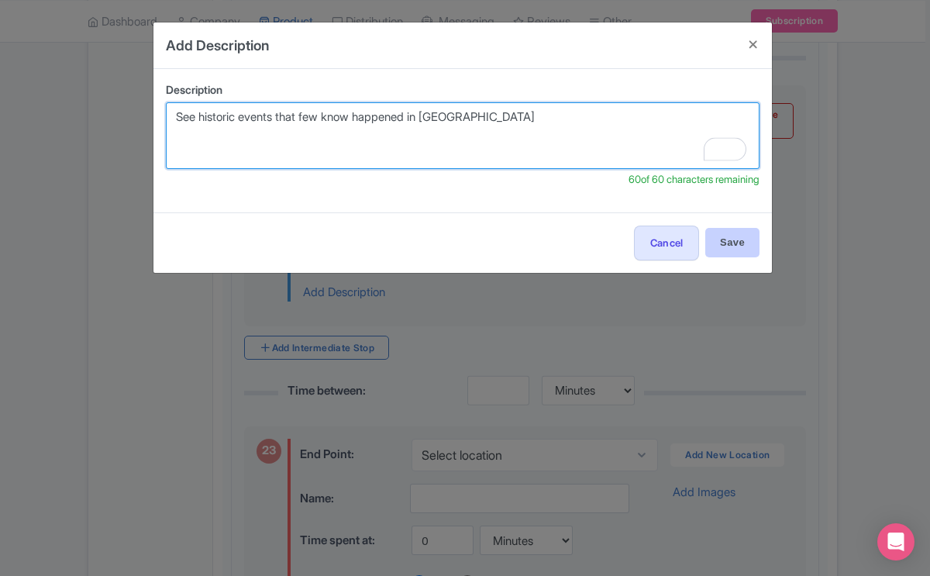
type textarea "See historic events that few know happened in Mammoth"
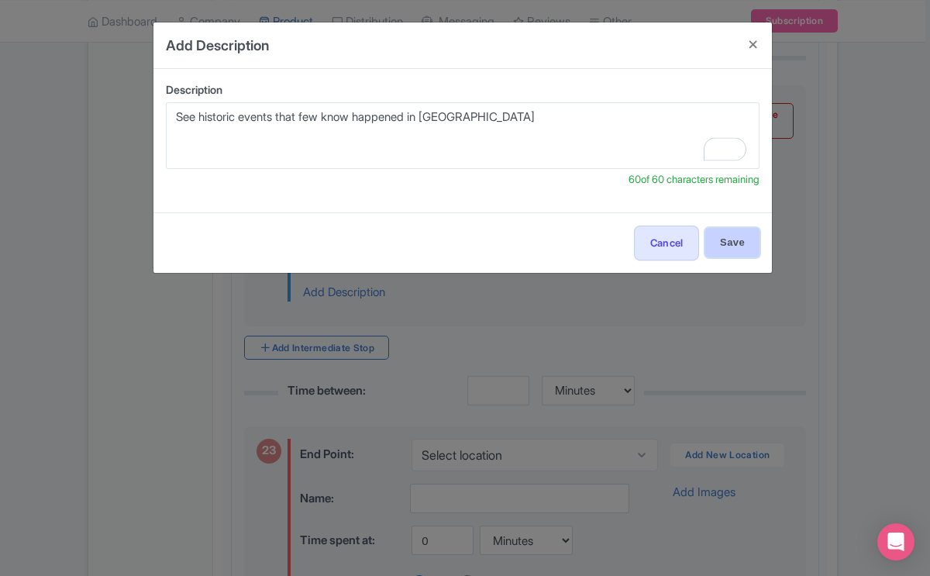
click at [737, 238] on input "Save" at bounding box center [732, 242] width 54 height 29
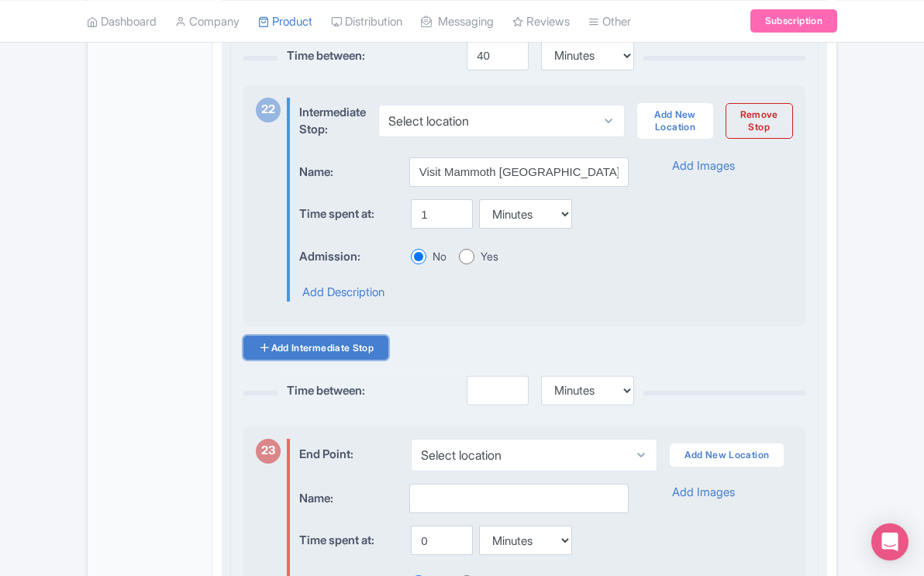
click at [352, 360] on link "Add Intermediate Stop" at bounding box center [315, 348] width 145 height 24
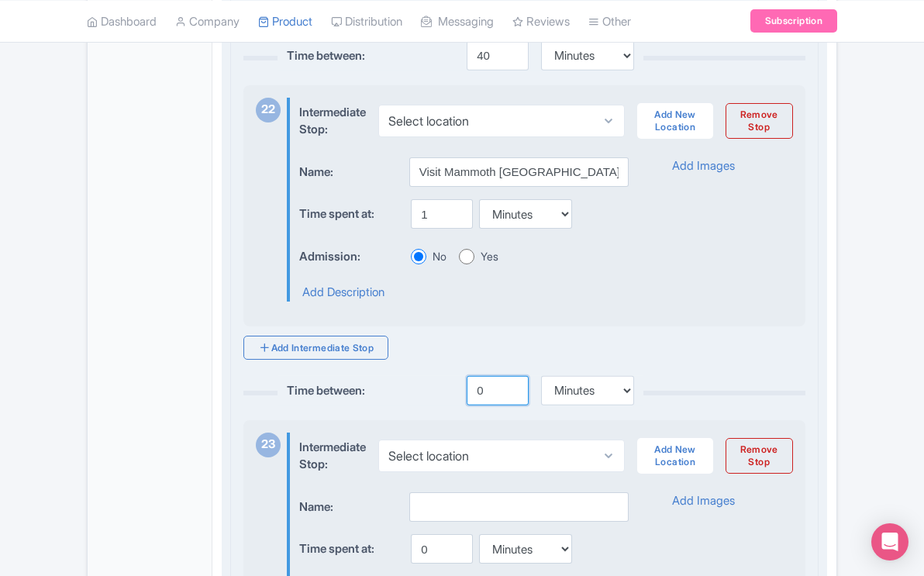
click at [484, 405] on input "0" at bounding box center [498, 390] width 62 height 29
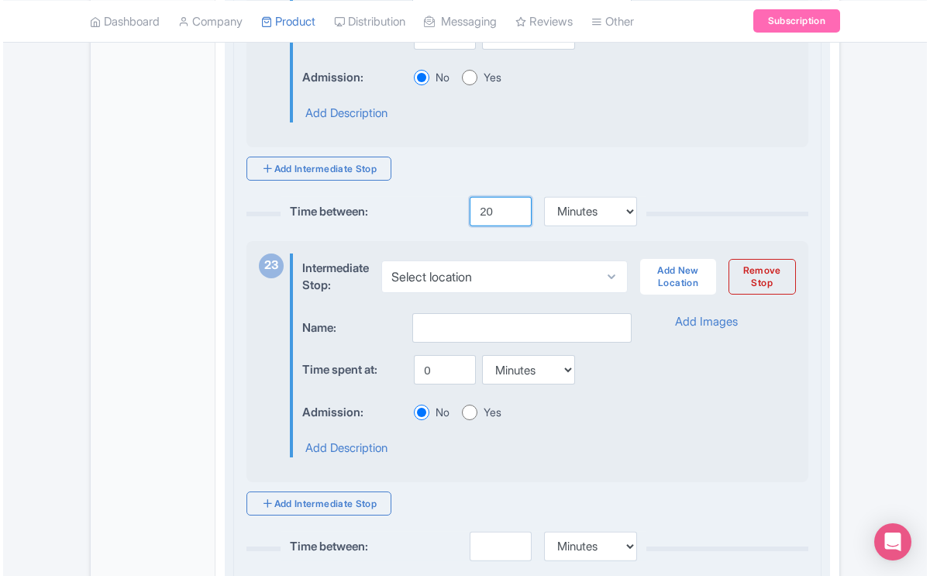
scroll to position [7611, 0]
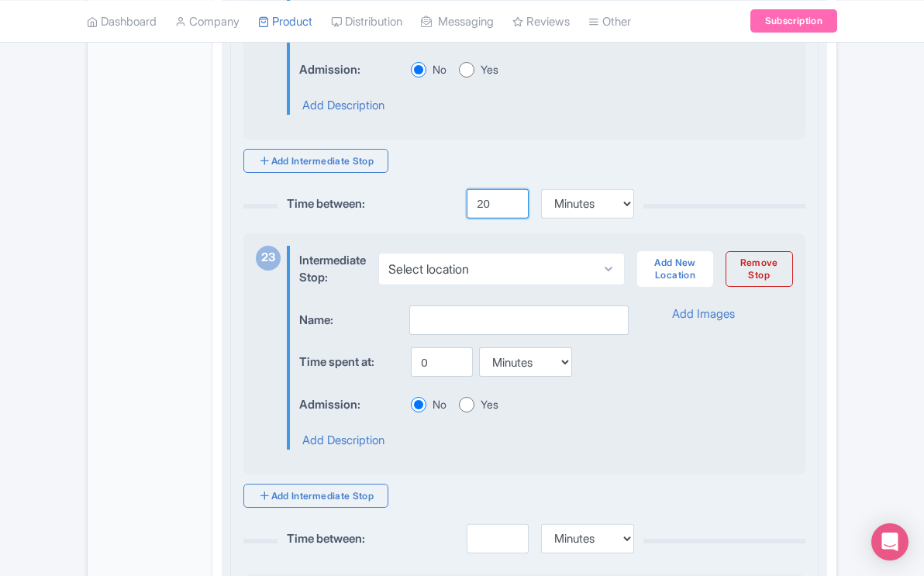
type input "20"
click at [440, 334] on input "text" at bounding box center [518, 319] width 219 height 29
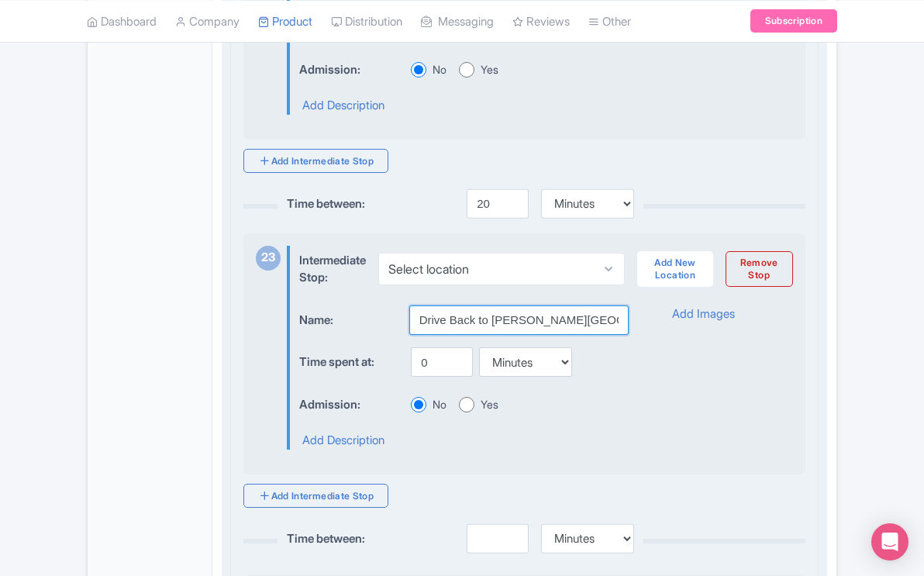
type input "Drive Back to Jackson Hole"
click at [428, 377] on input "0" at bounding box center [442, 361] width 62 height 29
type input "3"
click at [371, 450] on link "Add Description" at bounding box center [343, 441] width 82 height 18
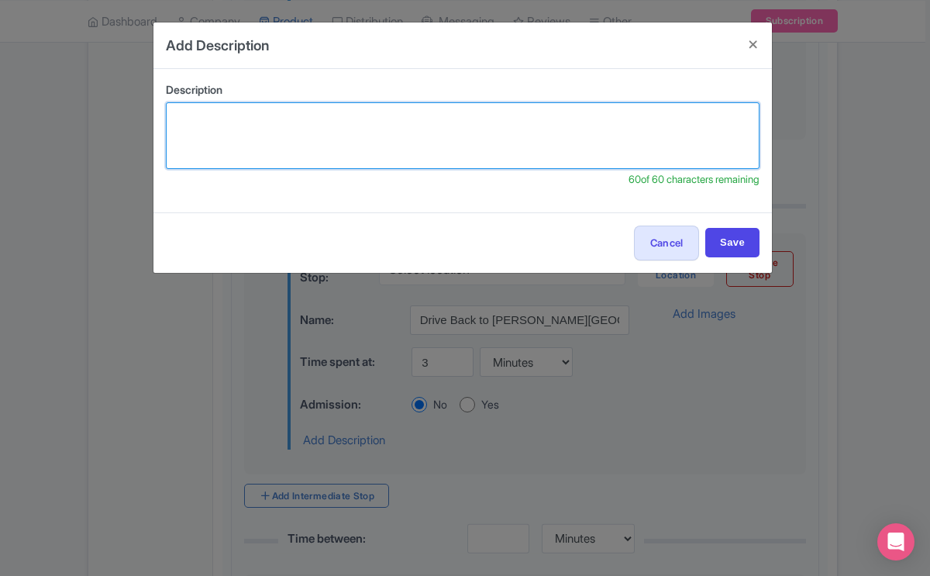
click at [365, 139] on textarea at bounding box center [463, 135] width 594 height 67
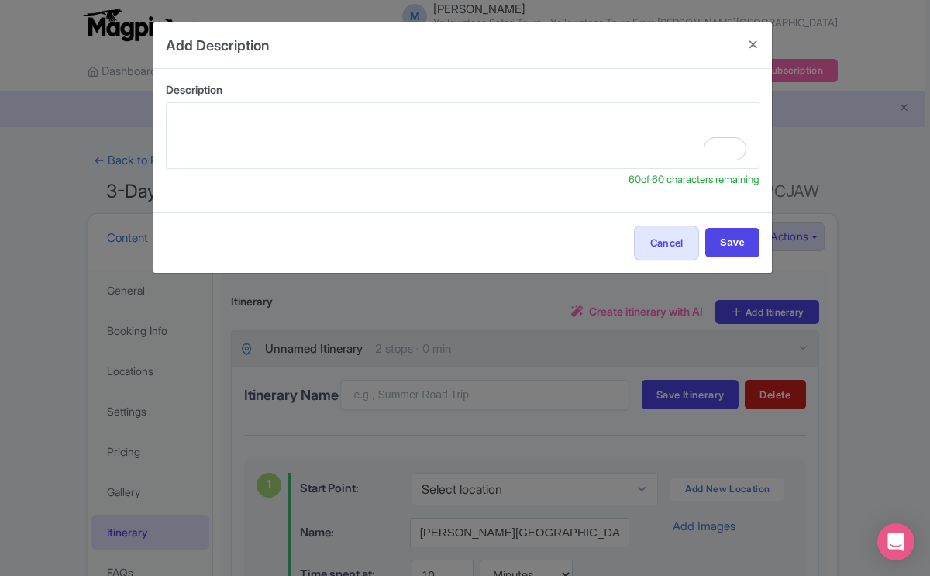
select select "hours"
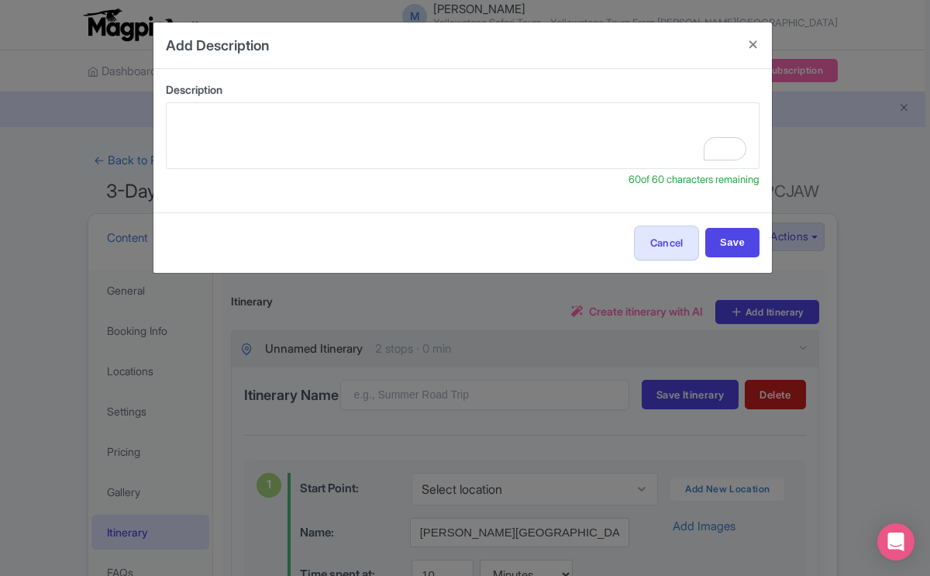
select select "hours"
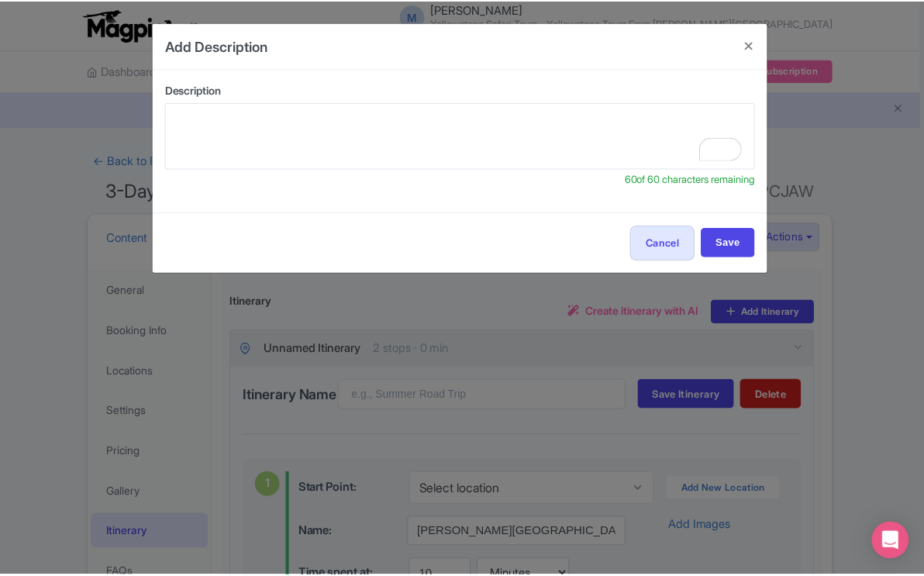
scroll to position [7611, 0]
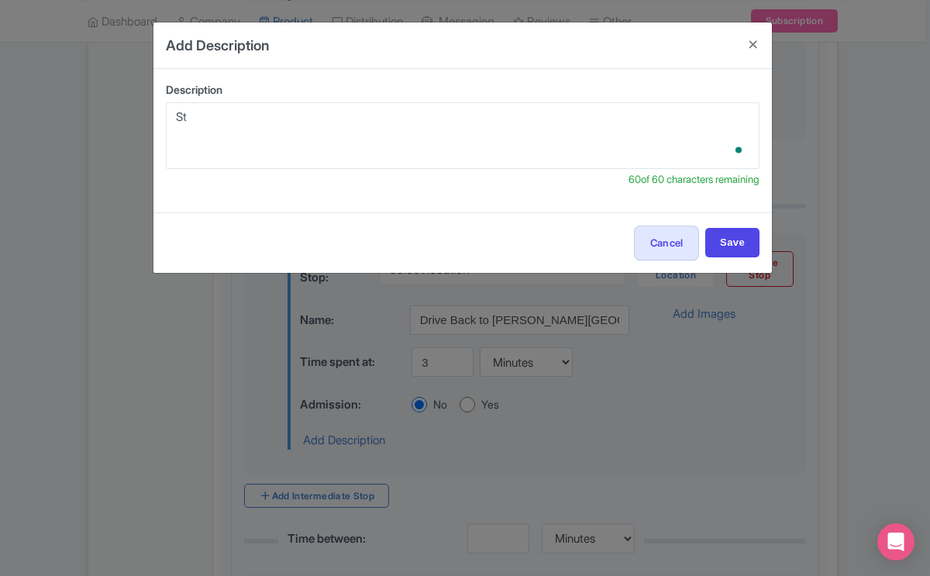
type textarea "S"
type textarea "T"
type textarea "A"
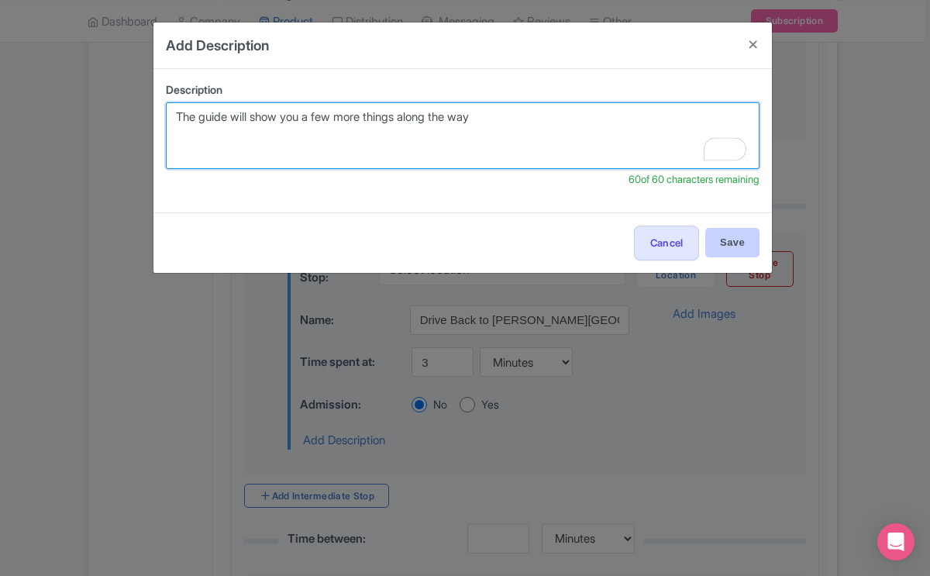
type textarea "The guide will show you a few more things along the way"
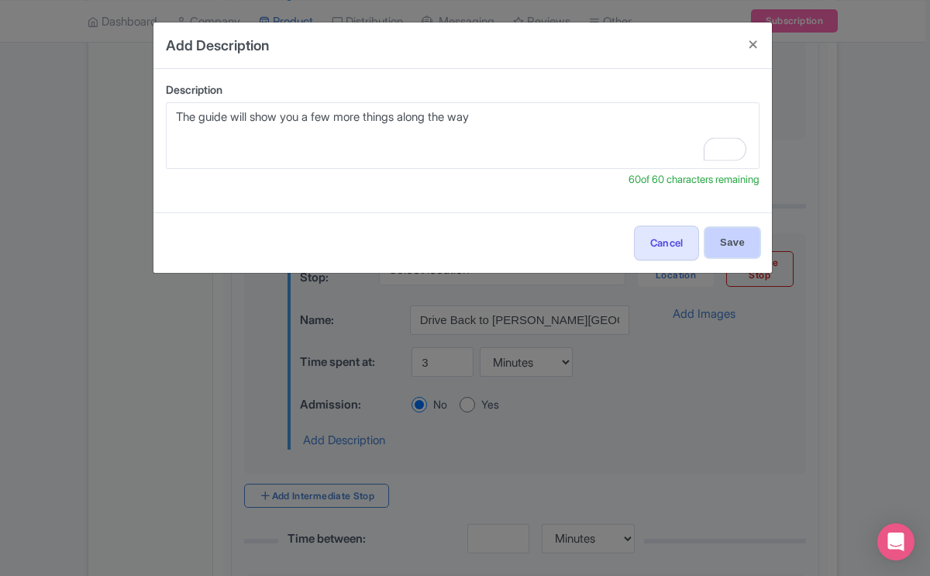
click at [736, 243] on input "Save" at bounding box center [732, 242] width 54 height 29
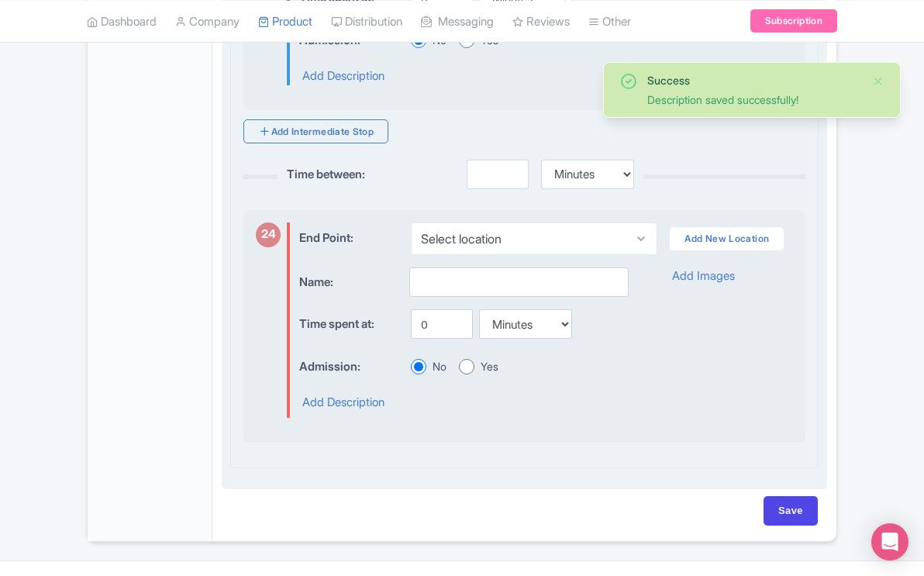
scroll to position [7977, 0]
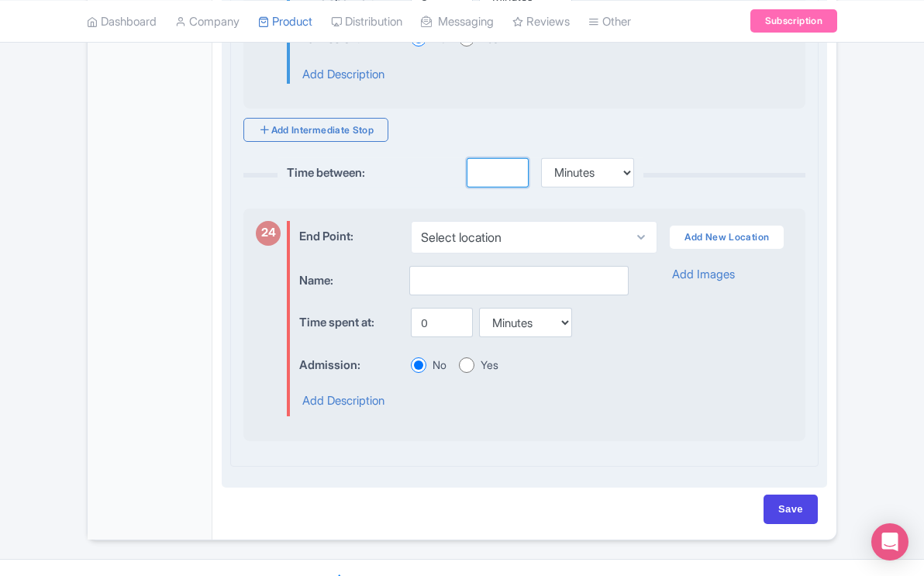
click at [467, 188] on input "number" at bounding box center [498, 172] width 62 height 29
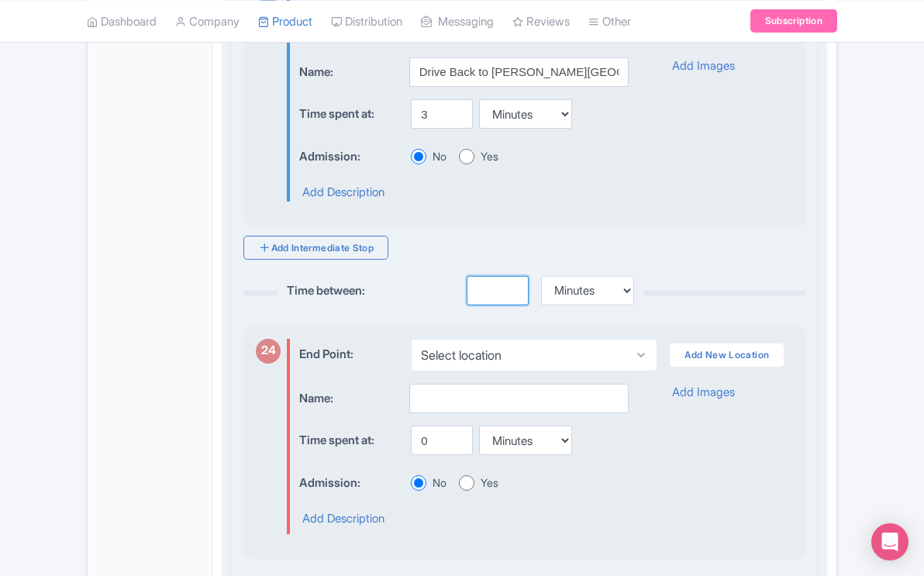
scroll to position [7874, 0]
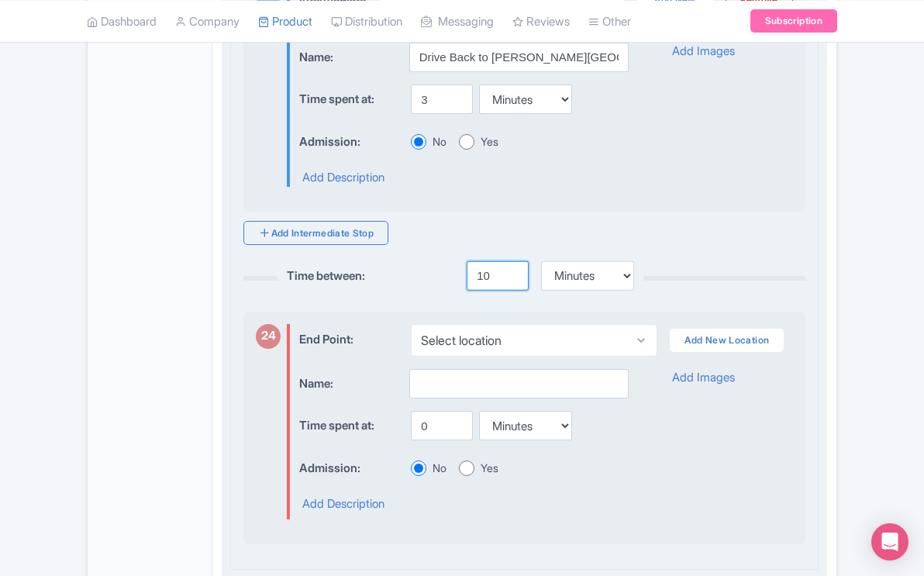
type input "10"
click at [480, 398] on input "text" at bounding box center [518, 383] width 219 height 29
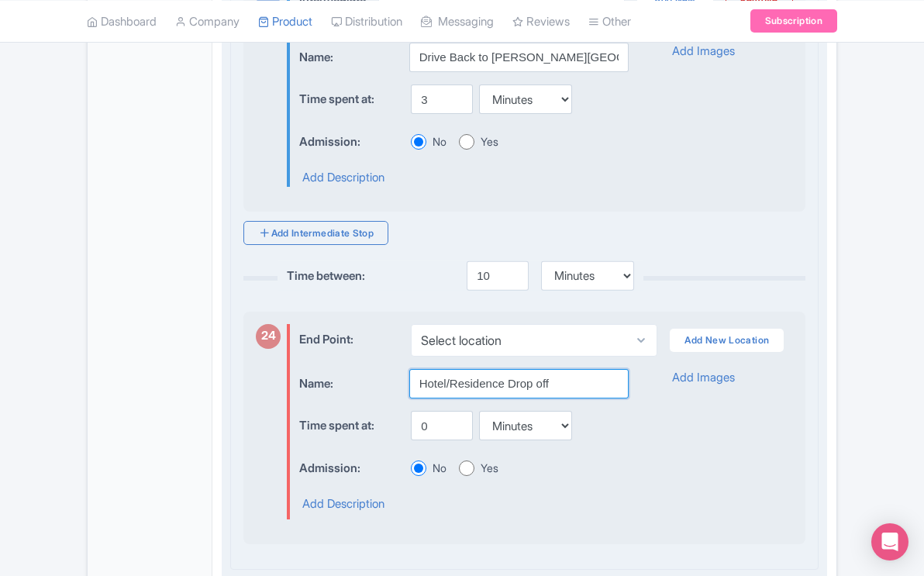
type input "Hotel/Residence Drop off"
click at [428, 440] on input "0" at bounding box center [442, 425] width 62 height 29
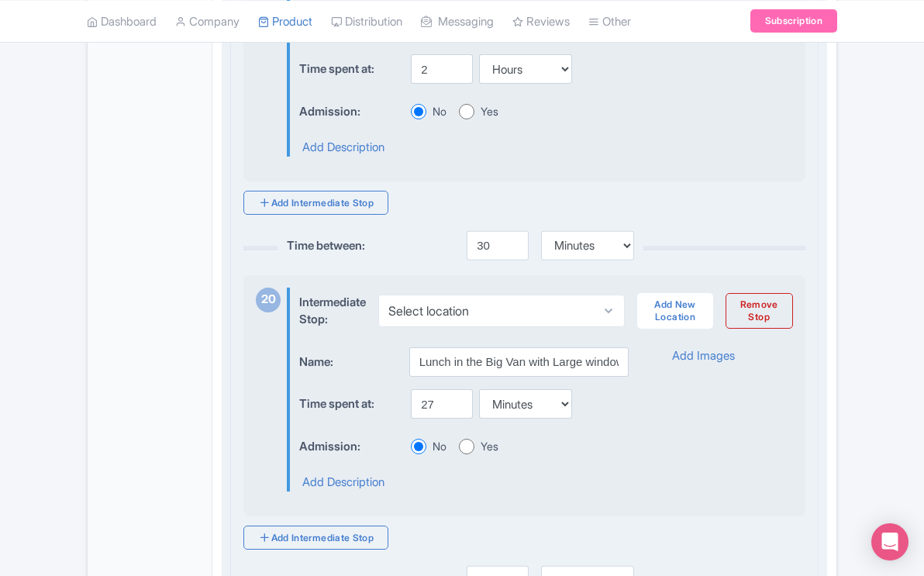
scroll to position [6571, 0]
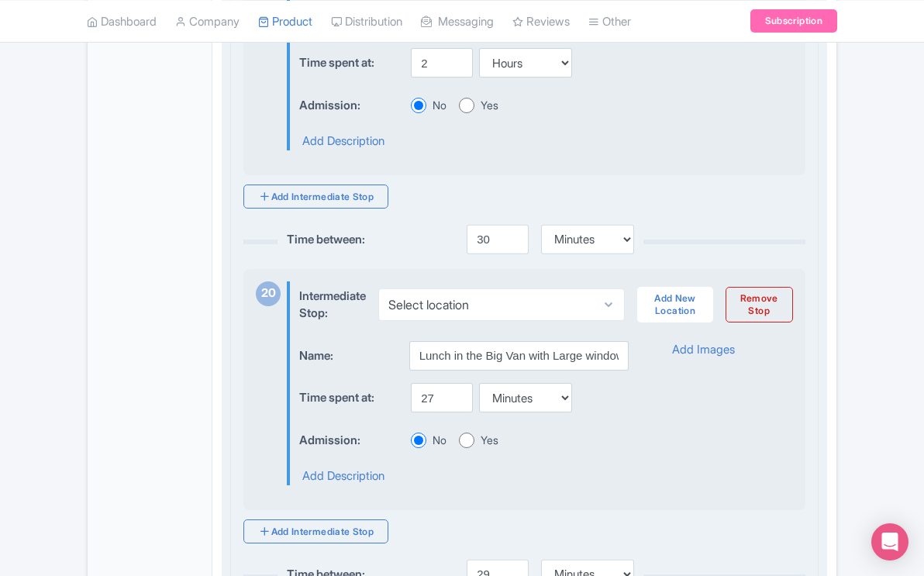
type input "10"
click at [435, 412] on input "27" at bounding box center [442, 397] width 62 height 29
type input "2"
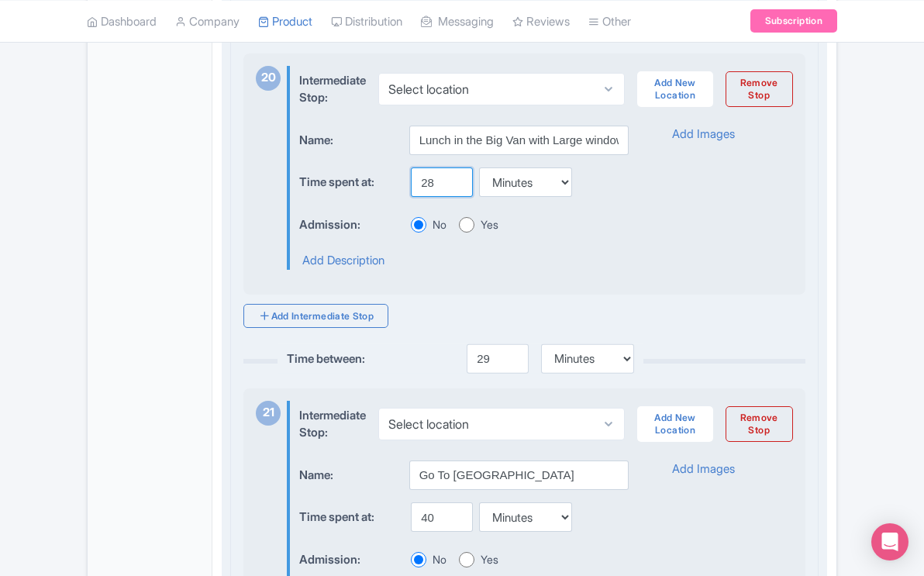
scroll to position [6789, 0]
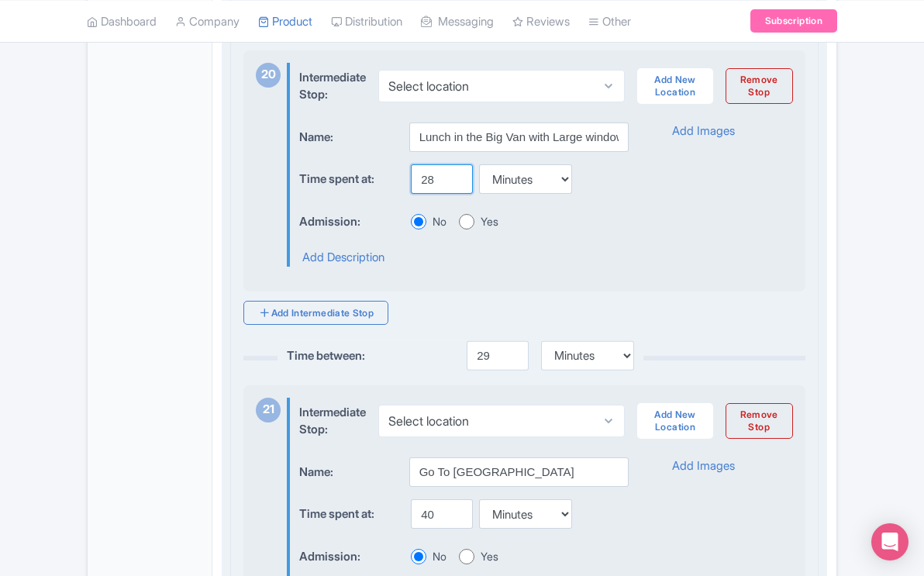
type input "28"
click at [489, 371] on input "29" at bounding box center [498, 355] width 62 height 29
type input "2"
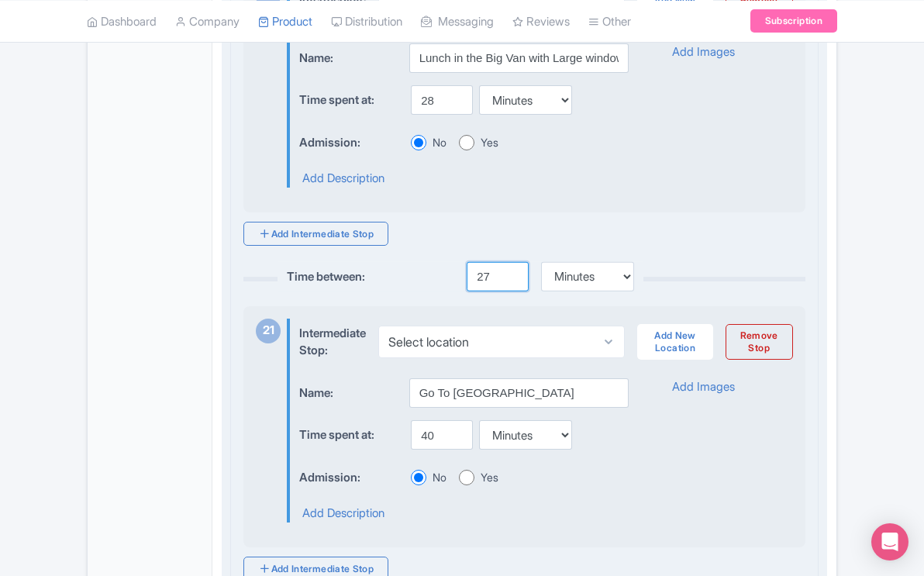
scroll to position [6870, 0]
type input "2"
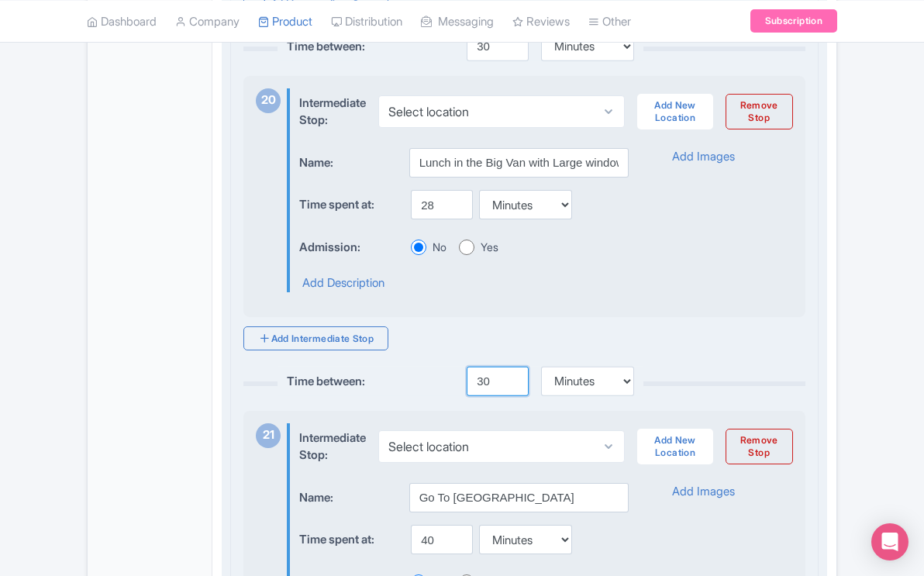
scroll to position [6756, 0]
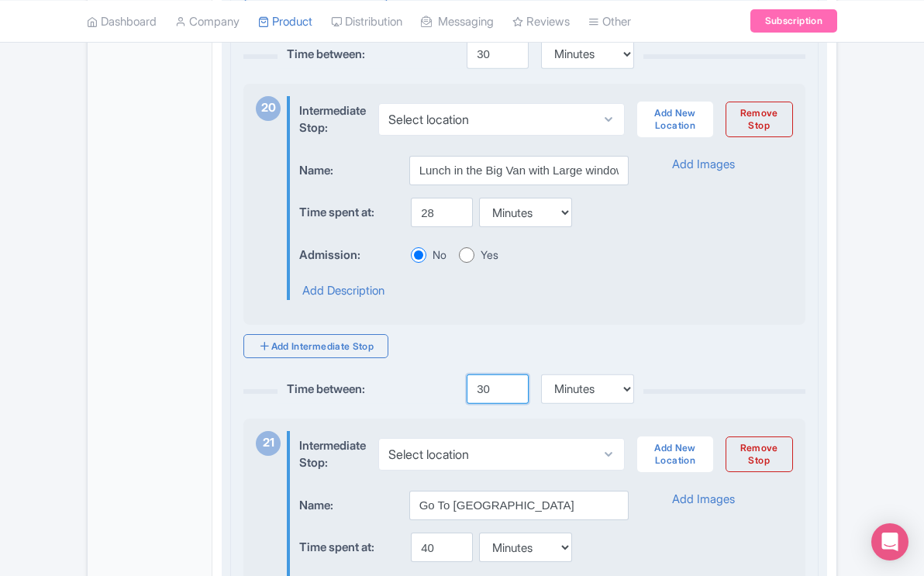
type input "30"
click at [436, 227] on input "28" at bounding box center [442, 212] width 62 height 29
type input "2"
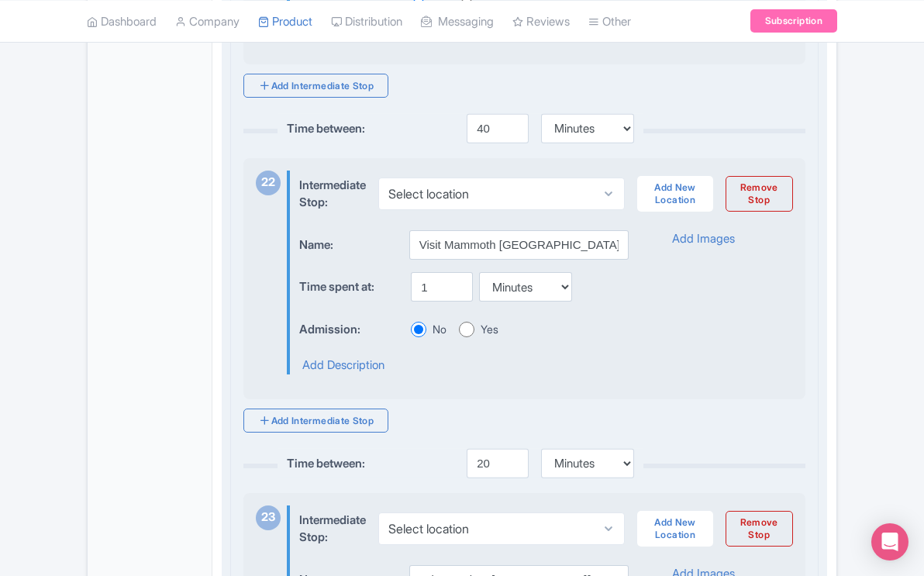
scroll to position [7339, 0]
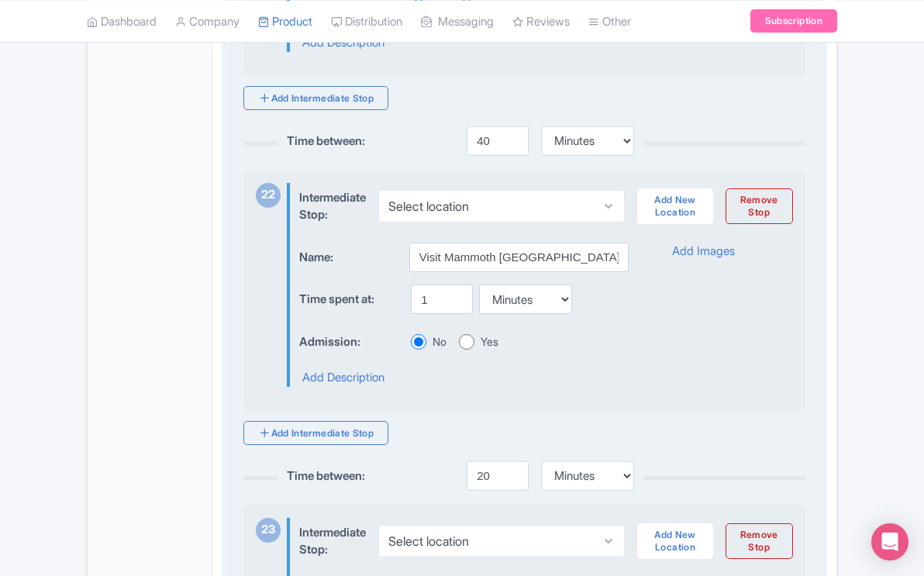
type input "30"
click at [565, 314] on select "Minutes Hours Days" at bounding box center [525, 298] width 93 height 29
select select "hours"
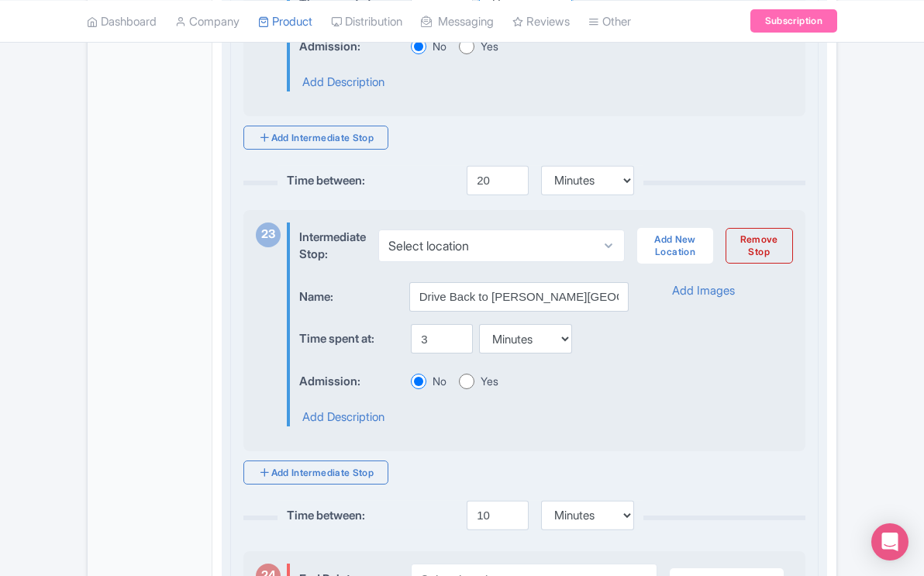
scroll to position [7637, 0]
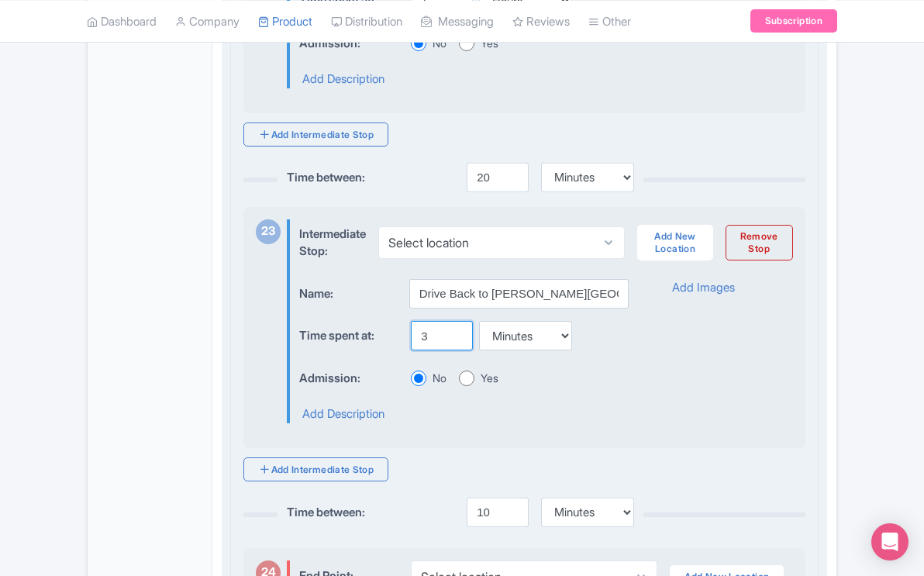
click at [431, 350] on input "3" at bounding box center [442, 335] width 62 height 29
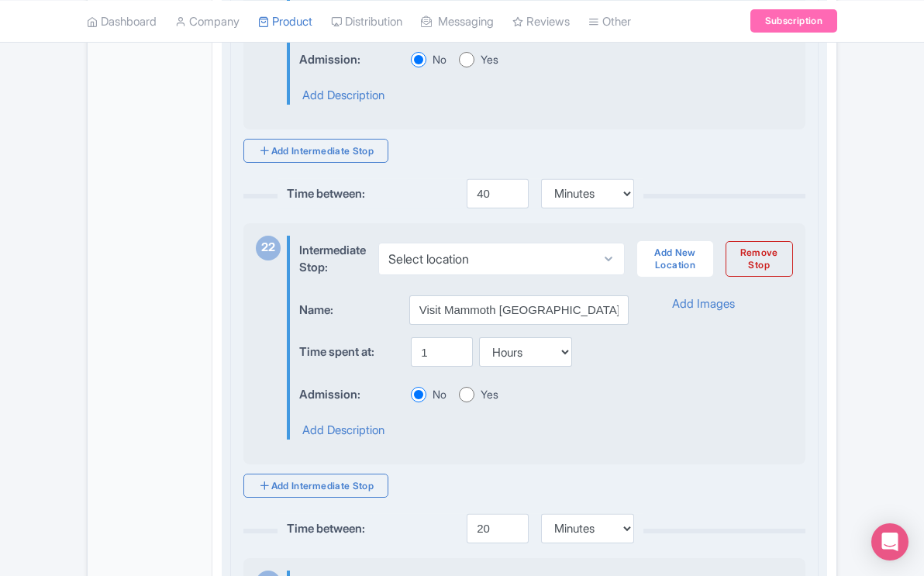
scroll to position [7282, 0]
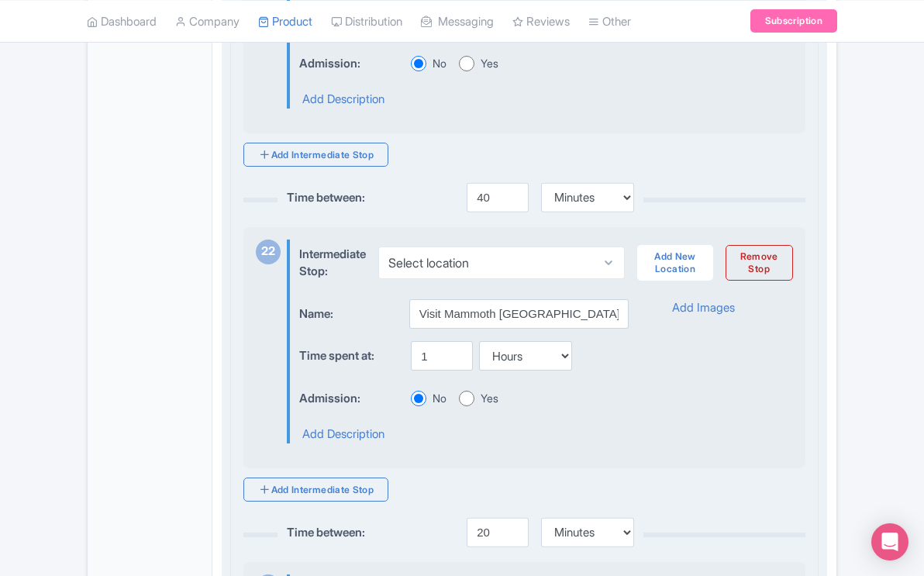
type input "30"
click at [430, 371] on input "1" at bounding box center [442, 355] width 62 height 29
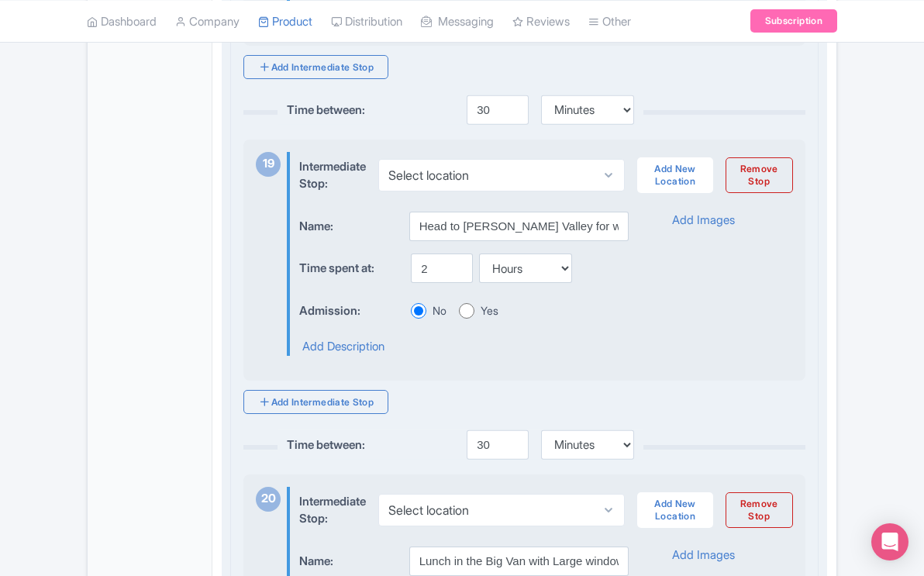
scroll to position [6362, 0]
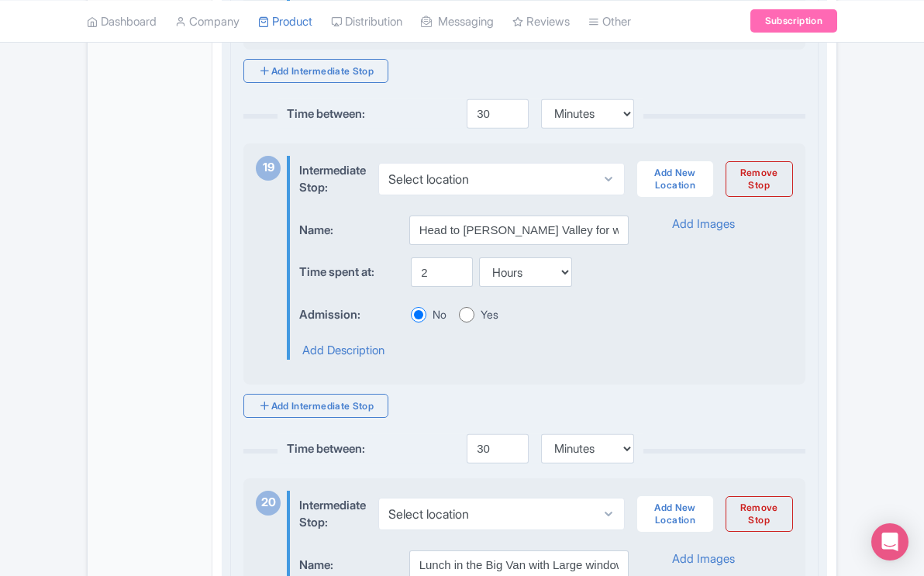
type input "1.5"
click at [426, 287] on input "2" at bounding box center [442, 271] width 62 height 29
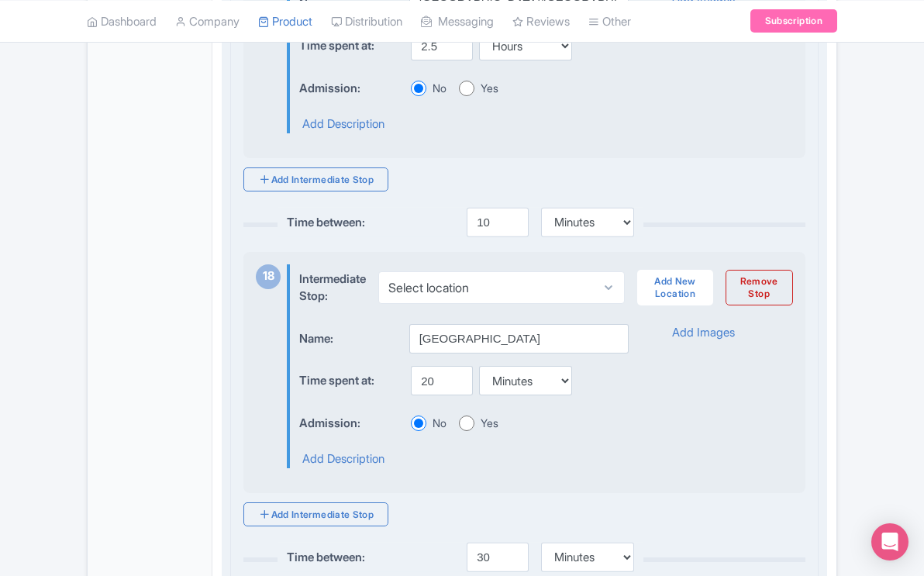
scroll to position [5909, 0]
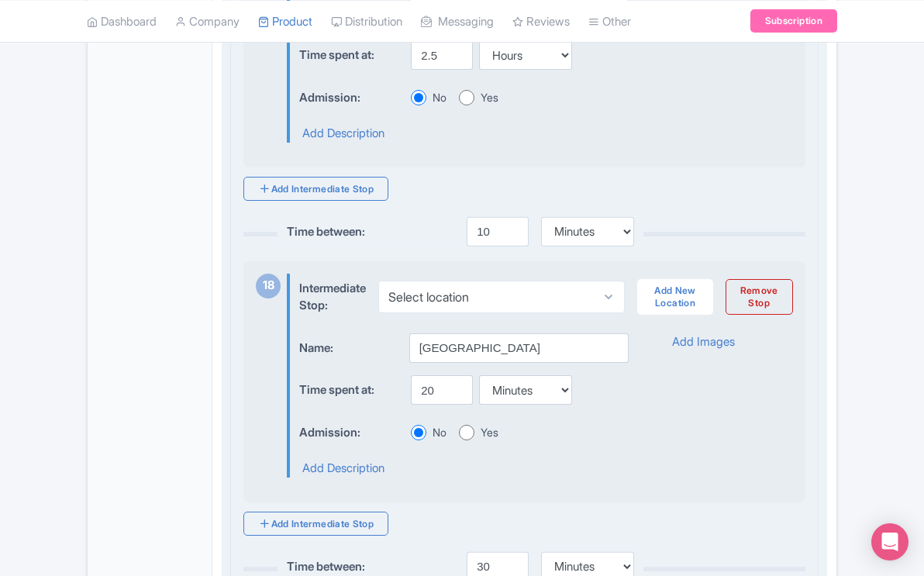
type input "2.5"
click at [433, 405] on input "20" at bounding box center [442, 389] width 62 height 29
type input "2"
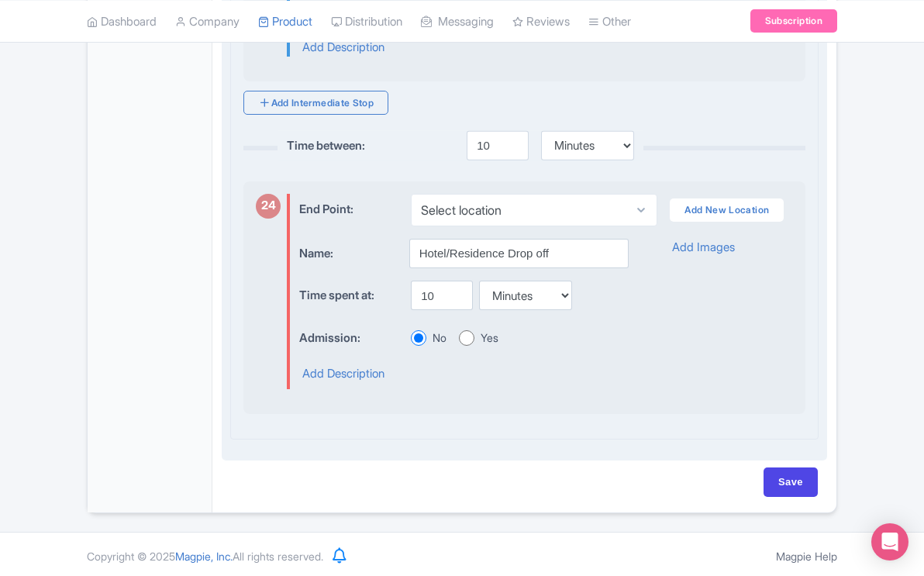
scroll to position [8036, 0]
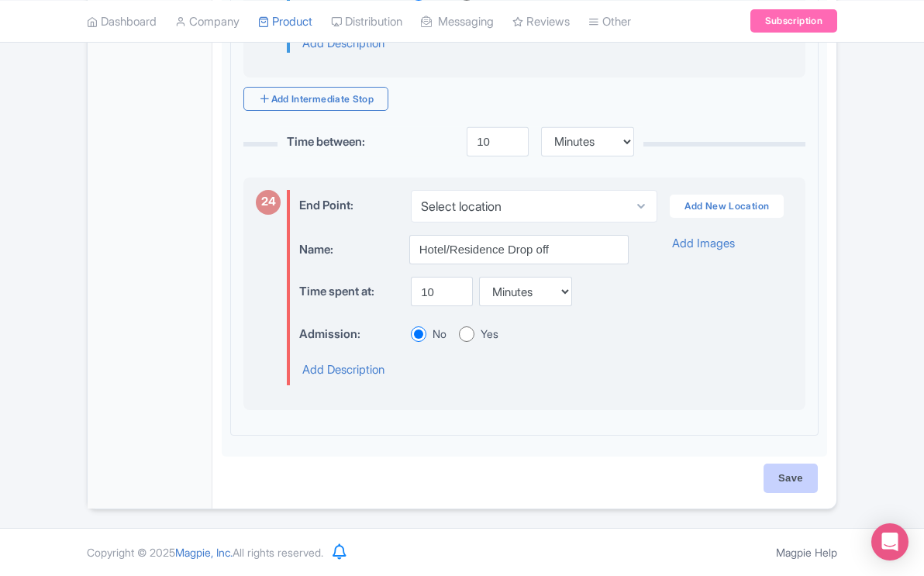
type input "40"
click at [791, 481] on input "Save" at bounding box center [791, 478] width 54 height 29
type input "Saving..."
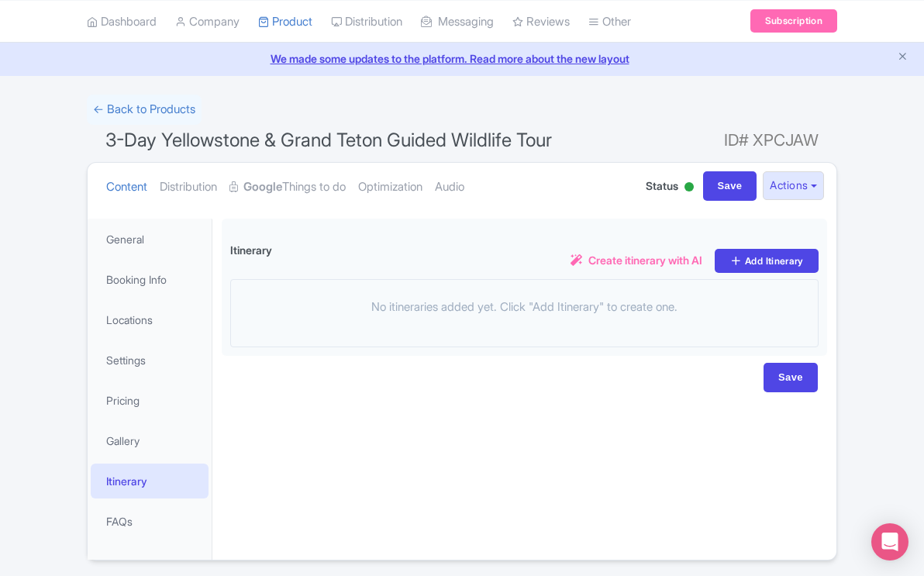
scroll to position [102, 0]
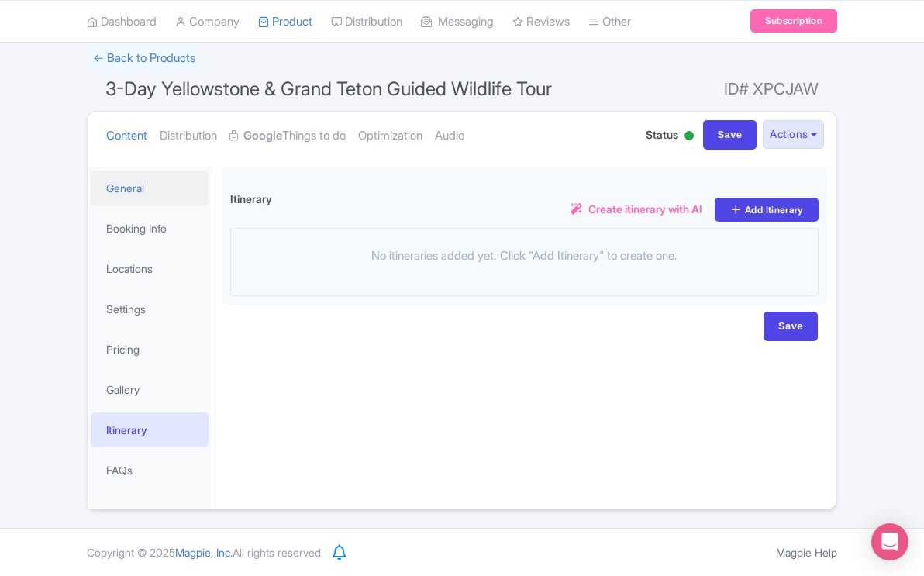
click at [137, 190] on link "General" at bounding box center [150, 188] width 118 height 35
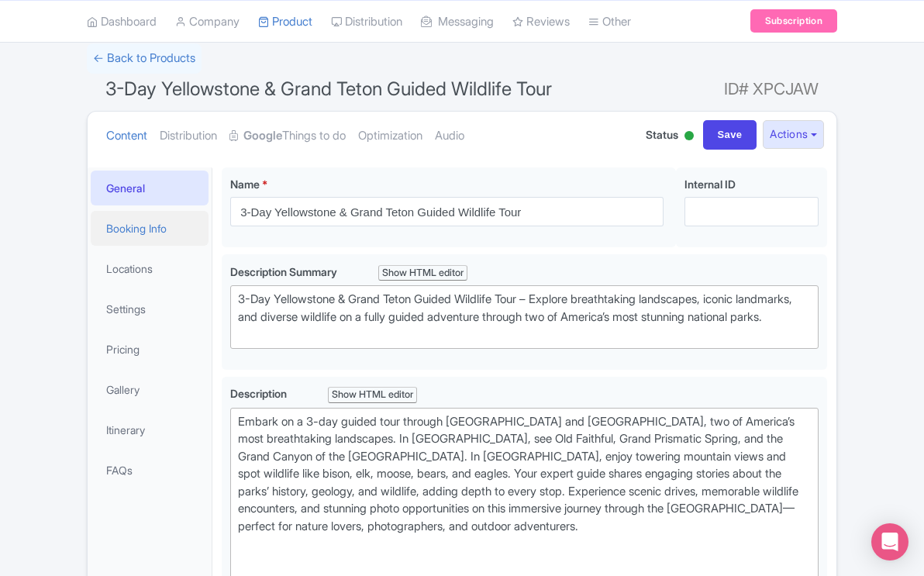
click at [147, 226] on link "Booking Info" at bounding box center [150, 228] width 118 height 35
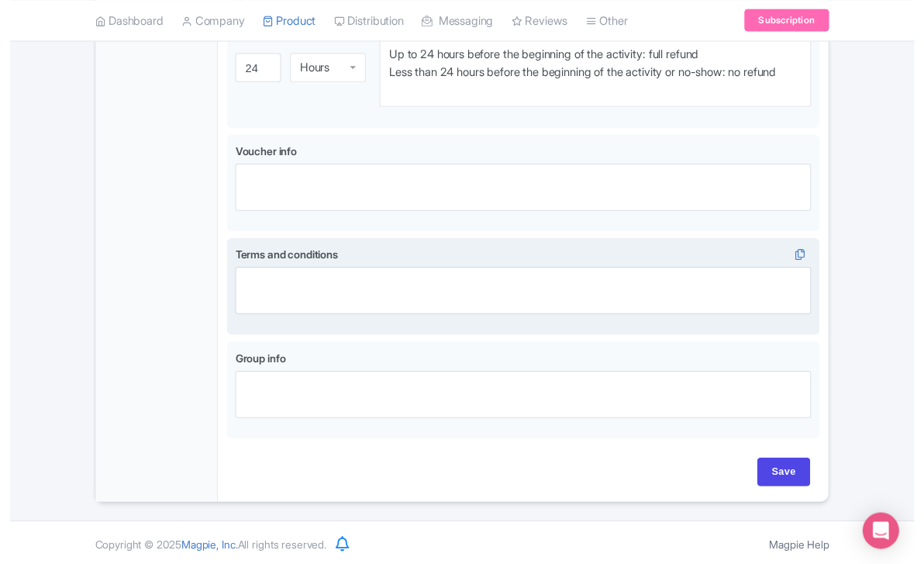
scroll to position [952, 0]
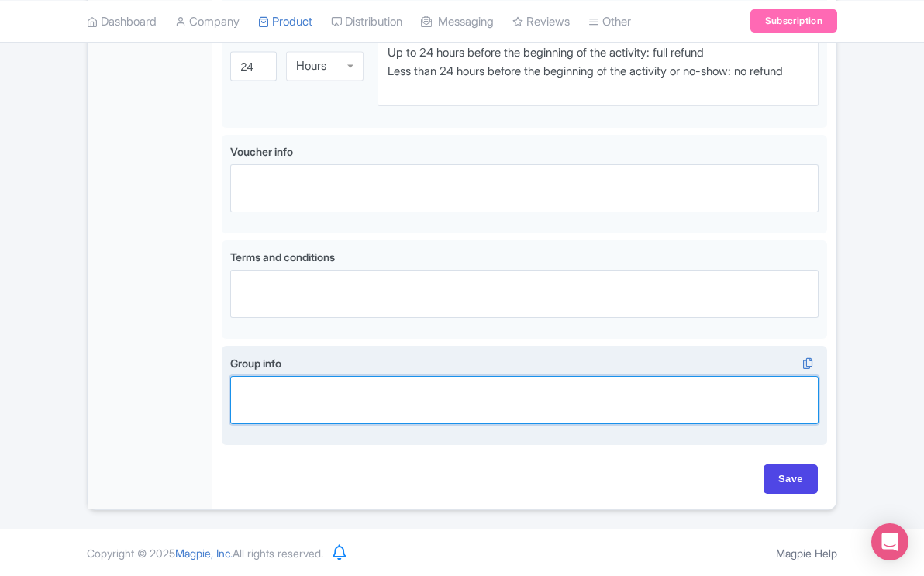
click at [333, 404] on textarea "Group info" at bounding box center [524, 400] width 588 height 48
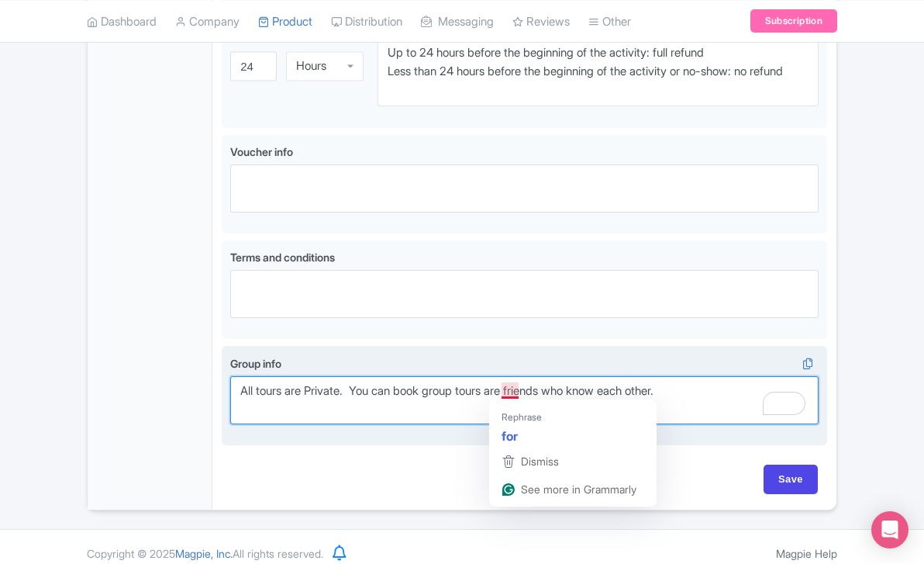
click at [519, 393] on textarea "All tours are Private. You can book group tours are friends who know each other." at bounding box center [524, 400] width 588 height 48
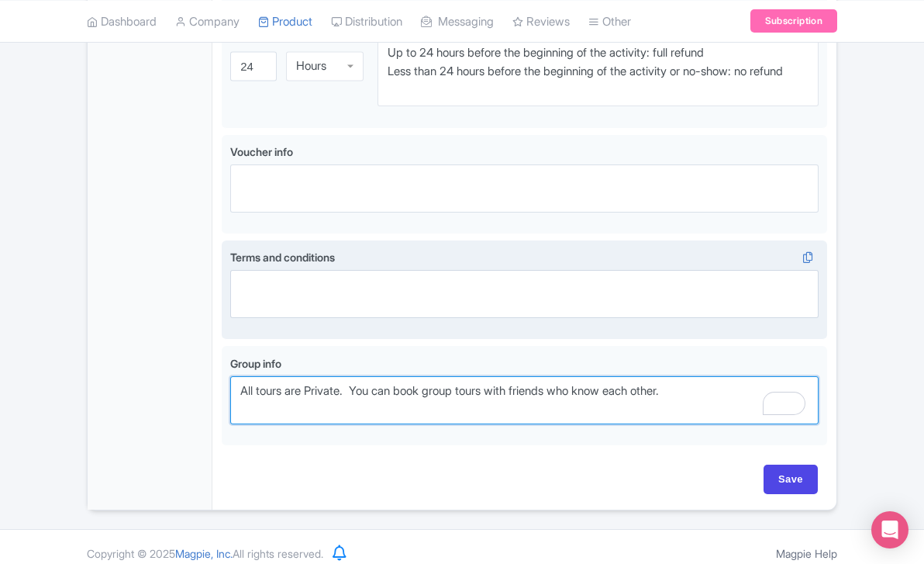
type textarea "All tours are Private. You can book group tours with friends who know each othe…"
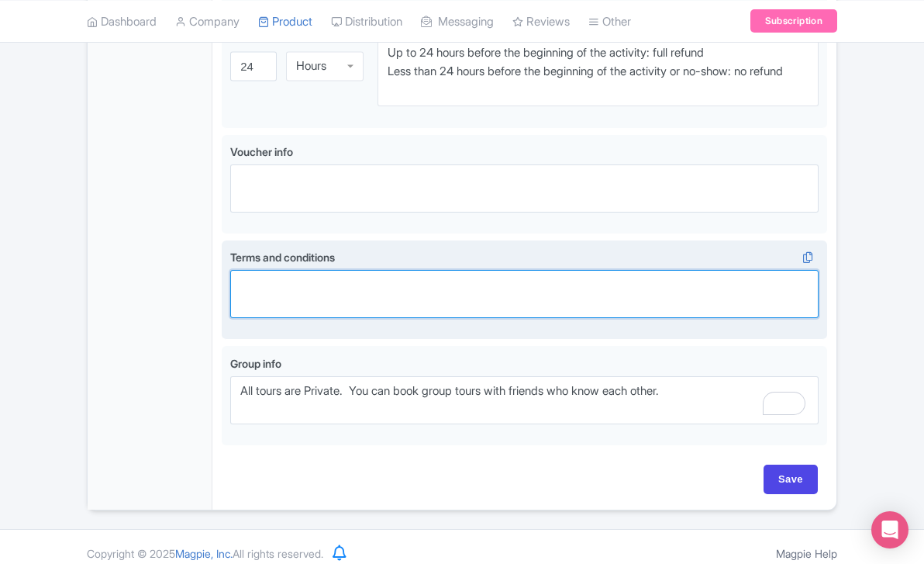
click at [319, 278] on textarea "Terms and conditions" at bounding box center [524, 294] width 588 height 48
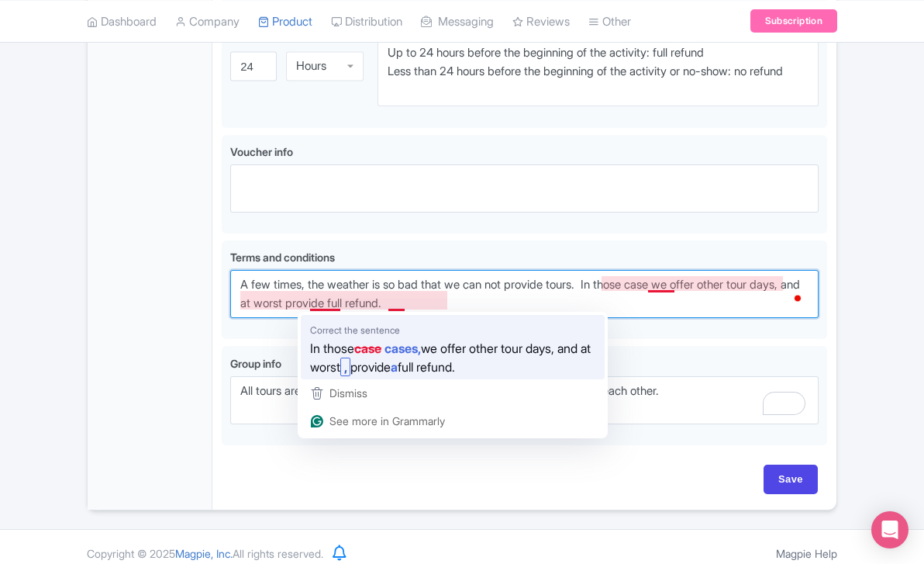
type textarea "A few times, the weather is so bad that we can not provide tours. In those case…"
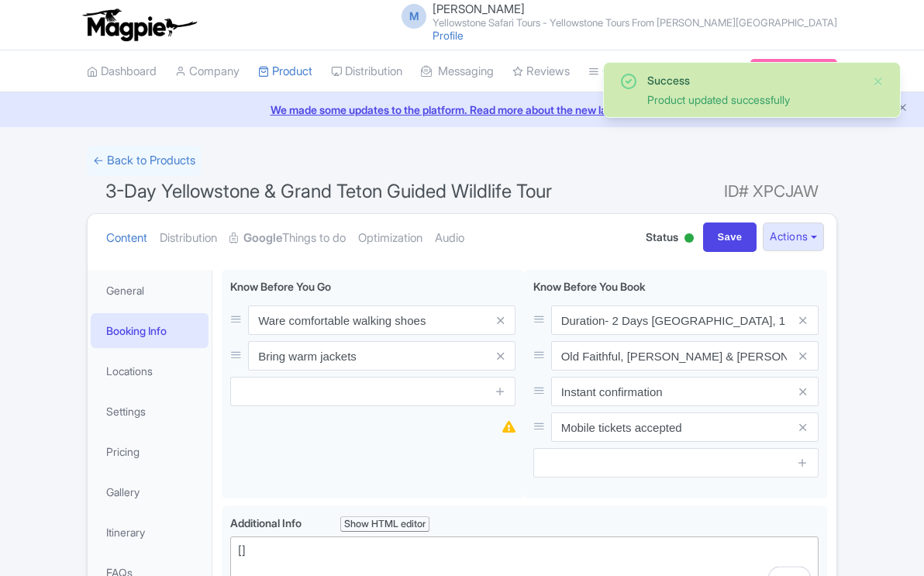
scroll to position [270, 0]
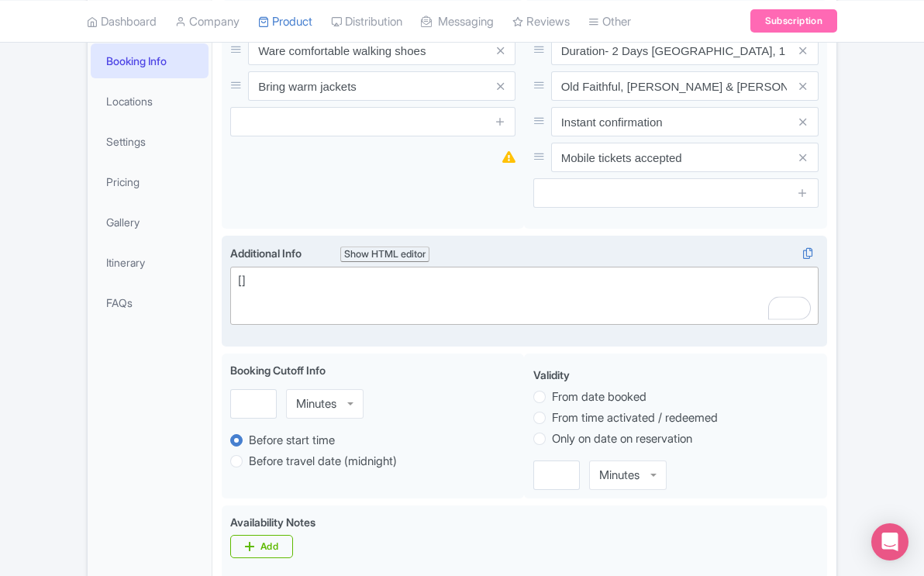
click at [333, 281] on div "[]" at bounding box center [524, 289] width 573 height 35
type trix-editor "<div><br><br></div>"
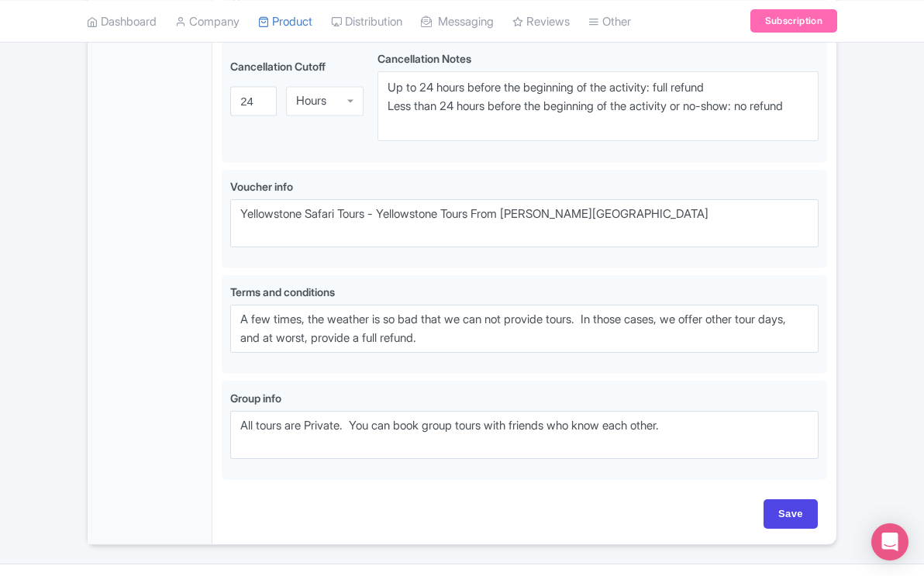
scroll to position [952, 0]
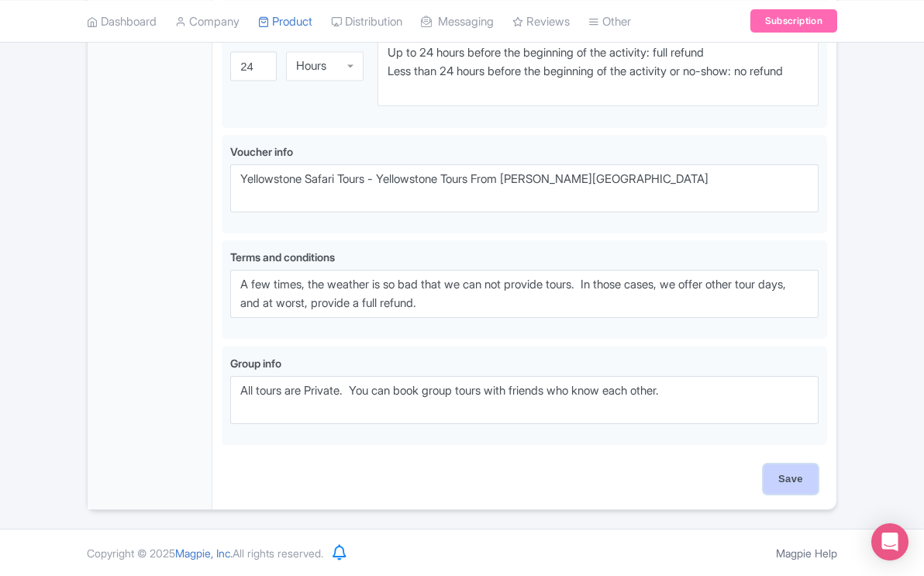
click at [795, 472] on input "Save" at bounding box center [791, 478] width 54 height 29
type input "Saving..."
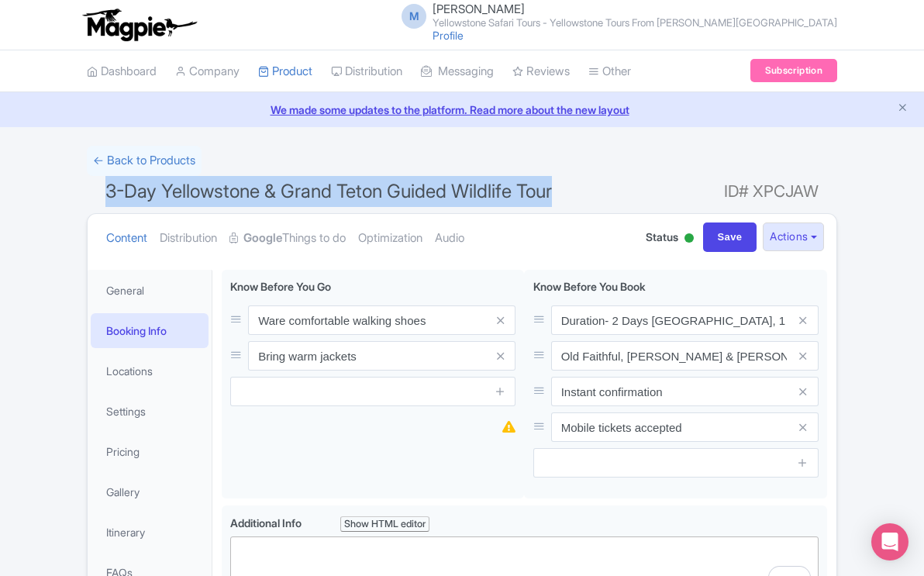
drag, startPoint x: 567, startPoint y: 189, endPoint x: 102, endPoint y: 191, distance: 465.9
click at [102, 191] on h1 "​3-Day Yellowstone & Grand Teton Guided Wildlife Tour ID# XPCJAW" at bounding box center [462, 194] width 750 height 37
copy span "​3-Day Yellowstone & Grand Teton Guided Wildlife Tour"
drag, startPoint x: 566, startPoint y: 195, endPoint x: 88, endPoint y: 188, distance: 478.3
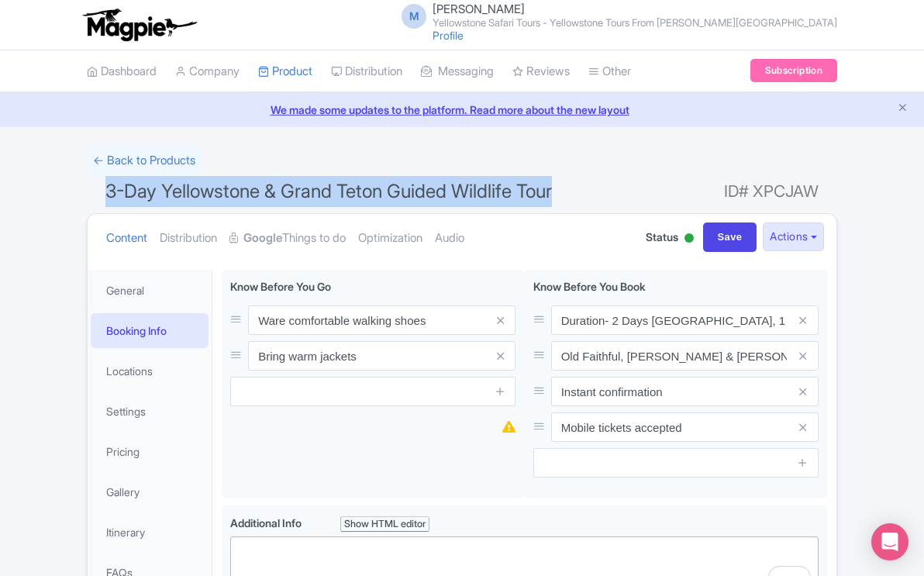
click at [88, 188] on h1 "​3-Day Yellowstone & Grand Teton Guided Wildlife Tour ID# XPCJAW" at bounding box center [462, 194] width 750 height 37
copy span "​3-Day Yellowstone & Grand Teton Guided Wildlife Tour"
